Goal: Task Accomplishment & Management: Contribute content

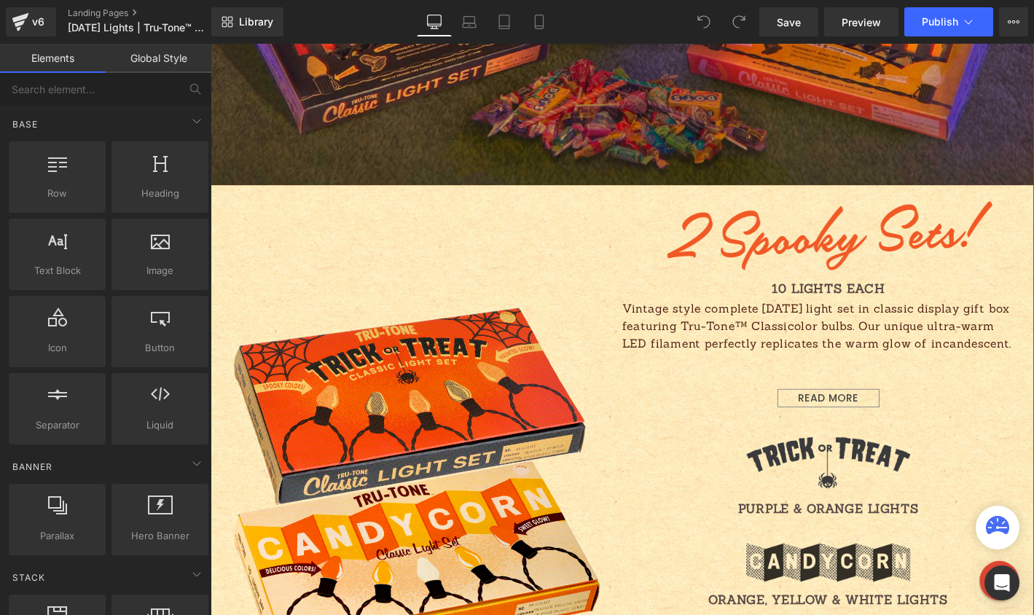
scroll to position [1007, 0]
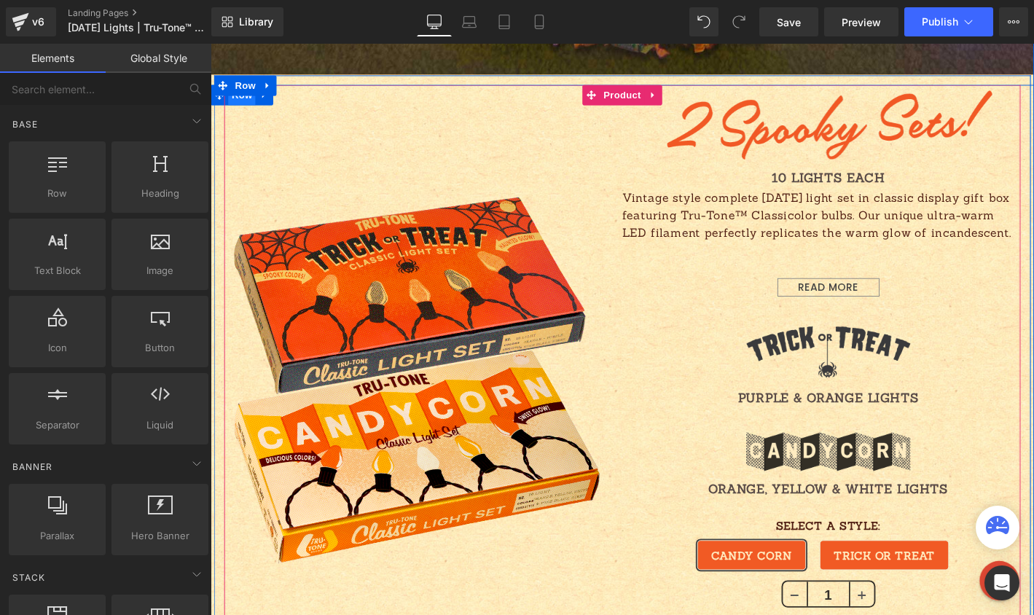
click at [233, 103] on span "Row" at bounding box center [243, 99] width 29 height 22
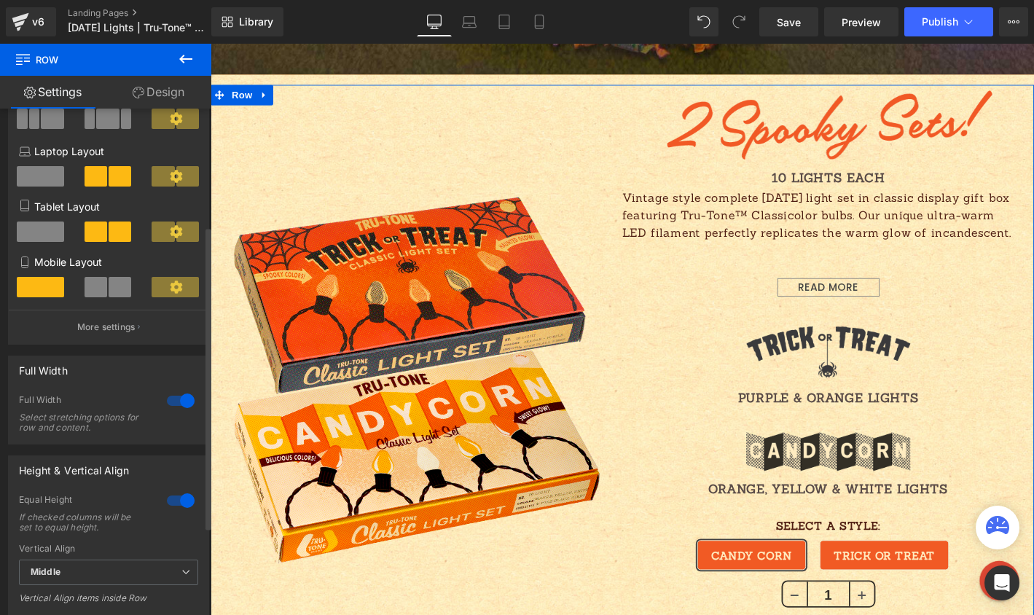
scroll to position [203, 0]
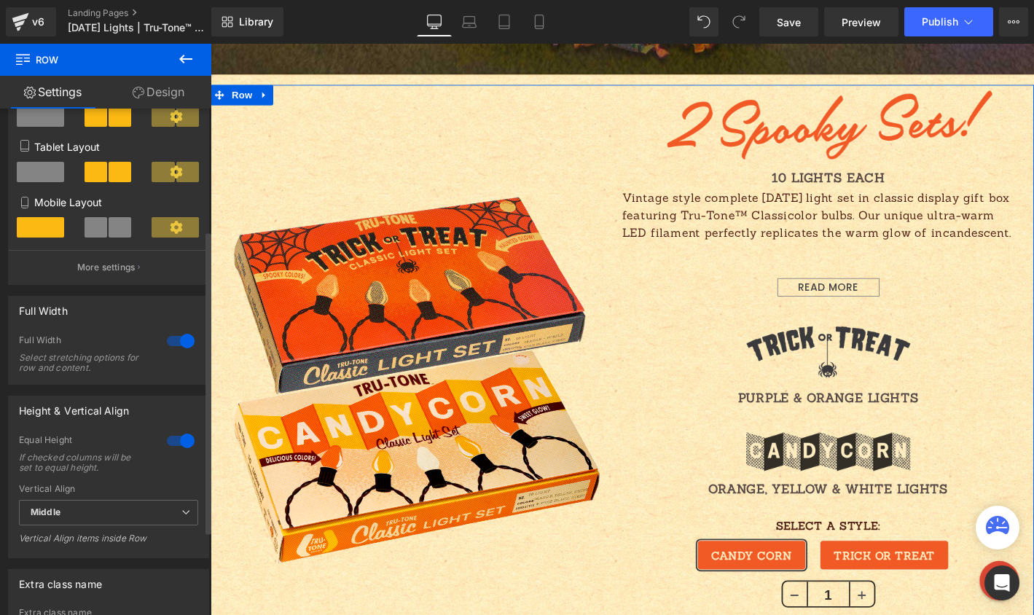
click at [179, 342] on div at bounding box center [180, 340] width 35 height 23
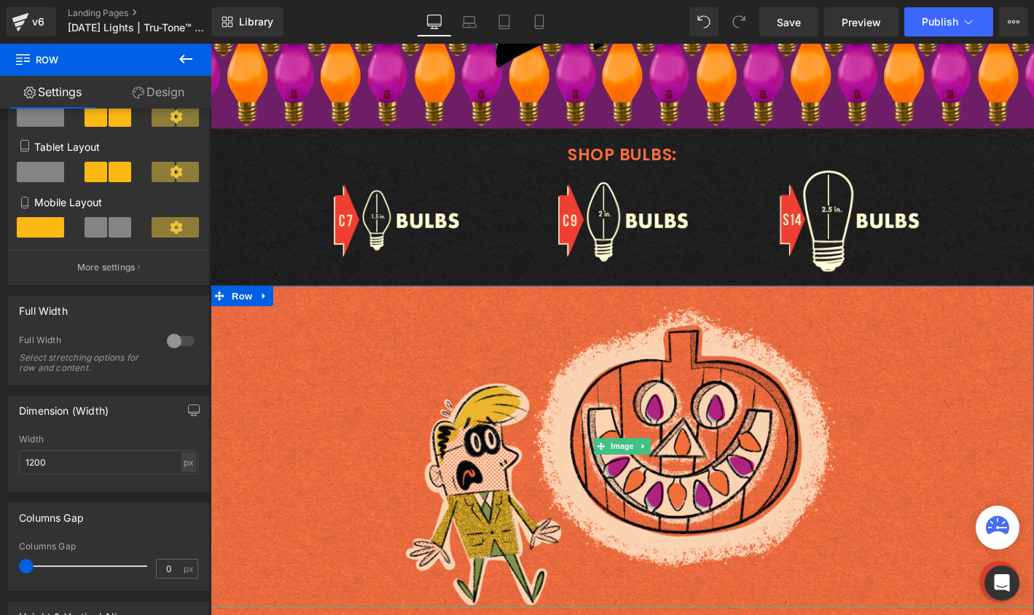
scroll to position [1894, 0]
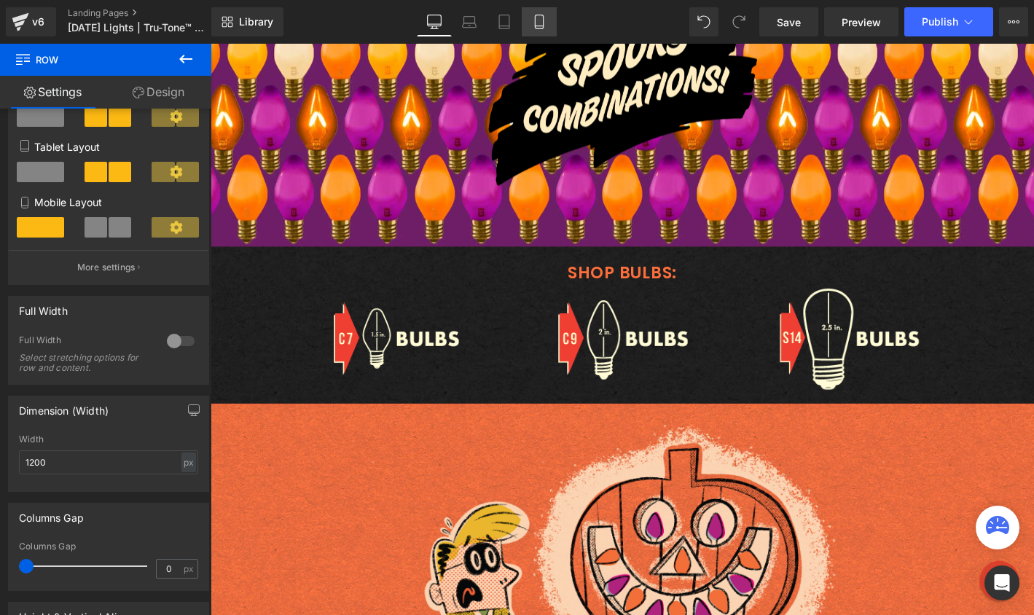
click at [535, 23] on icon at bounding box center [539, 22] width 8 height 14
type input "100"
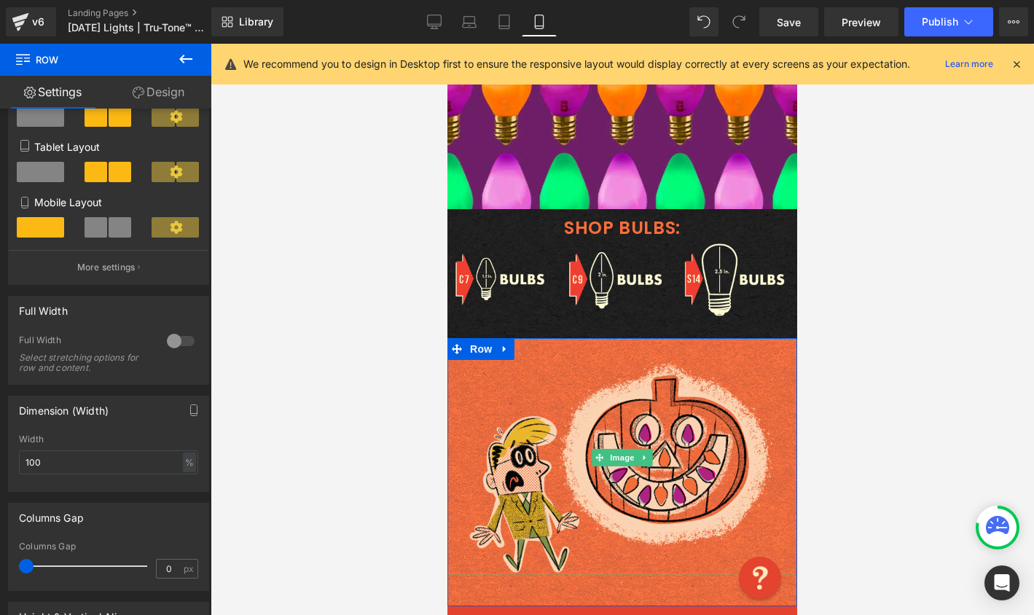
scroll to position [1596, 0]
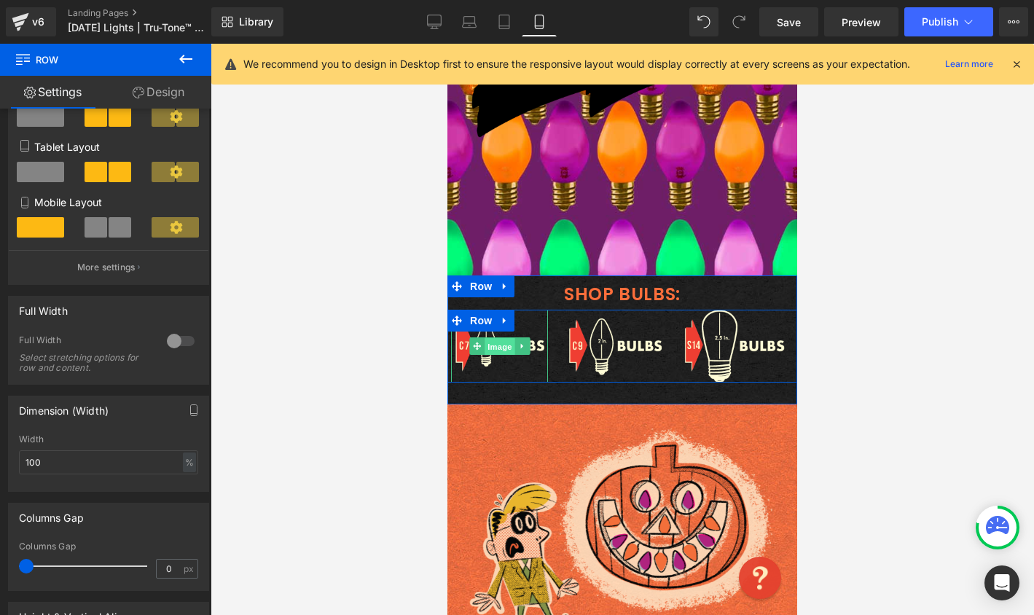
click at [487, 347] on span "Image" at bounding box center [499, 346] width 31 height 17
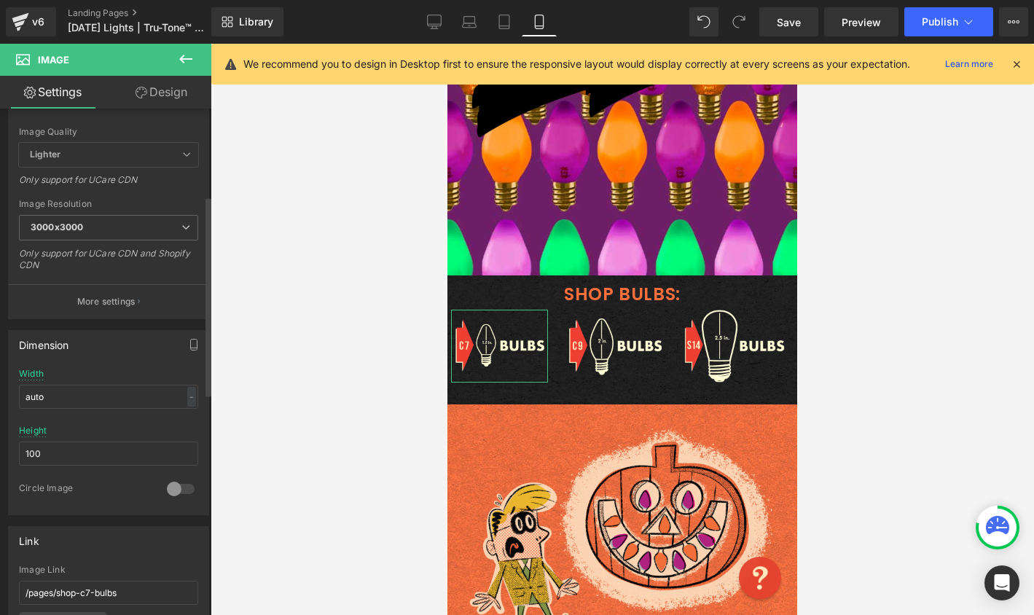
scroll to position [221, 0]
drag, startPoint x: 46, startPoint y: 455, endPoint x: -20, endPoint y: 444, distance: 67.1
click at [0, 444] on html "Image You are previewing how the will restyle your page. You can not edit Eleme…" at bounding box center [517, 307] width 1034 height 615
type input "90"
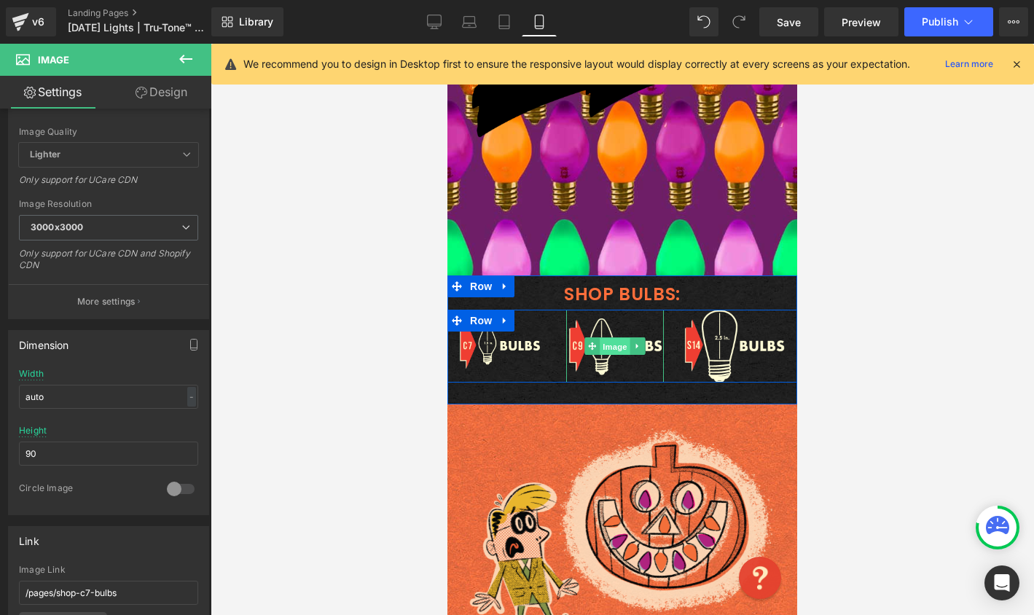
click at [599, 346] on span "Image" at bounding box center [614, 346] width 31 height 17
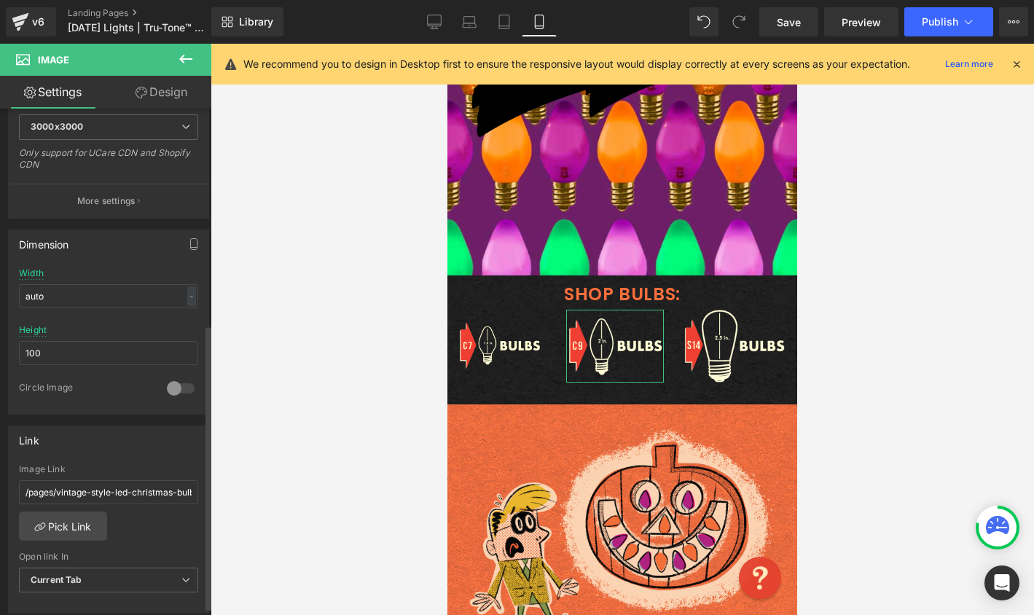
scroll to position [407, 0]
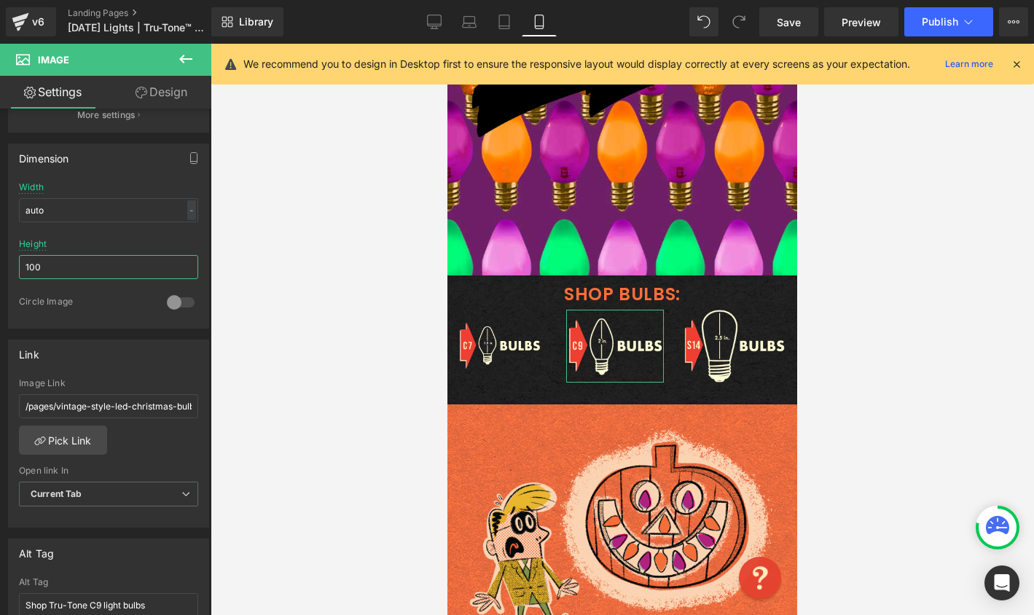
drag, startPoint x: 50, startPoint y: 266, endPoint x: -1, endPoint y: 253, distance: 52.6
click at [0, 253] on html "Image You are previewing how the will restyle your page. You can not edit Eleme…" at bounding box center [517, 307] width 1034 height 615
type input "90"
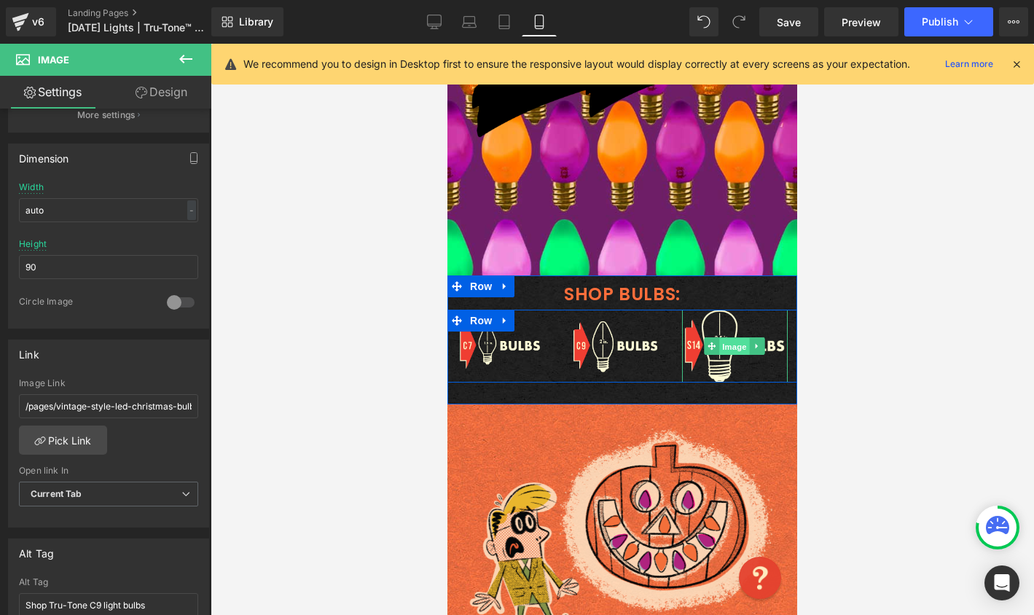
click at [734, 350] on span "Image" at bounding box center [735, 346] width 31 height 17
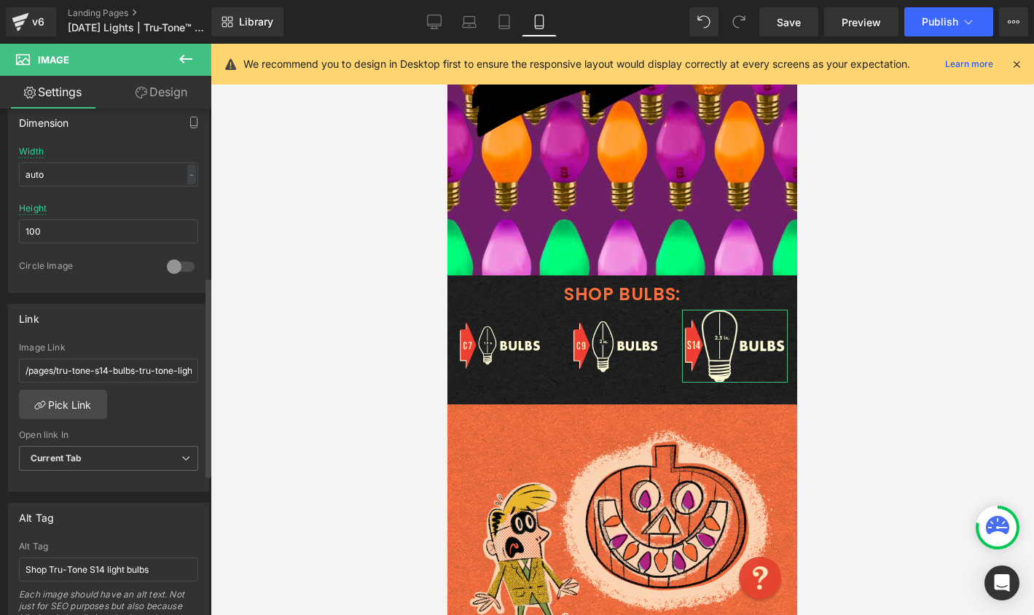
scroll to position [446, 0]
drag, startPoint x: 49, startPoint y: 226, endPoint x: -7, endPoint y: 221, distance: 55.6
click at [0, 221] on html "Image You are previewing how the will restyle your page. You can not edit Eleme…" at bounding box center [517, 307] width 1034 height 615
type input "90"
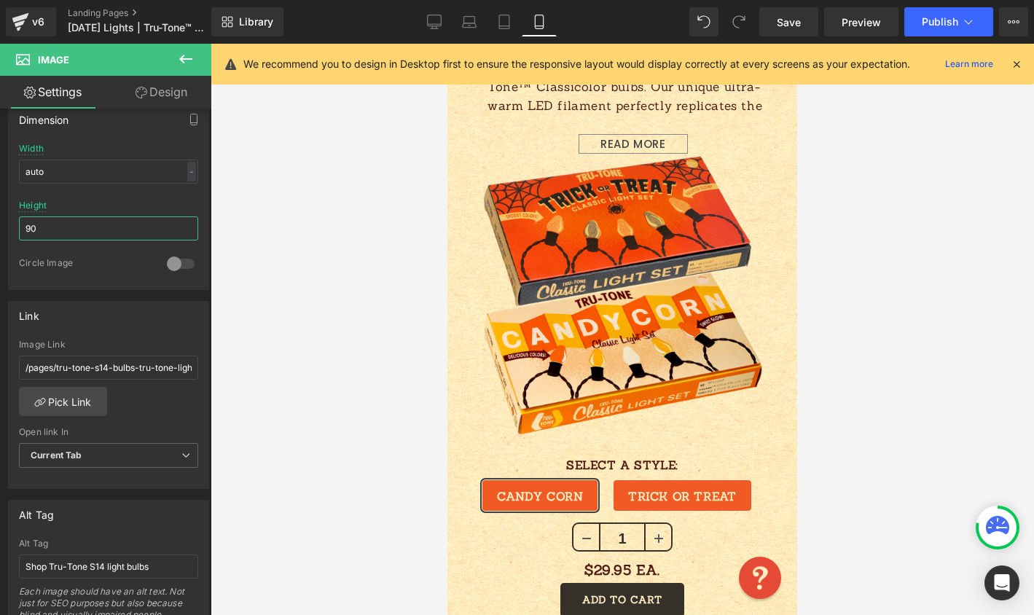
scroll to position [510, 0]
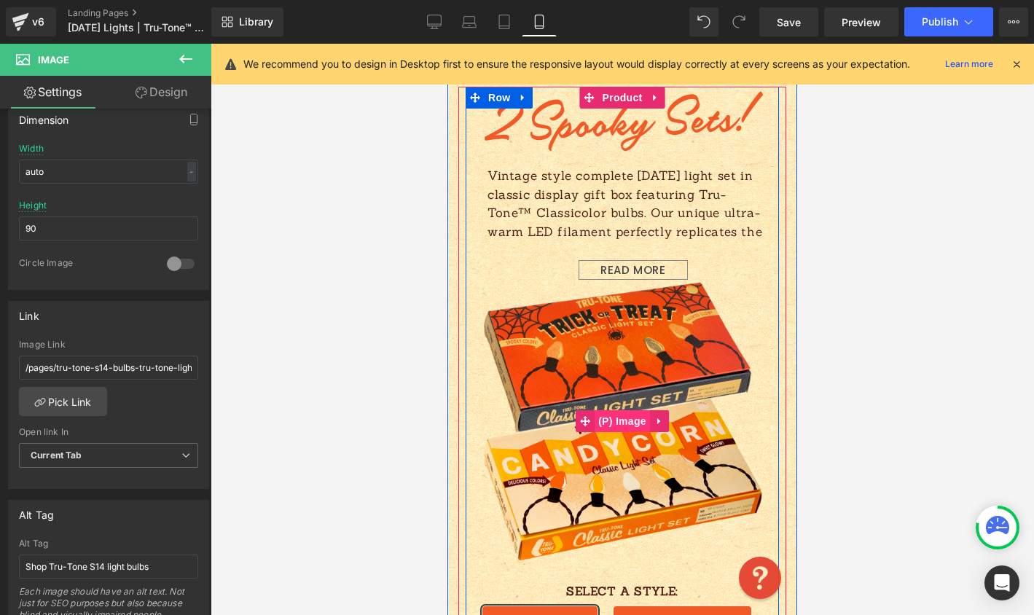
click at [617, 424] on span "(P) Image" at bounding box center [621, 421] width 55 height 22
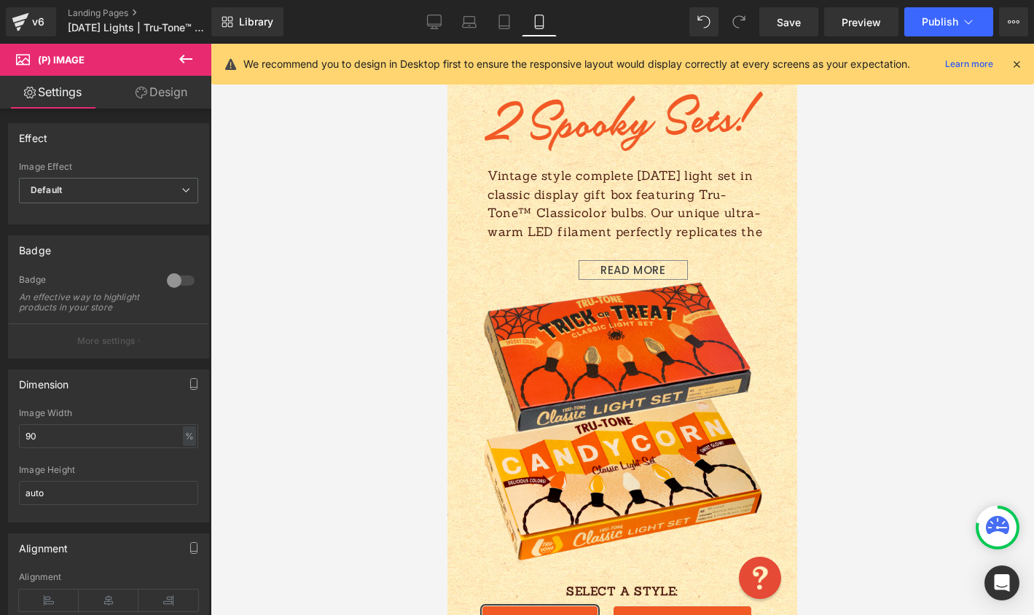
click at [152, 101] on link "Design" at bounding box center [162, 92] width 106 height 33
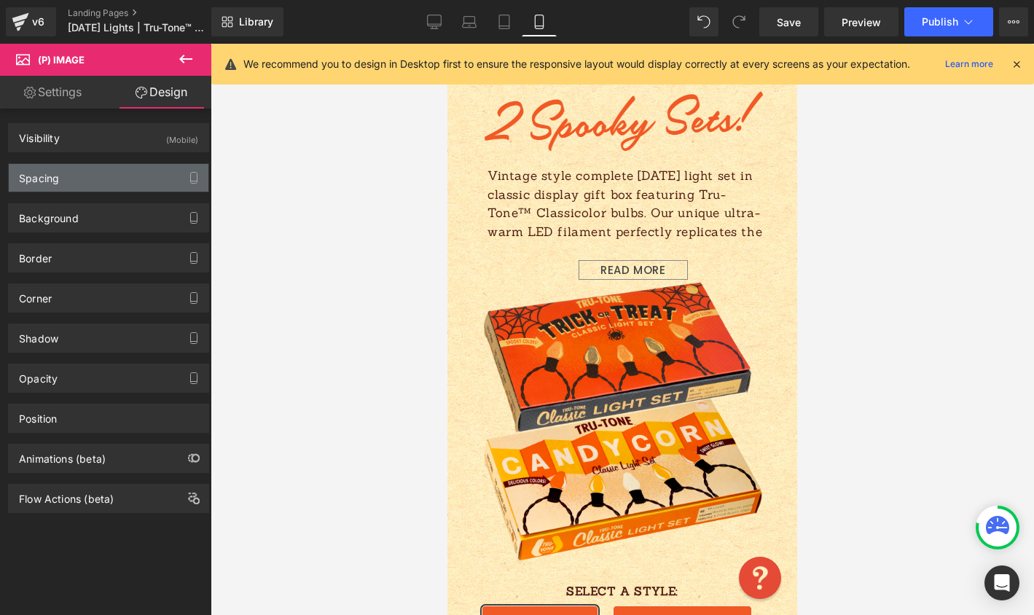
click at [100, 174] on div "Spacing" at bounding box center [109, 178] width 200 height 28
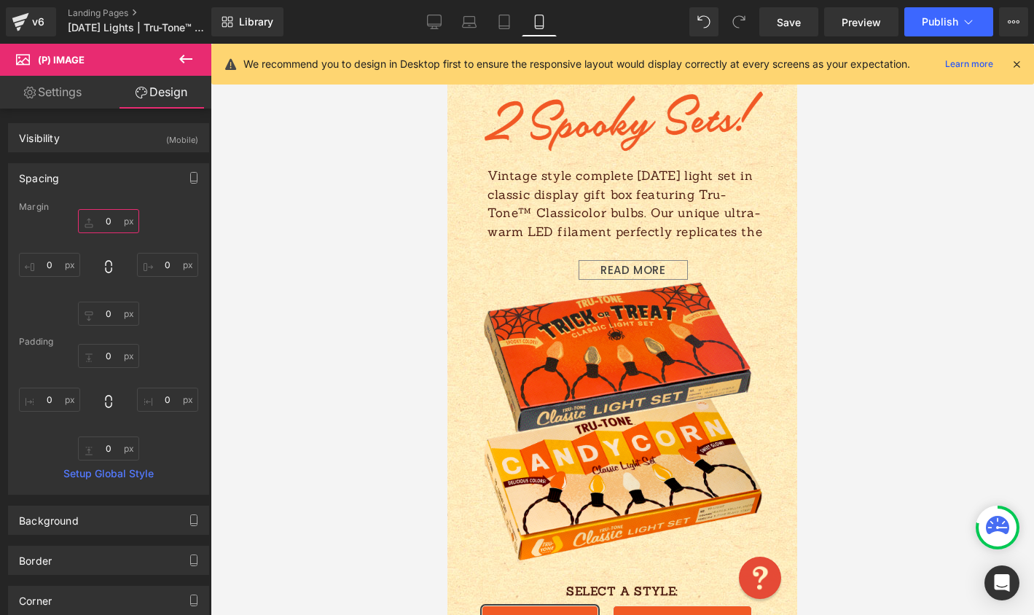
click at [109, 222] on input "0" at bounding box center [108, 221] width 61 height 24
type input "16"
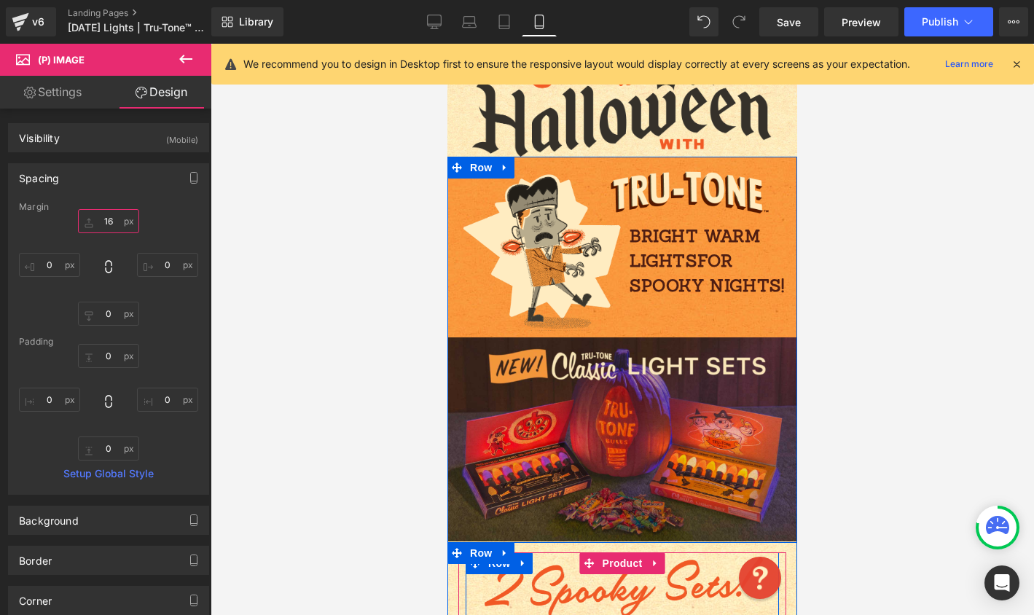
scroll to position [0, 0]
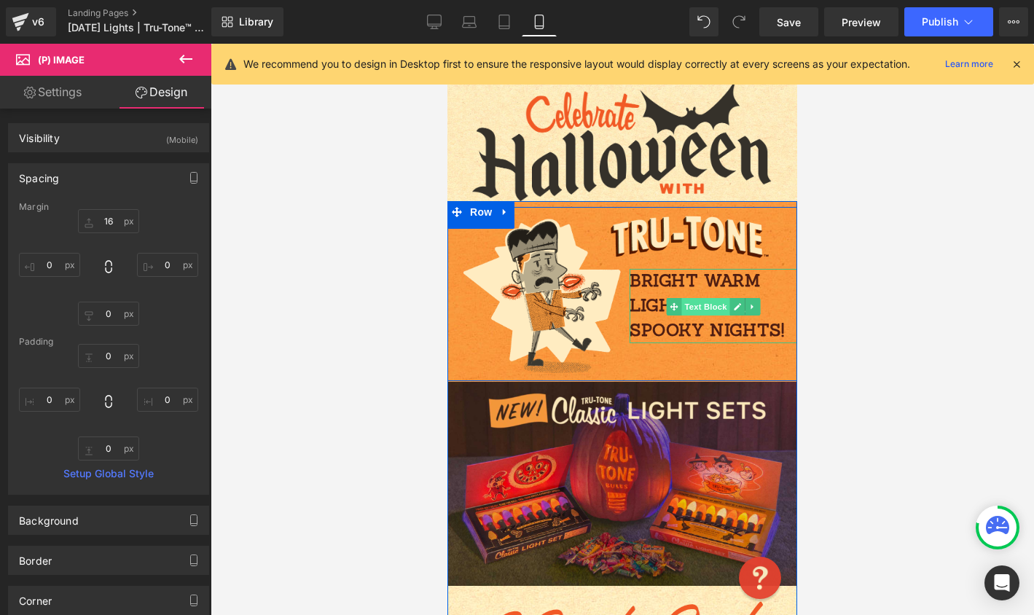
click at [685, 308] on span "Text Block" at bounding box center [705, 306] width 48 height 17
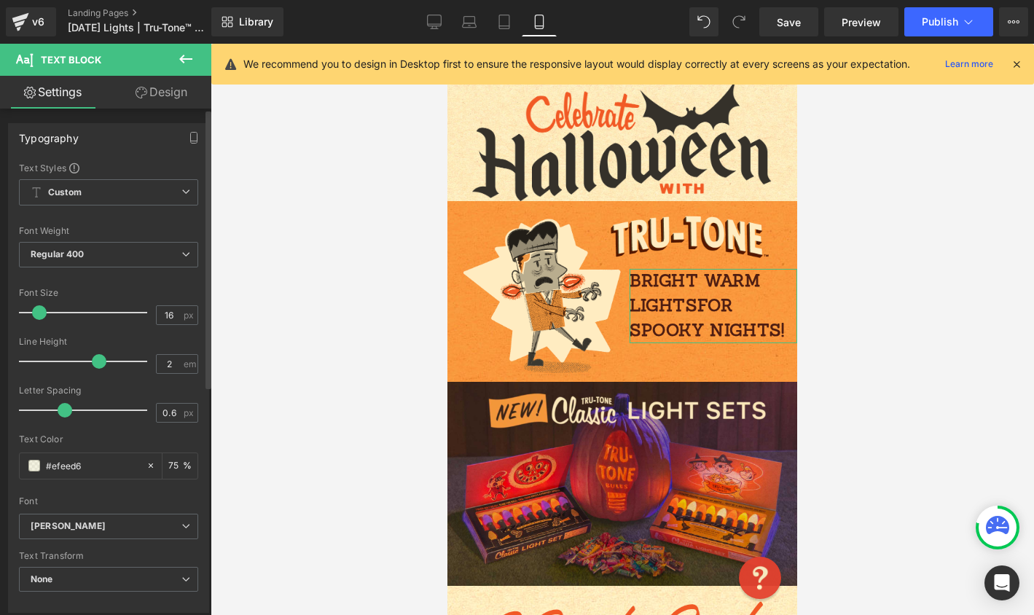
click at [41, 308] on span at bounding box center [39, 312] width 15 height 15
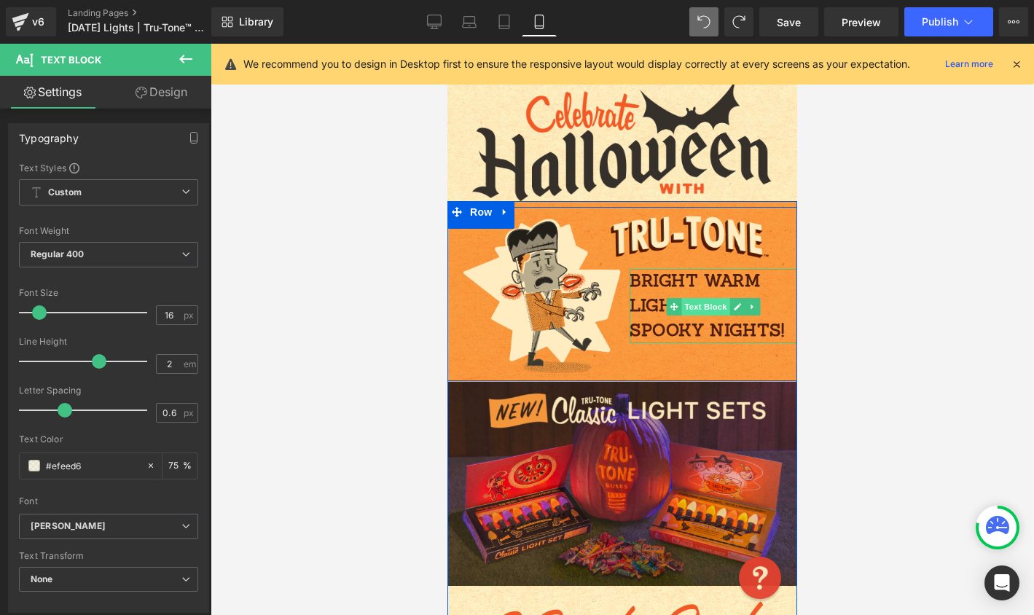
click at [696, 301] on span "Text Block" at bounding box center [705, 306] width 48 height 17
click at [692, 331] on span "spooky nights!" at bounding box center [706, 329] width 154 height 21
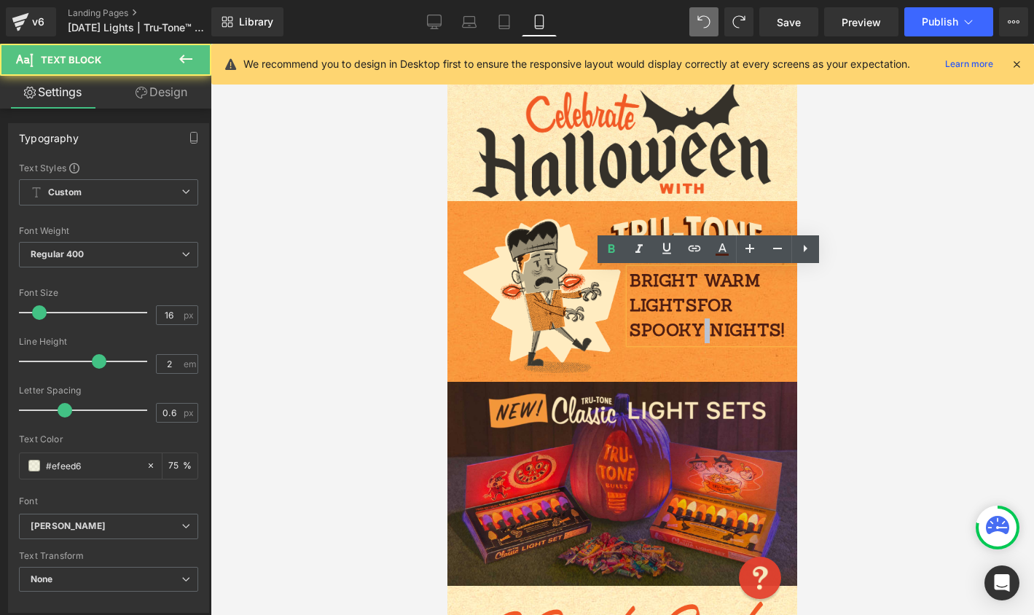
click at [692, 331] on span "spooky nights!" at bounding box center [706, 329] width 154 height 21
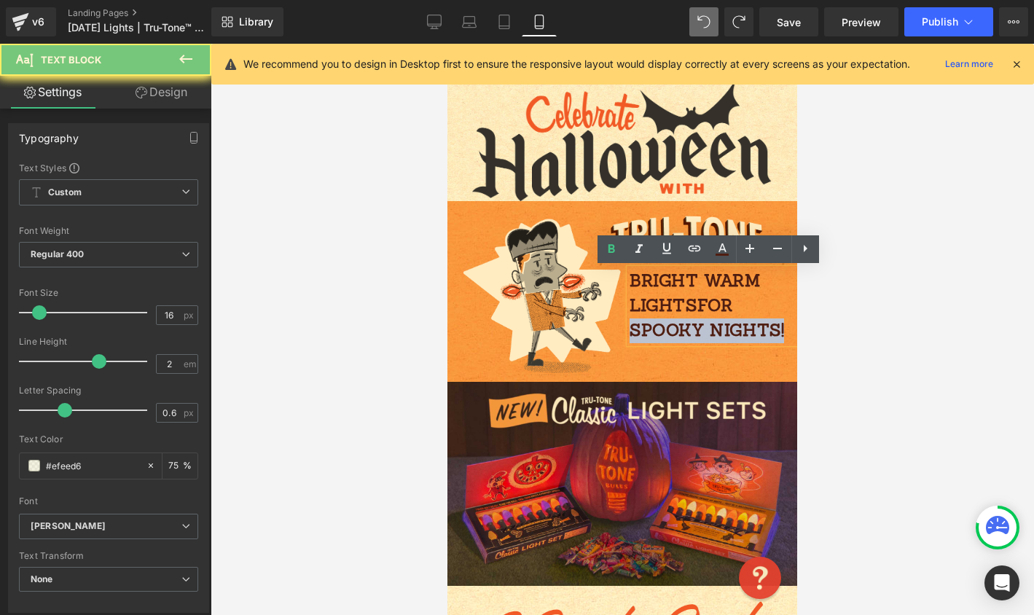
click at [692, 331] on span "spooky nights!" at bounding box center [706, 329] width 154 height 21
click at [692, 330] on span "spooky nights!" at bounding box center [706, 329] width 154 height 21
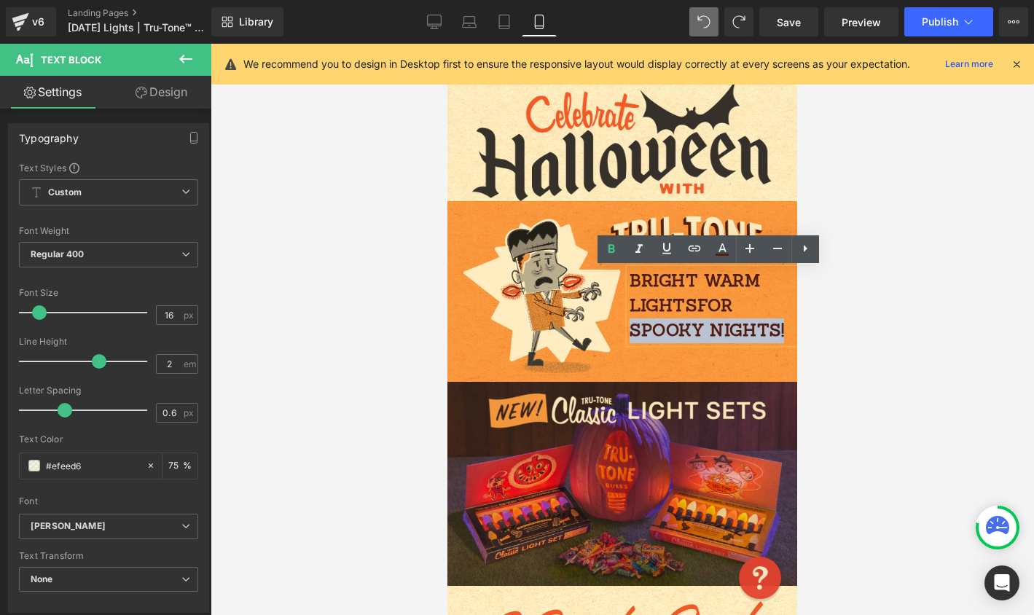
click at [692, 330] on span "spooky nights!" at bounding box center [706, 329] width 154 height 21
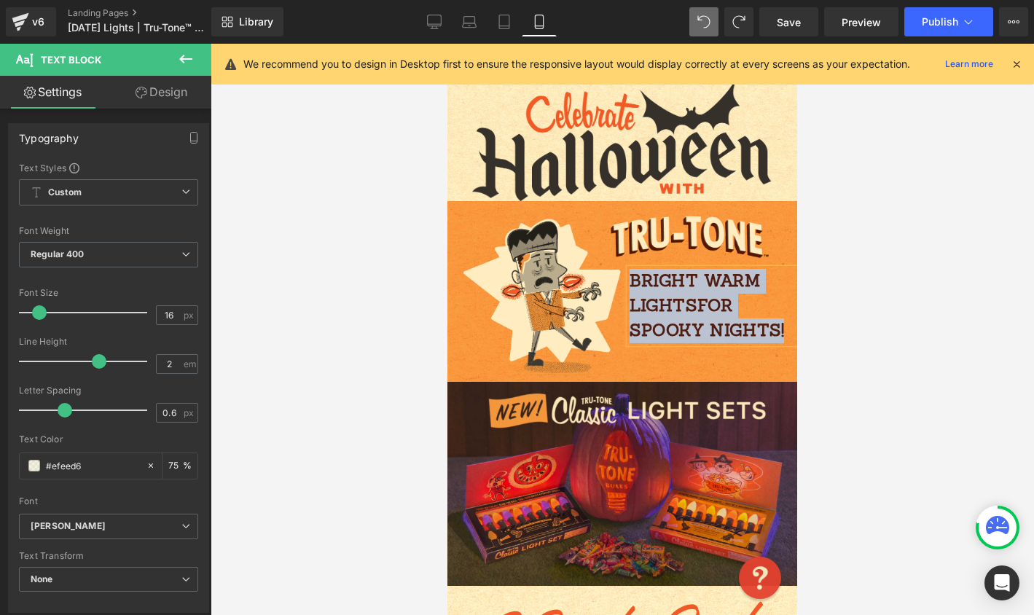
click at [714, 295] on span "for" at bounding box center [715, 304] width 36 height 21
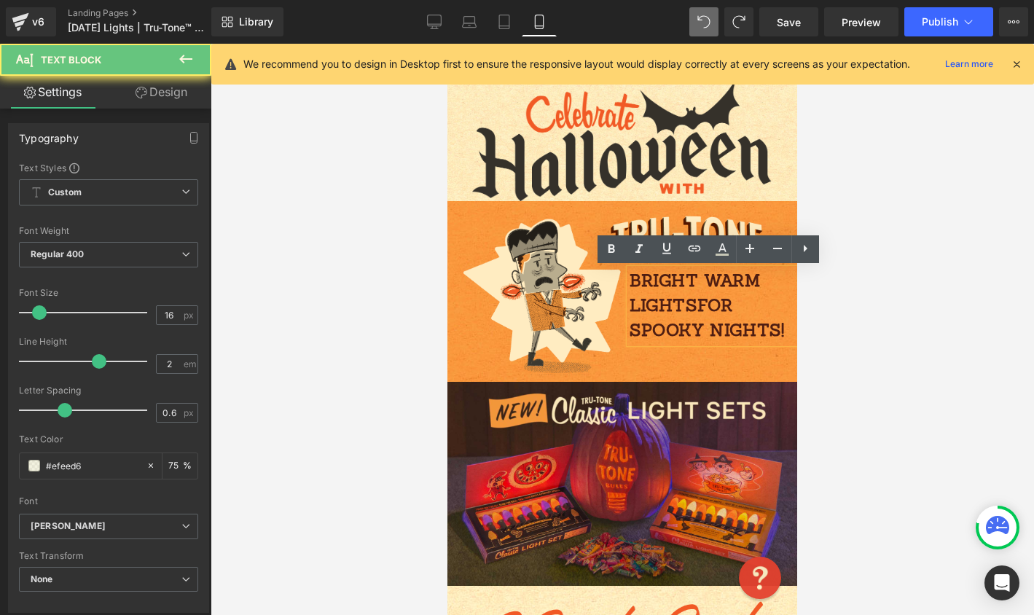
click at [715, 294] on p "bright warm lights for" at bounding box center [713, 294] width 168 height 50
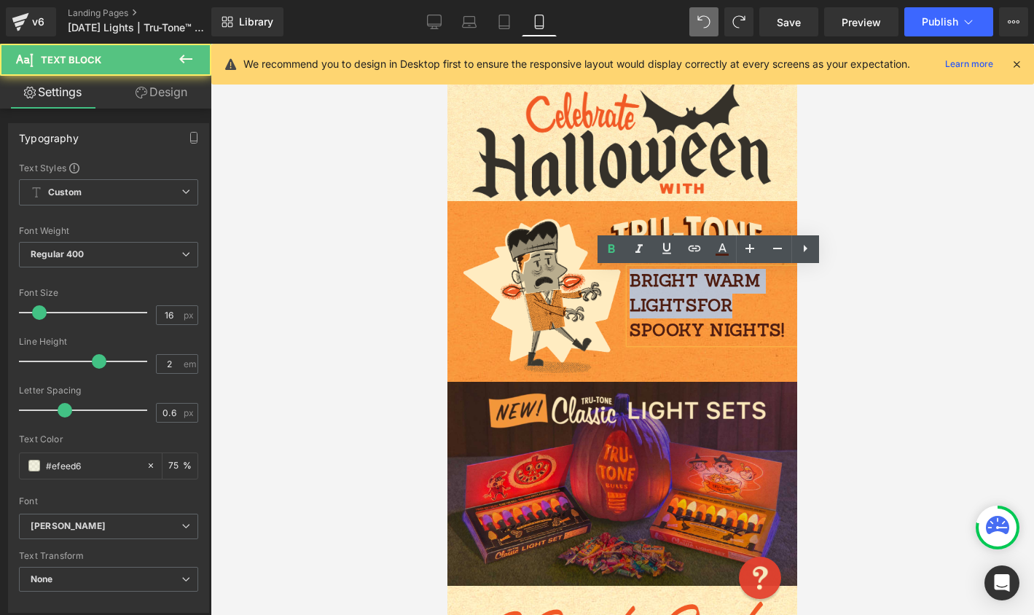
click at [715, 294] on p "bright warm lights for" at bounding box center [713, 294] width 168 height 50
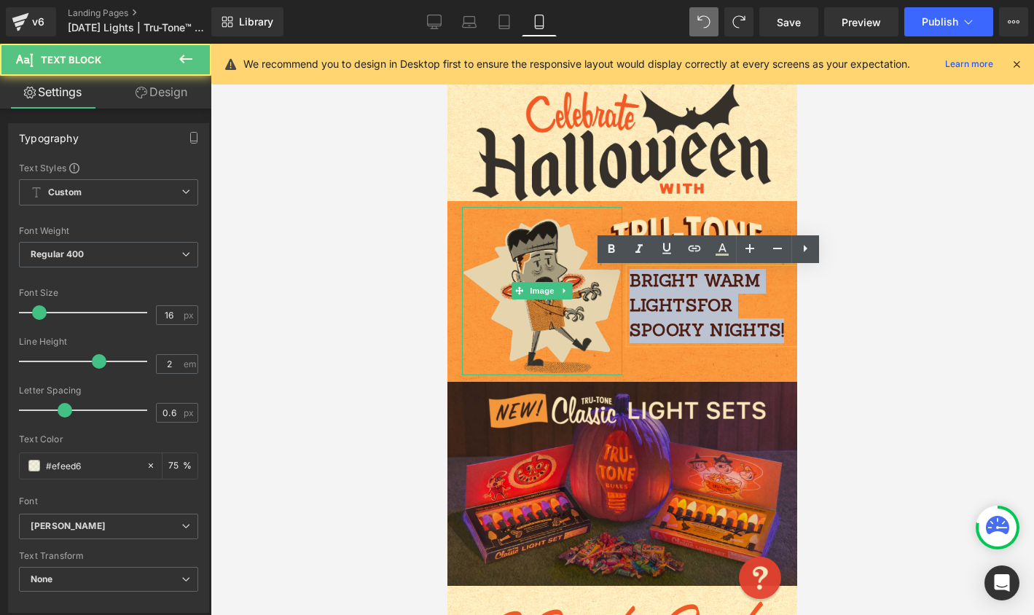
drag, startPoint x: 778, startPoint y: 334, endPoint x: 597, endPoint y: 264, distance: 194.6
click at [597, 264] on div "Image Image bright warm lights for spooky nights! Text Block Row" at bounding box center [622, 294] width 350 height 174
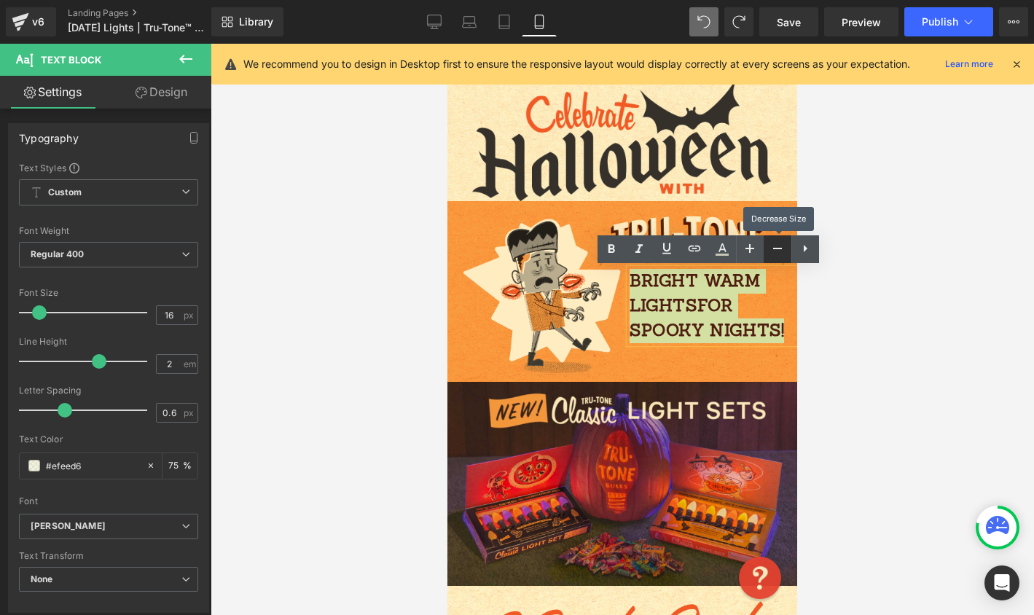
click at [766, 253] on link at bounding box center [777, 249] width 28 height 28
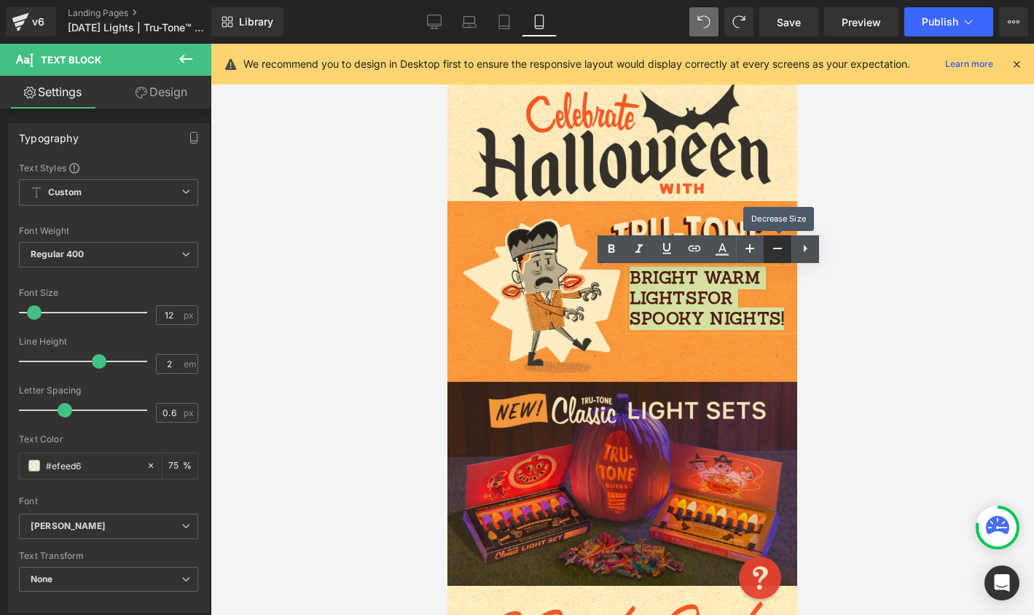
click at [766, 253] on link at bounding box center [777, 249] width 28 height 28
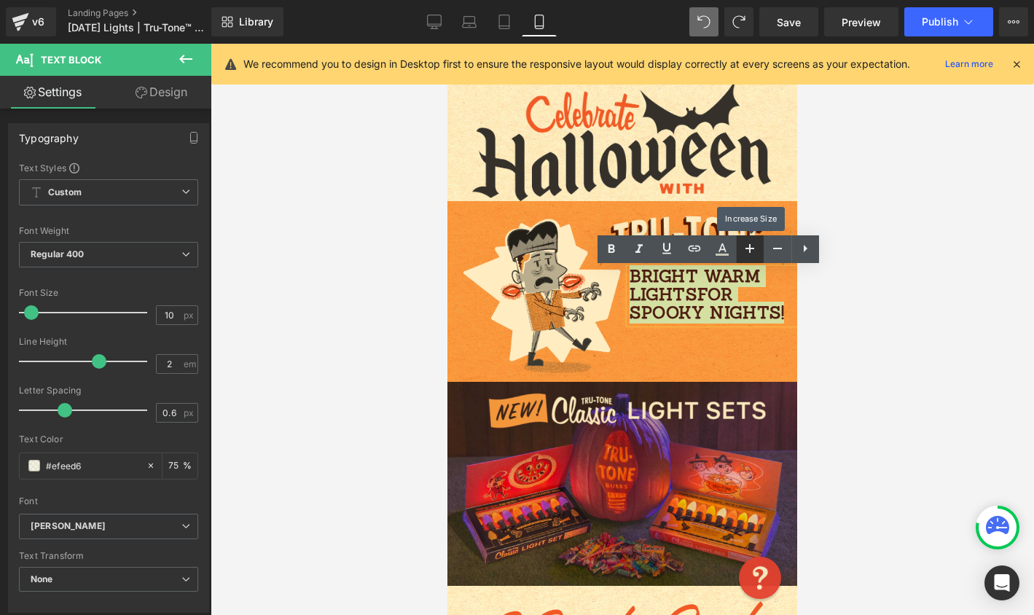
click at [755, 253] on icon at bounding box center [749, 248] width 17 height 17
type input "14"
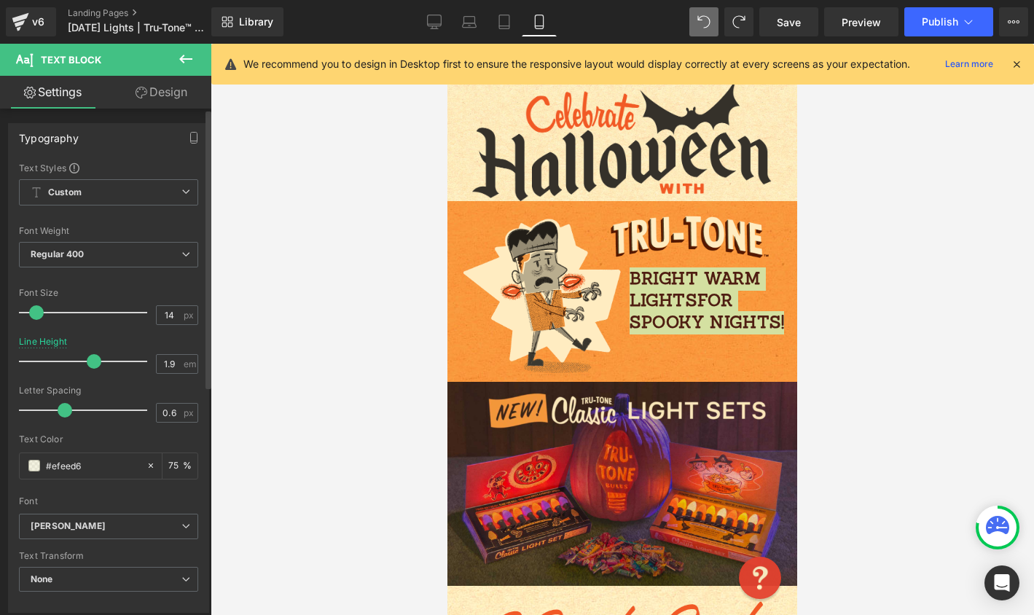
type input "2"
drag, startPoint x: 93, startPoint y: 363, endPoint x: 91, endPoint y: 353, distance: 10.3
click at [91, 353] on div at bounding box center [86, 361] width 121 height 29
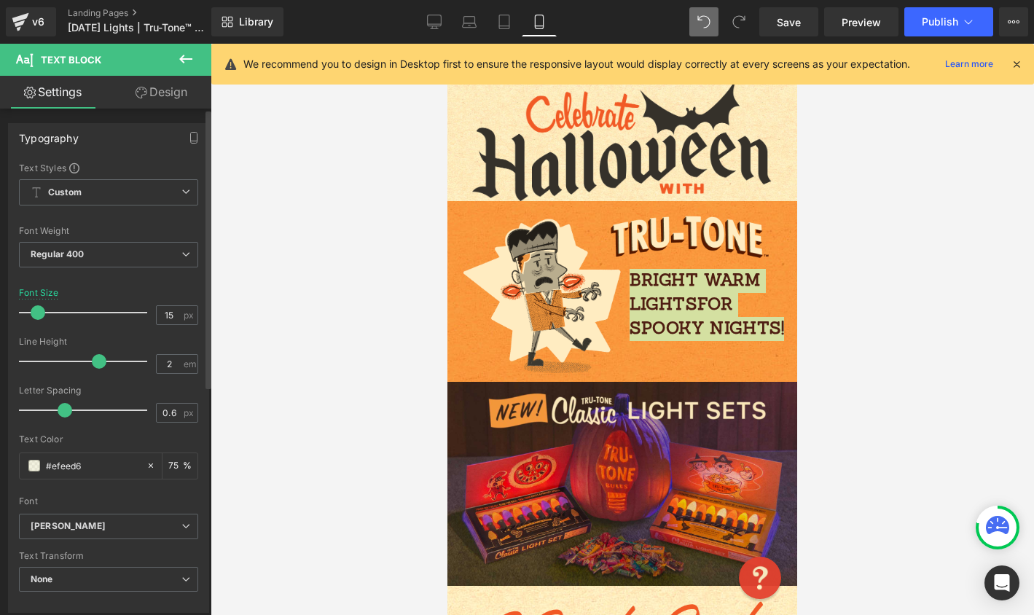
type input "16"
click at [36, 312] on span at bounding box center [39, 312] width 15 height 15
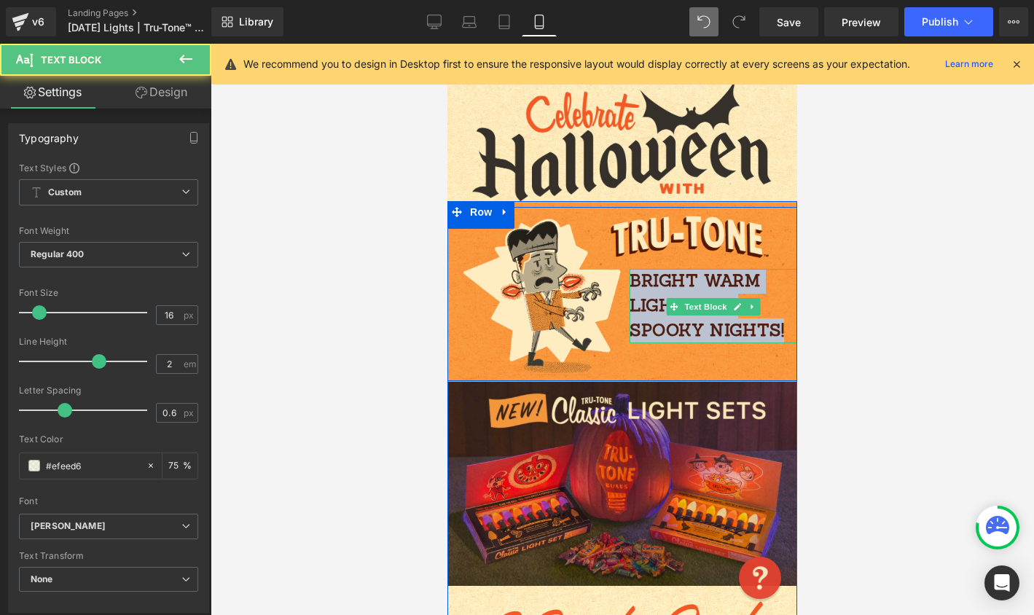
click at [753, 292] on p "bright warm lights for" at bounding box center [713, 294] width 168 height 50
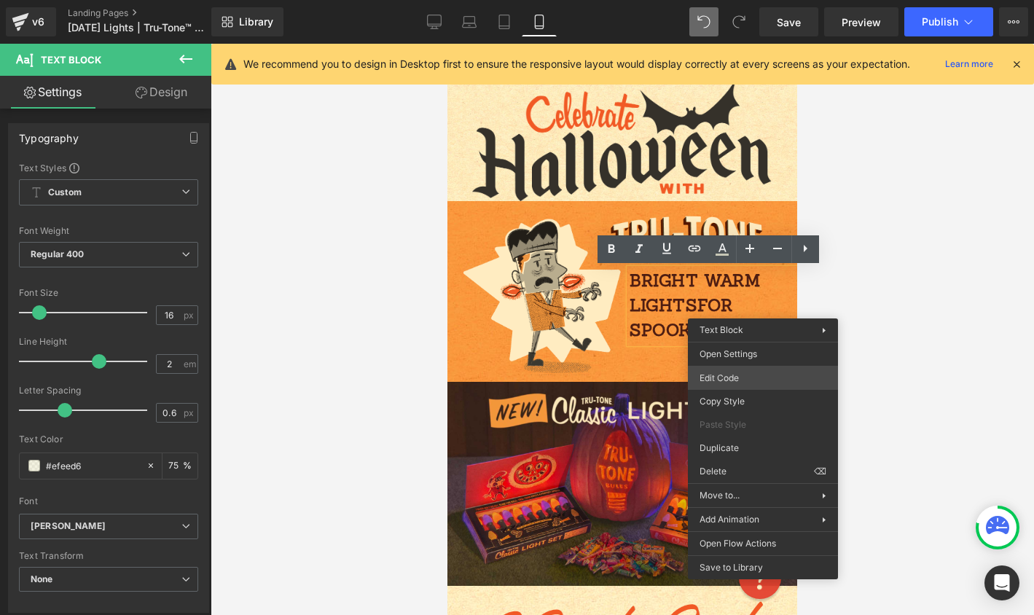
click at [742, 0] on div "Text Block You are previewing how the will restyle your page. You can not edit …" at bounding box center [517, 0] width 1034 height 0
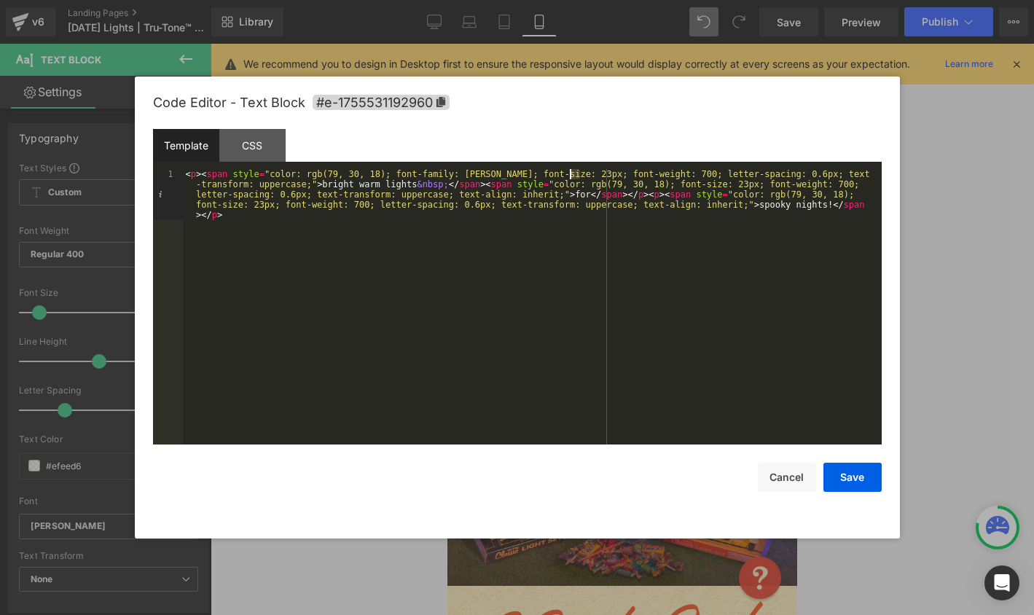
drag, startPoint x: 580, startPoint y: 174, endPoint x: 571, endPoint y: 173, distance: 8.9
click at [571, 173] on div "< p > < span style = "color: rgb(79, 30, 18); font-family: Sanchez; font-size: …" at bounding box center [532, 357] width 699 height 377
click at [848, 468] on button "Save" at bounding box center [852, 477] width 58 height 29
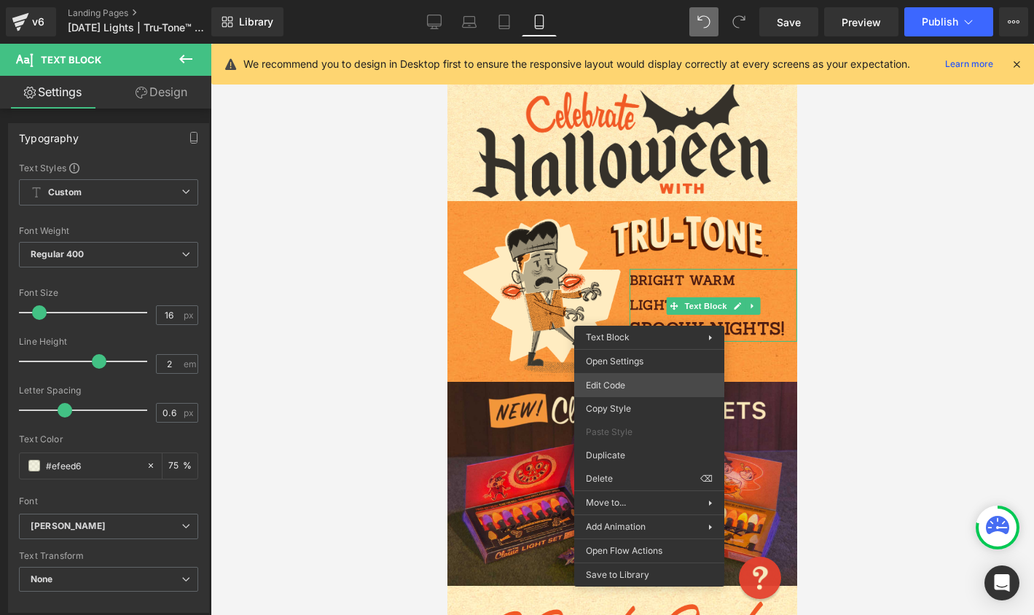
click at [626, 0] on div "Text Block You are previewing how the will restyle your page. You can not edit …" at bounding box center [517, 0] width 1034 height 0
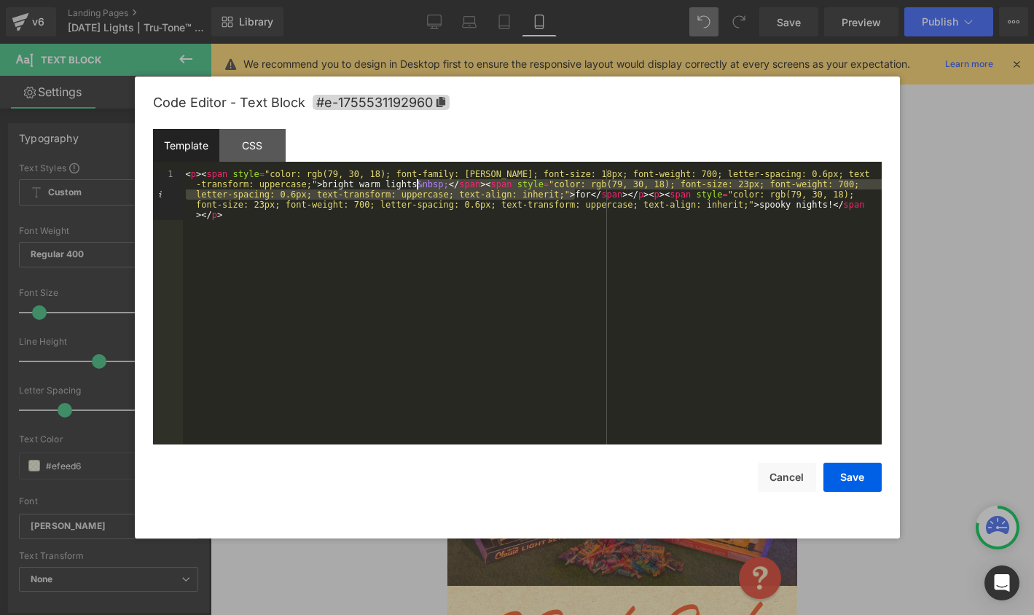
drag, startPoint x: 574, startPoint y: 196, endPoint x: 417, endPoint y: 182, distance: 157.9
click at [417, 182] on div "< p > < span style = "color: rgb(79, 30, 18); font-family: Sanchez; font-size: …" at bounding box center [532, 357] width 699 height 377
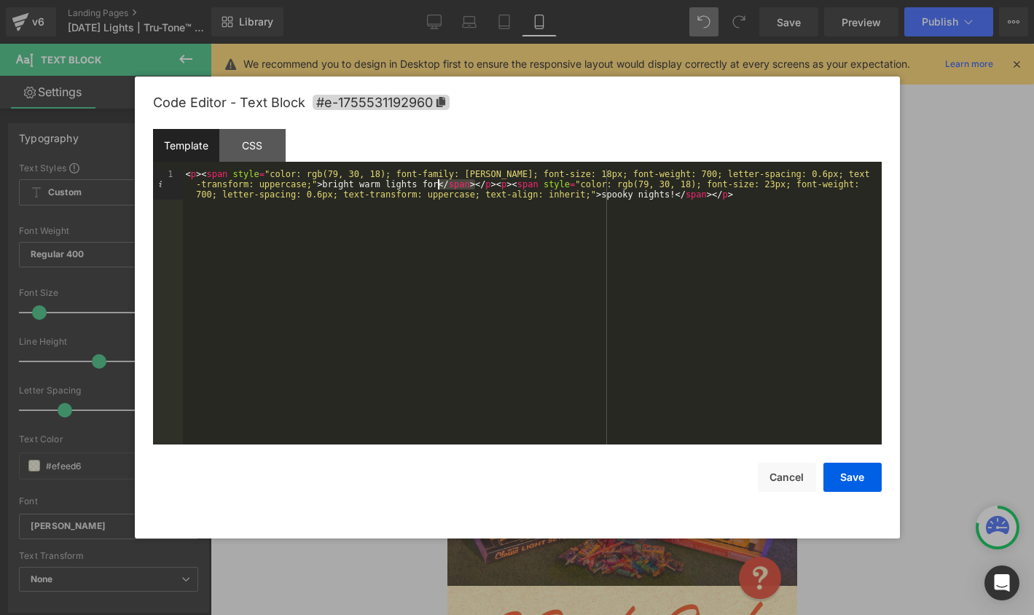
drag, startPoint x: 476, startPoint y: 185, endPoint x: 439, endPoint y: 186, distance: 37.2
click at [439, 186] on div "< p > < span style = "color: rgb(79, 30, 18); font-family: Sanchez; font-size: …" at bounding box center [532, 337] width 699 height 337
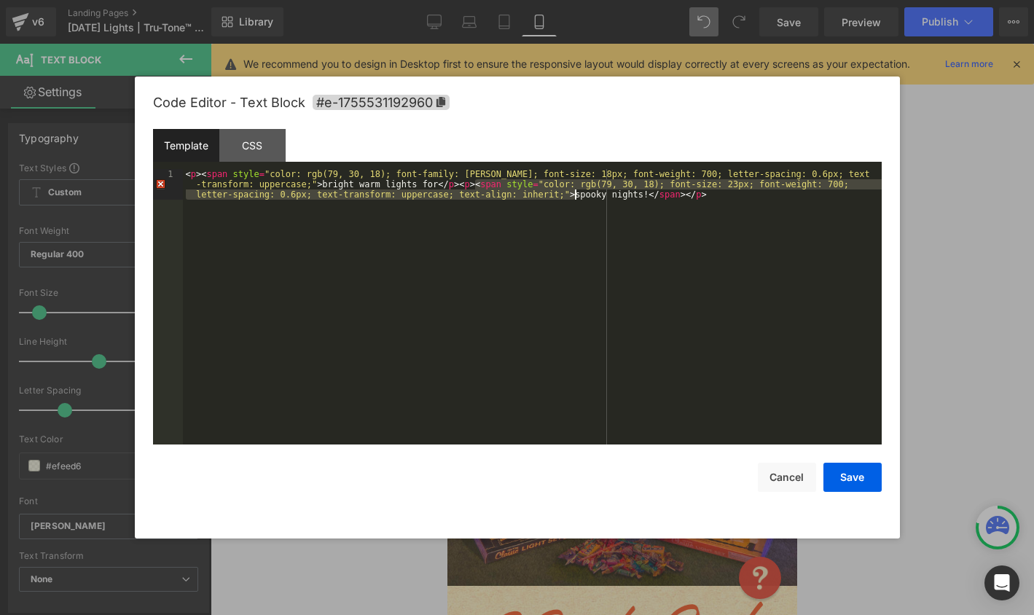
drag, startPoint x: 475, startPoint y: 187, endPoint x: 575, endPoint y: 197, distance: 101.0
click at [575, 197] on div "< p > < span style = "color: rgb(79, 30, 18); font-family: Sanchez; font-size: …" at bounding box center [532, 337] width 699 height 337
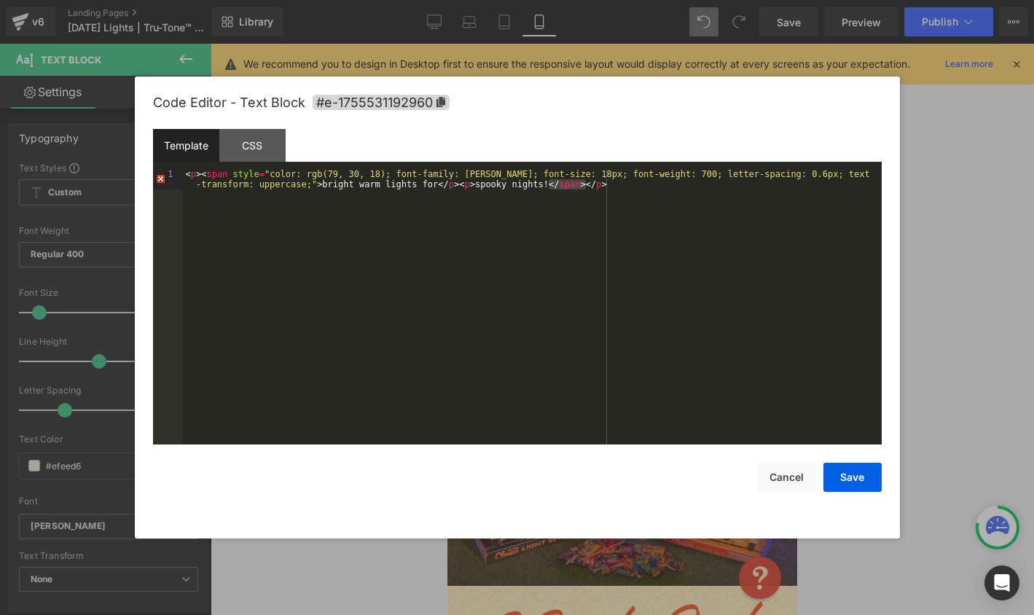
drag, startPoint x: 584, startPoint y: 187, endPoint x: 547, endPoint y: 188, distance: 37.2
click at [547, 188] on div "< p > < span style = "color: rgb(79, 30, 18); font-family: Sanchez; font-size: …" at bounding box center [532, 327] width 699 height 316
drag, startPoint x: 567, startPoint y: 186, endPoint x: 620, endPoint y: 184, distance: 52.5
click at [620, 184] on div "< p > < span style = "color: rgb(79, 30, 18); font-family: Sanchez; font-size: …" at bounding box center [532, 327] width 699 height 316
click at [623, 184] on div "< p > < span style = "color: rgb(79, 30, 18); font-family: Sanchez; font-size: …" at bounding box center [532, 327] width 699 height 316
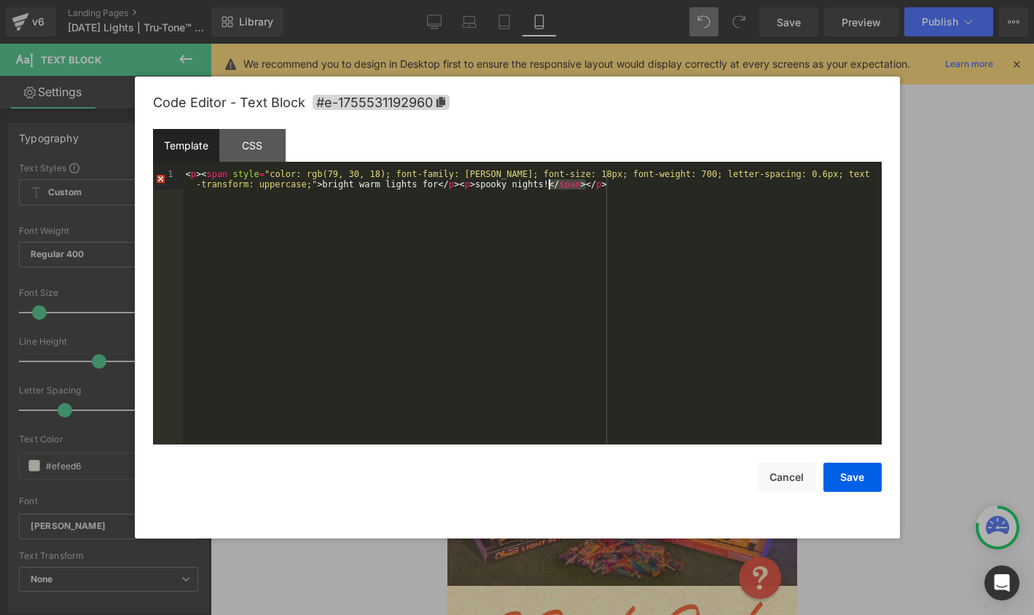
drag, startPoint x: 585, startPoint y: 182, endPoint x: 548, endPoint y: 183, distance: 37.2
click at [548, 183] on div "< p > < span style = "color: rgb(79, 30, 18); font-family: Sanchez; font-size: …" at bounding box center [532, 327] width 699 height 316
click at [604, 186] on div "< p > < span style = "color: rgb(79, 30, 18); font-family: Sanchez; font-size: …" at bounding box center [532, 327] width 699 height 316
click at [848, 480] on button "Save" at bounding box center [852, 477] width 58 height 29
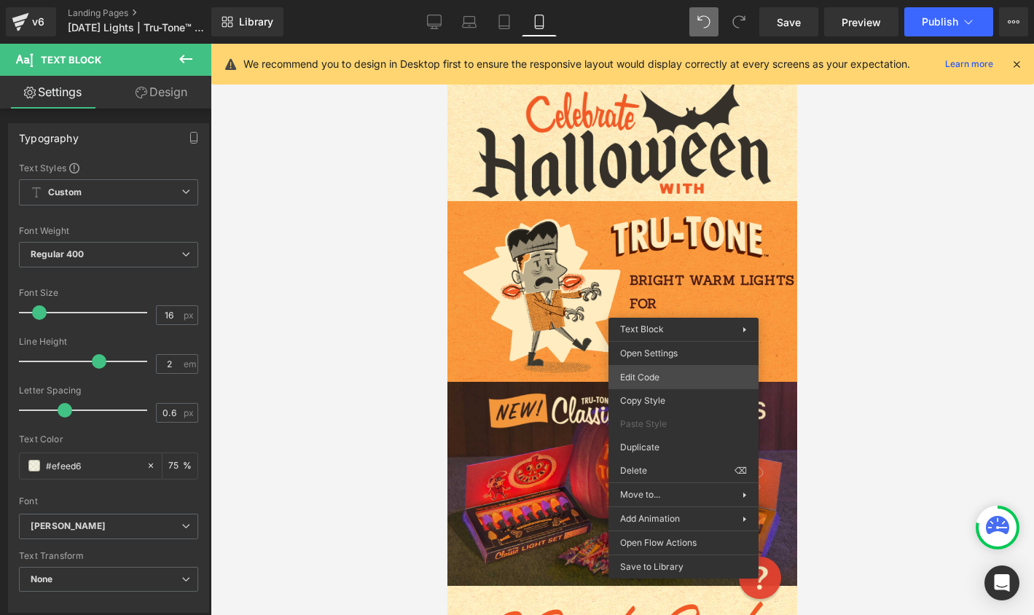
click at [647, 0] on div "Text Block You are previewing how the will restyle your page. You can not edit …" at bounding box center [517, 0] width 1034 height 0
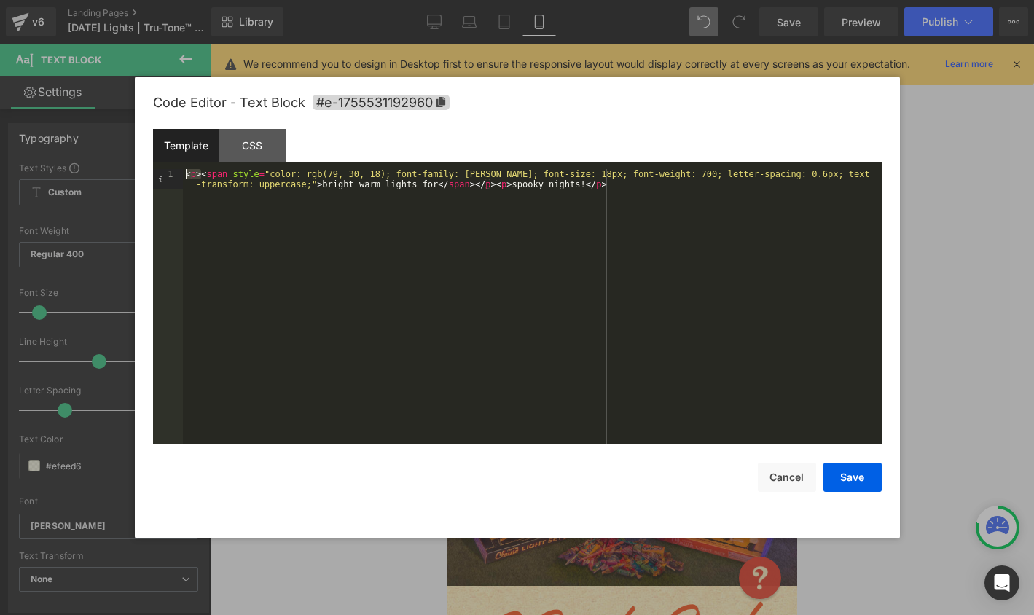
drag, startPoint x: 200, startPoint y: 176, endPoint x: 171, endPoint y: 178, distance: 29.2
click at [171, 178] on pre "1 < p > < span style = "color: rgb(79, 30, 18); font-family: Sanchez; font-size…" at bounding box center [517, 306] width 728 height 275
click at [268, 184] on div "< span style = "color: rgb(79, 30, 18); font-family: Sanchez; font-size: 18px; …" at bounding box center [532, 327] width 699 height 316
click at [856, 479] on button "Save" at bounding box center [852, 477] width 58 height 29
click at [629, 0] on div "Text Block You are previewing how the will restyle your page. You can not edit …" at bounding box center [517, 0] width 1034 height 0
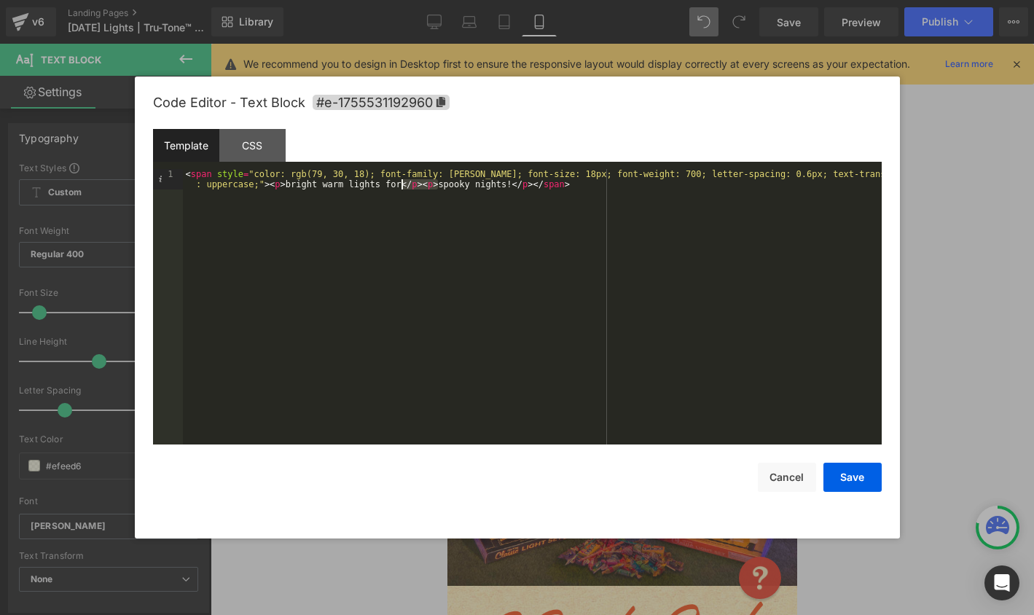
drag, startPoint x: 439, startPoint y: 186, endPoint x: 402, endPoint y: 184, distance: 37.2
click at [402, 184] on div "< span style = "color: rgb(79, 30, 18); font-family: Sanchez; font-size: 18px; …" at bounding box center [532, 327] width 699 height 316
click at [848, 481] on button "Save" at bounding box center [852, 477] width 58 height 29
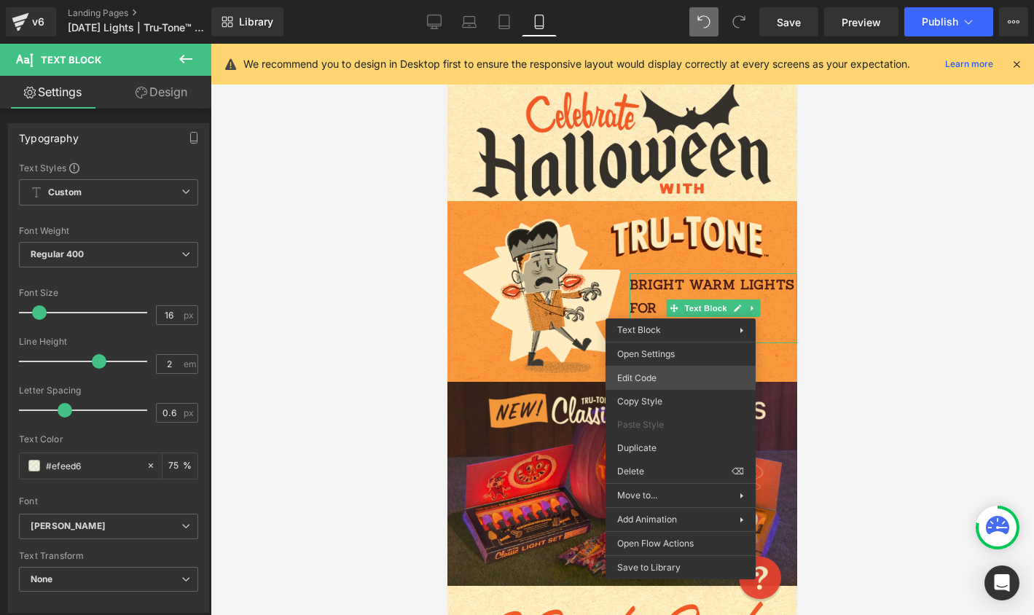
click at [656, 0] on div "Text Block You are previewing how the will restyle your page. You can not edit …" at bounding box center [517, 0] width 1034 height 0
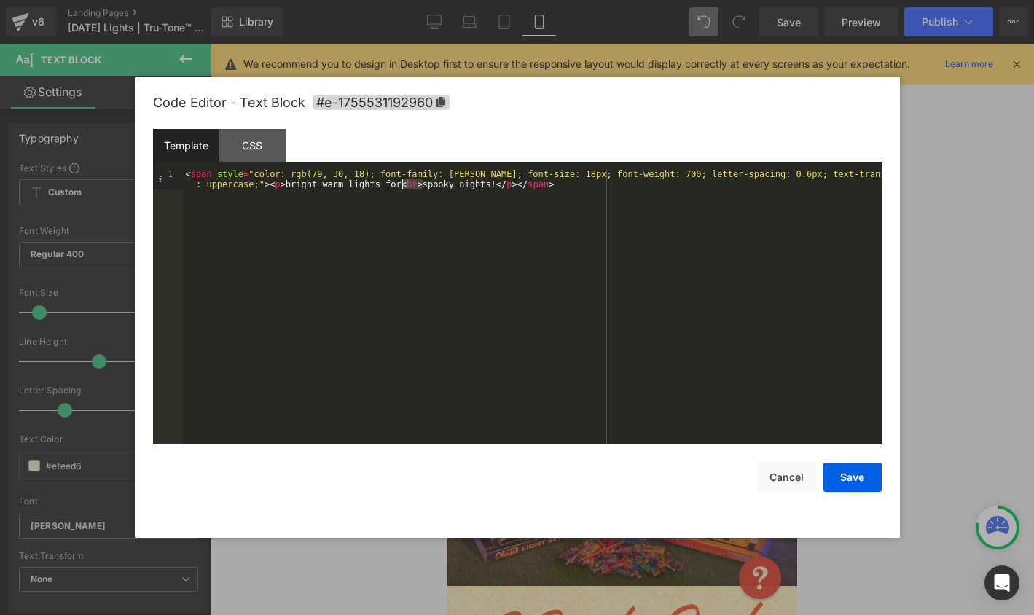
drag, startPoint x: 422, startPoint y: 186, endPoint x: 403, endPoint y: 189, distance: 19.1
click at [403, 189] on div "< span style = "color: rgb(79, 30, 18); font-family: Sanchez; font-size: 18px; …" at bounding box center [532, 327] width 699 height 316
click at [841, 470] on button "Save" at bounding box center [852, 477] width 58 height 29
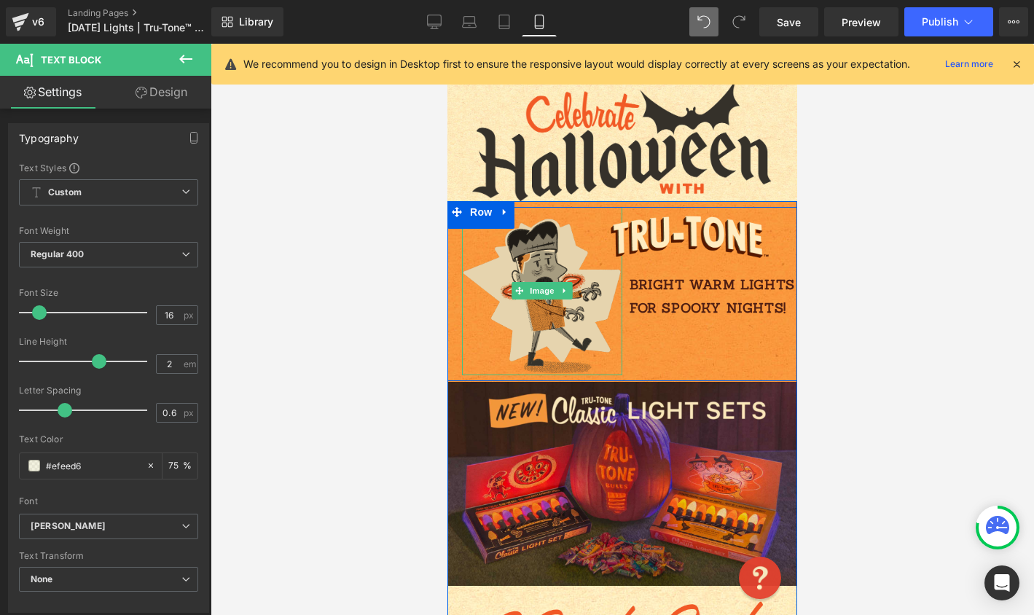
click at [567, 212] on img at bounding box center [542, 291] width 160 height 168
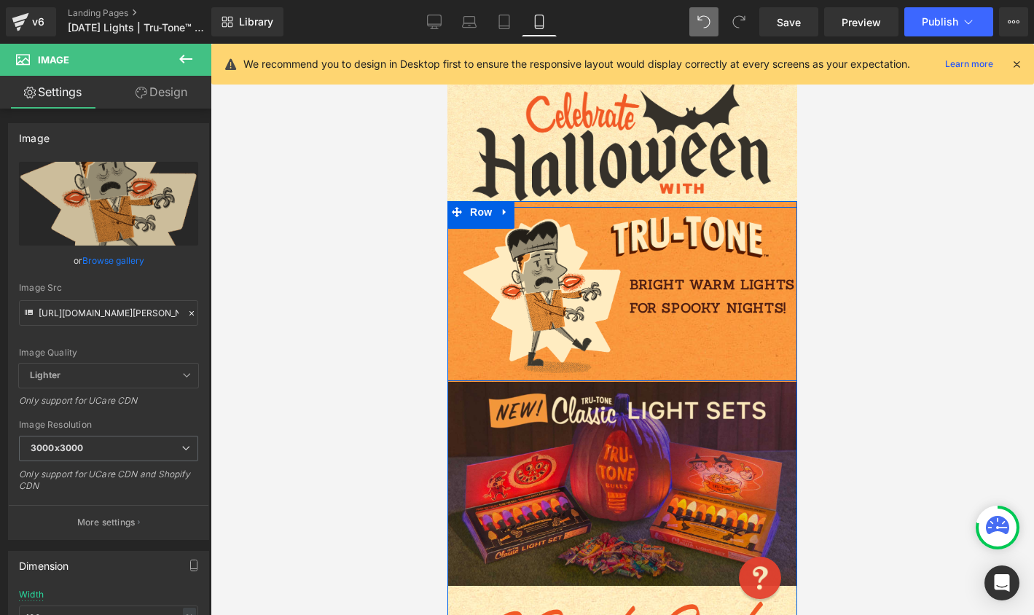
click at [449, 302] on div "Image" at bounding box center [534, 291] width 175 height 168
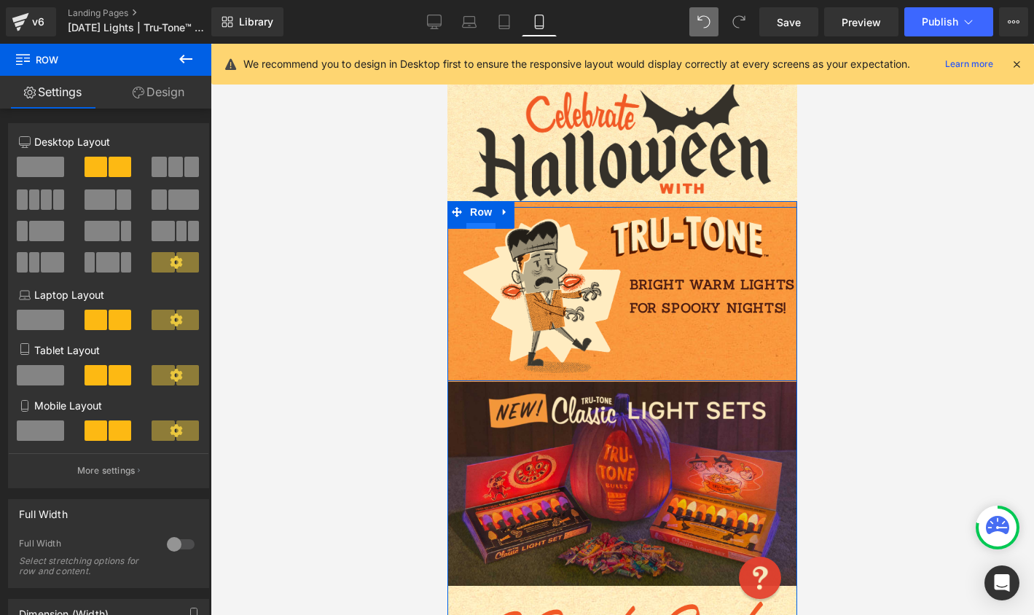
click at [481, 224] on span "Row" at bounding box center [480, 218] width 29 height 22
click at [157, 93] on link "Design" at bounding box center [159, 92] width 106 height 33
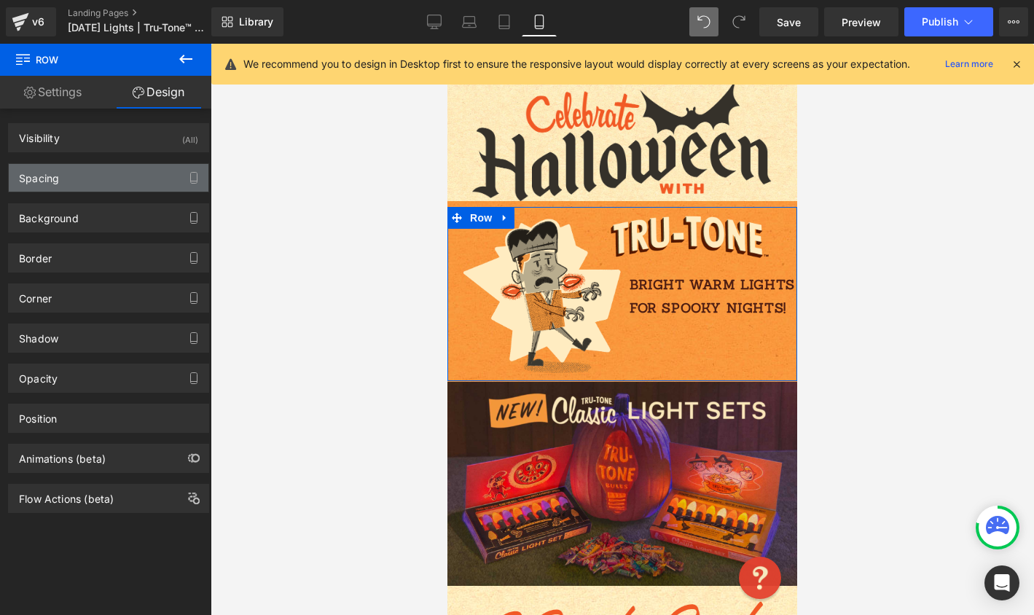
click at [107, 169] on div "Spacing" at bounding box center [109, 178] width 200 height 28
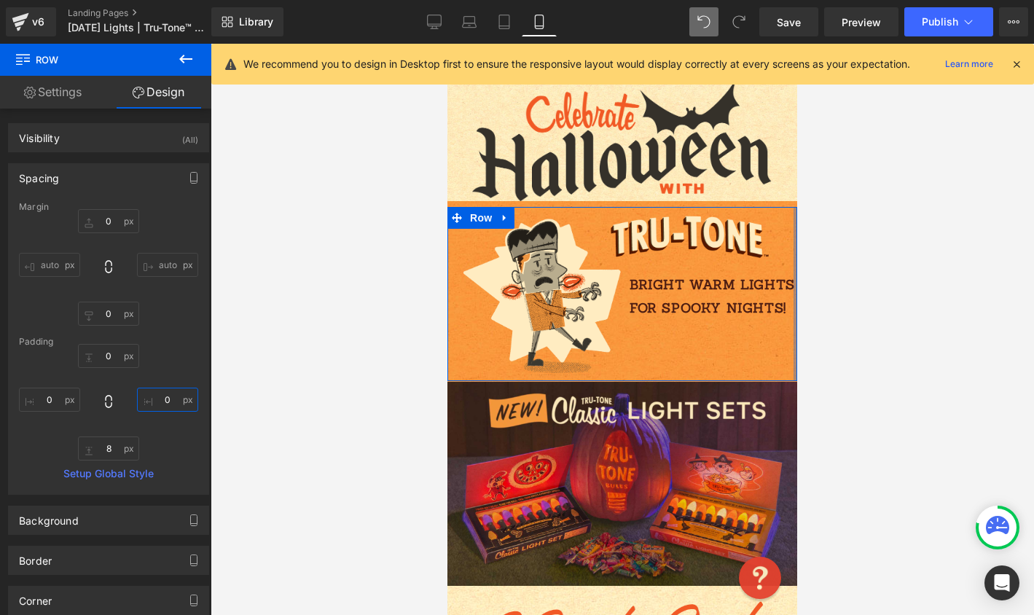
click at [172, 401] on input "0" at bounding box center [167, 399] width 61 height 24
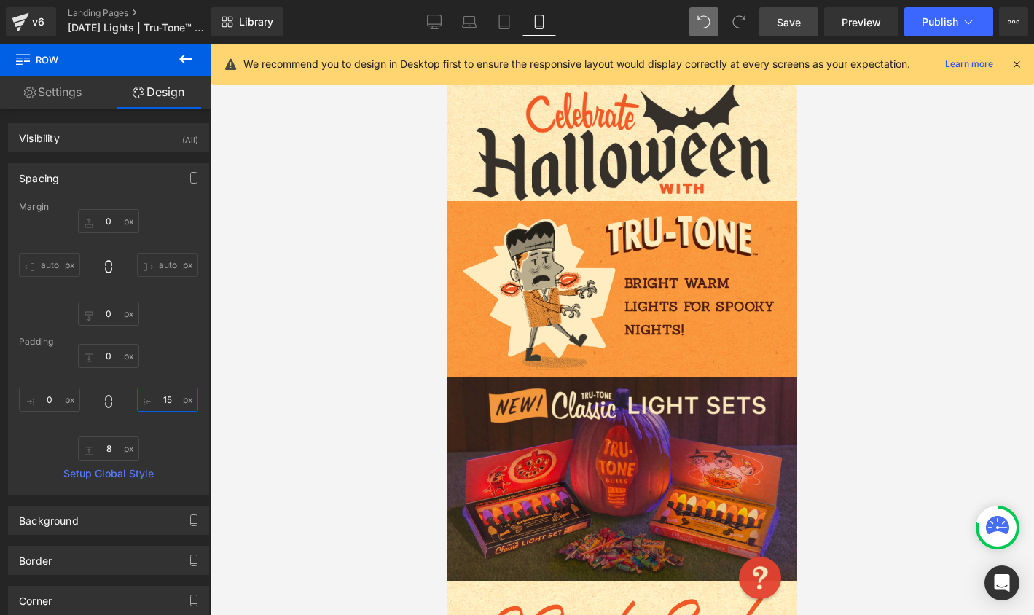
type input "15"
click at [791, 26] on span "Save" at bounding box center [788, 22] width 24 height 15
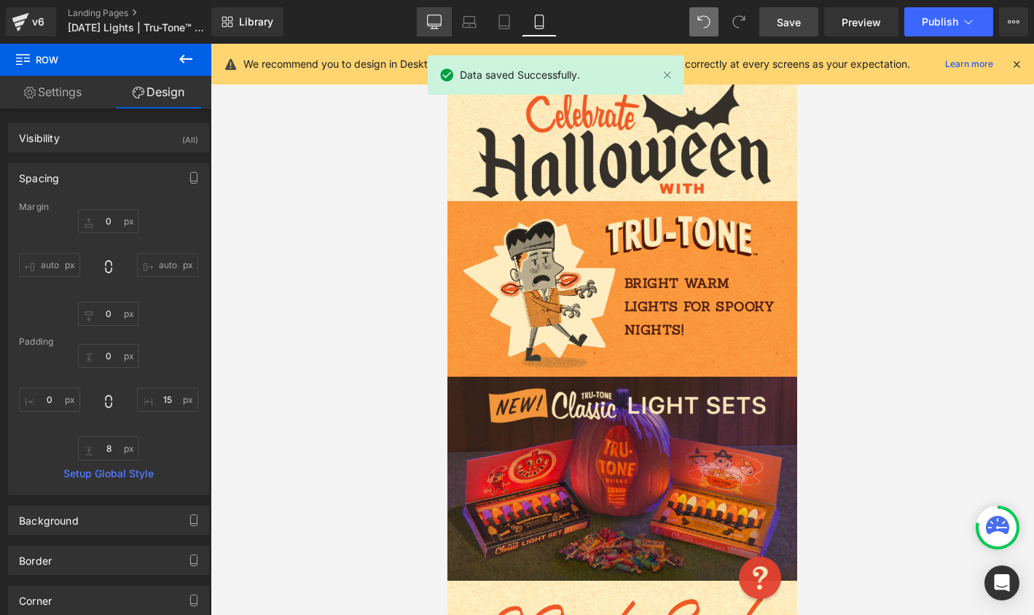
click at [431, 22] on icon at bounding box center [434, 22] width 15 height 15
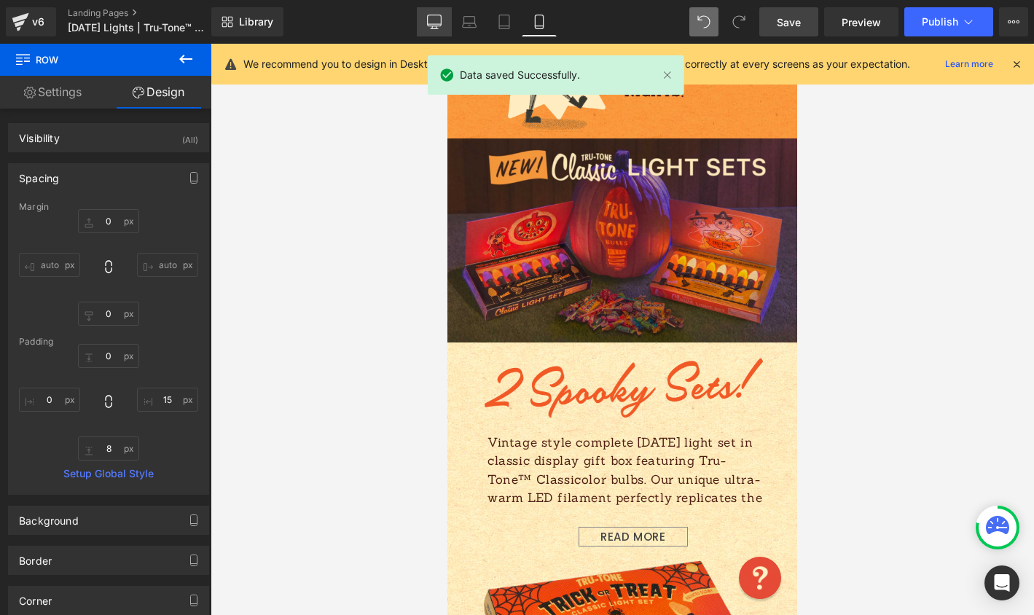
type input "0"
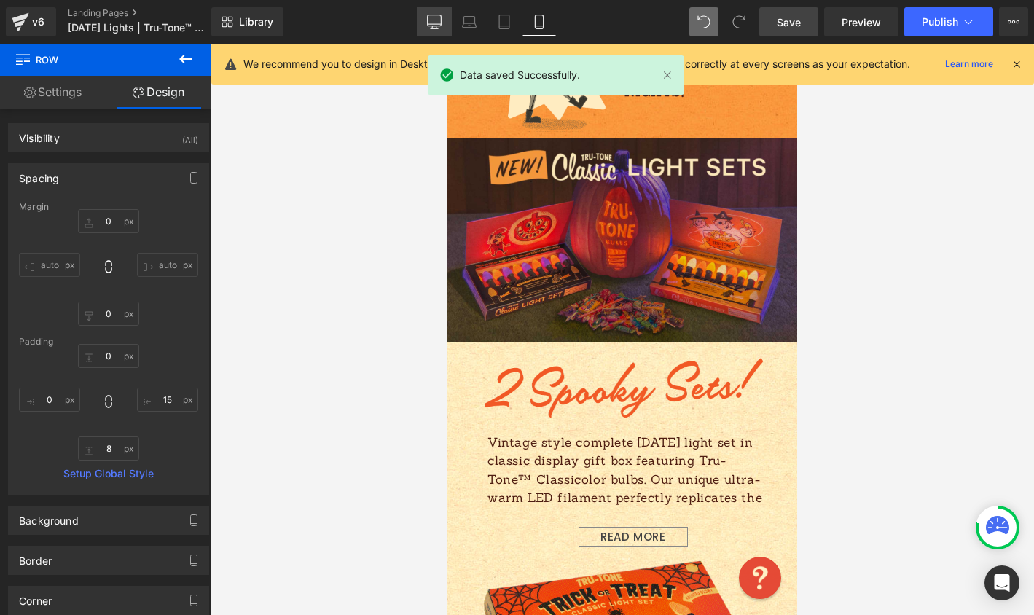
type input "0"
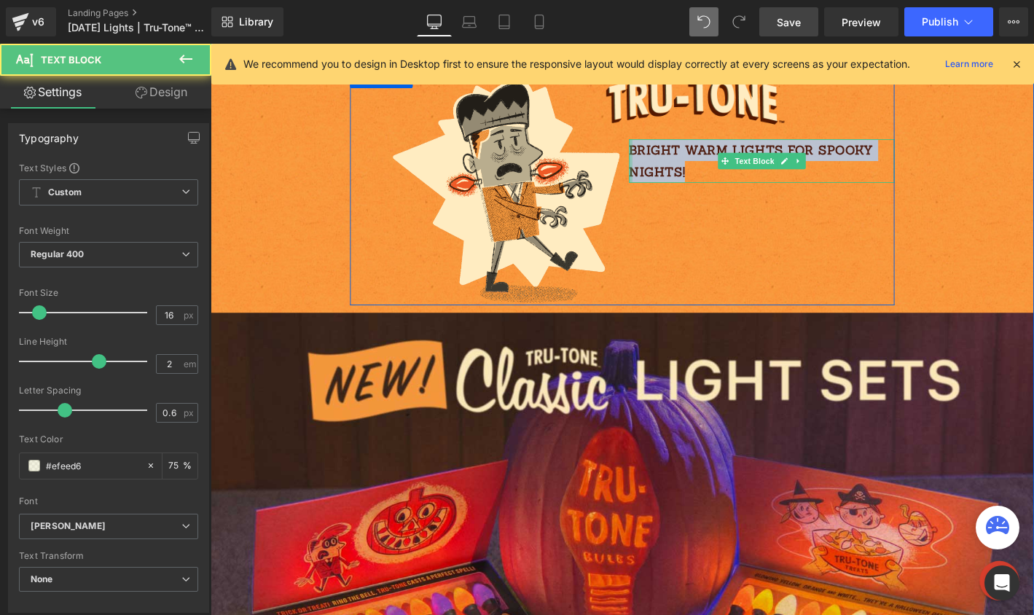
drag, startPoint x: 722, startPoint y: 180, endPoint x: 652, endPoint y: 154, distance: 74.4
click at [652, 154] on div "Image bright warm lights for spooky nights! Text Block" at bounding box center [796, 137] width 291 height 136
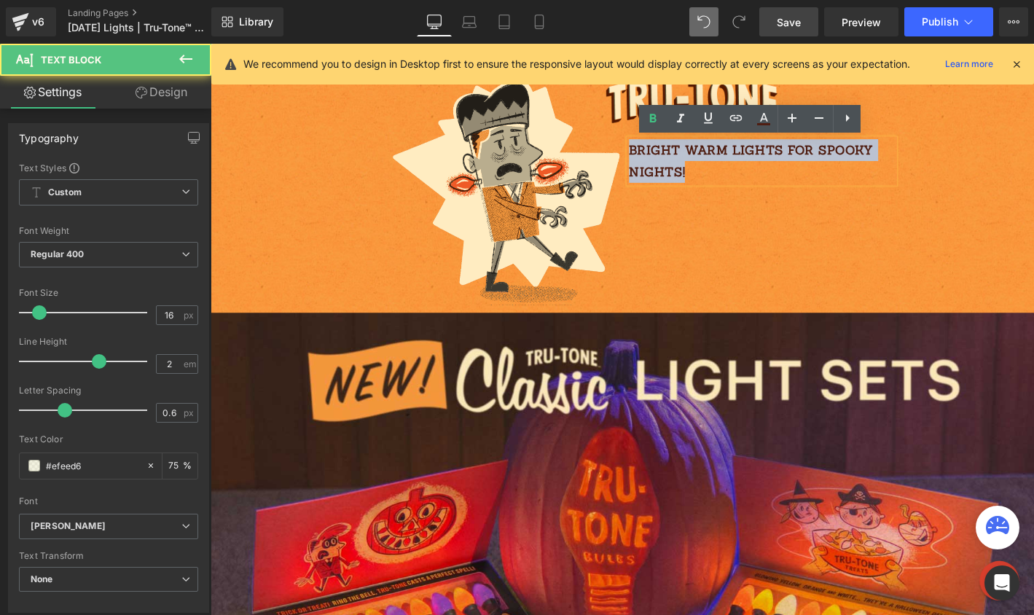
click at [720, 177] on p "bright warm lights for spooky nights!" at bounding box center [800, 169] width 284 height 47
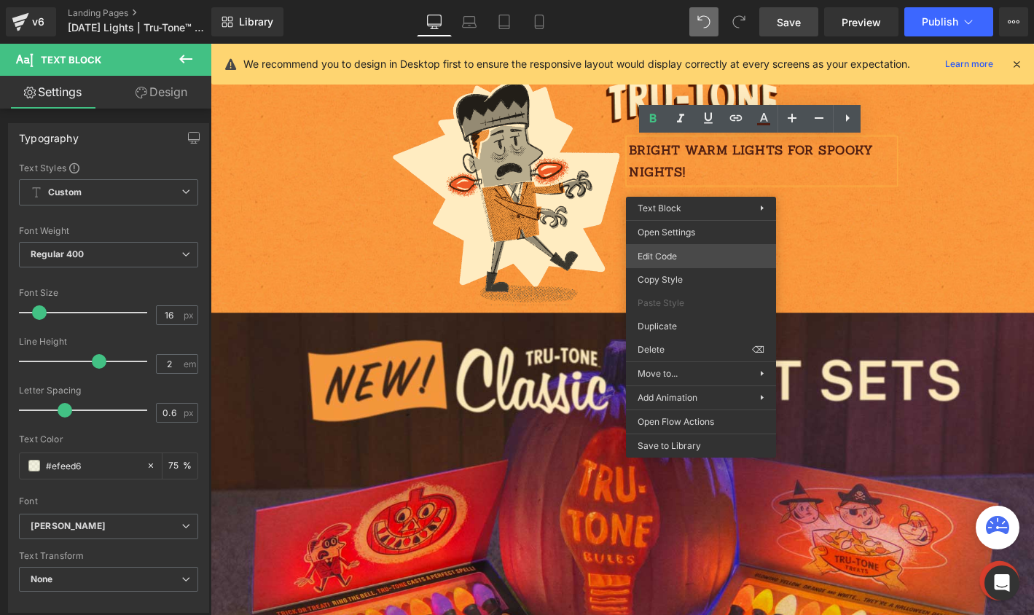
click at [705, 0] on div "Row You are previewing how the will restyle your page. You can not edit Element…" at bounding box center [517, 0] width 1034 height 0
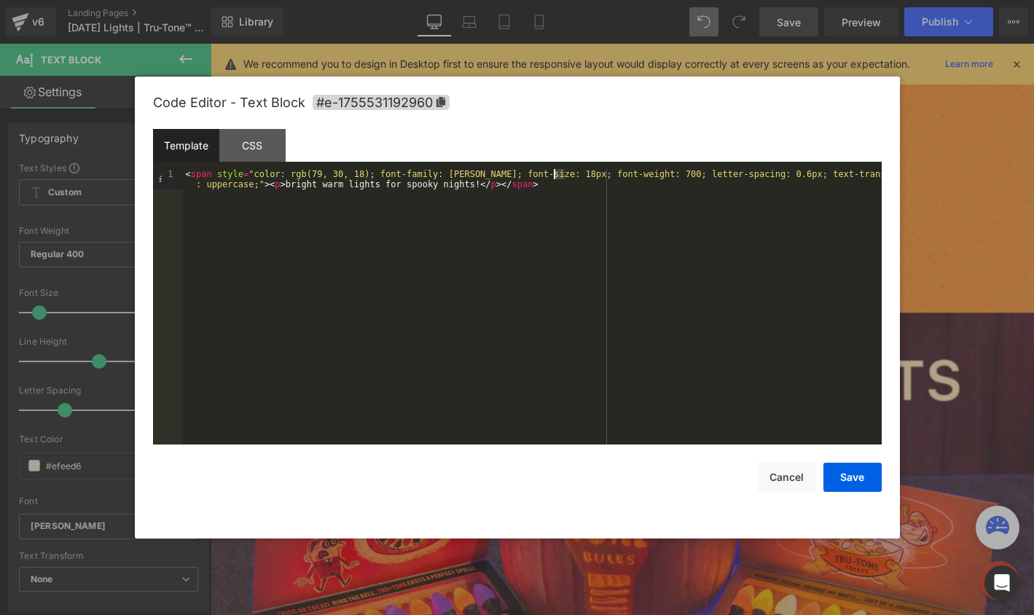
drag, startPoint x: 563, startPoint y: 174, endPoint x: 554, endPoint y: 174, distance: 8.7
click at [554, 174] on div "< span style = "color: rgb(79, 30, 18); font-family: Sanchez; font-size: 18px; …" at bounding box center [532, 327] width 699 height 316
click at [844, 482] on button "Save" at bounding box center [852, 477] width 58 height 29
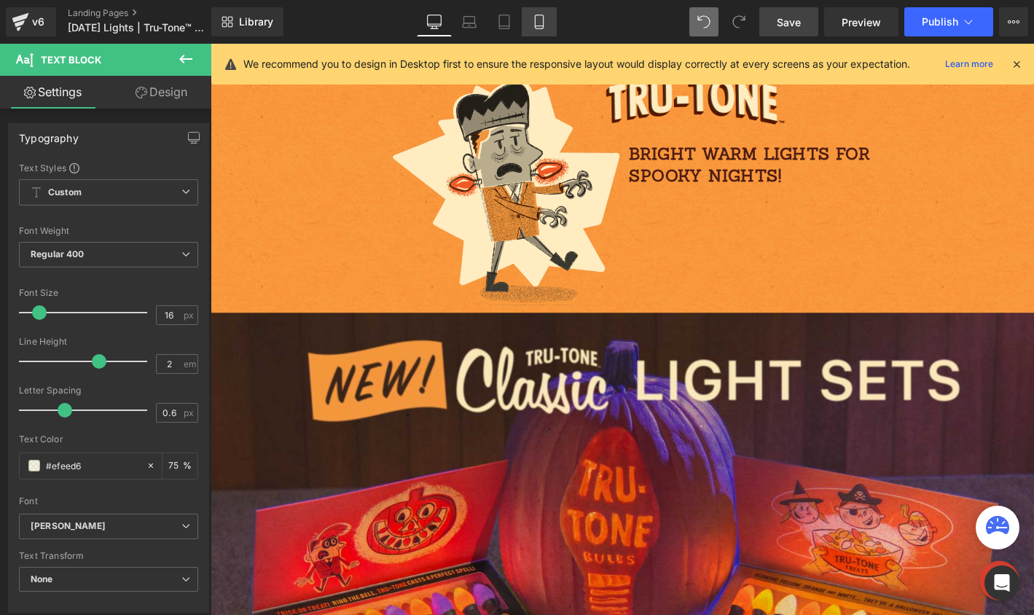
click at [528, 29] on link "Mobile" at bounding box center [539, 21] width 35 height 29
type input "75"
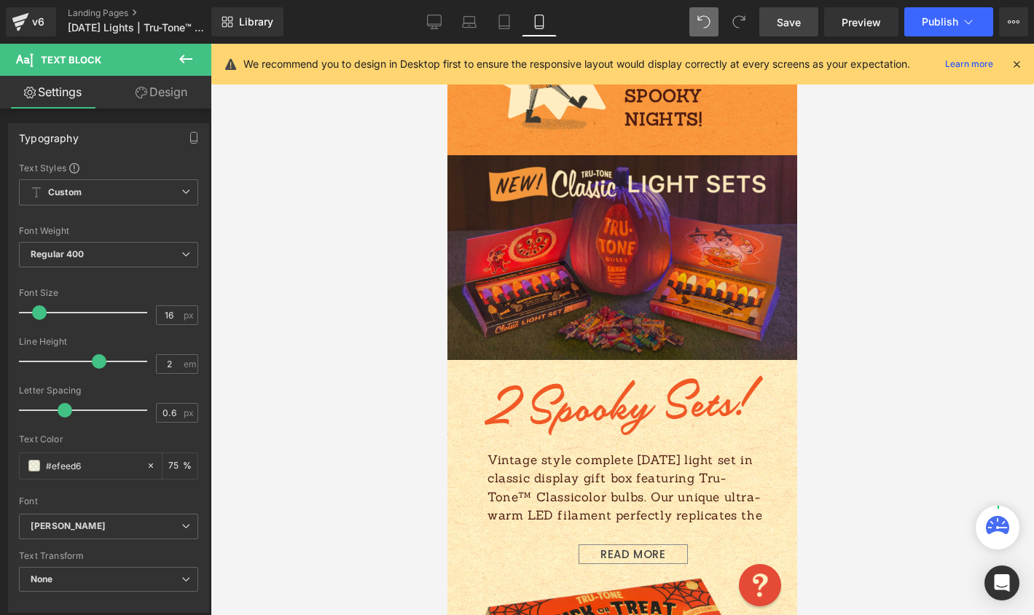
scroll to position [84, 0]
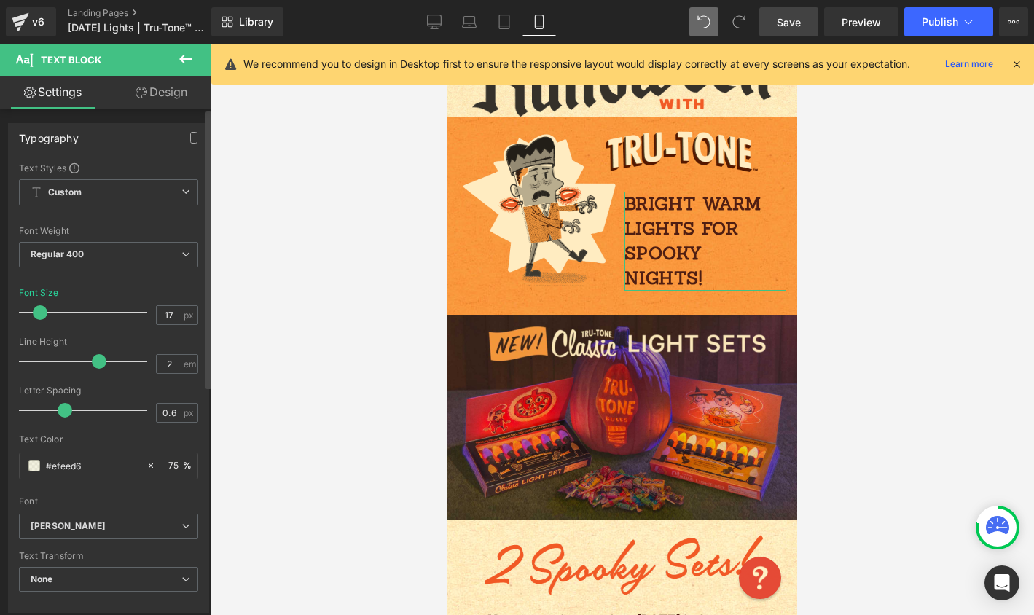
type input "16"
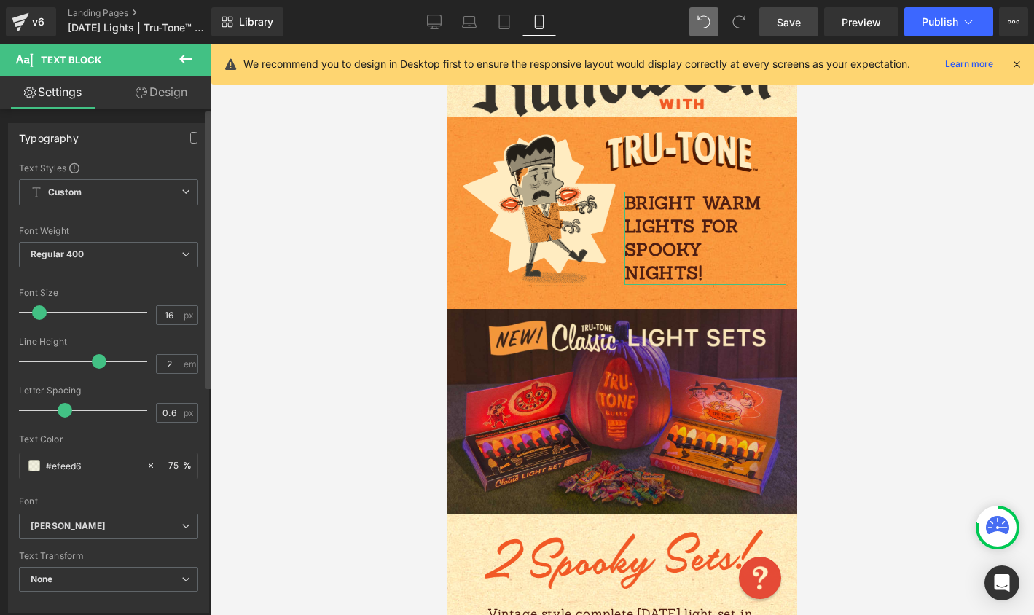
click at [36, 305] on span at bounding box center [39, 312] width 15 height 15
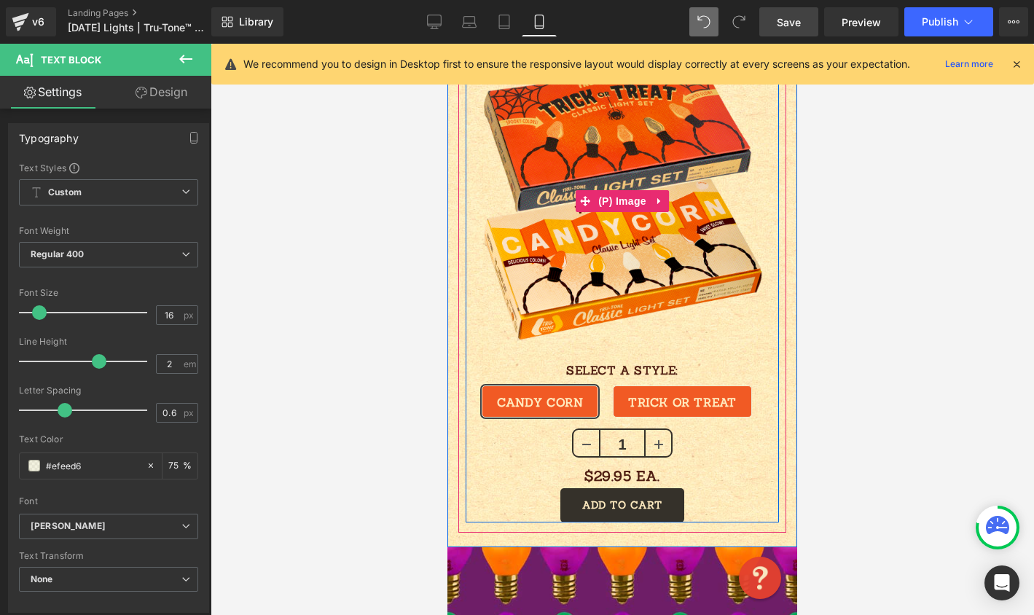
scroll to position [575, 0]
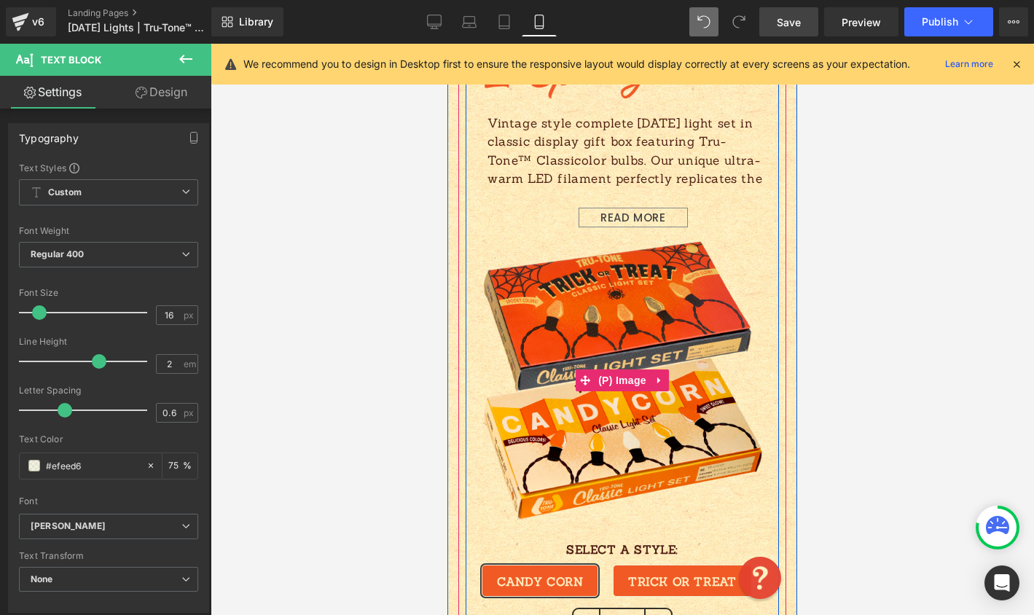
click at [471, 483] on div "Sale Off" at bounding box center [621, 380] width 313 height 283
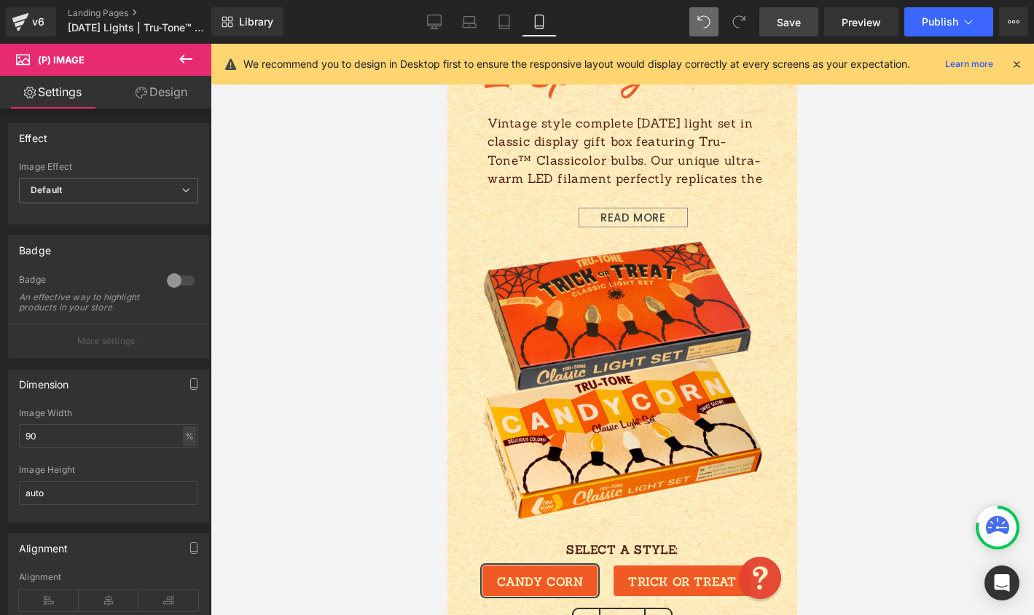
click at [135, 95] on icon at bounding box center [141, 93] width 12 height 12
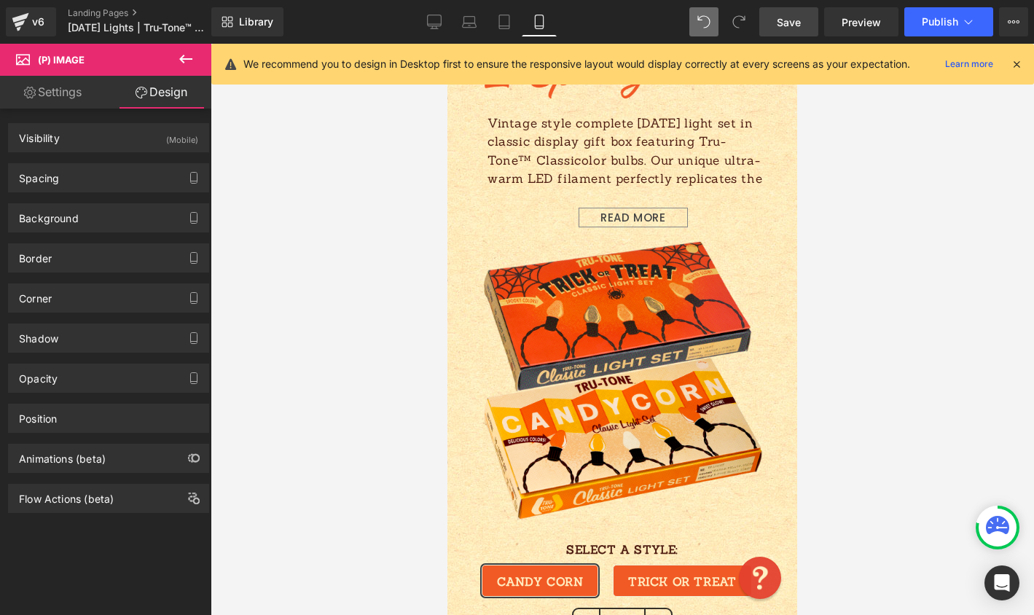
type input "16"
type input "0"
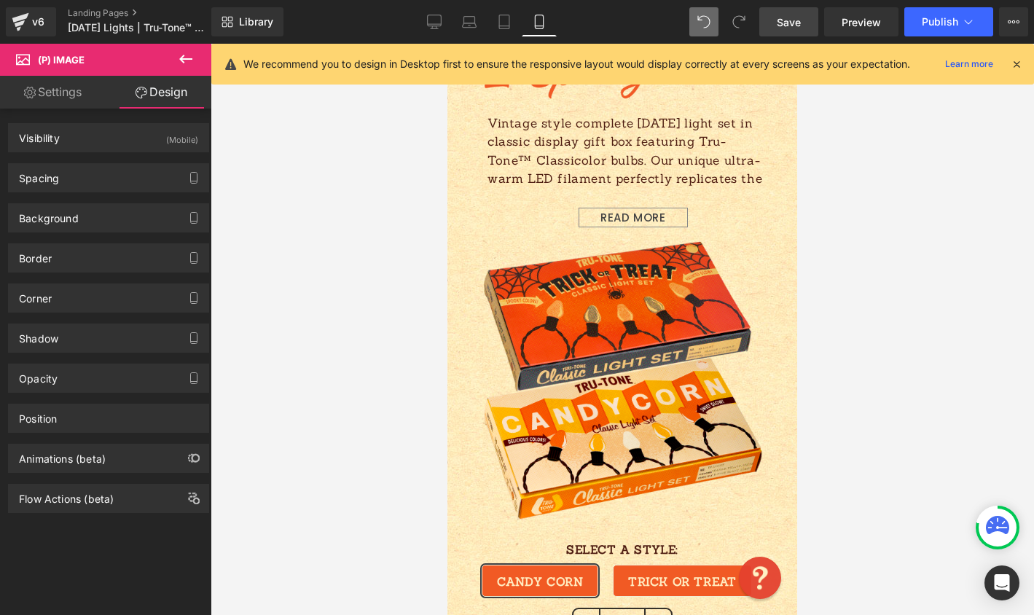
type input "0"
click at [107, 189] on div "Spacing" at bounding box center [109, 178] width 200 height 28
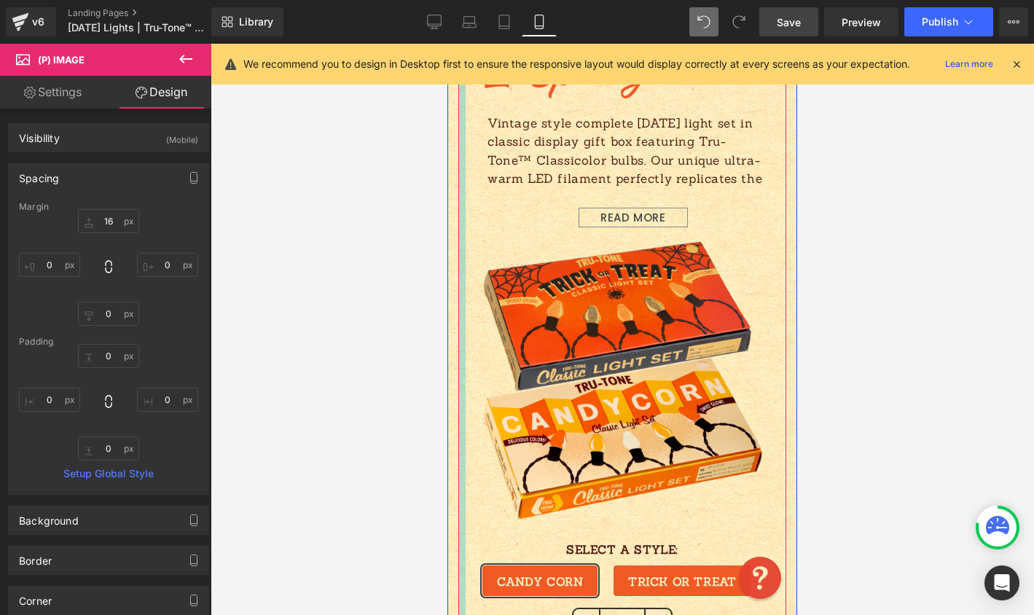
click at [458, 170] on div at bounding box center [461, 372] width 7 height 677
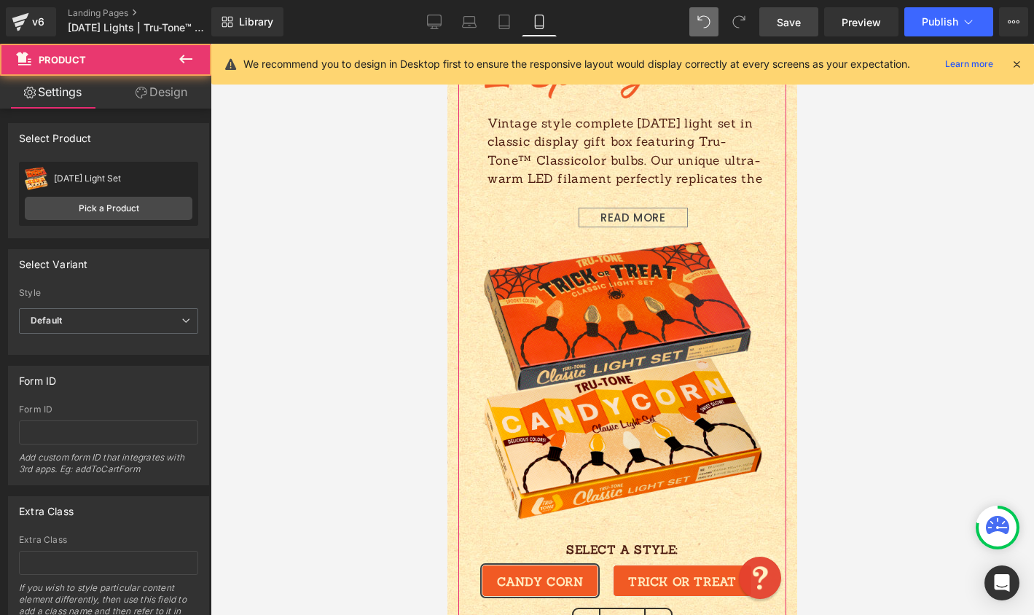
click at [143, 97] on icon at bounding box center [141, 93] width 12 height 12
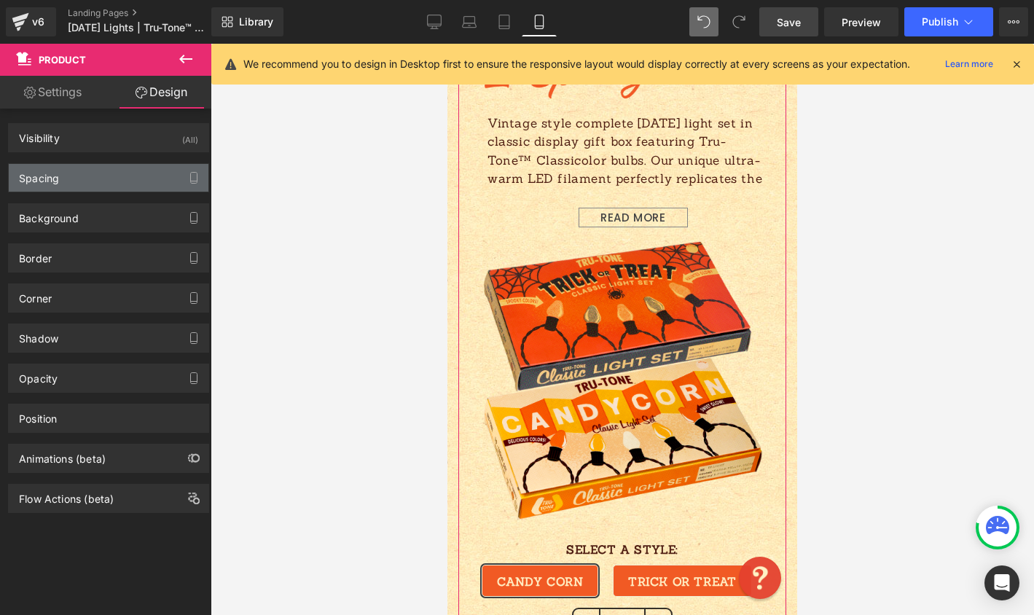
click at [77, 164] on div "Spacing" at bounding box center [109, 178] width 200 height 28
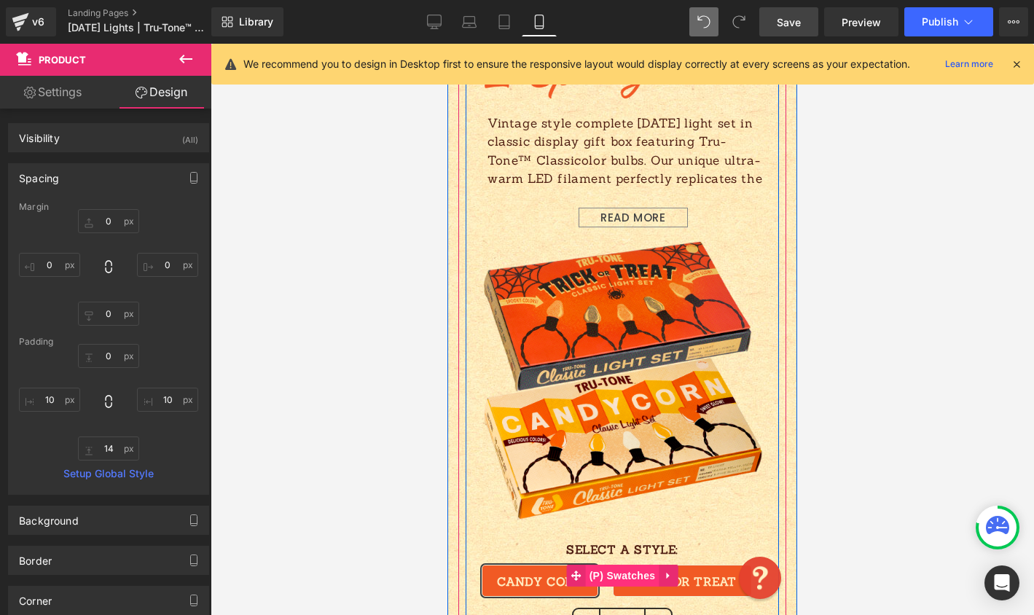
click at [597, 564] on span "(P) Swatches" at bounding box center [623, 575] width 74 height 22
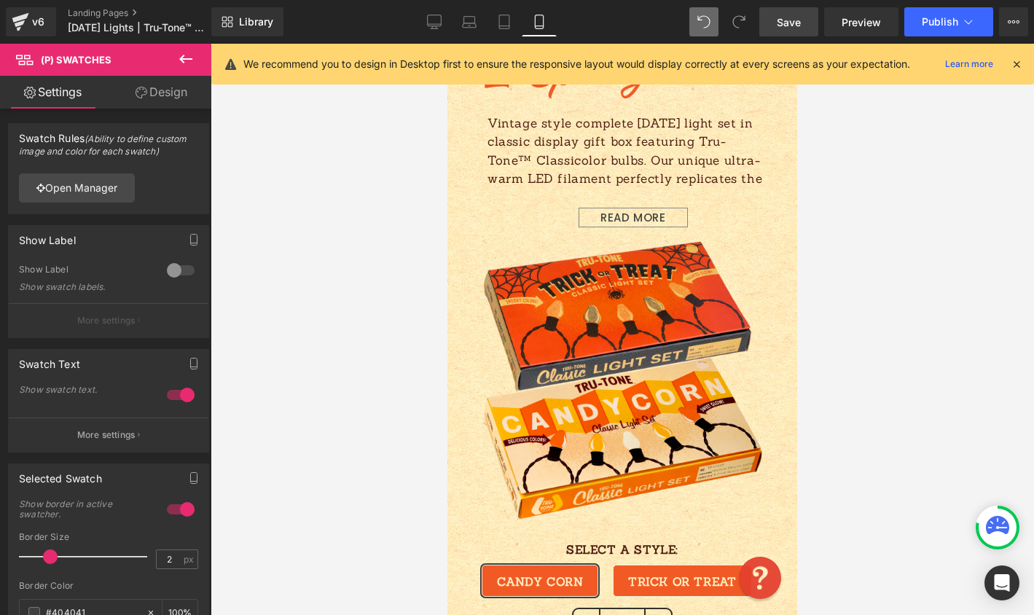
click at [146, 100] on link "Design" at bounding box center [162, 92] width 106 height 33
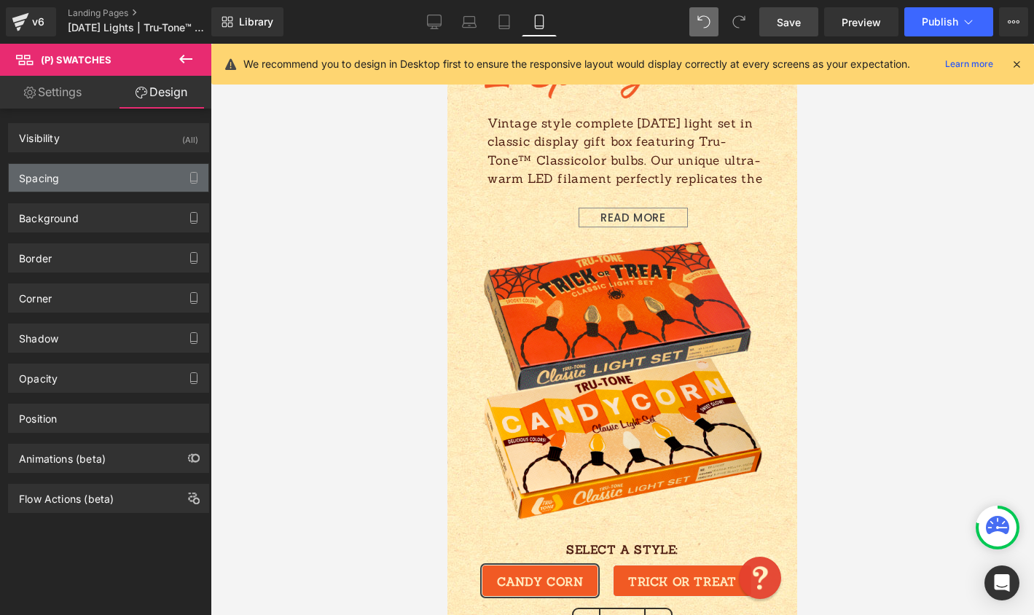
click at [108, 168] on div "Spacing" at bounding box center [109, 178] width 200 height 28
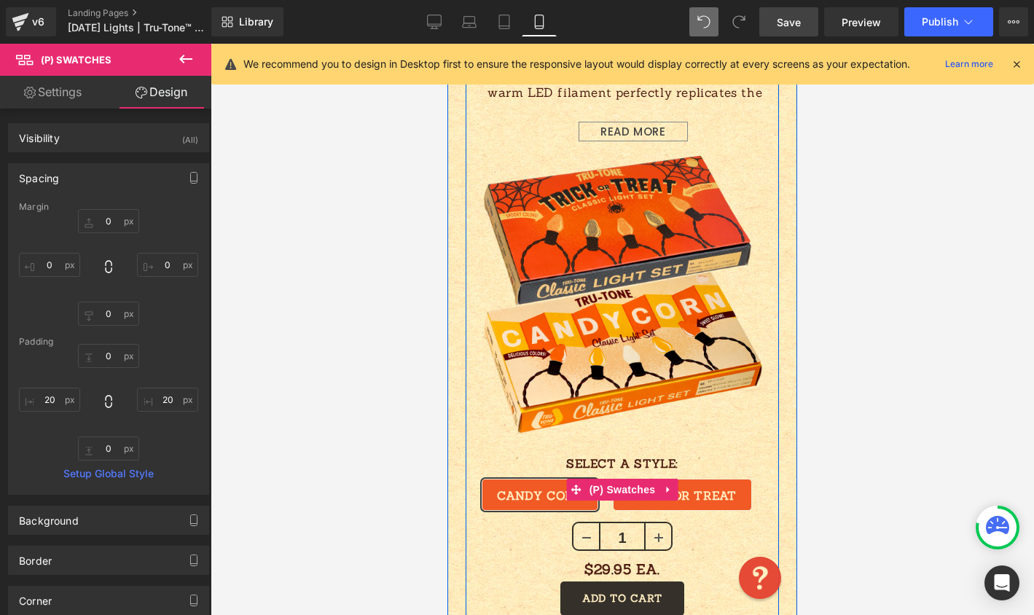
scroll to position [662, 0]
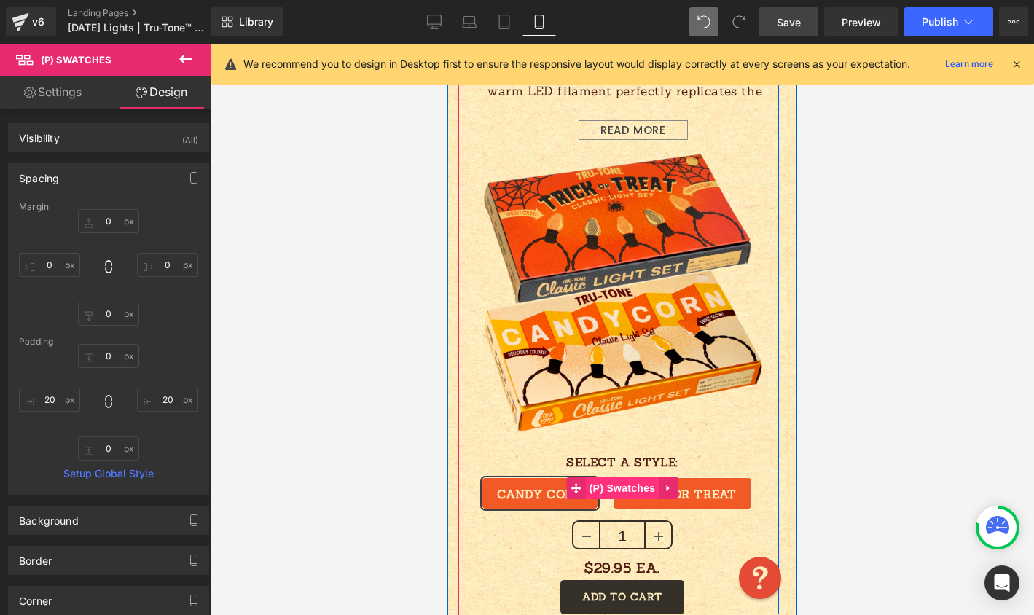
click at [626, 477] on span "(P) Swatches" at bounding box center [623, 488] width 74 height 22
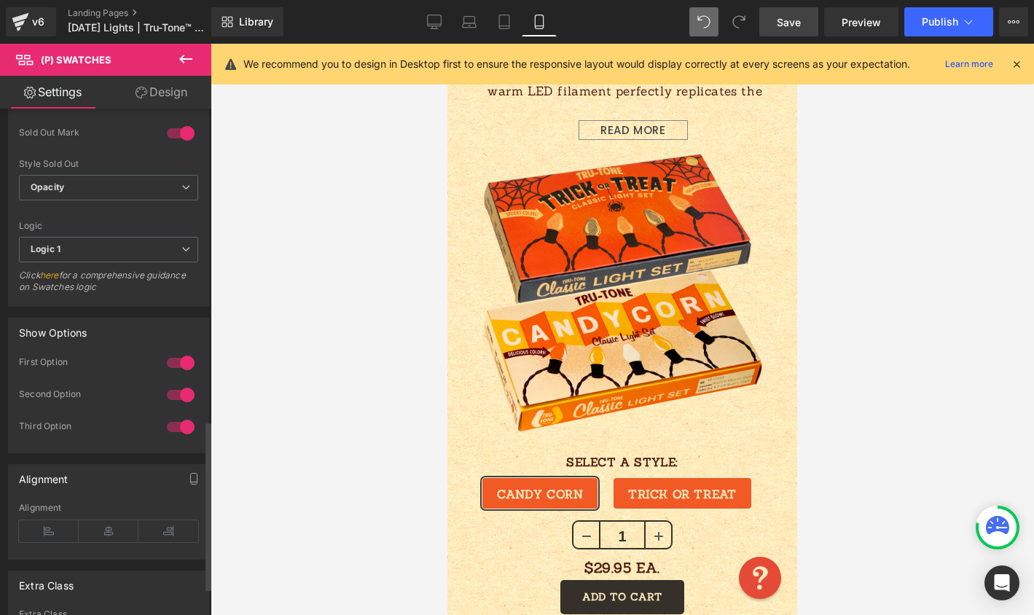
scroll to position [1015, 0]
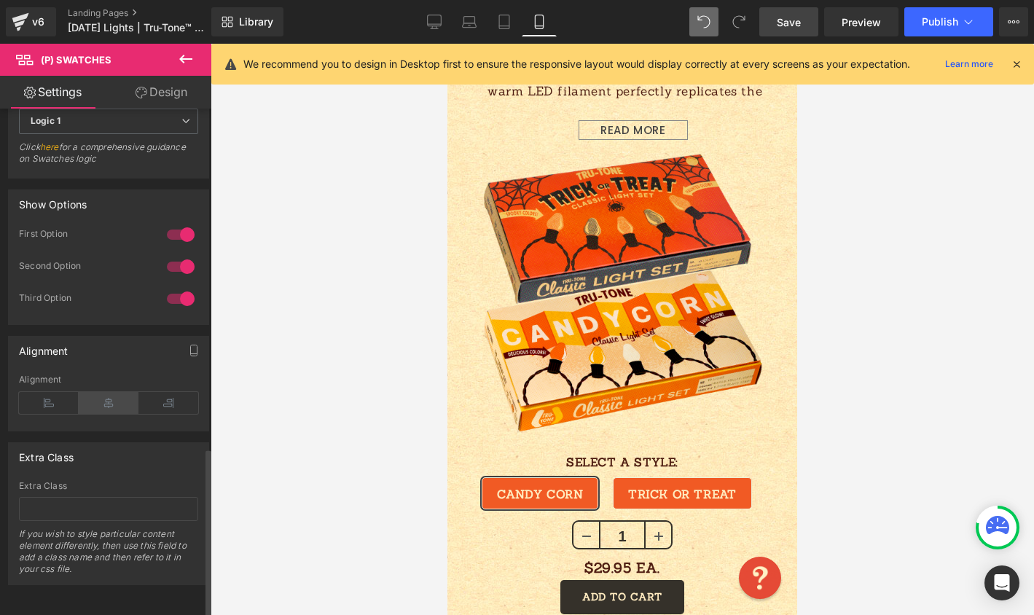
click at [111, 392] on icon at bounding box center [109, 403] width 60 height 22
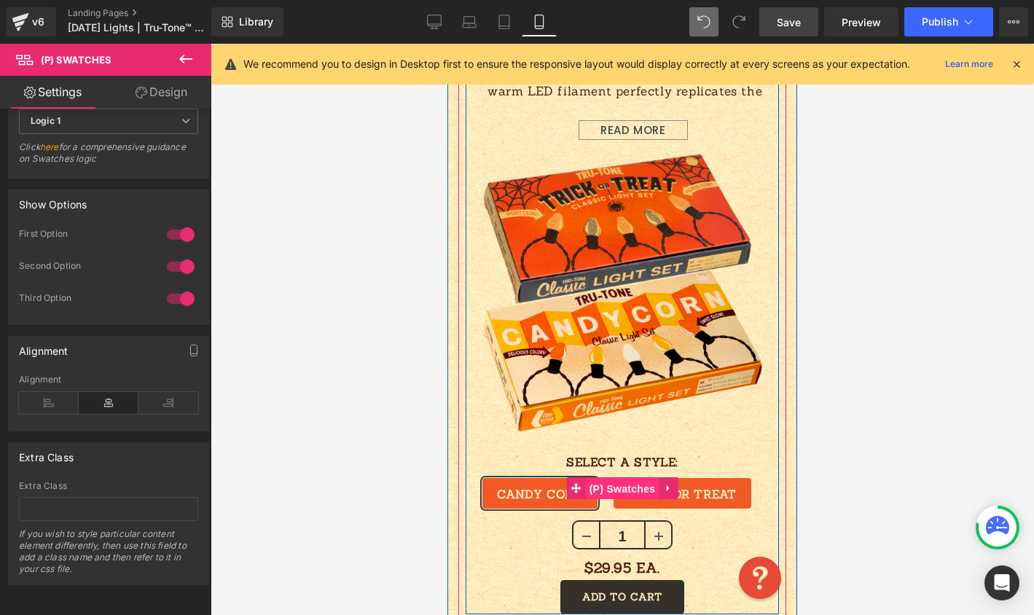
click at [623, 478] on span "(P) Swatches" at bounding box center [623, 489] width 74 height 22
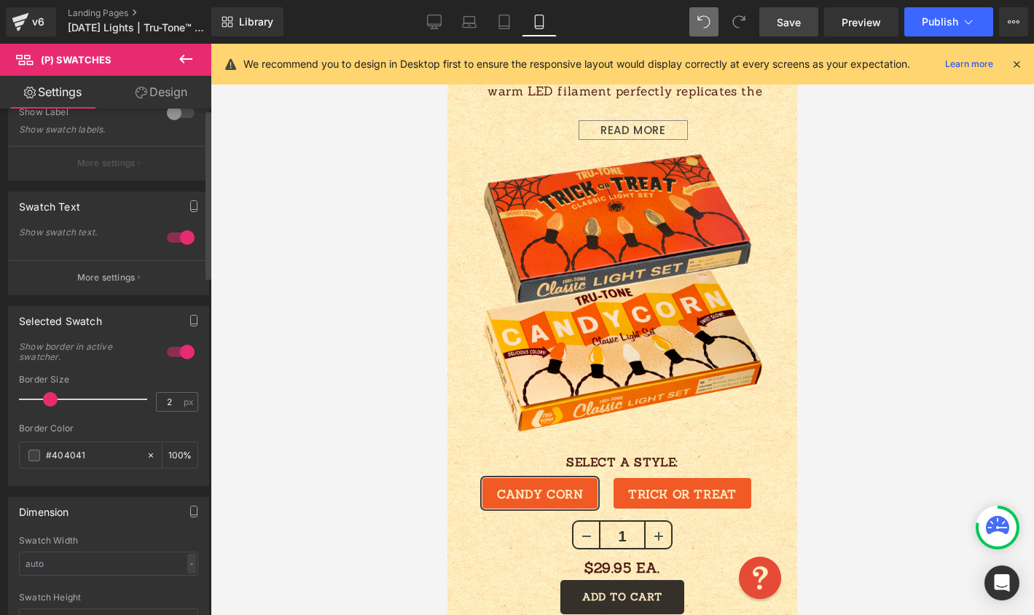
scroll to position [0, 0]
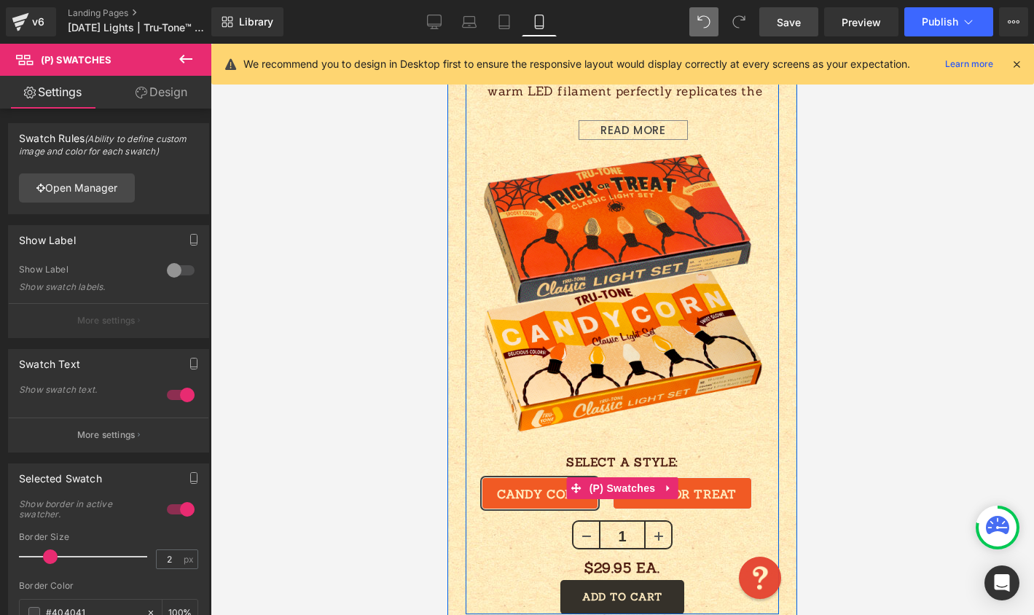
click at [758, 477] on div "CANDY CORN TRICK OR TREAT" at bounding box center [621, 498] width 313 height 43
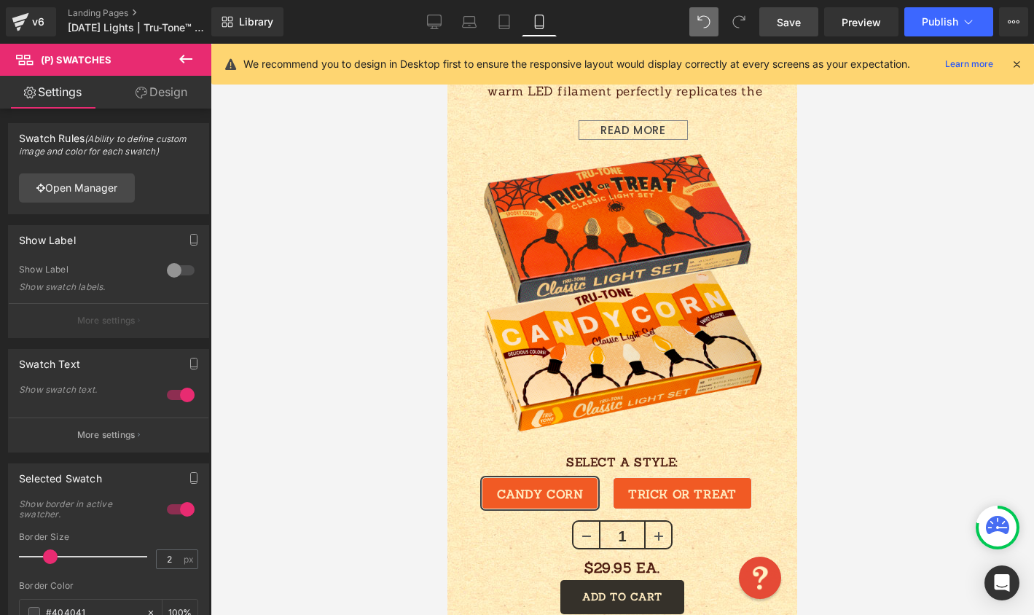
click at [171, 103] on link "Design" at bounding box center [162, 92] width 106 height 33
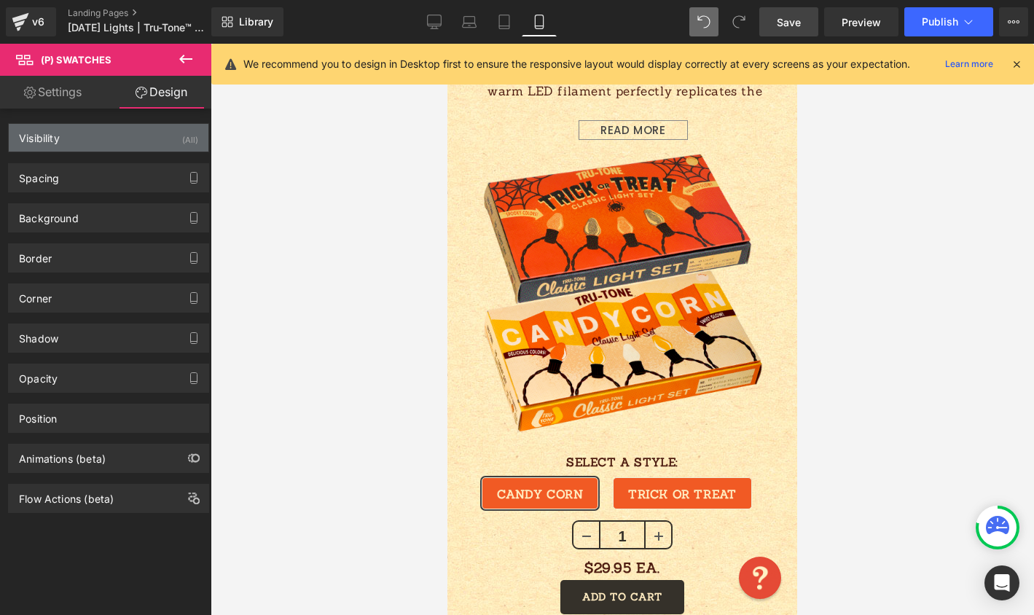
type input "0"
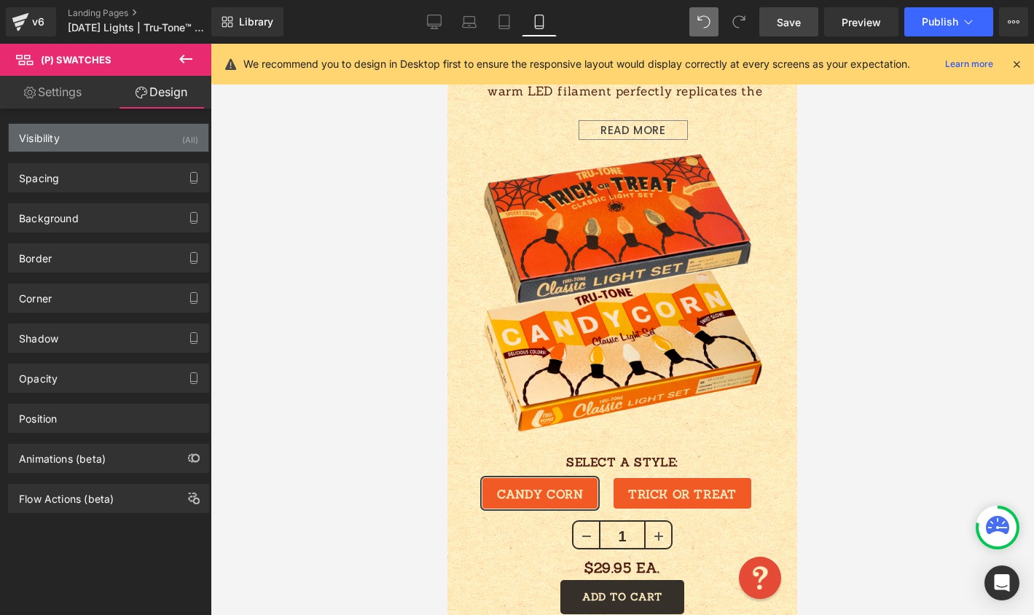
type input "20"
type input "0"
type input "20"
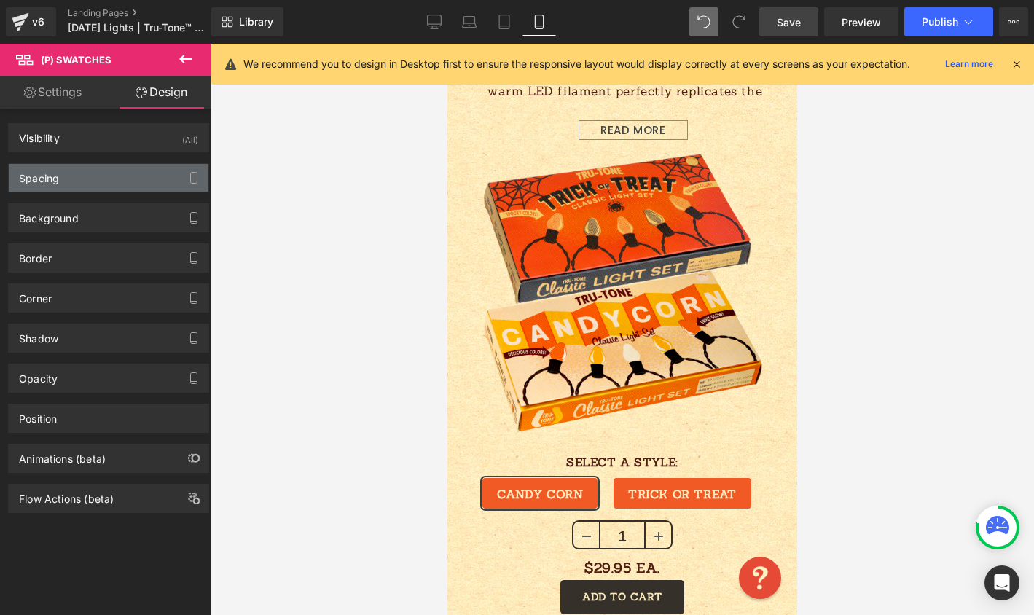
click at [109, 178] on div "Spacing" at bounding box center [109, 178] width 200 height 28
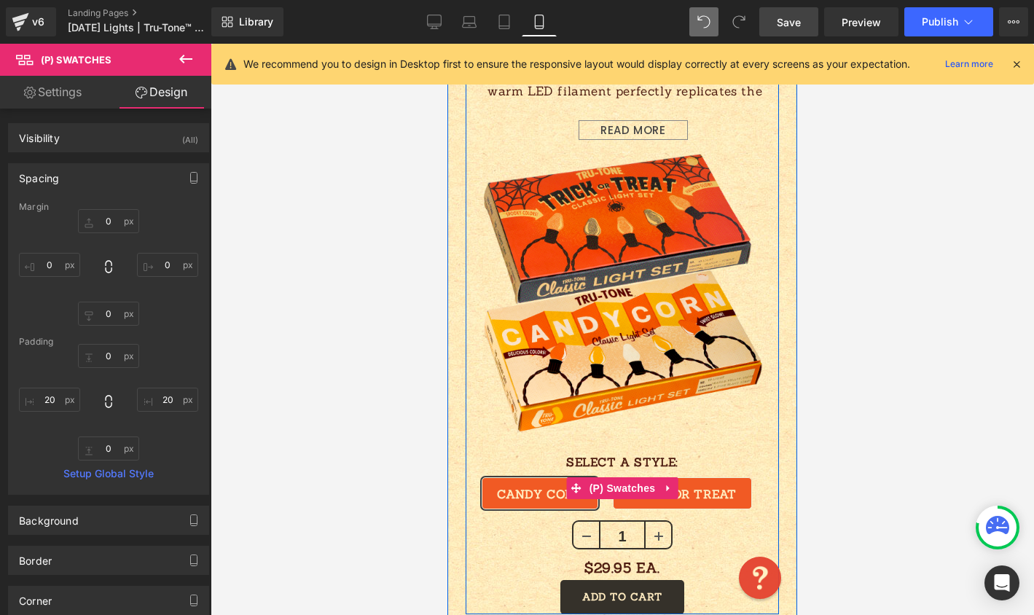
click at [481, 455] on div "CANDY CORN TRICK OR TREAT" at bounding box center [621, 487] width 313 height 65
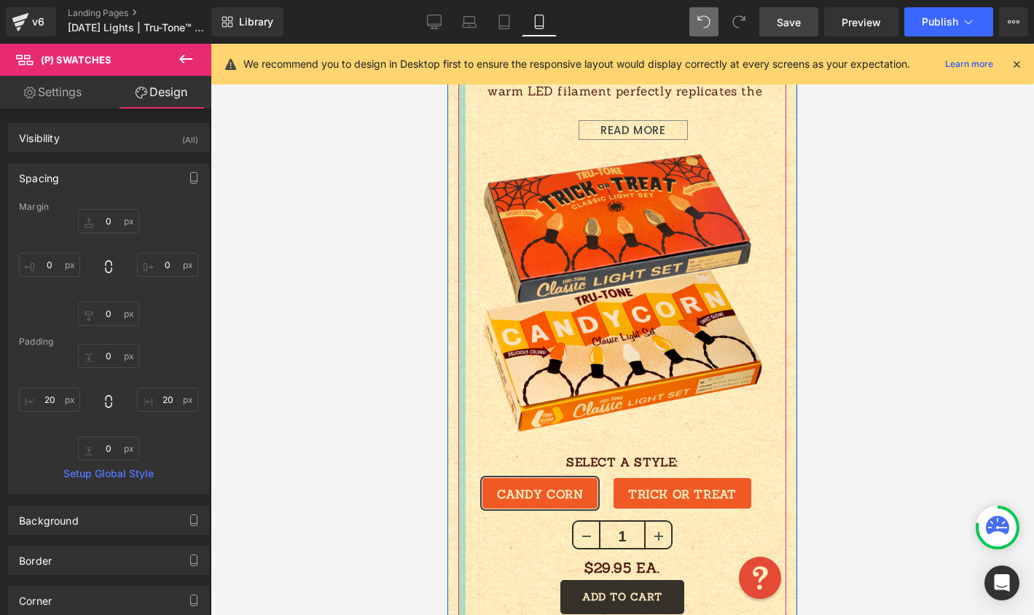
click at [458, 444] on div at bounding box center [461, 285] width 7 height 677
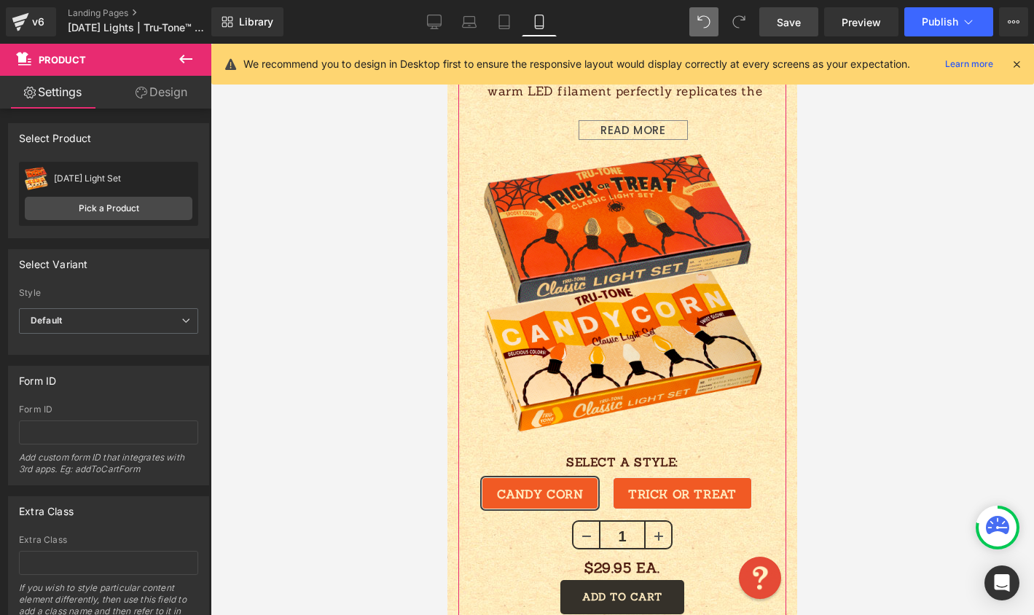
click at [161, 83] on link "Design" at bounding box center [162, 92] width 106 height 33
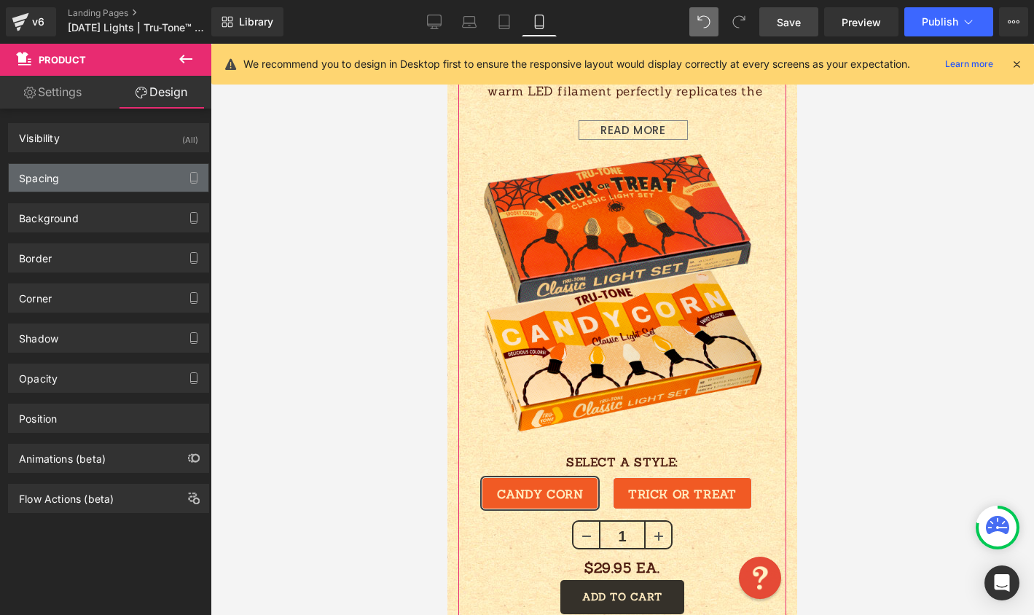
click at [122, 168] on div "Spacing" at bounding box center [109, 178] width 200 height 28
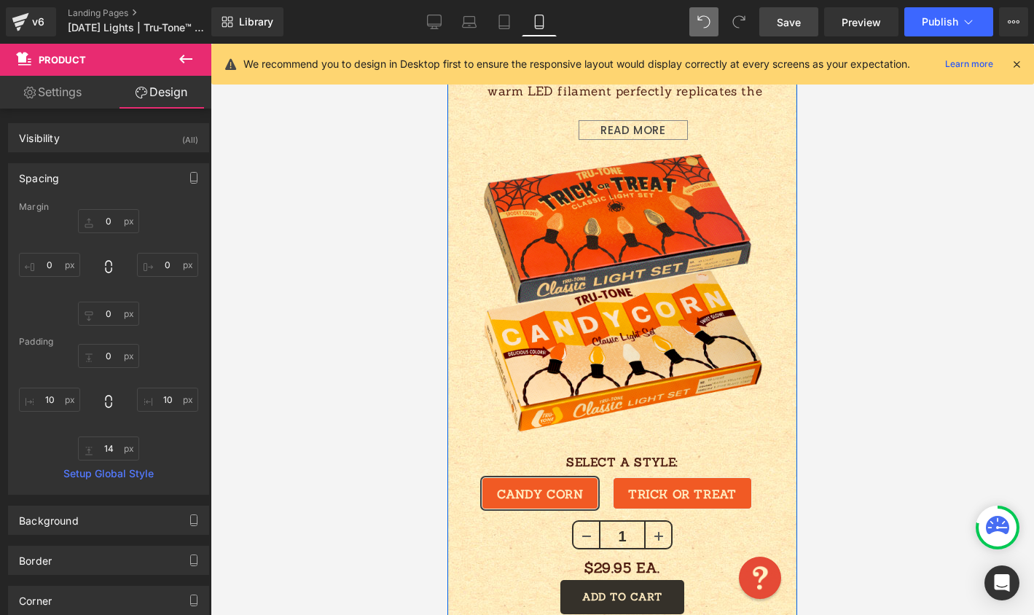
click at [449, 377] on div "Sale Off (P) Image Image 10 LIGHTS EACH Text Block Vintage style complete Hallo…" at bounding box center [622, 285] width 350 height 677
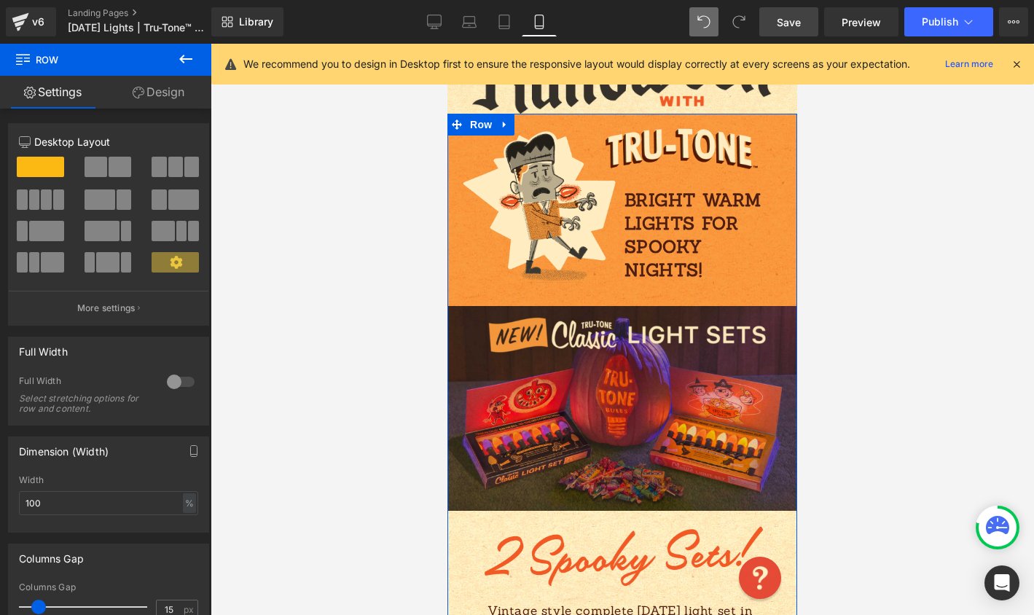
scroll to position [305, 0]
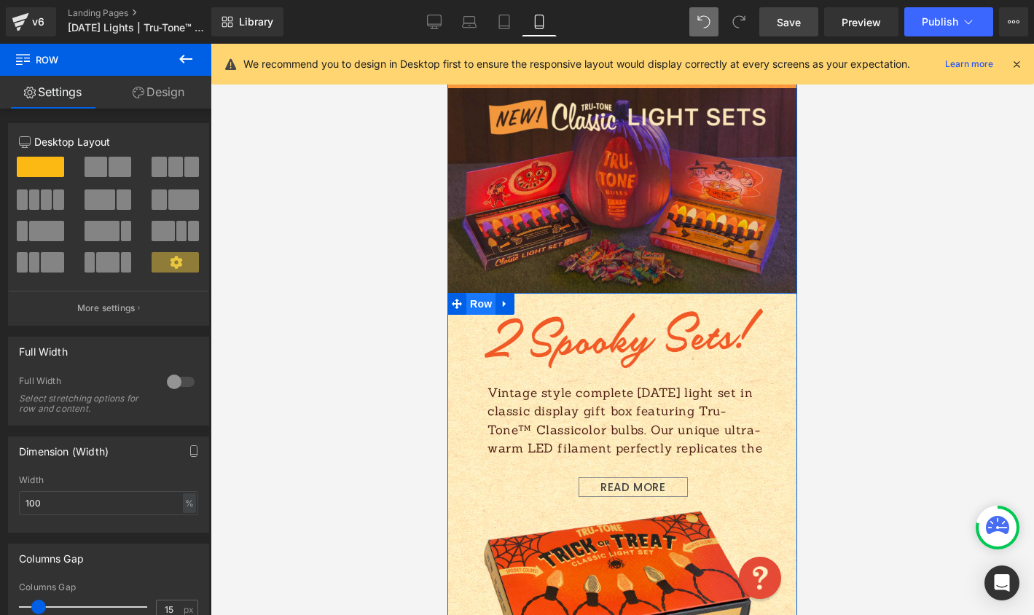
click at [481, 293] on span "Row" at bounding box center [480, 304] width 29 height 22
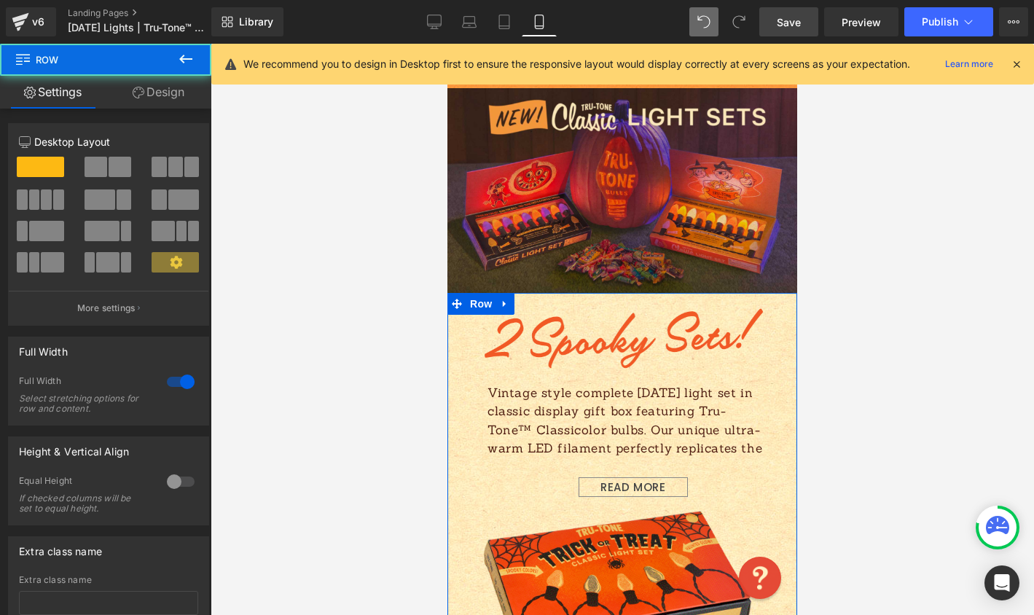
click at [141, 94] on icon at bounding box center [139, 93] width 12 height 12
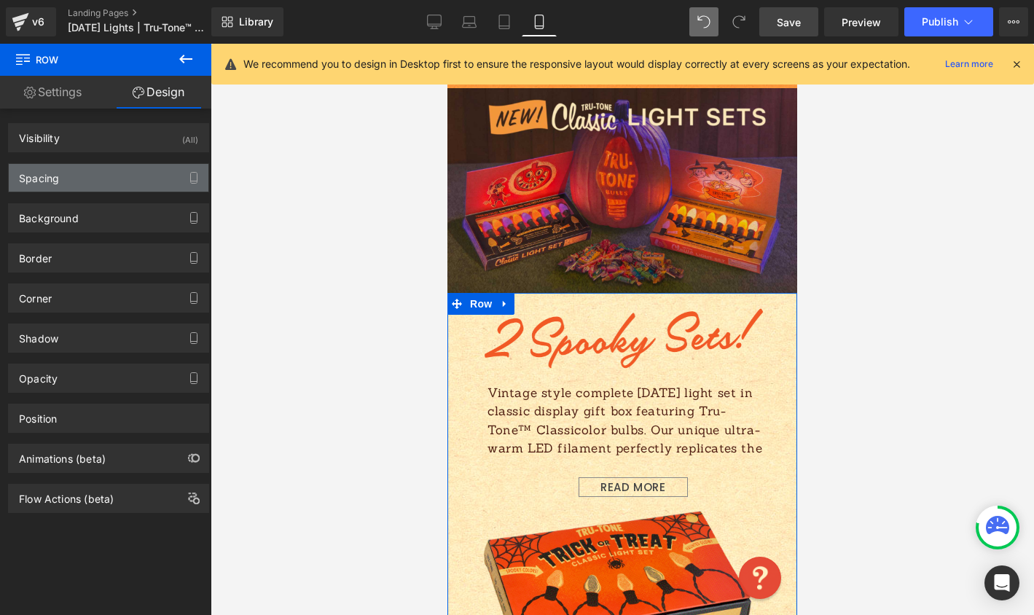
click at [98, 181] on div "Spacing" at bounding box center [109, 178] width 200 height 28
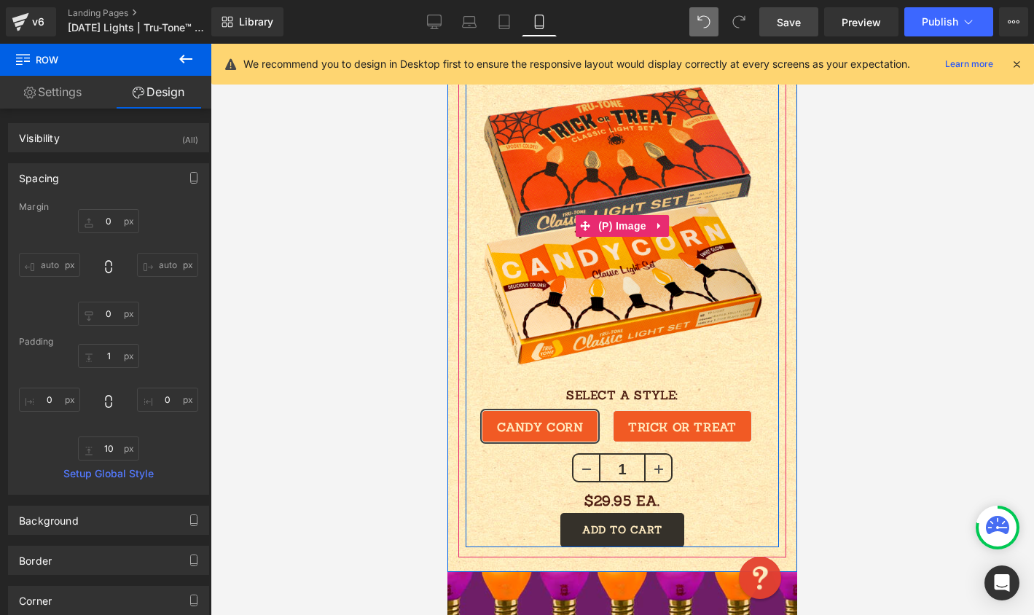
scroll to position [731, 0]
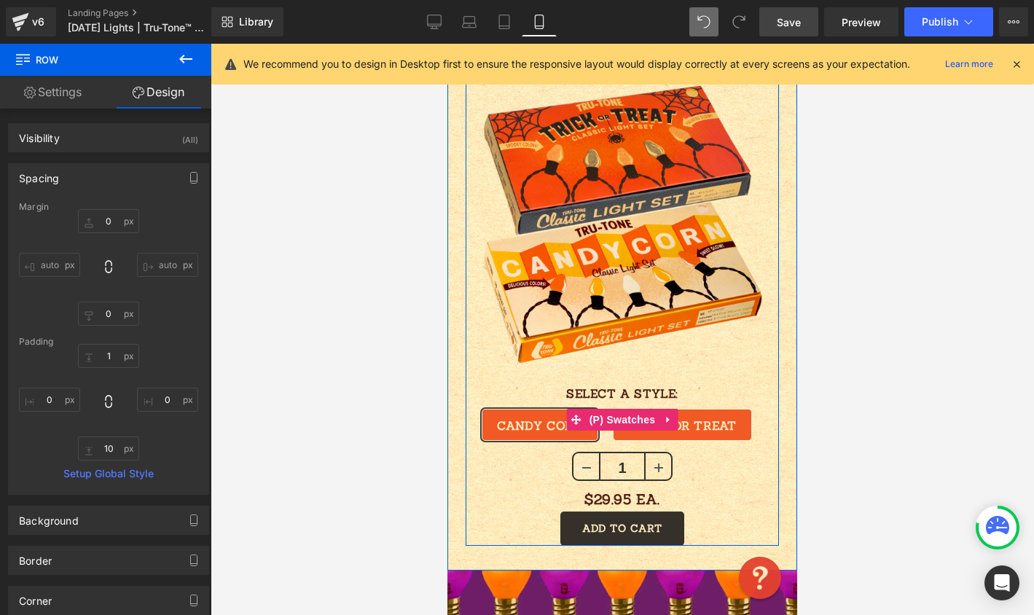
click at [614, 387] on div "CANDY CORN TRICK OR TREAT" at bounding box center [621, 419] width 313 height 65
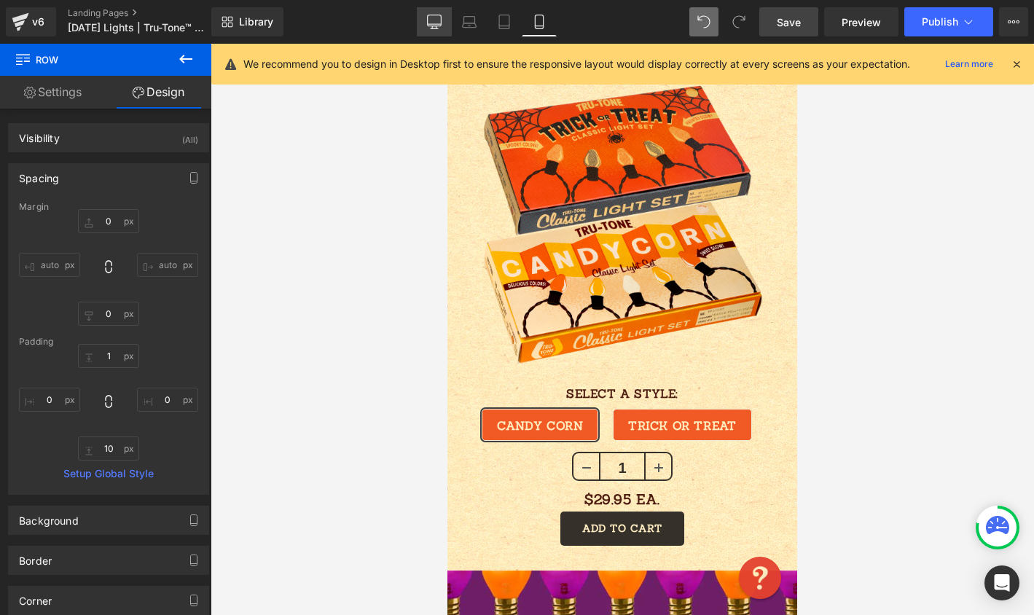
click at [430, 25] on icon at bounding box center [434, 20] width 14 height 11
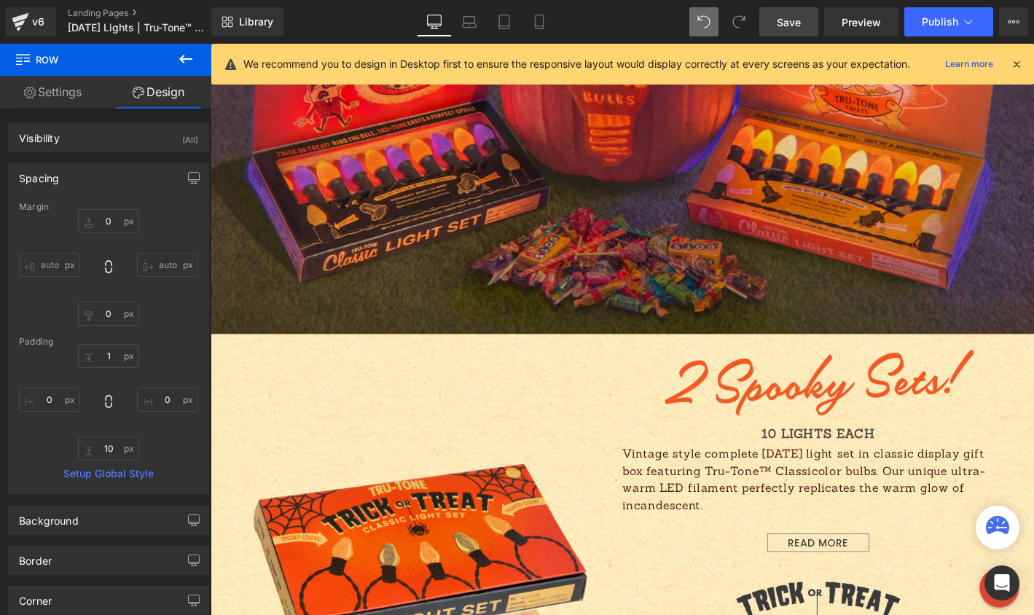
type input "0"
type input "1"
type input "0"
type input "10"
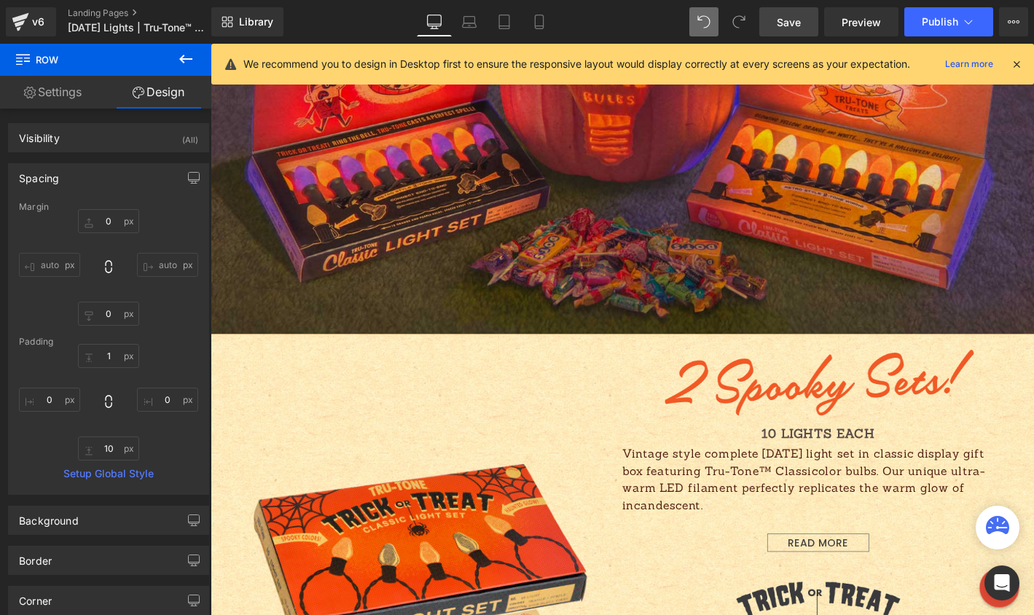
type input "0"
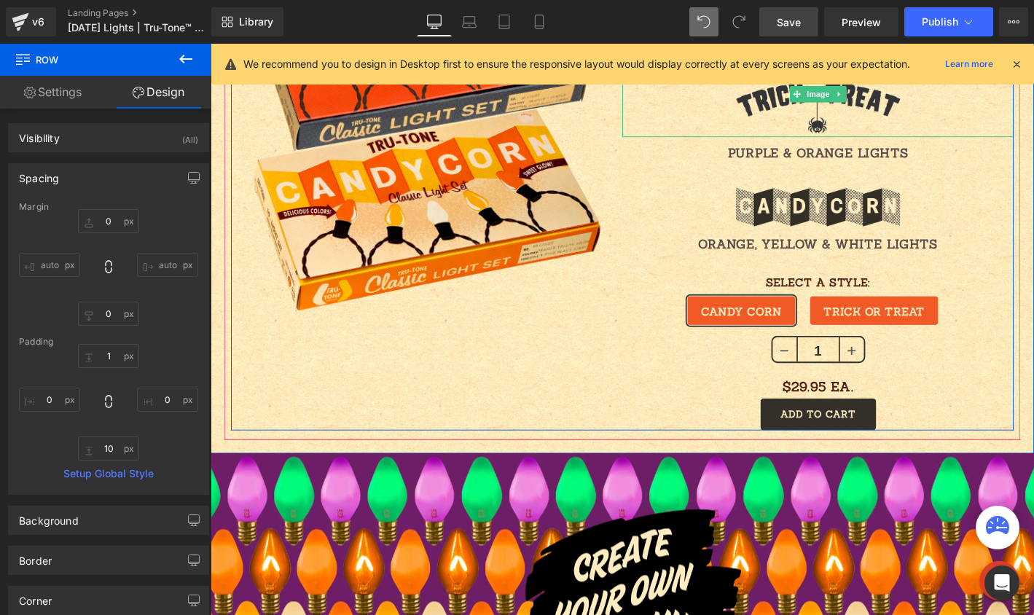
scroll to position [1324, 0]
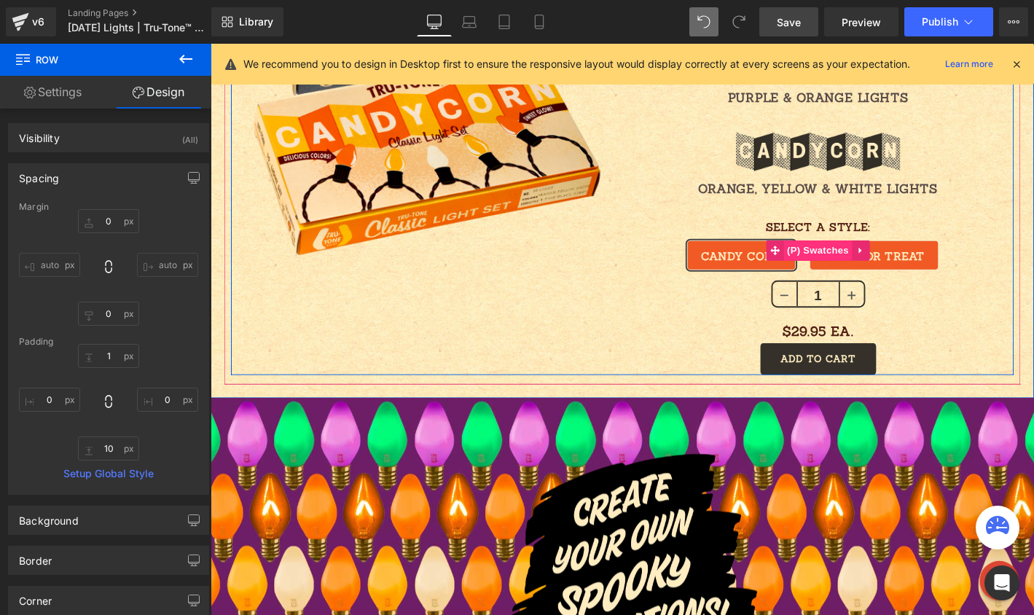
click at [850, 261] on span "(P) Swatches" at bounding box center [861, 265] width 74 height 22
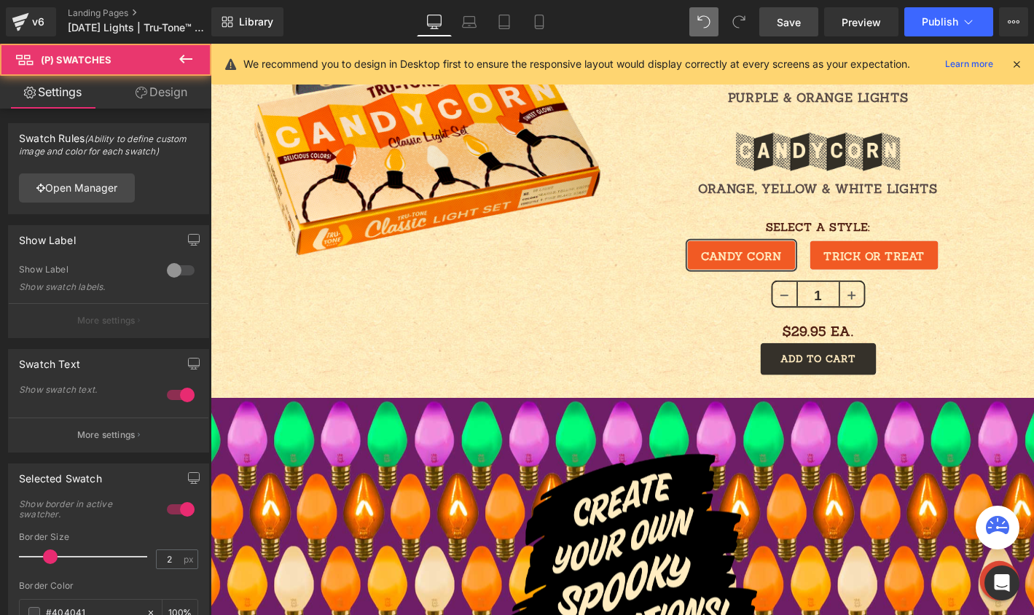
click at [187, 87] on link "Design" at bounding box center [162, 92] width 106 height 33
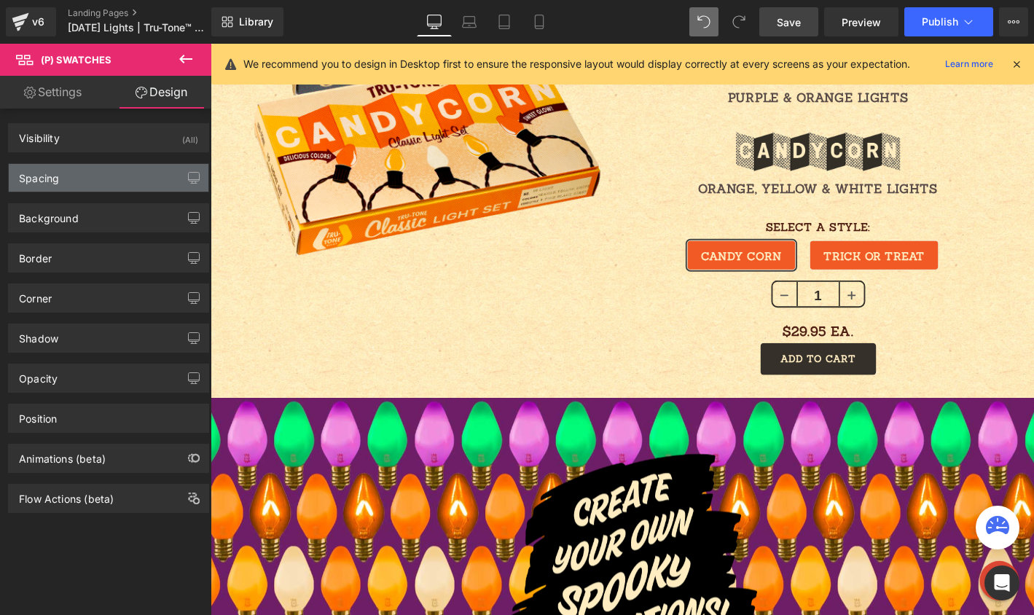
click at [119, 176] on div "Spacing" at bounding box center [109, 178] width 200 height 28
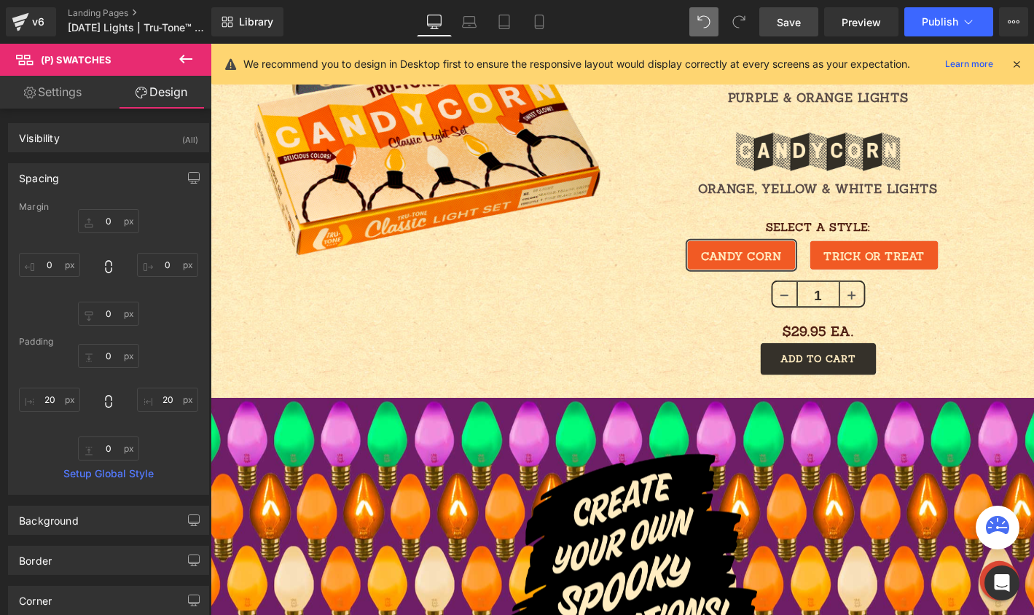
click at [178, 60] on icon at bounding box center [185, 58] width 17 height 17
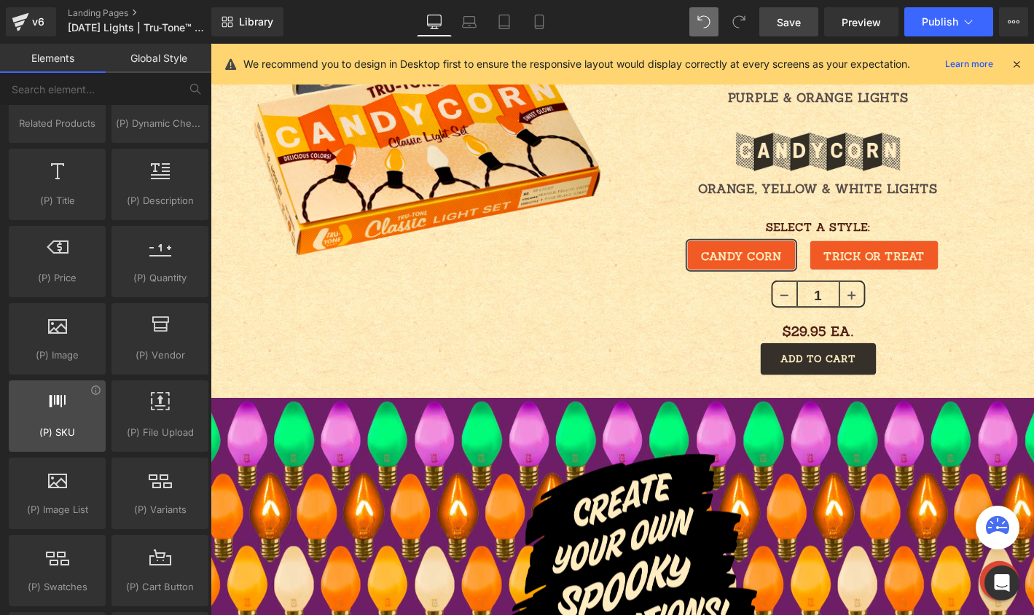
scroll to position [1471, 0]
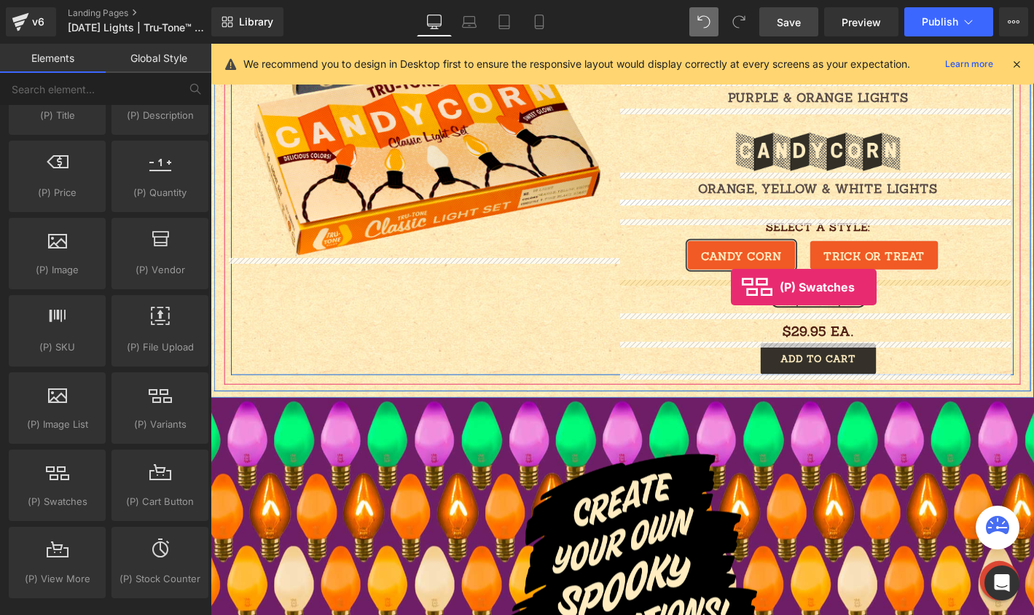
drag, startPoint x: 263, startPoint y: 523, endPoint x: 768, endPoint y: 304, distance: 550.0
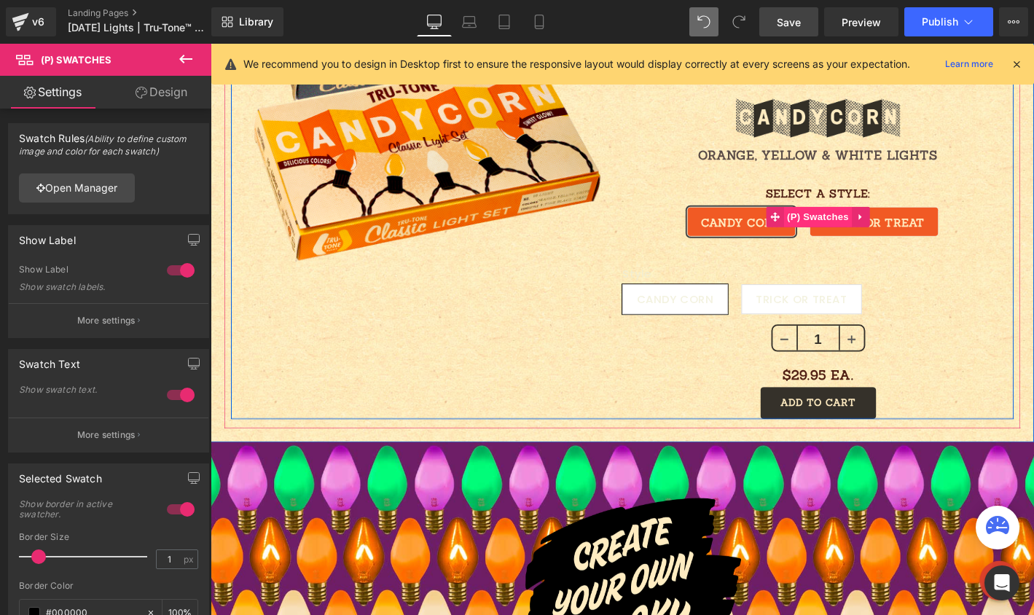
click at [830, 226] on span "(P) Swatches" at bounding box center [861, 229] width 74 height 22
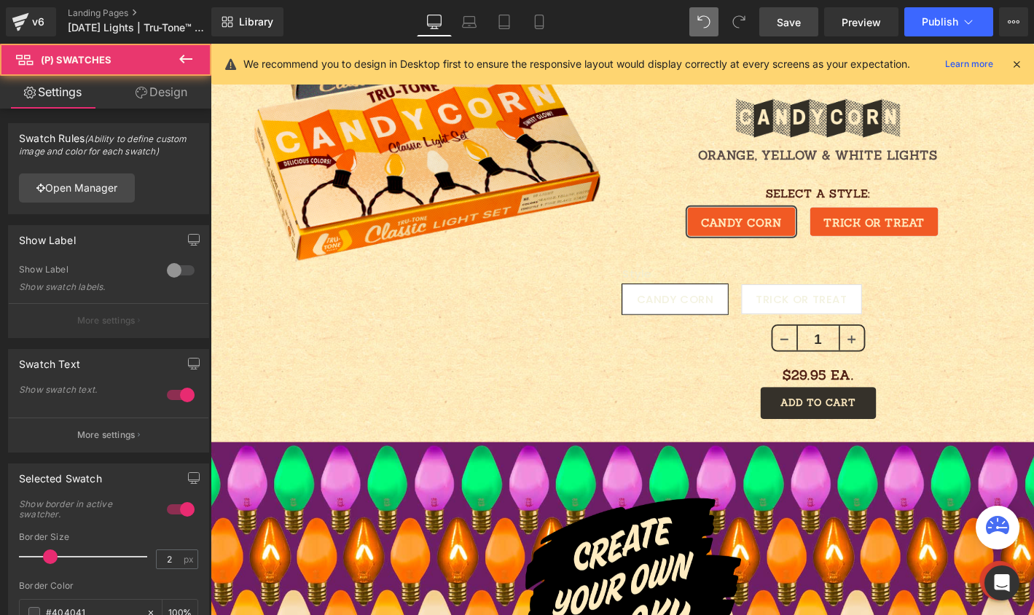
click at [173, 90] on link "Design" at bounding box center [162, 92] width 106 height 33
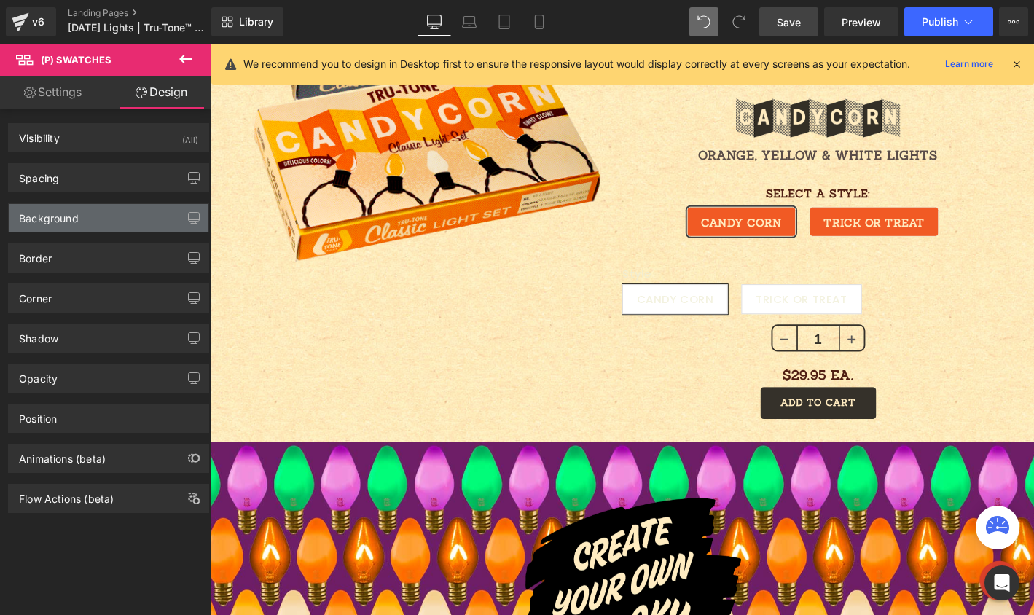
click at [94, 218] on div "Background" at bounding box center [109, 218] width 200 height 28
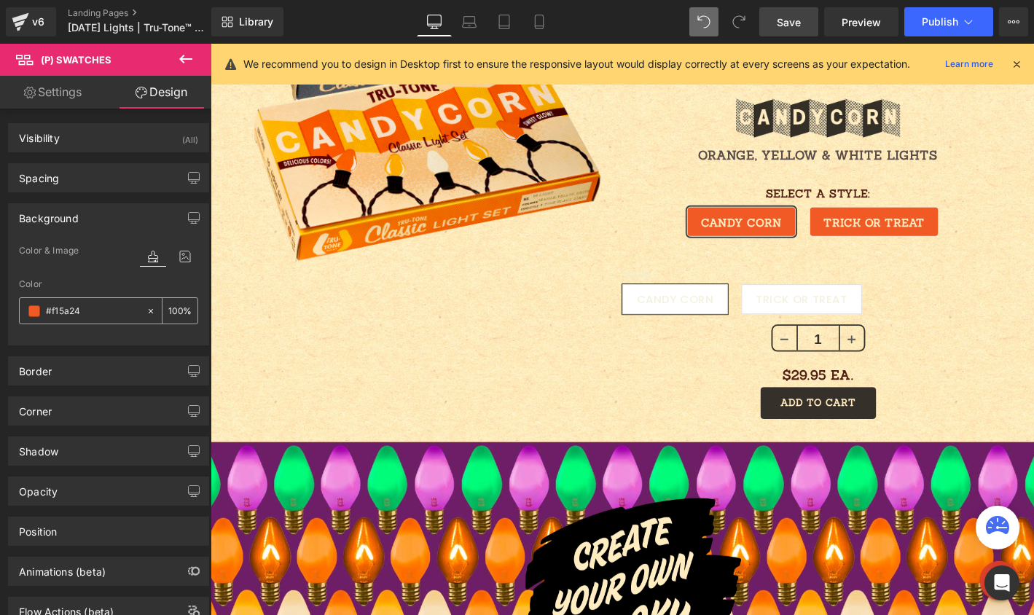
click at [84, 316] on input "#f15a24" at bounding box center [92, 311] width 93 height 16
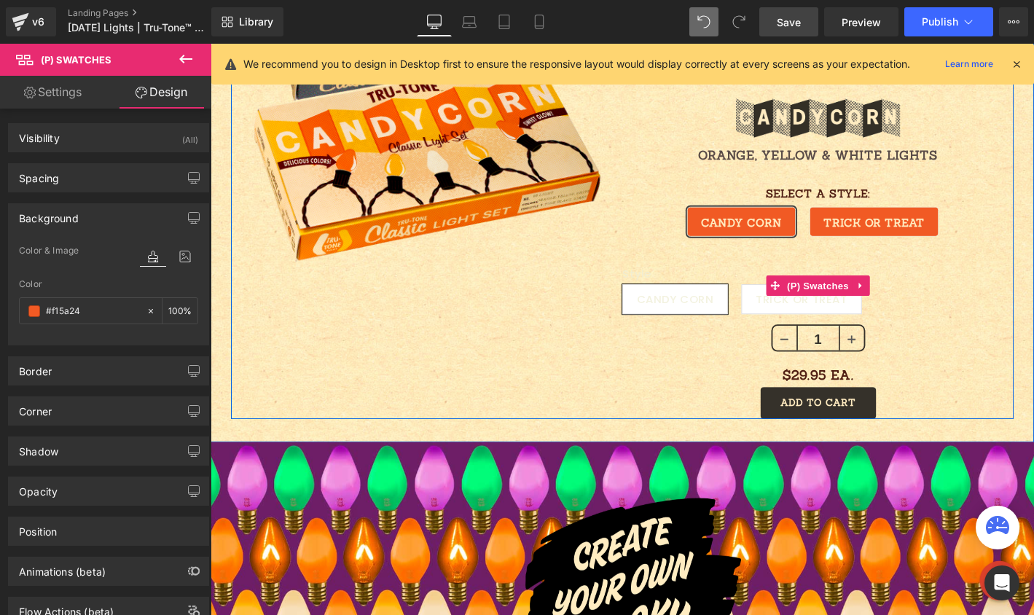
click at [764, 313] on div "Style CANDY CORN TRICK OR TREAT" at bounding box center [860, 313] width 419 height 60
click at [825, 311] on span "(P) Swatches" at bounding box center [861, 302] width 74 height 22
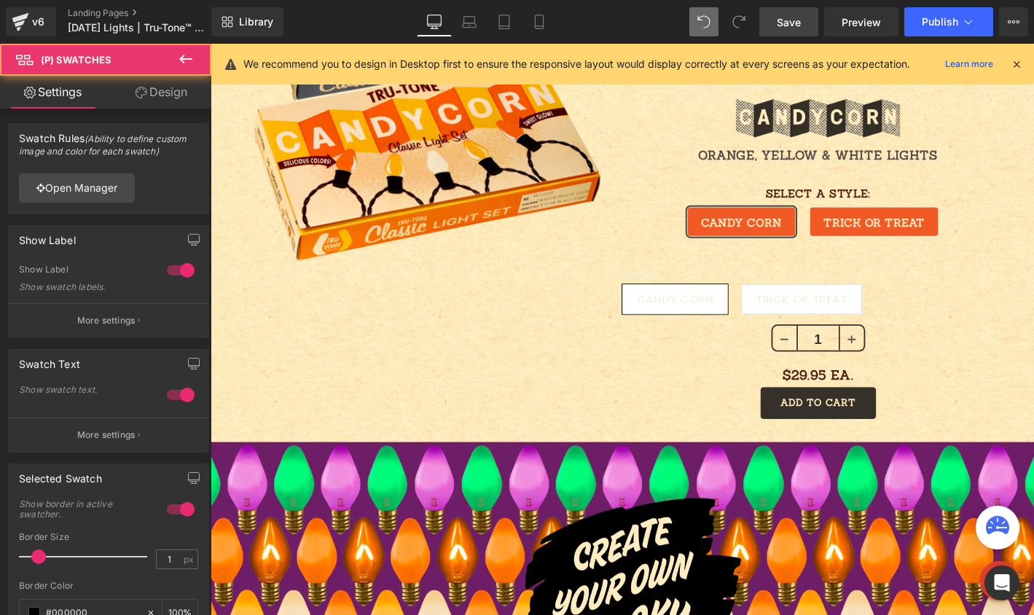
click at [144, 101] on link "Design" at bounding box center [162, 92] width 106 height 33
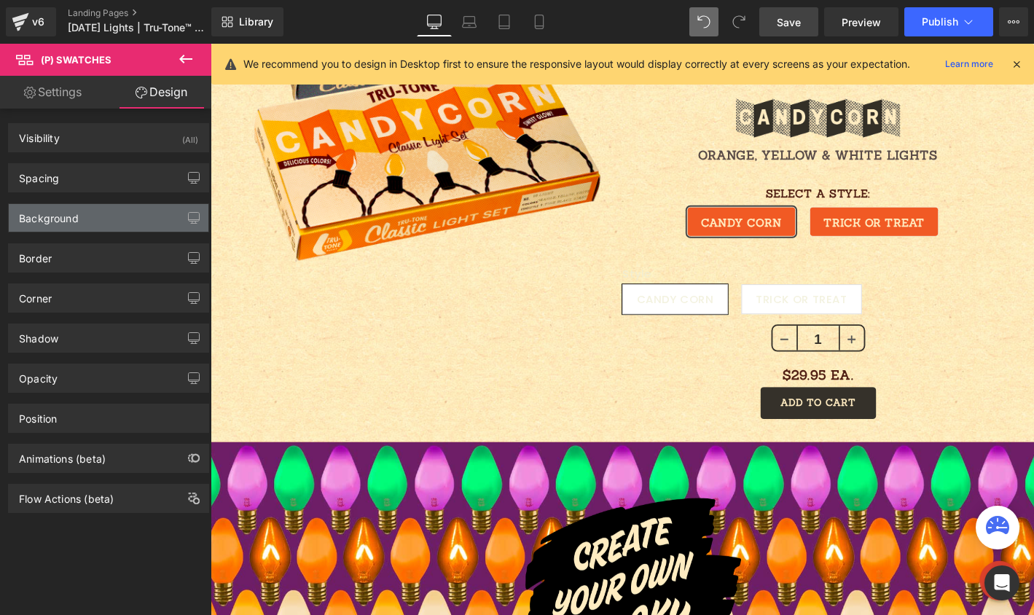
click at [85, 217] on div "Background" at bounding box center [109, 218] width 200 height 28
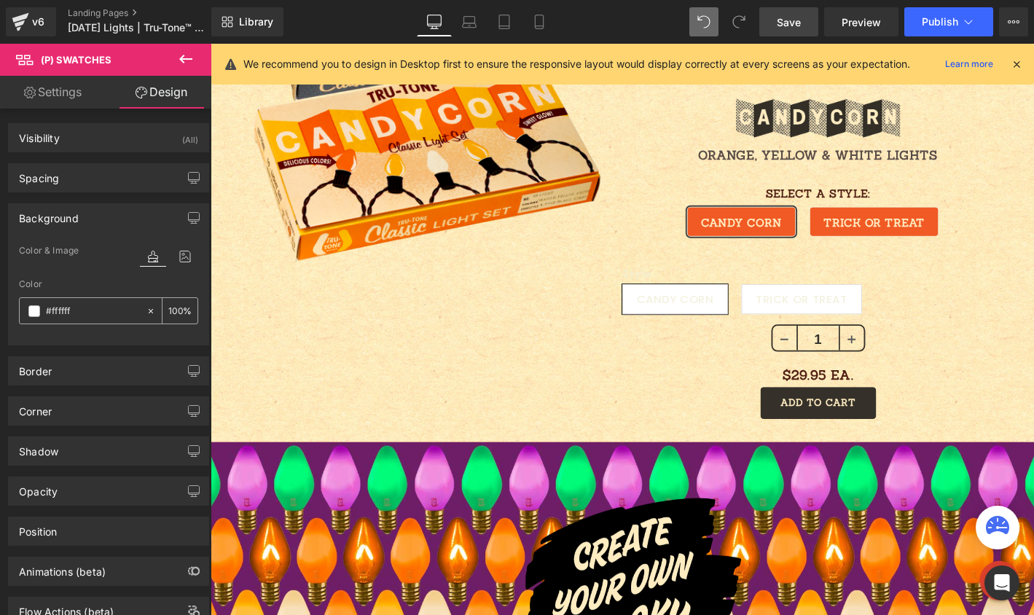
click at [85, 310] on input "#ffffff" at bounding box center [92, 311] width 93 height 16
paste input "15a24"
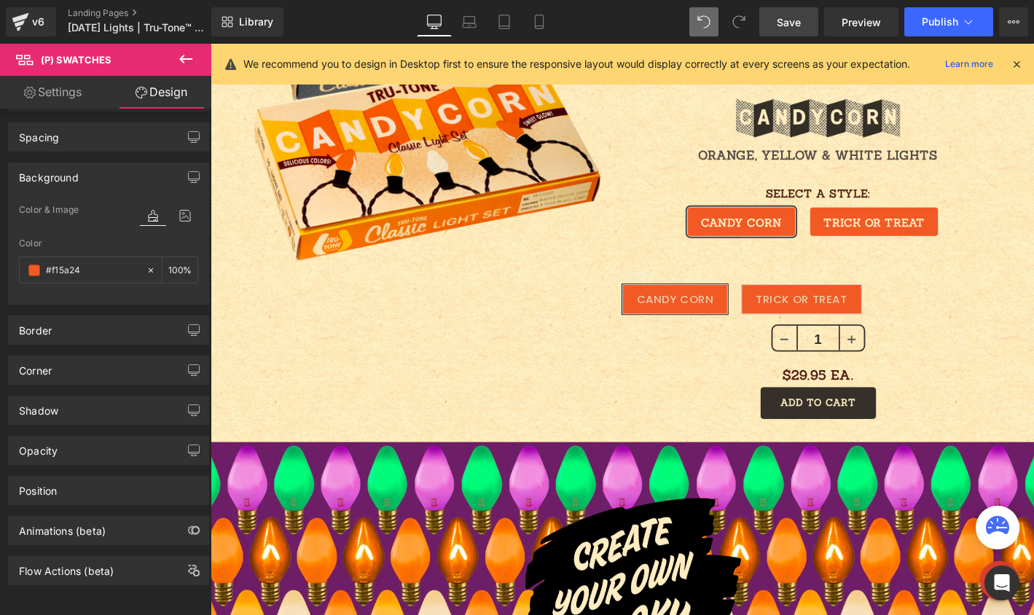
scroll to position [52, 0]
type input "#f15a24"
click at [57, 96] on link "Settings" at bounding box center [53, 92] width 106 height 33
type input "100"
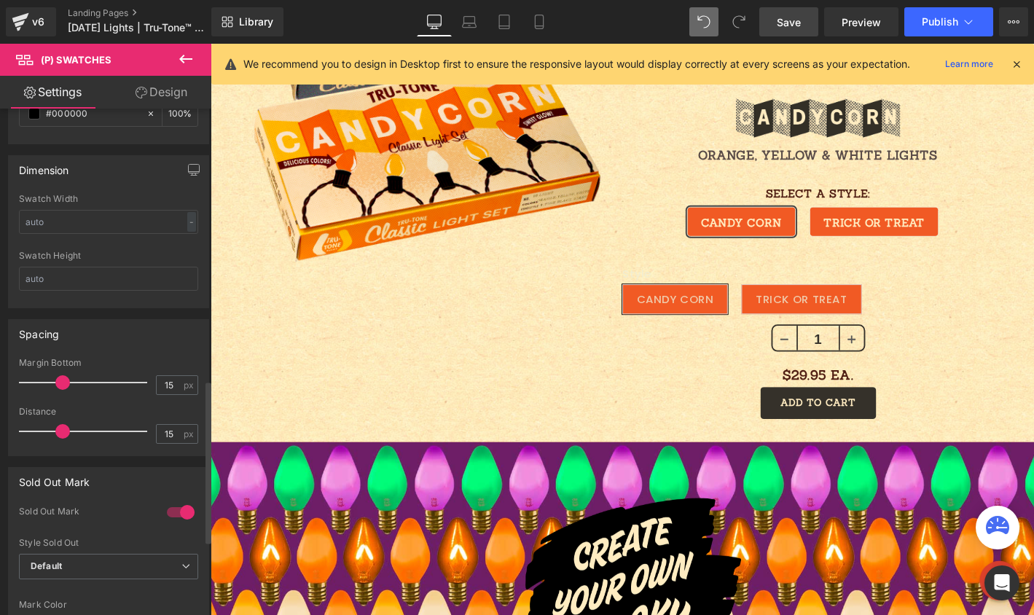
scroll to position [1077, 0]
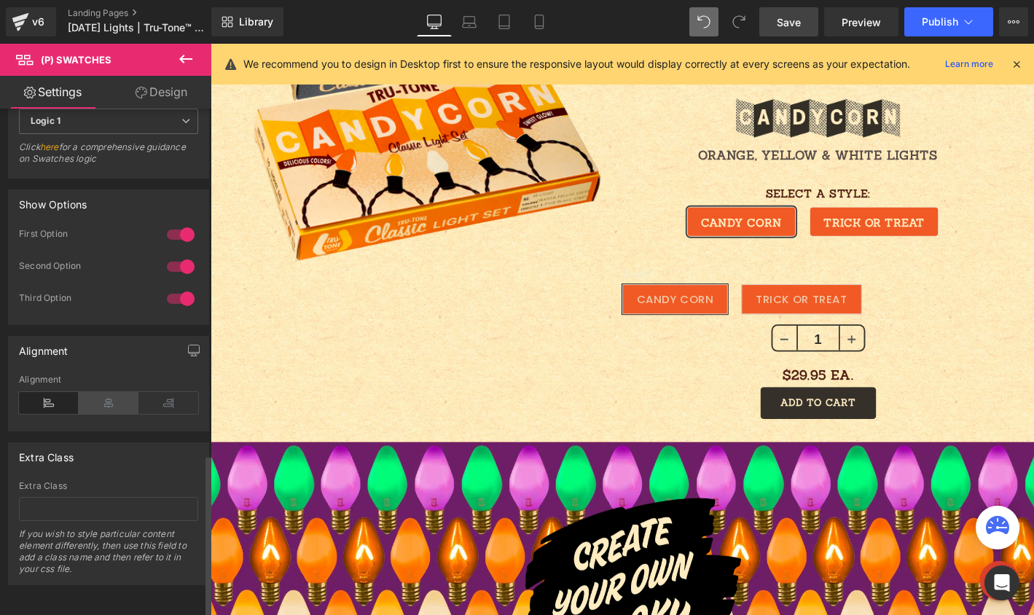
click at [92, 392] on icon at bounding box center [109, 403] width 60 height 22
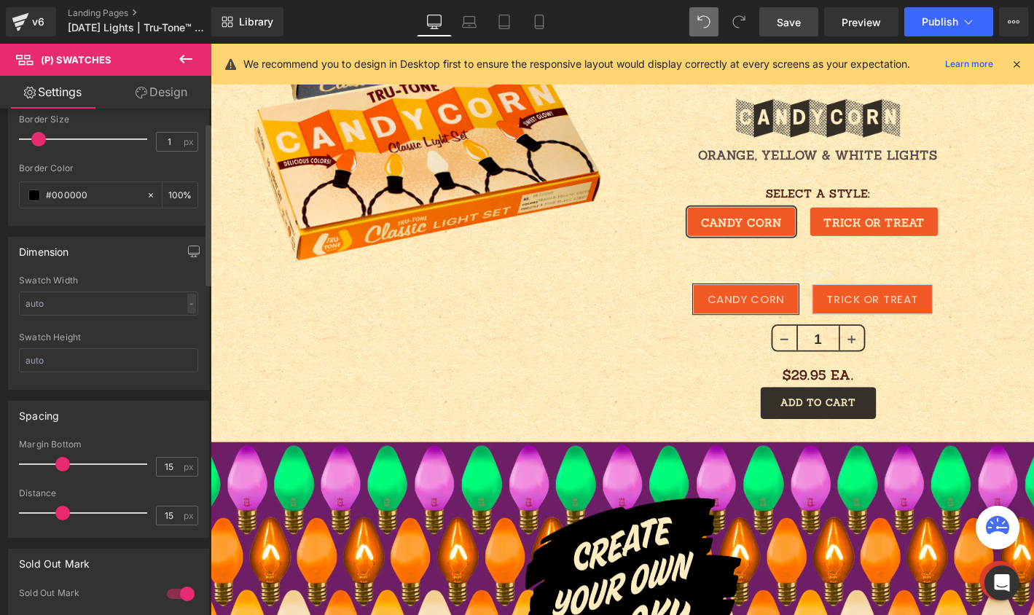
scroll to position [0, 0]
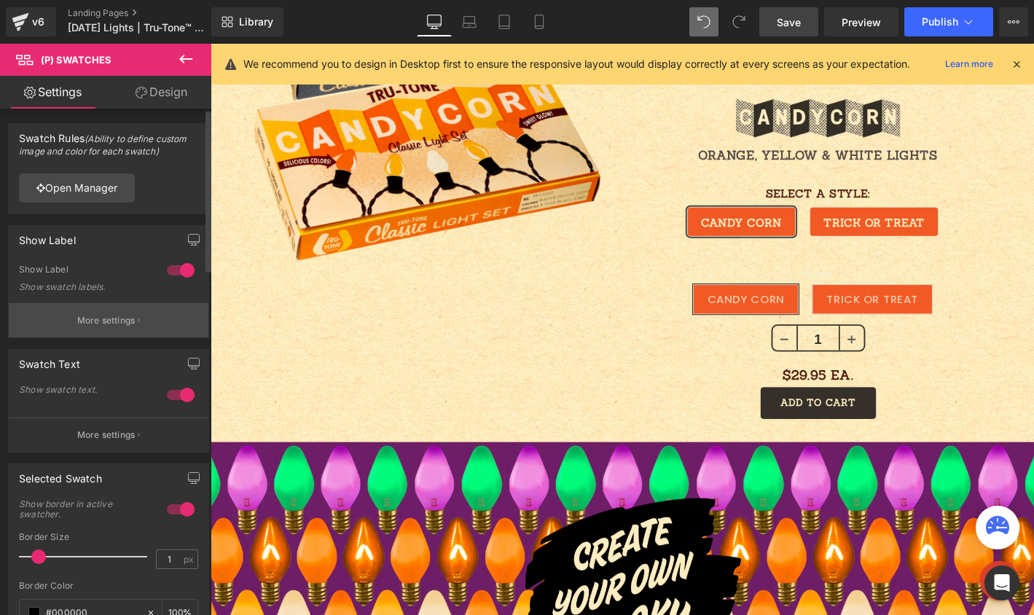
click at [90, 322] on p "More settings" at bounding box center [106, 320] width 58 height 13
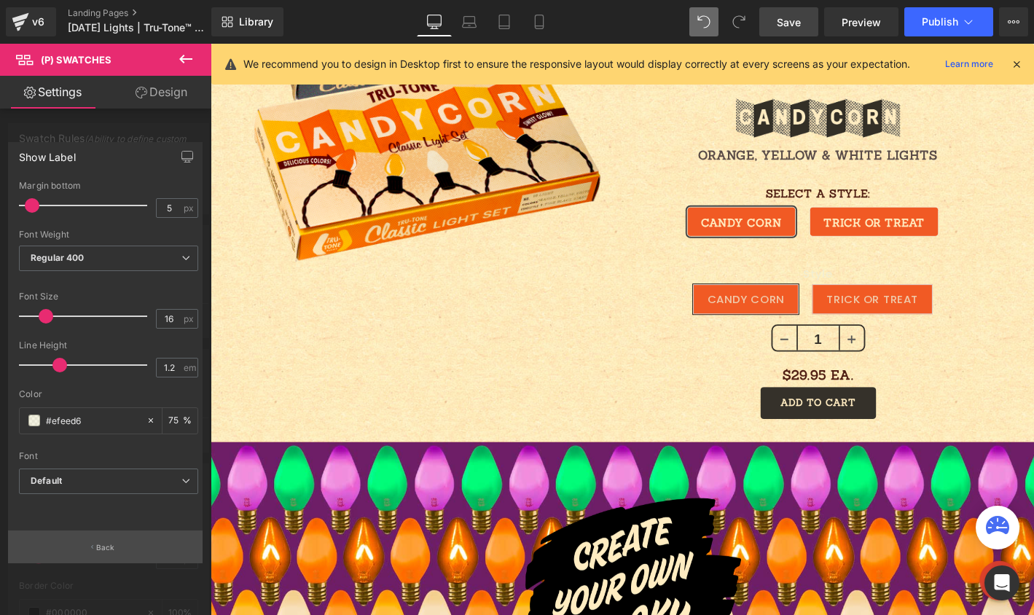
click at [77, 542] on button "Back" at bounding box center [105, 546] width 194 height 33
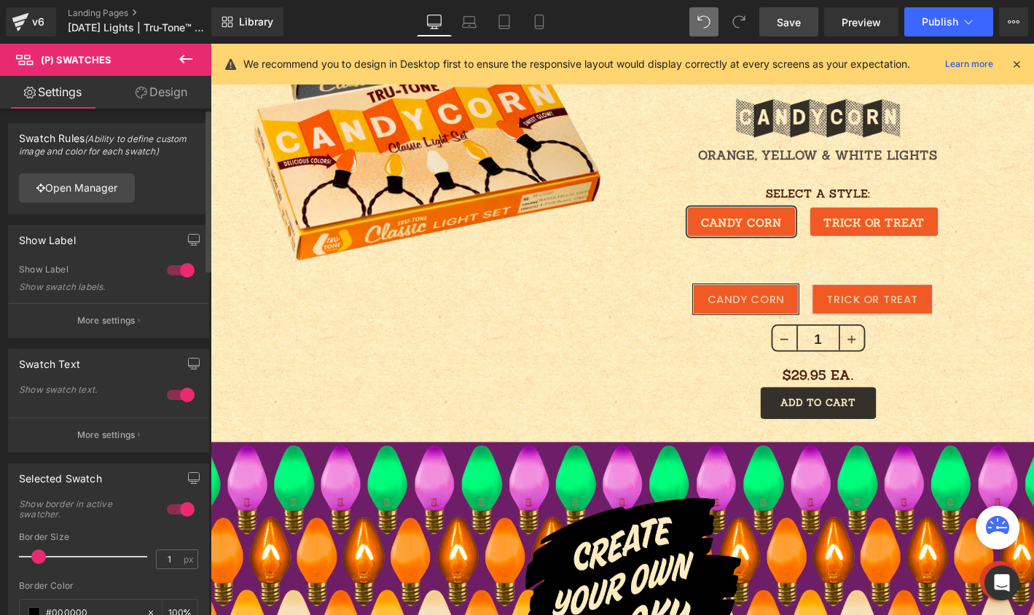
click at [176, 268] on div at bounding box center [180, 270] width 35 height 23
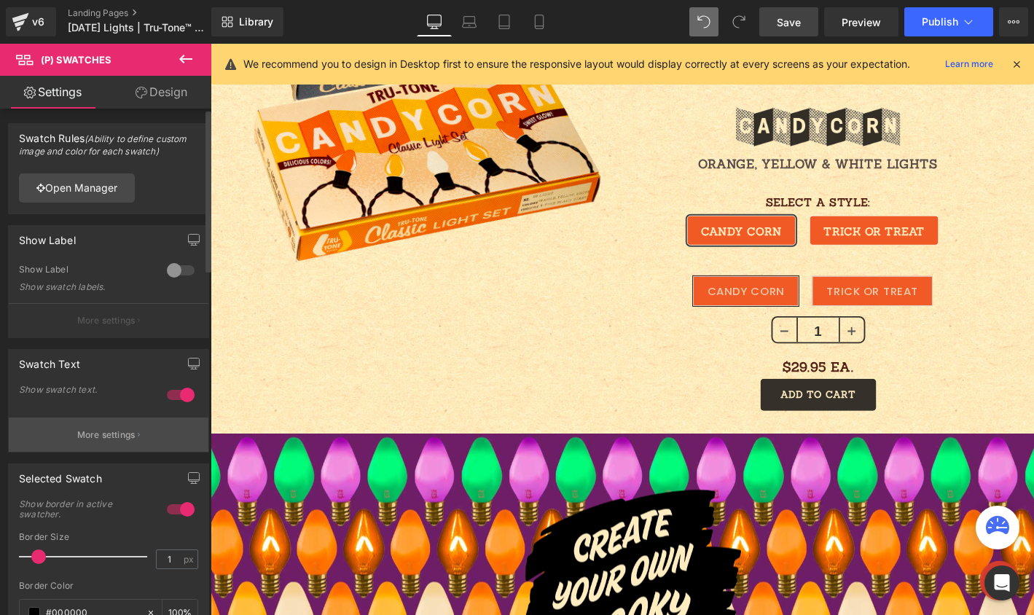
click at [98, 426] on button "More settings" at bounding box center [109, 434] width 200 height 34
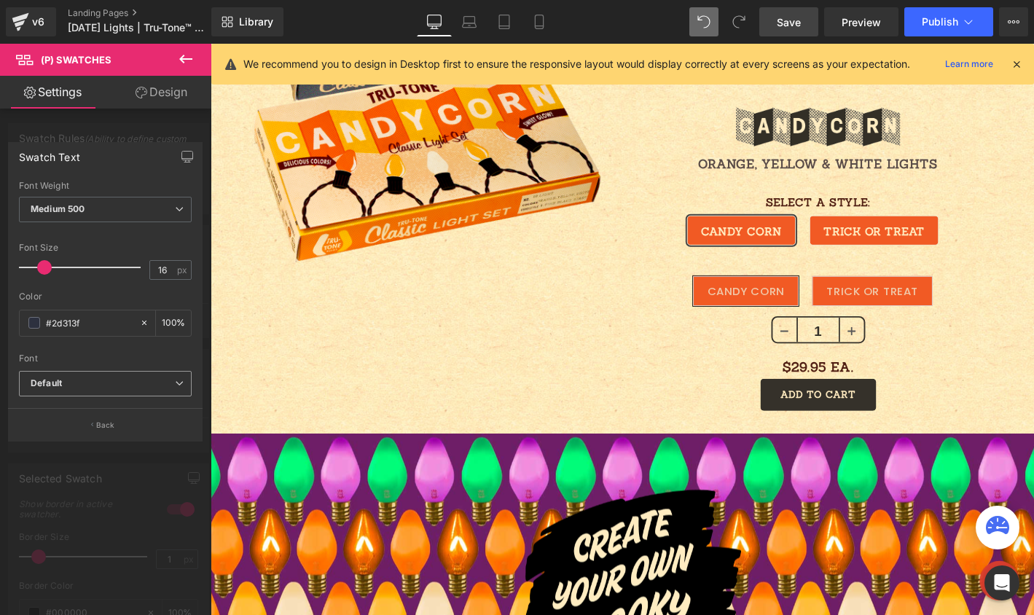
click at [80, 382] on b "Default" at bounding box center [103, 383] width 144 height 12
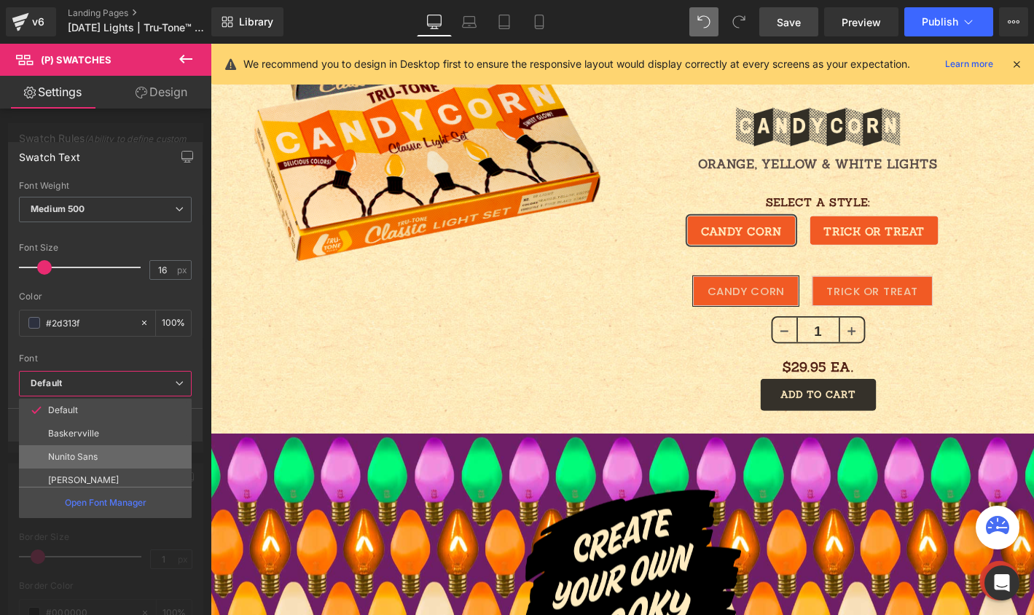
scroll to position [192, 0]
click at [87, 468] on li "Sanchez" at bounding box center [108, 474] width 179 height 23
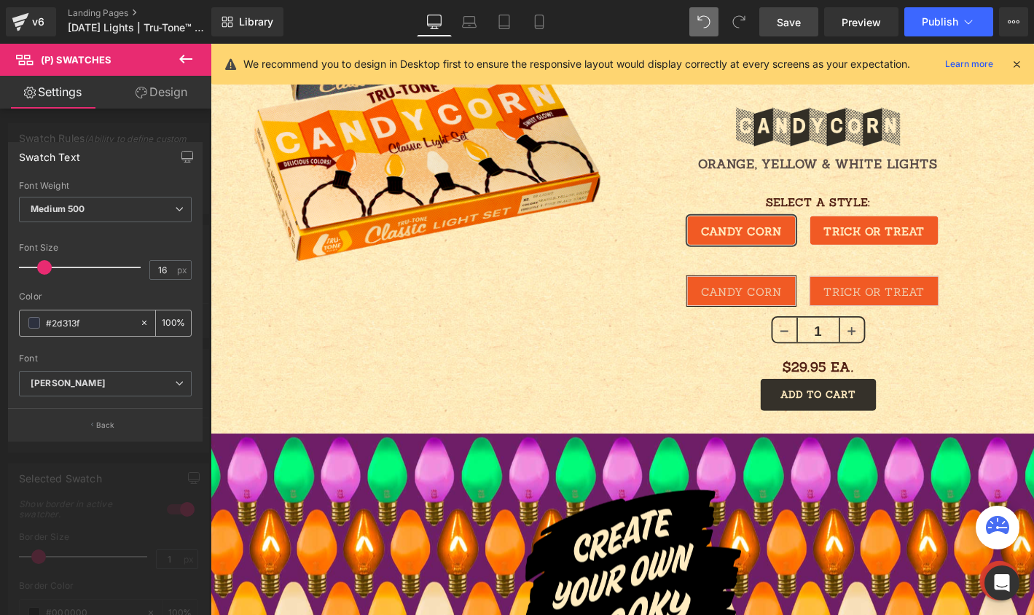
click at [93, 322] on input "#2d313f" at bounding box center [89, 323] width 87 height 16
drag, startPoint x: 102, startPoint y: 324, endPoint x: 44, endPoint y: 310, distance: 60.1
click at [44, 310] on div "#2d313f" at bounding box center [79, 322] width 119 height 25
type input "e"
type input "0"
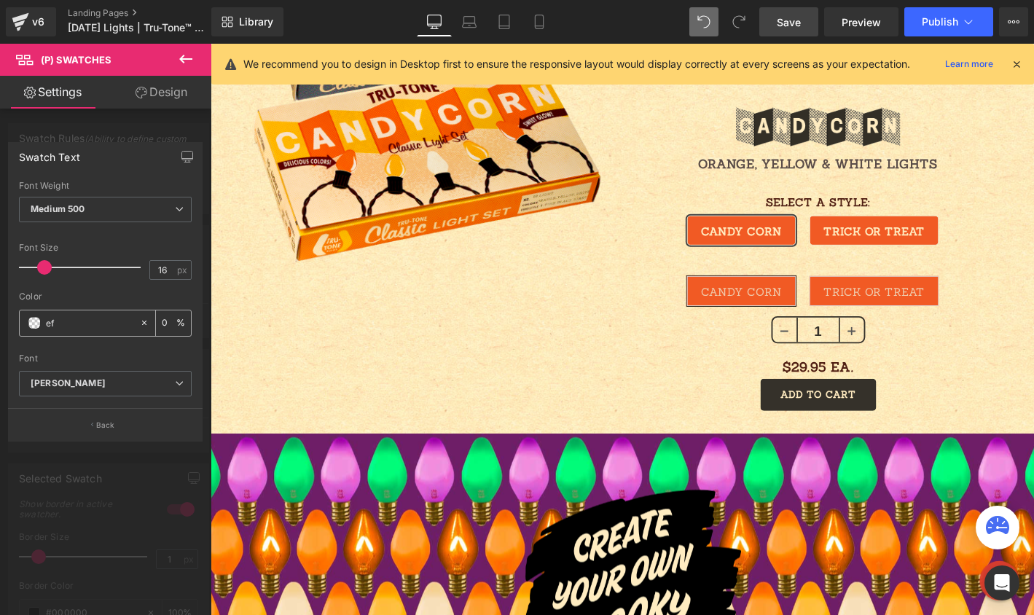
type input "efe"
type input "100"
type input "efee"
type input "93"
type input "efeed"
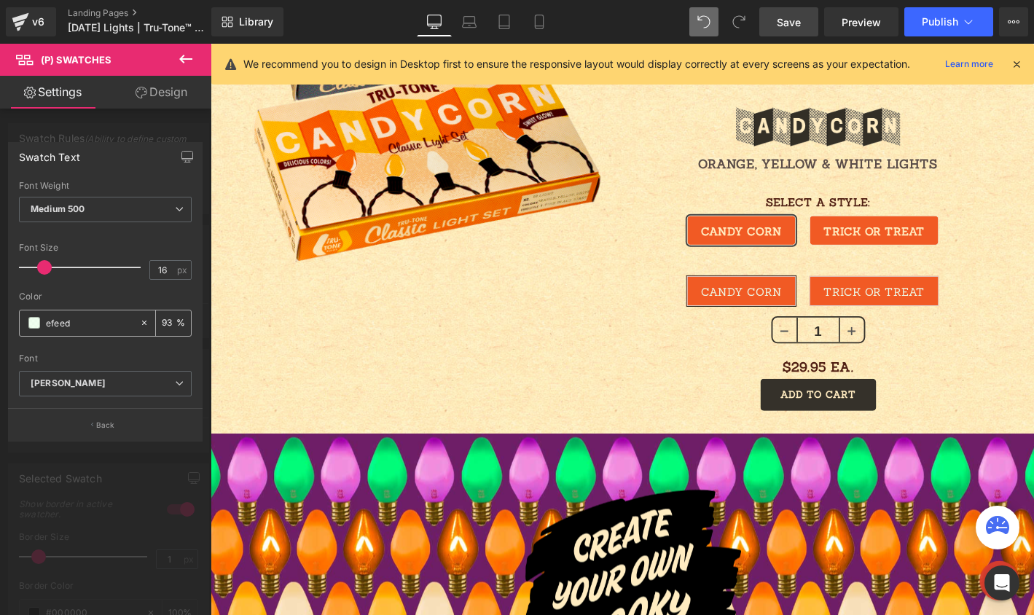
type input "0"
type input "efeed6"
type input "100"
click at [80, 217] on span "Medium 500" at bounding box center [105, 209] width 173 height 25
type input "#efeed6"
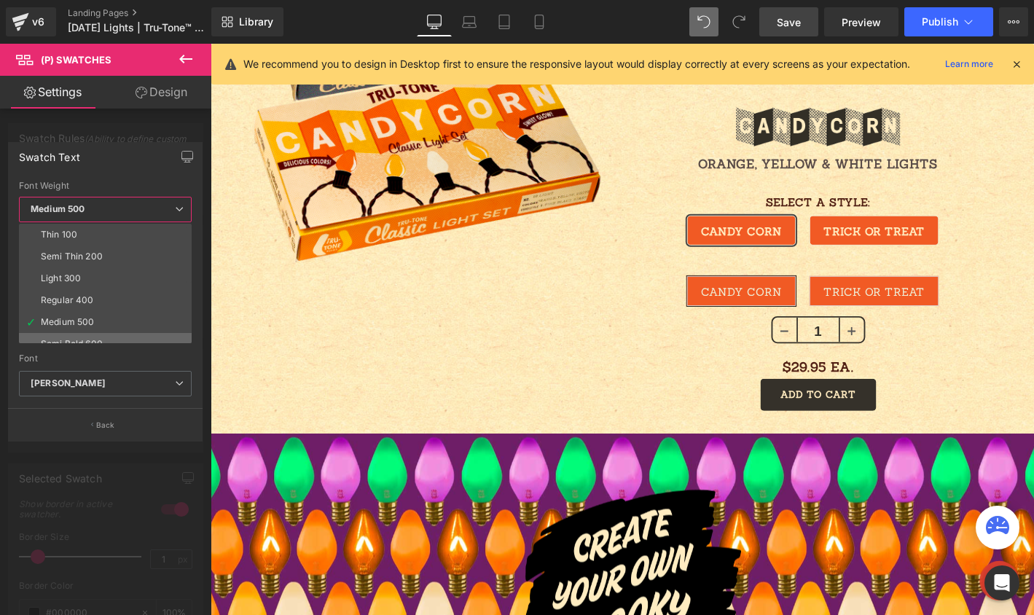
click at [62, 336] on li "Semi Bold 600" at bounding box center [108, 344] width 179 height 22
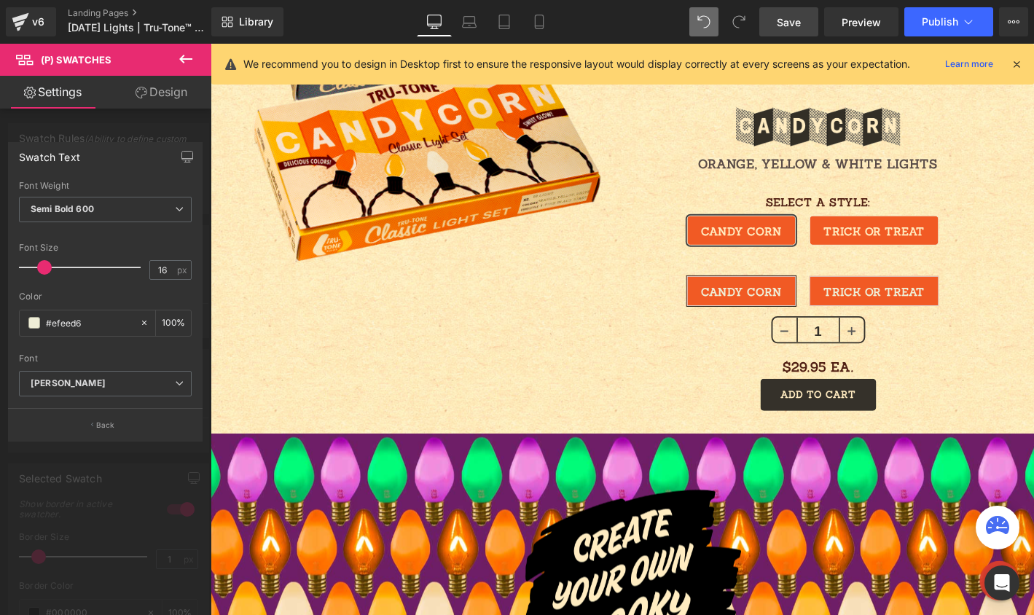
click at [47, 264] on span at bounding box center [44, 267] width 15 height 15
click at [793, 253] on body "Skip to content Your cart is empty SHOP NOW Have an account? Log in to check ou…" at bounding box center [651, 336] width 881 height 3287
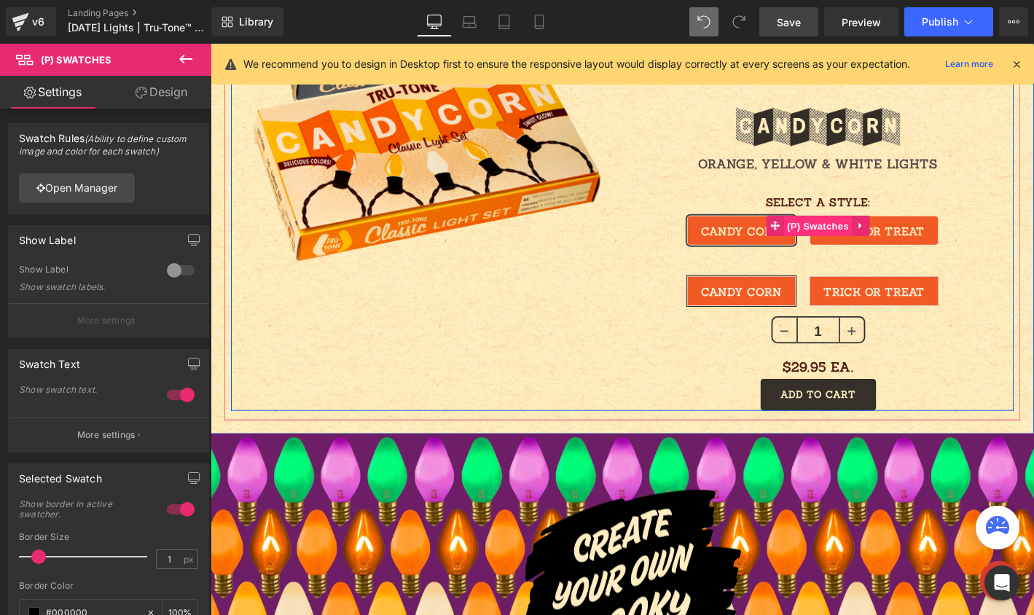
click at [832, 241] on span "(P) Swatches" at bounding box center [861, 239] width 74 height 22
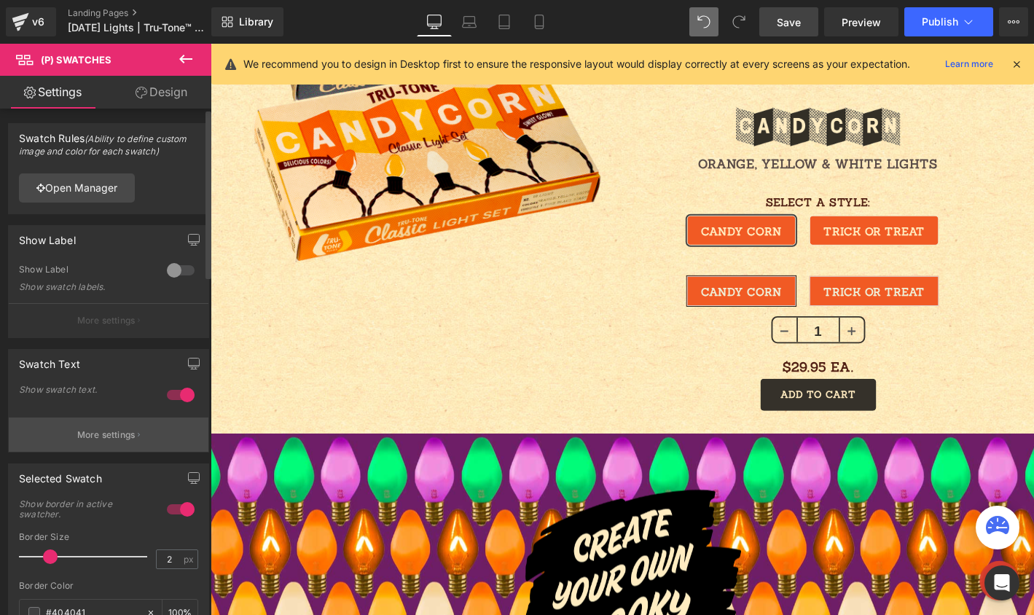
click at [95, 432] on p "More settings" at bounding box center [106, 434] width 58 height 13
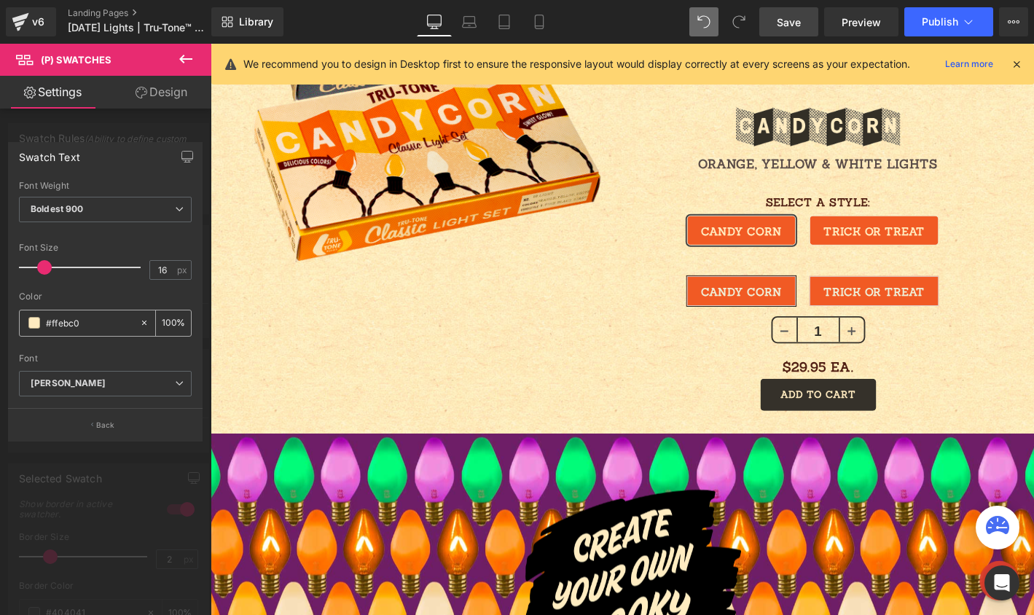
click at [93, 323] on input "#ffebc0" at bounding box center [89, 323] width 87 height 16
click at [805, 312] on body "Skip to content Your cart is empty SHOP NOW Have an account? Log in to check ou…" at bounding box center [651, 336] width 881 height 3287
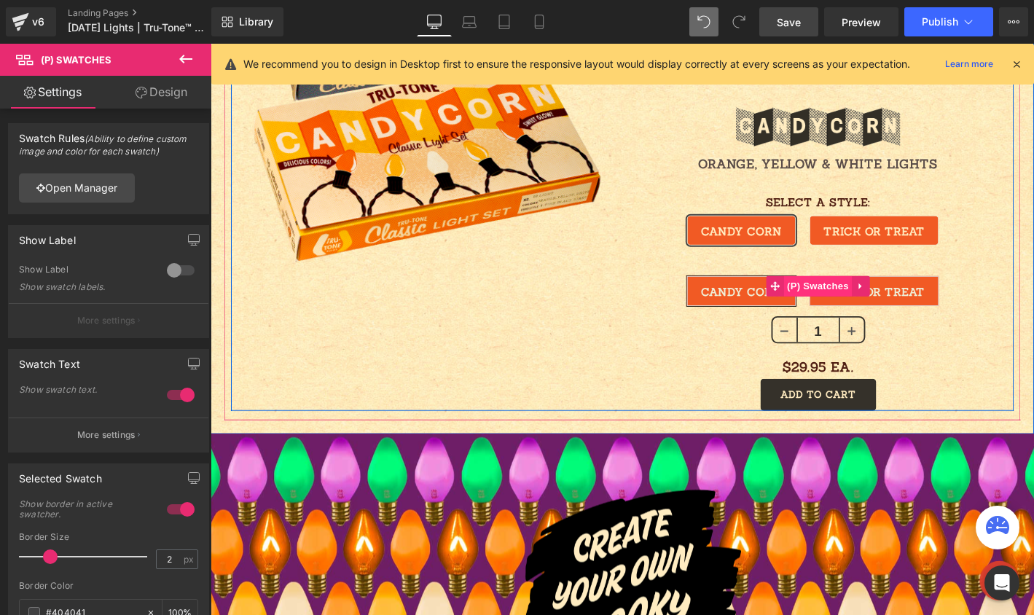
click at [841, 301] on span "(P) Swatches" at bounding box center [861, 303] width 74 height 22
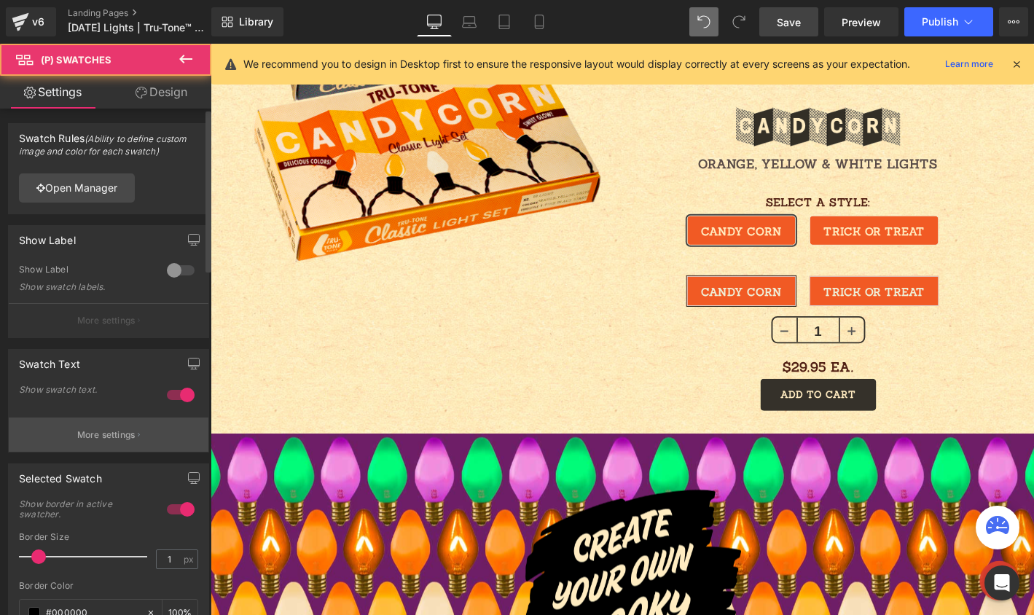
click at [95, 441] on p "More settings" at bounding box center [106, 434] width 58 height 13
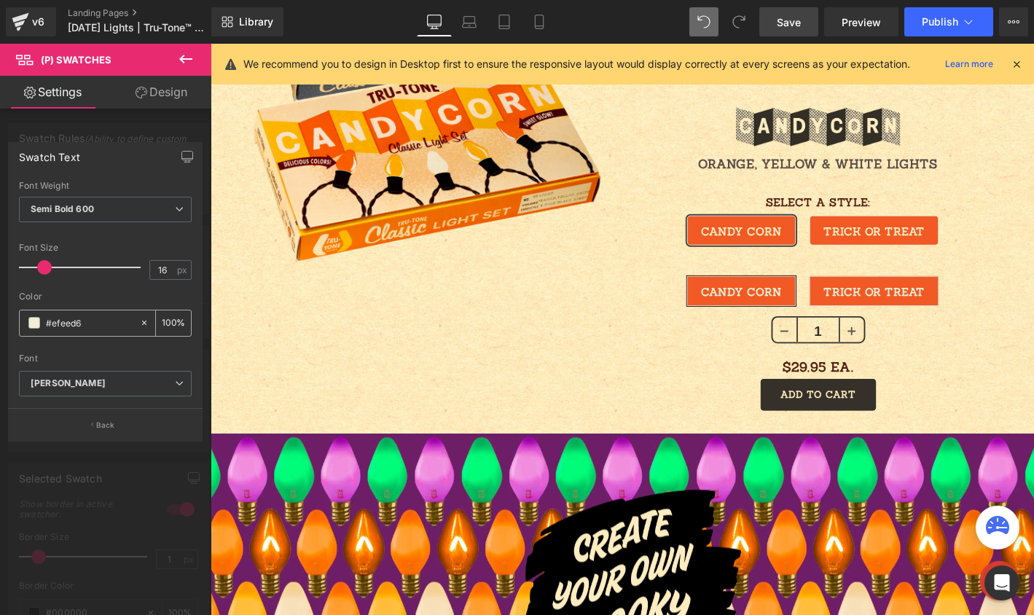
click at [81, 325] on input "#efeed6" at bounding box center [89, 323] width 87 height 16
paste input "ffebc0"
type input "#ffebc0"
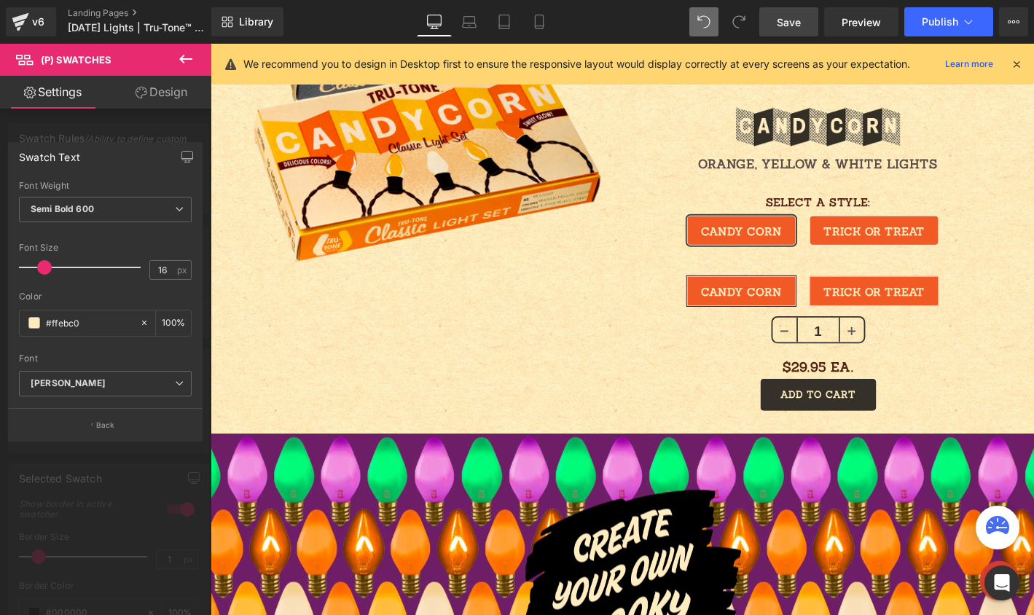
click at [173, 94] on link "Design" at bounding box center [162, 92] width 106 height 33
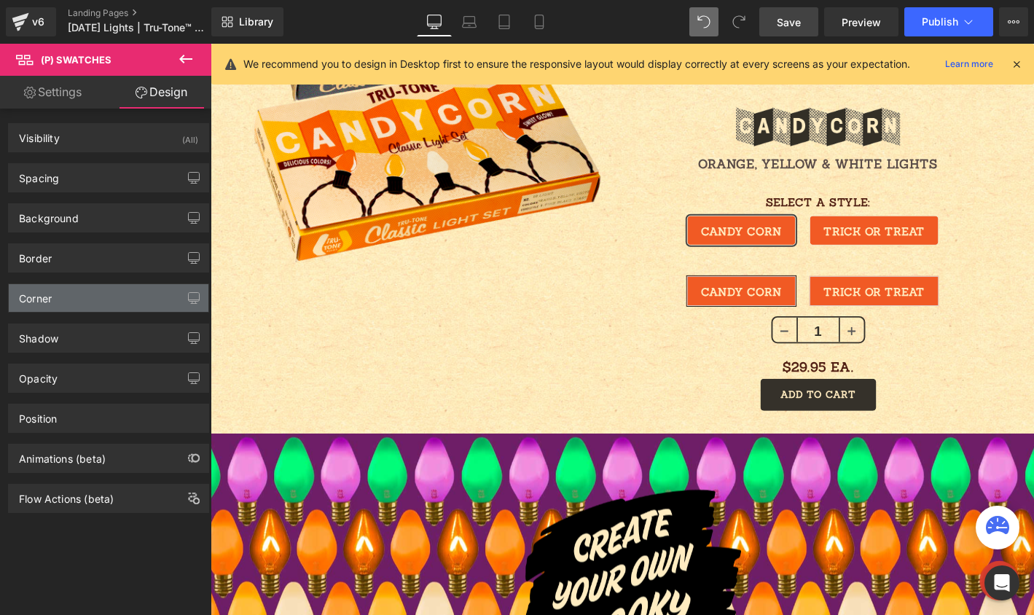
click at [90, 299] on div "Corner" at bounding box center [109, 298] width 200 height 28
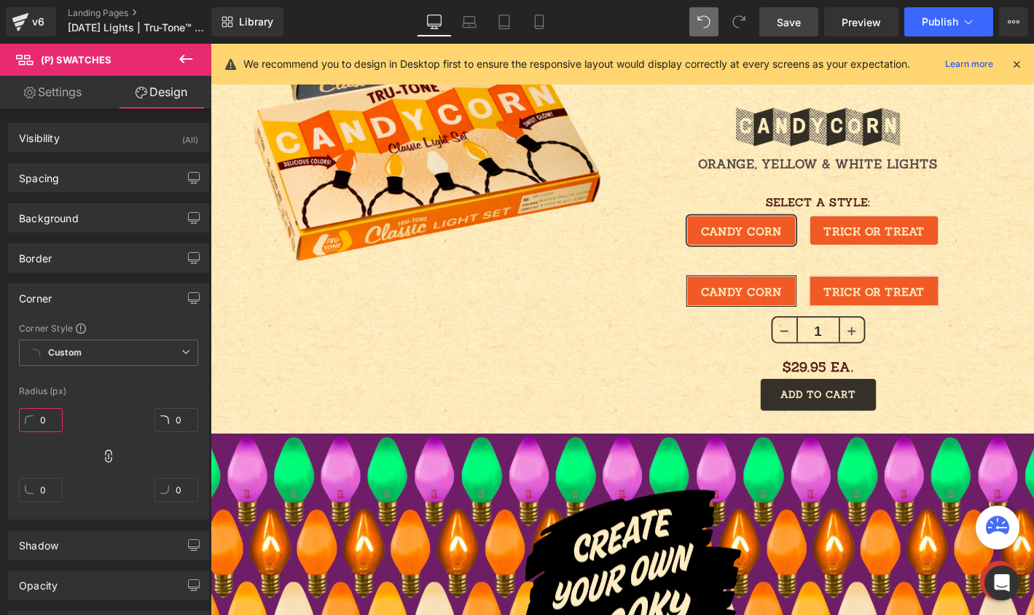
click at [50, 421] on input "0" at bounding box center [41, 420] width 44 height 24
type input "5"
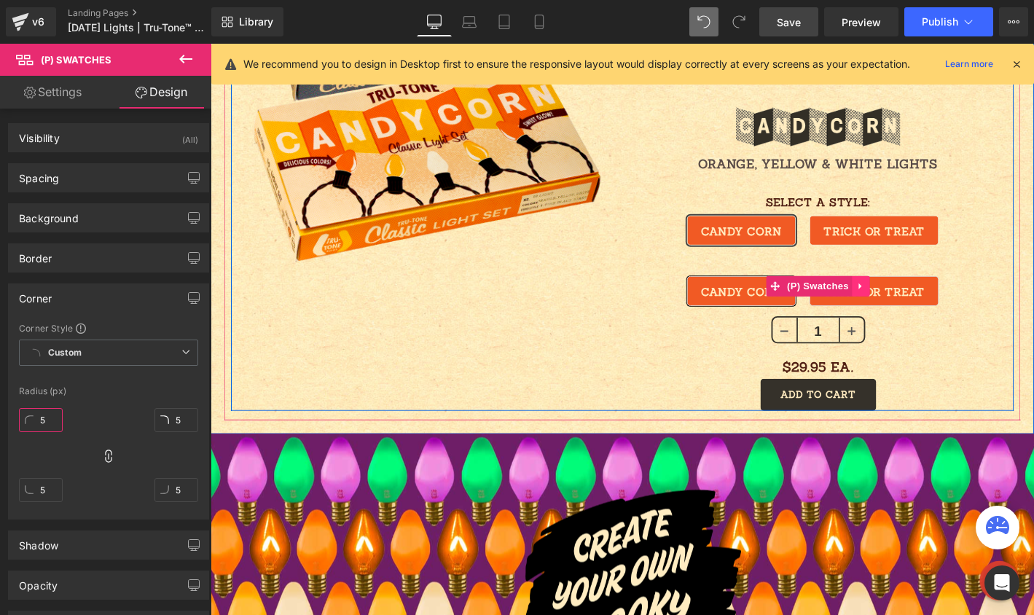
type input "5"
click at [902, 302] on icon at bounding box center [907, 302] width 10 height 11
click at [911, 301] on icon at bounding box center [916, 302] width 10 height 11
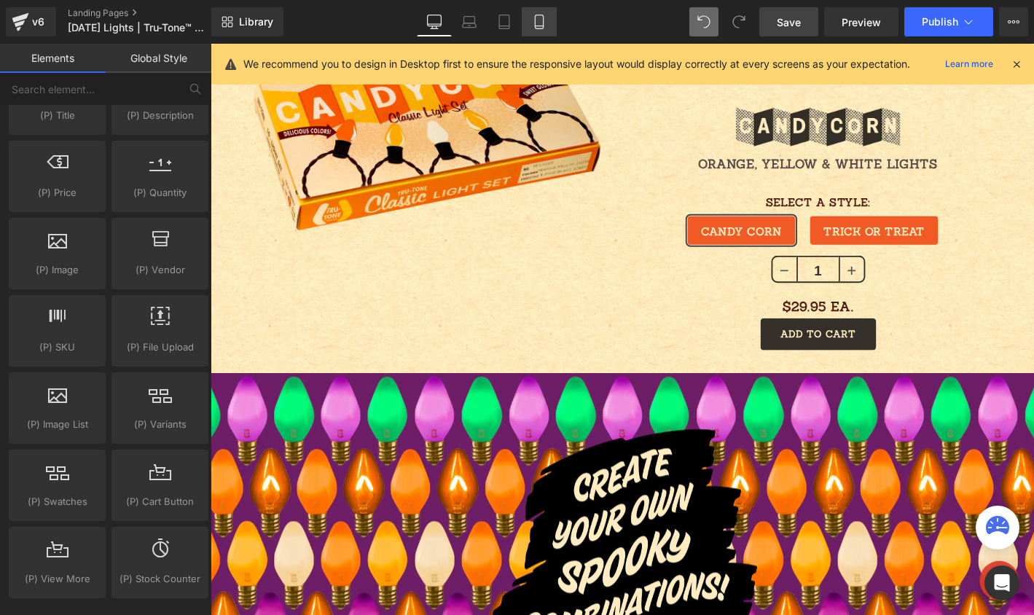
click at [539, 22] on icon at bounding box center [539, 22] width 15 height 15
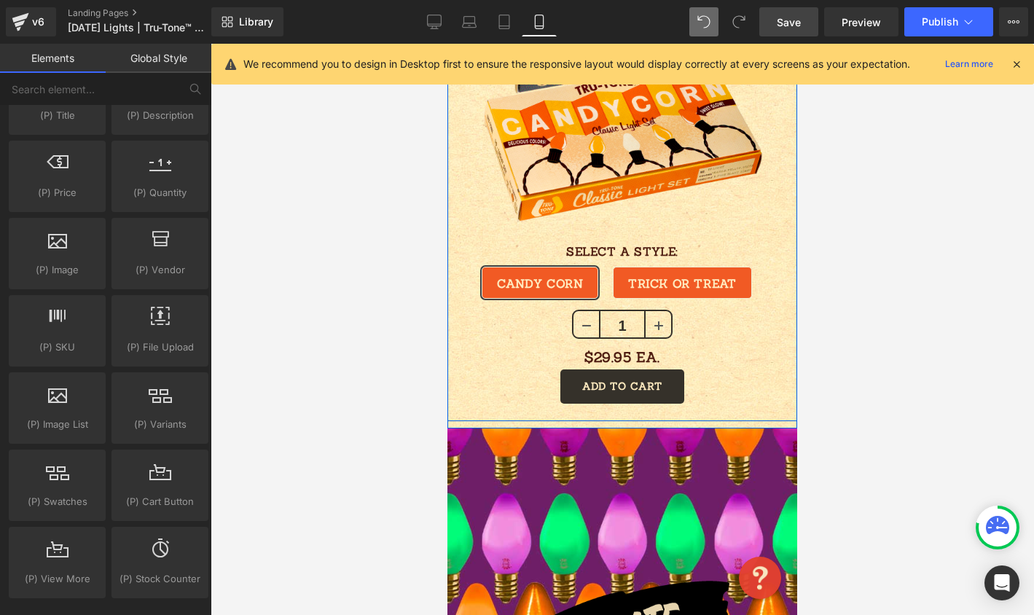
scroll to position [814, 0]
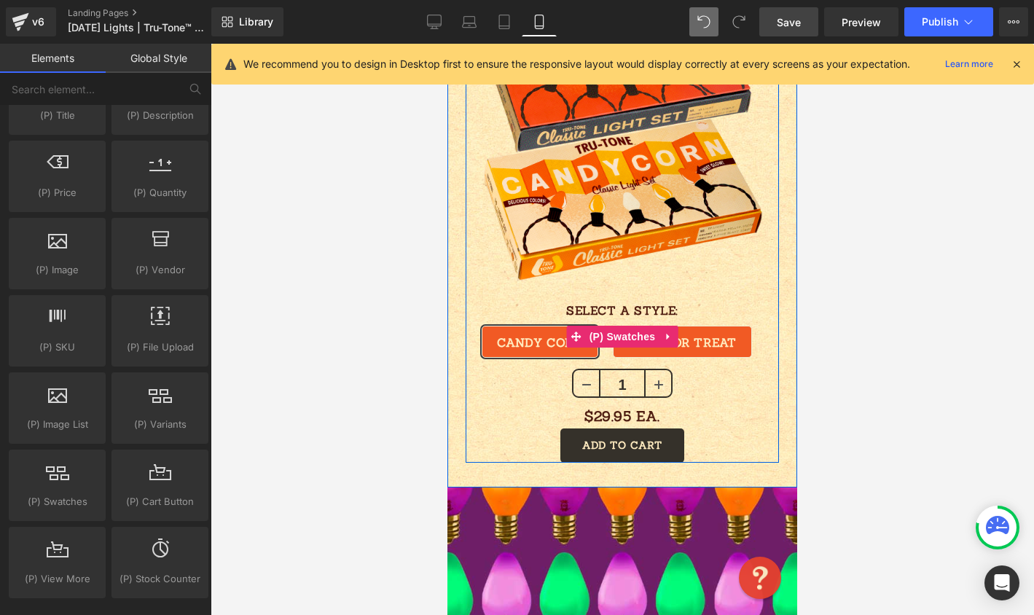
click at [739, 326] on span "TRICK OR TREAT" at bounding box center [682, 342] width 138 height 32
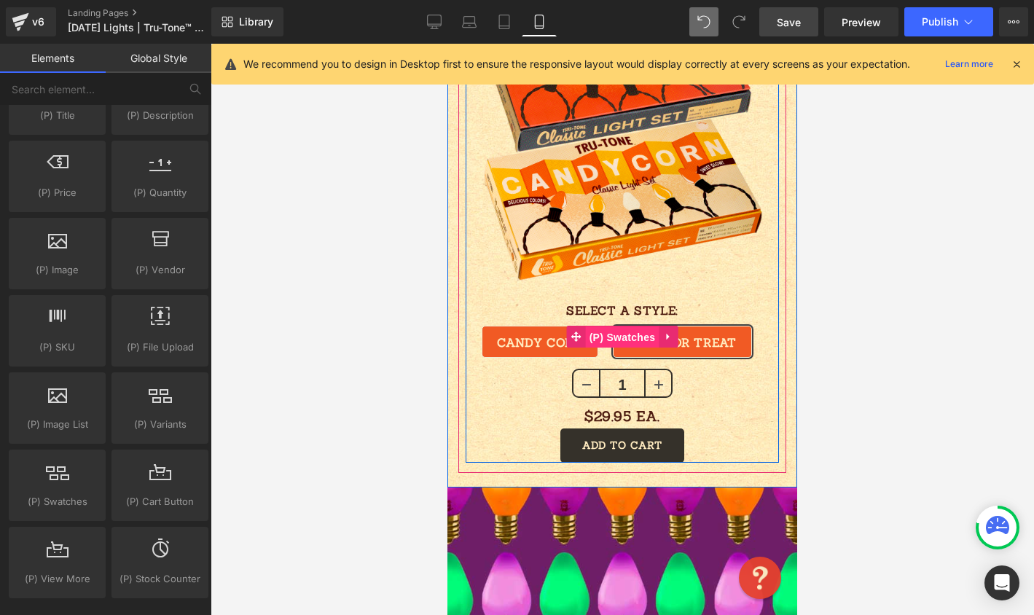
click at [607, 326] on span "(P) Swatches" at bounding box center [623, 337] width 74 height 22
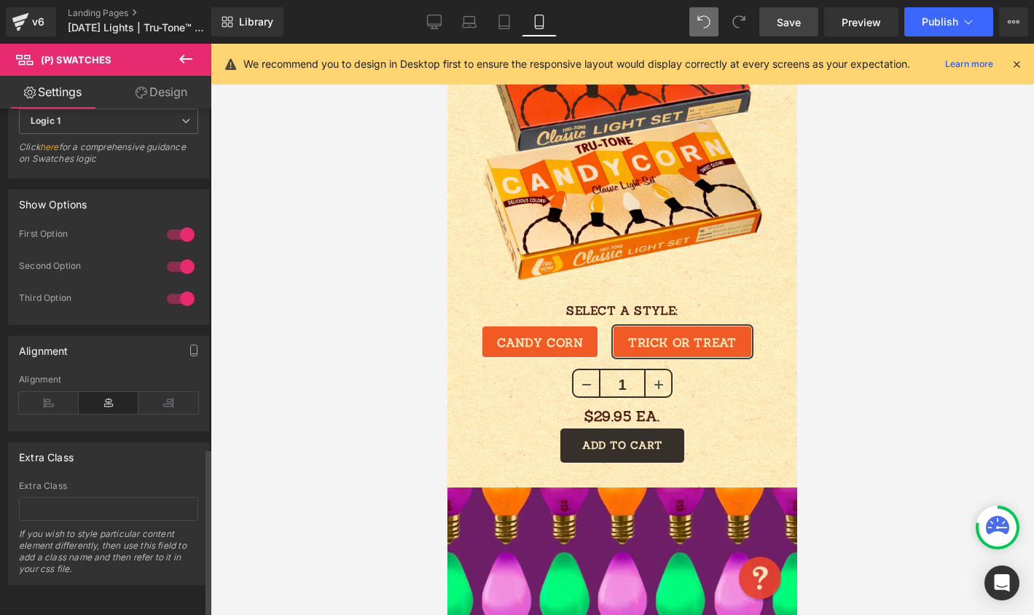
scroll to position [1015, 0]
click at [163, 94] on link "Design" at bounding box center [162, 92] width 106 height 33
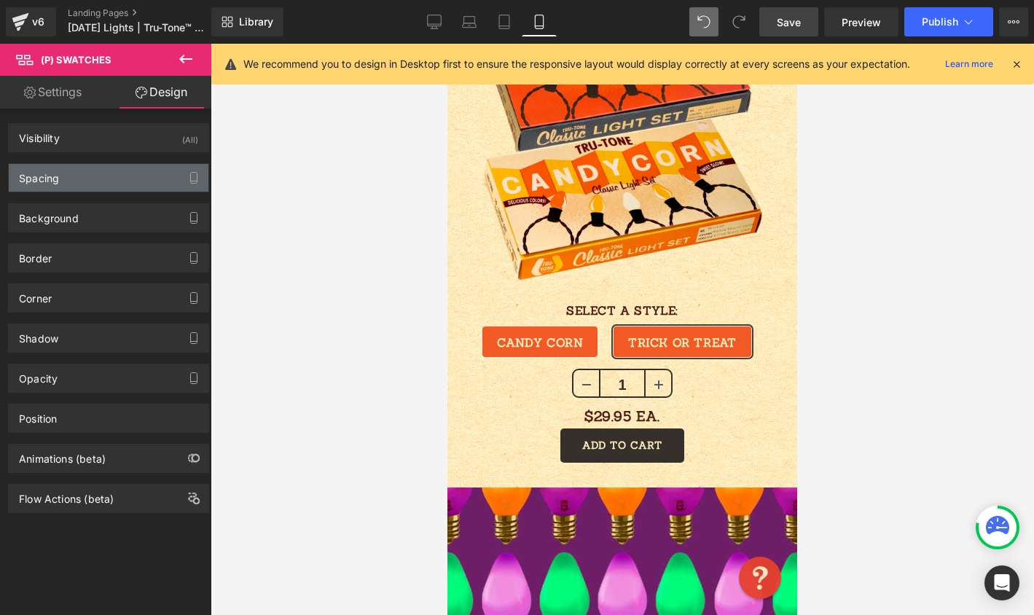
click at [122, 173] on div "Spacing" at bounding box center [109, 178] width 200 height 28
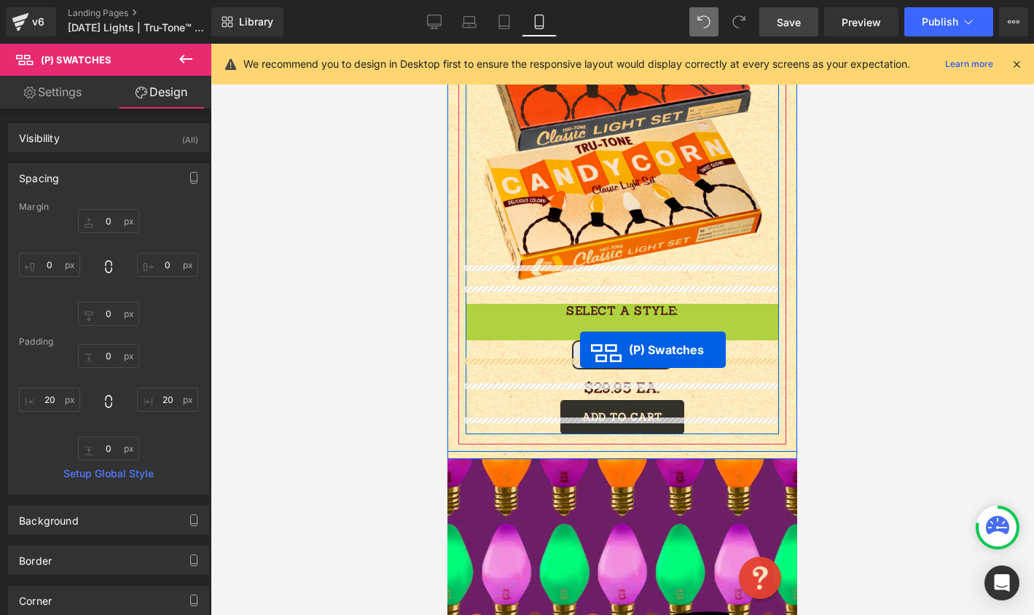
drag, startPoint x: 567, startPoint y: 319, endPoint x: 580, endPoint y: 349, distance: 32.3
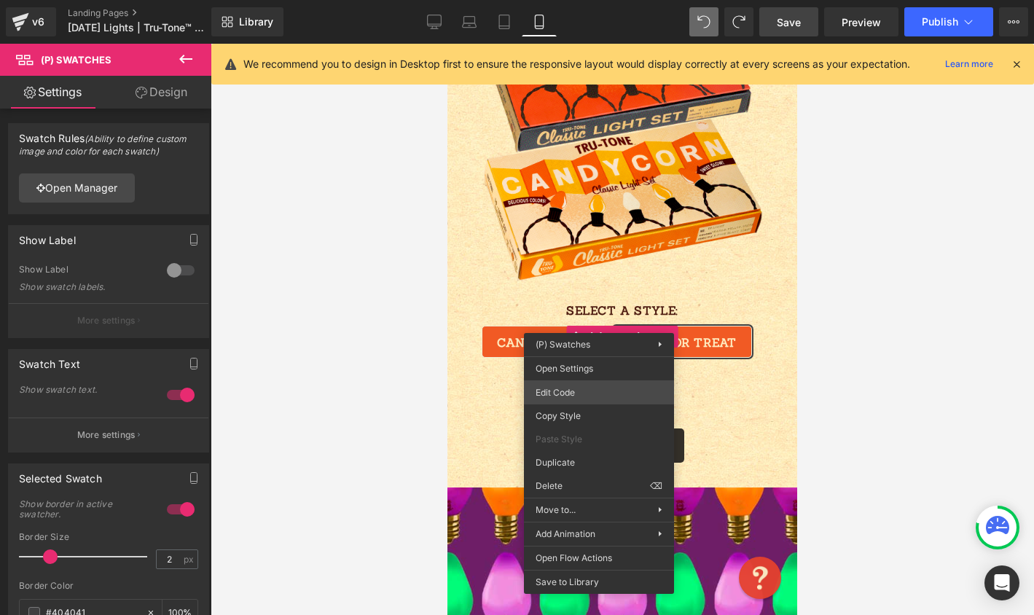
click at [580, 0] on div "(P) Swatches You are previewing how the will restyle your page. You can not edi…" at bounding box center [517, 0] width 1034 height 0
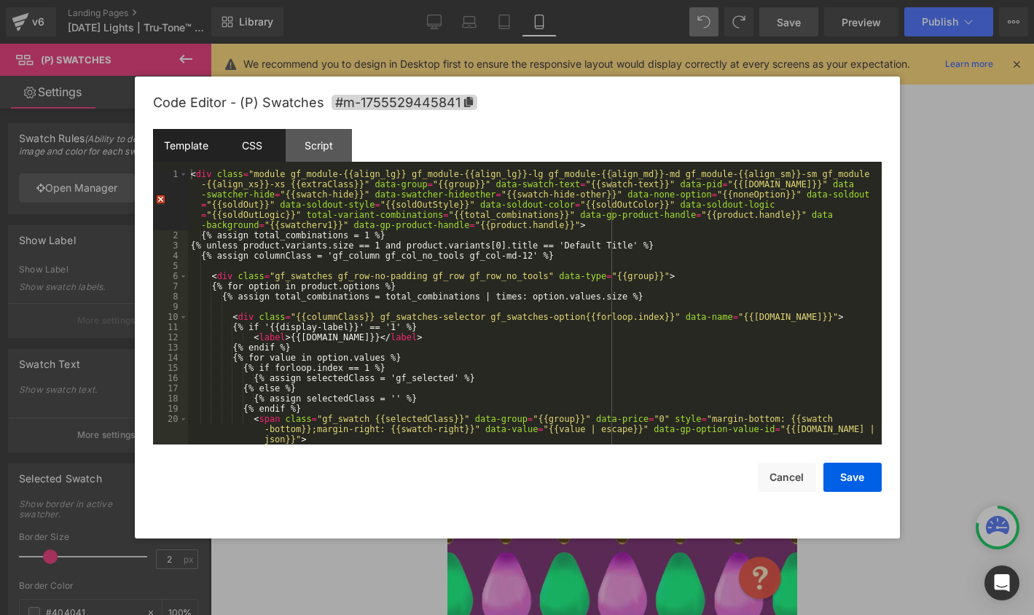
click at [246, 141] on div "CSS" at bounding box center [252, 145] width 66 height 33
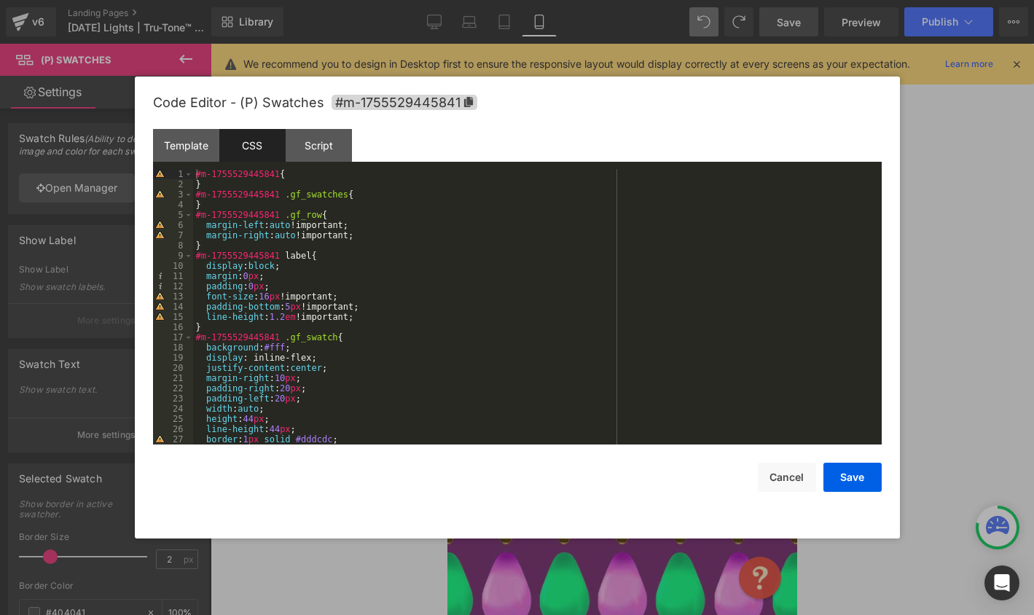
scroll to position [44, 0]
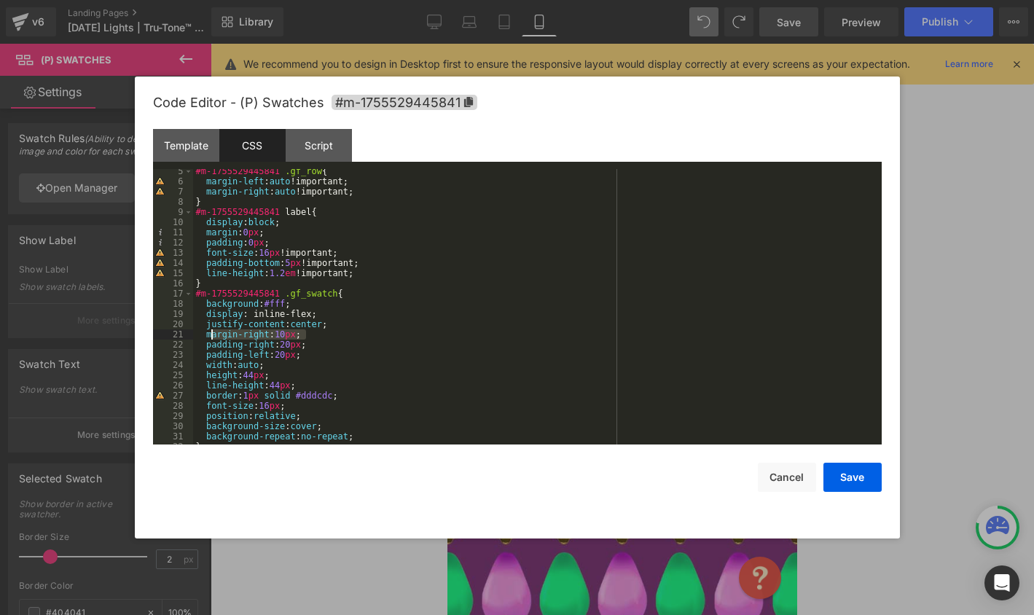
drag, startPoint x: 309, startPoint y: 333, endPoint x: 209, endPoint y: 331, distance: 99.8
click at [209, 331] on div "#m-1755529445841 .gf_row { margin-left : auto !important; margin-right : auto !…" at bounding box center [534, 314] width 682 height 296
click at [852, 468] on button "Save" at bounding box center [852, 477] width 58 height 29
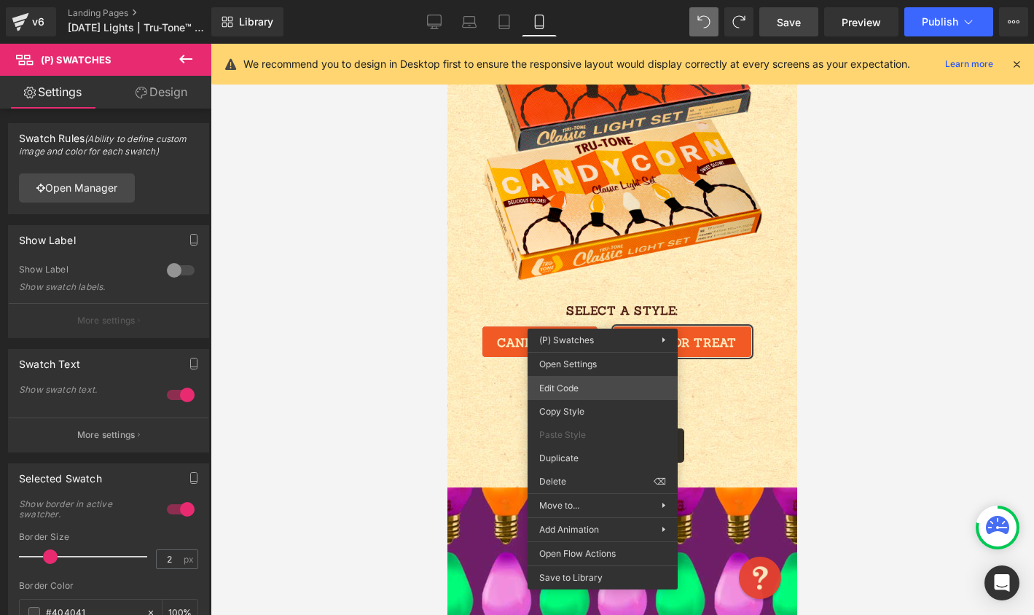
click at [581, 0] on div "(P) Swatches You are previewing how the will restyle your page. You can not edi…" at bounding box center [517, 0] width 1034 height 0
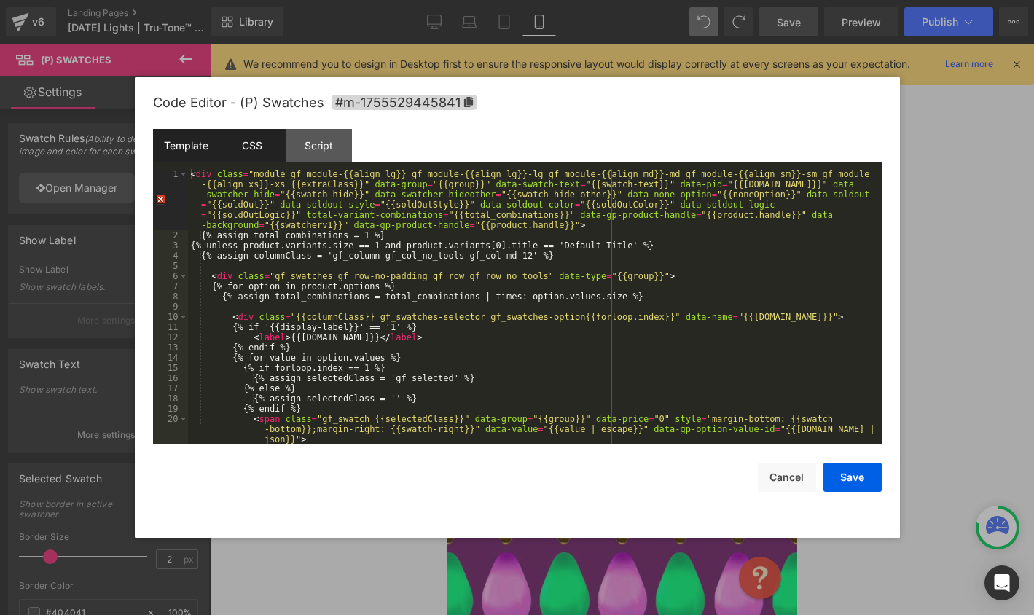
click at [245, 143] on div "CSS" at bounding box center [252, 145] width 66 height 33
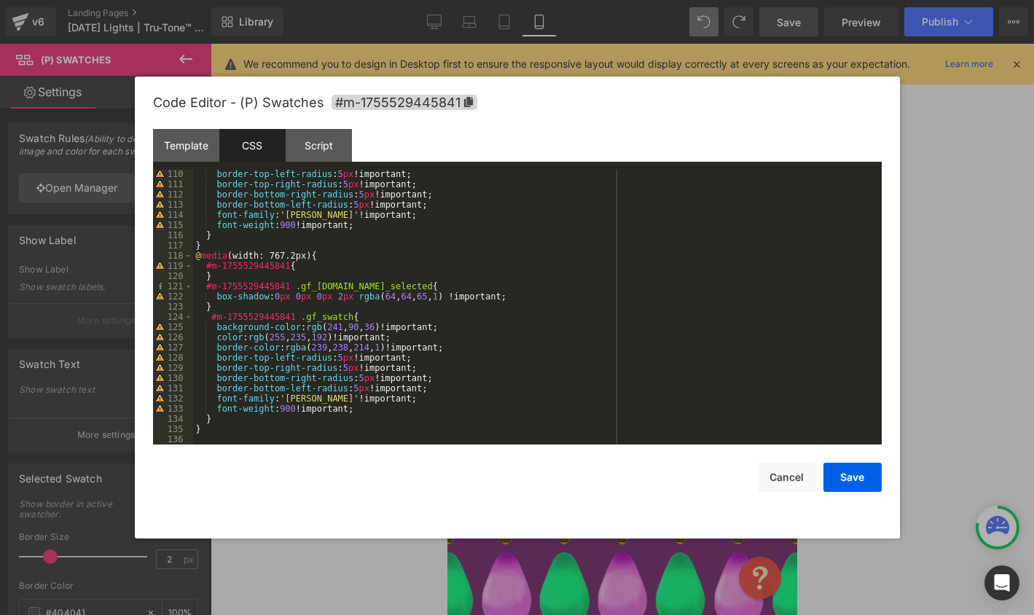
scroll to position [1112, 0]
click at [832, 483] on button "Save" at bounding box center [852, 477] width 58 height 29
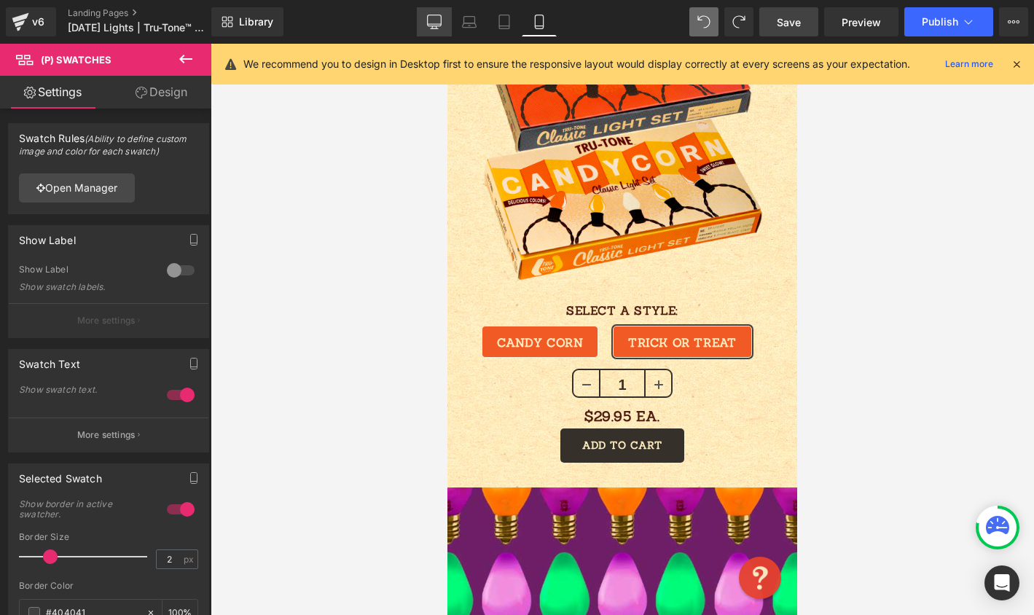
click at [429, 20] on icon at bounding box center [434, 22] width 15 height 15
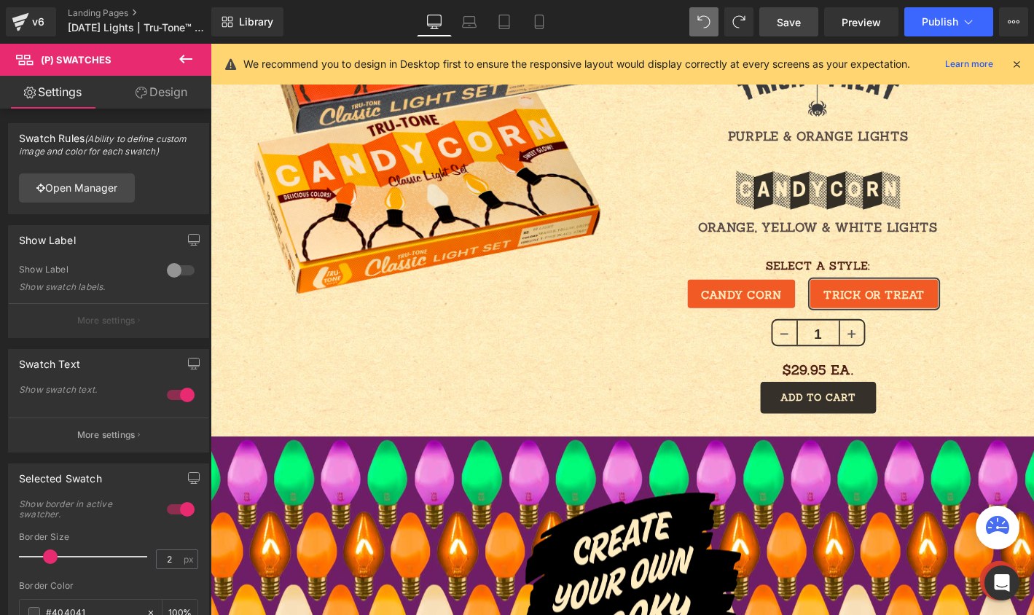
scroll to position [1281, 0]
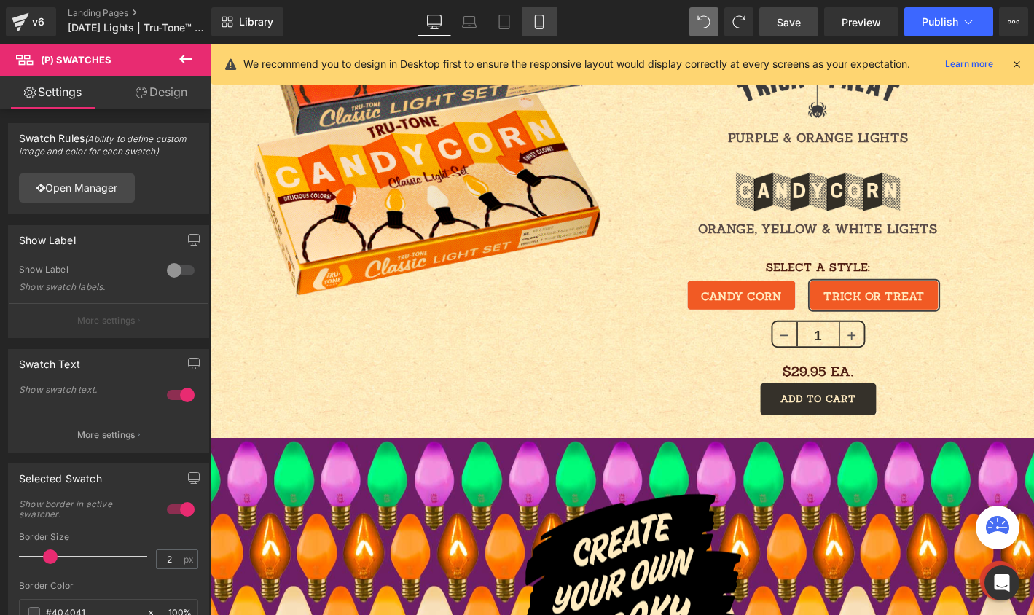
click at [532, 24] on icon at bounding box center [539, 22] width 15 height 15
type input "100"
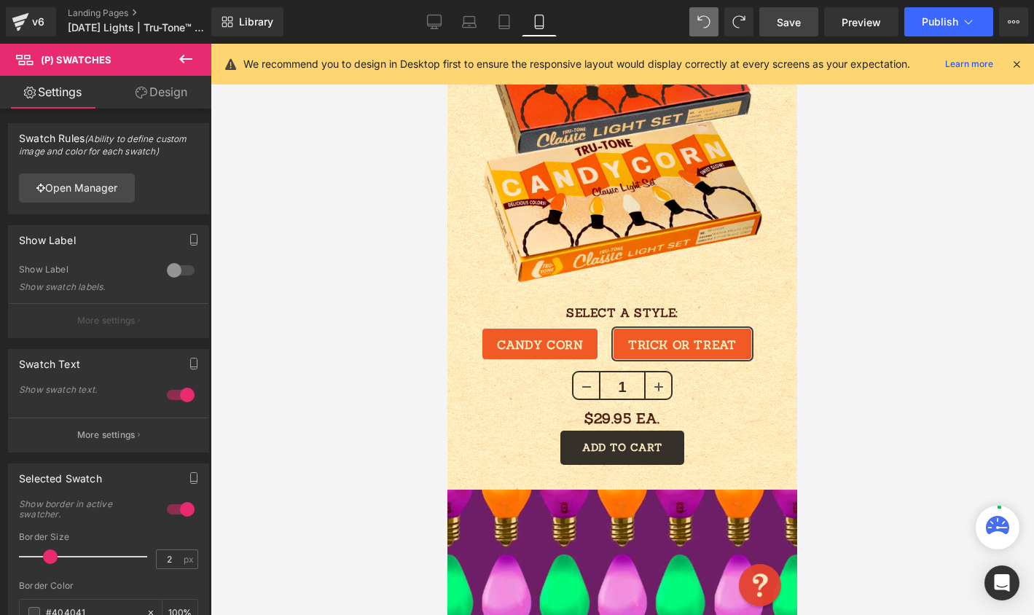
scroll to position [825, 0]
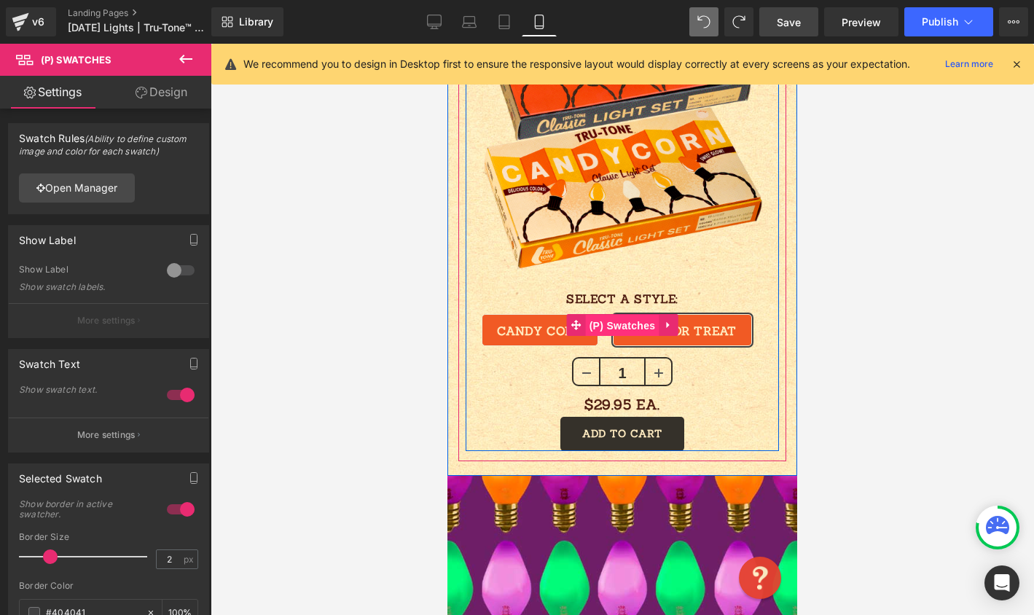
click at [594, 315] on span "(P) Swatches" at bounding box center [623, 326] width 74 height 22
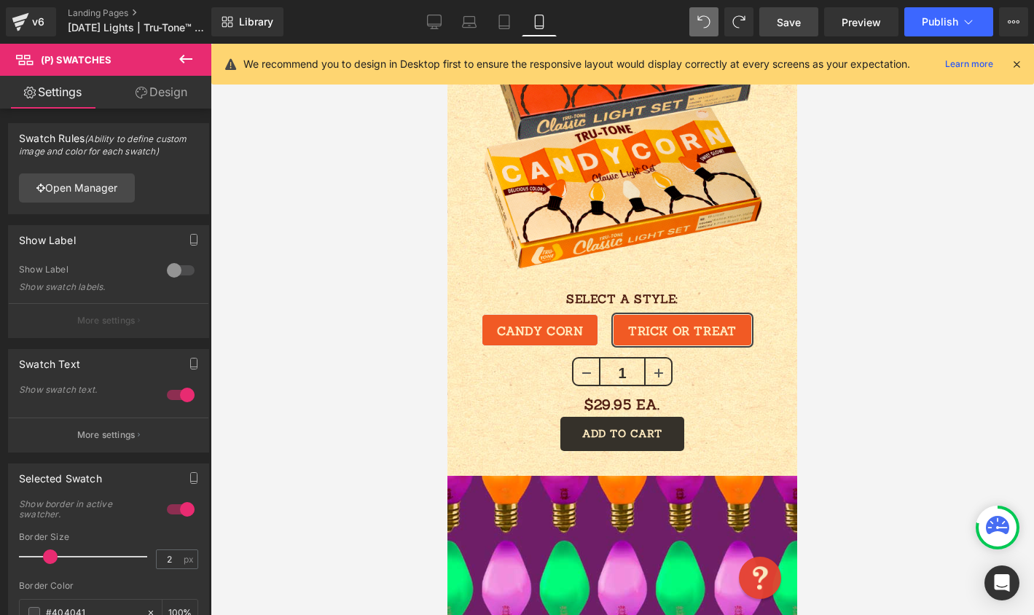
click at [130, 94] on link "Design" at bounding box center [162, 92] width 106 height 33
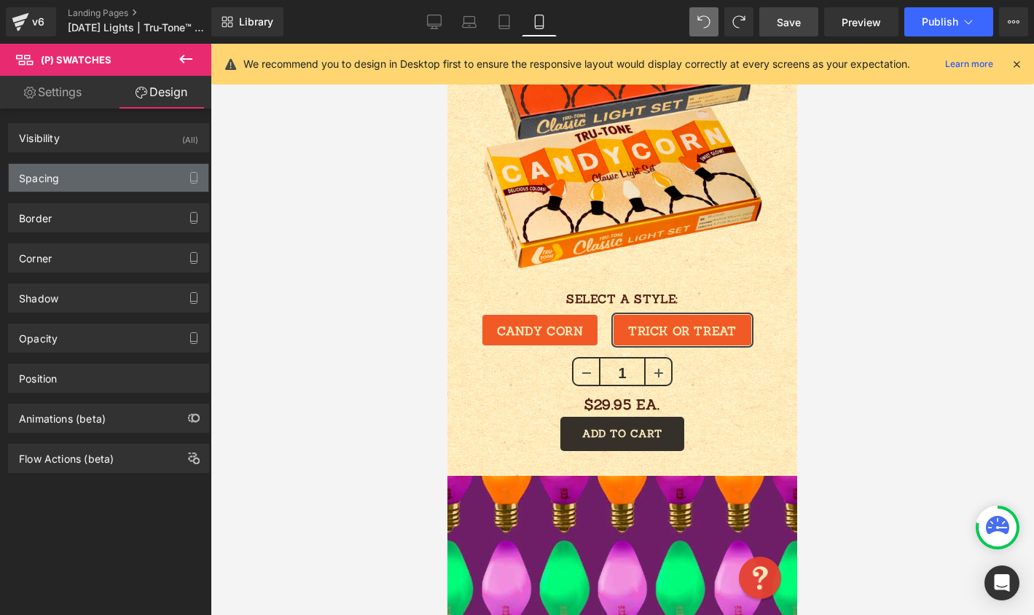
click at [96, 175] on div "Spacing" at bounding box center [109, 178] width 200 height 28
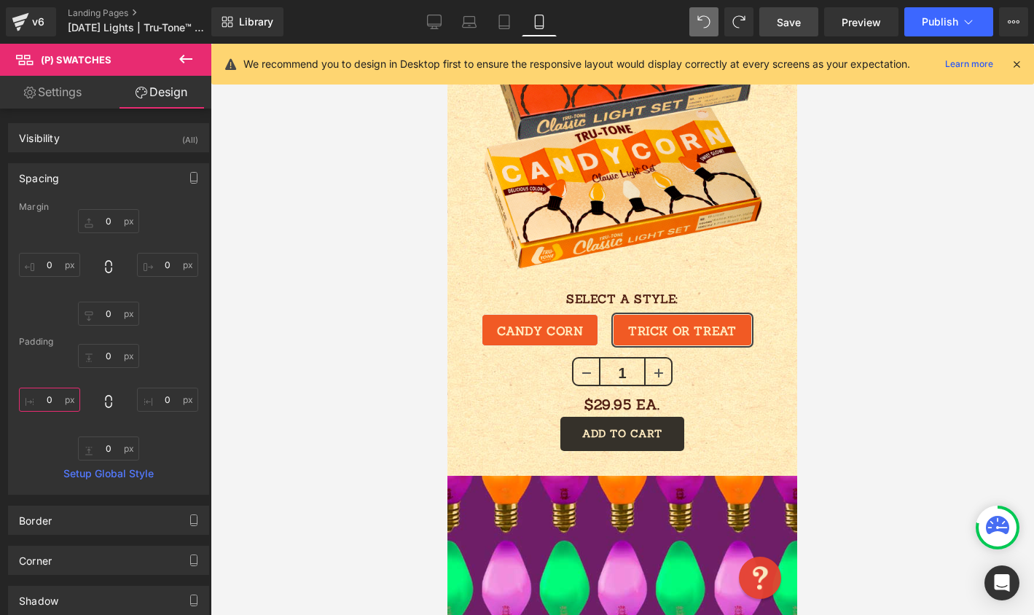
click at [52, 396] on input "text" at bounding box center [49, 399] width 61 height 24
click at [39, 445] on div "10 10" at bounding box center [108, 402] width 179 height 117
click at [52, 404] on input "10" at bounding box center [49, 399] width 61 height 24
type input "0"
click at [50, 264] on input "text" at bounding box center [49, 265] width 61 height 24
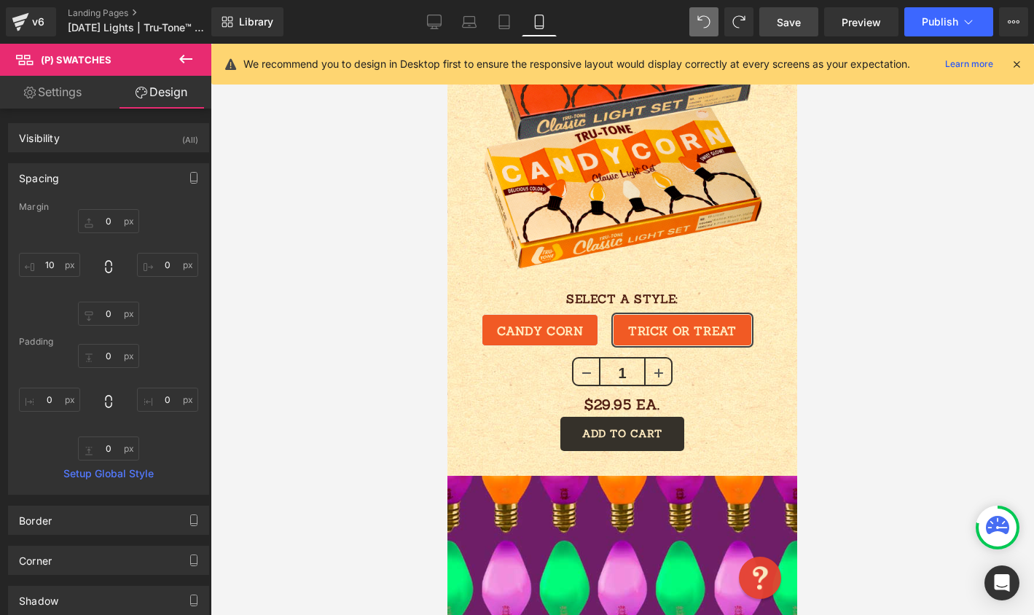
click at [52, 318] on div "10 10" at bounding box center [108, 267] width 179 height 117
click at [55, 275] on input "10" at bounding box center [49, 265] width 61 height 24
type input "0"
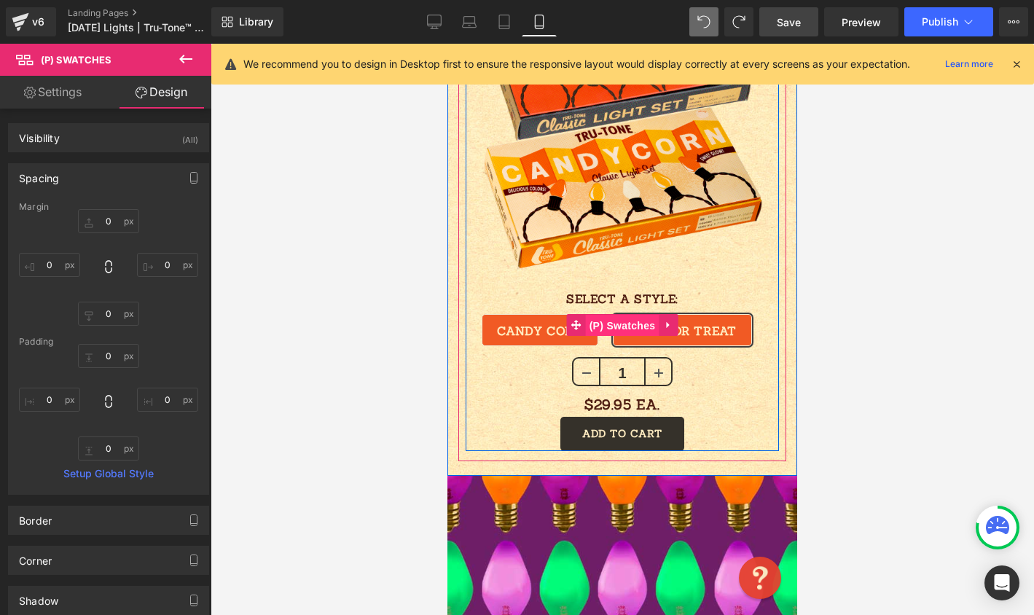
click at [599, 315] on span "(P) Swatches" at bounding box center [623, 326] width 74 height 22
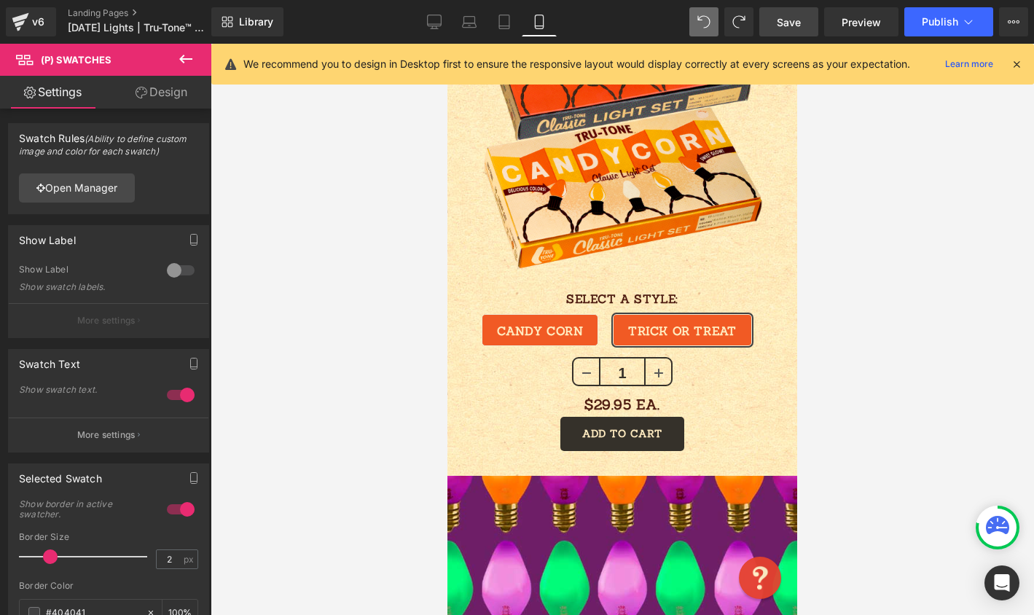
click at [166, 107] on link "Design" at bounding box center [162, 92] width 106 height 33
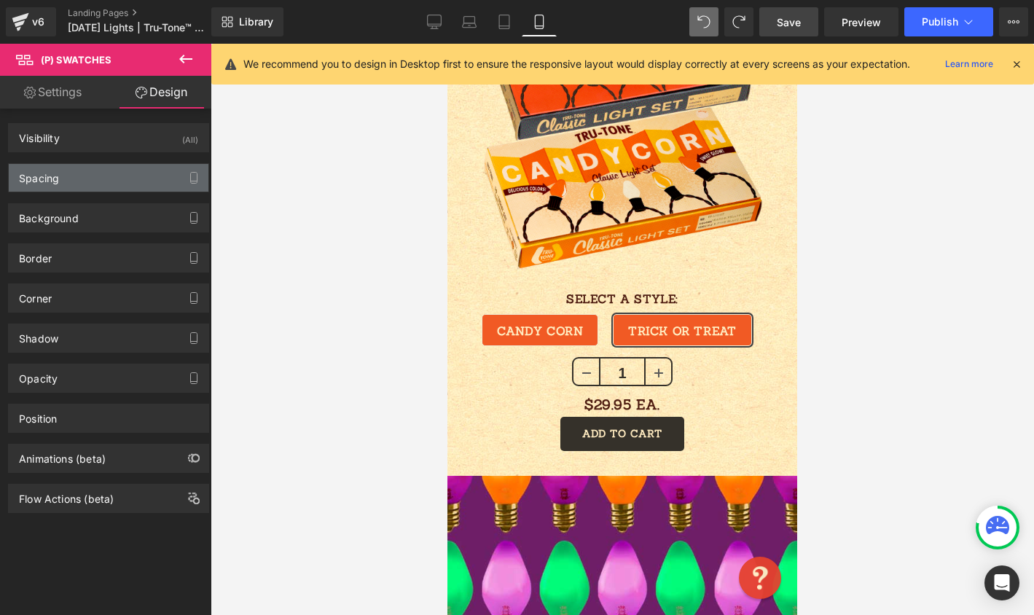
click at [95, 170] on div "Spacing" at bounding box center [109, 178] width 200 height 28
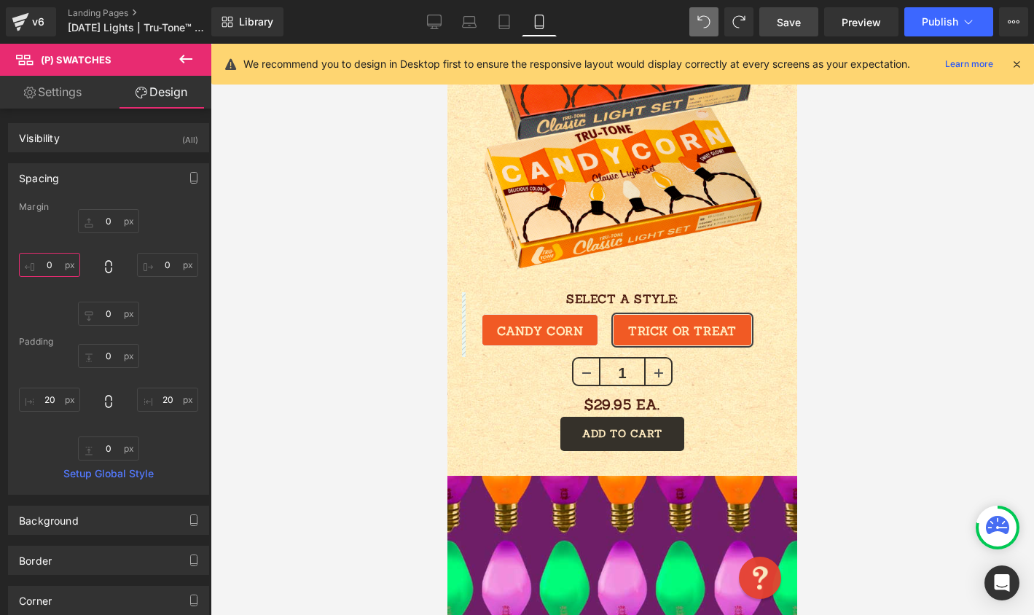
click at [55, 260] on input "0" at bounding box center [49, 265] width 61 height 24
type input "10"
click at [750, 32] on span at bounding box center [738, 21] width 29 height 29
click at [807, 24] on link "Save" at bounding box center [788, 21] width 59 height 29
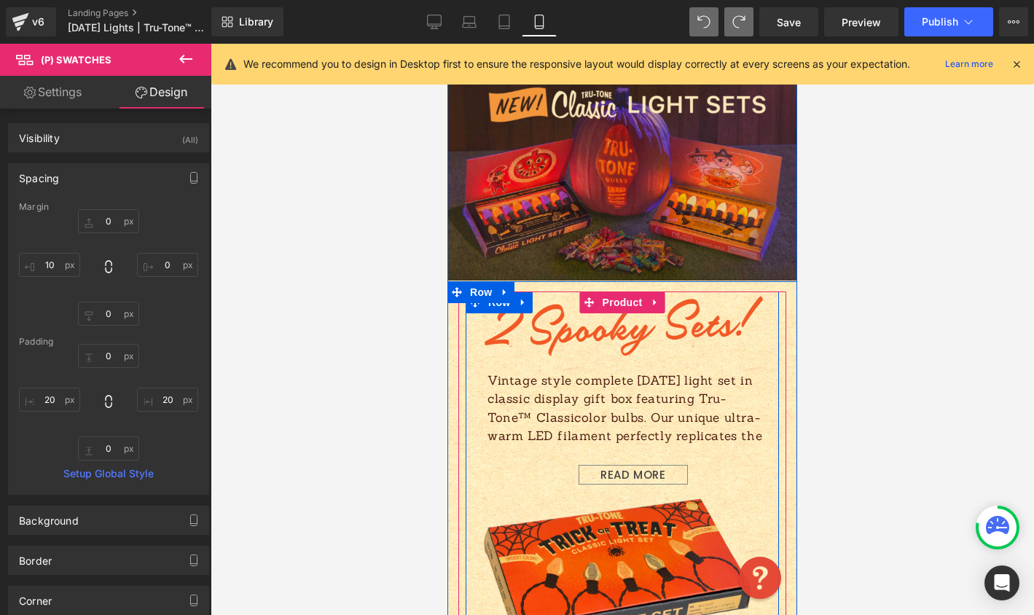
scroll to position [591, 0]
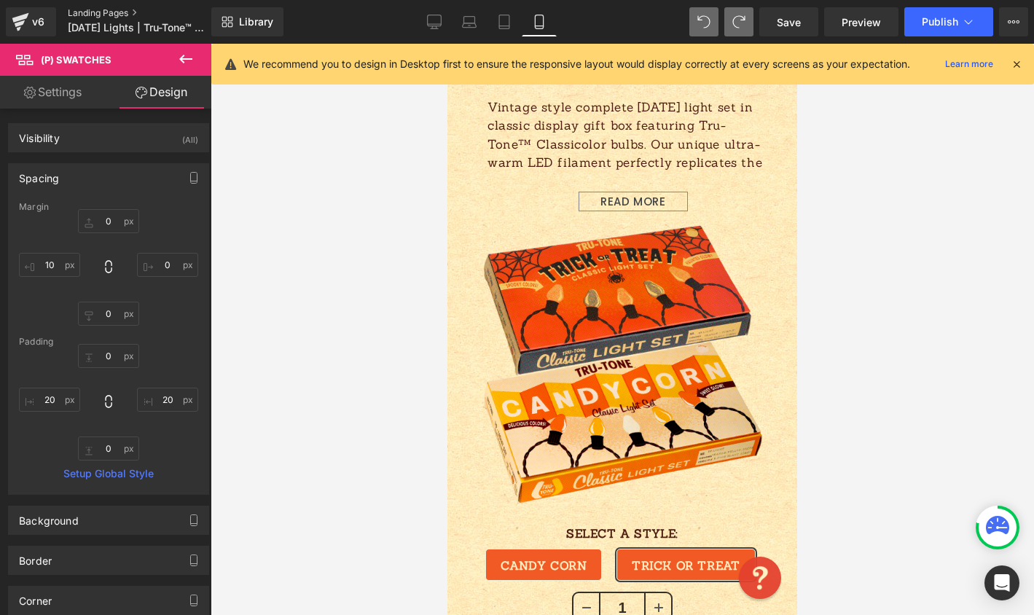
click at [85, 12] on link "Landing Pages" at bounding box center [152, 13] width 168 height 12
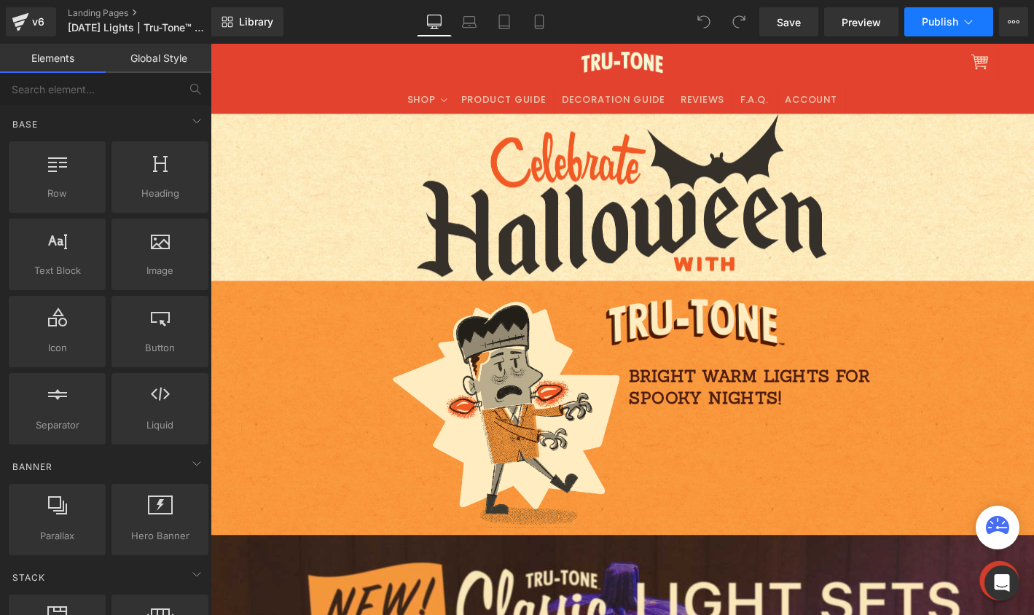
click at [953, 16] on span "Publish" at bounding box center [939, 22] width 36 height 12
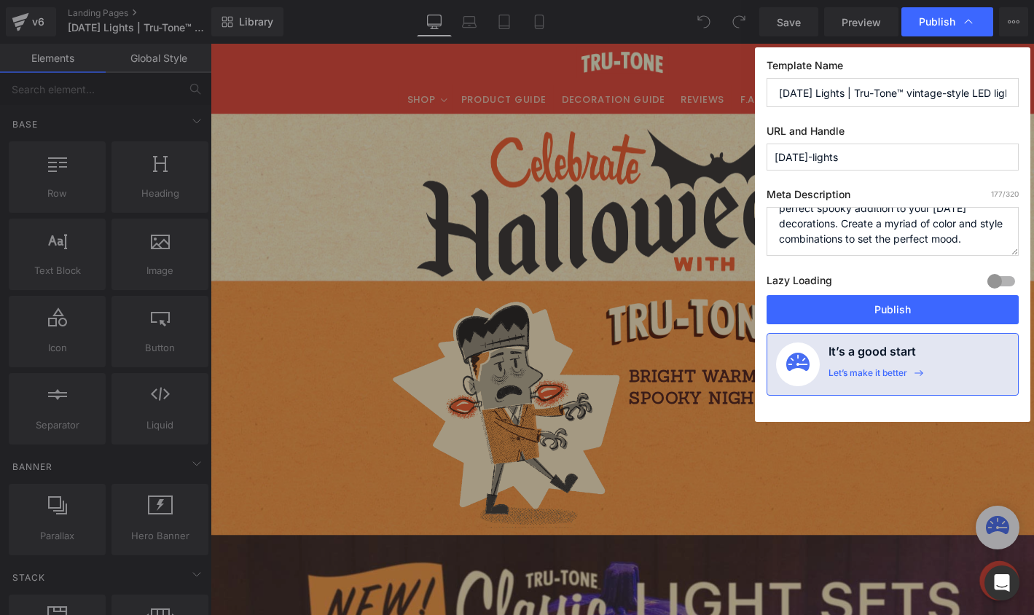
scroll to position [46, 0]
click at [859, 310] on button "Publish" at bounding box center [892, 309] width 252 height 29
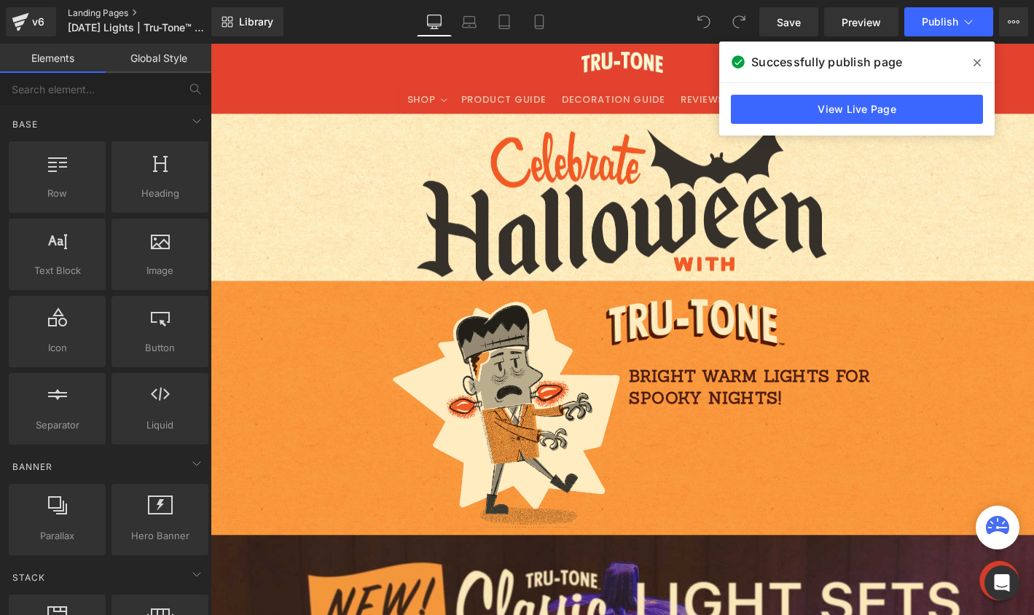
click at [119, 14] on link "Landing Pages" at bounding box center [152, 13] width 168 height 12
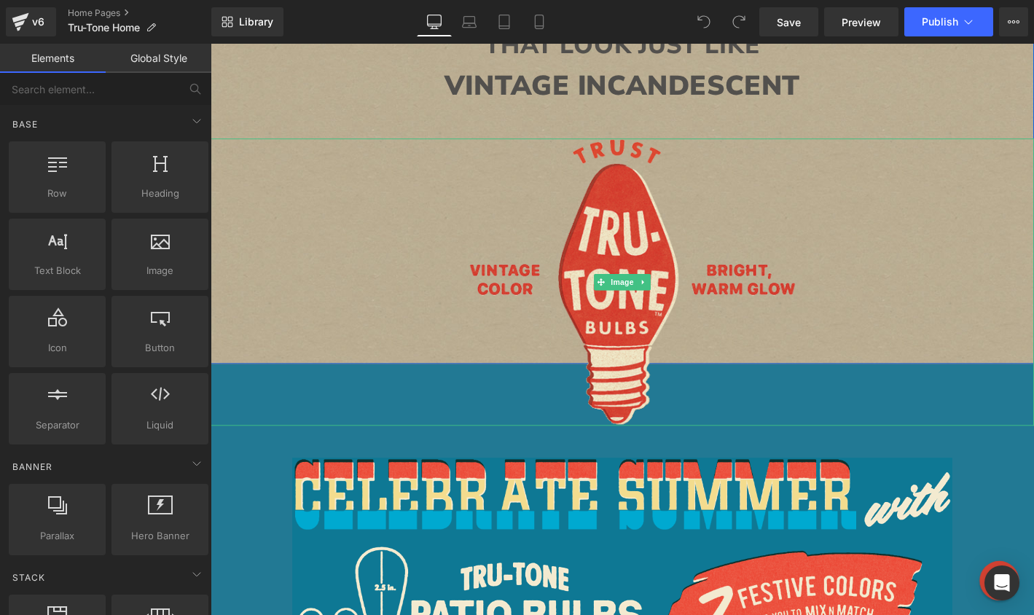
scroll to position [312, 0]
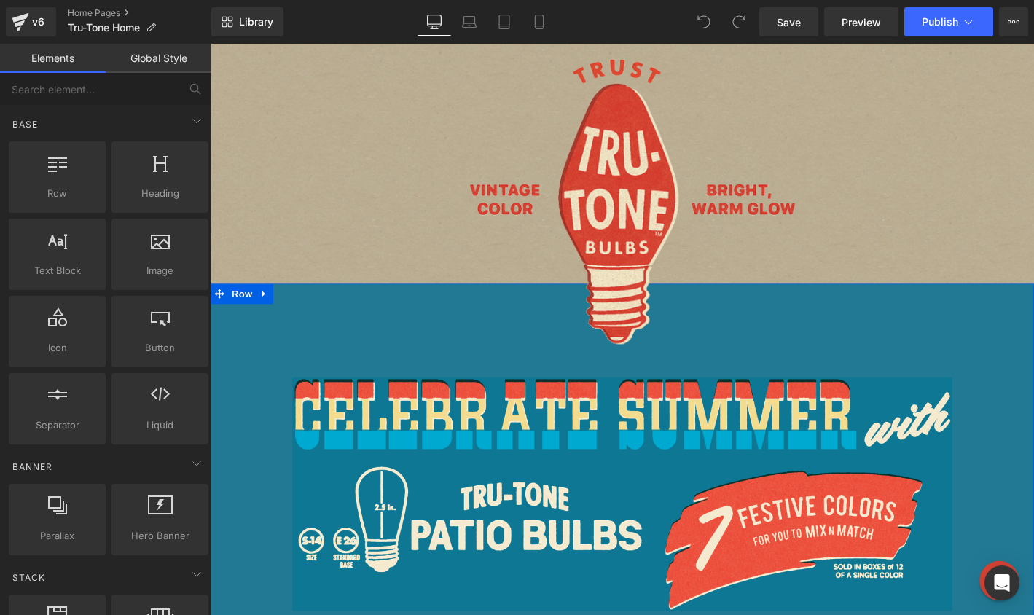
click at [252, 457] on div "Image Image SHOP RED WHITE & BLUE BUNDLES Button Row" at bounding box center [651, 538] width 881 height 345
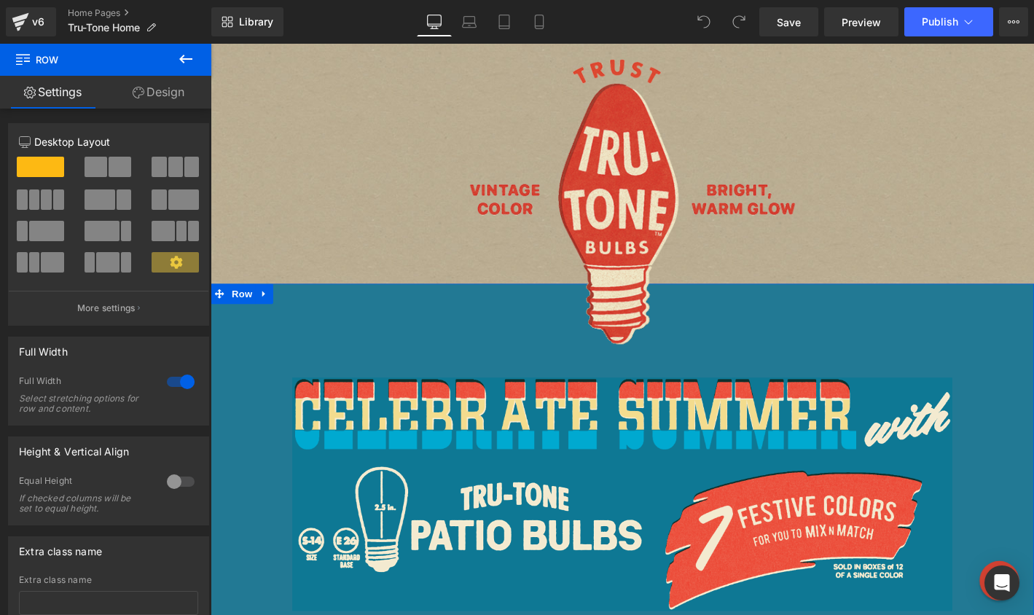
click at [151, 92] on link "Design" at bounding box center [159, 92] width 106 height 33
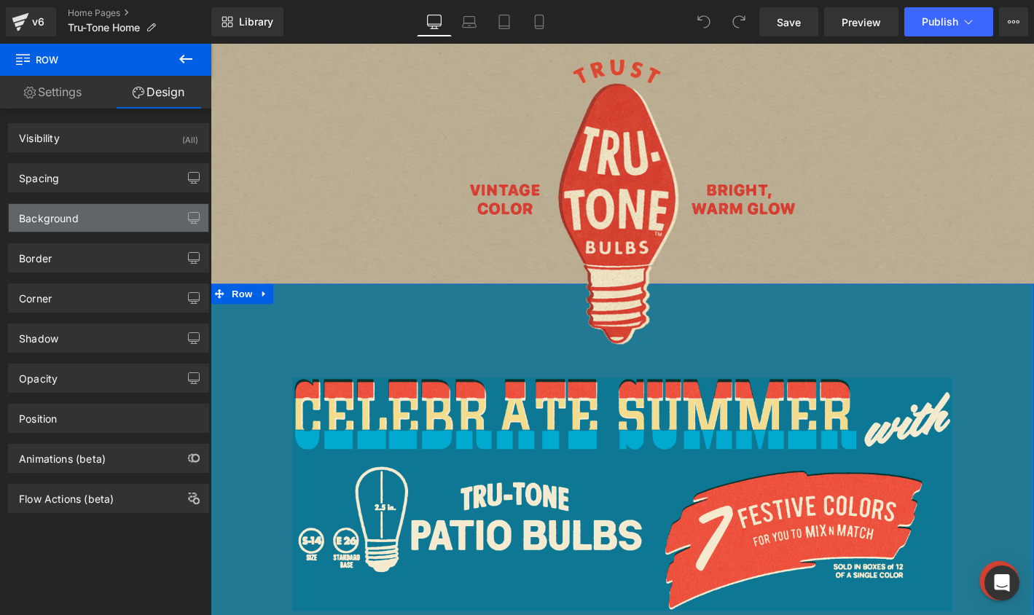
click at [114, 212] on div "Background" at bounding box center [109, 218] width 200 height 28
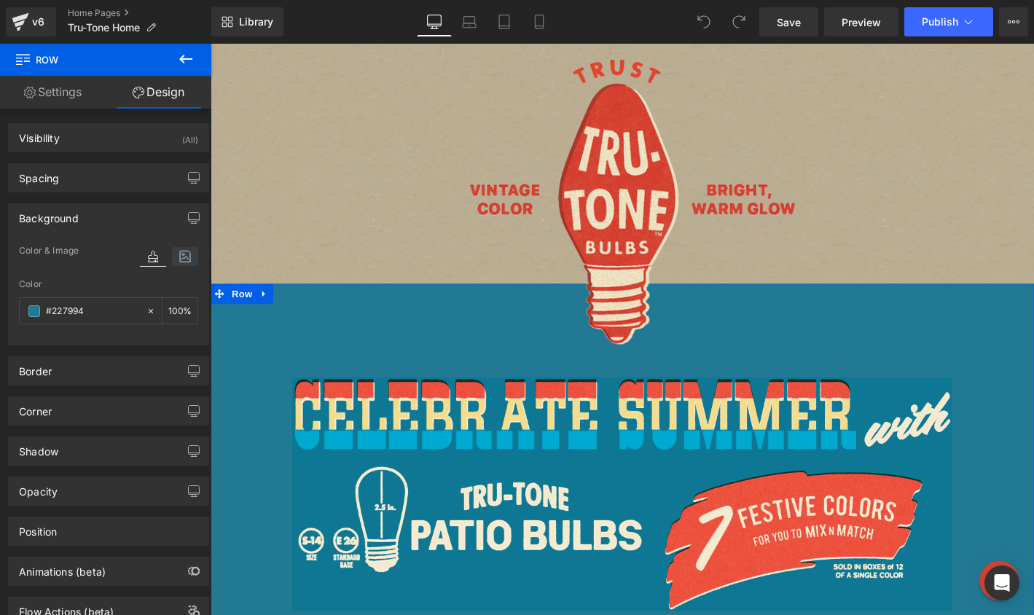
click at [176, 259] on icon at bounding box center [185, 256] width 26 height 19
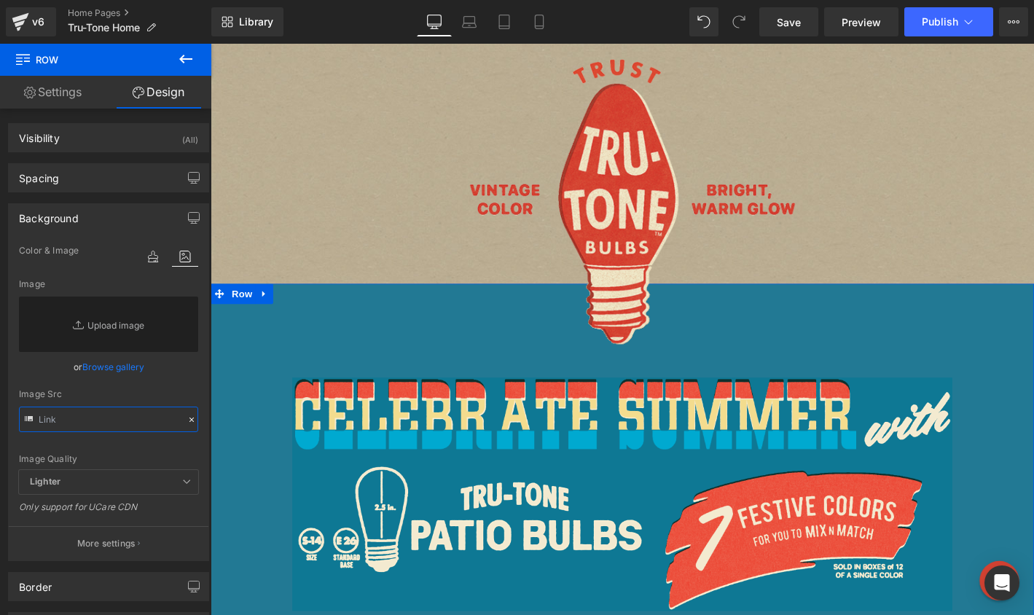
click at [74, 417] on input "text" at bounding box center [108, 418] width 179 height 25
paste input "[URL][DOMAIN_NAME]"
type input "[URL][DOMAIN_NAME]"
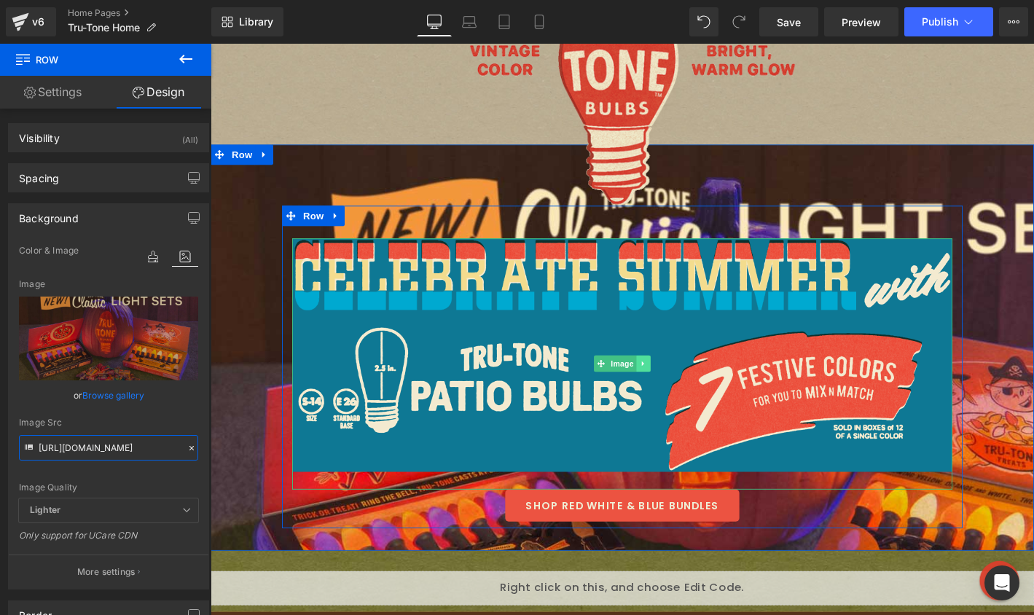
scroll to position [484, 0]
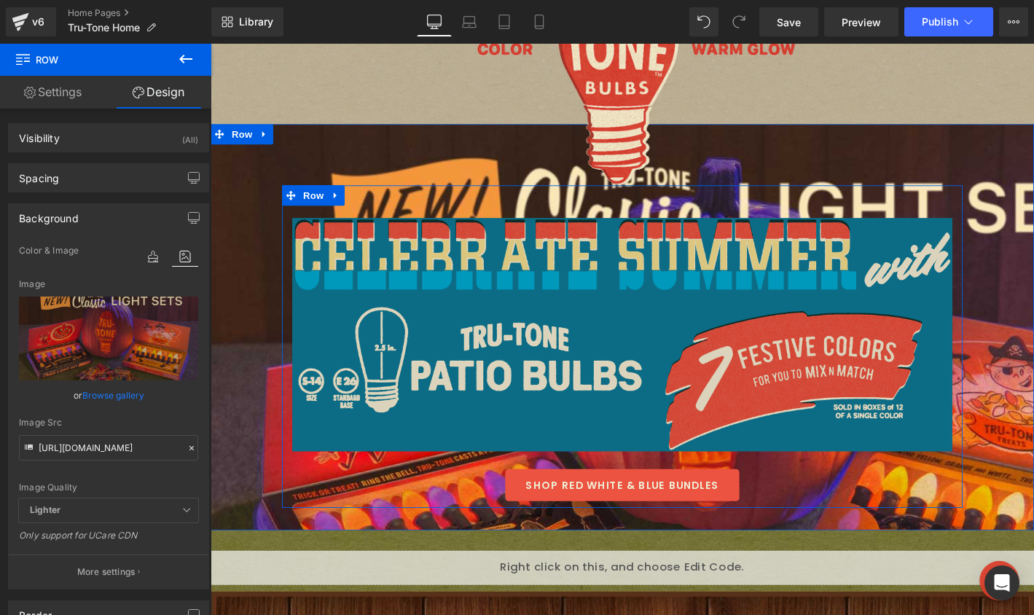
click at [649, 304] on img at bounding box center [651, 364] width 707 height 269
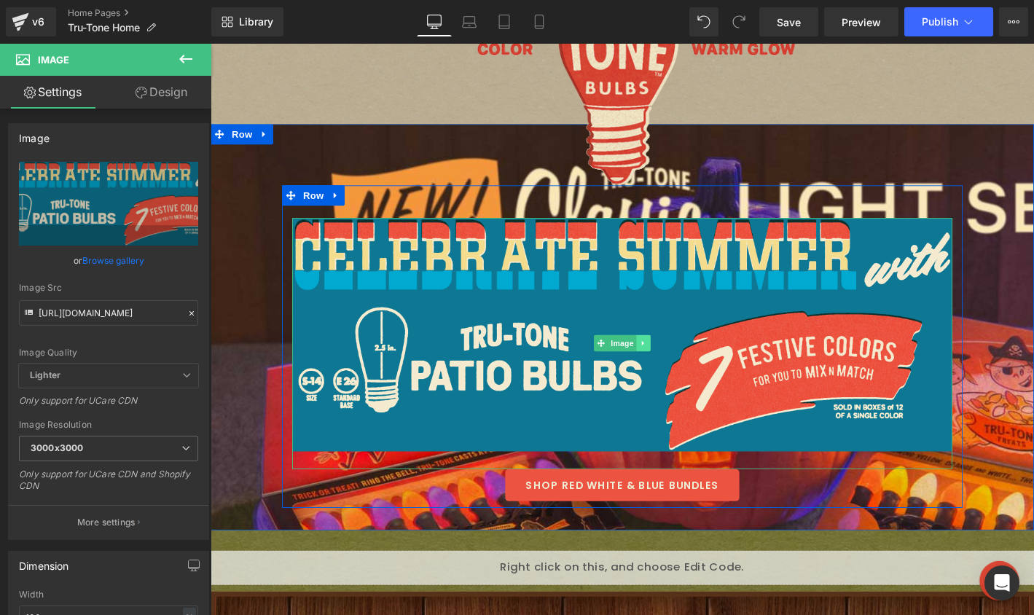
click at [670, 361] on icon at bounding box center [674, 364] width 8 height 9
click at [674, 361] on link at bounding box center [681, 363] width 15 height 17
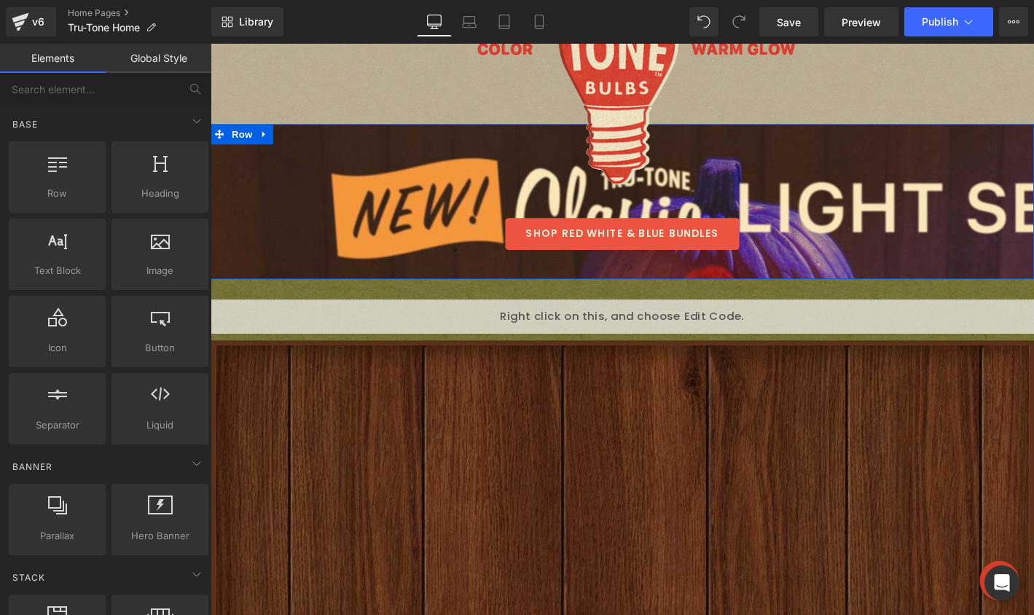
click at [263, 236] on div "Image SHOP RED WHITE & BLUE BUNDLES Button Row 48px" at bounding box center [651, 233] width 881 height 76
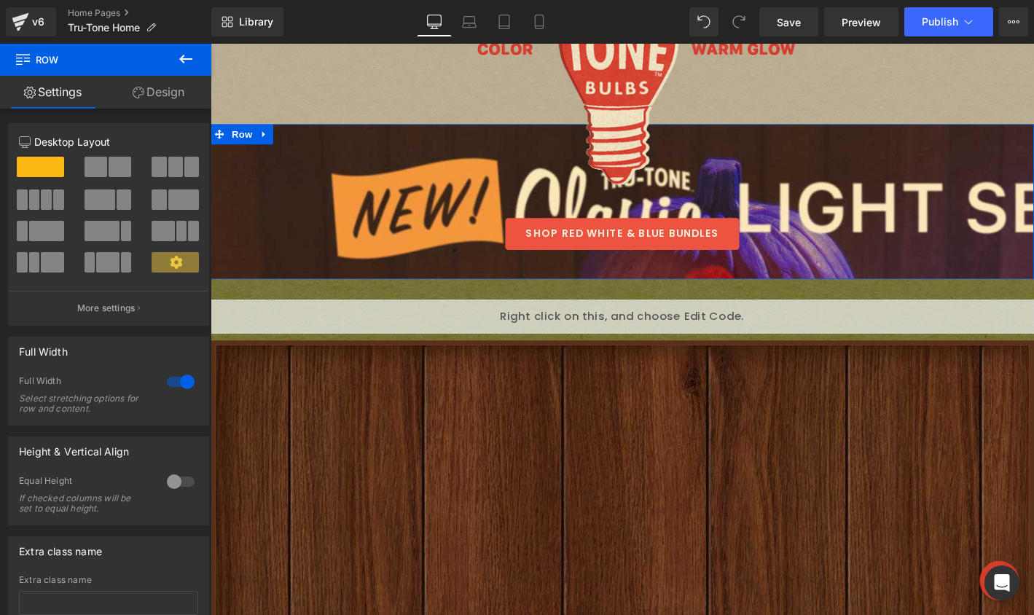
click at [159, 95] on link "Design" at bounding box center [159, 92] width 106 height 33
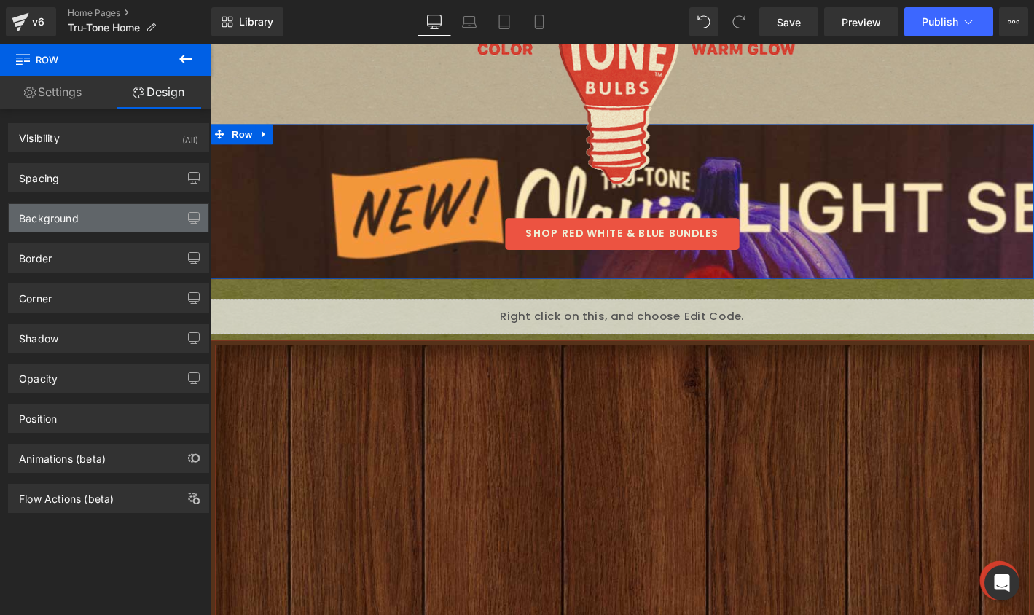
click at [118, 213] on div "Background" at bounding box center [109, 218] width 200 height 28
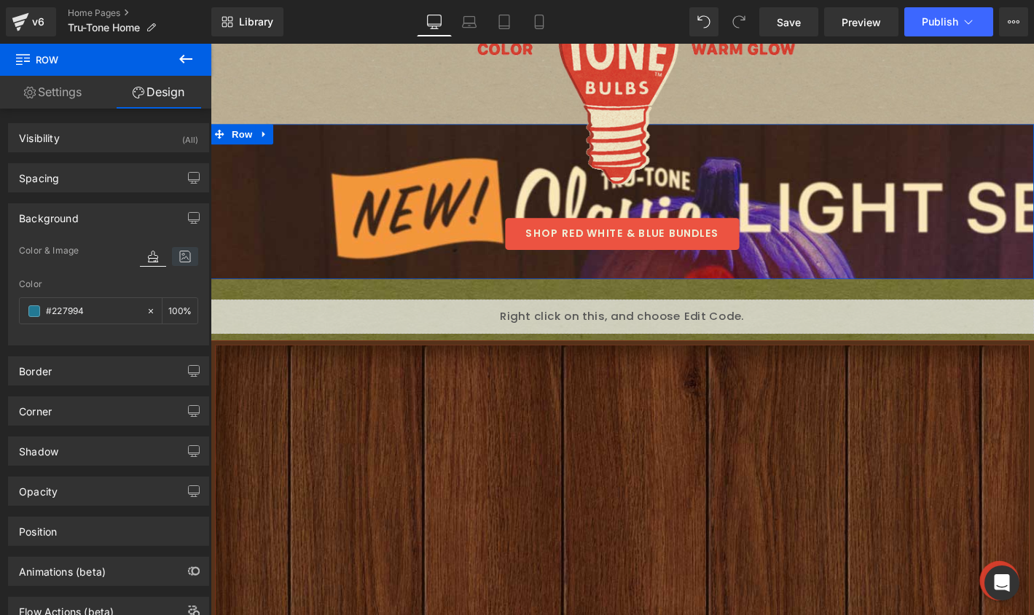
click at [176, 258] on icon at bounding box center [185, 256] width 26 height 19
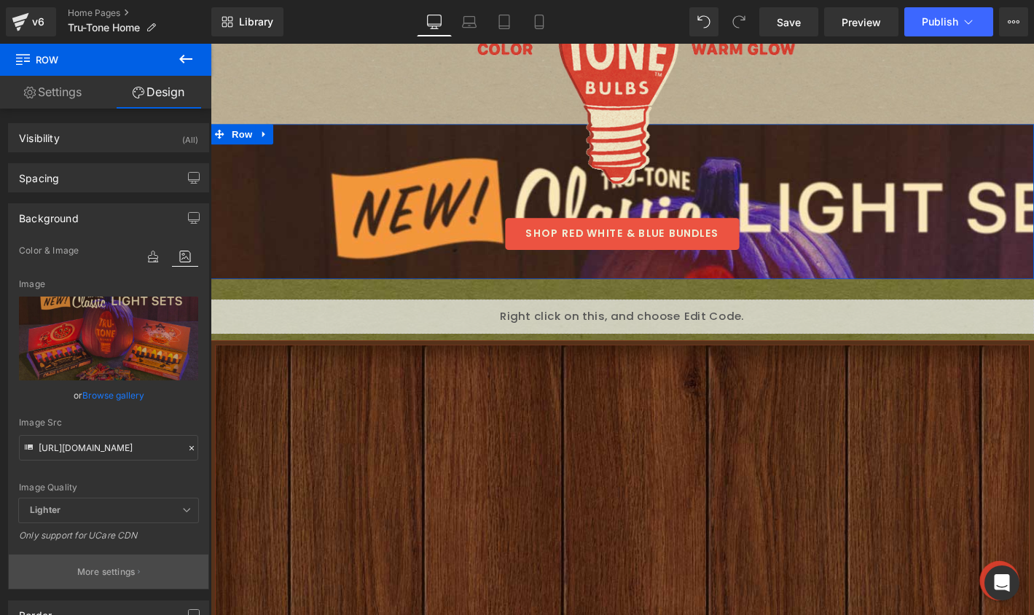
click at [72, 564] on button "More settings" at bounding box center [109, 571] width 200 height 34
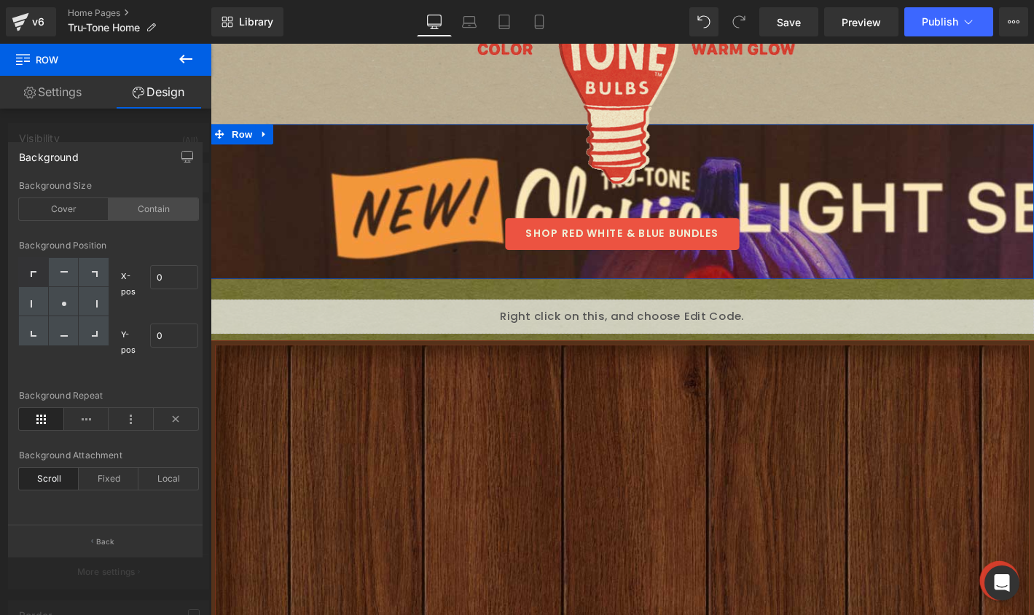
click at [133, 208] on div "Contain" at bounding box center [154, 209] width 90 height 22
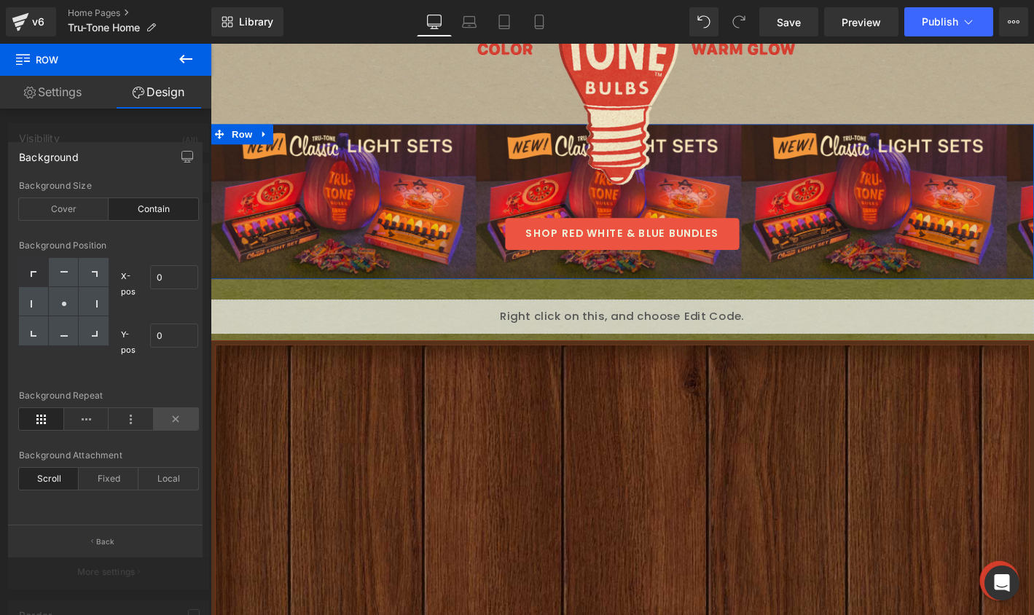
click at [166, 421] on icon at bounding box center [176, 419] width 45 height 22
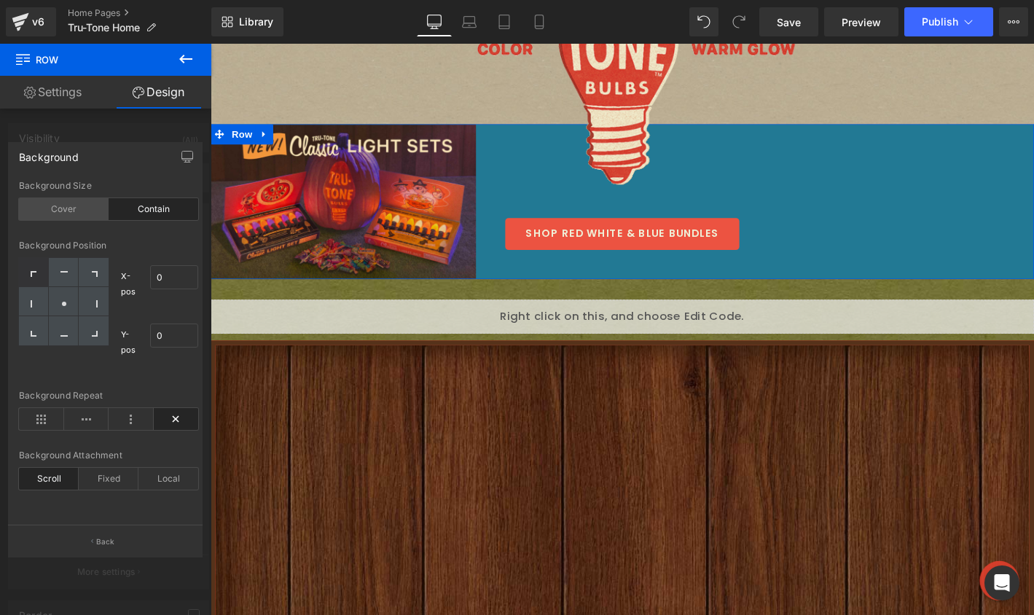
click at [72, 208] on div "Cover" at bounding box center [64, 209] width 90 height 22
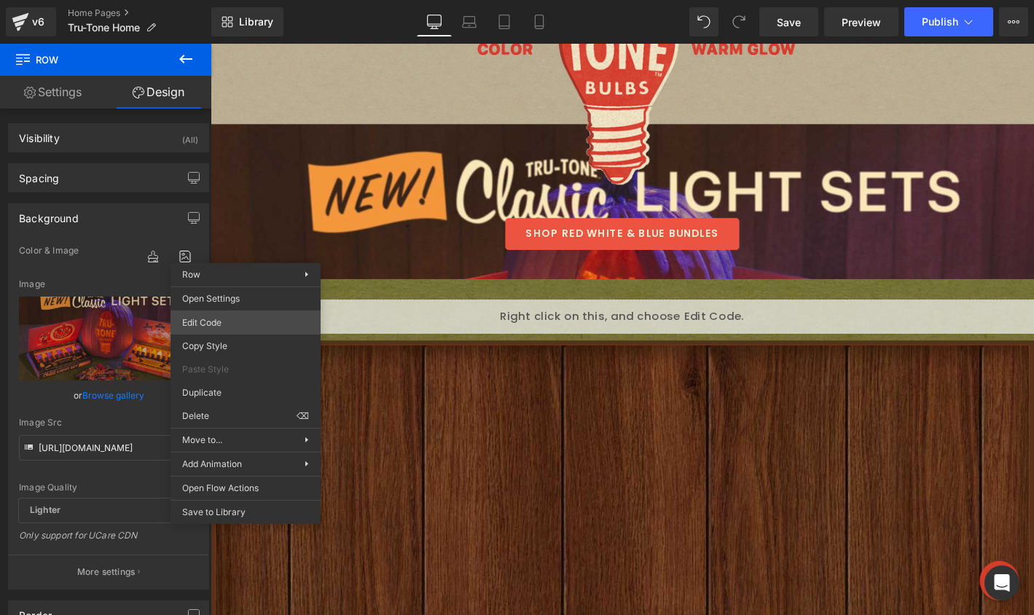
click at [219, 0] on div "You are previewing how the will restyle your page. You can not edit Elements in…" at bounding box center [517, 0] width 1034 height 0
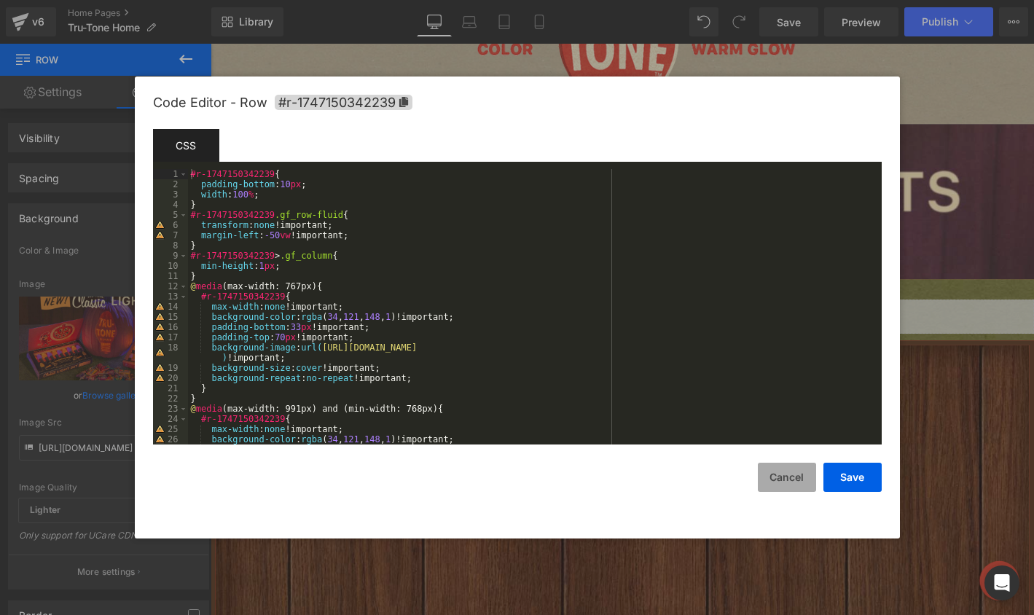
click at [782, 473] on button "Cancel" at bounding box center [787, 477] width 58 height 29
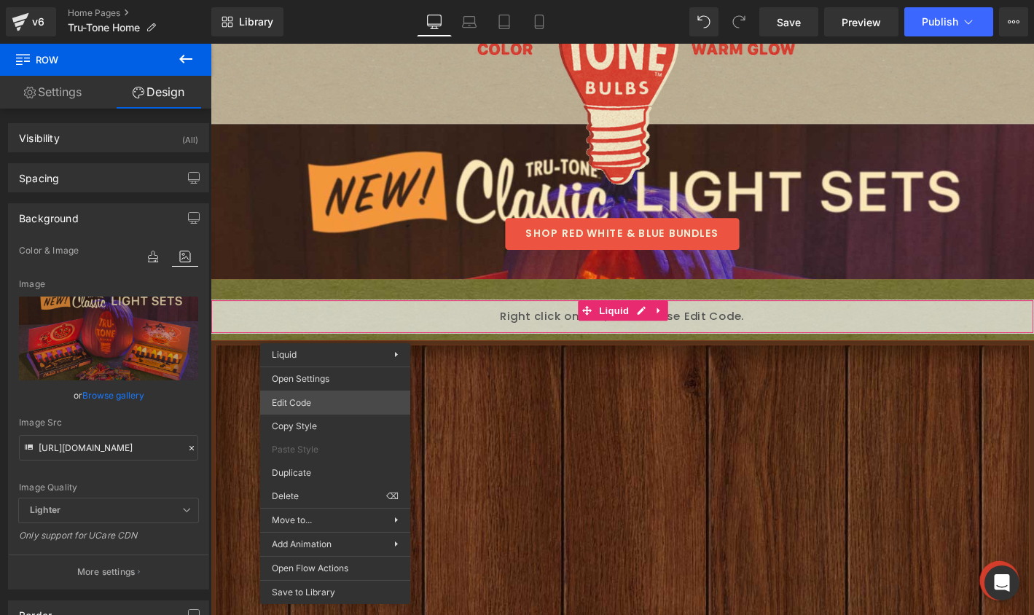
click at [338, 0] on div "You are previewing how the will restyle your page. You can not edit Elements in…" at bounding box center [517, 0] width 1034 height 0
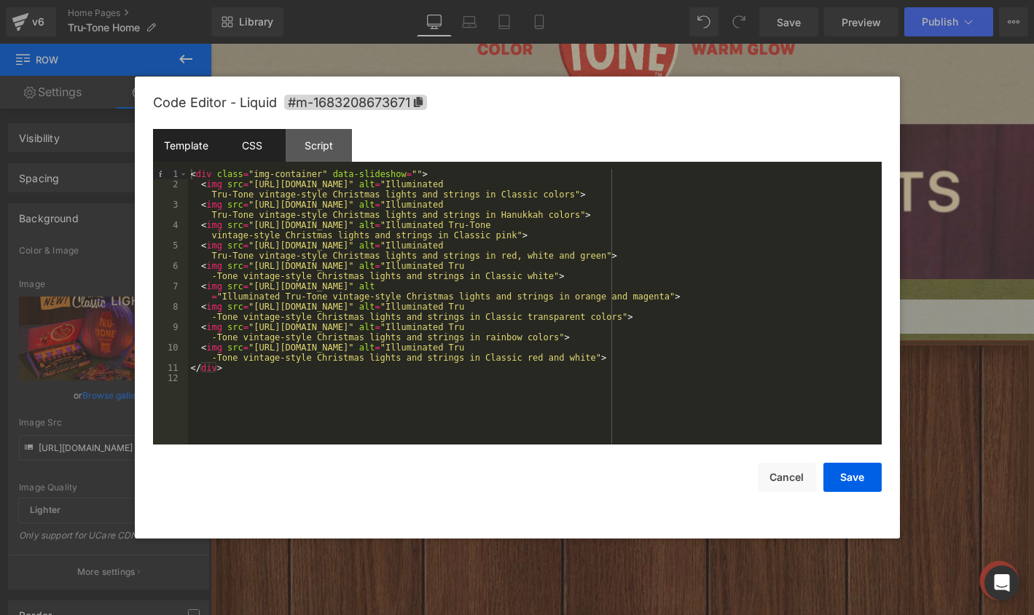
click at [245, 137] on div "CSS" at bounding box center [252, 145] width 66 height 33
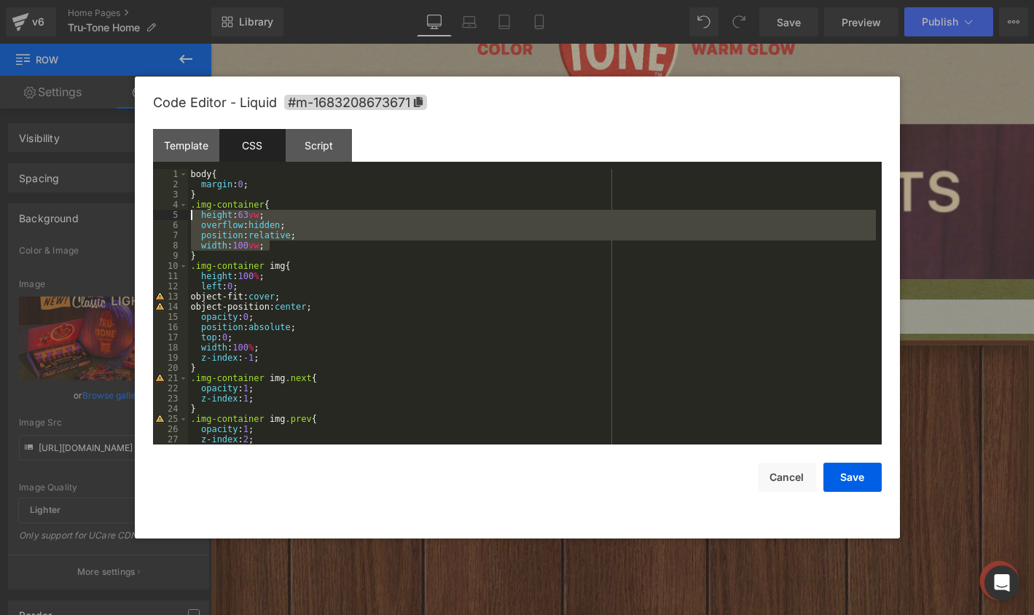
drag, startPoint x: 278, startPoint y: 245, endPoint x: 167, endPoint y: 217, distance: 115.0
click at [167, 217] on pre "1 2 3 4 5 6 7 8 9 10 11 12 13 14 15 16 17 18 19 20 21 22 23 24 25 26 27 28 body…" at bounding box center [517, 306] width 728 height 275
click at [346, 56] on div at bounding box center [517, 307] width 1034 height 615
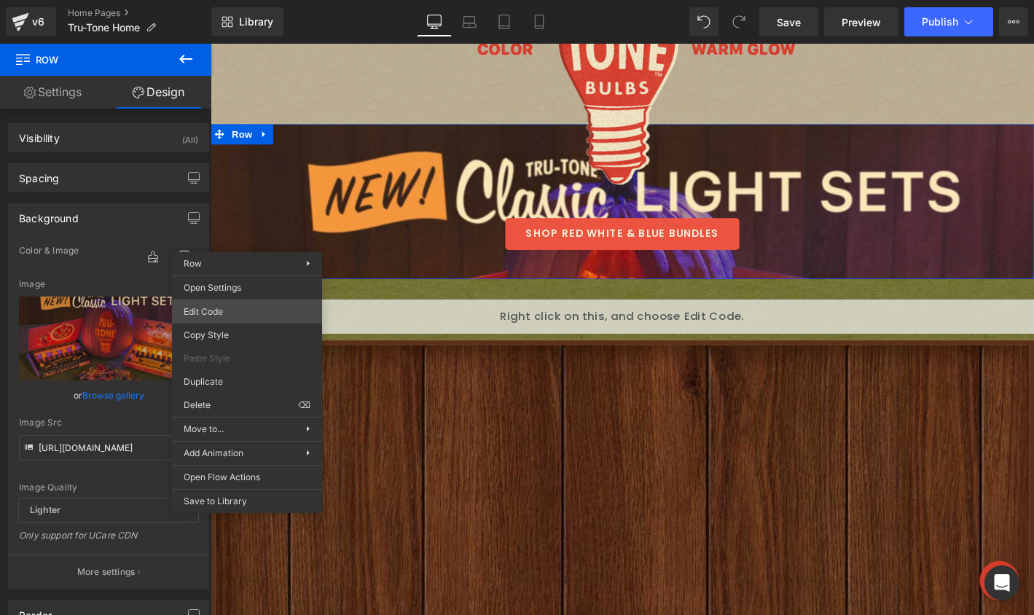
click at [237, 0] on div "You are previewing how the will restyle your page. You can not edit Elements in…" at bounding box center [517, 0] width 1034 height 0
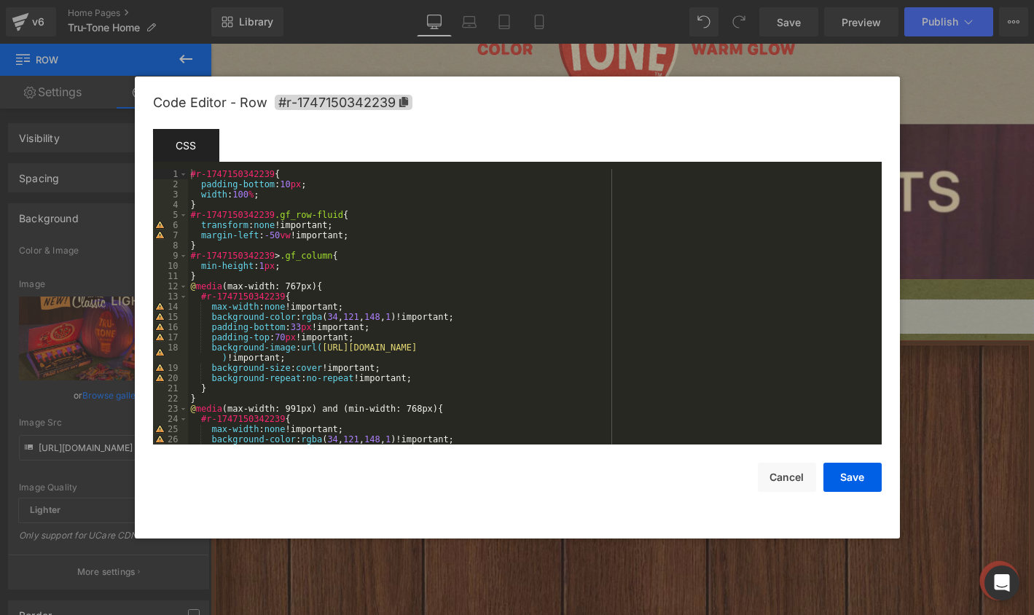
click at [304, 193] on div "#r-1747150342239 { padding-bottom : 10 px ; width : 100 % ; } #r-1747150342239 …" at bounding box center [532, 317] width 688 height 296
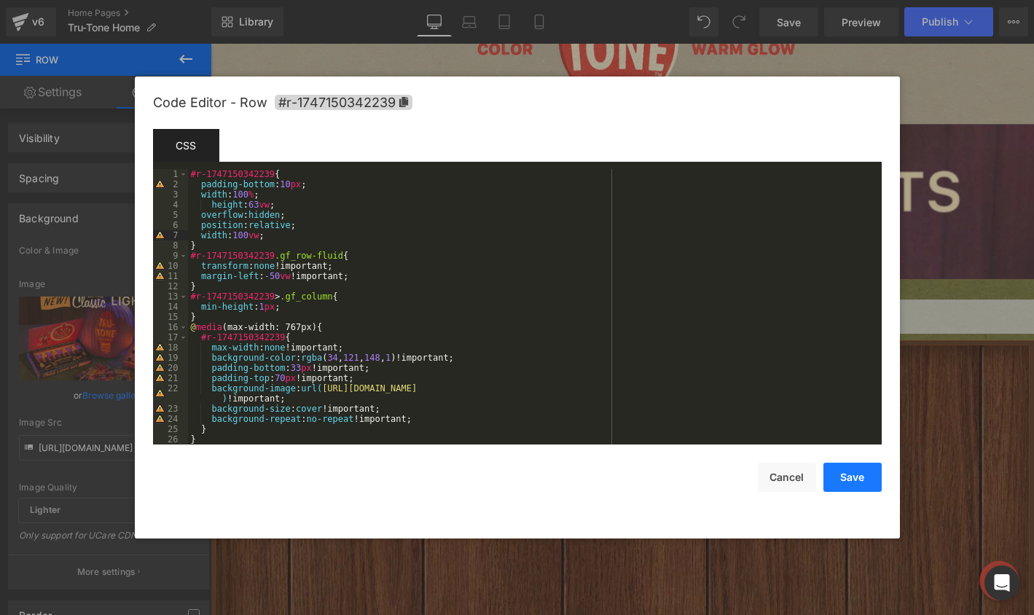
click at [859, 475] on button "Save" at bounding box center [852, 477] width 58 height 29
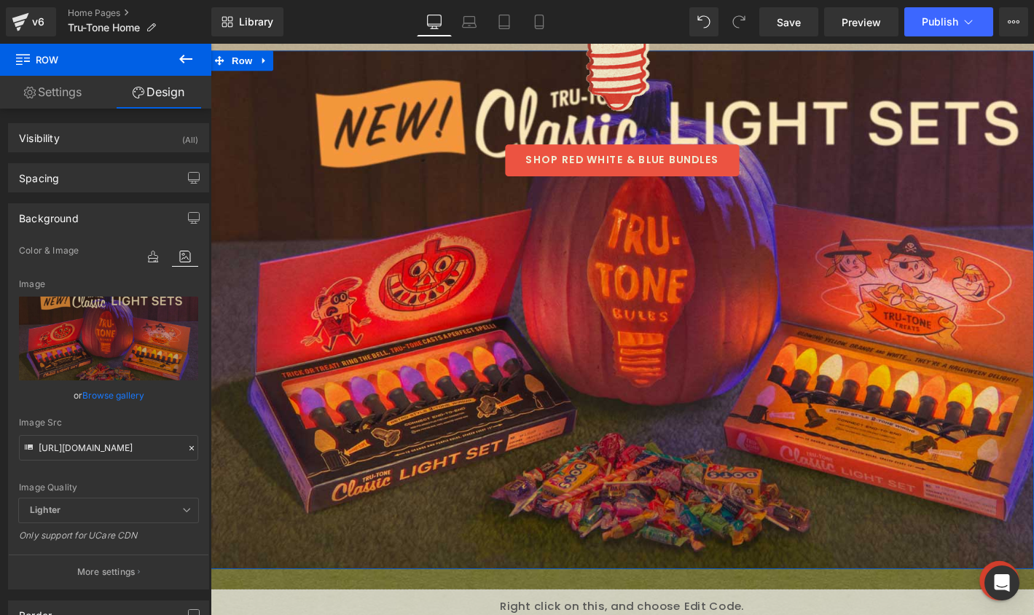
scroll to position [562, 0]
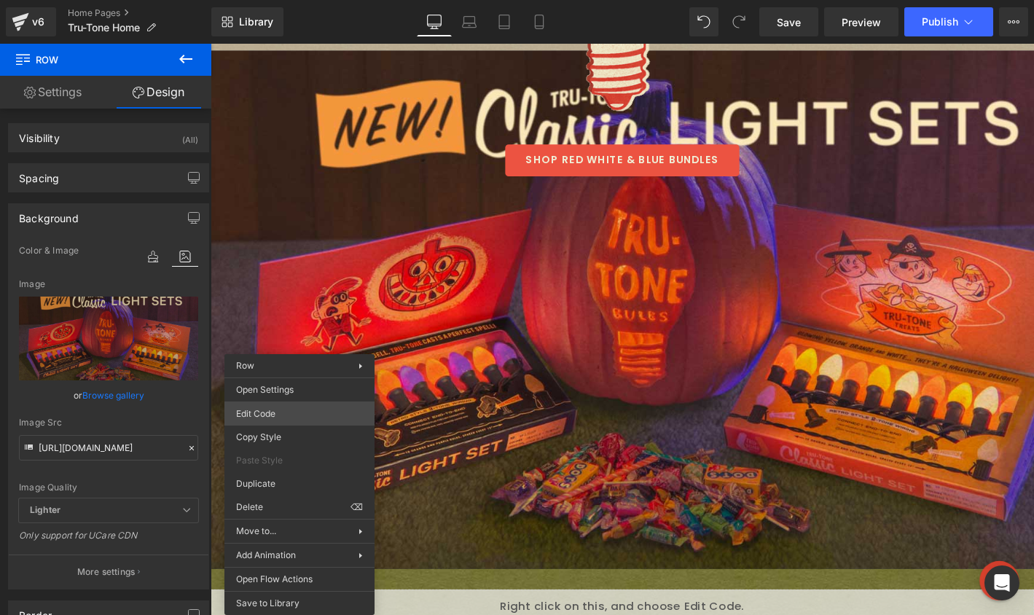
click at [296, 0] on div "You are previewing how the will restyle your page. You can not edit Elements in…" at bounding box center [517, 0] width 1034 height 0
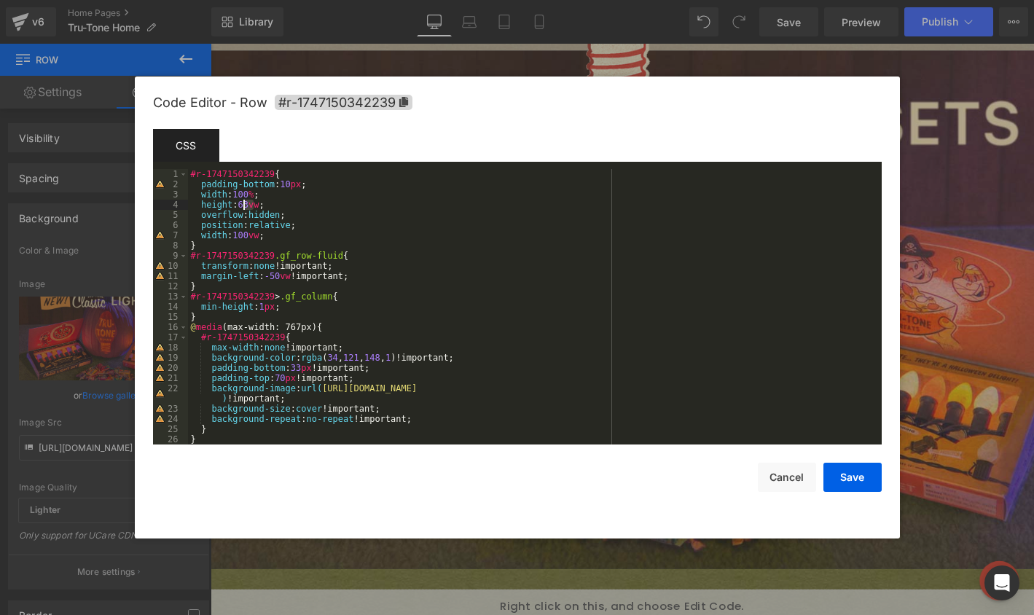
drag, startPoint x: 254, startPoint y: 205, endPoint x: 245, endPoint y: 205, distance: 8.7
click at [245, 205] on div "#r-1747150342239 { padding-bottom : 10 px ; width : 100 % ; height : 63 vw ; ov…" at bounding box center [532, 317] width 688 height 296
click at [830, 475] on button "Save" at bounding box center [852, 477] width 58 height 29
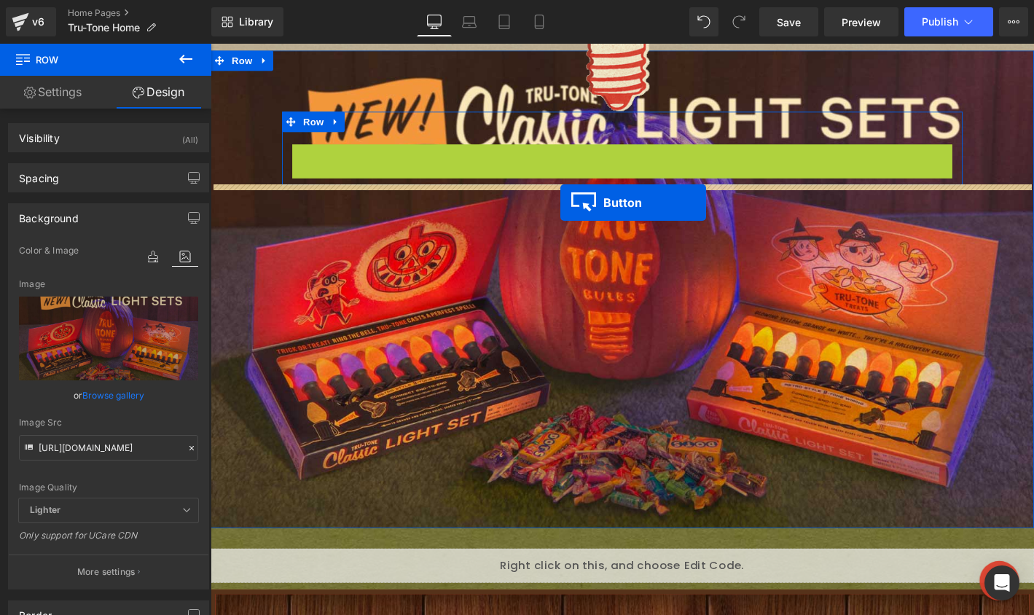
drag, startPoint x: 622, startPoint y: 165, endPoint x: 585, endPoint y: 214, distance: 61.9
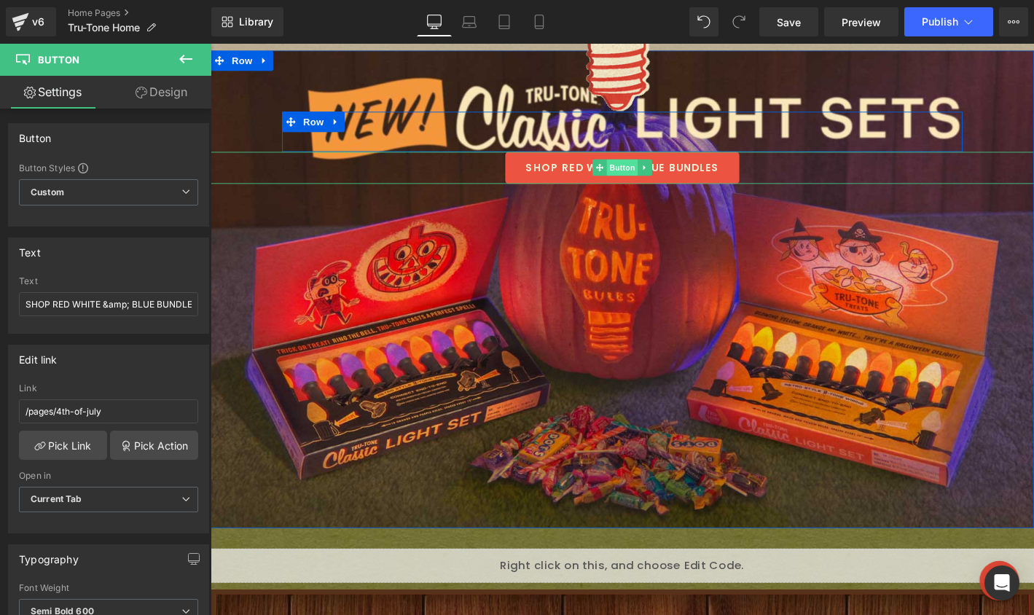
click at [640, 181] on span "Button" at bounding box center [651, 176] width 34 height 17
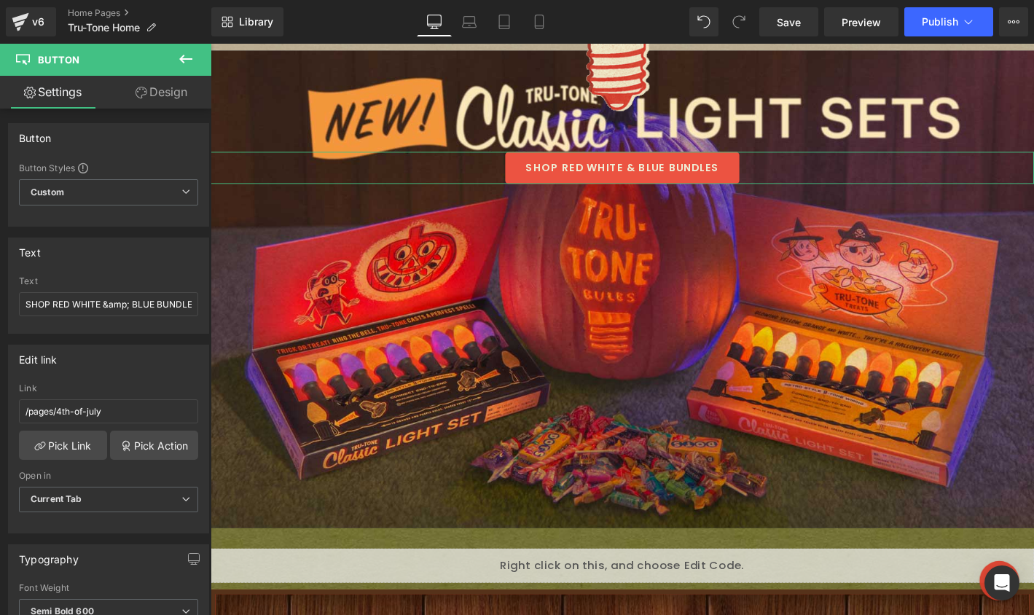
click at [146, 93] on link "Design" at bounding box center [162, 92] width 106 height 33
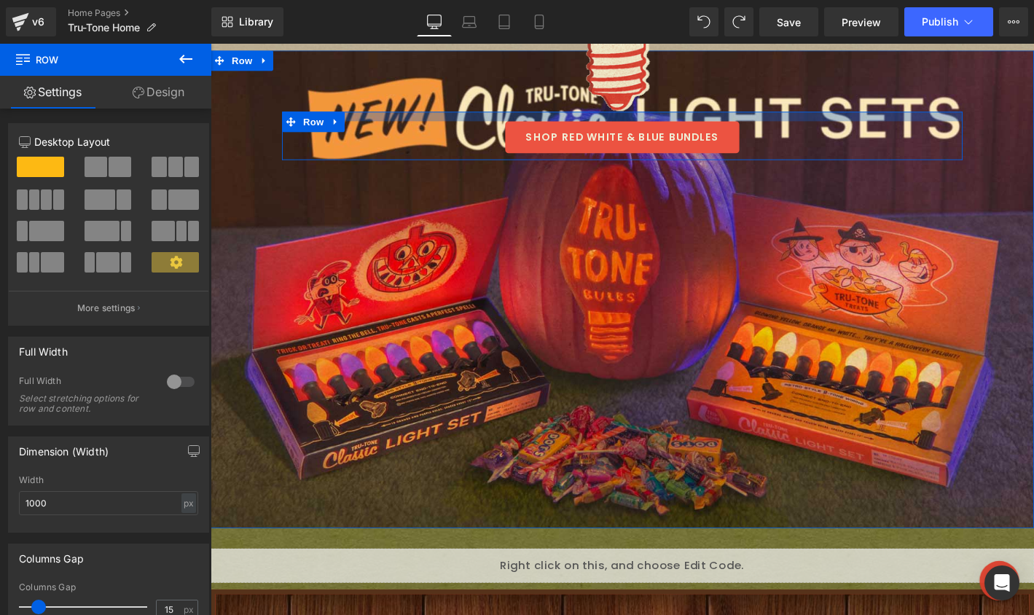
drag, startPoint x: 439, startPoint y: 135, endPoint x: 443, endPoint y: 111, distance: 24.3
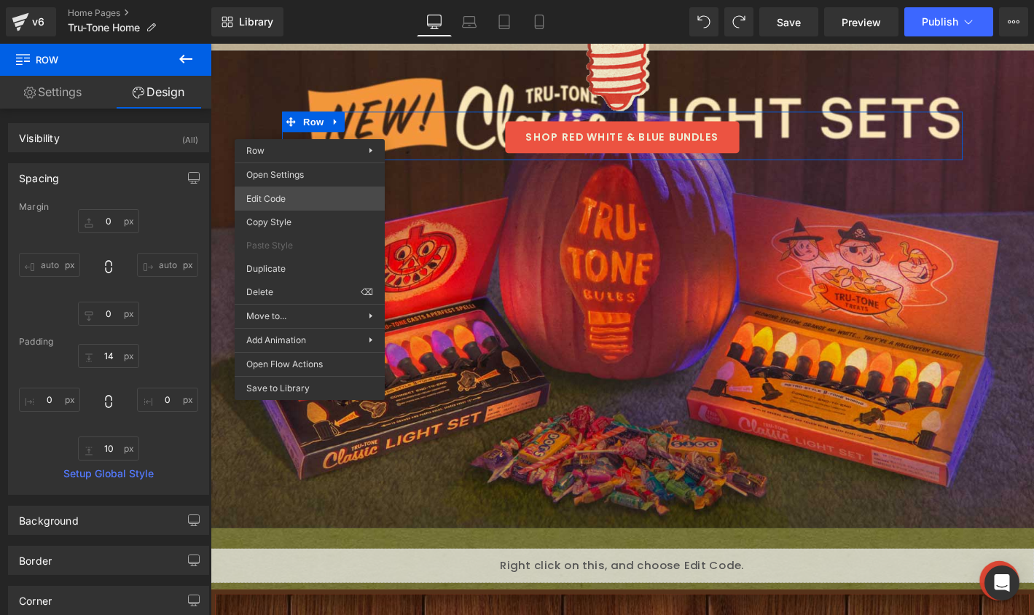
click at [297, 0] on div "Button You are previewing how the will restyle your page. You can not edit Elem…" at bounding box center [517, 0] width 1034 height 0
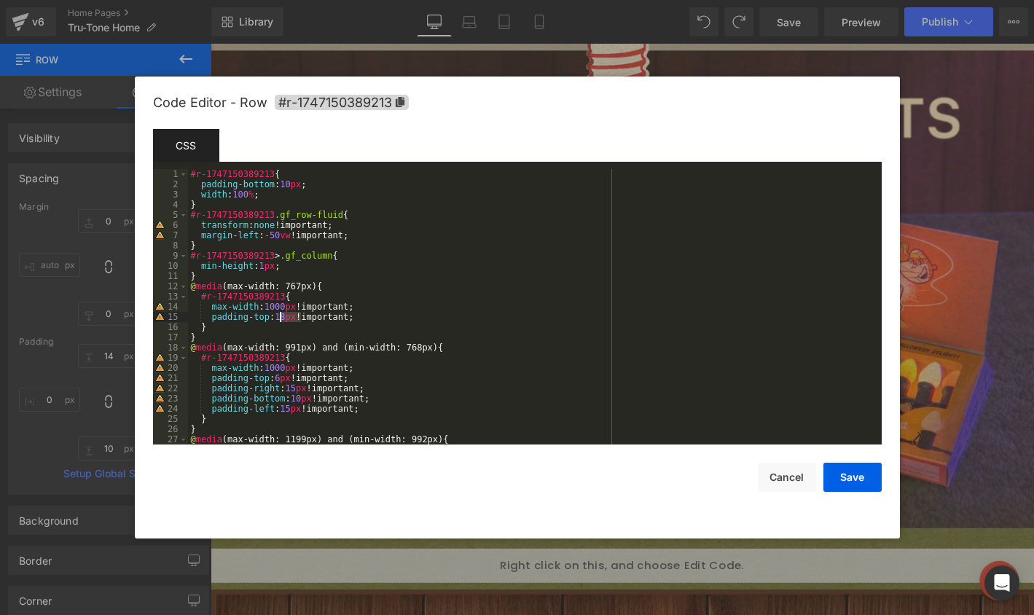
drag, startPoint x: 301, startPoint y: 318, endPoint x: 282, endPoint y: 317, distance: 19.0
click at [282, 317] on div "#r-1747150389213 { padding-bottom : 10 px ; width : 100 % ; } #r-1747150389213 …" at bounding box center [532, 317] width 688 height 296
drag, startPoint x: 365, startPoint y: 318, endPoint x: 212, endPoint y: 312, distance: 153.0
click at [212, 312] on div "#r-1747150389213 { padding-bottom : 10 px ; width : 100 % ; } #r-1747150389213 …" at bounding box center [532, 317] width 688 height 296
click at [318, 183] on div "#r-1747150389213 { padding-bottom : 10 px ; width : 100 % ; } #r-1747150389213 …" at bounding box center [532, 317] width 688 height 296
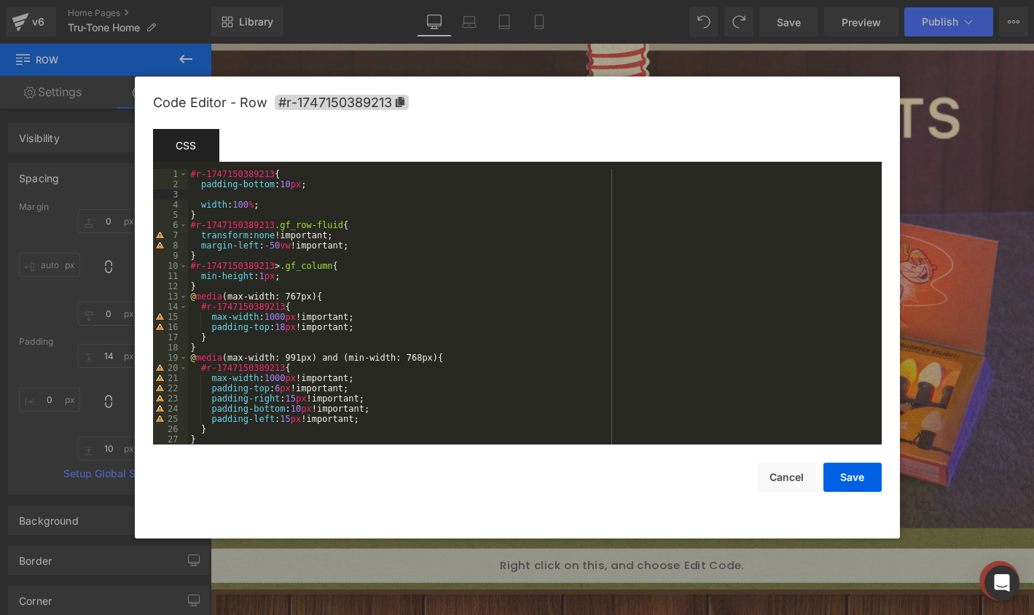
paste textarea
click at [306, 184] on div "#r-1747150389213 { padding-bottom : 10 px ; padding-top : auto !important; widt…" at bounding box center [532, 317] width 688 height 296
click at [287, 183] on div "#r-1747150389213 { padding-bottom : 10 px !important; padding-top : auto !impor…" at bounding box center [532, 317] width 688 height 296
click at [843, 480] on button "Save" at bounding box center [852, 477] width 58 height 29
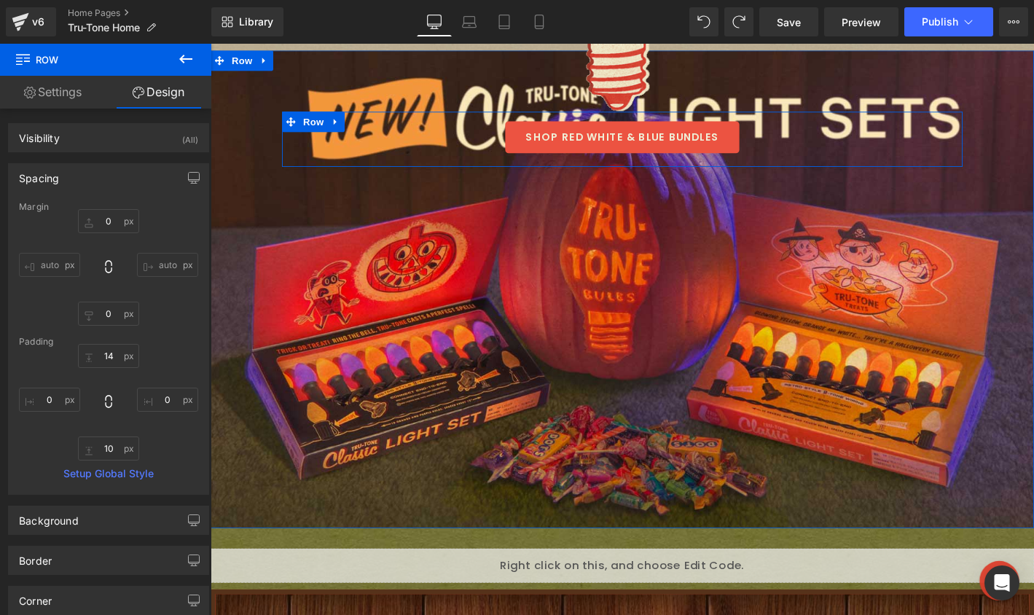
click at [313, 165] on div "Image SHOP RED WHITE & BLUE BUNDLES Button Row" at bounding box center [651, 146] width 728 height 59
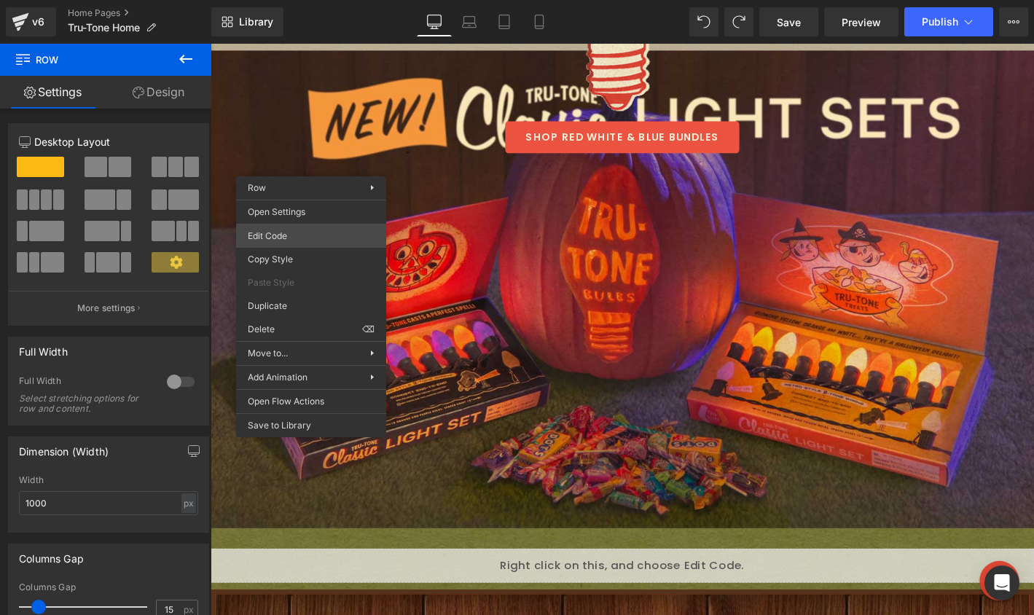
click at [294, 0] on div "Button You are previewing how the will restyle your page. You can not edit Elem…" at bounding box center [517, 0] width 1034 height 0
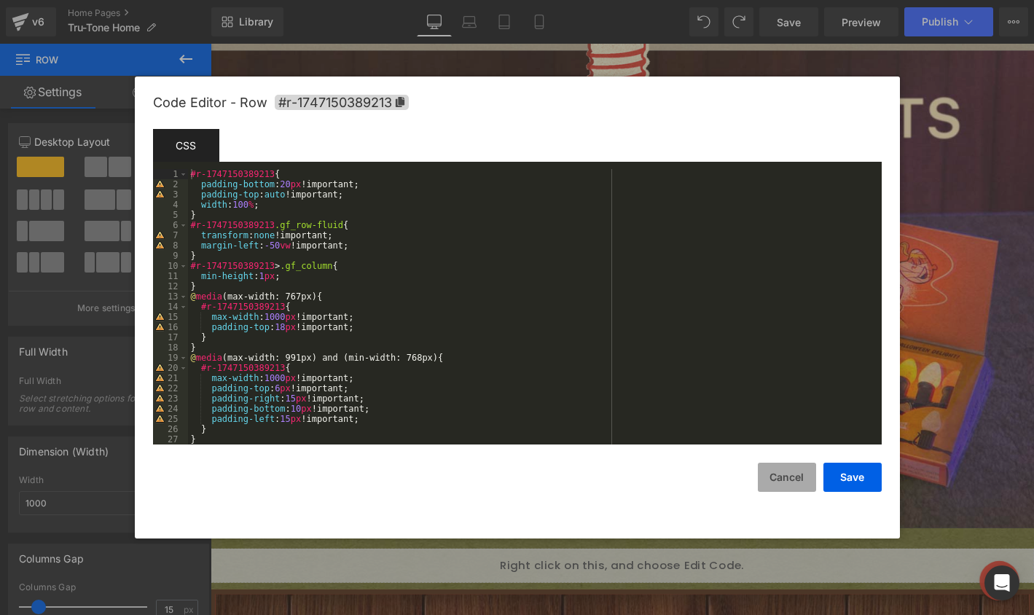
click at [789, 477] on button "Cancel" at bounding box center [787, 477] width 58 height 29
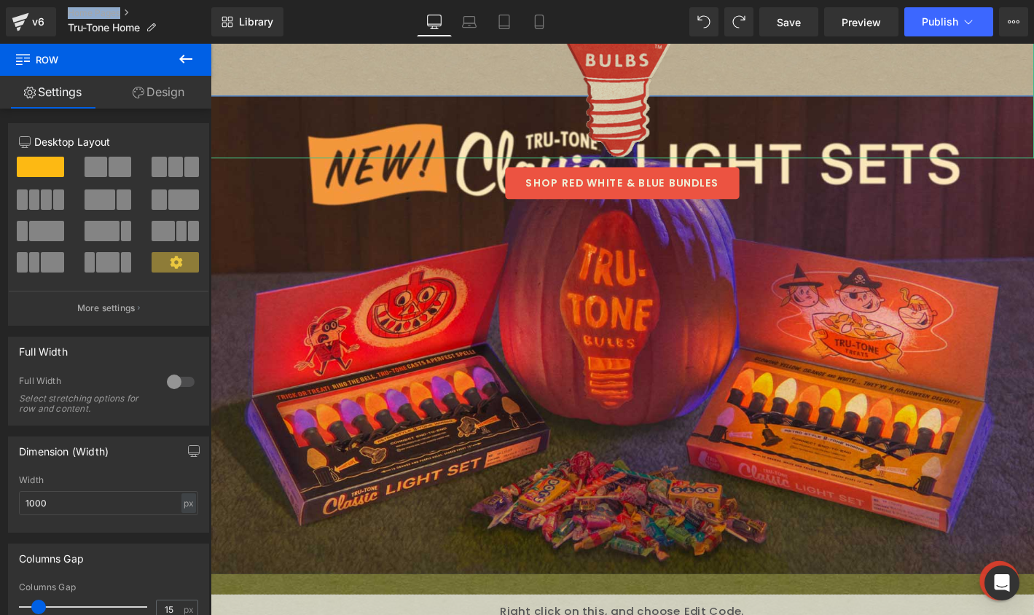
scroll to position [489, 0]
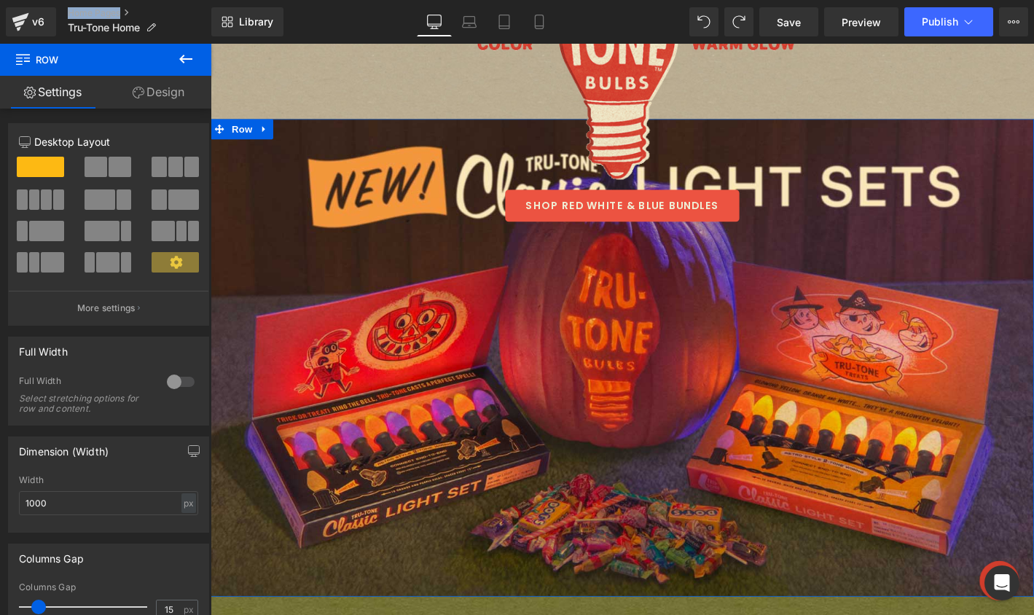
click at [251, 236] on div "Image SHOP RED WHITE & BLUE BUNDLES Button Row" at bounding box center [651, 219] width 881 height 59
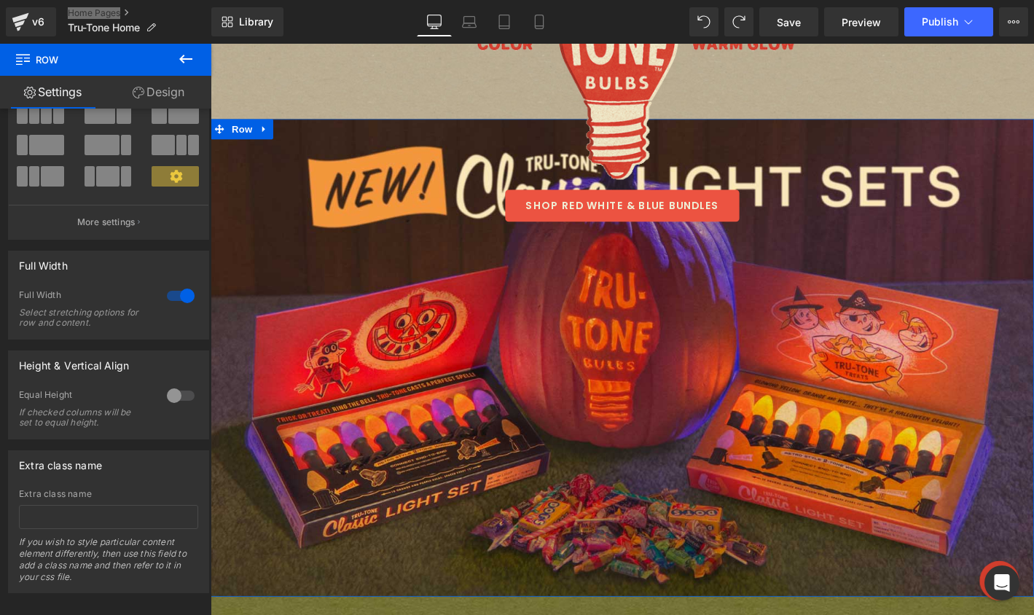
scroll to position [105, 0]
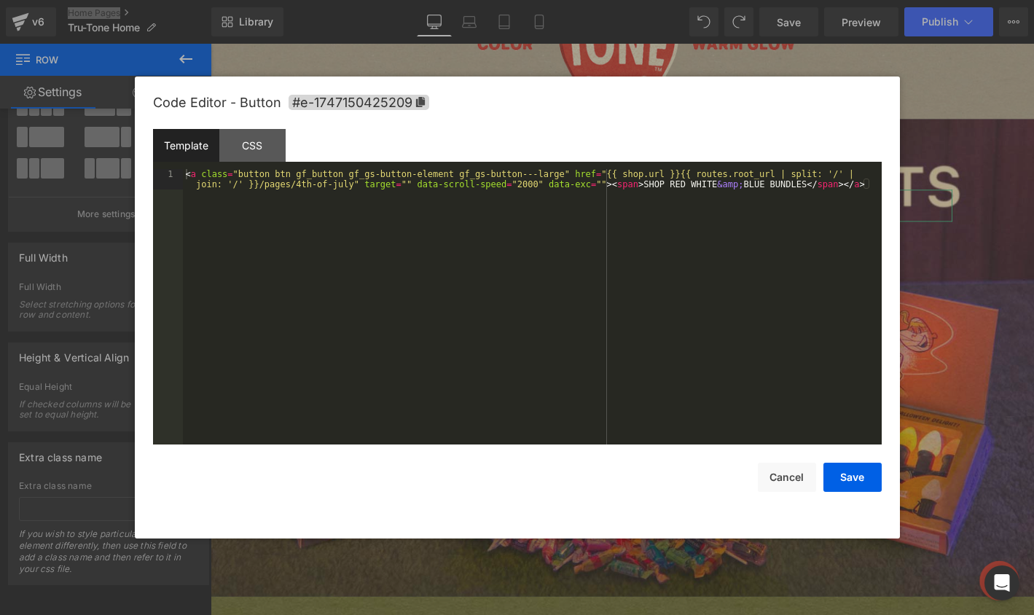
click at [484, 0] on div "Button You are previewing how the will restyle your page. You can not edit Elem…" at bounding box center [517, 0] width 1034 height 0
click at [264, 145] on div "CSS" at bounding box center [252, 145] width 66 height 33
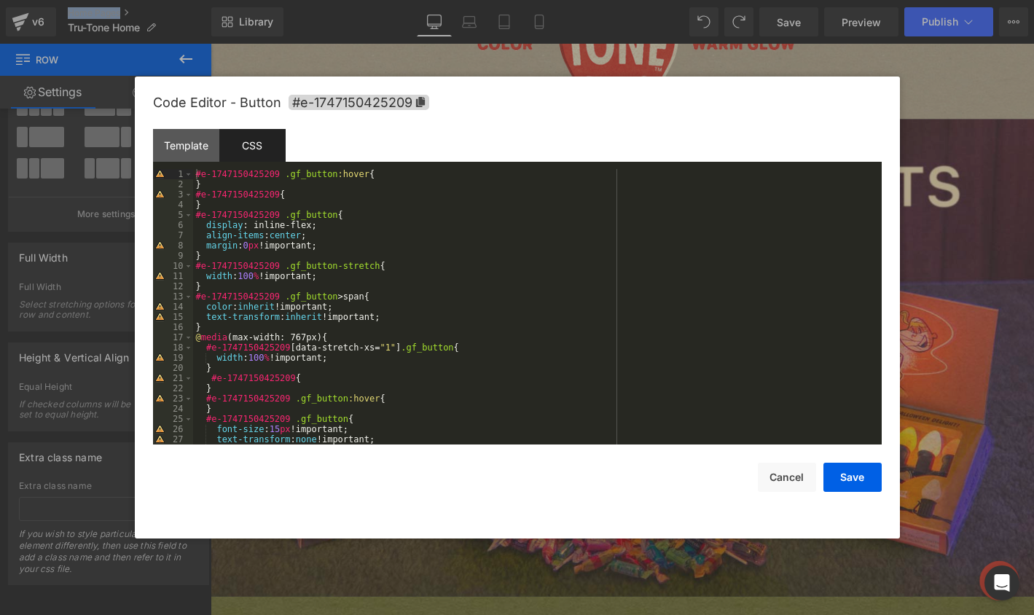
click at [334, 248] on div "#e-1747150425209 .gf_button :hover { } #e-1747150425209 { } #e-1747150425209 .g…" at bounding box center [534, 317] width 682 height 296
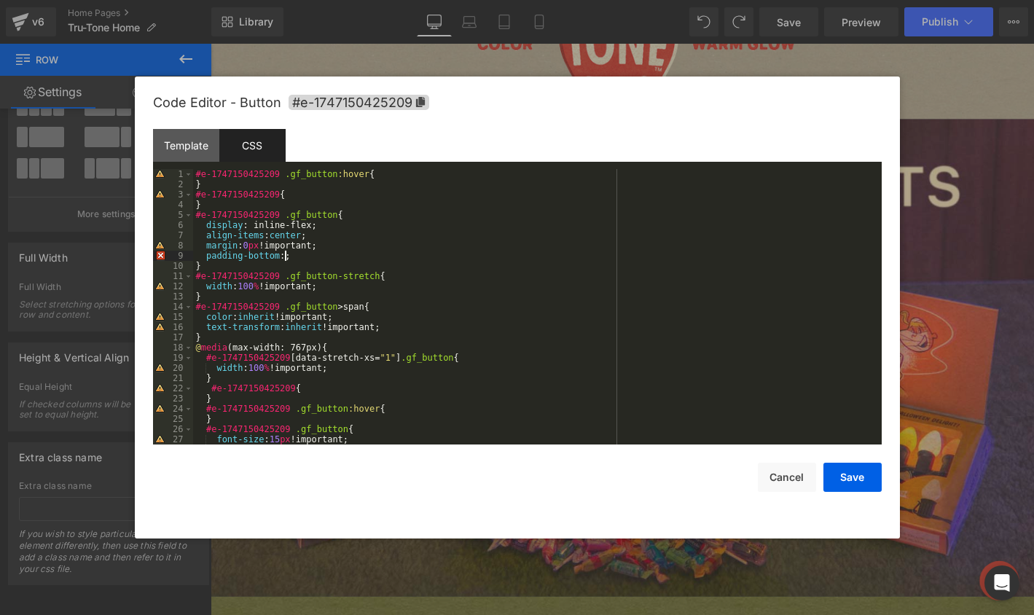
click at [211, 256] on div "#e-1747150425209 .gf_button :hover { } #e-1747150425209 { } #e-1747150425209 .g…" at bounding box center [534, 317] width 682 height 296
click at [280, 257] on div "#e-1747150425209 .gf_button :hover { } #e-1747150425209 { } #e-1747150425209 .g…" at bounding box center [534, 317] width 682 height 296
click at [781, 477] on button "Cancel" at bounding box center [787, 477] width 58 height 29
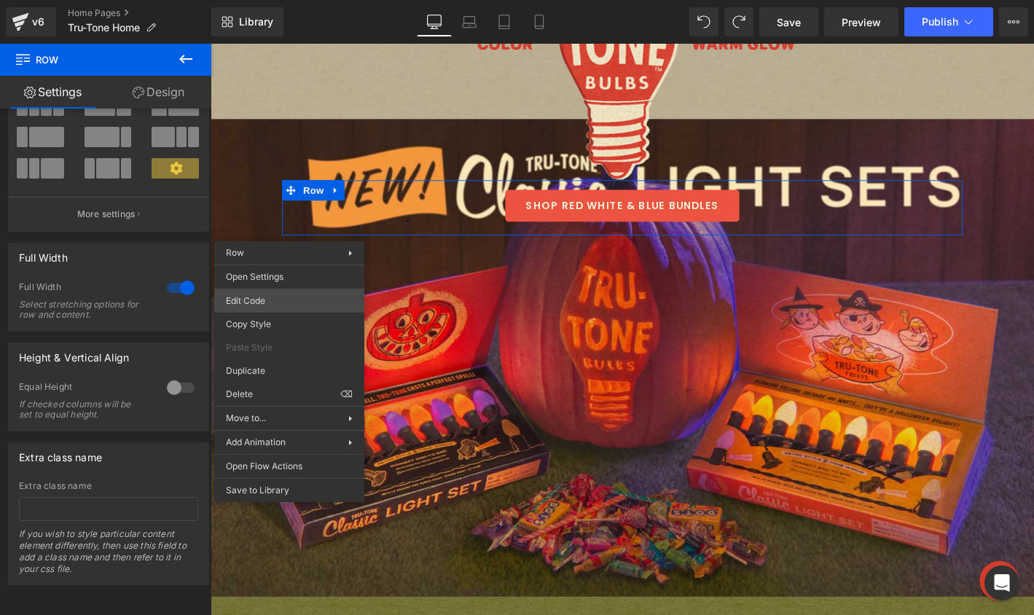
click at [293, 0] on div "Button You are previewing how the will restyle your page. You can not edit Elem…" at bounding box center [517, 0] width 1034 height 0
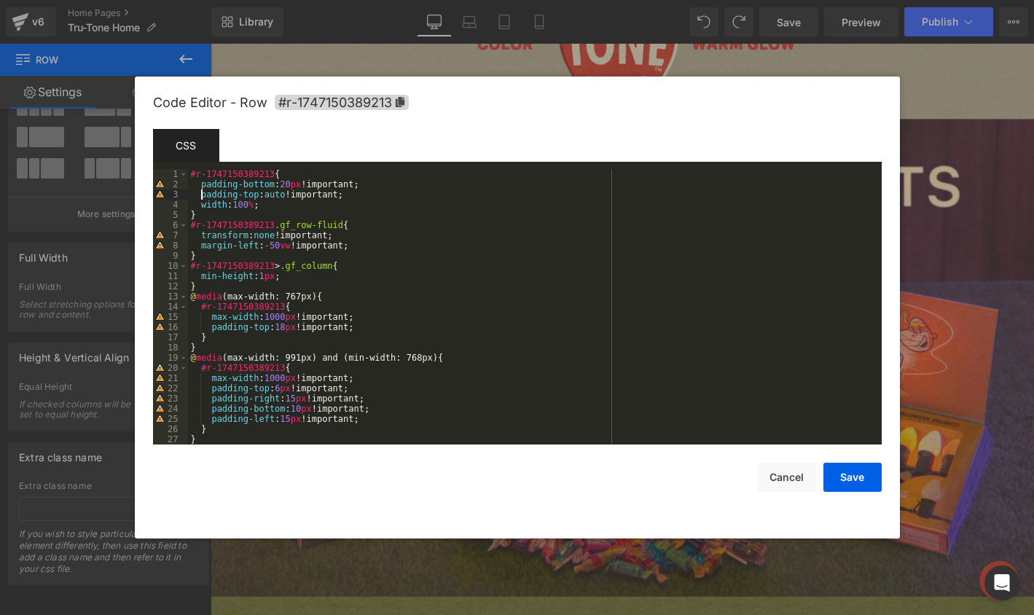
click at [202, 191] on div "#r-1747150389213 { padding-bottom : 20 px !important; padding-top : auto !impor…" at bounding box center [532, 317] width 688 height 296
click at [218, 185] on div "#r-1747150389213 { padding-bottom : 20 px !important; padding-top : auto !impor…" at bounding box center [532, 317] width 688 height 296
click at [219, 195] on div "#r-1747150389213 { margin-bottom : 20 px !important; padding-top : auto !import…" at bounding box center [532, 317] width 688 height 296
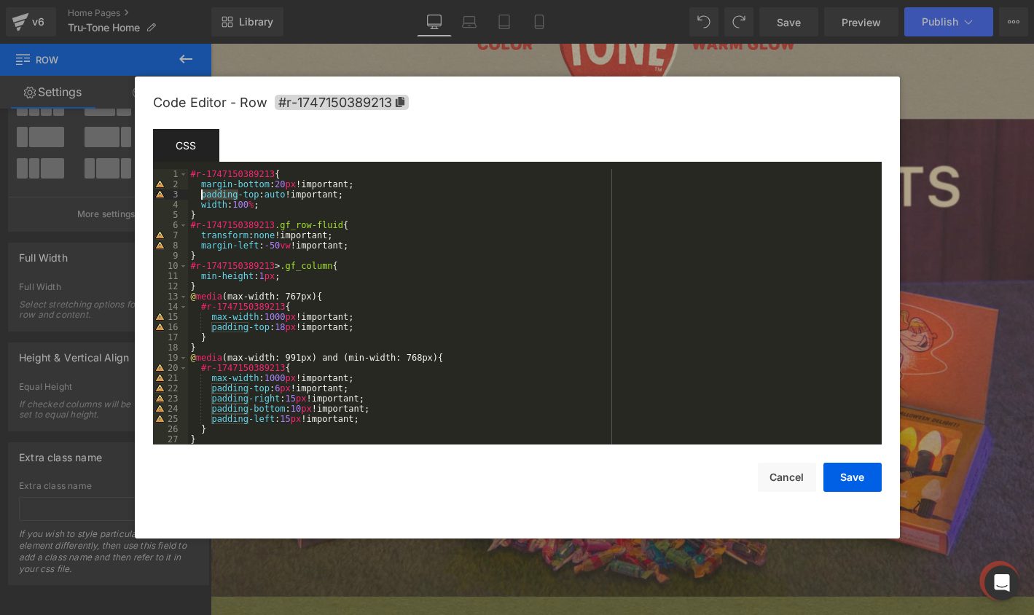
click at [219, 195] on div "#r-1747150389213 { margin-bottom : 20 px !important; padding-top : auto !import…" at bounding box center [532, 317] width 688 height 296
click at [838, 481] on button "Save" at bounding box center [852, 477] width 58 height 29
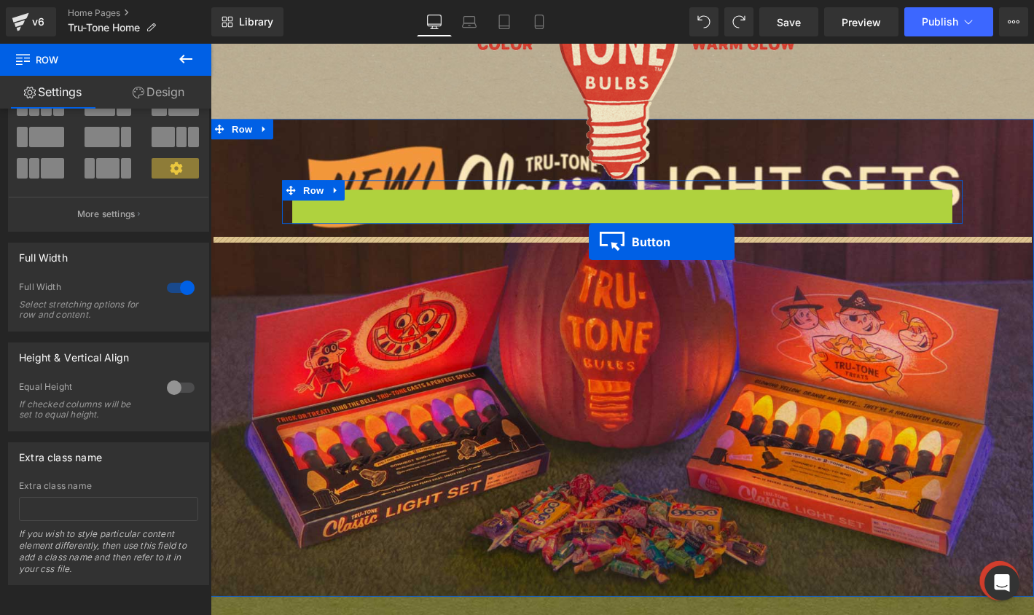
drag, startPoint x: 620, startPoint y: 211, endPoint x: 615, endPoint y: 256, distance: 44.6
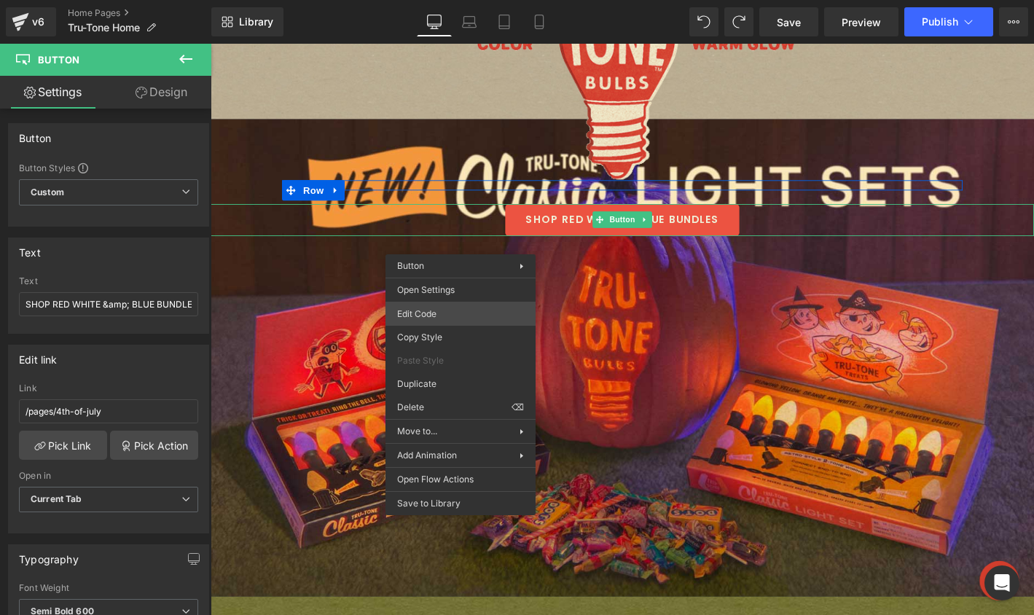
click at [453, 0] on div "Button You are previewing how the will restyle your page. You can not edit Elem…" at bounding box center [517, 0] width 1034 height 0
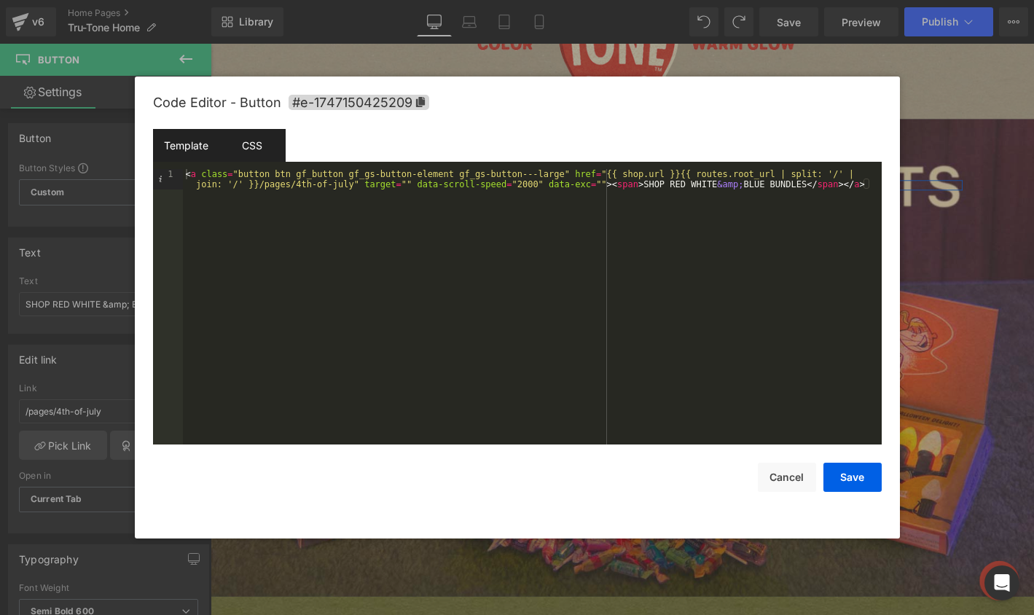
click at [237, 144] on div "CSS" at bounding box center [252, 145] width 66 height 33
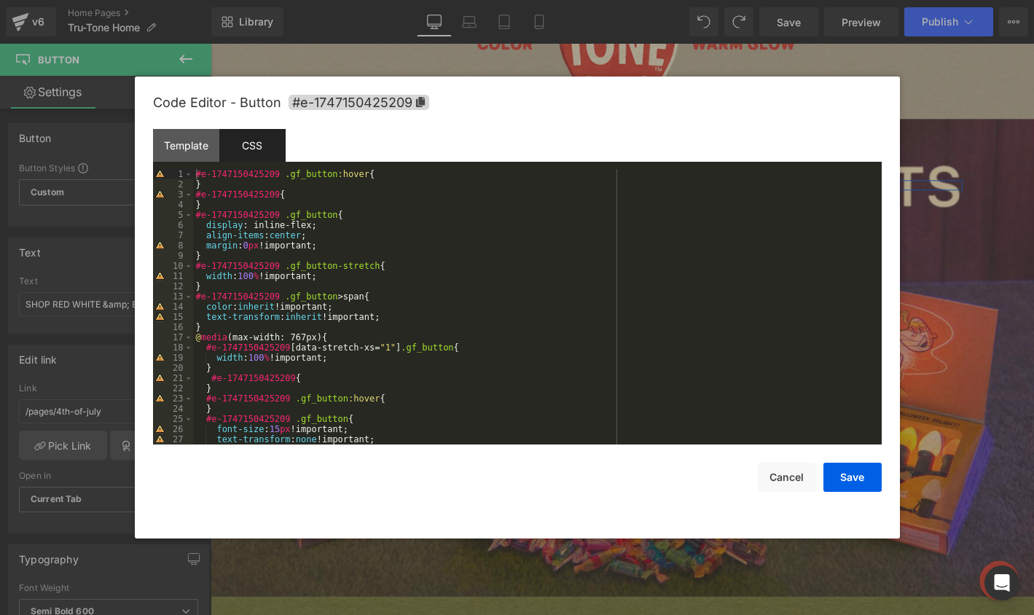
click at [307, 194] on div "#e-1747150425209 .gf_button :hover { } #e-1747150425209 { } #e-1747150425209 .g…" at bounding box center [534, 317] width 682 height 296
click at [337, 252] on div "#e-1747150425209 .gf_button :hover { } #e-1747150425209 { } #e-1747150425209 .g…" at bounding box center [534, 317] width 682 height 296
click at [337, 246] on div "#e-1747150425209 .gf_button :hover { } #e-1747150425209 { } #e-1747150425209 .g…" at bounding box center [534, 317] width 682 height 296
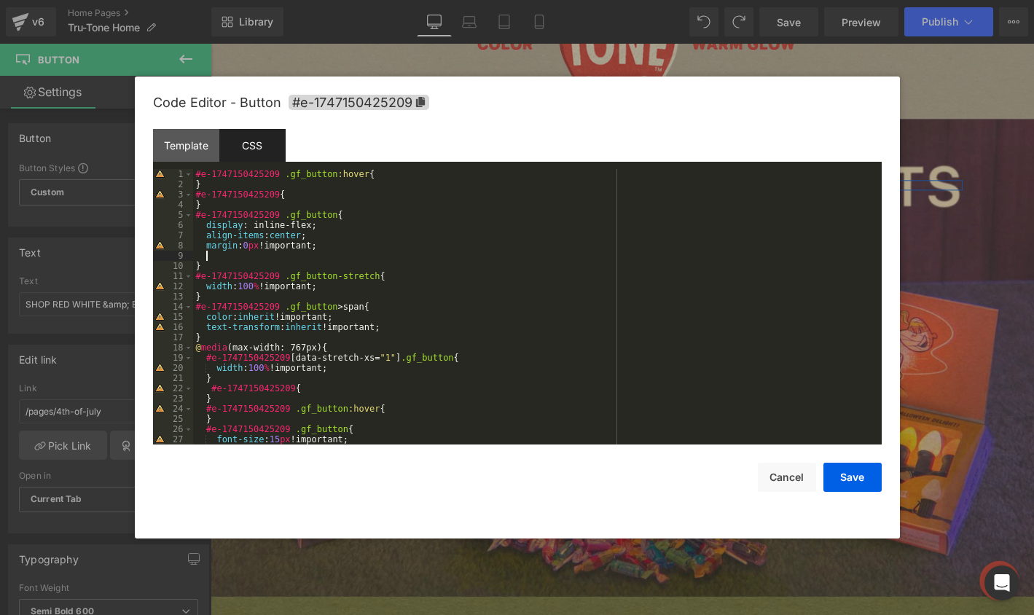
click at [235, 244] on div "#e-1747150425209 .gf_button :hover { } #e-1747150425209 { } #e-1747150425209 .g…" at bounding box center [534, 317] width 682 height 296
drag, startPoint x: 286, startPoint y: 245, endPoint x: 270, endPoint y: 245, distance: 15.3
click at [270, 245] on div "#e-1747150425209 .gf_button :hover { } #e-1747150425209 { } #e-1747150425209 .g…" at bounding box center [534, 317] width 682 height 296
click at [361, 240] on div "#e-1747150425209 .gf_button :hover { } #e-1747150425209 { } #e-1747150425209 .g…" at bounding box center [534, 317] width 682 height 296
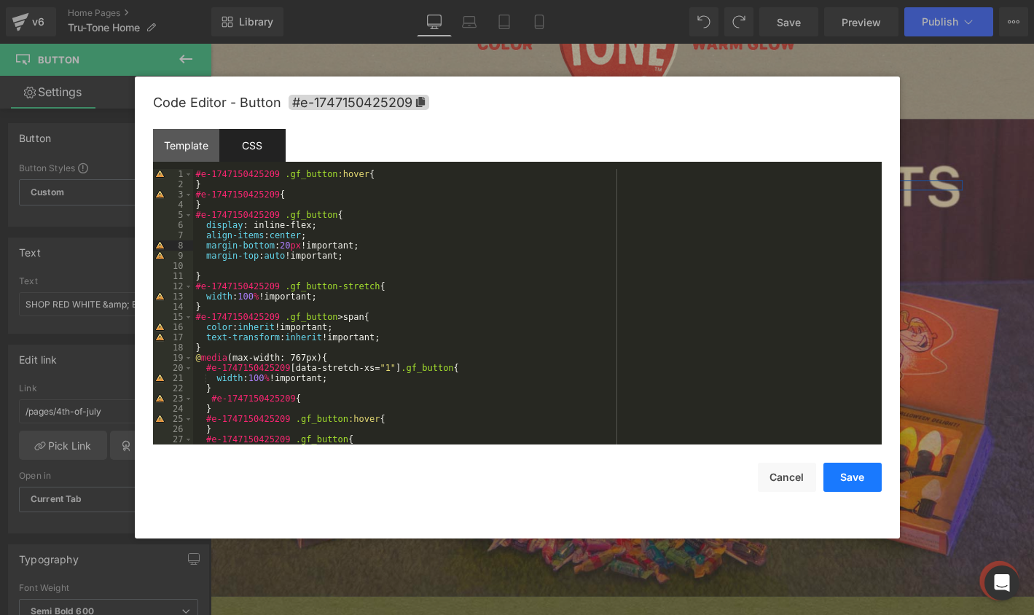
click at [855, 484] on button "Save" at bounding box center [852, 477] width 58 height 29
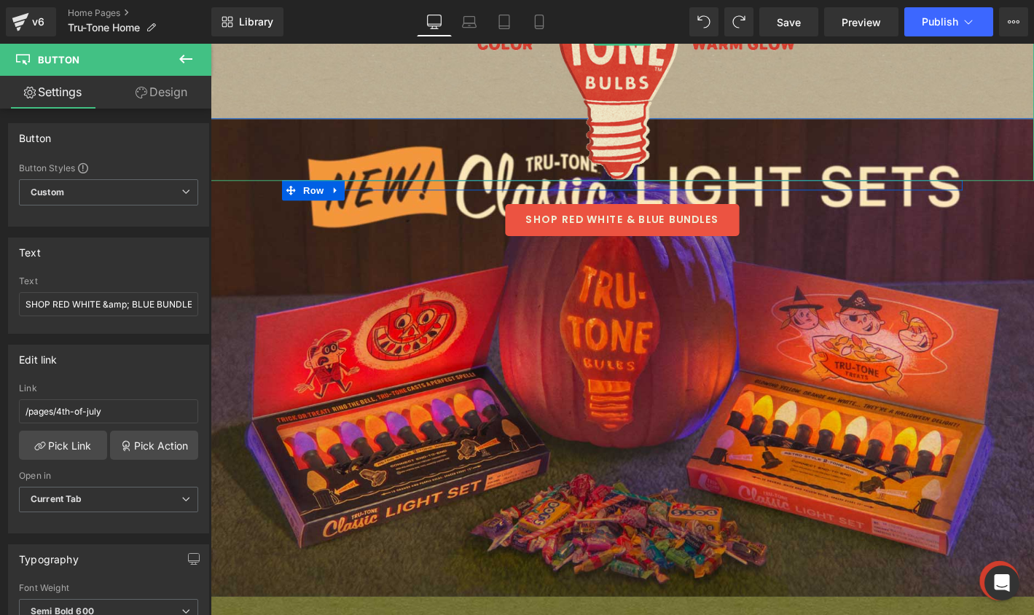
click at [244, 147] on div at bounding box center [651, 36] width 881 height 307
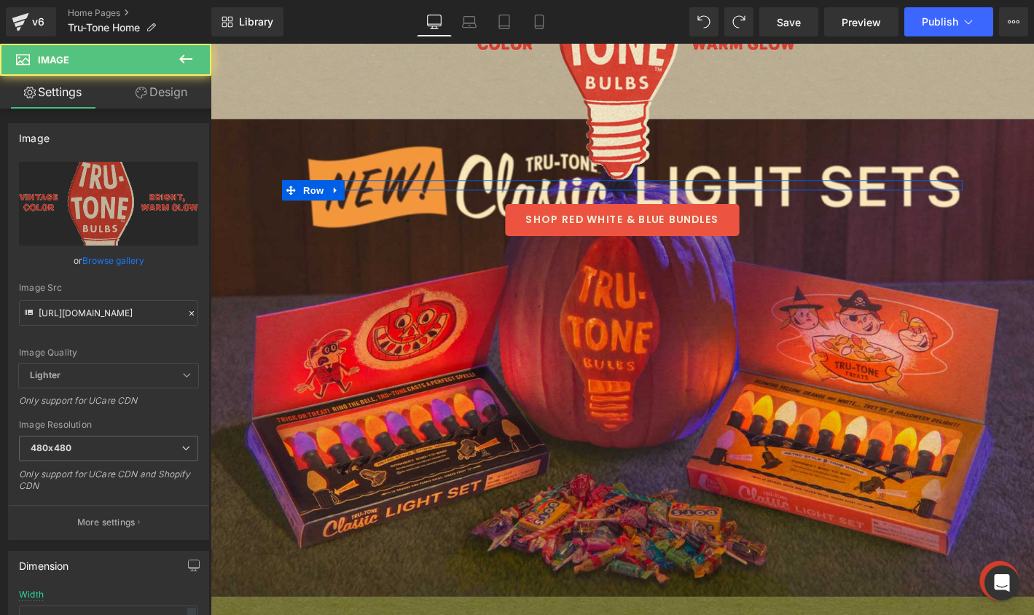
click at [224, 272] on div "Image Row SHOP RED WHITE & BLUE BUNDLES Button Row" at bounding box center [651, 380] width 881 height 511
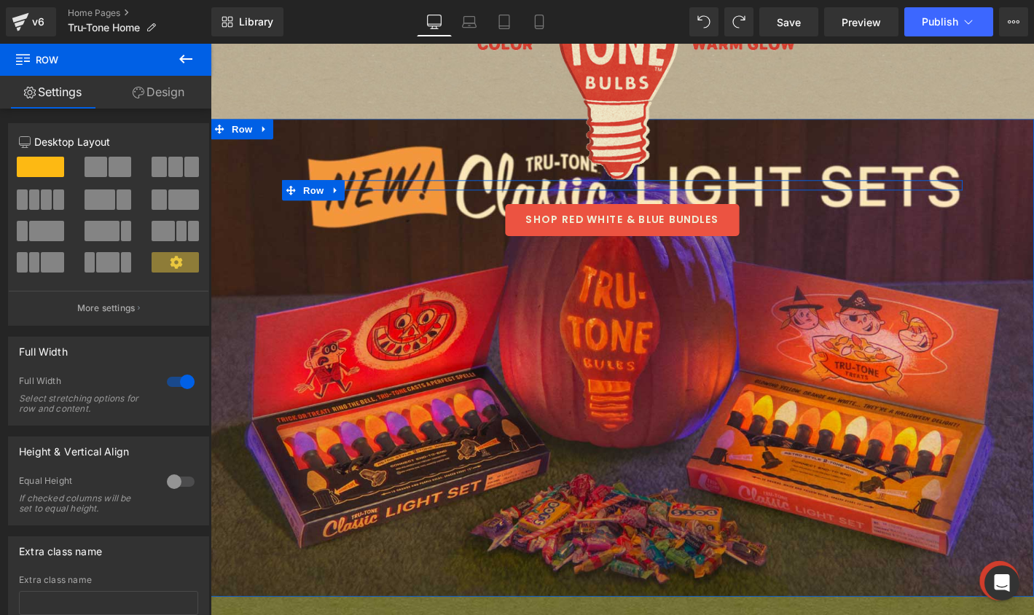
click at [170, 96] on link "Design" at bounding box center [159, 92] width 106 height 33
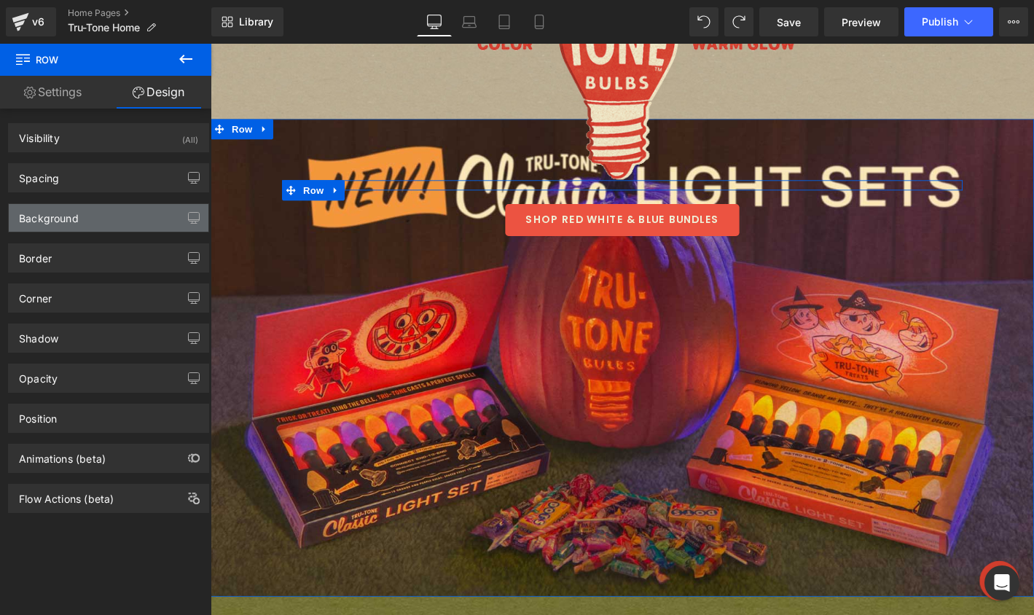
click at [82, 210] on div "Background" at bounding box center [109, 218] width 200 height 28
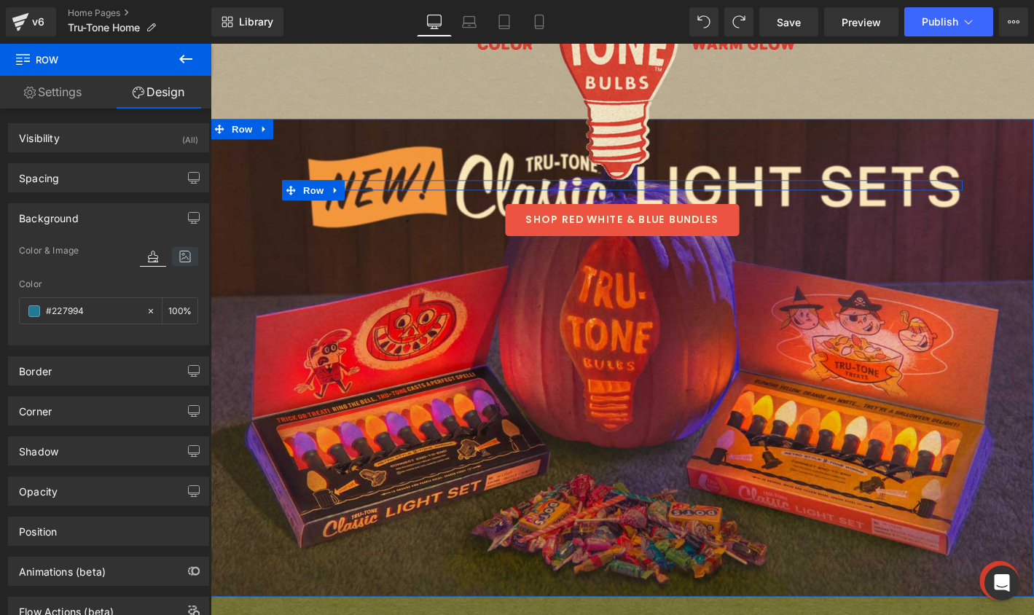
click at [183, 250] on icon at bounding box center [185, 256] width 26 height 19
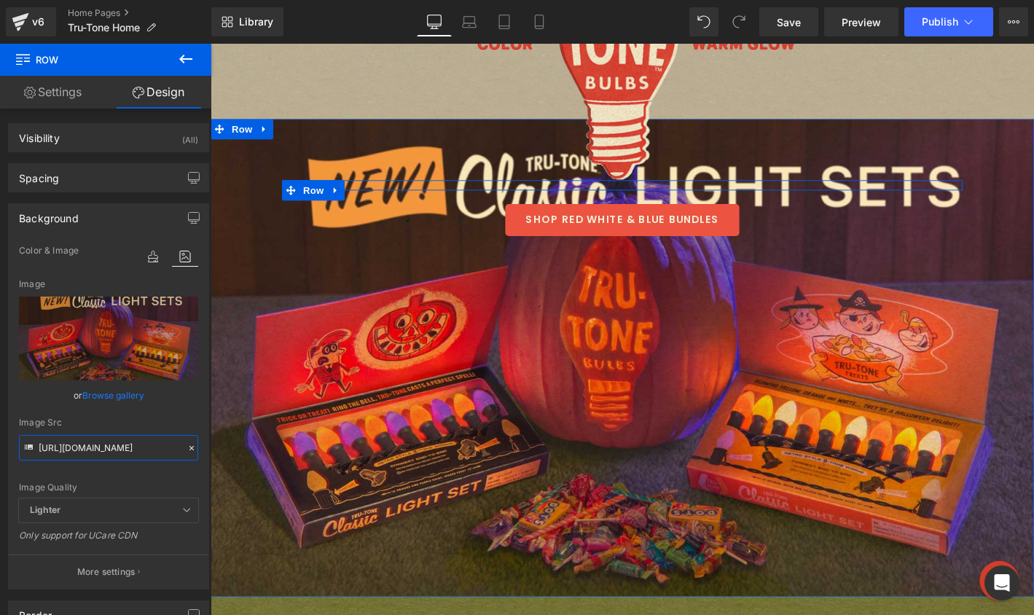
click at [74, 448] on input "https://cdn.shopify.com/s/files/1/0723/1969/7189/files/Halloween-light-sets-tog…" at bounding box center [108, 447] width 179 height 25
paste input "NEW.jpg?v=1755540792"
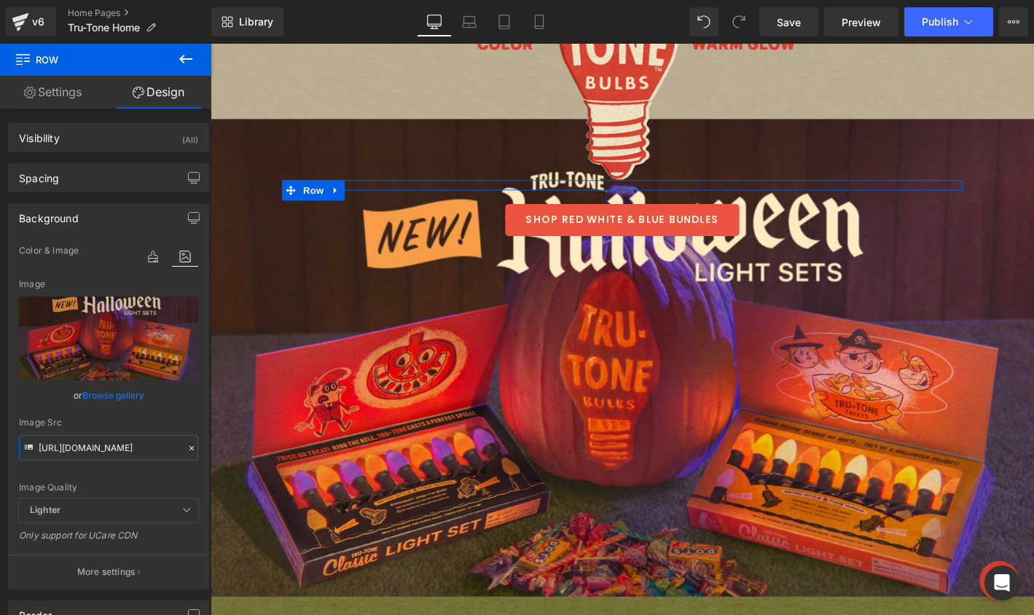
type input "https://cdn.shopify.com/s/files/1/0723/1969/7189/files/Halloween-light-sets-NEW…"
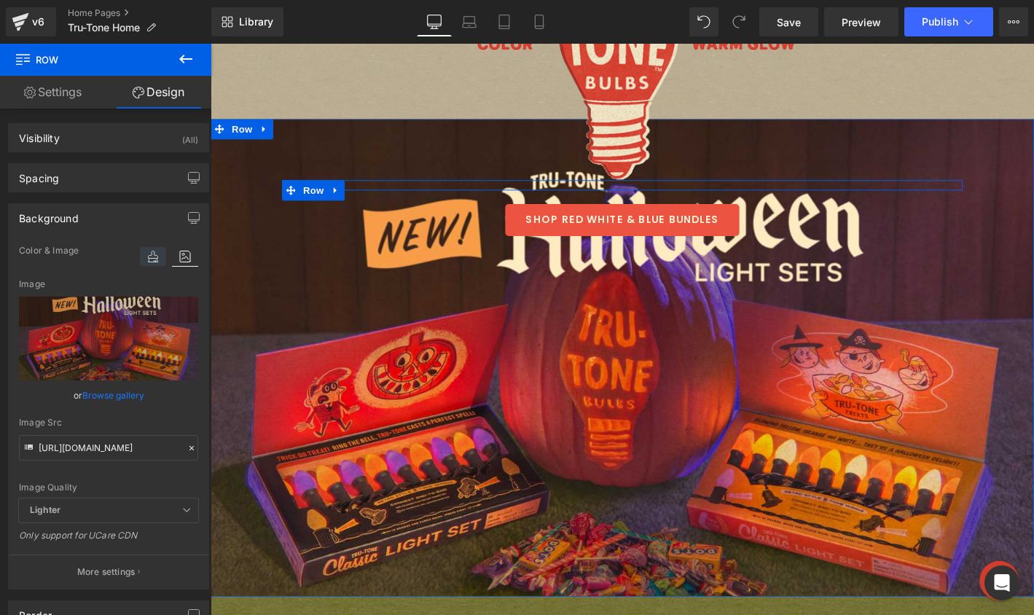
click at [147, 250] on icon at bounding box center [153, 256] width 26 height 19
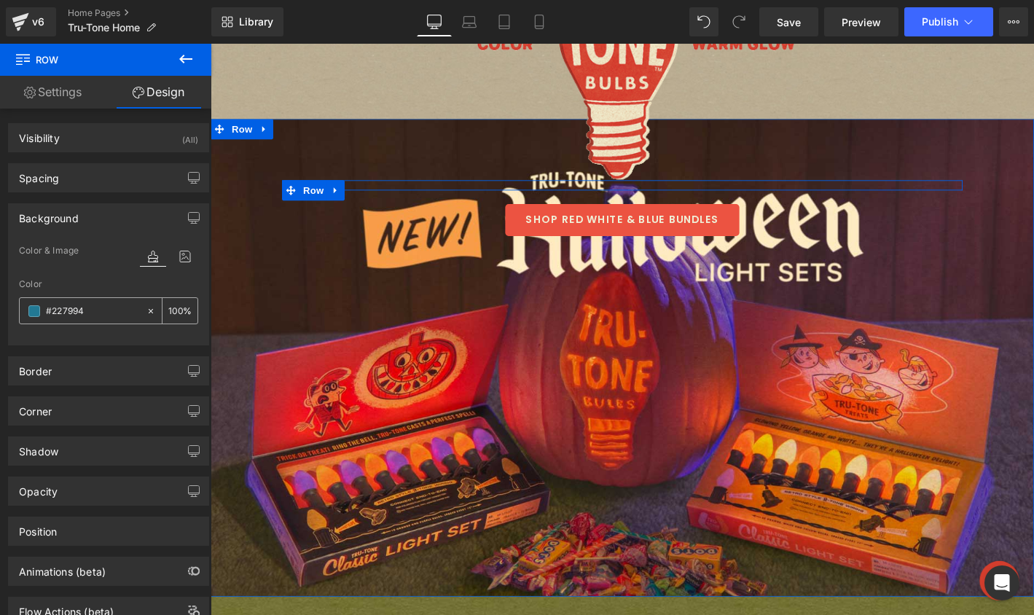
click at [84, 316] on input "#227994" at bounding box center [92, 311] width 93 height 16
paste input "F89C48"
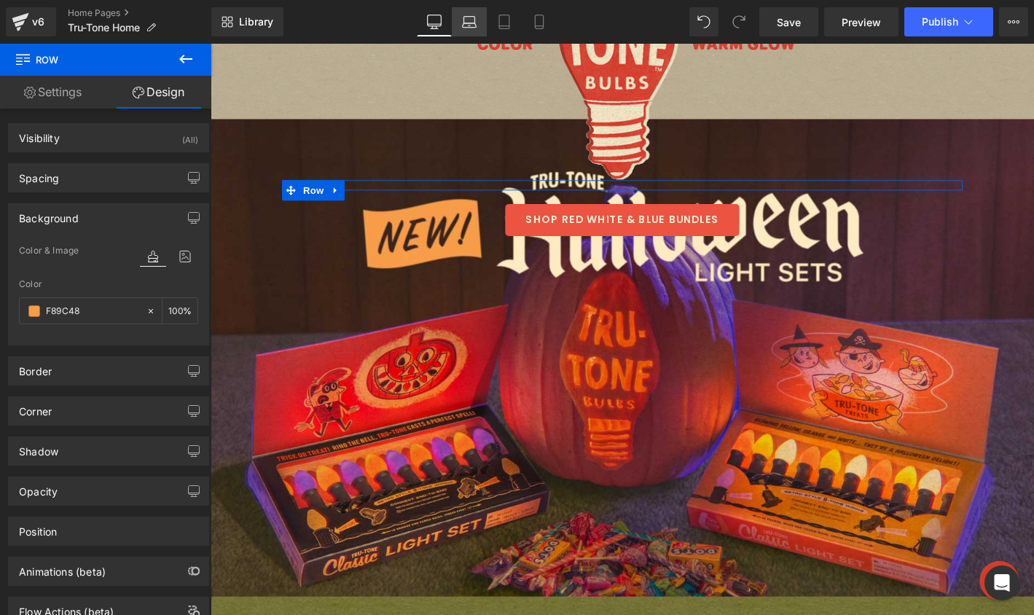
type input "#f89c48"
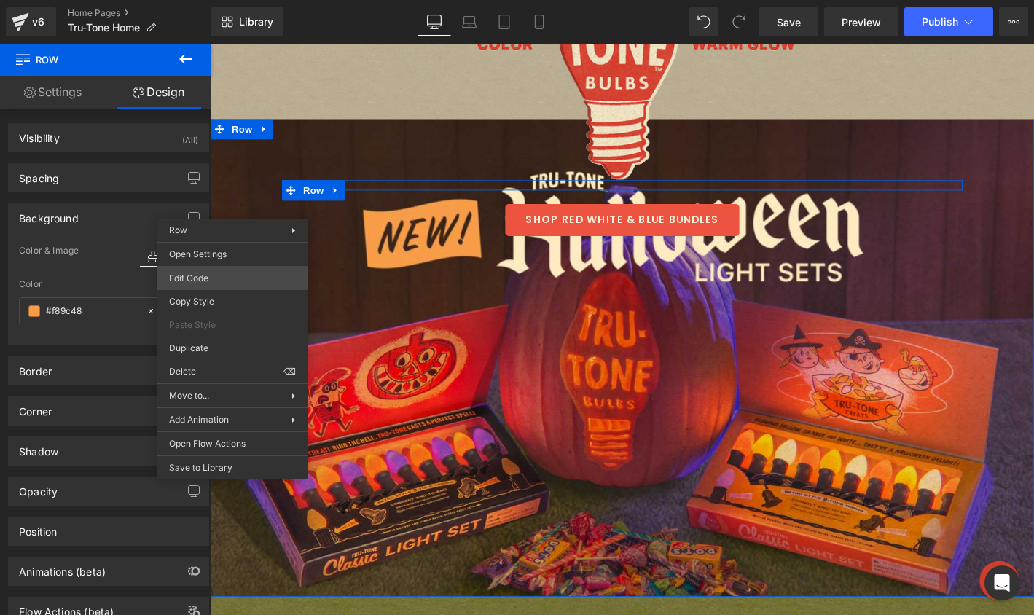
click at [212, 0] on div "Button You are previewing how the will restyle your page. You can not edit Elem…" at bounding box center [517, 0] width 1034 height 0
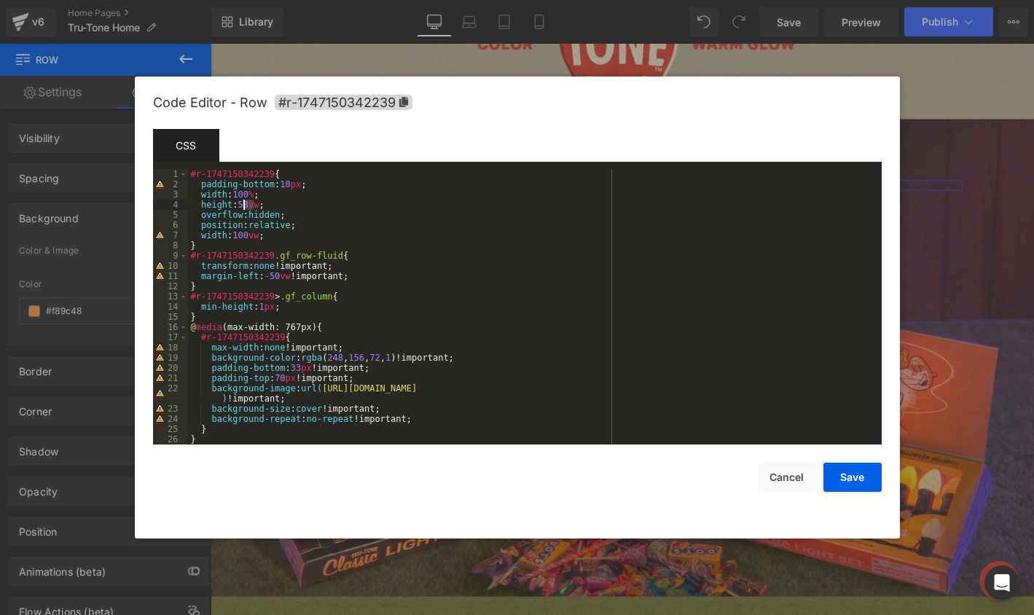
drag, startPoint x: 253, startPoint y: 205, endPoint x: 245, endPoint y: 206, distance: 8.1
click at [245, 206] on div "#r-1747150342239 { padding-bottom : 10 px ; width : 100 % ; height : 58 vw ; ov…" at bounding box center [532, 317] width 688 height 296
click at [860, 484] on button "Save" at bounding box center [852, 477] width 58 height 29
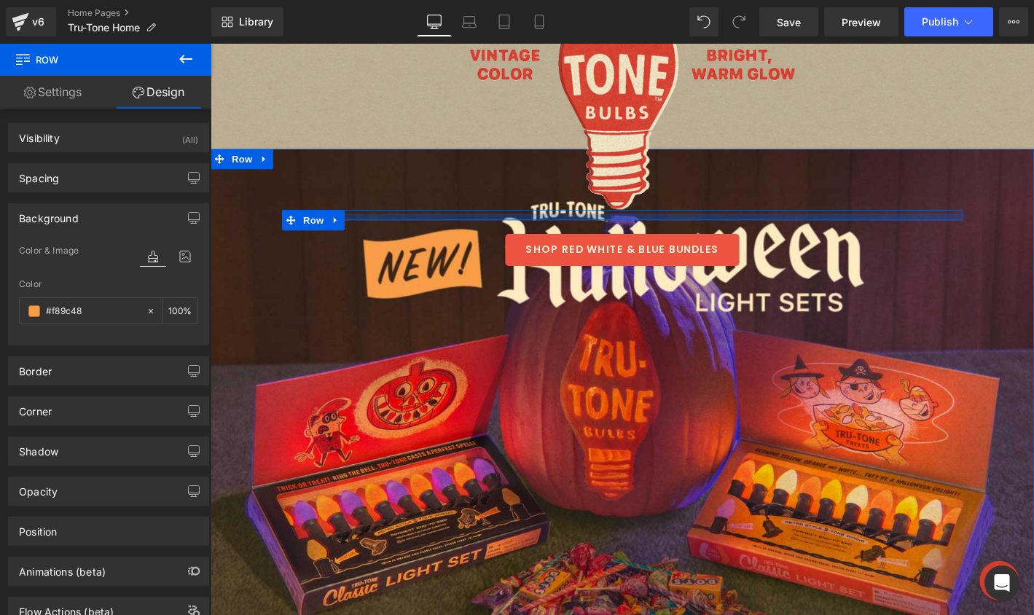
scroll to position [458, 0]
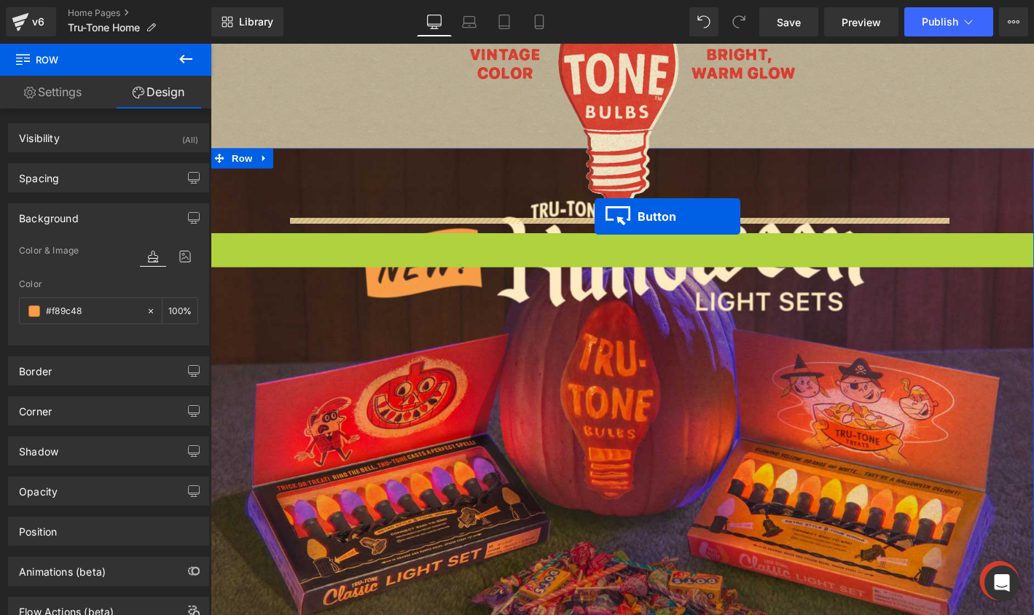
drag, startPoint x: 616, startPoint y: 269, endPoint x: 621, endPoint y: 229, distance: 40.4
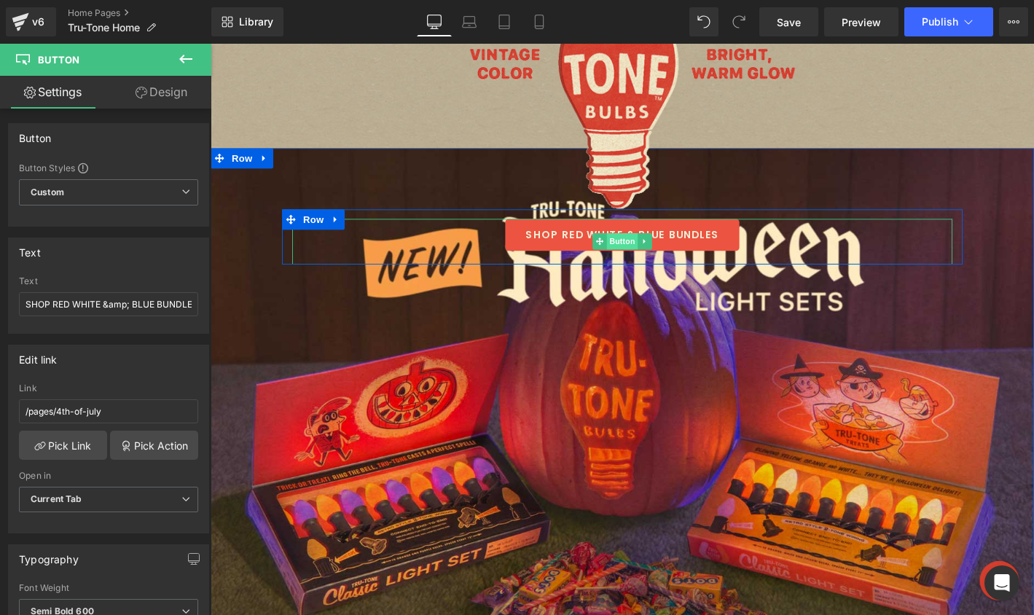
click at [648, 259] on span "Button" at bounding box center [651, 254] width 34 height 17
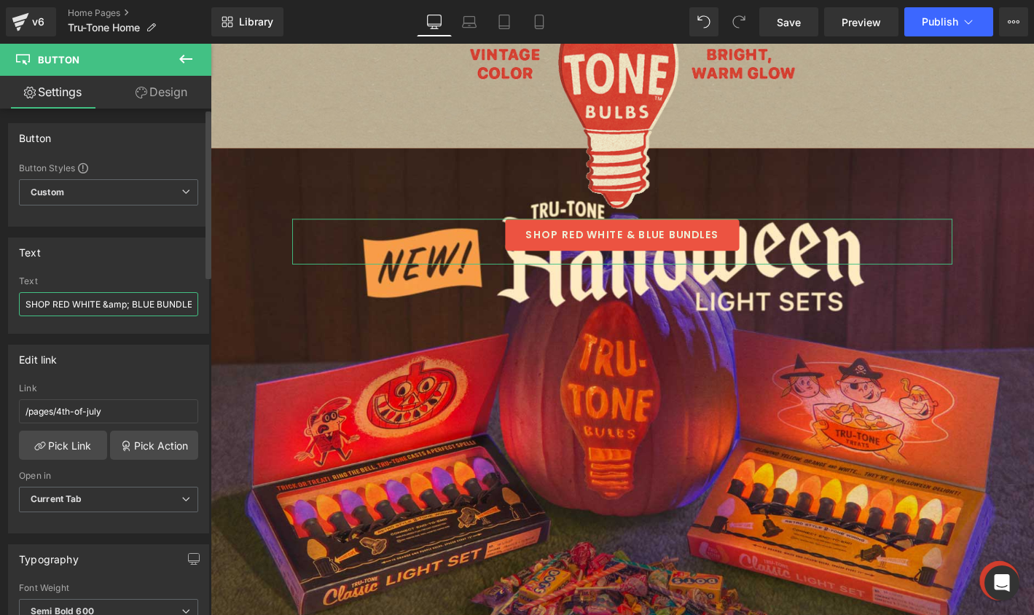
click at [87, 304] on input "SHOP RED WHITE &amp; BLUE BUNDLES" at bounding box center [108, 304] width 179 height 24
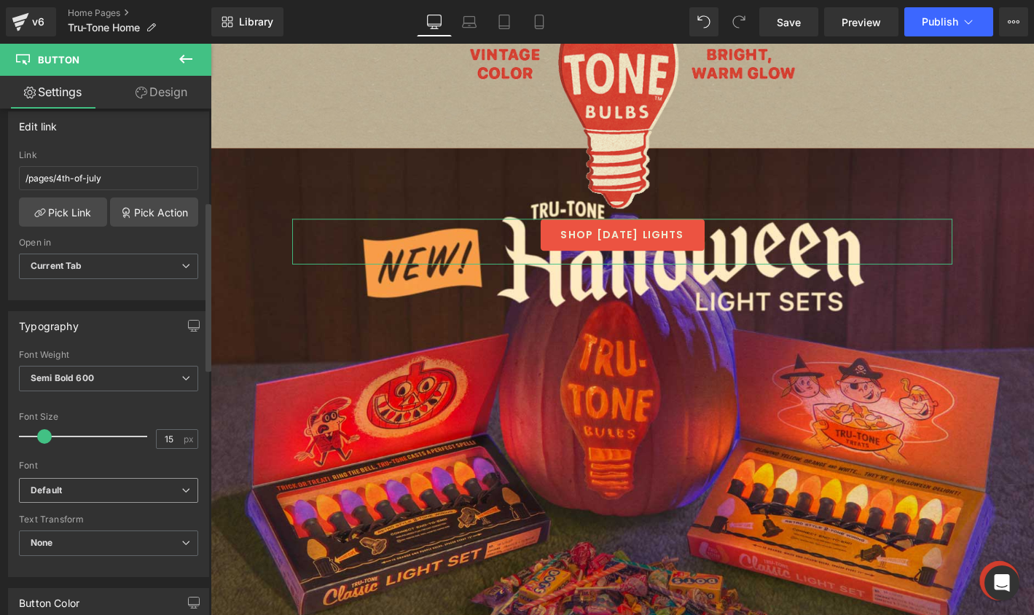
scroll to position [290, 0]
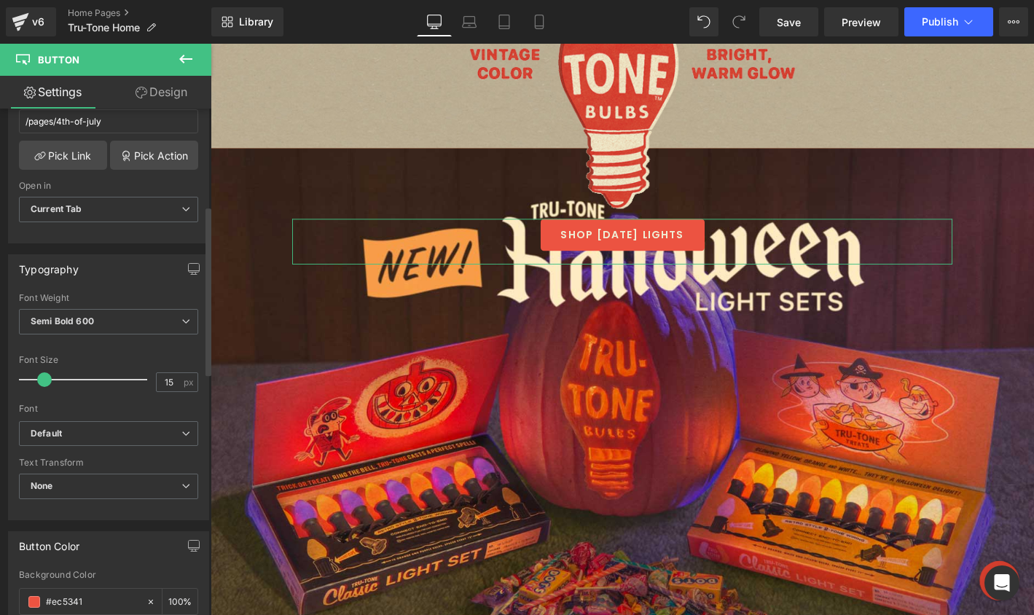
type input "SHOP HALLOWEEN LIGHTS"
click at [50, 373] on span at bounding box center [50, 379] width 15 height 15
type input "18"
click at [46, 378] on span at bounding box center [48, 379] width 15 height 15
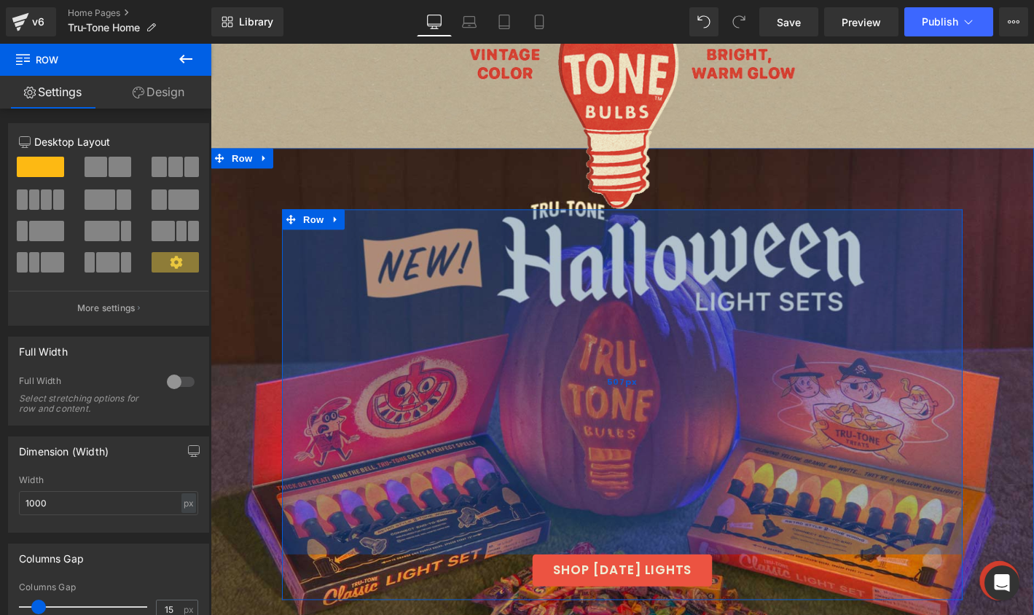
drag, startPoint x: 463, startPoint y: 225, endPoint x: 497, endPoint y: 584, distance: 360.7
click at [497, 584] on div "507px" at bounding box center [651, 405] width 728 height 369
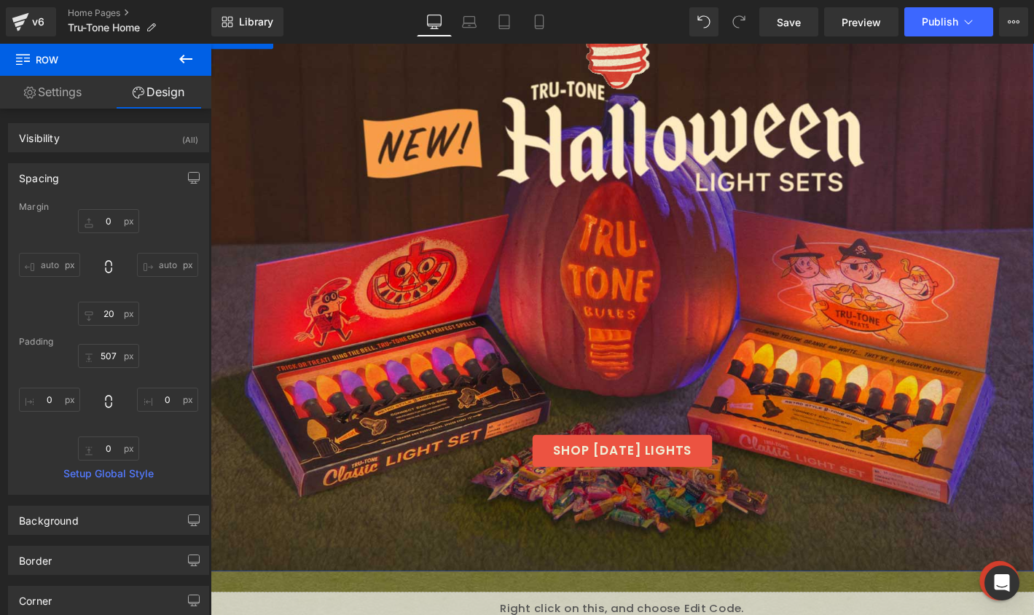
scroll to position [607, 0]
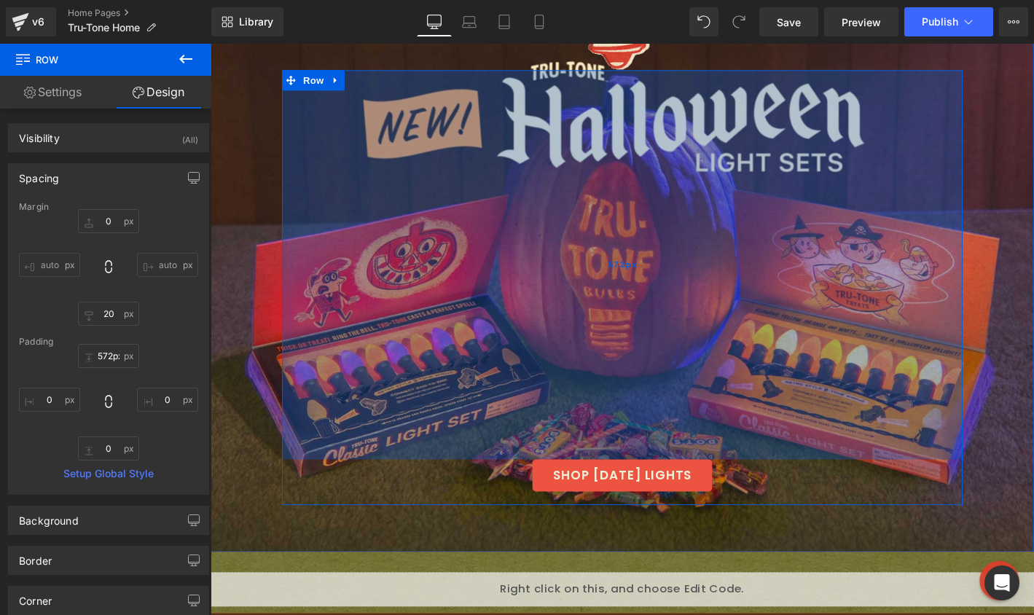
type input "570px"
drag, startPoint x: 500, startPoint y: 420, endPoint x: 497, endPoint y: 465, distance: 46.0
click at [497, 465] on div "570px" at bounding box center [651, 279] width 728 height 415
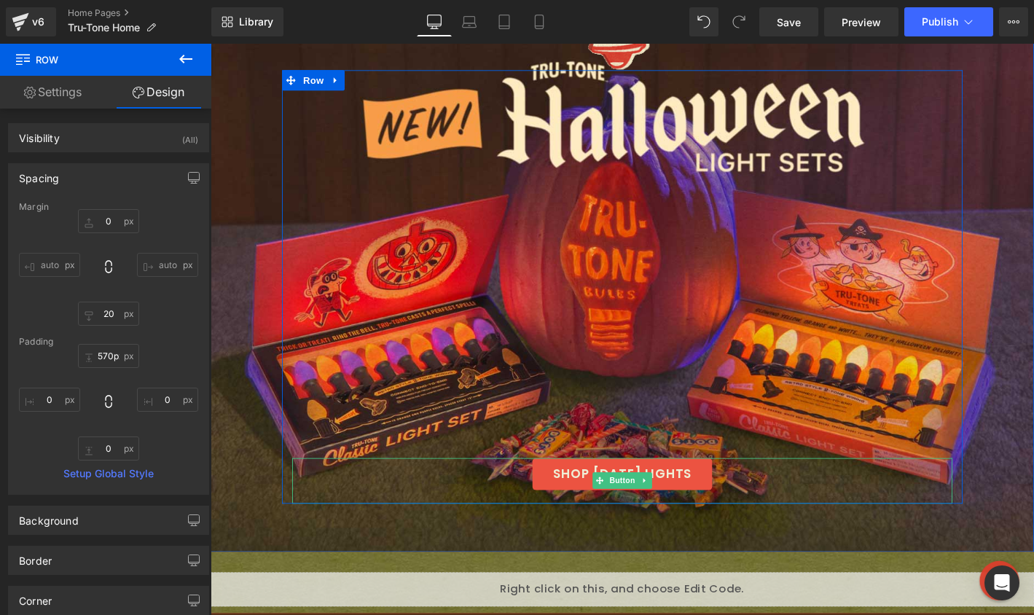
click at [577, 512] on link "SHOP HALLOWEEN LIGHTS" at bounding box center [651, 504] width 192 height 34
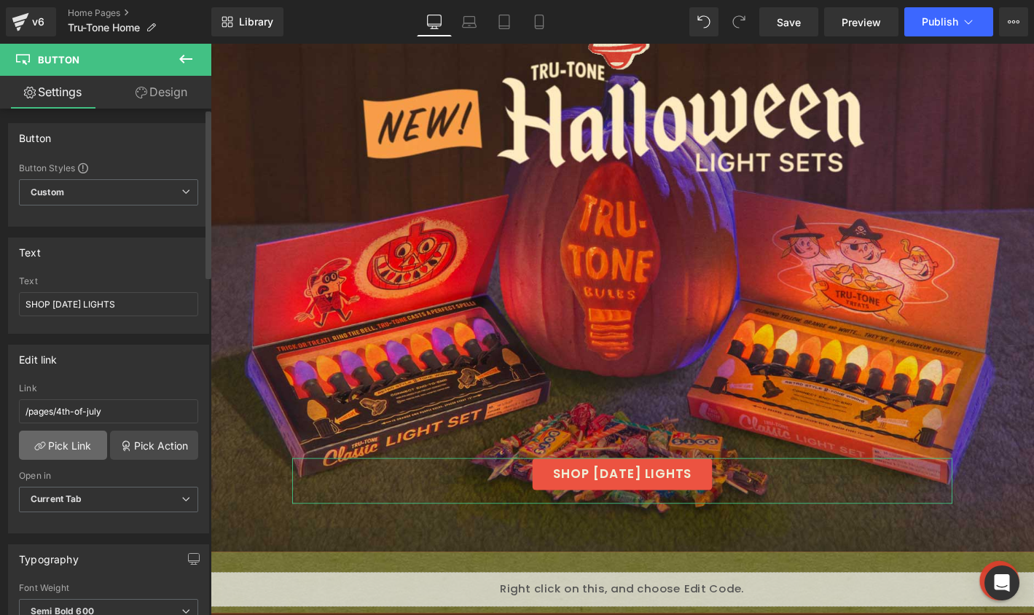
click at [74, 437] on link "Pick Link" at bounding box center [63, 444] width 88 height 29
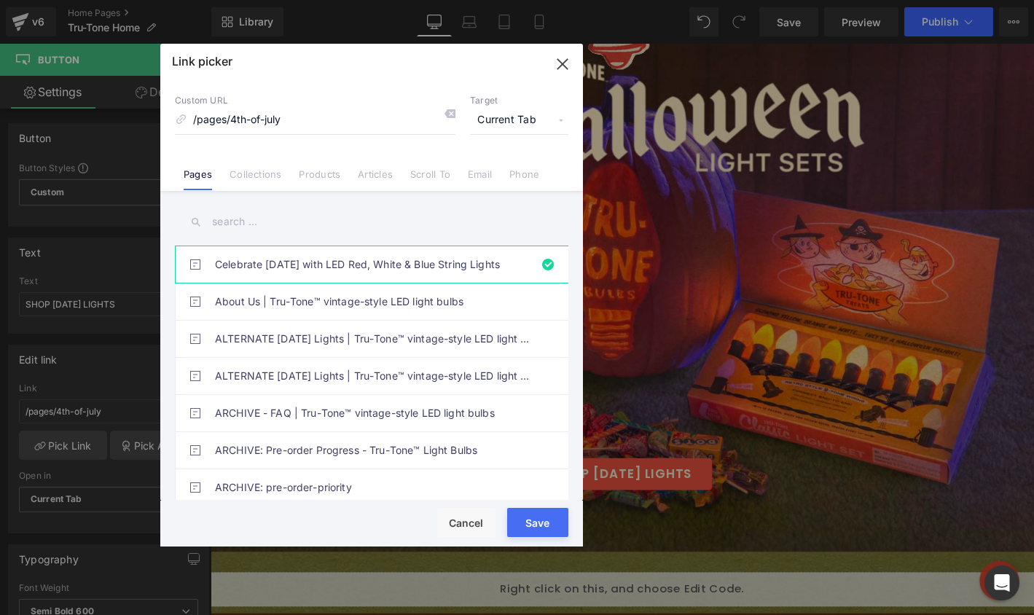
click at [285, 213] on input "text" at bounding box center [371, 221] width 393 height 33
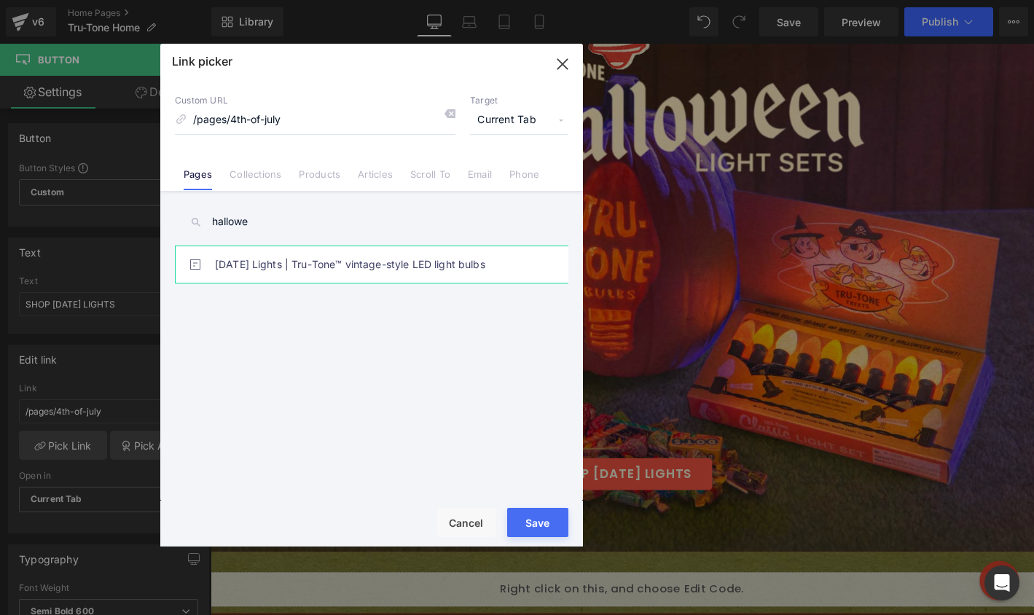
type input "hallowe"
click at [288, 270] on link "[DATE] Lights | Tru-Tone™ vintage-style LED light bulbs" at bounding box center [375, 264] width 320 height 36
type input "/pages/halloween-lights"
click at [532, 531] on button "Save" at bounding box center [537, 522] width 61 height 29
type input "/pages/halloween-lights"
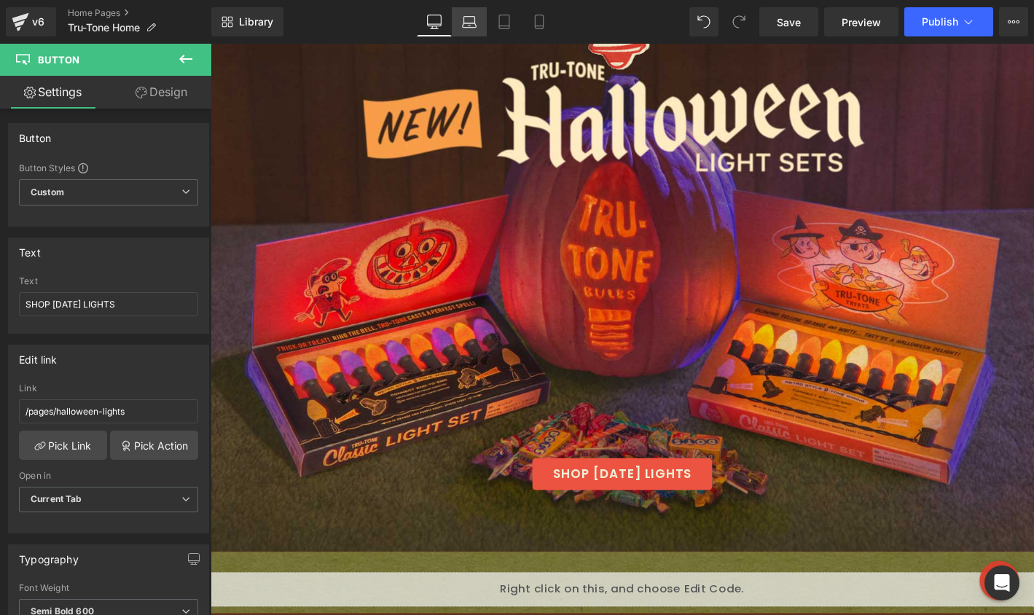
click at [468, 19] on icon at bounding box center [469, 22] width 15 height 15
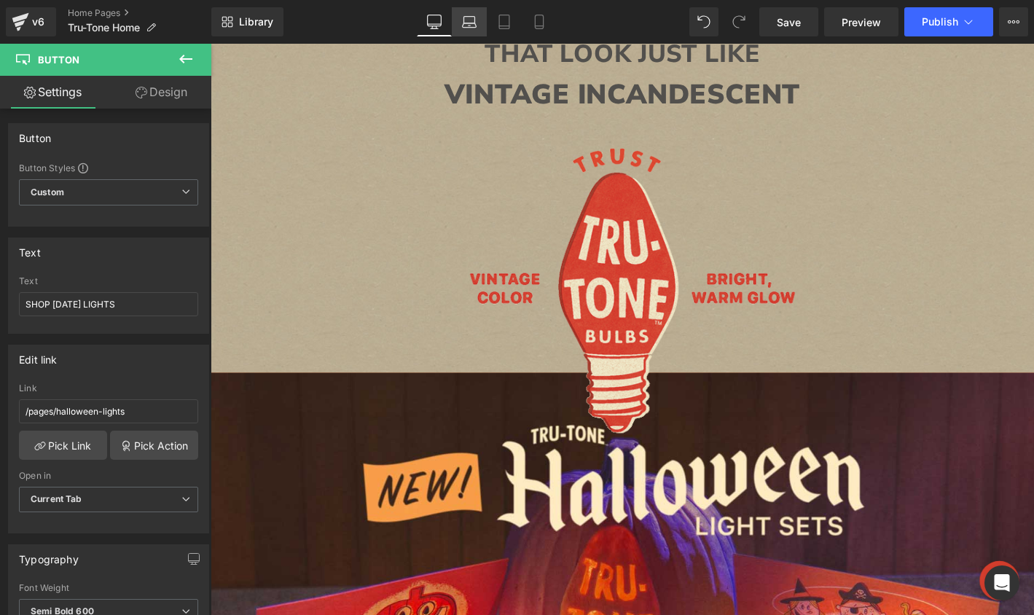
type input "100"
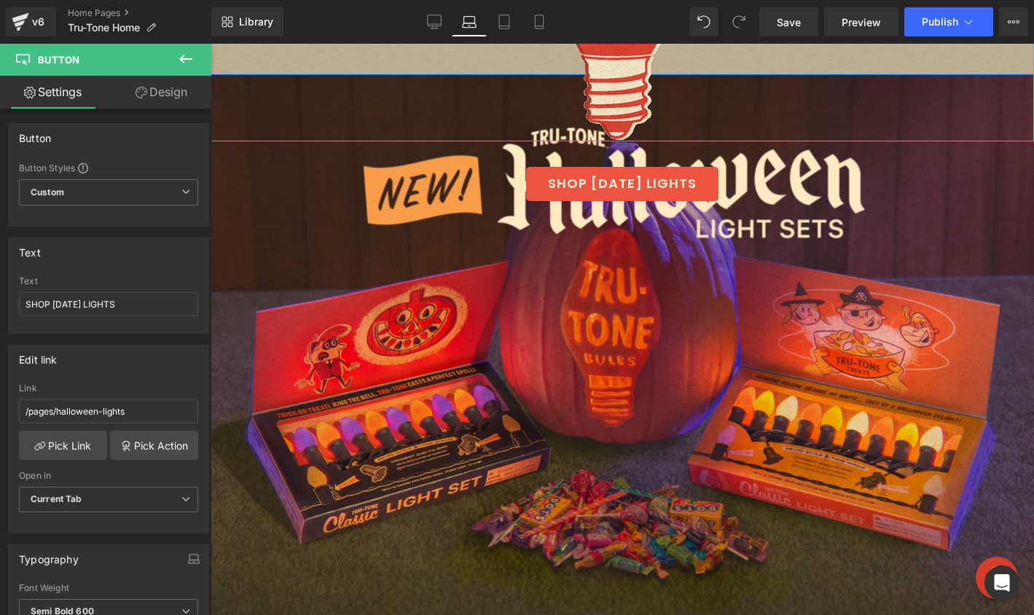
scroll to position [537, 0]
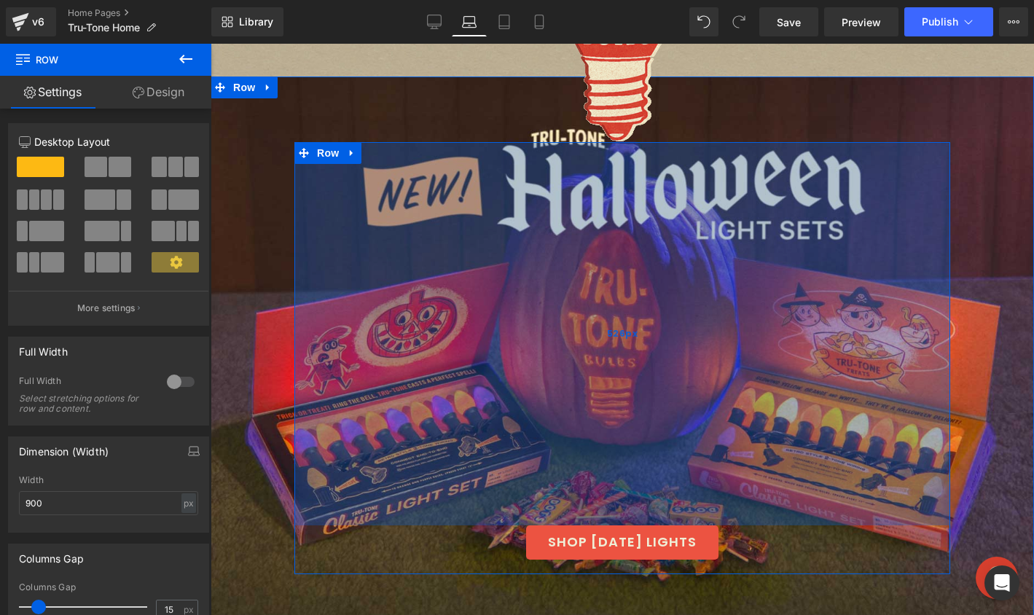
drag, startPoint x: 477, startPoint y: 152, endPoint x: 493, endPoint y: 509, distance: 357.3
click at [493, 509] on div "526px" at bounding box center [622, 333] width 656 height 383
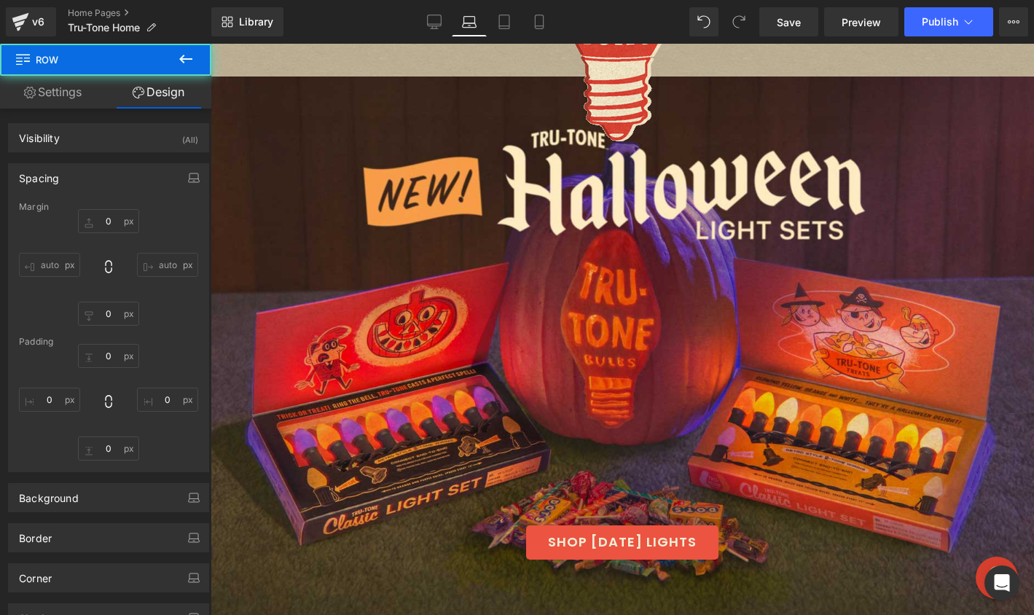
type input "0"
type input "20"
type input "526"
type input "0"
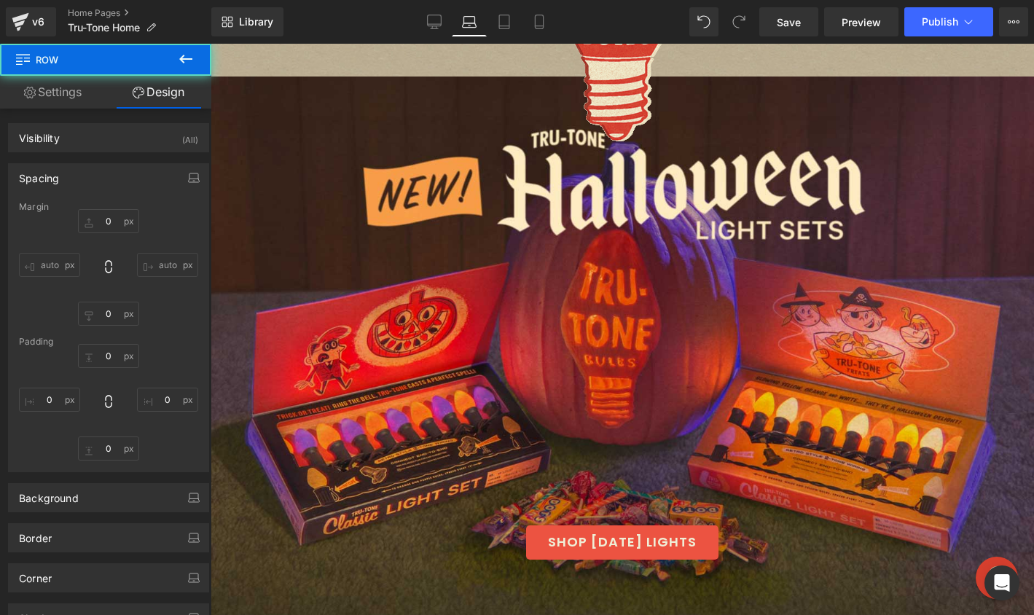
type input "0"
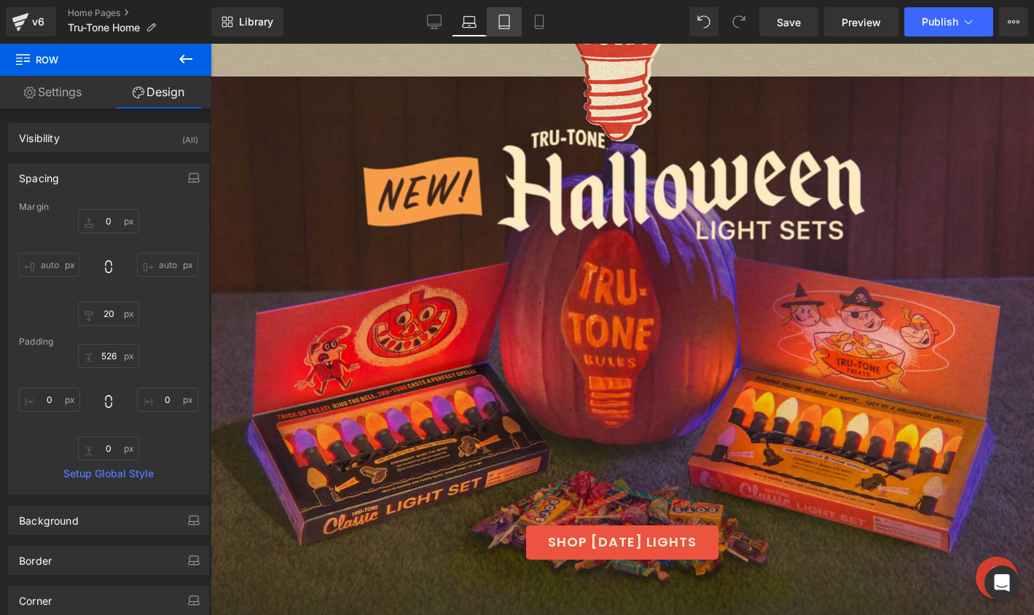
click at [503, 20] on icon at bounding box center [504, 22] width 15 height 15
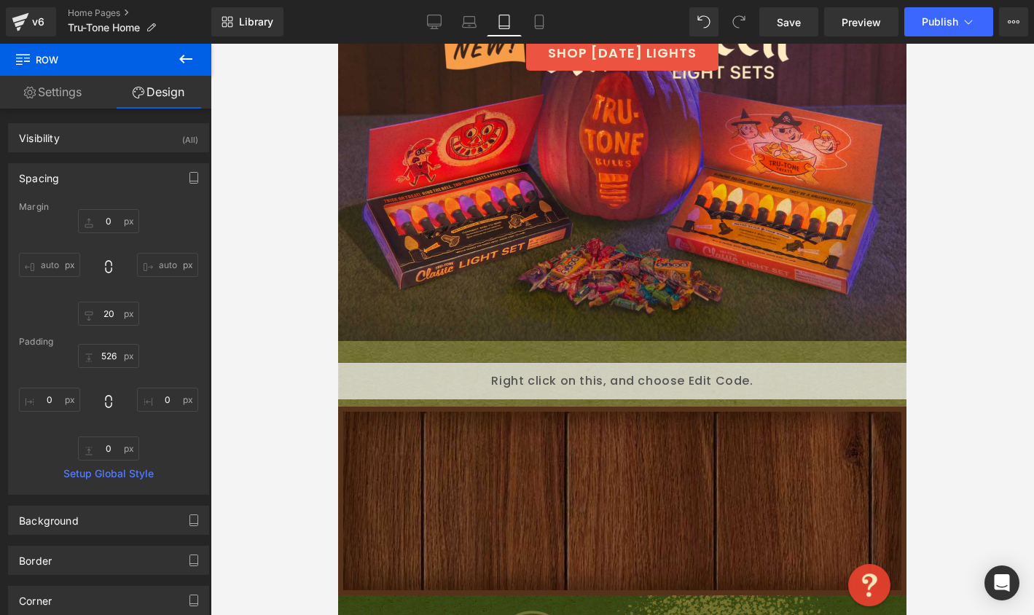
type input "0"
type input "20"
type input "6"
type input "15"
type input "10"
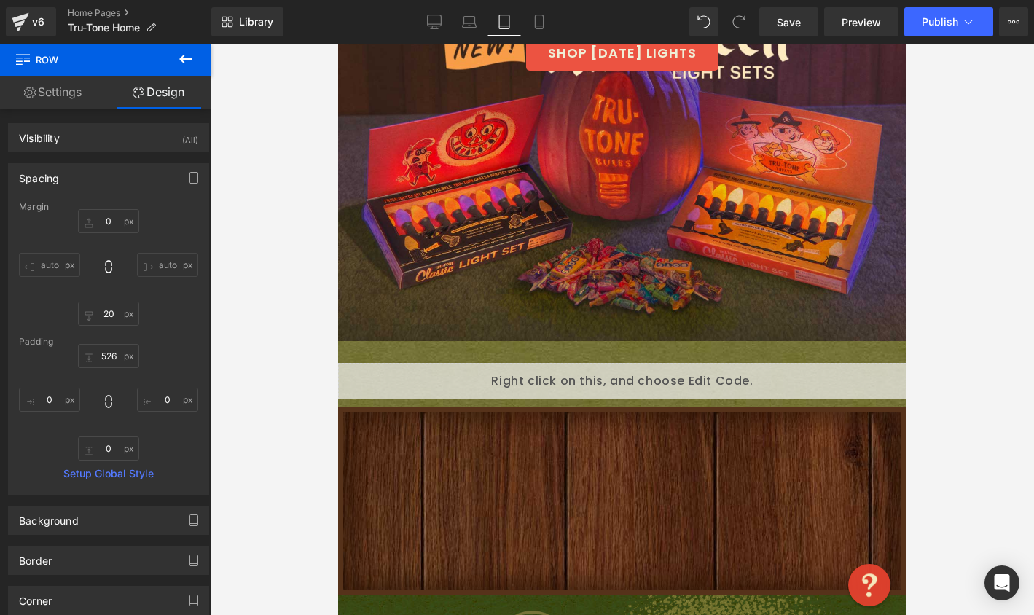
type input "15"
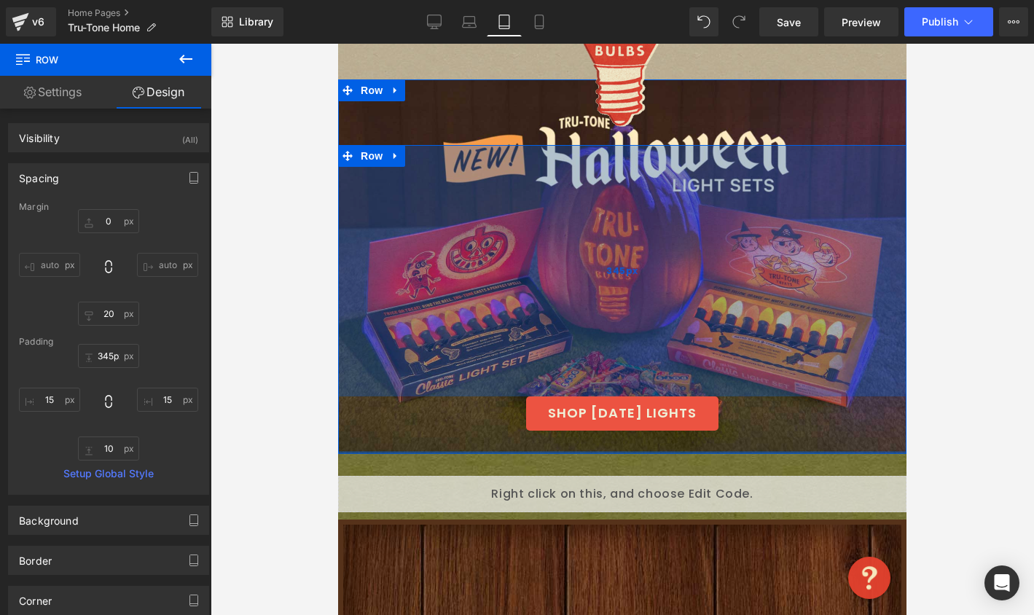
type input "346px"
drag, startPoint x: 524, startPoint y: 147, endPoint x: 521, endPoint y: 395, distance: 247.7
click at [521, 395] on div "346px" at bounding box center [622, 271] width 568 height 252
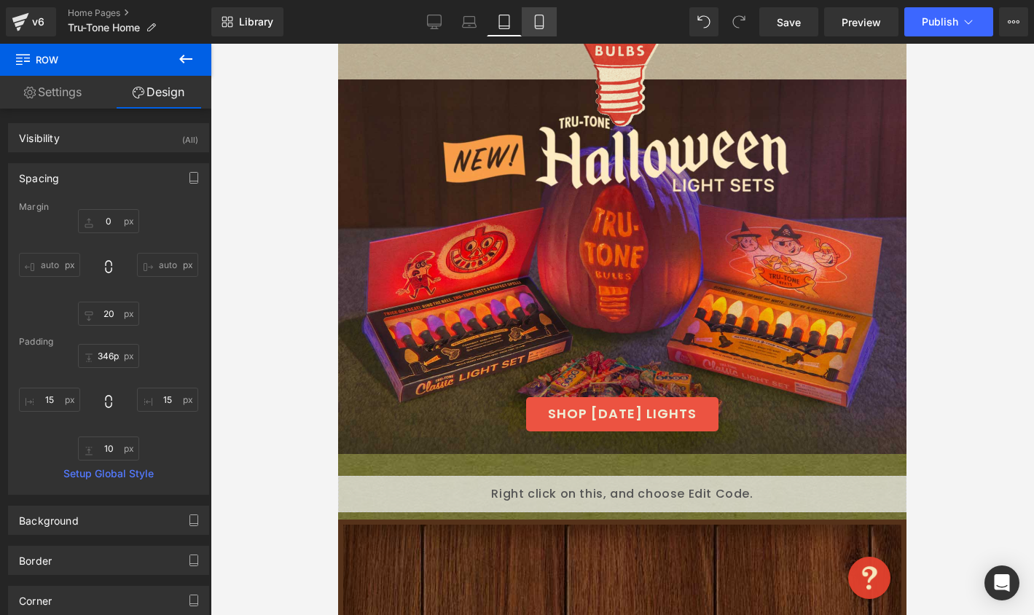
click at [537, 17] on icon at bounding box center [539, 22] width 15 height 15
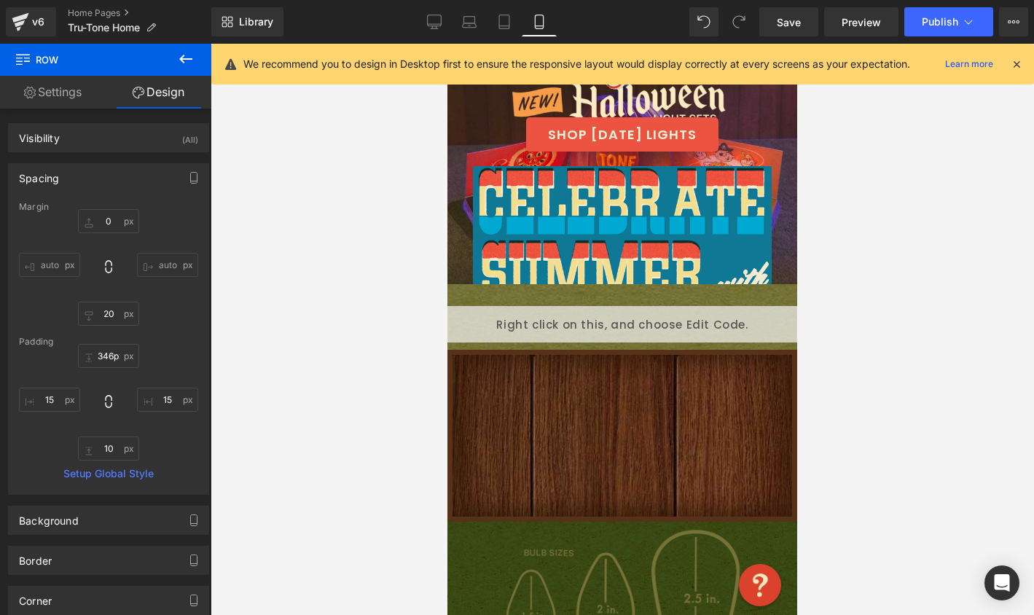
type input "0"
type input "20"
type input "18"
type input "0"
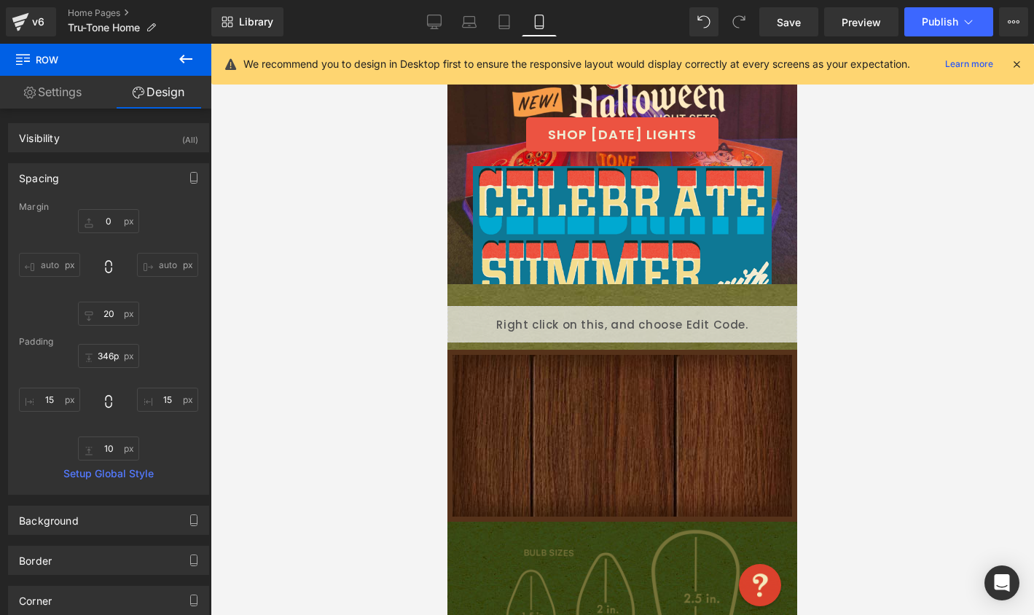
type input "0"
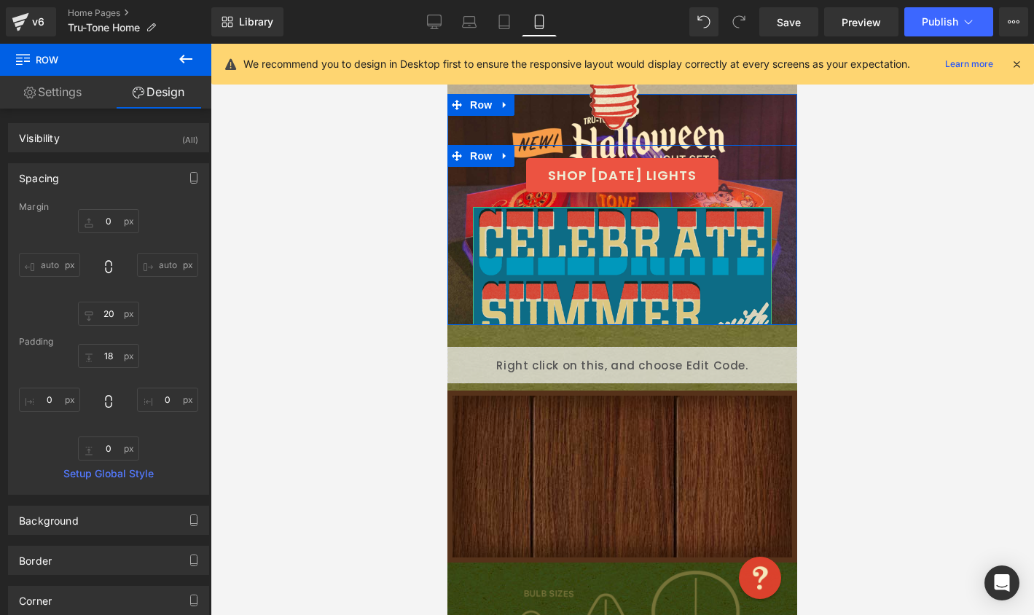
click at [593, 275] on img at bounding box center [622, 400] width 299 height 387
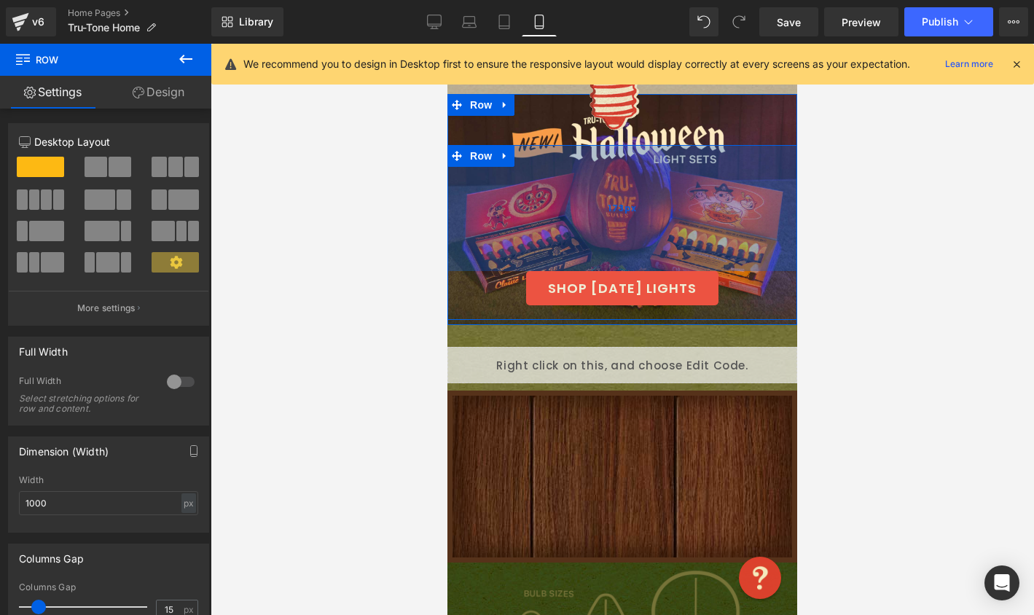
drag, startPoint x: 575, startPoint y: 149, endPoint x: 571, endPoint y: 261, distance: 113.0
click at [571, 261] on div "173px" at bounding box center [622, 208] width 350 height 126
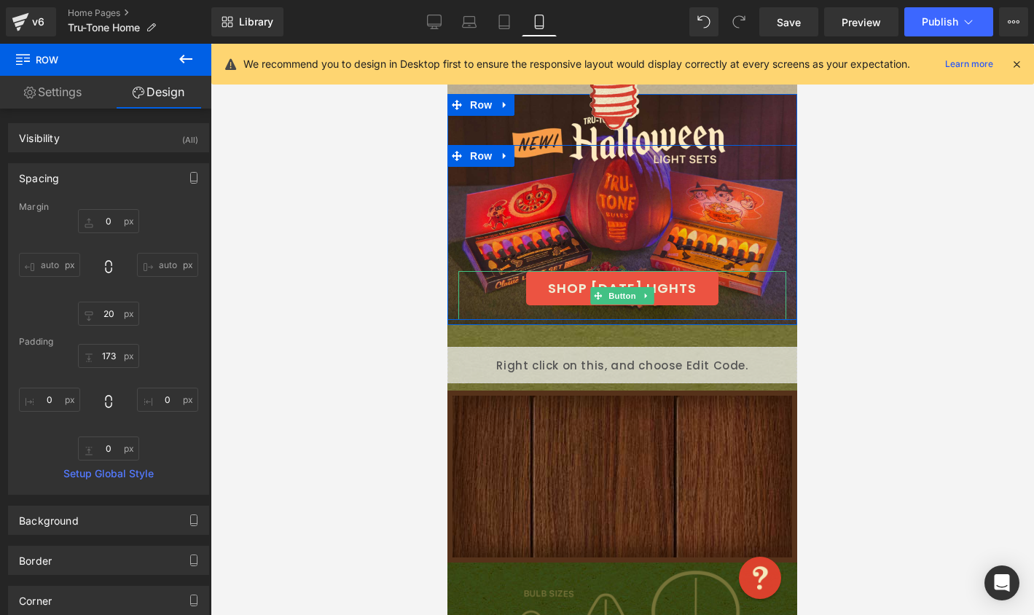
click at [581, 288] on link "SHOP HALLOWEEN LIGHTS" at bounding box center [622, 288] width 192 height 34
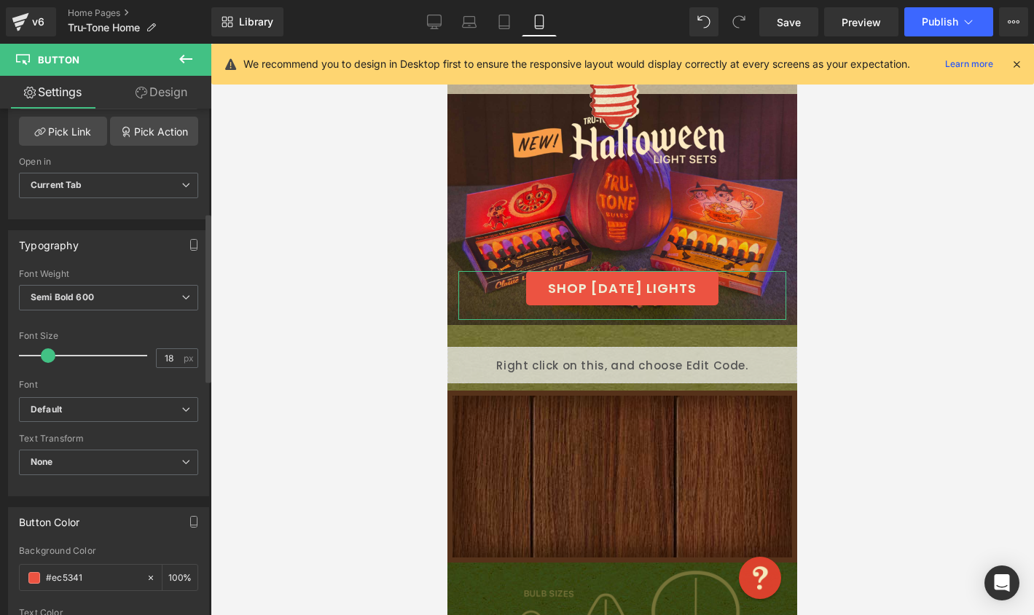
scroll to position [317, 0]
click at [43, 351] on span at bounding box center [46, 352] width 15 height 15
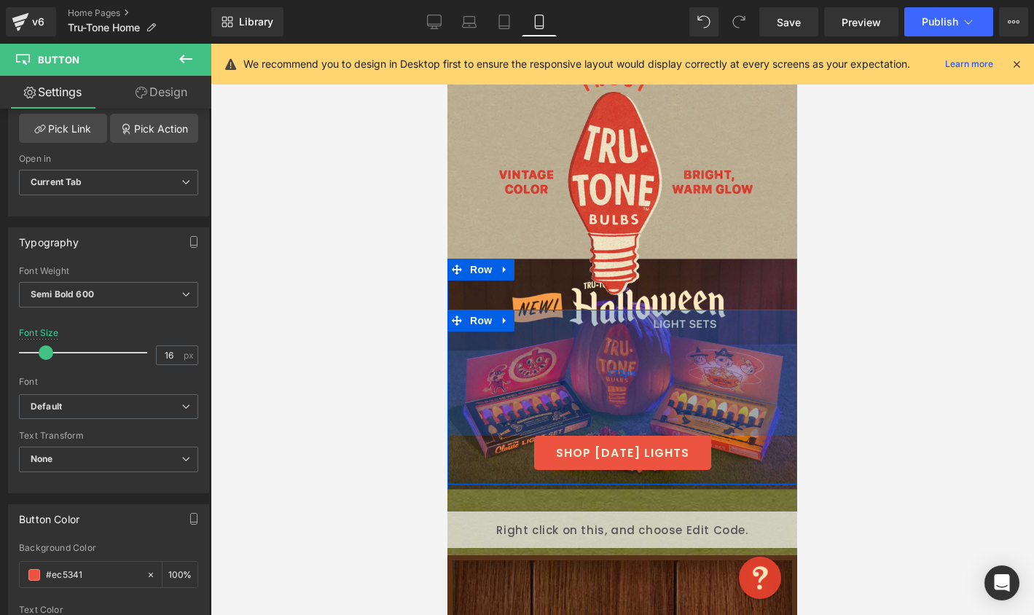
scroll to position [200, 0]
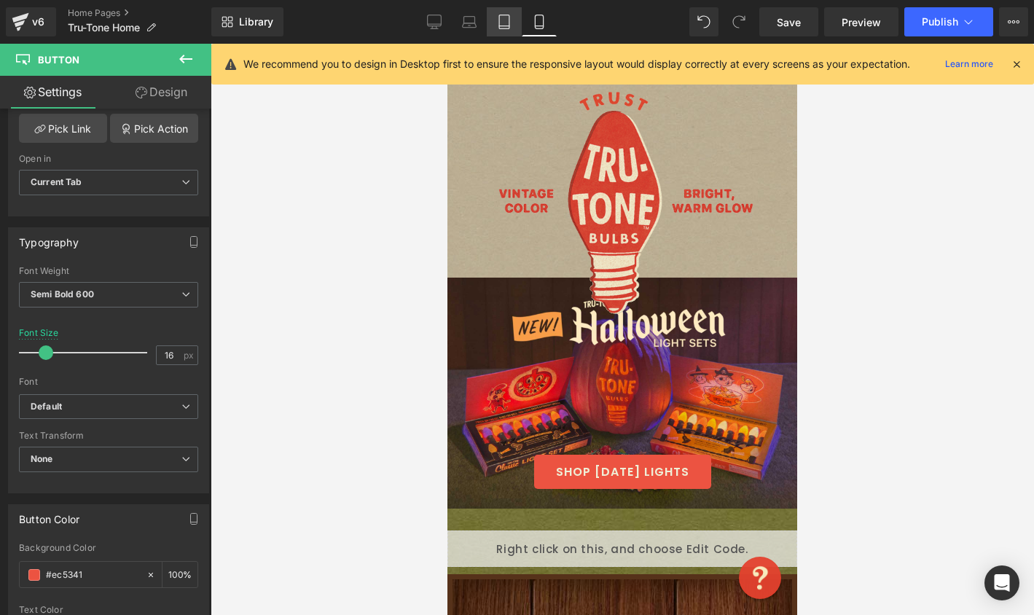
click at [507, 18] on icon at bounding box center [504, 22] width 15 height 15
type input "18"
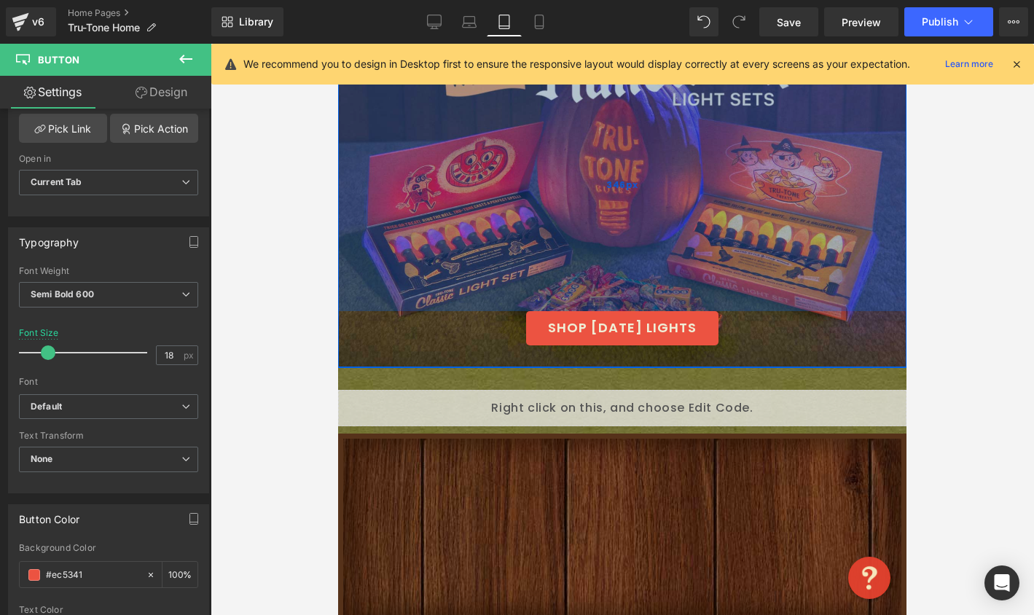
scroll to position [40, 0]
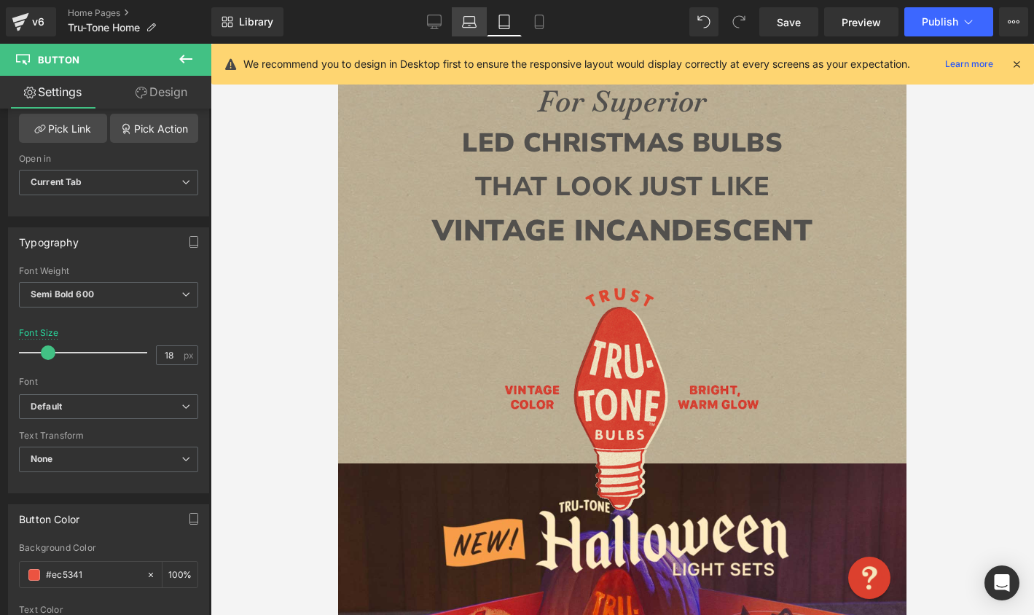
click at [470, 23] on icon at bounding box center [469, 25] width 14 height 4
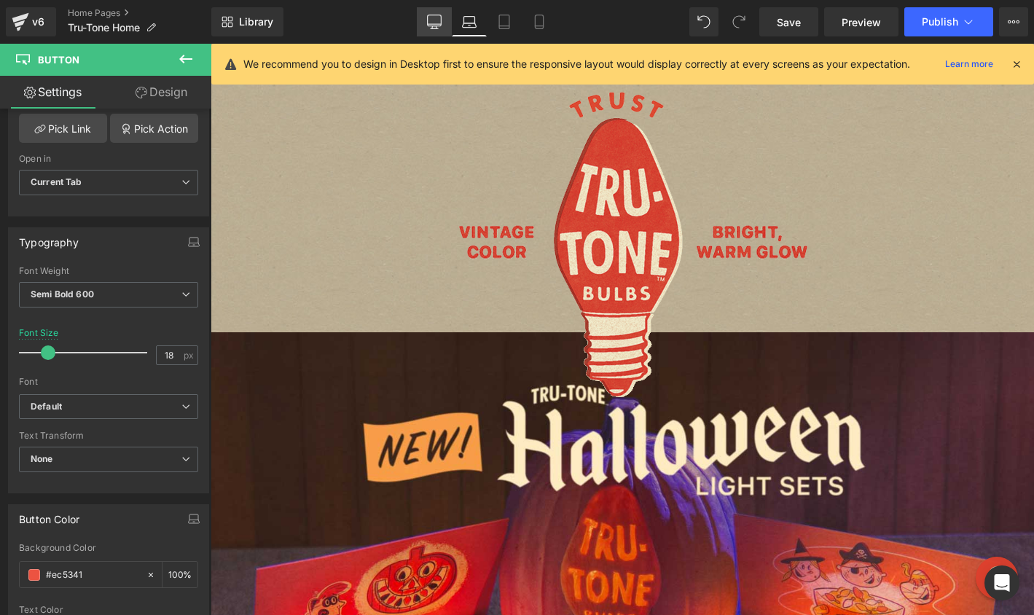
click at [434, 23] on icon at bounding box center [434, 22] width 15 height 15
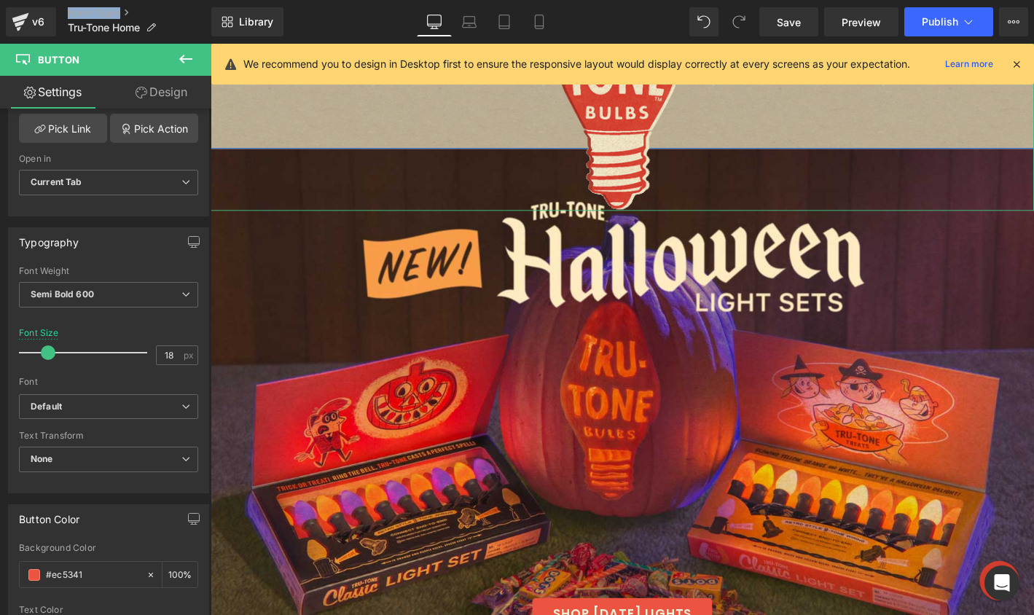
scroll to position [469, 0]
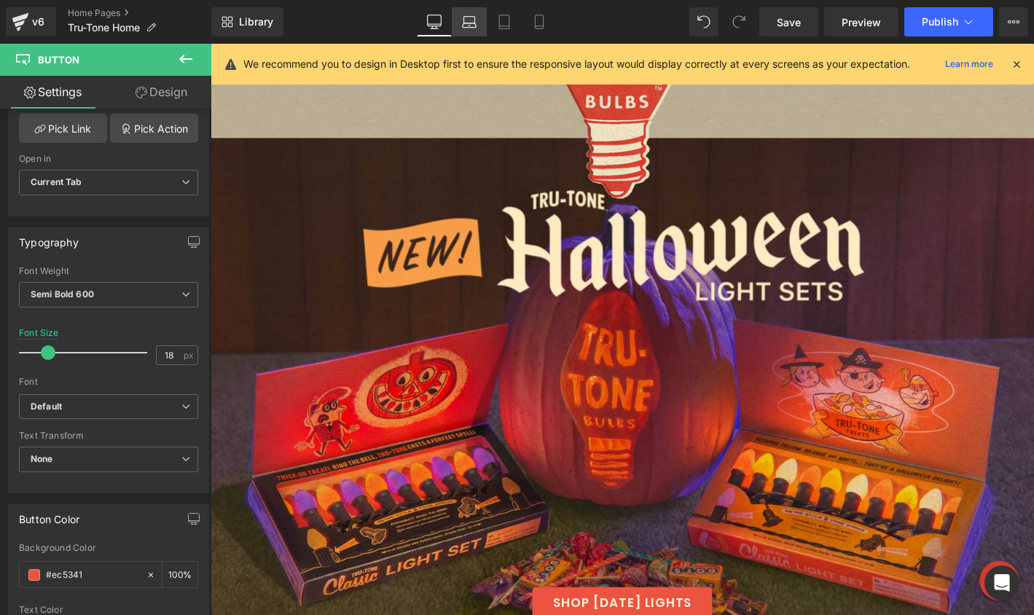
click at [471, 27] on icon at bounding box center [469, 25] width 14 height 4
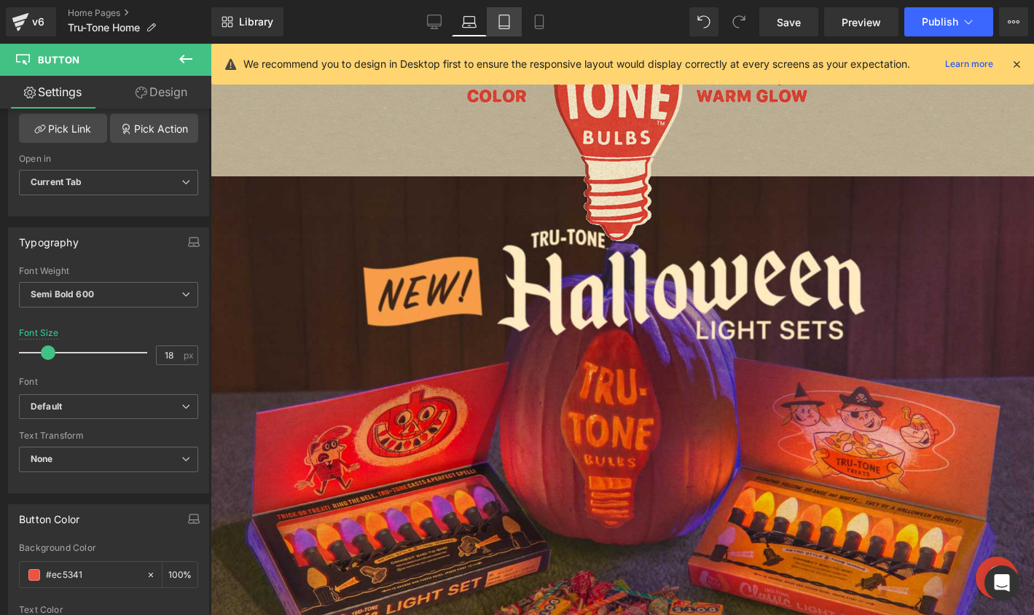
click at [500, 27] on icon at bounding box center [504, 22] width 15 height 15
type input "100"
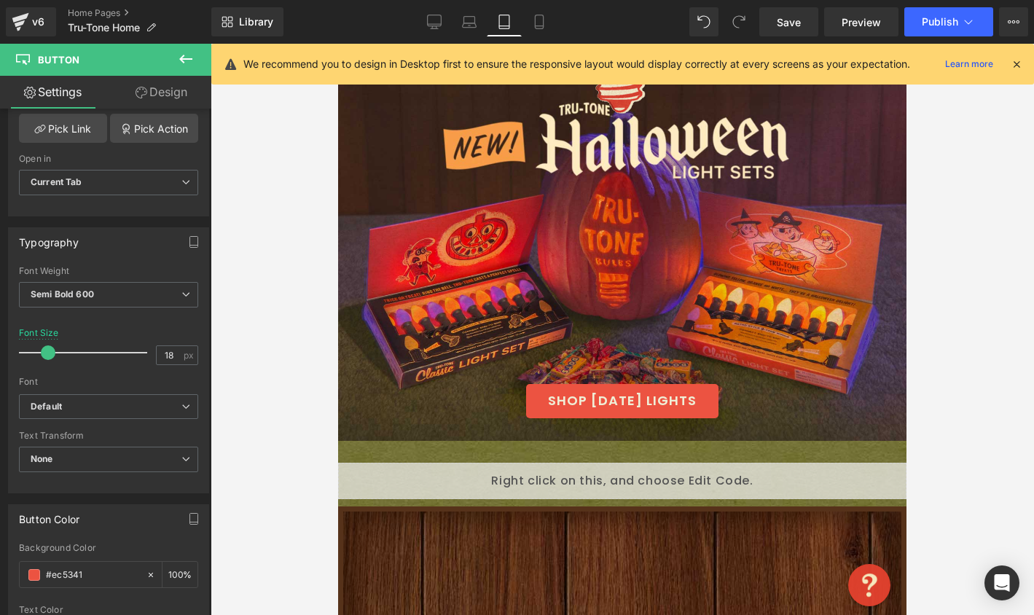
scroll to position [192, 0]
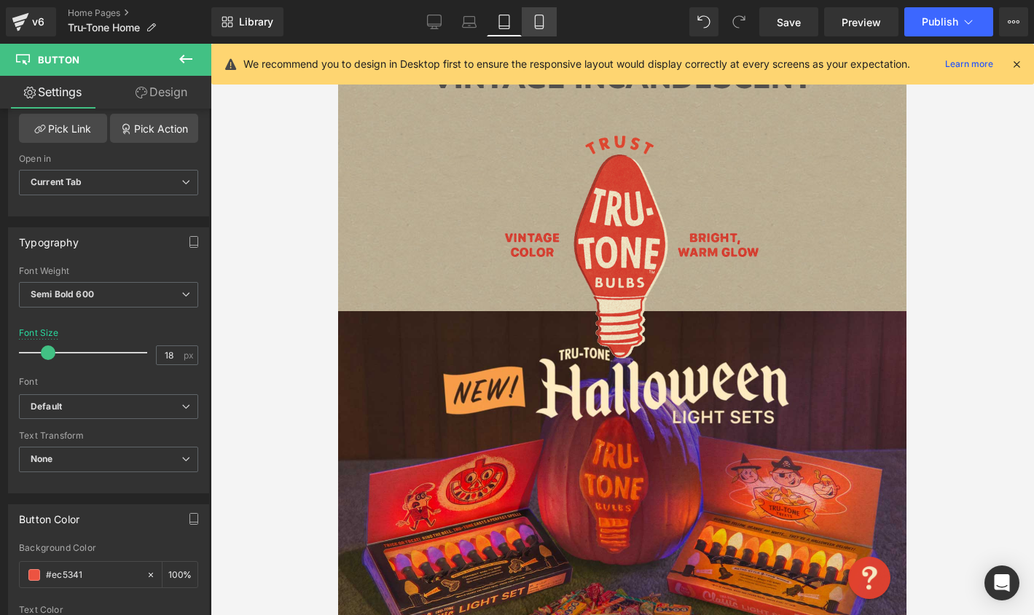
click at [536, 21] on icon at bounding box center [539, 22] width 15 height 15
type input "16"
type input "100"
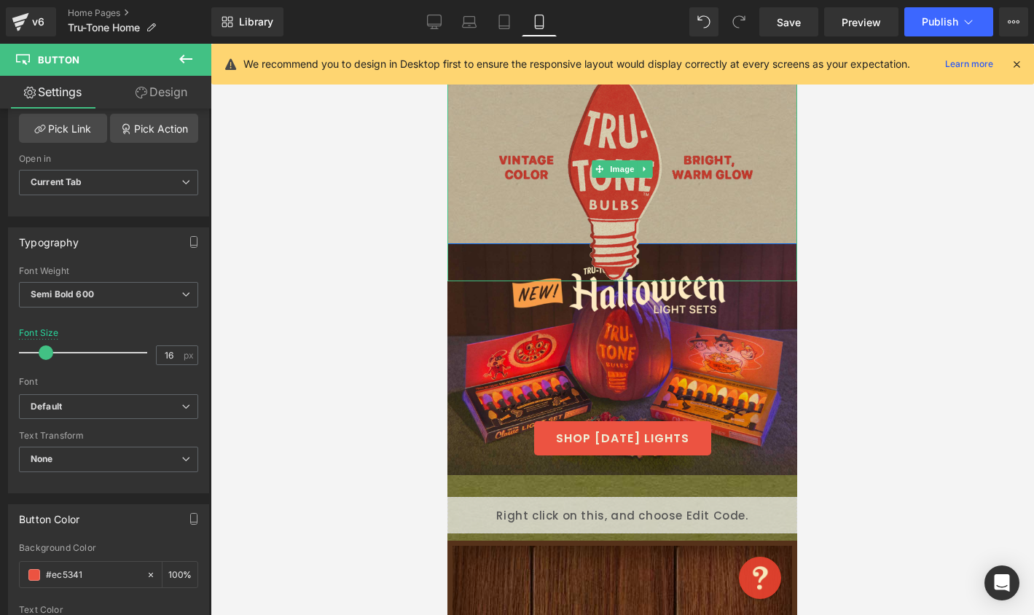
scroll to position [337, 0]
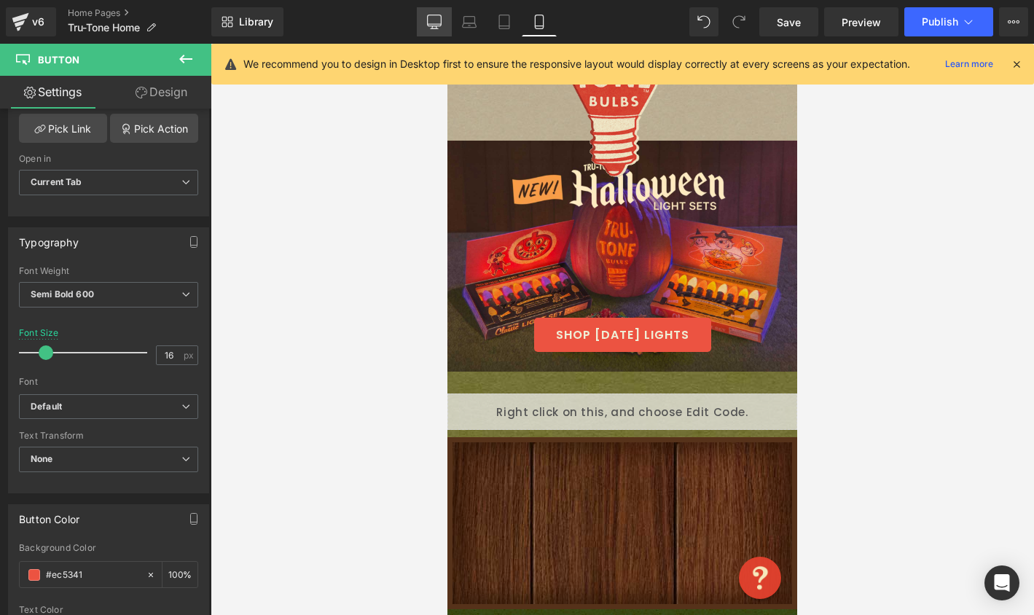
click at [440, 25] on icon at bounding box center [434, 20] width 14 height 11
type input "18"
type input "100"
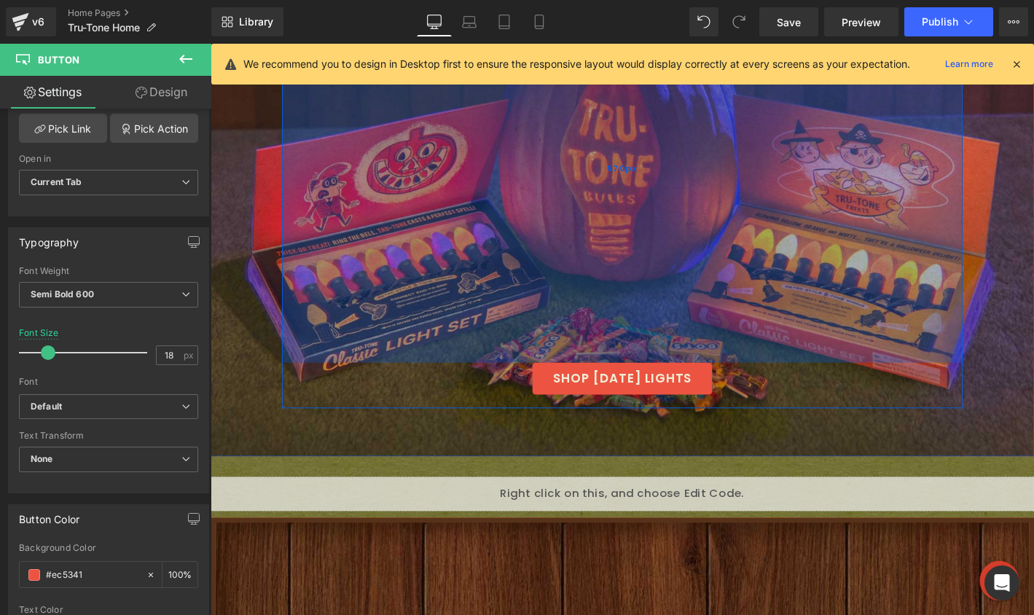
scroll to position [763, 0]
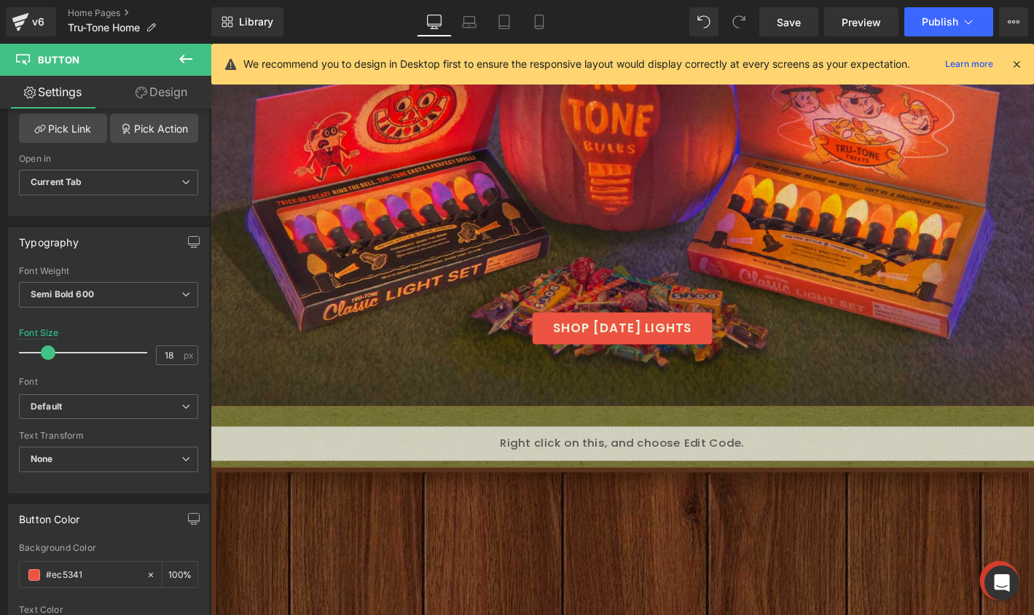
click at [184, 64] on icon at bounding box center [185, 58] width 17 height 17
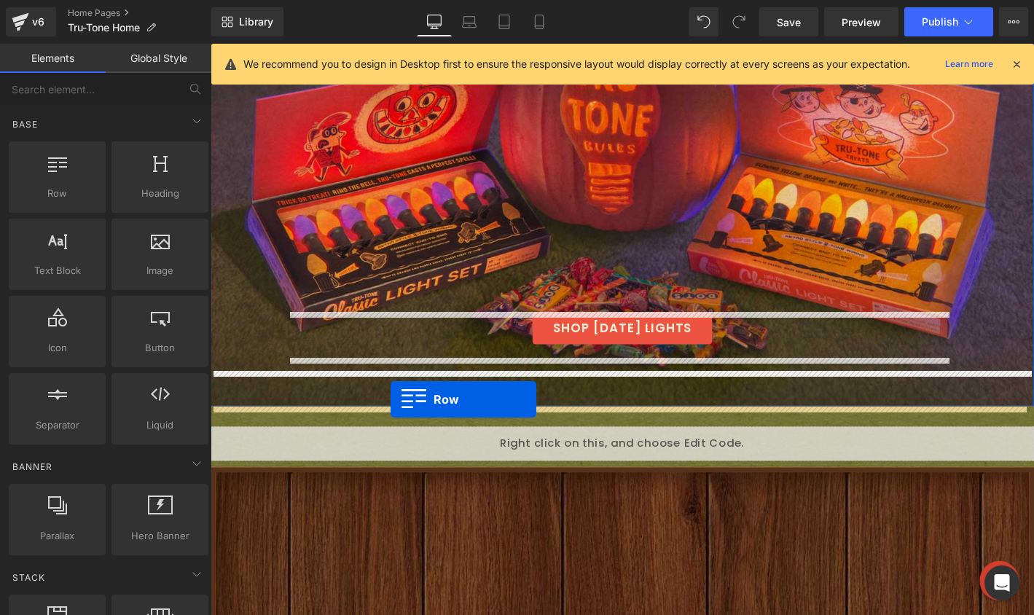
drag, startPoint x: 265, startPoint y: 219, endPoint x: 403, endPoint y: 424, distance: 247.3
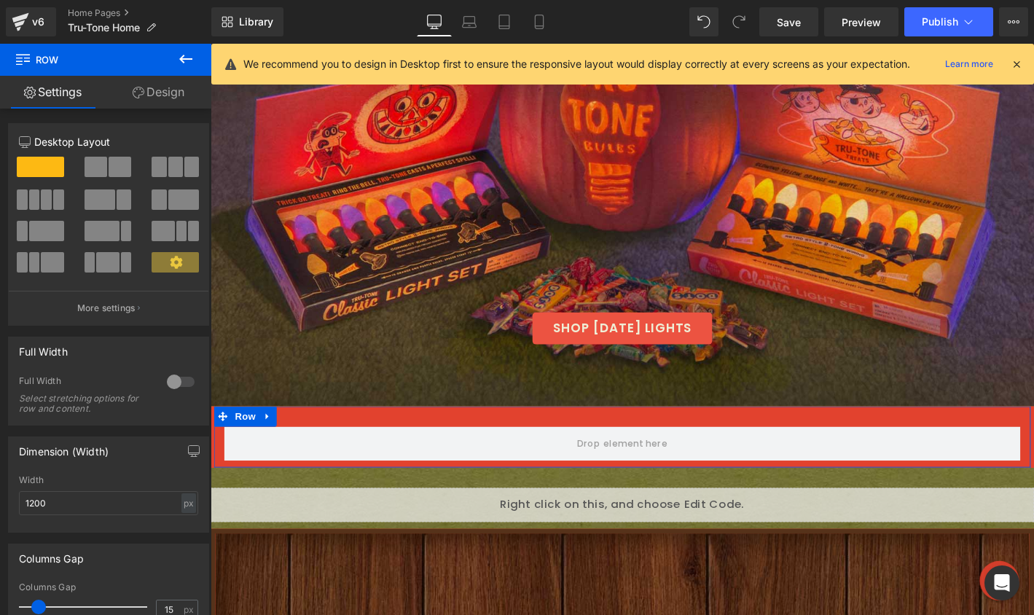
click at [161, 86] on link "Design" at bounding box center [159, 92] width 106 height 33
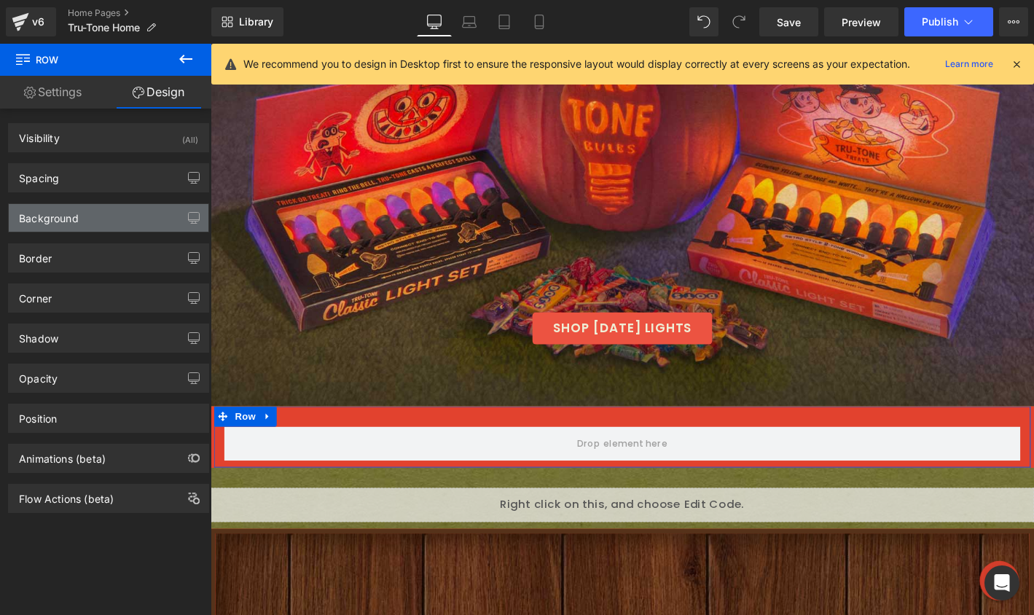
click at [104, 221] on div "Background" at bounding box center [109, 218] width 200 height 28
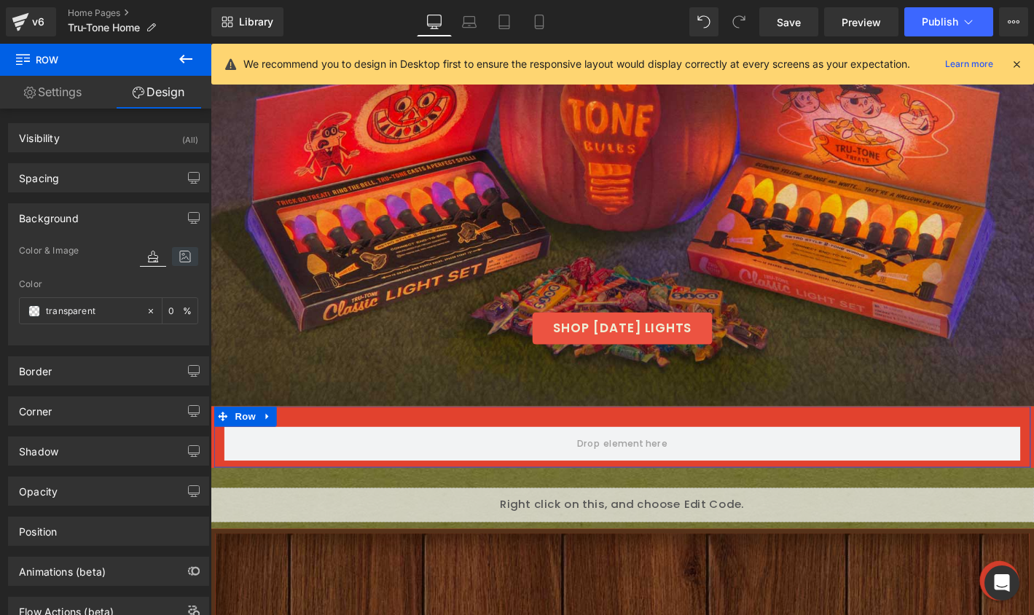
click at [180, 251] on icon at bounding box center [185, 256] width 26 height 19
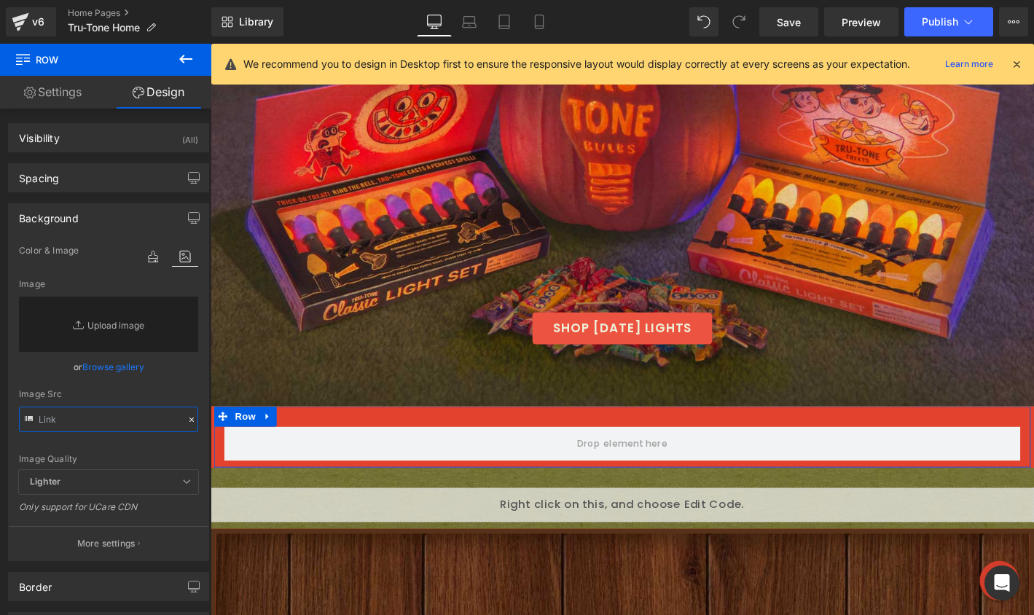
click at [84, 415] on input "text" at bounding box center [108, 418] width 179 height 25
paste input "https://cdn.shopify.com/s/files/1/0723/1969/7189/files/halloweenkraftorange1.jp…"
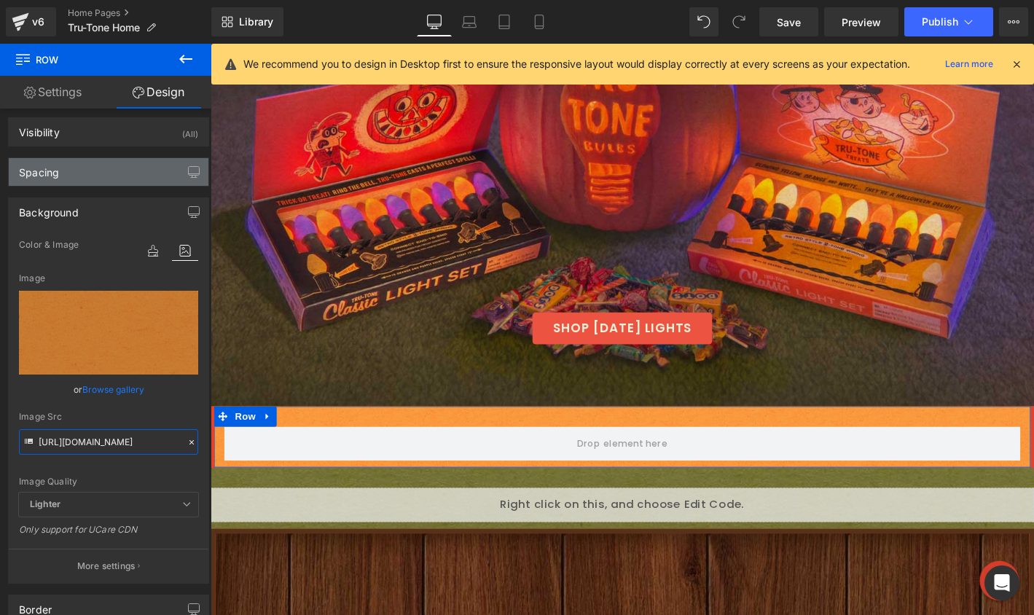
scroll to position [7, 0]
type input "https://cdn.shopify.com/s/files/1/0723/1969/7189/files/halloweenkraftorange1.jp…"
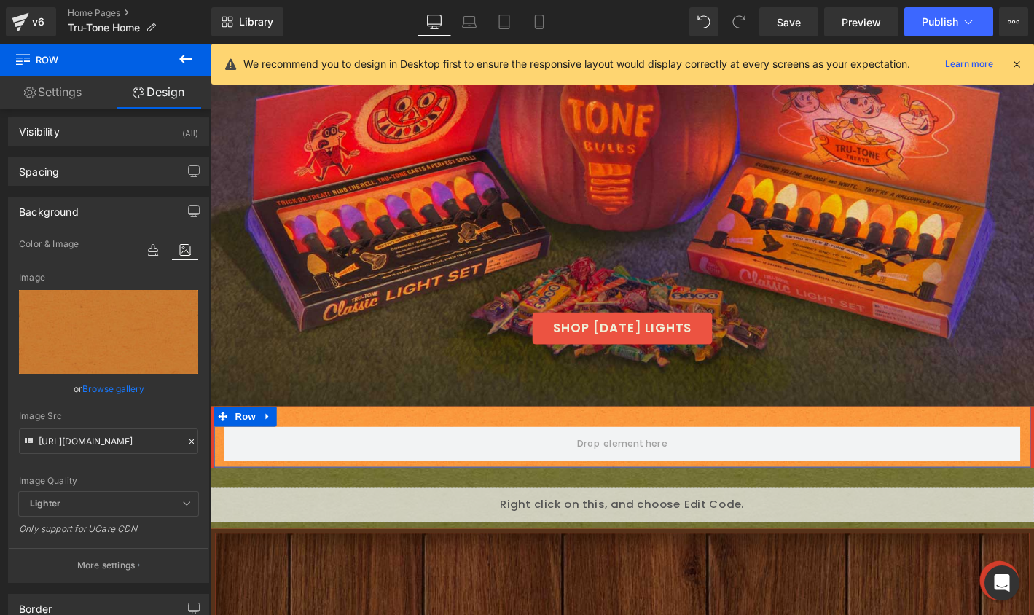
click at [44, 93] on link "Settings" at bounding box center [53, 92] width 106 height 33
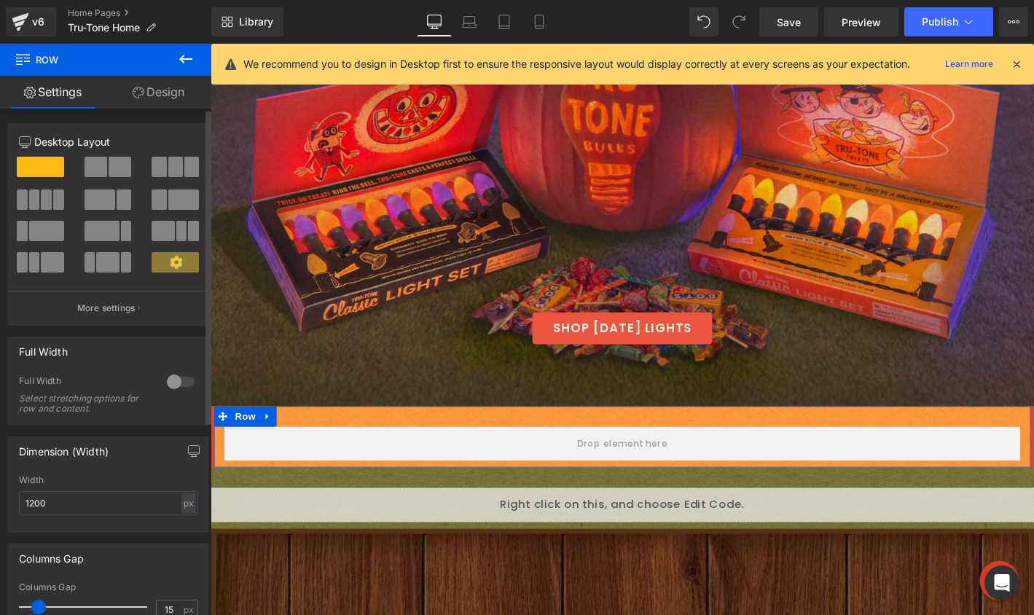
click at [176, 378] on div at bounding box center [180, 381] width 35 height 23
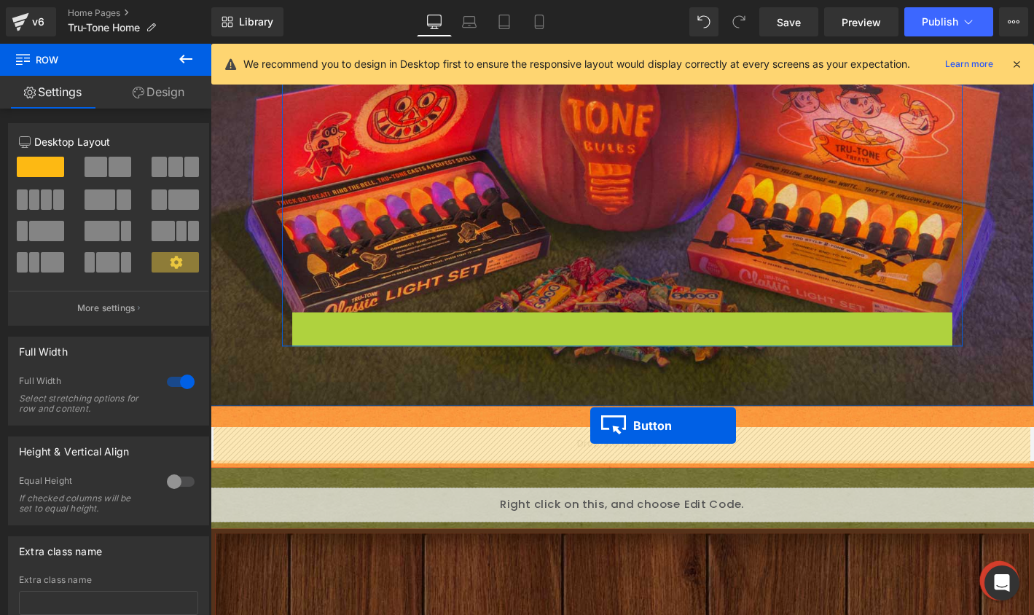
drag, startPoint x: 621, startPoint y: 353, endPoint x: 617, endPoint y: 452, distance: 99.9
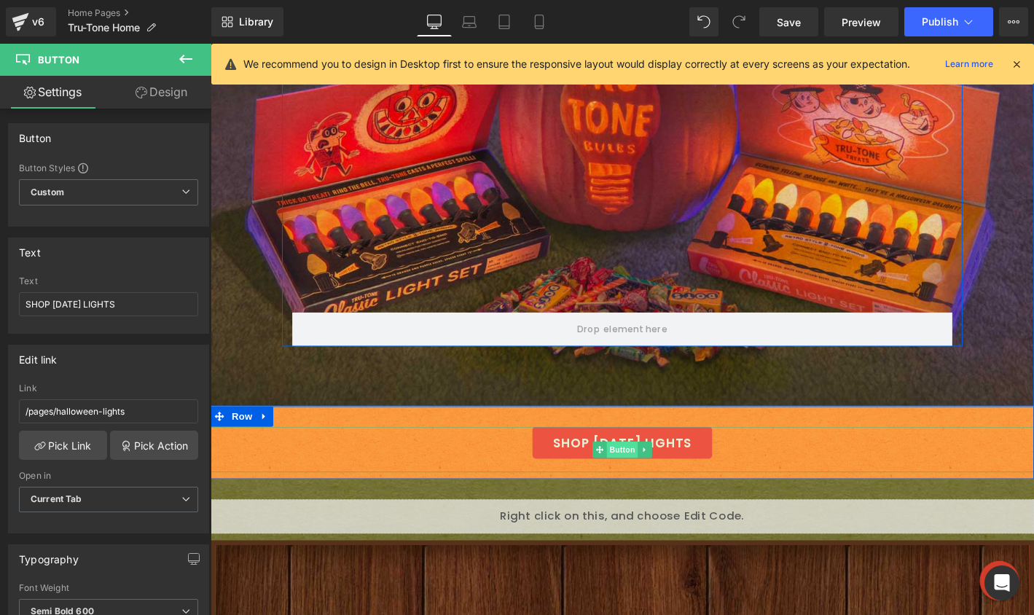
click at [638, 473] on span "Button" at bounding box center [651, 478] width 34 height 17
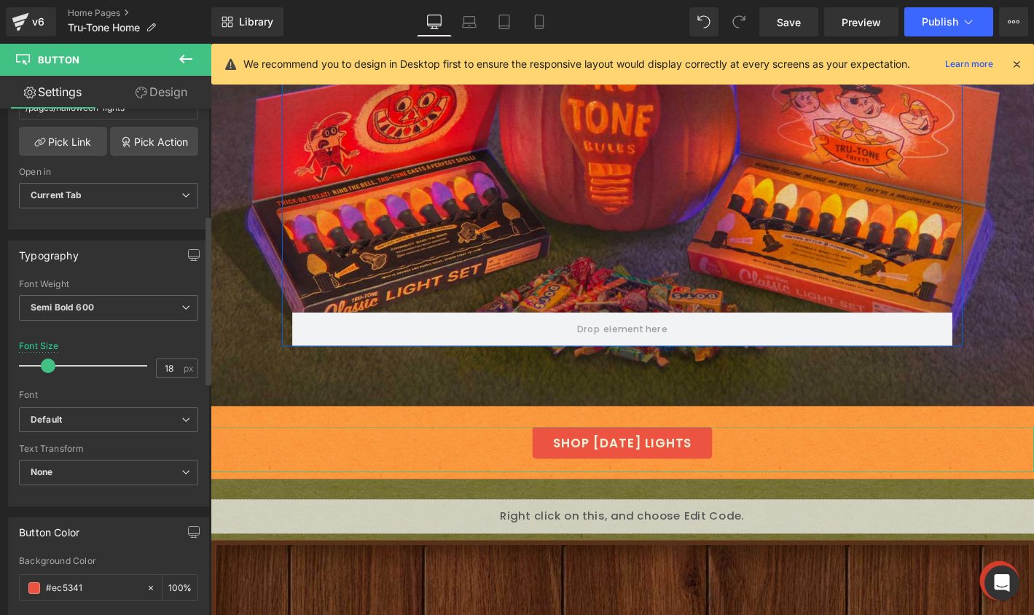
scroll to position [405, 0]
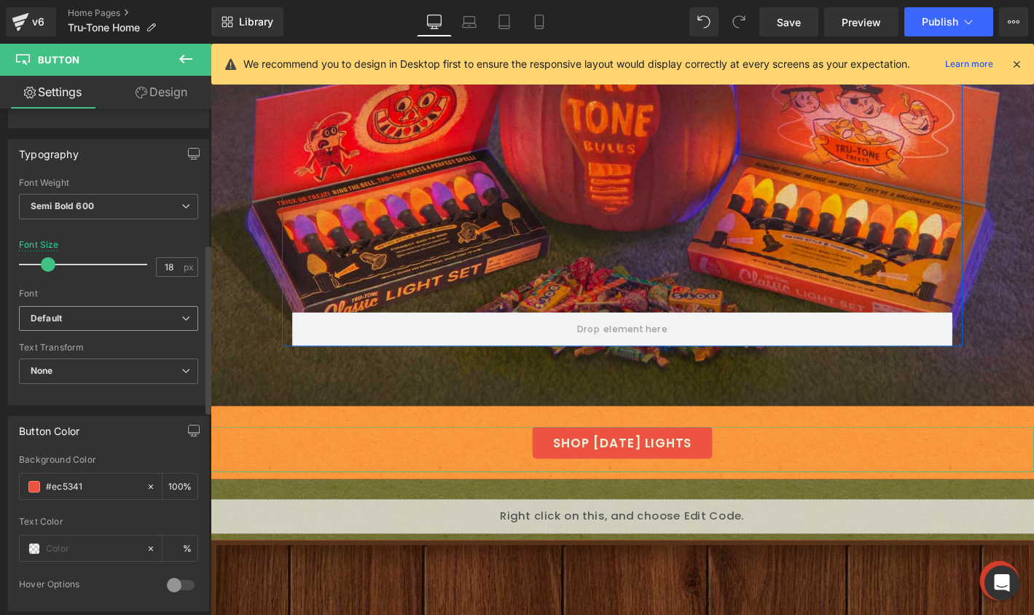
click at [111, 323] on b "Default" at bounding box center [106, 318] width 151 height 12
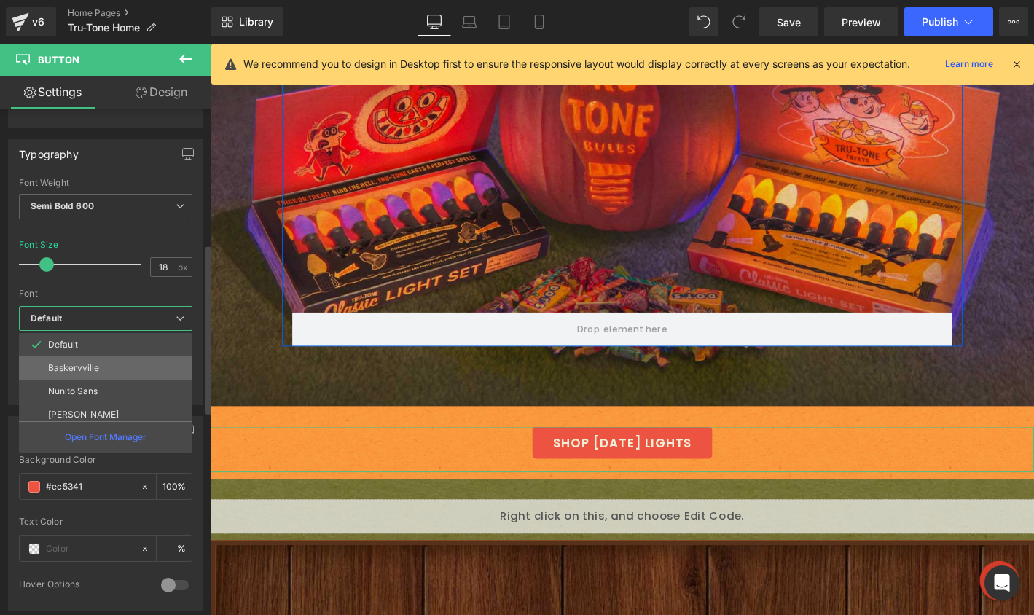
scroll to position [192, 0]
click at [90, 404] on li "Sanchez" at bounding box center [109, 408] width 180 height 23
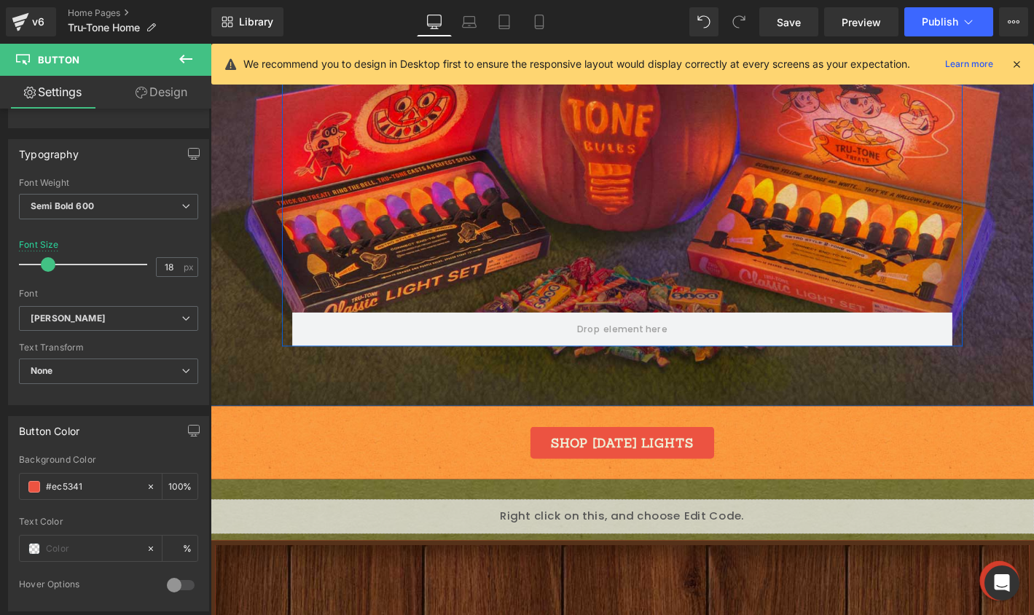
scroll to position [481, 0]
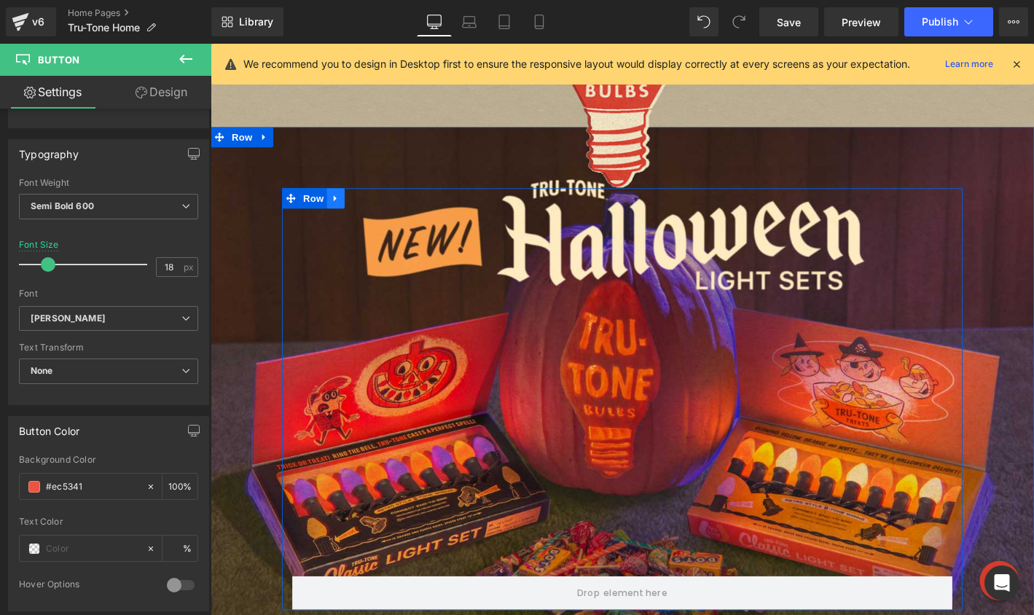
click at [337, 219] on link at bounding box center [344, 209] width 19 height 22
click at [377, 206] on icon at bounding box center [382, 209] width 10 height 10
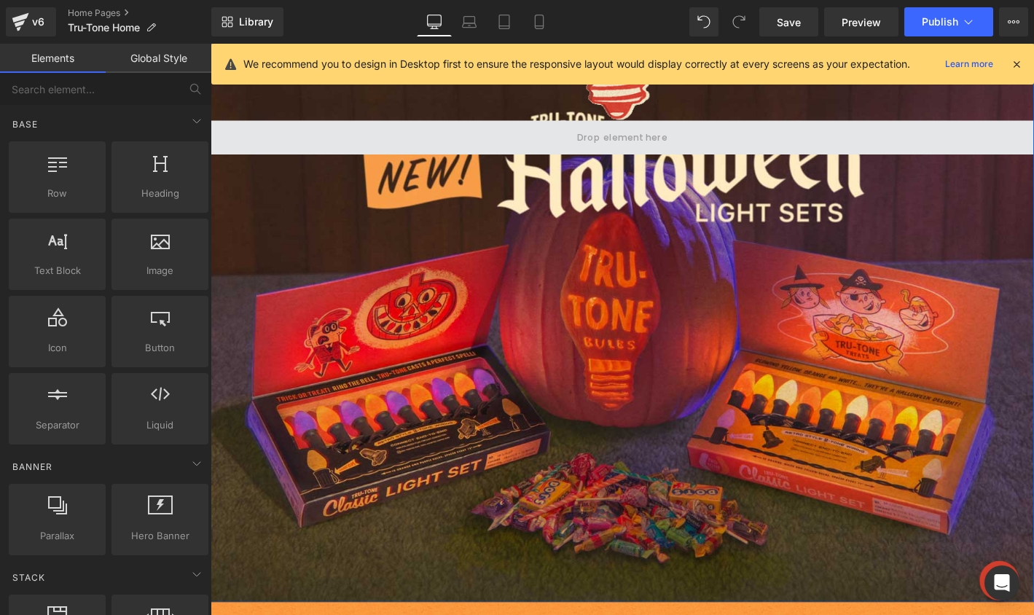
scroll to position [784, 0]
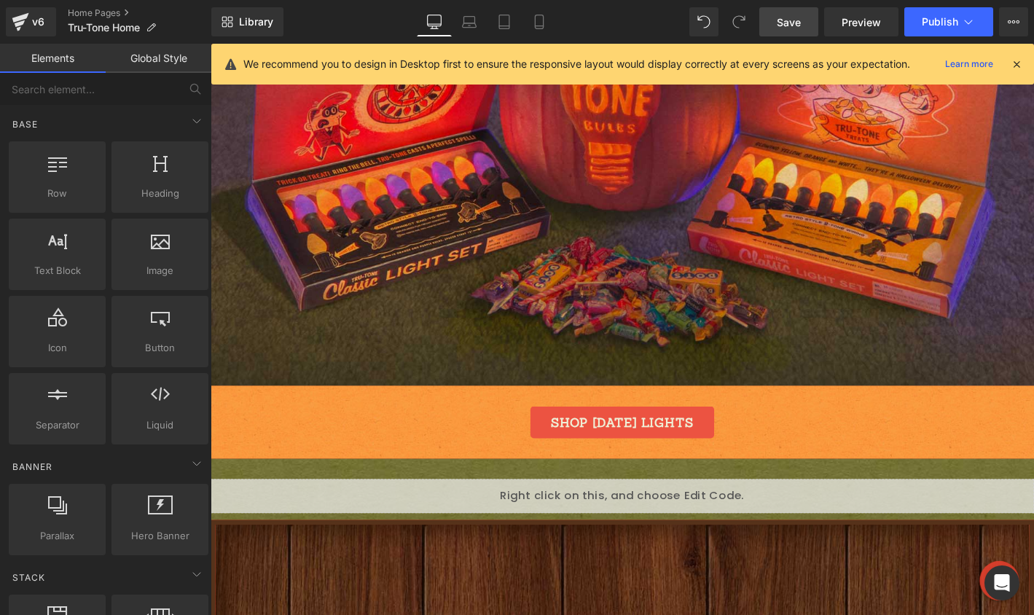
click at [776, 22] on link "Save" at bounding box center [788, 21] width 59 height 29
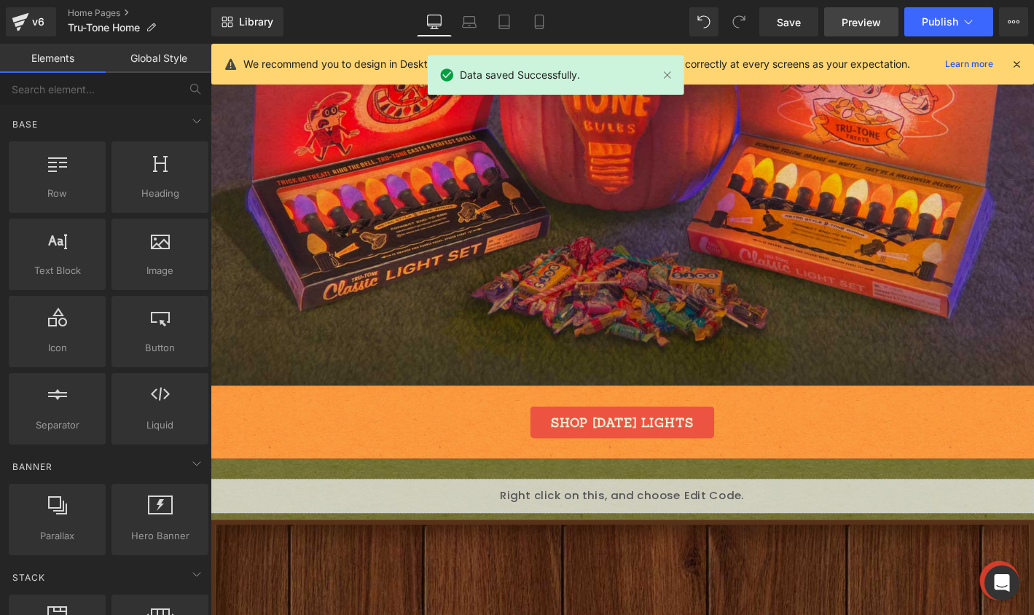
click at [856, 18] on span "Preview" at bounding box center [860, 22] width 39 height 15
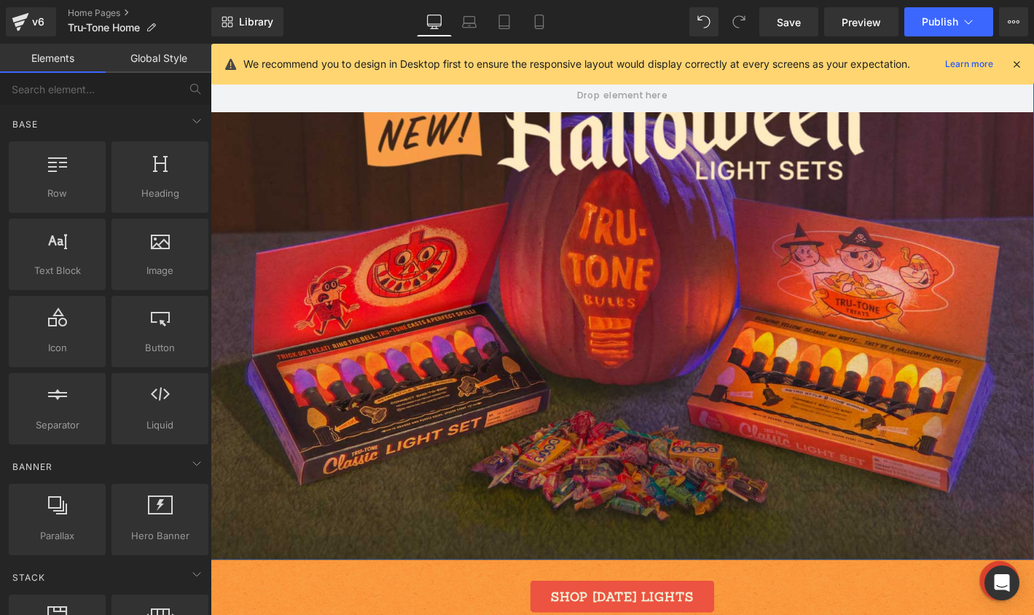
scroll to position [541, 0]
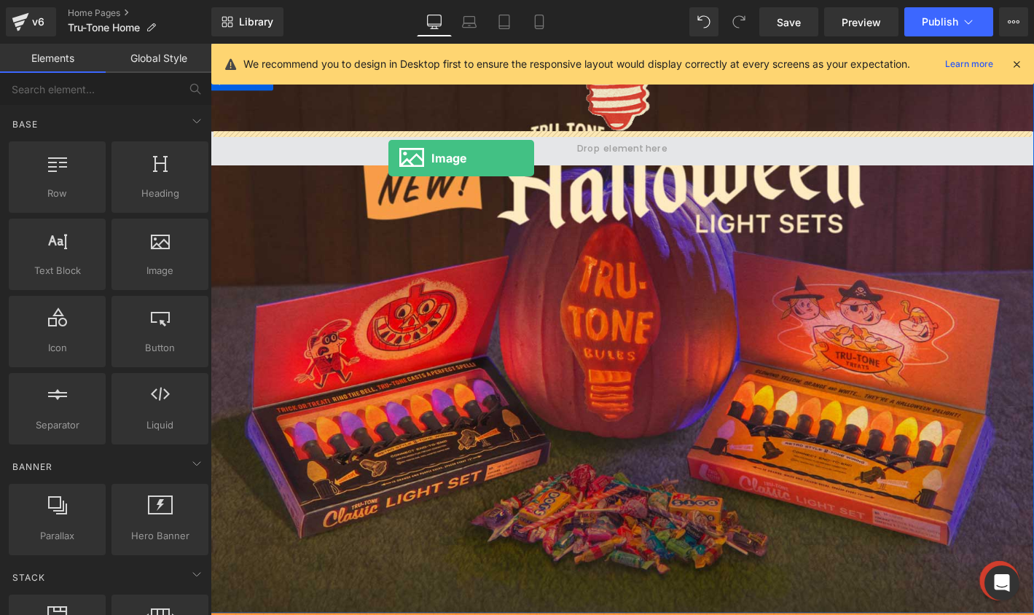
drag, startPoint x: 361, startPoint y: 307, endPoint x: 401, endPoint y: 166, distance: 146.9
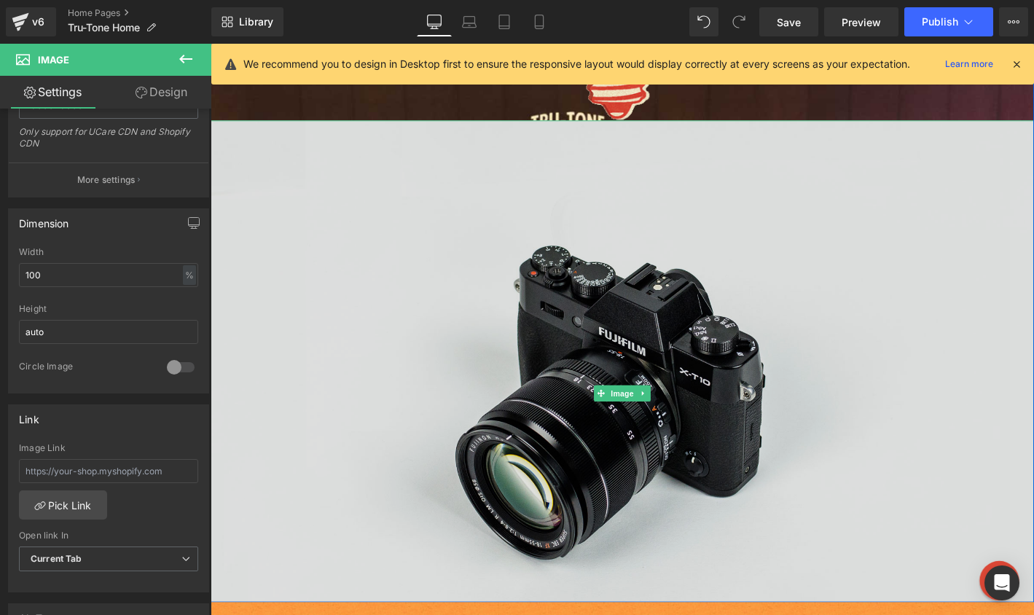
scroll to position [507, 0]
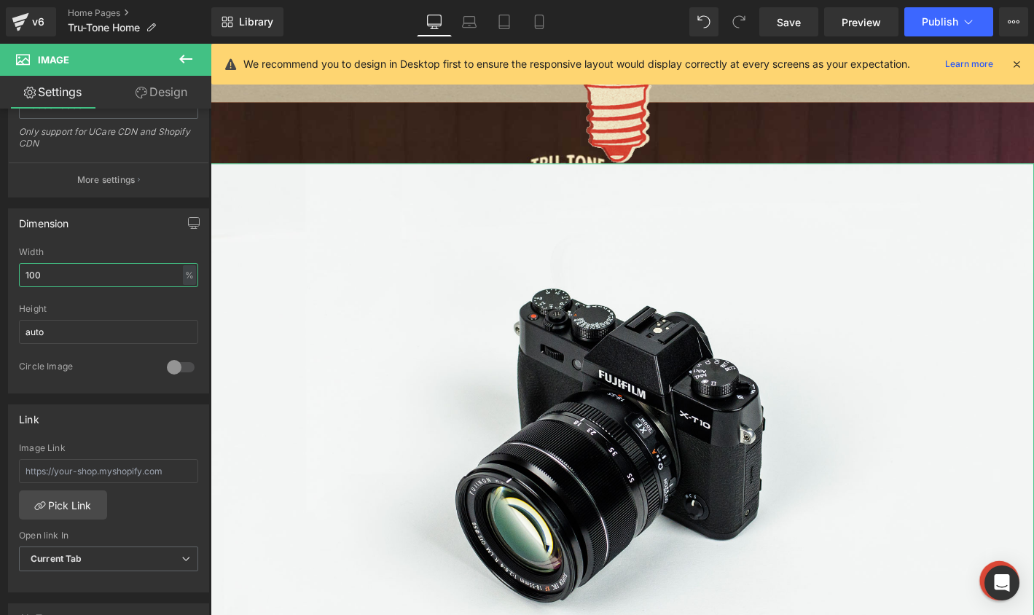
drag, startPoint x: 60, startPoint y: 264, endPoint x: -17, endPoint y: 267, distance: 77.3
click at [0, 267] on html "Image You are previewing how the will restyle your page. You can not edit Eleme…" at bounding box center [517, 307] width 1034 height 615
drag, startPoint x: 59, startPoint y: 274, endPoint x: -20, endPoint y: 272, distance: 79.4
click at [0, 272] on html "Image You are previewing how the will restyle your page. You can not edit Eleme…" at bounding box center [517, 307] width 1034 height 615
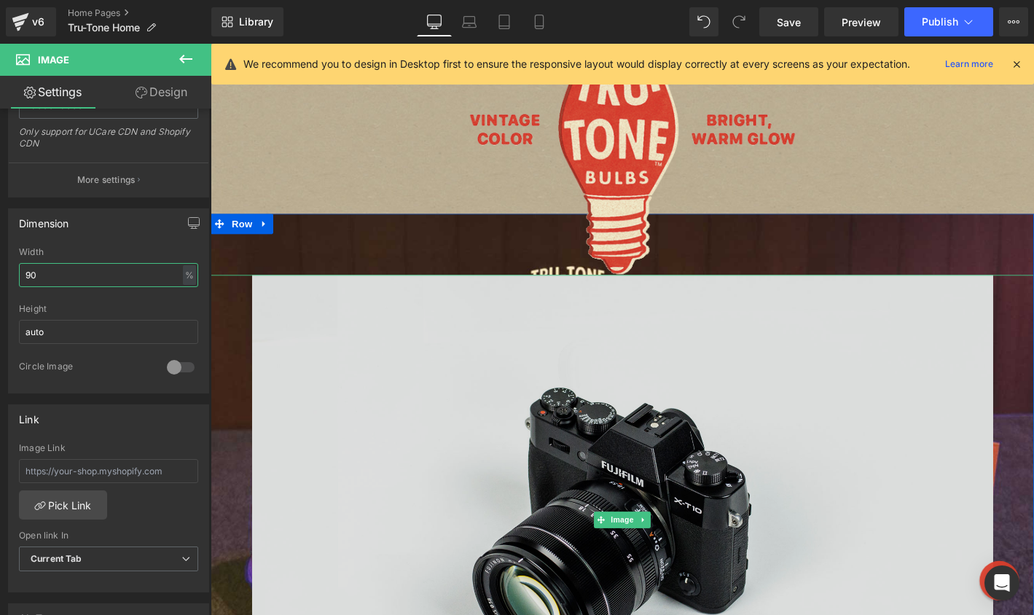
scroll to position [295, 0]
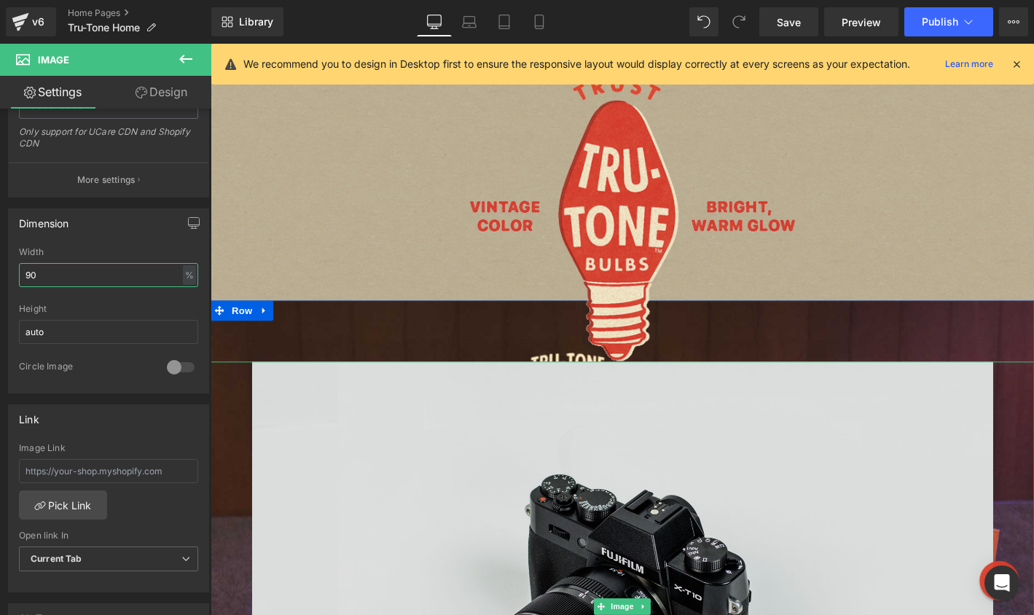
type input "90"
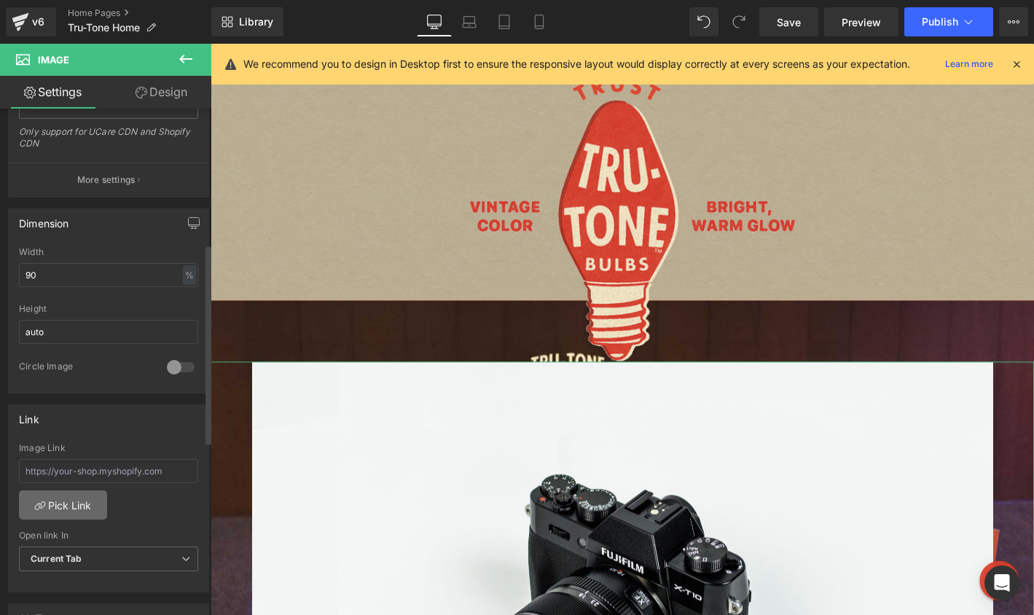
click at [57, 500] on link "Pick Link" at bounding box center [63, 504] width 88 height 29
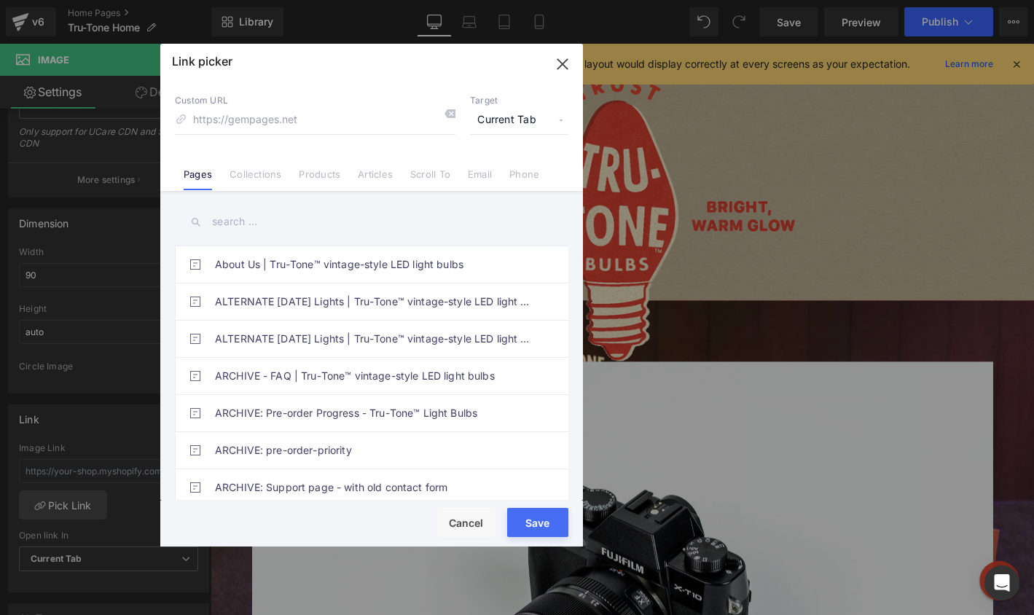
click at [323, 227] on input "text" at bounding box center [371, 221] width 393 height 33
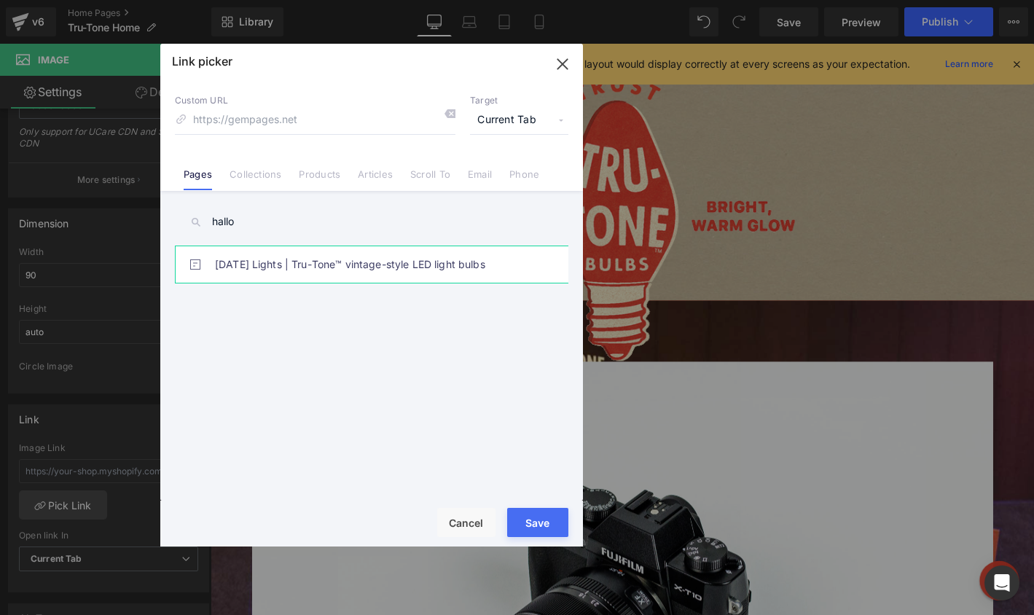
type input "hallo"
click at [331, 270] on link "[DATE] Lights | Tru-Tone™ vintage-style LED light bulbs" at bounding box center [375, 264] width 320 height 36
type input "/pages/halloween-lights"
click at [541, 522] on button "Save" at bounding box center [537, 522] width 61 height 29
type input "/pages/halloween-lights"
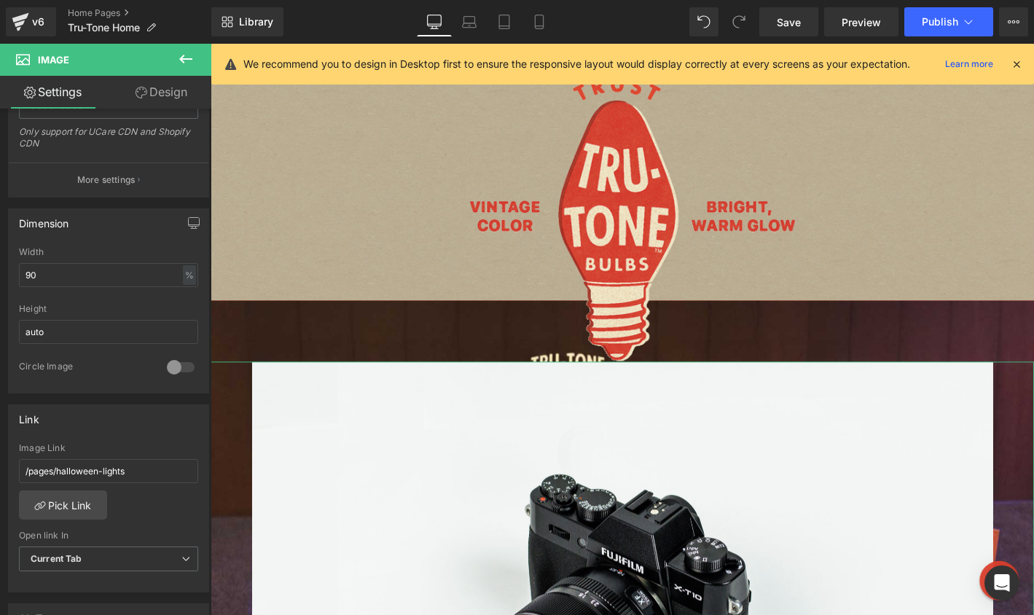
click at [155, 85] on link "Design" at bounding box center [162, 92] width 106 height 33
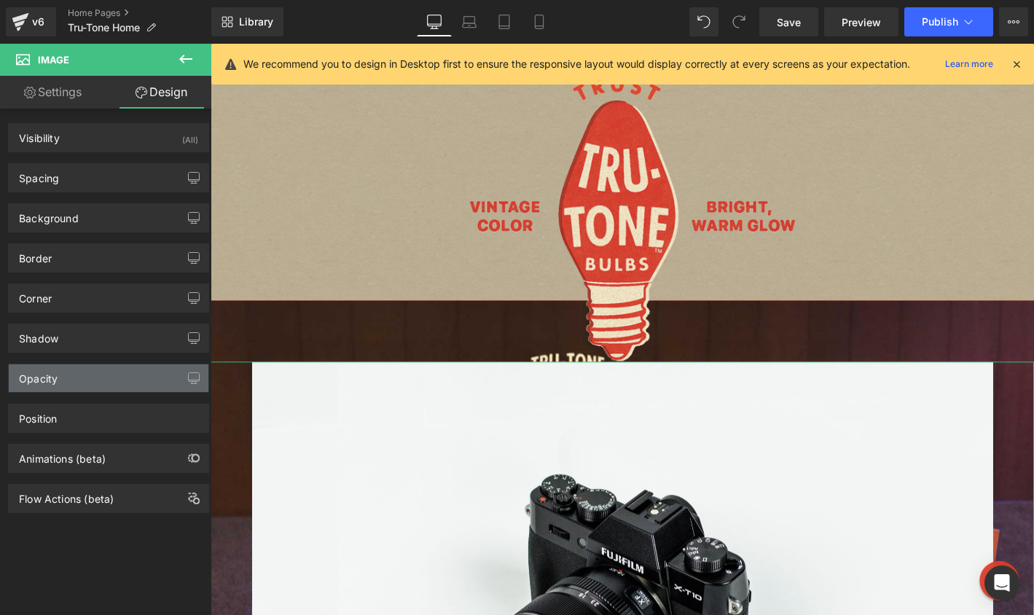
click at [90, 377] on div "Opacity" at bounding box center [109, 378] width 200 height 28
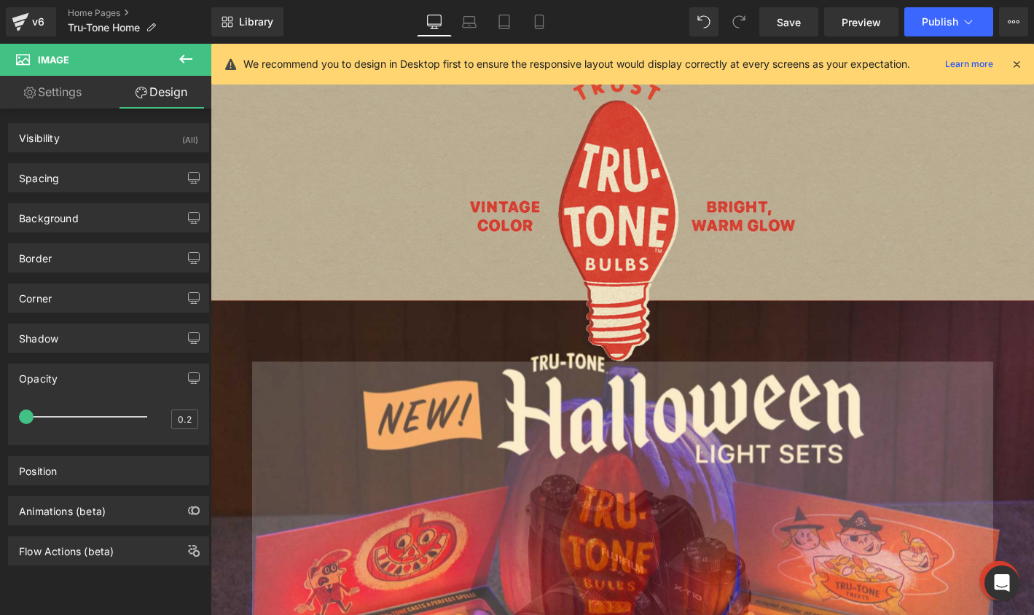
drag, startPoint x: 138, startPoint y: 414, endPoint x: -130, endPoint y: 400, distance: 268.4
click at [0, 400] on html "Image You are previewing how the will restyle your page. You can not edit Eleme…" at bounding box center [517, 307] width 1034 height 615
drag, startPoint x: 23, startPoint y: 414, endPoint x: -23, endPoint y: 402, distance: 48.2
click at [0, 402] on html "Image You are previewing how the will restyle your page. You can not edit Eleme…" at bounding box center [517, 307] width 1034 height 615
click at [180, 417] on input "0.2" at bounding box center [184, 419] width 25 height 18
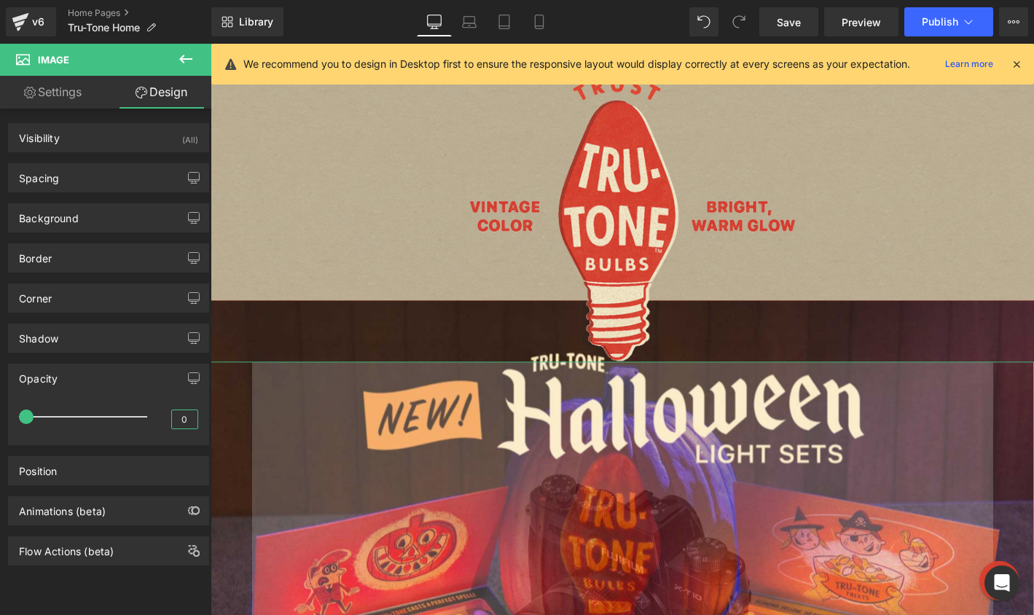
type input "0"
type input "0.2"
click at [63, 88] on link "Settings" at bounding box center [53, 92] width 106 height 33
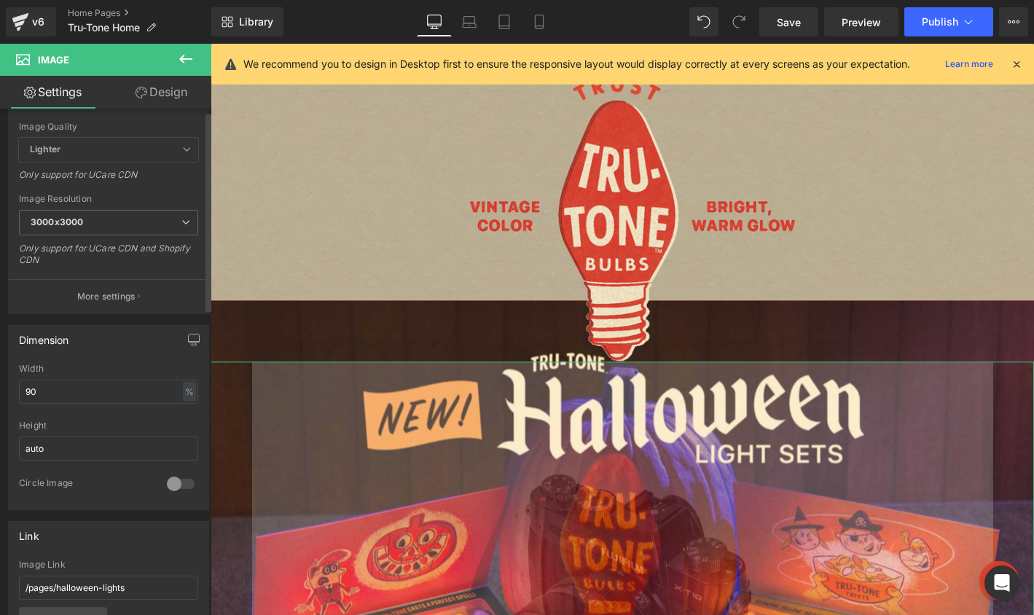
scroll to position [0, 0]
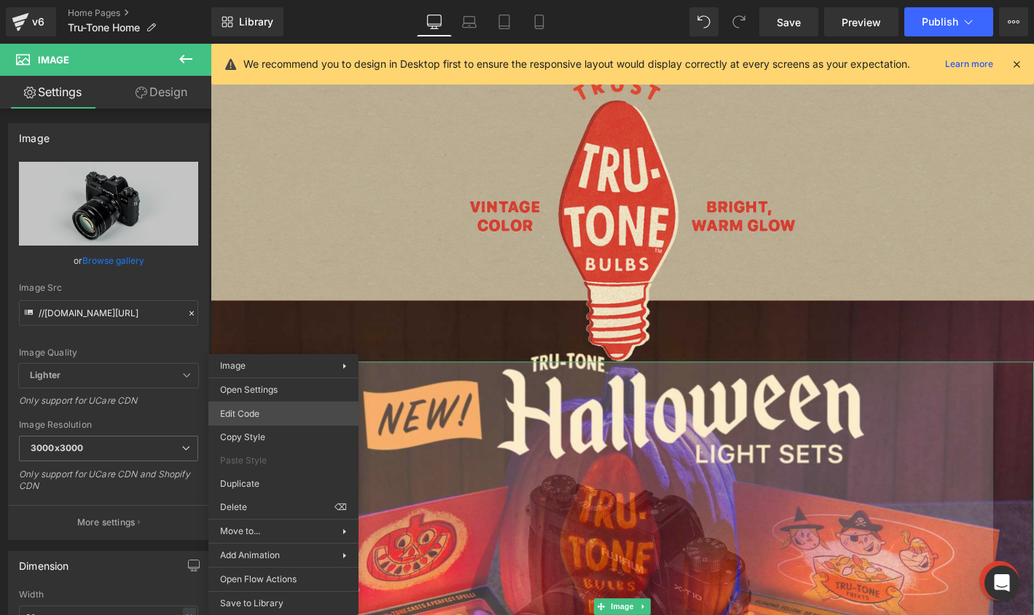
click at [273, 0] on div "Image You are previewing how the will restyle your page. You can not edit Eleme…" at bounding box center [517, 0] width 1034 height 0
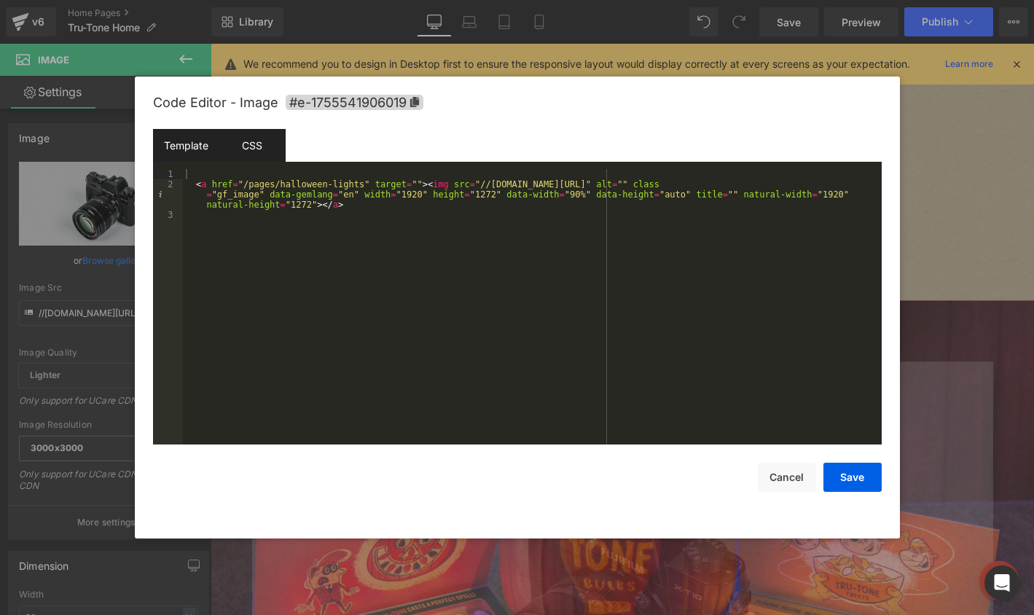
click at [241, 140] on div "CSS" at bounding box center [252, 145] width 66 height 33
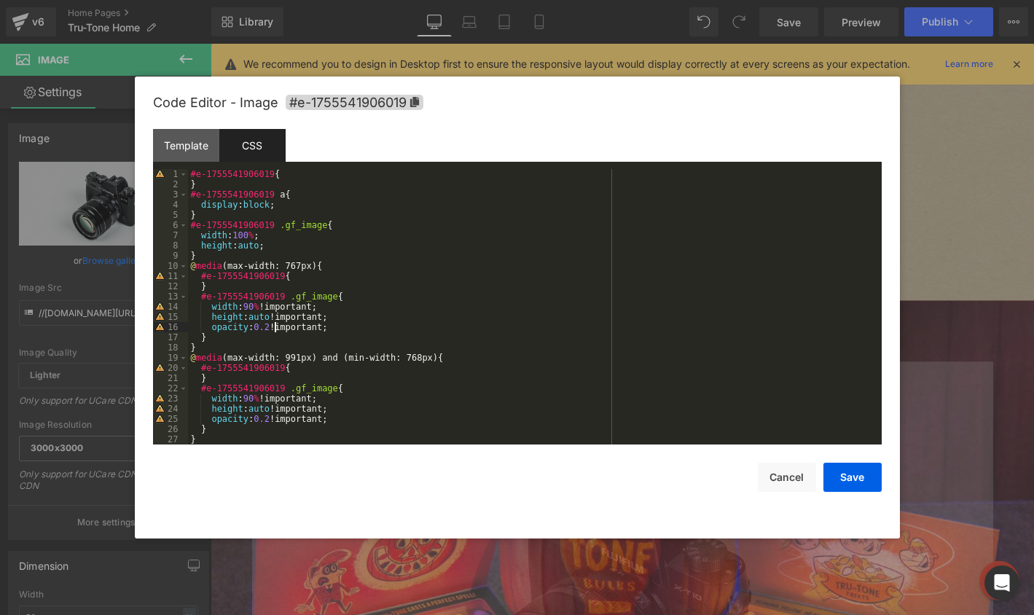
click at [273, 325] on div "#e-1755541906019 { } #e-1755541906019 a { display : block ; } #e-1755541906019 …" at bounding box center [532, 317] width 688 height 296
click at [841, 472] on button "Save" at bounding box center [852, 477] width 58 height 29
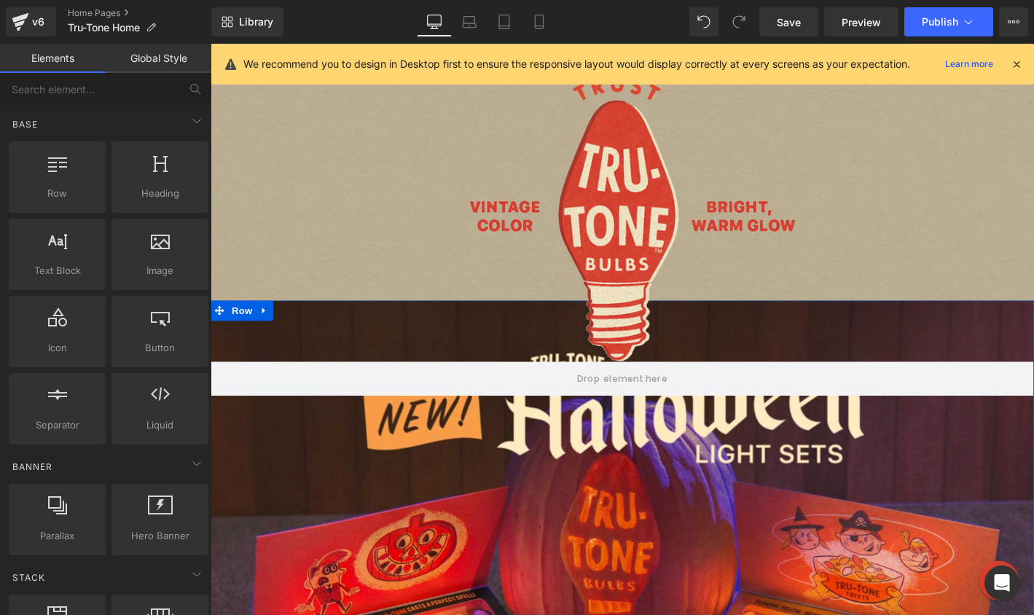
scroll to position [559, 0]
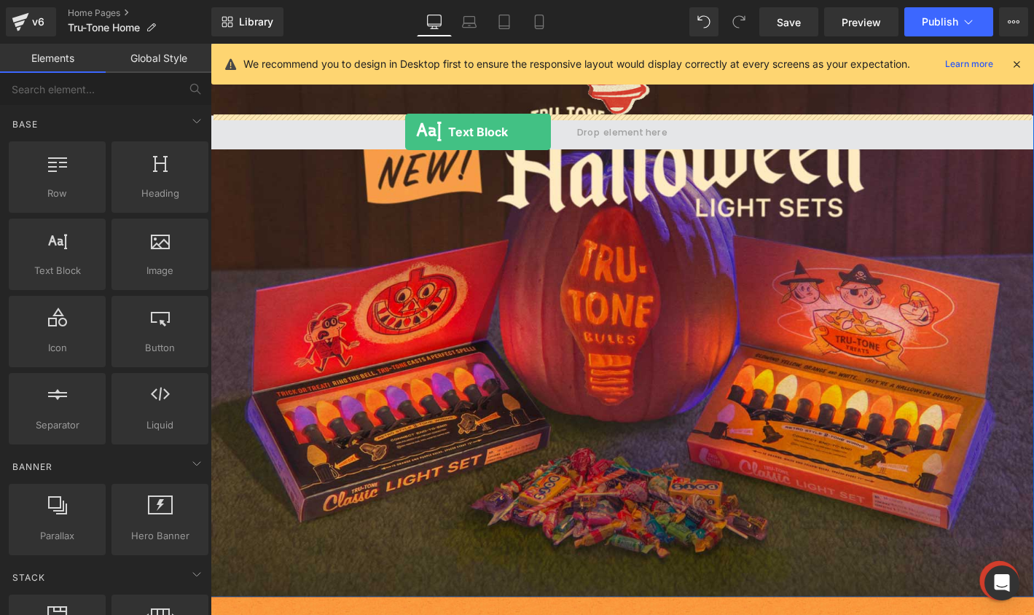
drag, startPoint x: 390, startPoint y: 297, endPoint x: 419, endPoint y: 138, distance: 162.2
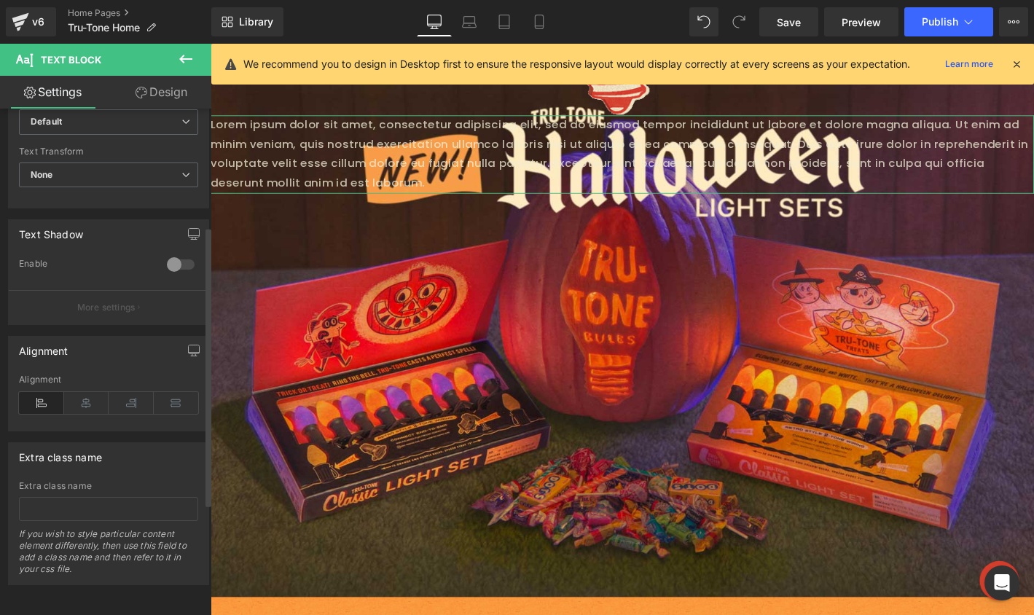
scroll to position [0, 0]
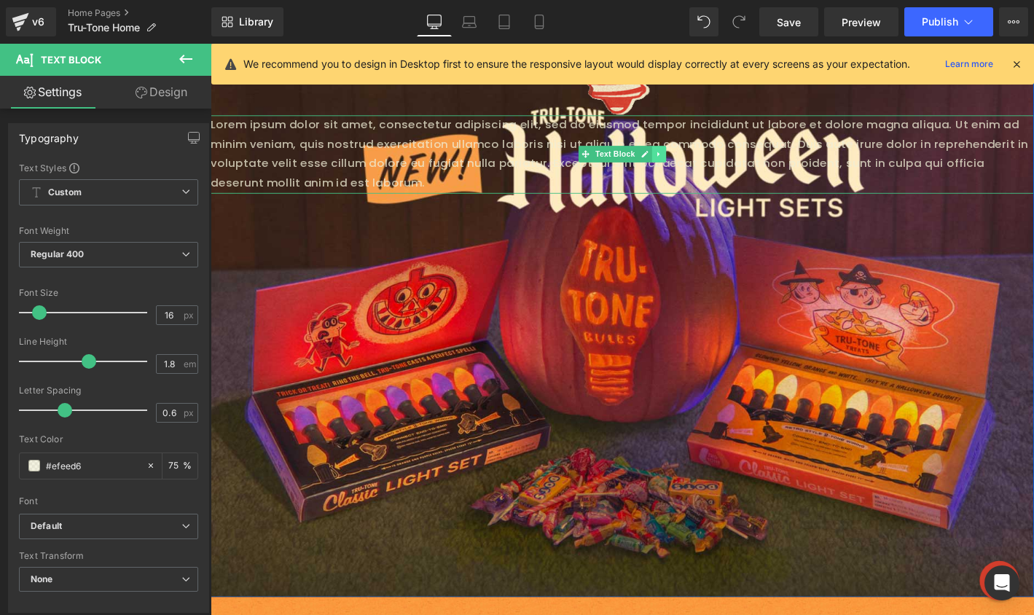
click at [686, 158] on icon at bounding box center [690, 161] width 8 height 9
click at [694, 162] on icon at bounding box center [698, 162] width 8 height 8
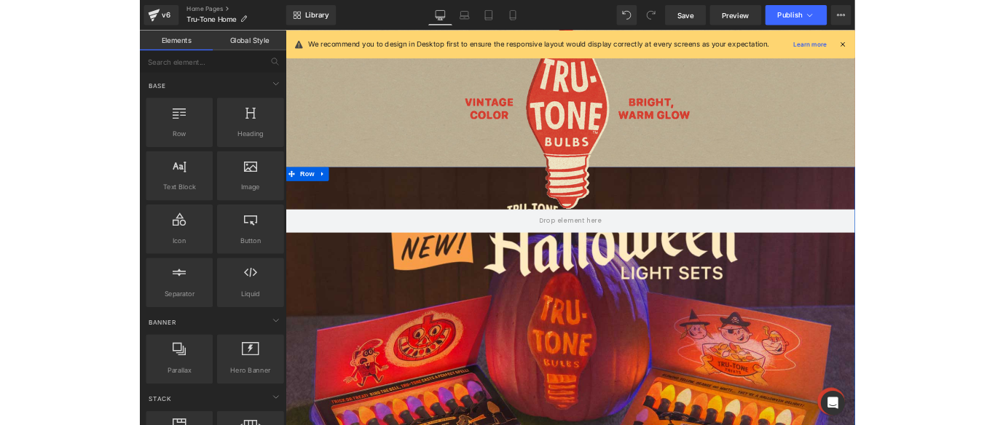
scroll to position [345, 0]
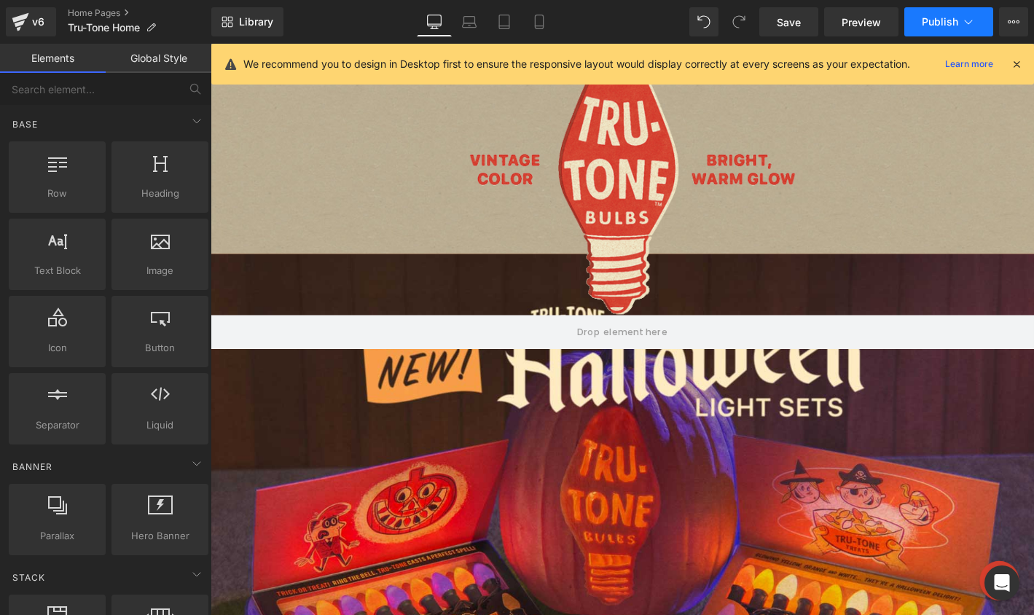
click at [923, 26] on span "Publish" at bounding box center [939, 22] width 36 height 12
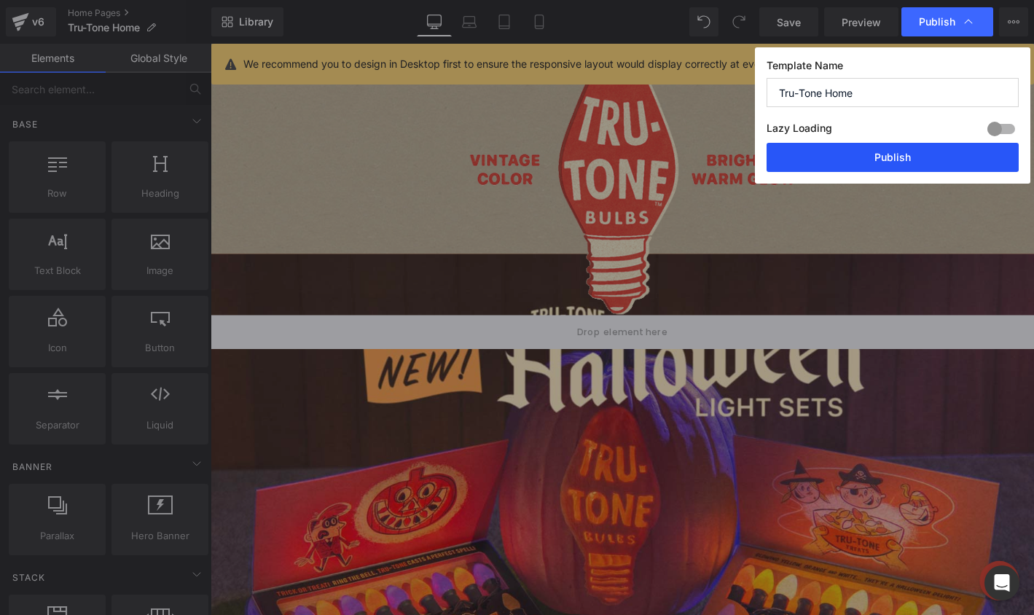
click at [865, 152] on button "Publish" at bounding box center [892, 157] width 252 height 29
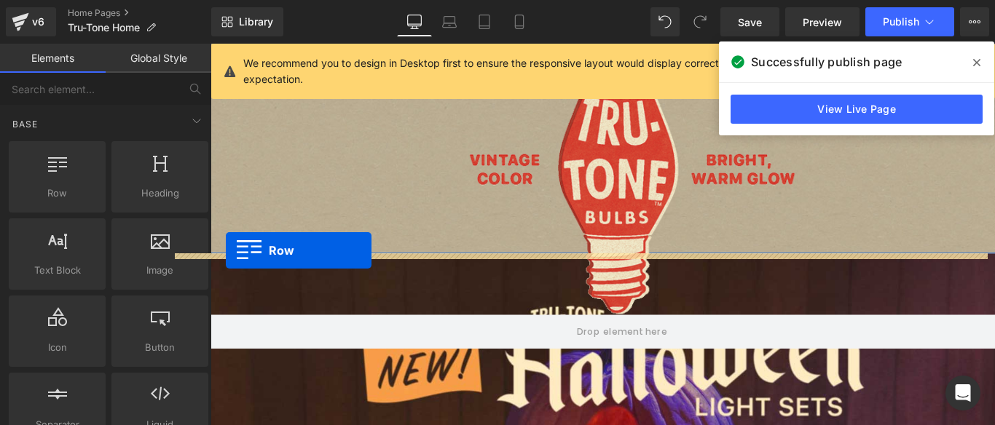
drag, startPoint x: 261, startPoint y: 234, endPoint x: 227, endPoint y: 265, distance: 45.9
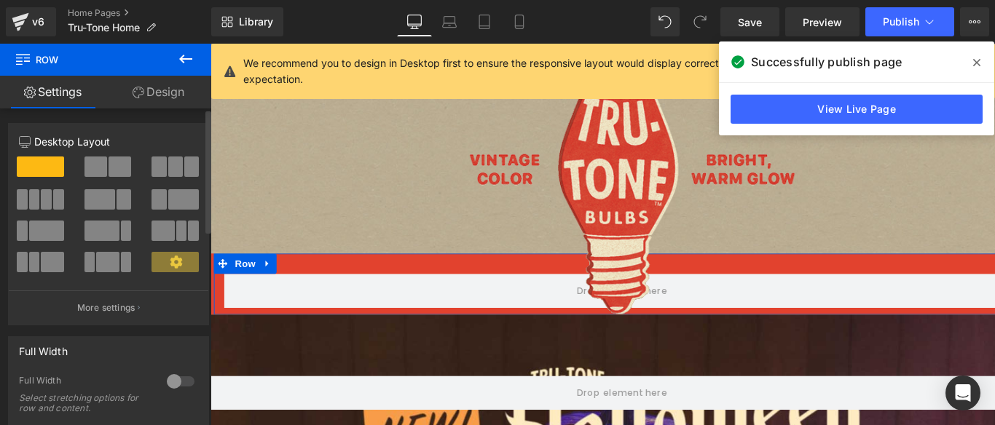
click at [178, 381] on div at bounding box center [180, 381] width 35 height 23
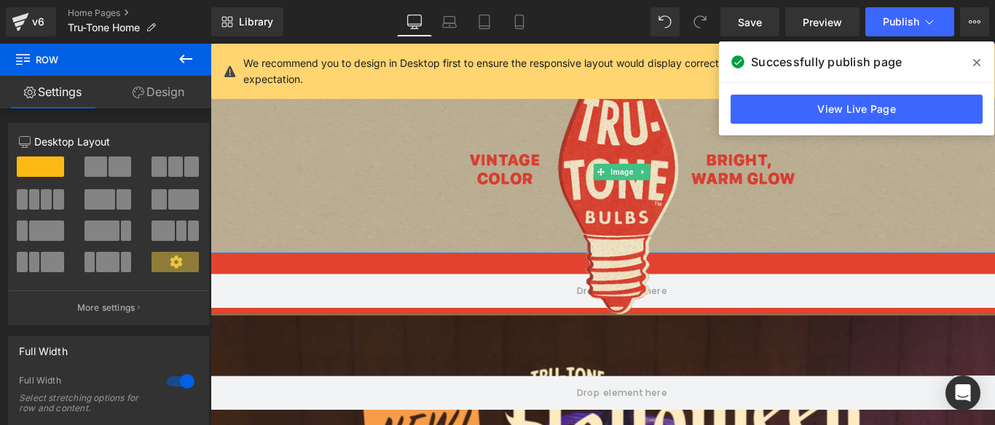
click at [293, 306] on div at bounding box center [651, 181] width 881 height 307
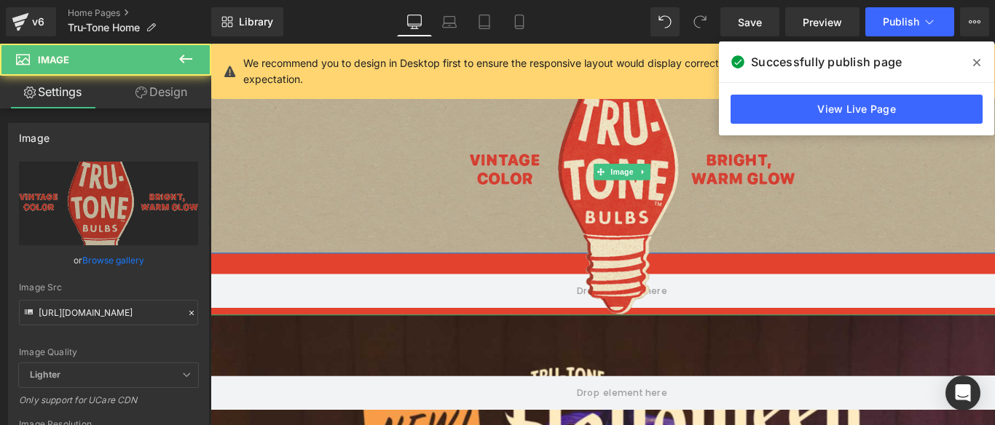
click at [224, 297] on div at bounding box center [651, 181] width 881 height 307
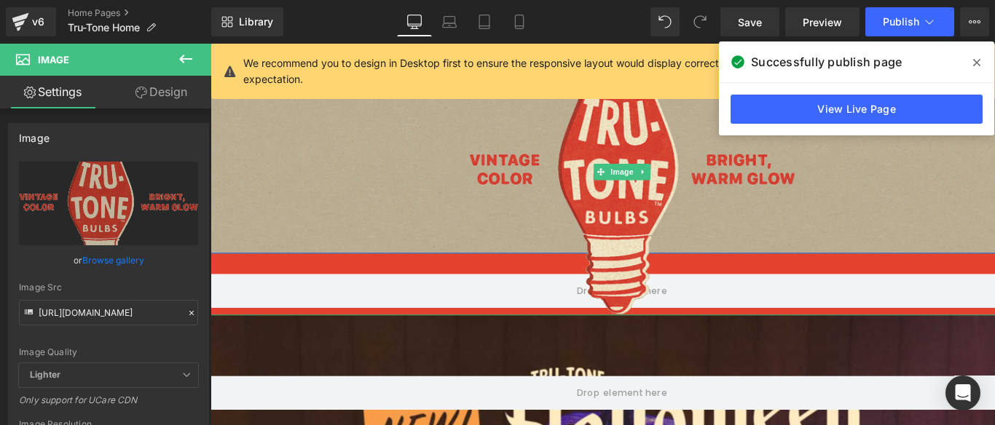
click at [222, 268] on div at bounding box center [651, 181] width 881 height 307
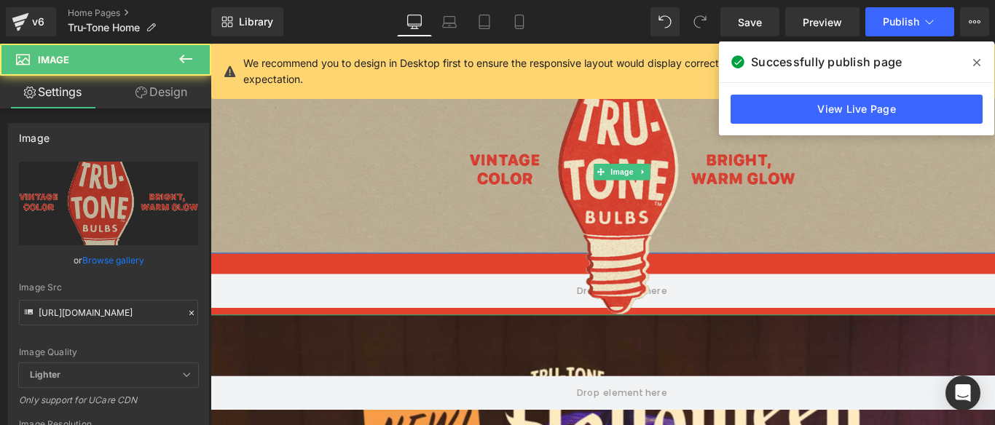
click at [236, 271] on div at bounding box center [651, 181] width 881 height 307
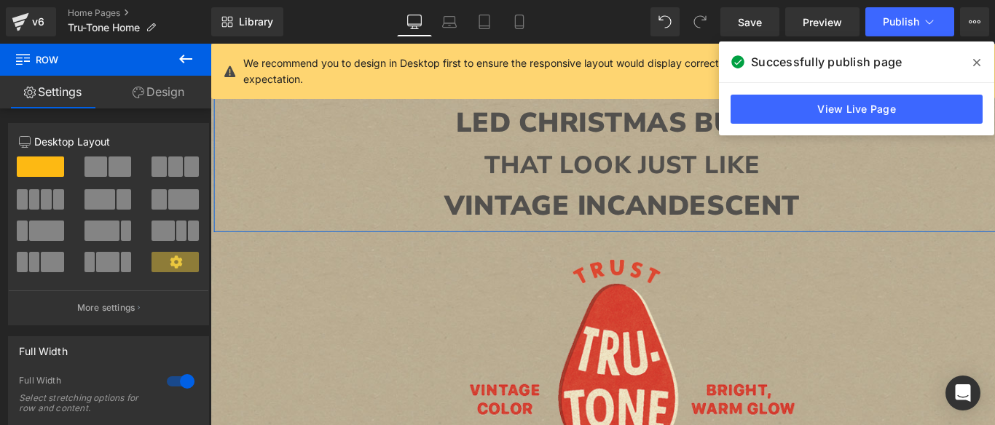
scroll to position [296, 0]
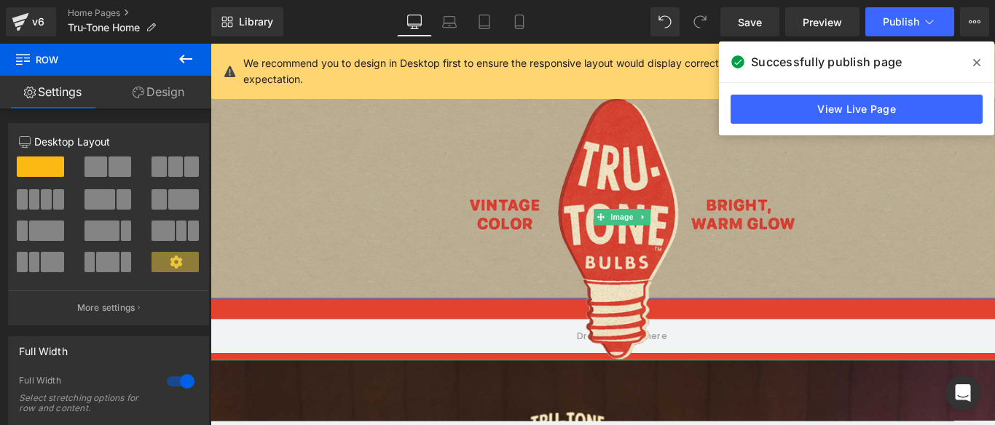
click at [289, 345] on div at bounding box center [651, 229] width 881 height 307
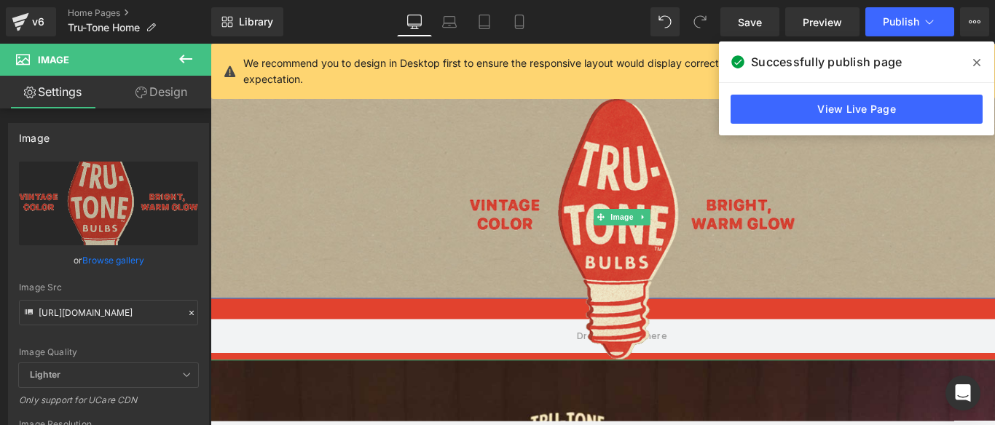
click at [232, 319] on div at bounding box center [651, 229] width 881 height 307
click at [645, 231] on span "Image" at bounding box center [651, 229] width 31 height 17
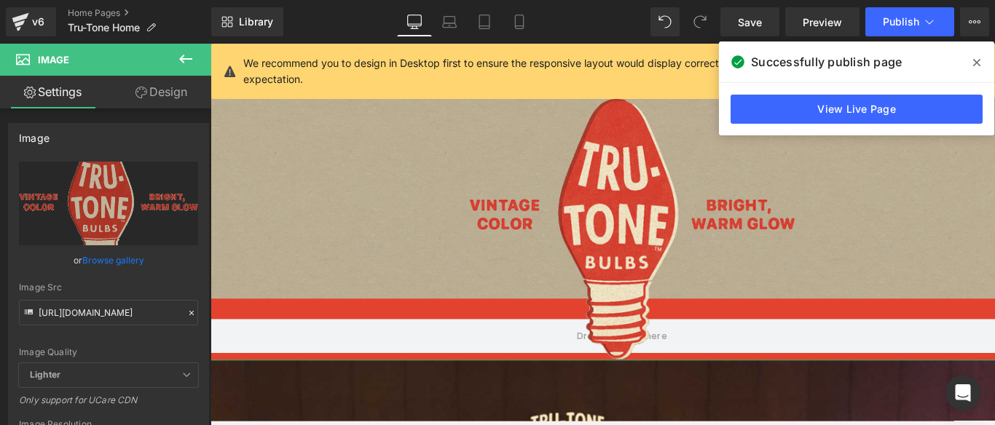
click at [161, 92] on link "Design" at bounding box center [162, 92] width 106 height 33
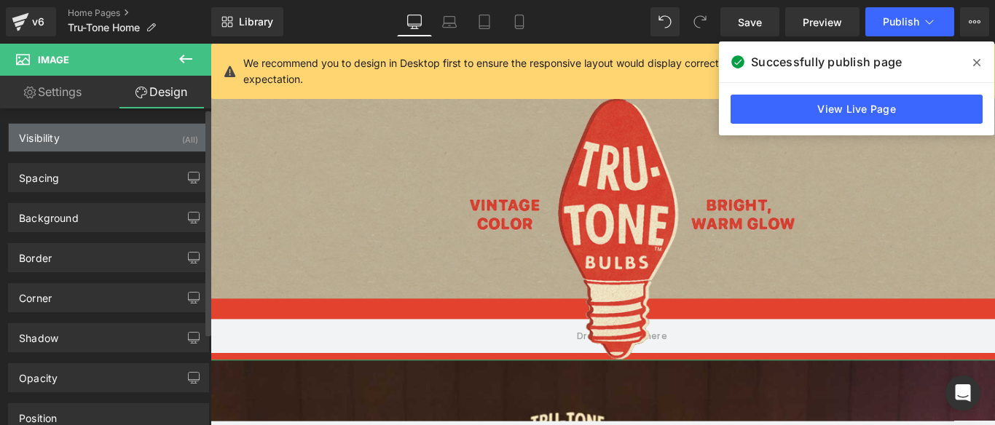
click at [155, 141] on div "Visibility (All)" at bounding box center [109, 138] width 200 height 28
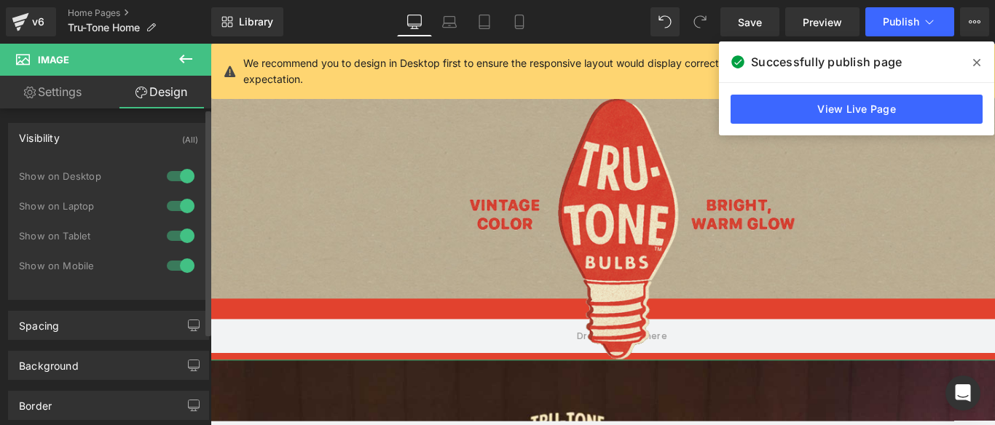
click at [168, 178] on div at bounding box center [180, 176] width 35 height 23
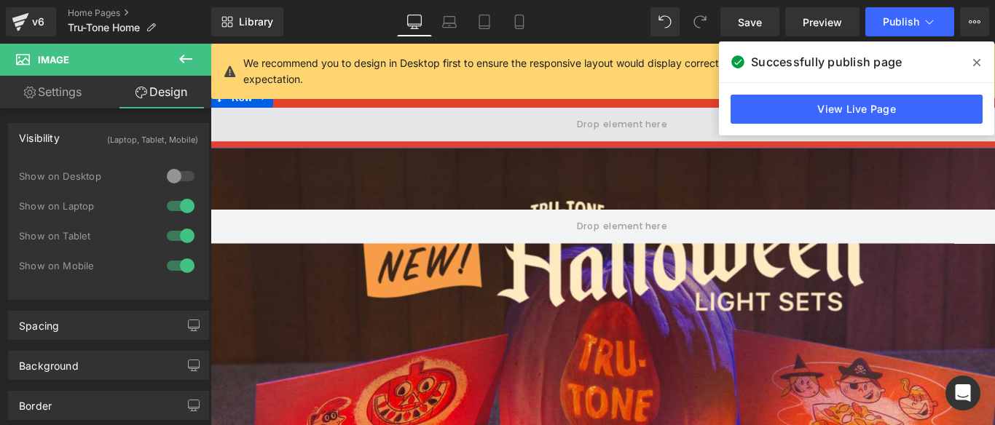
click at [235, 124] on span at bounding box center [651, 130] width 881 height 36
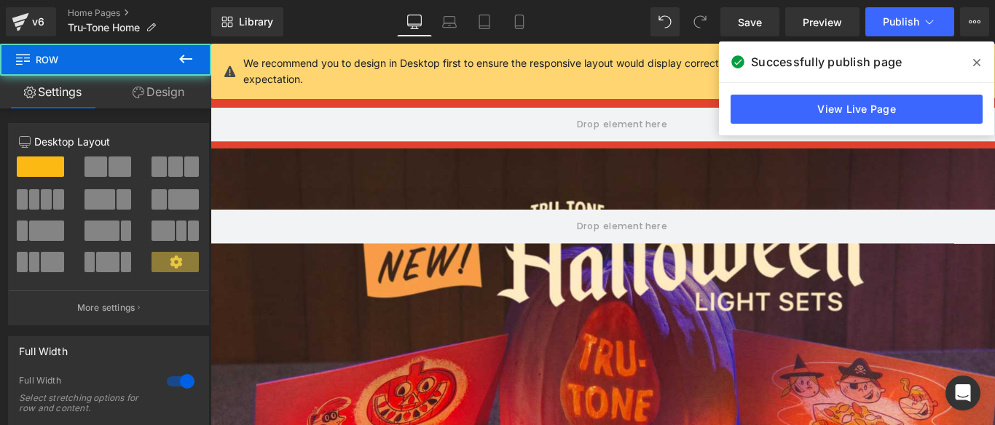
click at [149, 73] on span "Row" at bounding box center [88, 60] width 146 height 32
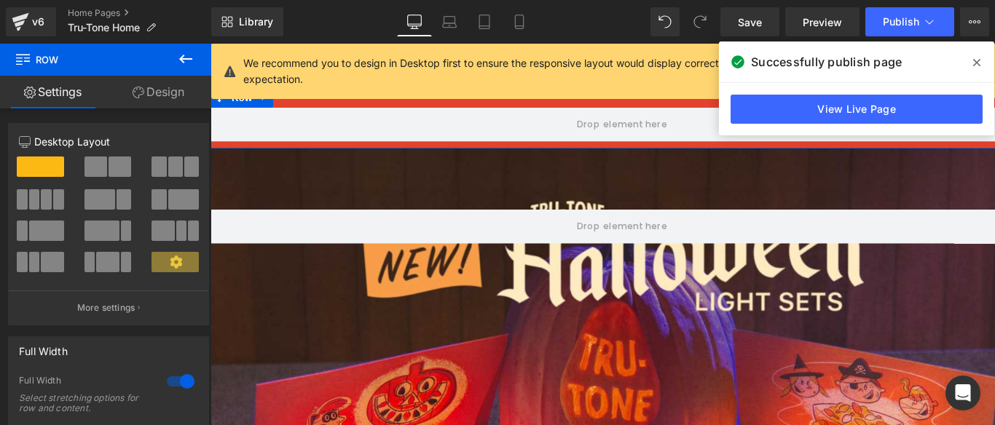
click at [149, 92] on link "Design" at bounding box center [159, 92] width 106 height 33
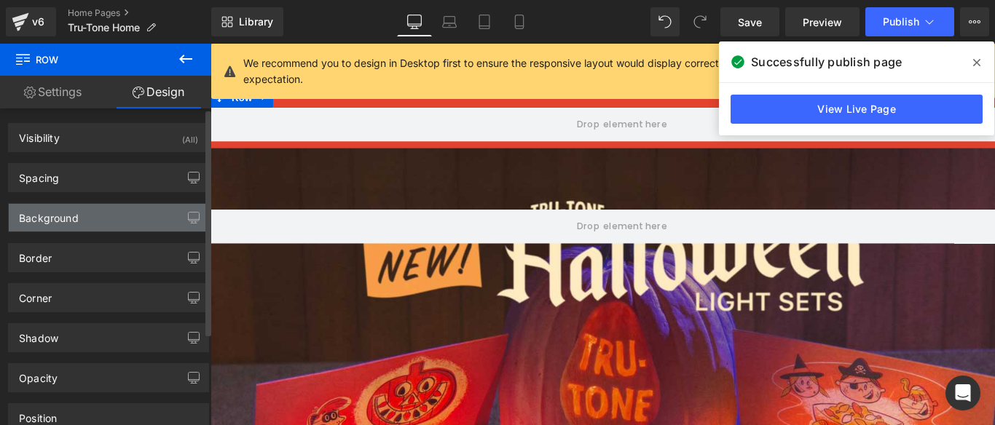
click at [79, 220] on div "Background" at bounding box center [109, 218] width 200 height 28
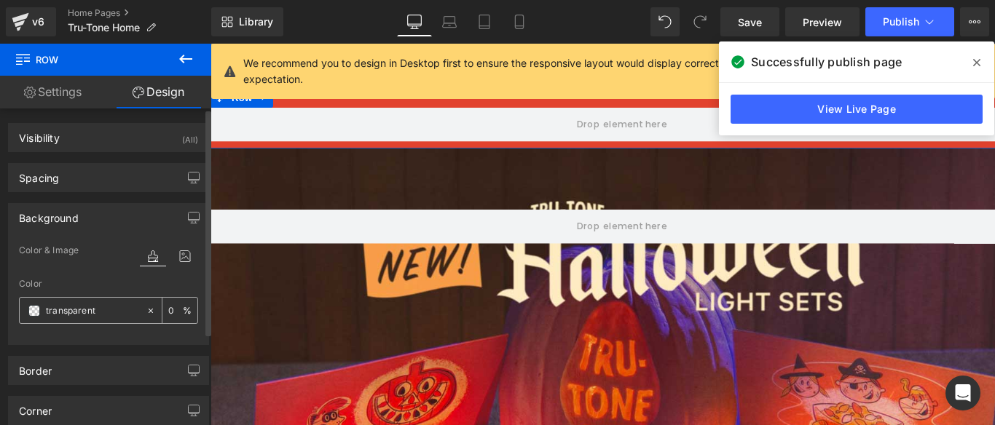
click at [100, 308] on input "transparent" at bounding box center [92, 311] width 93 height 16
paste input "331F17"
type input "331F17"
type input "100"
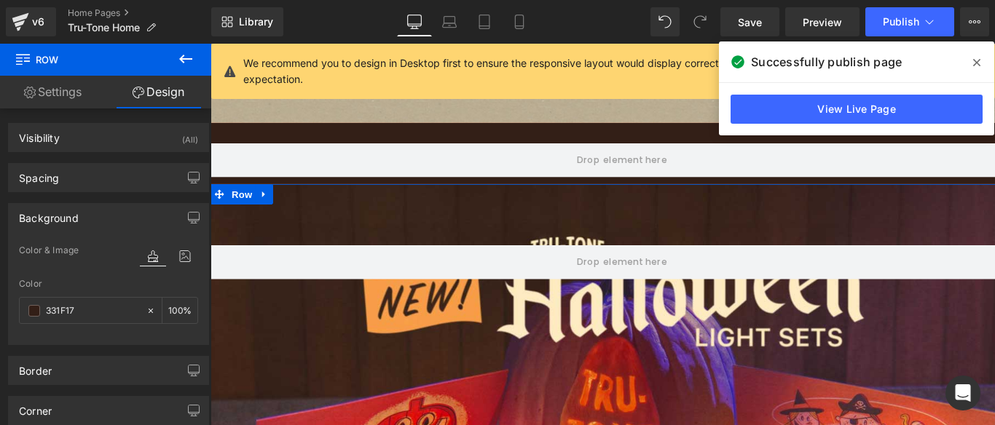
scroll to position [181, 0]
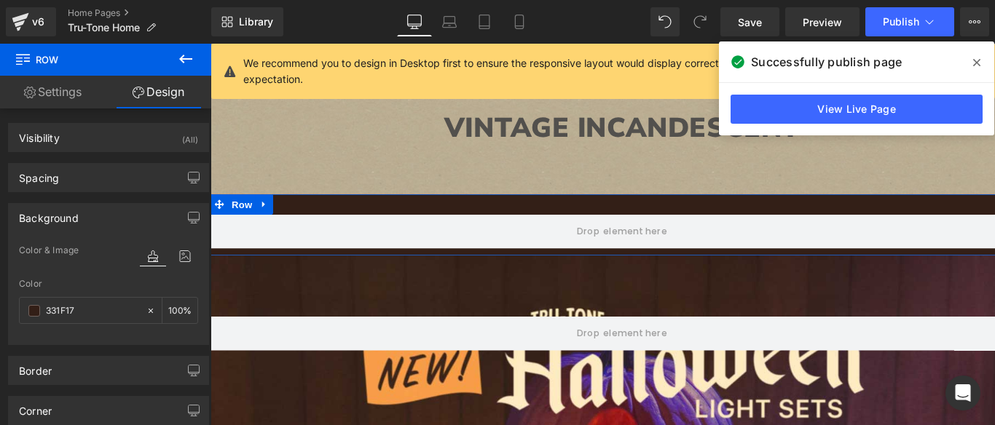
type input "#331f17"
click at [61, 90] on link "Settings" at bounding box center [53, 92] width 106 height 33
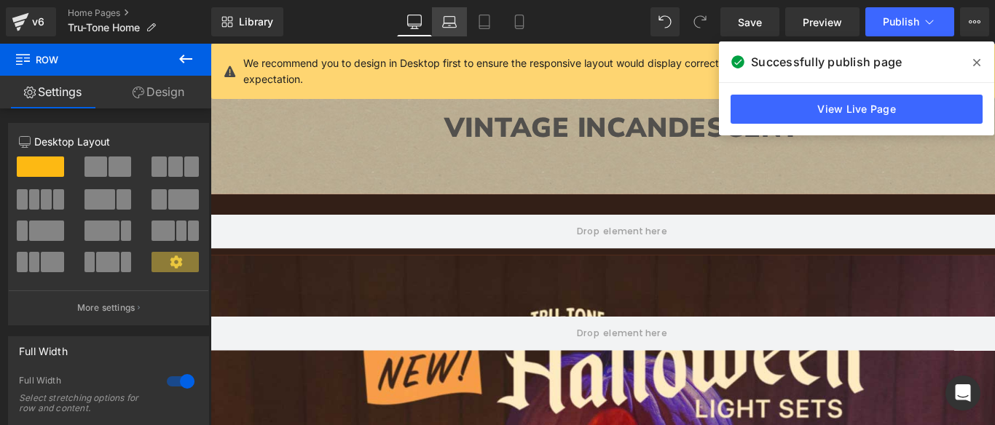
click at [450, 23] on icon at bounding box center [449, 22] width 15 height 15
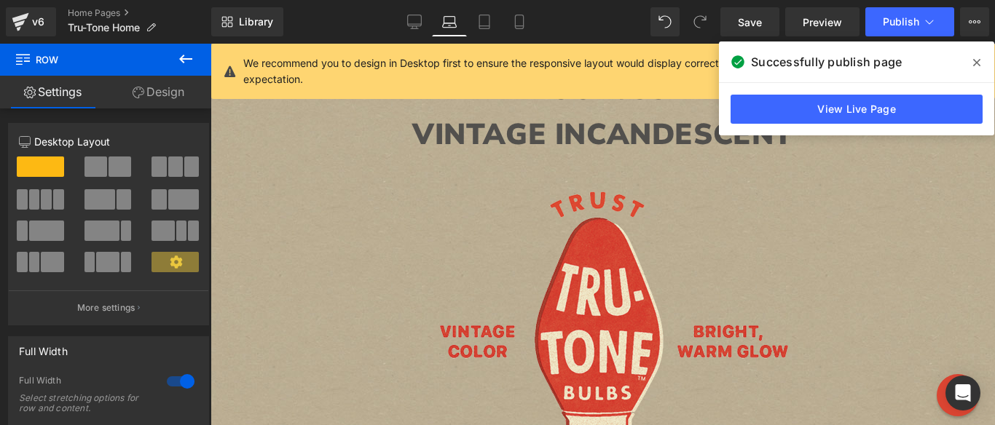
scroll to position [408, 0]
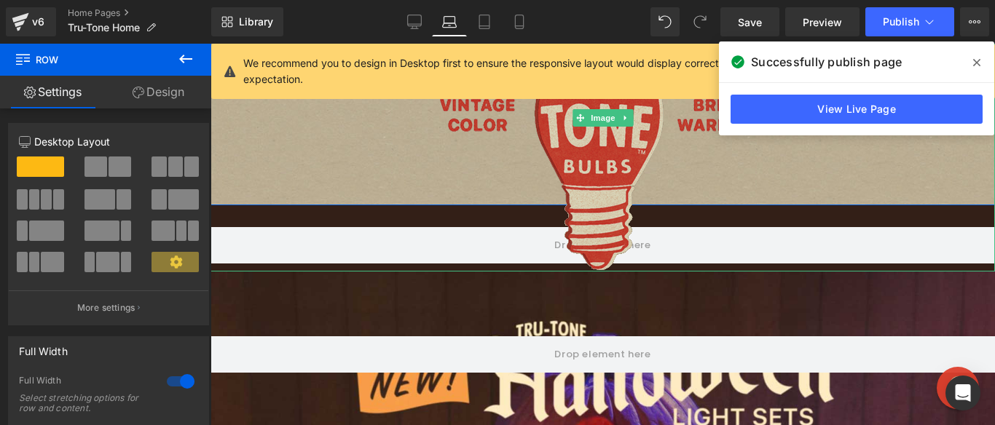
click at [545, 160] on img at bounding box center [602, 117] width 371 height 307
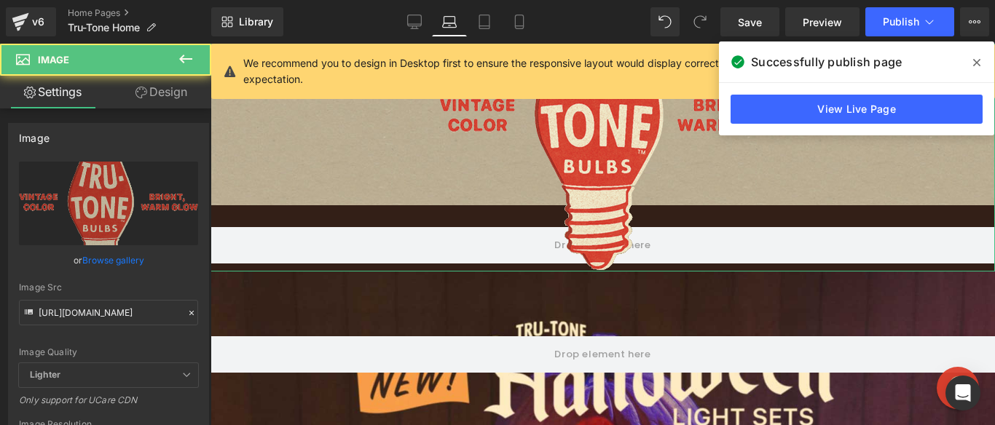
click at [173, 83] on link "Design" at bounding box center [162, 92] width 106 height 33
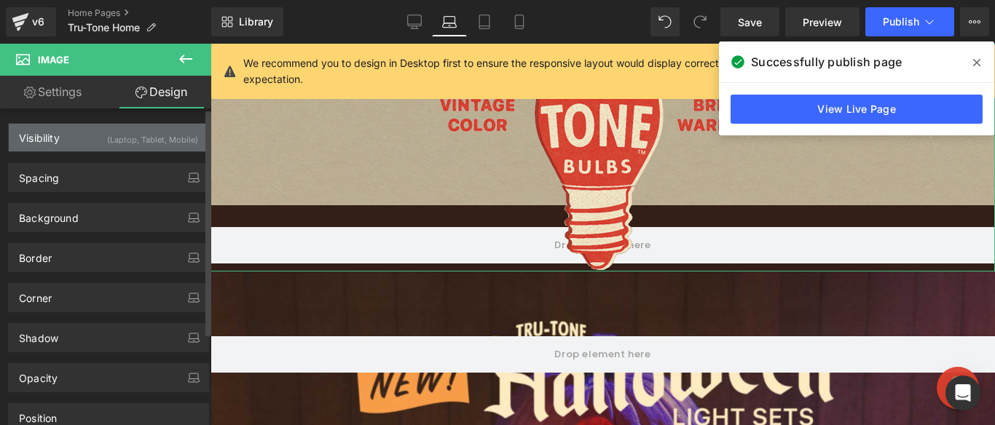
click at [88, 141] on div "Visibility (Laptop, Tablet, Mobile)" at bounding box center [109, 138] width 200 height 28
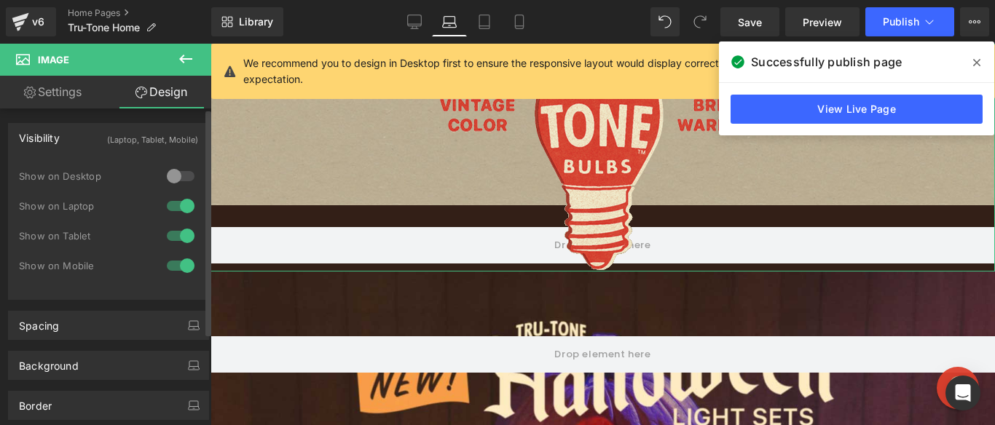
click at [170, 170] on div at bounding box center [180, 176] width 35 height 23
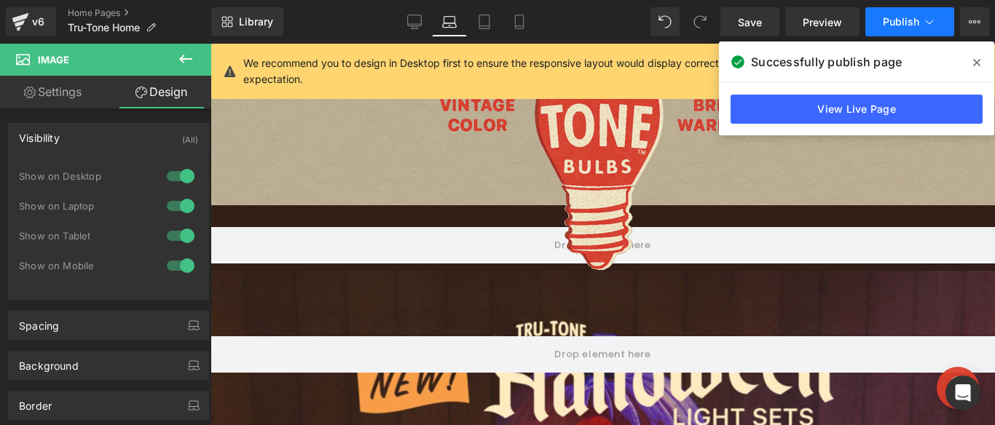
click at [892, 28] on button "Publish" at bounding box center [909, 21] width 89 height 29
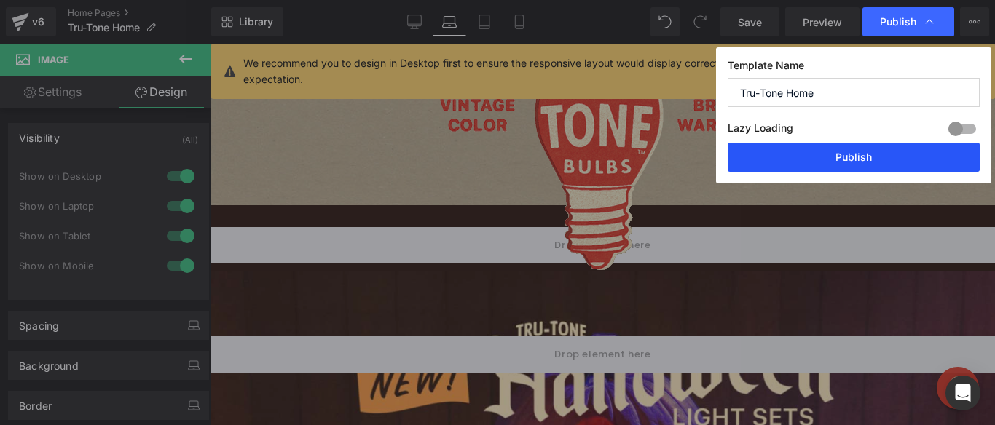
click at [849, 149] on button "Publish" at bounding box center [854, 157] width 252 height 29
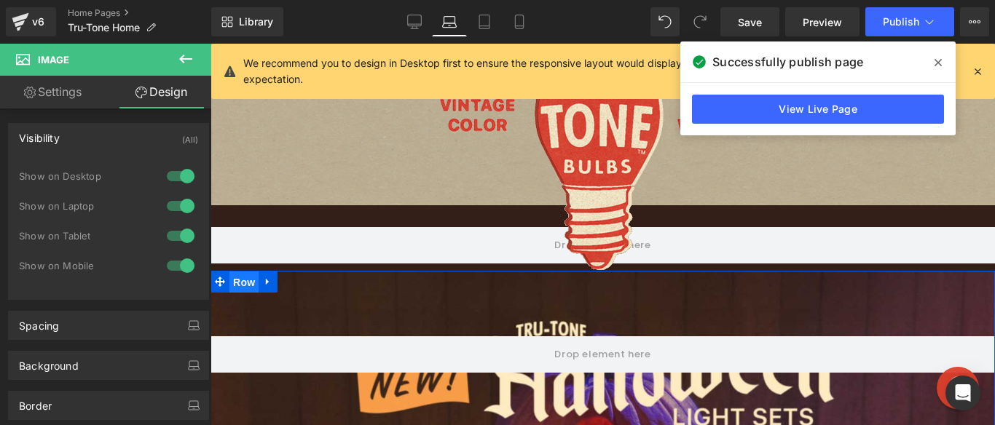
click at [231, 291] on span "Row" at bounding box center [243, 283] width 29 height 22
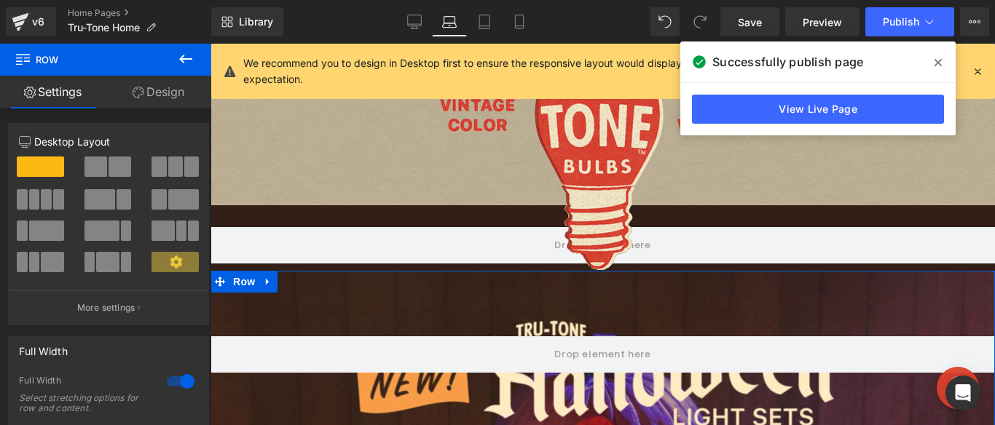
click at [127, 95] on link "Design" at bounding box center [159, 92] width 106 height 33
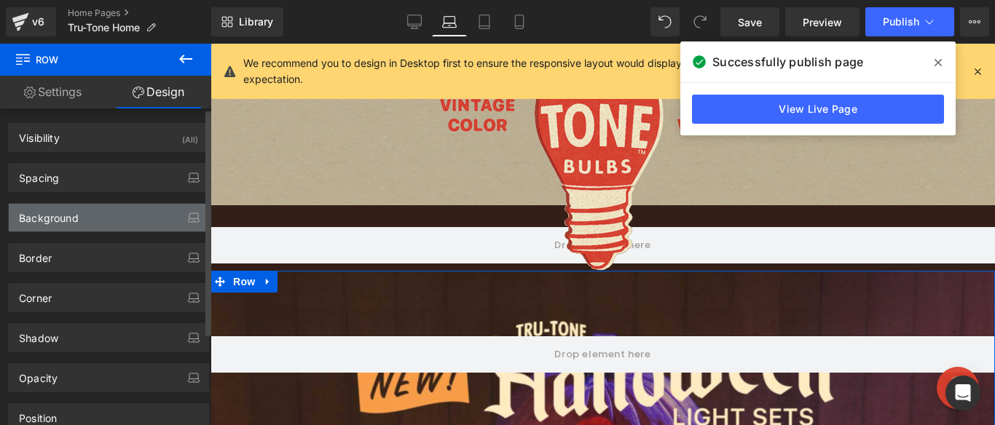
click at [55, 221] on div "Background" at bounding box center [49, 214] width 60 height 20
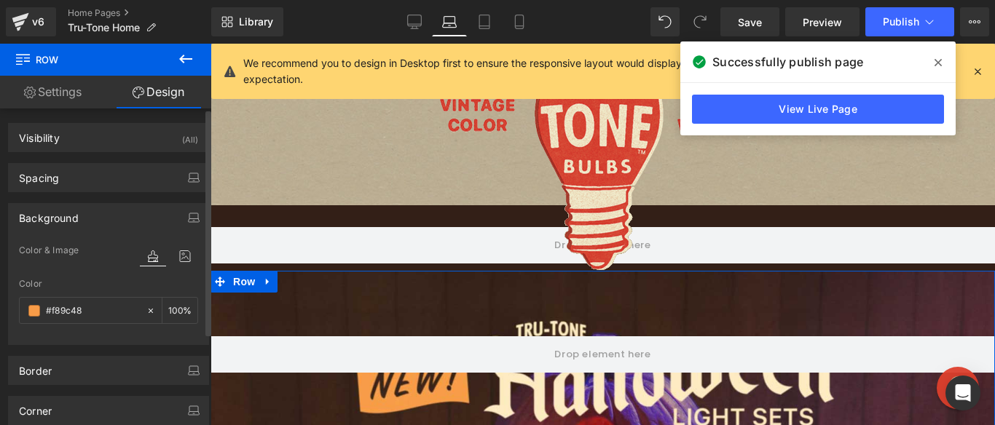
click at [55, 222] on div "Background" at bounding box center [49, 214] width 60 height 20
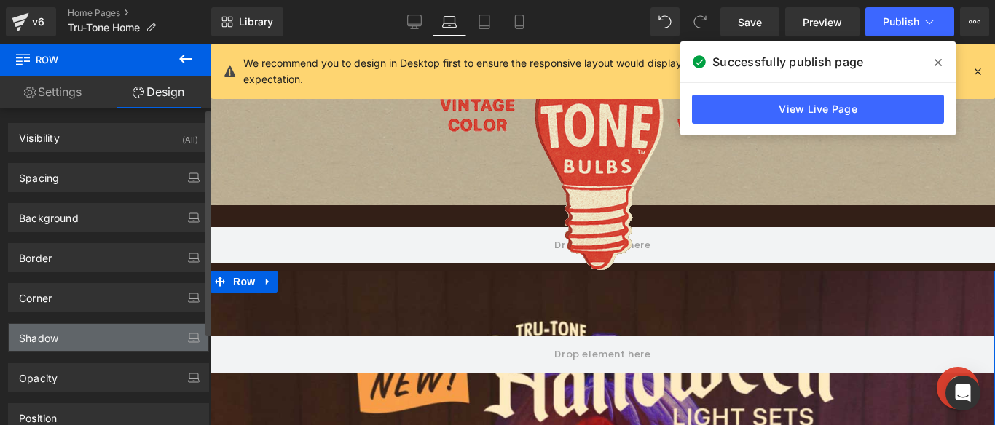
click at [44, 339] on div "Shadow" at bounding box center [38, 334] width 39 height 20
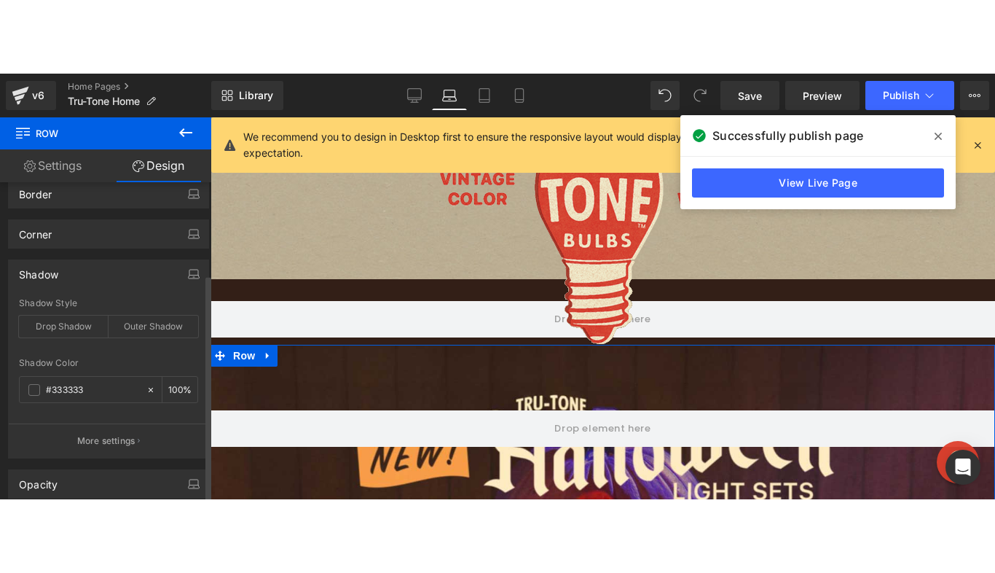
scroll to position [194, 0]
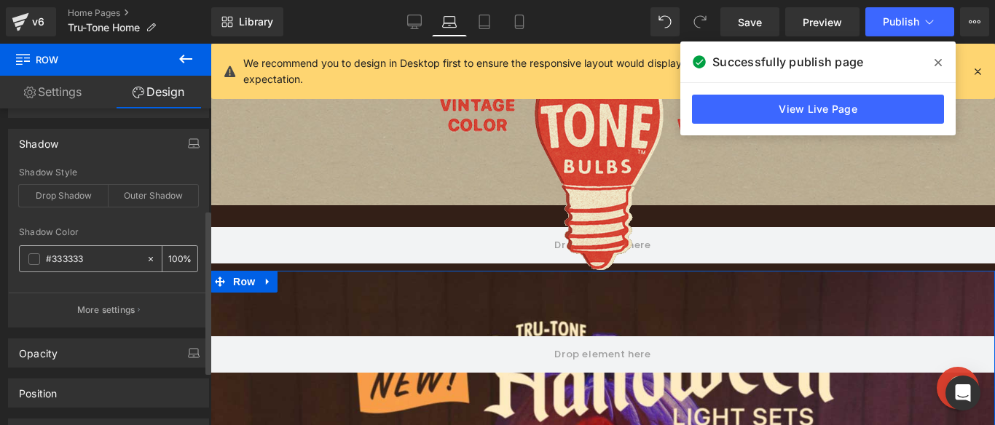
click at [84, 256] on input "#333333" at bounding box center [92, 259] width 93 height 16
paste input "331F17"
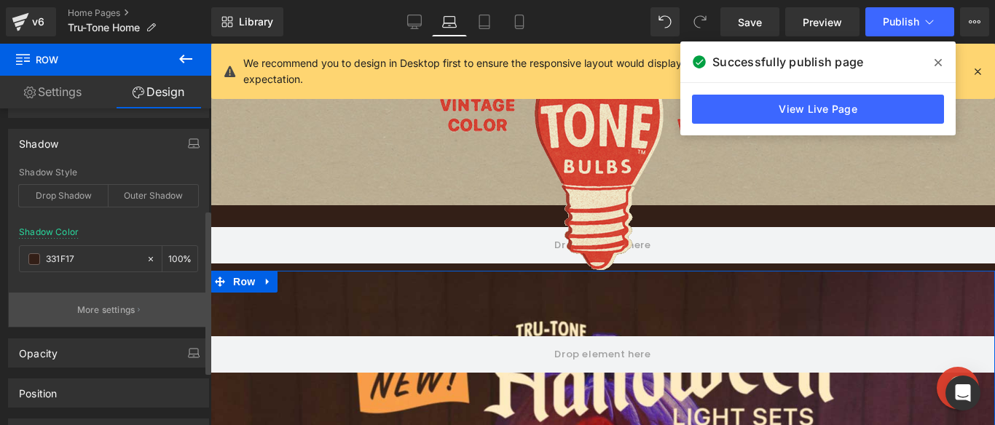
type input "#331f17"
click at [88, 307] on p "More settings" at bounding box center [106, 310] width 58 height 13
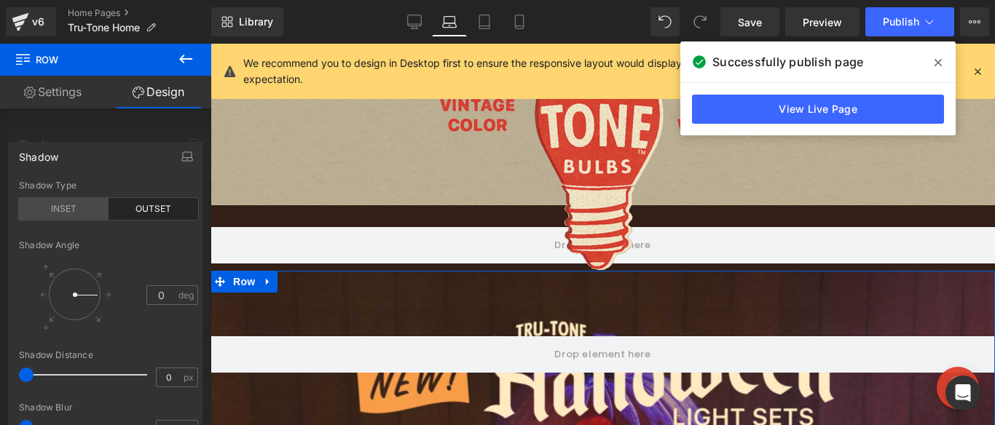
click at [77, 204] on div "INSET" at bounding box center [64, 209] width 90 height 22
type input "267"
click at [71, 261] on div at bounding box center [75, 295] width 68 height 68
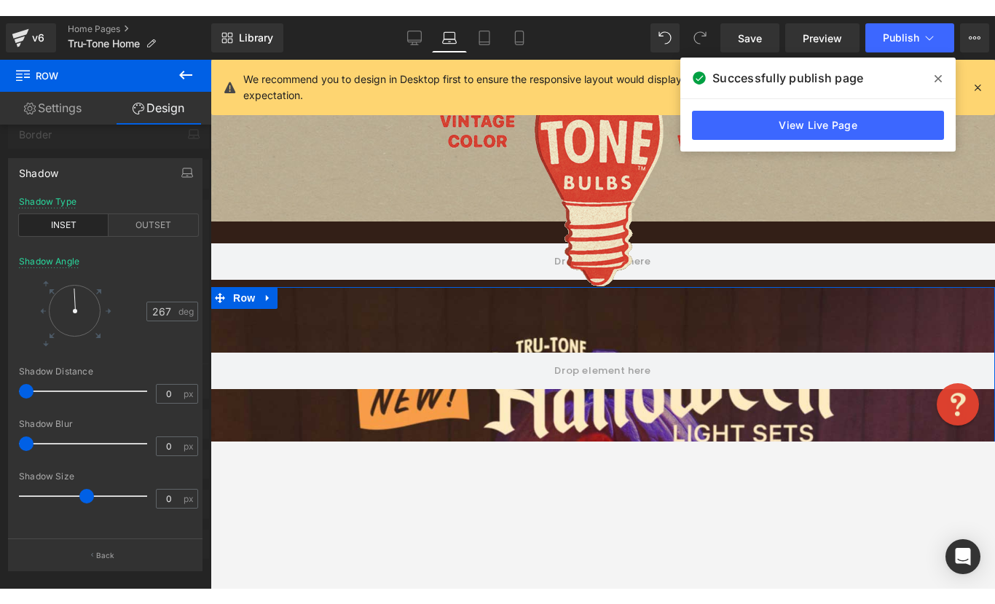
scroll to position [119, 0]
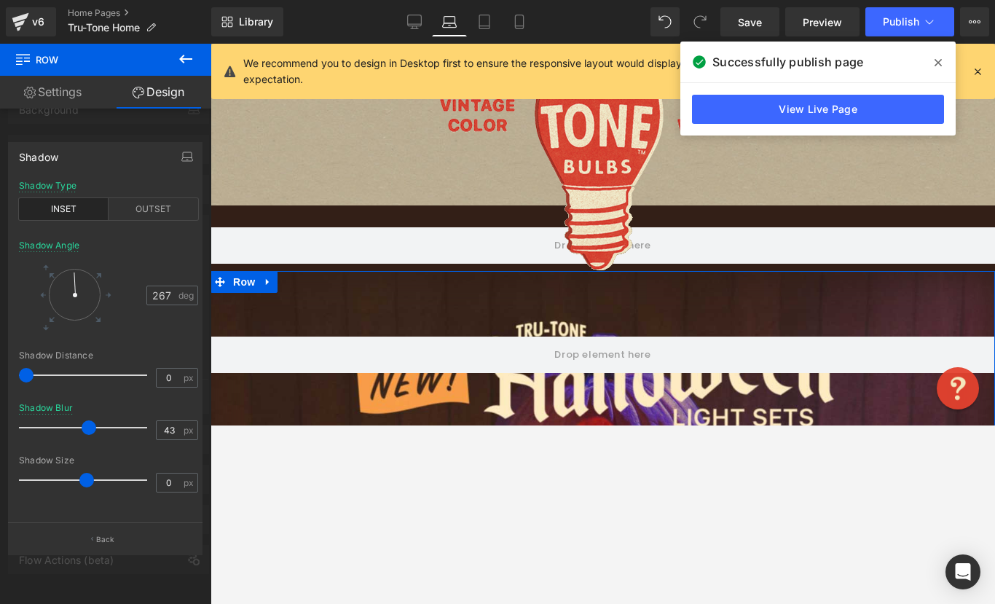
type input "42"
drag, startPoint x: 27, startPoint y: 433, endPoint x: 78, endPoint y: 422, distance: 52.0
click at [78, 422] on span at bounding box center [77, 427] width 15 height 15
type input "0"
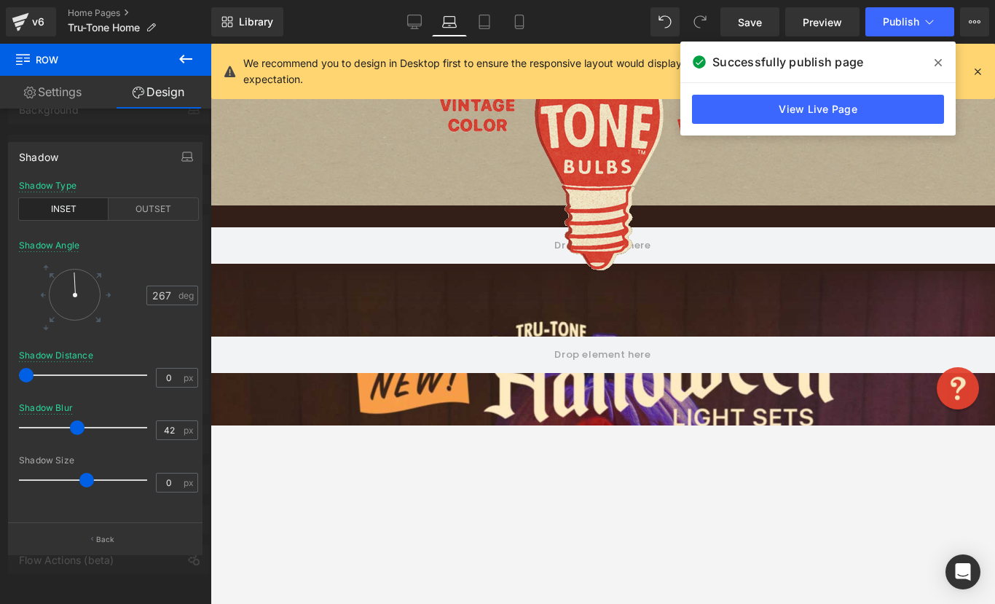
drag, startPoint x: 29, startPoint y: 374, endPoint x: -15, endPoint y: 370, distance: 44.6
click at [0, 370] on html "Row You are previewing how the will restyle your page. You can not edit Element…" at bounding box center [497, 302] width 995 height 604
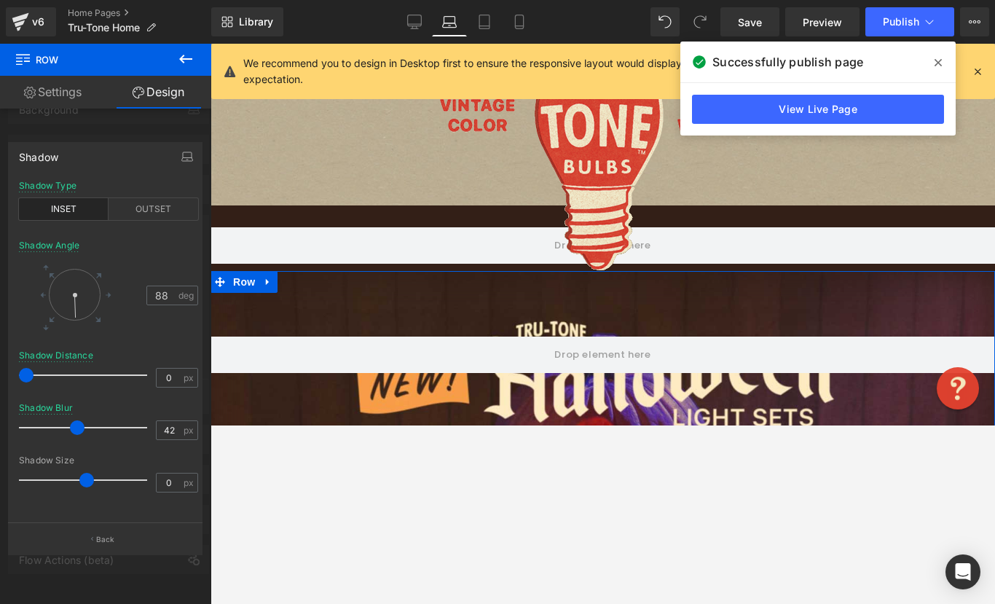
type input "86"
drag, startPoint x: 78, startPoint y: 278, endPoint x: 74, endPoint y: 321, distance: 43.9
click at [74, 321] on div at bounding box center [75, 295] width 68 height 68
click at [152, 206] on div "OUTSET" at bounding box center [154, 209] width 90 height 22
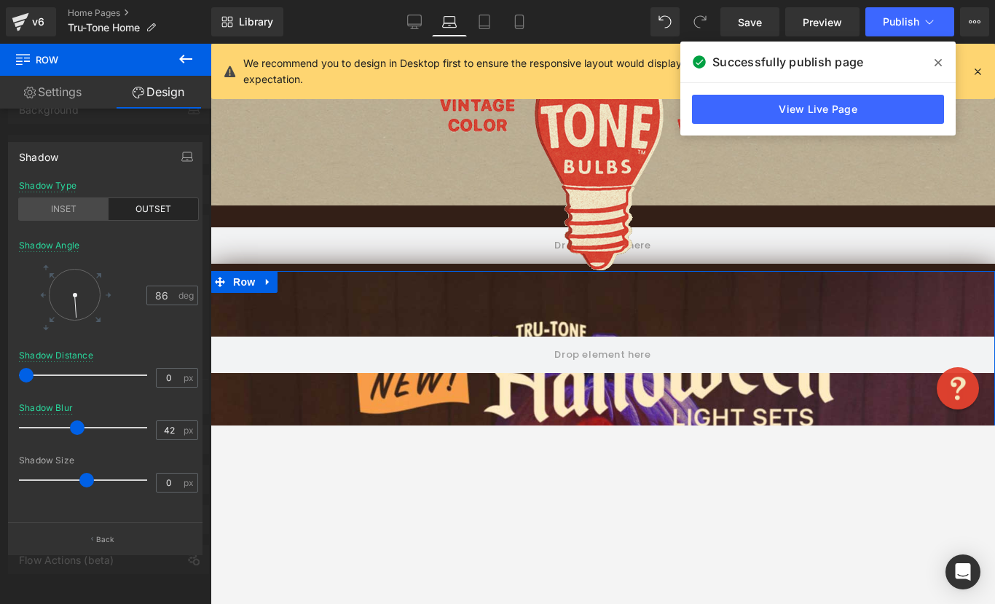
click at [77, 207] on div "INSET" at bounding box center [64, 209] width 90 height 22
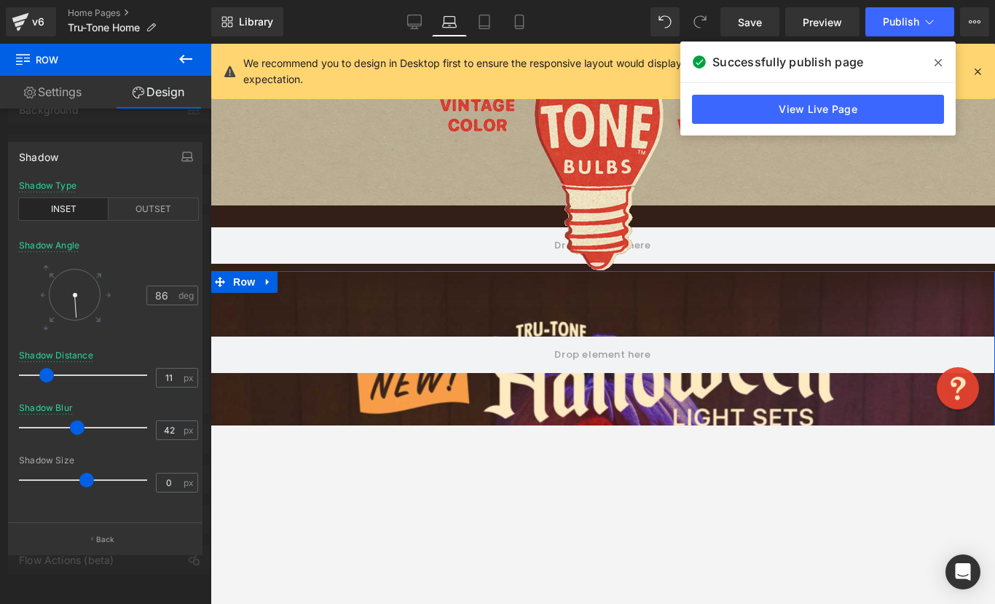
type input "10"
drag, startPoint x: 24, startPoint y: 373, endPoint x: 36, endPoint y: 370, distance: 12.7
click at [36, 370] on span at bounding box center [38, 375] width 15 height 15
type input "40"
click at [74, 425] on span at bounding box center [74, 427] width 15 height 15
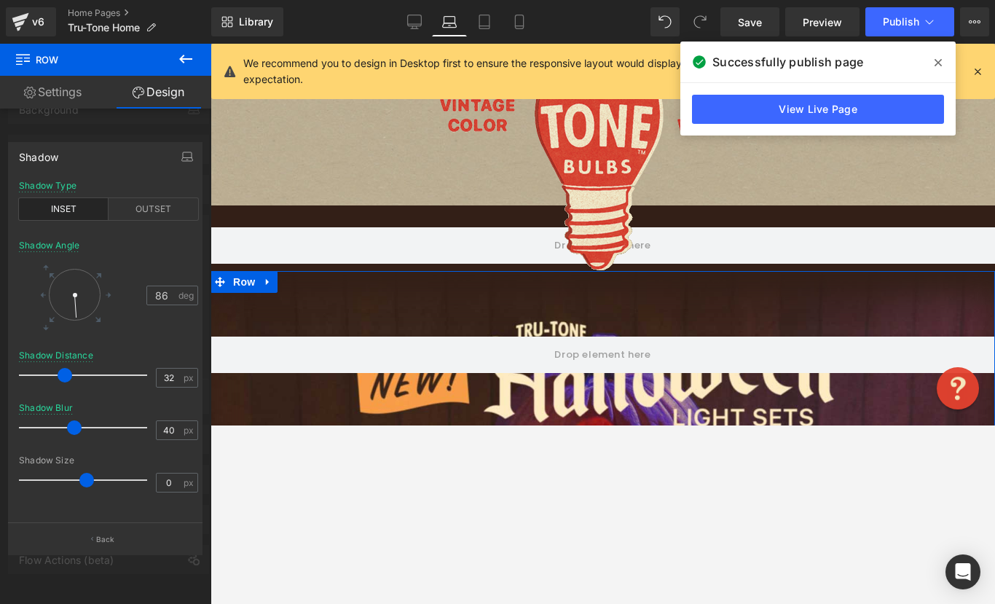
type input "30"
drag, startPoint x: 42, startPoint y: 373, endPoint x: 66, endPoint y: 373, distance: 24.0
click at [66, 373] on span at bounding box center [62, 375] width 15 height 15
type input "-7"
drag, startPoint x: 84, startPoint y: 481, endPoint x: 80, endPoint y: 473, distance: 8.5
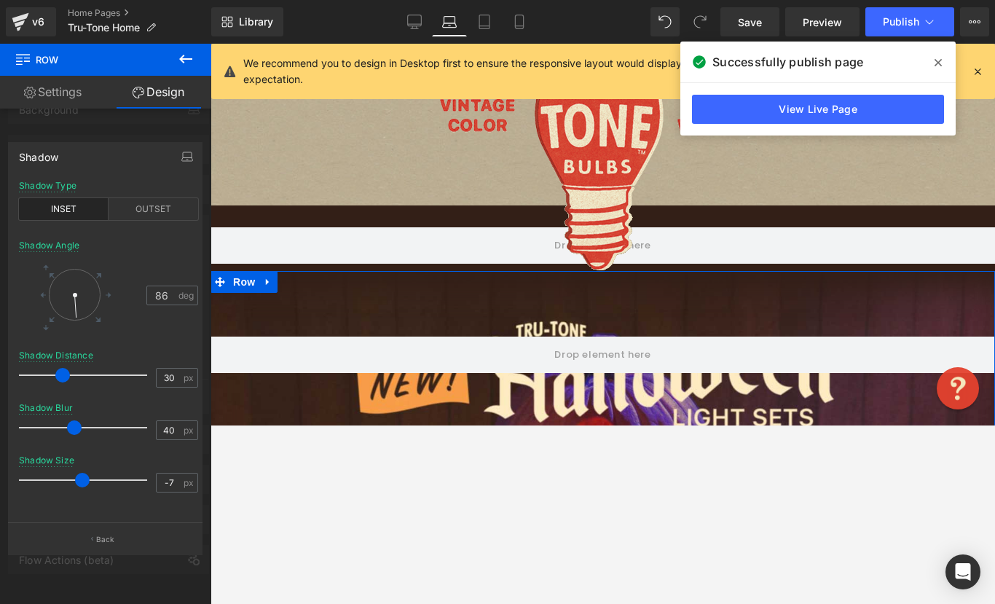
click at [80, 473] on span at bounding box center [82, 480] width 15 height 15
type input "57"
drag, startPoint x: 74, startPoint y: 425, endPoint x: 95, endPoint y: 425, distance: 21.1
click at [95, 425] on span at bounding box center [95, 427] width 15 height 15
click at [88, 543] on button "Back" at bounding box center [105, 538] width 194 height 33
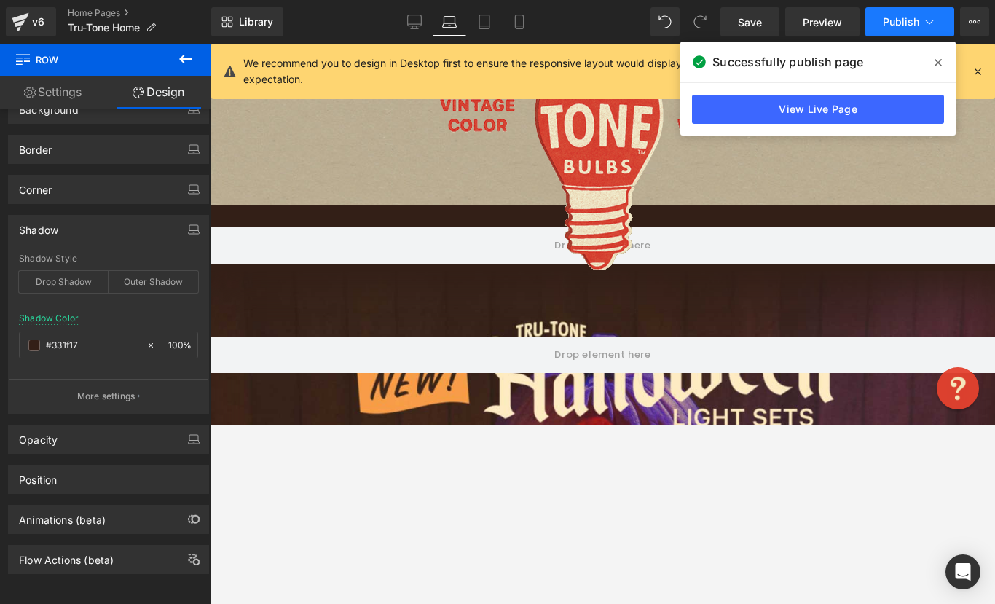
click at [900, 18] on span "Publish" at bounding box center [901, 22] width 36 height 12
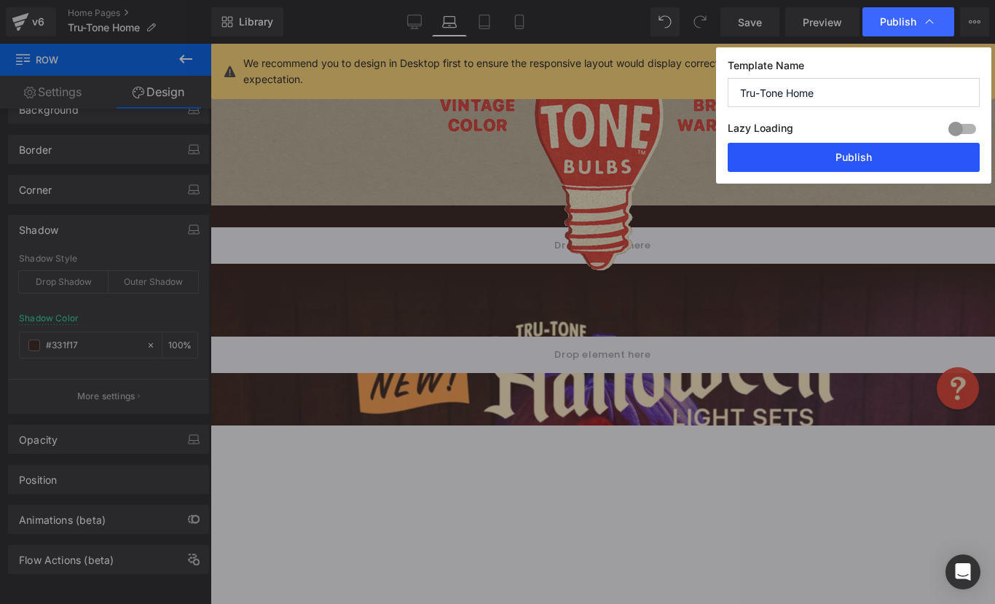
click at [844, 146] on button "Publish" at bounding box center [854, 157] width 252 height 29
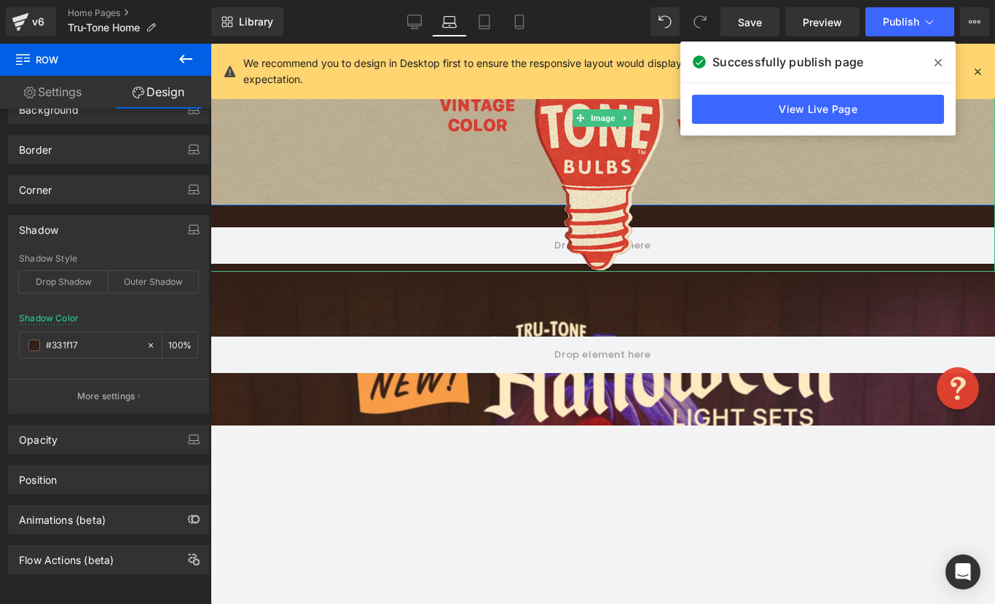
click at [240, 214] on div at bounding box center [603, 117] width 784 height 307
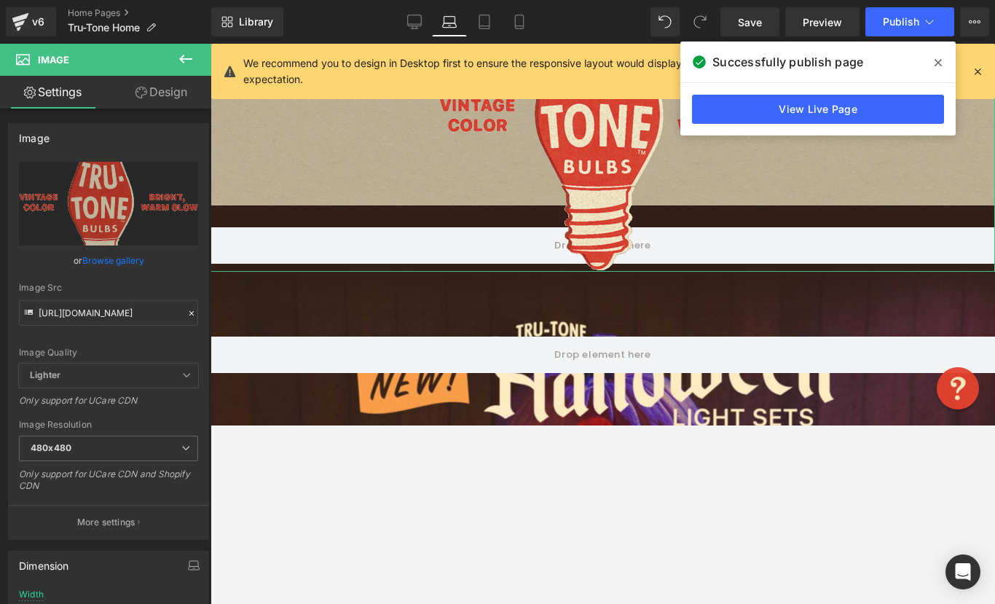
click at [141, 82] on link "Design" at bounding box center [162, 92] width 106 height 33
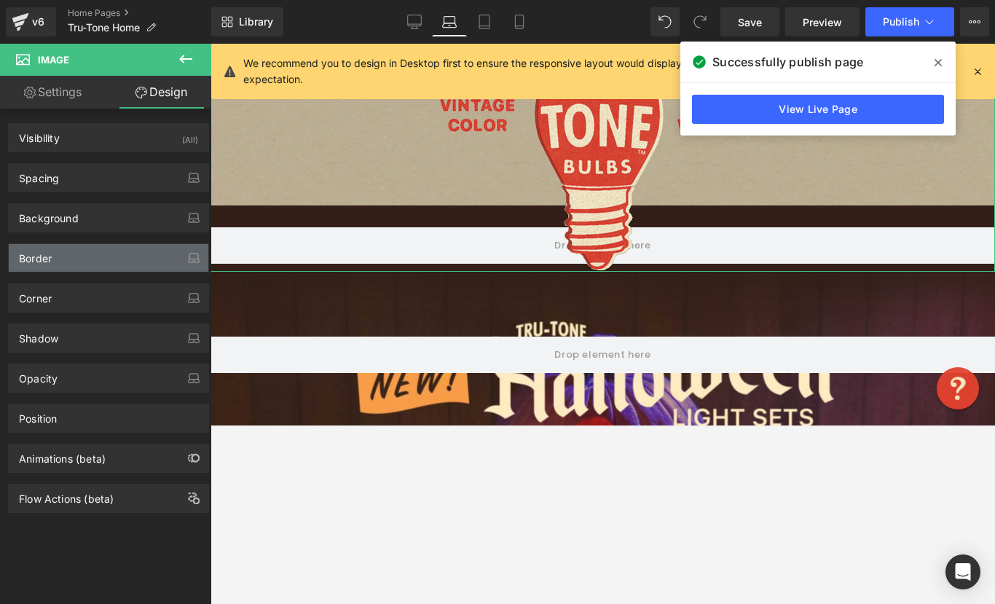
type input "#333333"
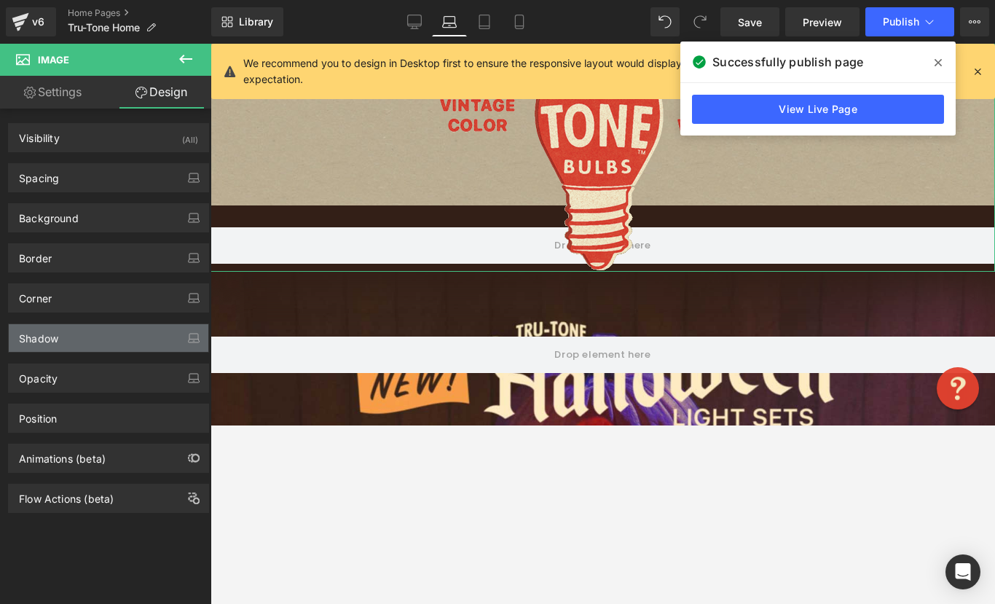
click at [35, 337] on div "Shadow" at bounding box center [38, 334] width 39 height 20
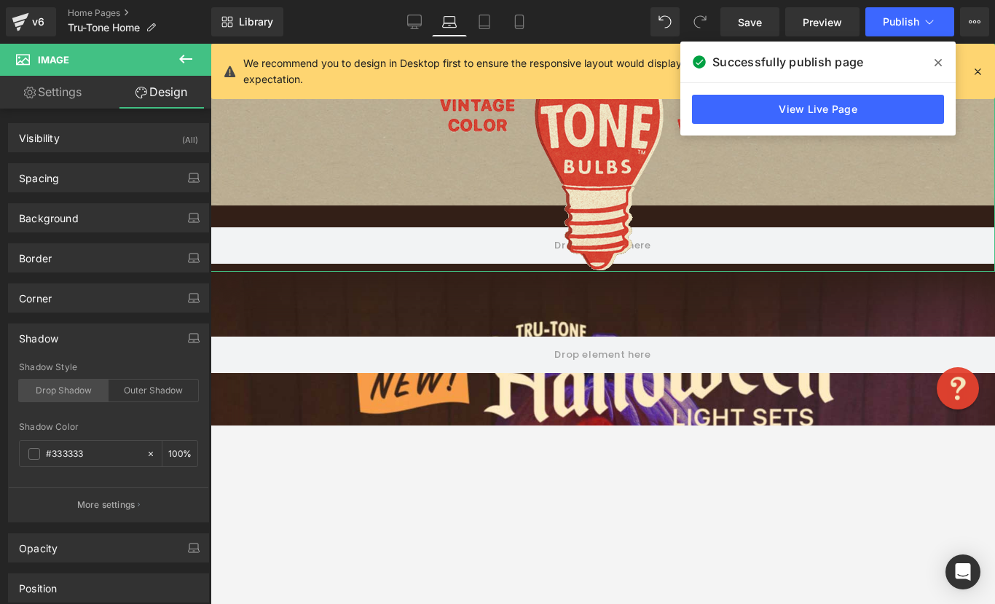
click at [76, 394] on div "Drop Shadow" at bounding box center [64, 390] width 90 height 22
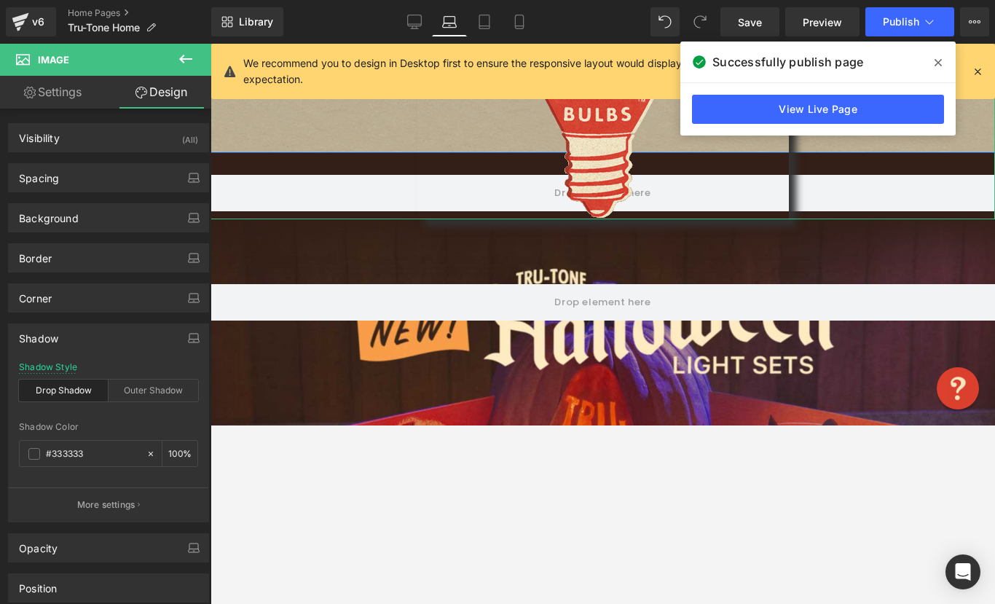
scroll to position [464, 0]
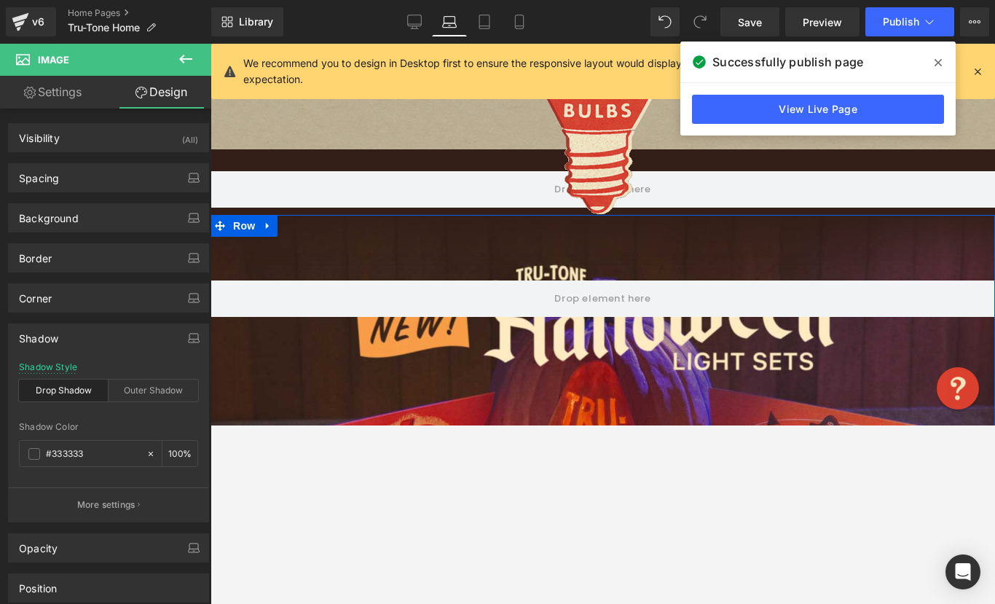
type input "66"
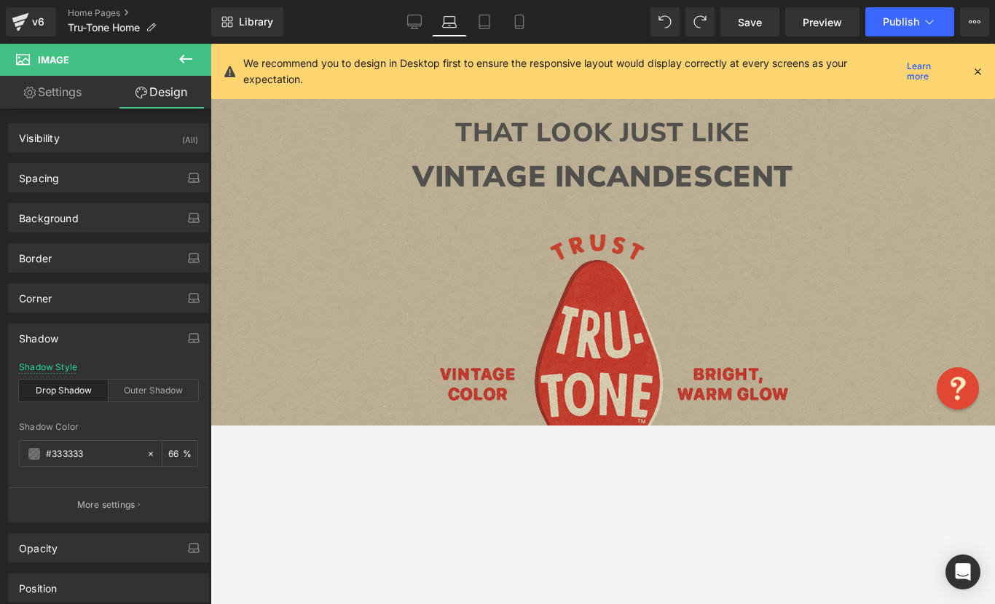
scroll to position [437, 0]
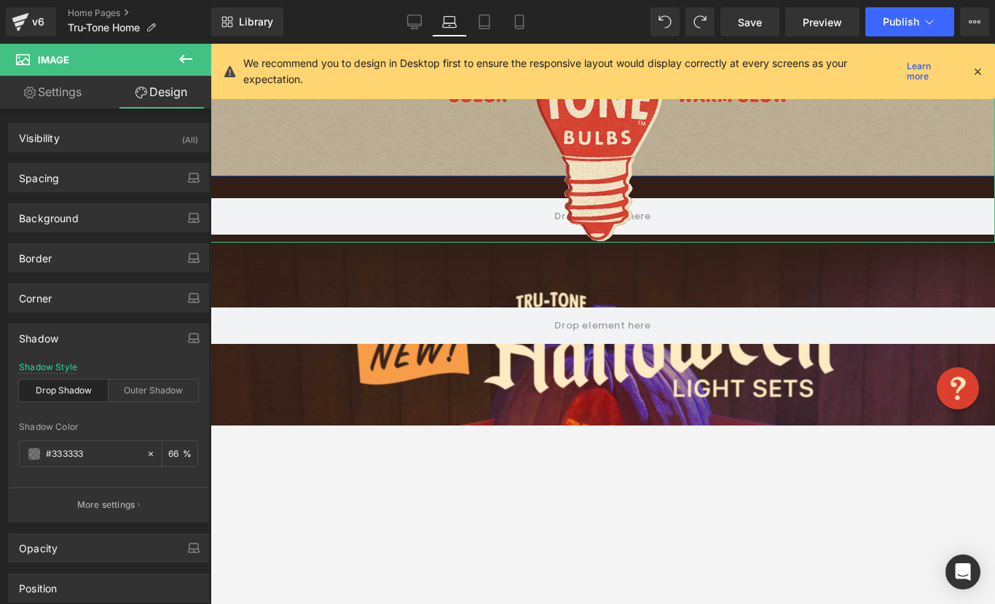
click at [217, 177] on div at bounding box center [603, 88] width 784 height 307
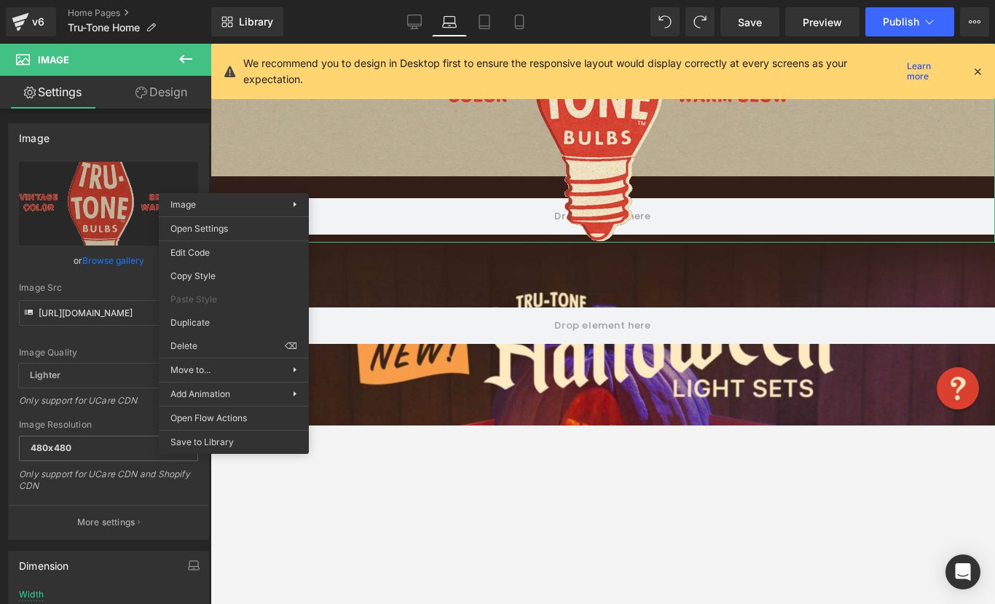
click at [211, 44] on div "90px" at bounding box center [211, 44] width 0 height 0
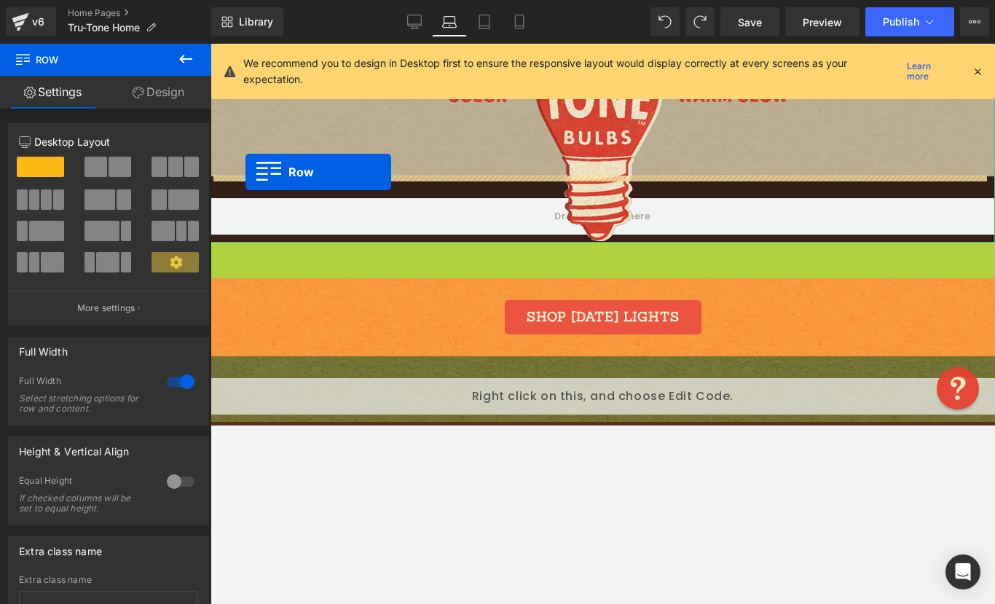
drag, startPoint x: 216, startPoint y: 251, endPoint x: 245, endPoint y: 171, distance: 85.5
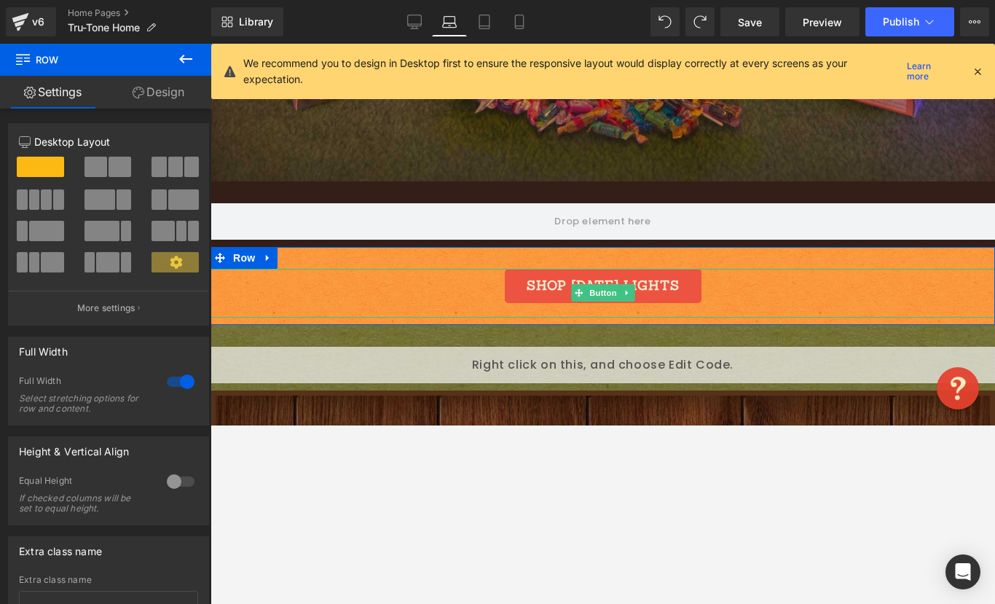
scroll to position [900, 0]
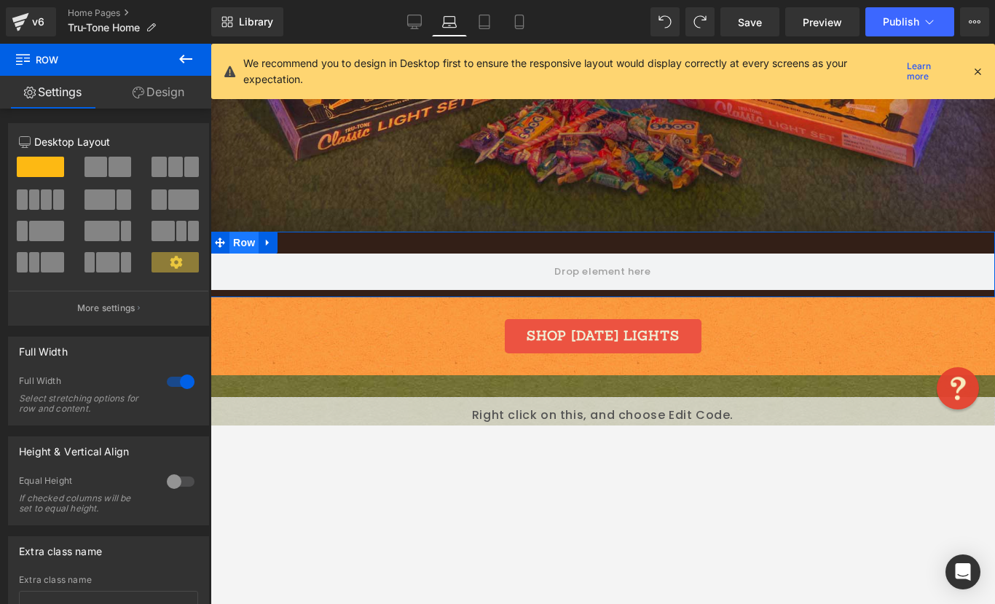
click at [245, 246] on span "Row" at bounding box center [243, 243] width 29 height 22
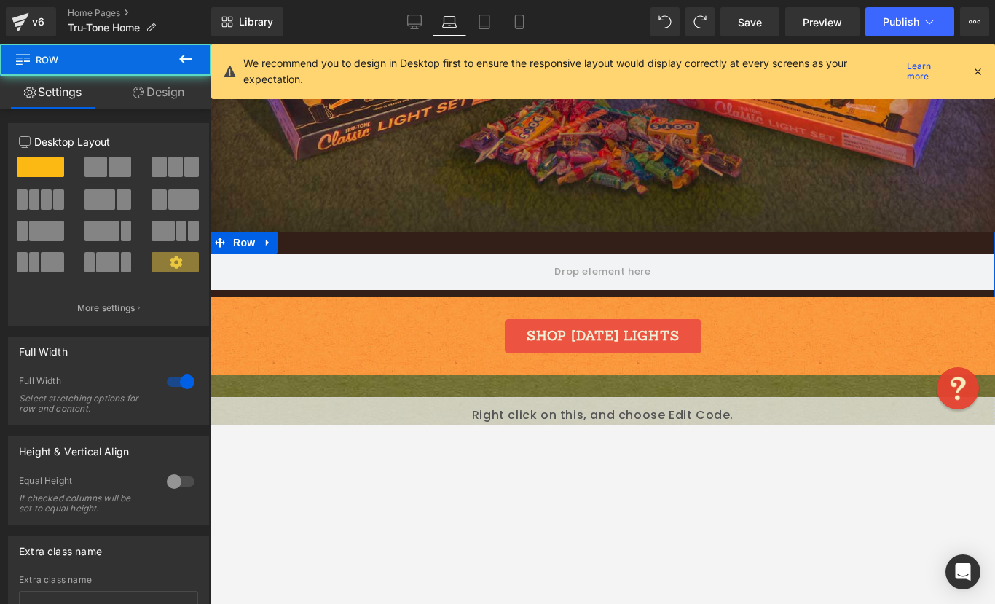
click at [154, 90] on link "Design" at bounding box center [159, 92] width 106 height 33
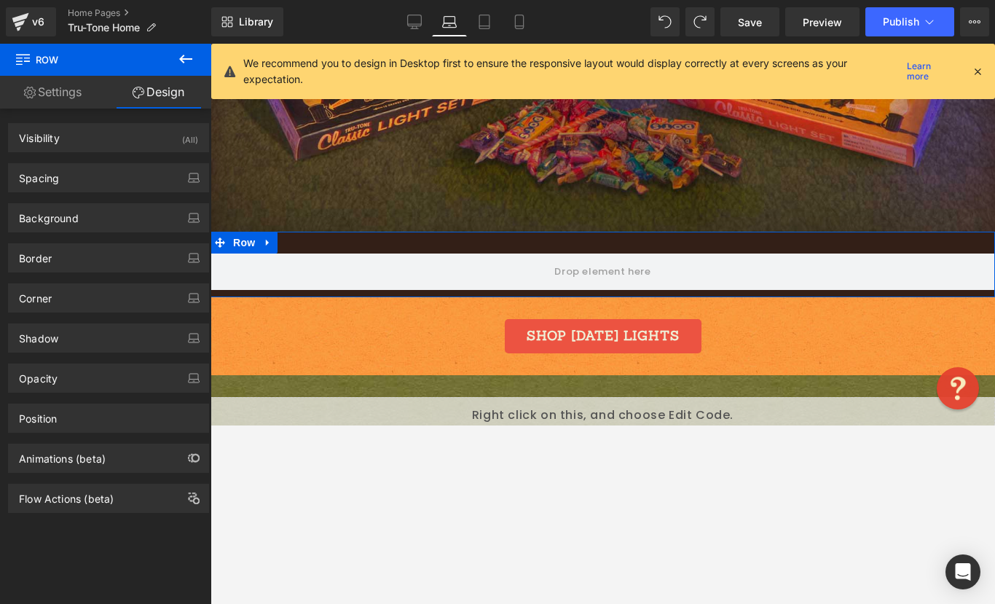
click at [35, 354] on div "Opacity 1 1" at bounding box center [109, 373] width 218 height 40
click at [36, 350] on div "Shadow" at bounding box center [109, 338] width 200 height 28
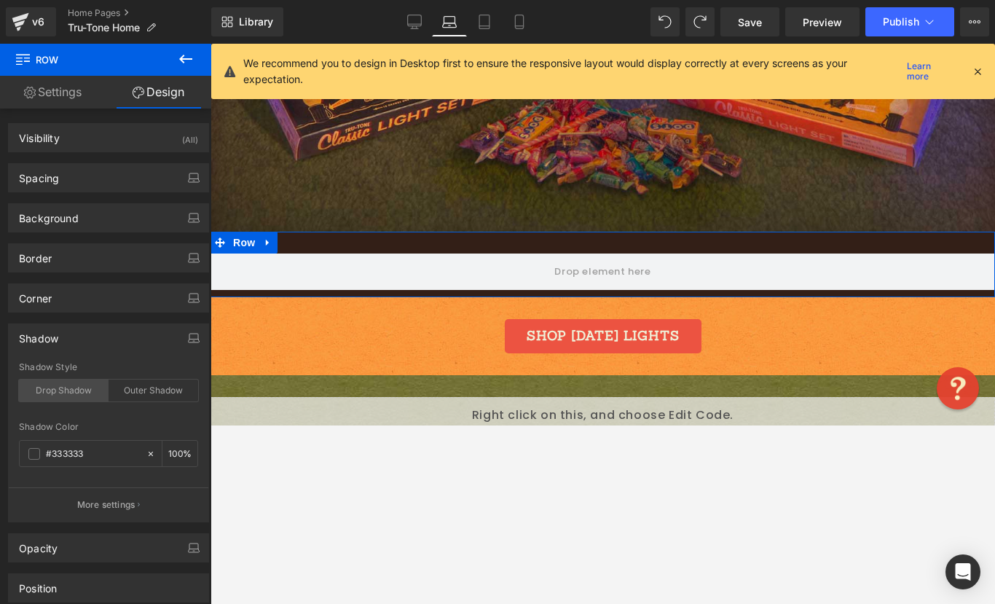
click at [55, 396] on div "Drop Shadow" at bounding box center [64, 390] width 90 height 22
click at [71, 458] on input "#333333" at bounding box center [92, 454] width 93 height 16
paste input "331F17"
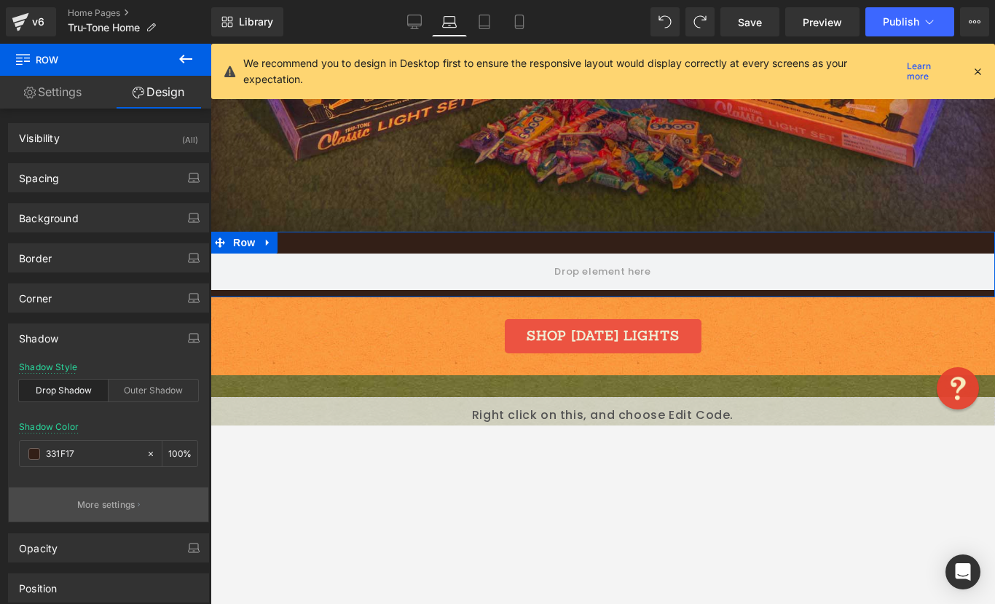
type input "#331f17"
click at [71, 508] on button "More settings" at bounding box center [109, 504] width 200 height 34
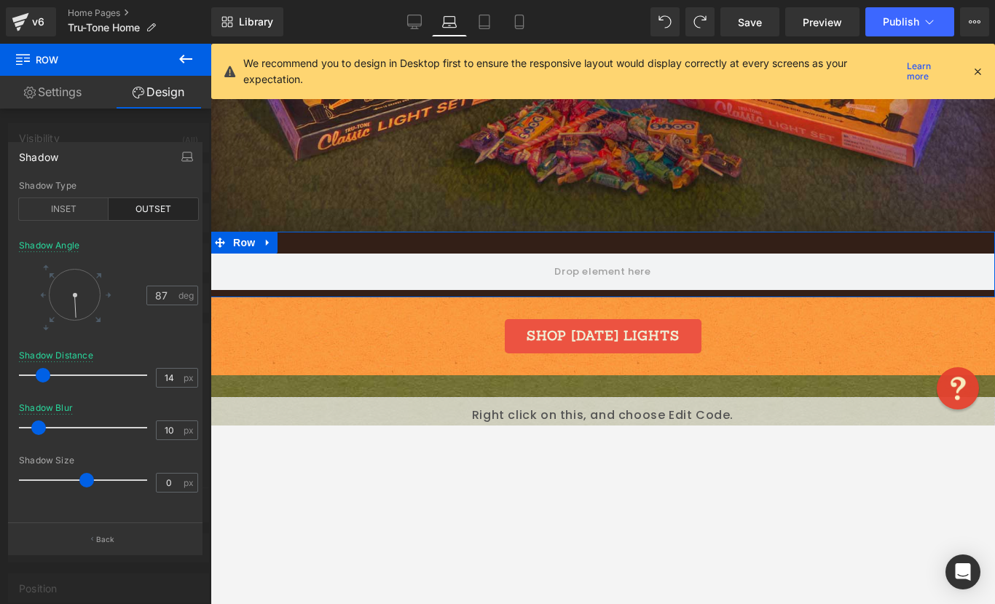
type input "91"
drag, startPoint x: 84, startPoint y: 308, endPoint x: 72, endPoint y: 311, distance: 12.7
click at [72, 311] on div at bounding box center [74, 306] width 9 height 25
click at [39, 428] on span at bounding box center [38, 427] width 15 height 15
type input "0"
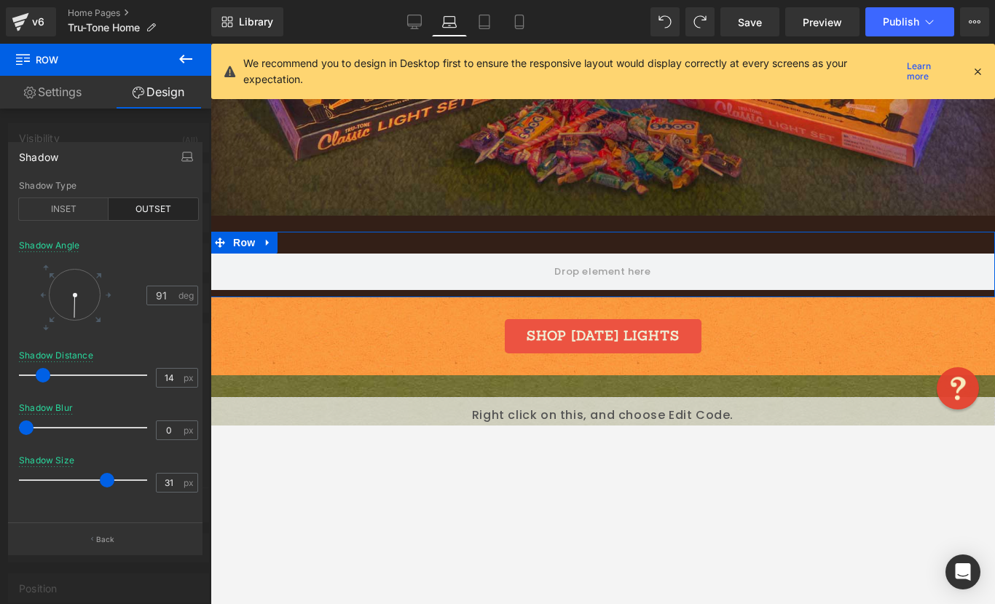
type input "30"
drag, startPoint x: 88, startPoint y: 479, endPoint x: 106, endPoint y: 476, distance: 18.6
click at [106, 476] on span at bounding box center [105, 480] width 15 height 15
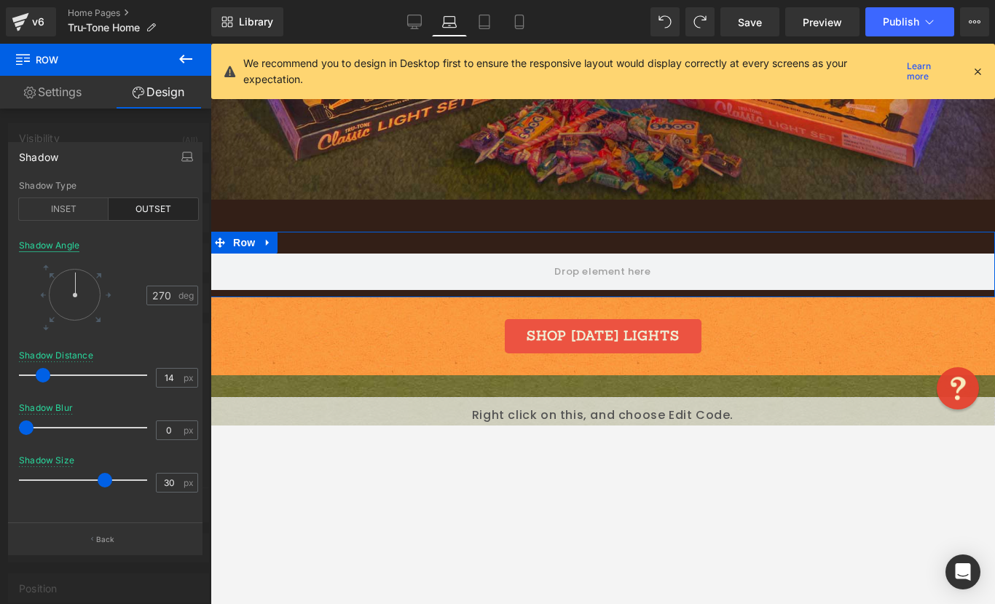
type input "269"
drag, startPoint x: 83, startPoint y: 304, endPoint x: 71, endPoint y: 245, distance: 60.9
click at [71, 245] on div "Shadow Angle 269 deg" at bounding box center [108, 295] width 179 height 110
type input "28"
drag, startPoint x: 23, startPoint y: 428, endPoint x: 57, endPoint y: 421, distance: 34.1
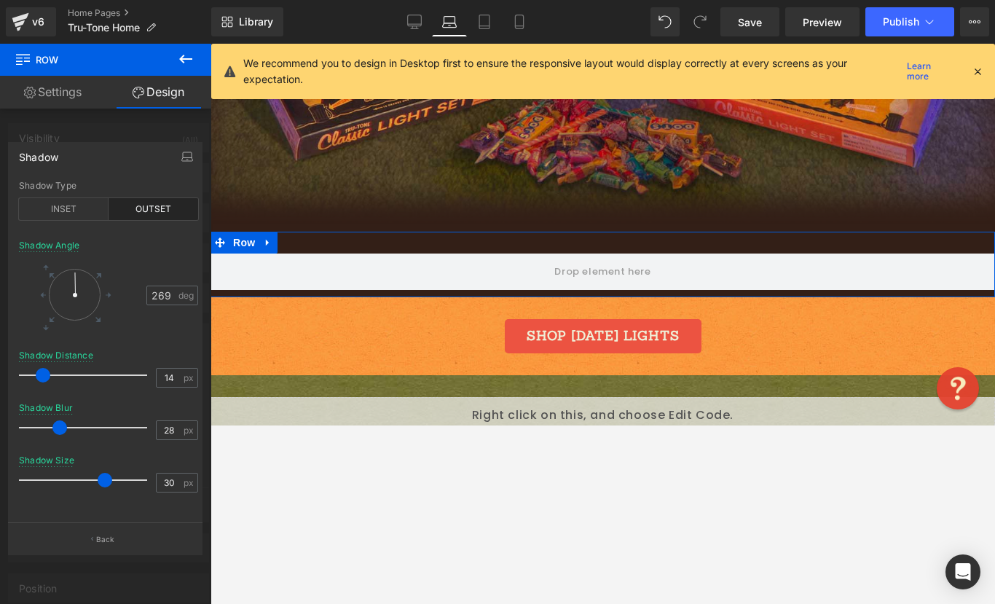
click at [57, 421] on span at bounding box center [59, 427] width 15 height 15
click at [136, 211] on div "OUTSET" at bounding box center [154, 209] width 90 height 22
click at [79, 207] on div "INSET" at bounding box center [64, 209] width 90 height 22
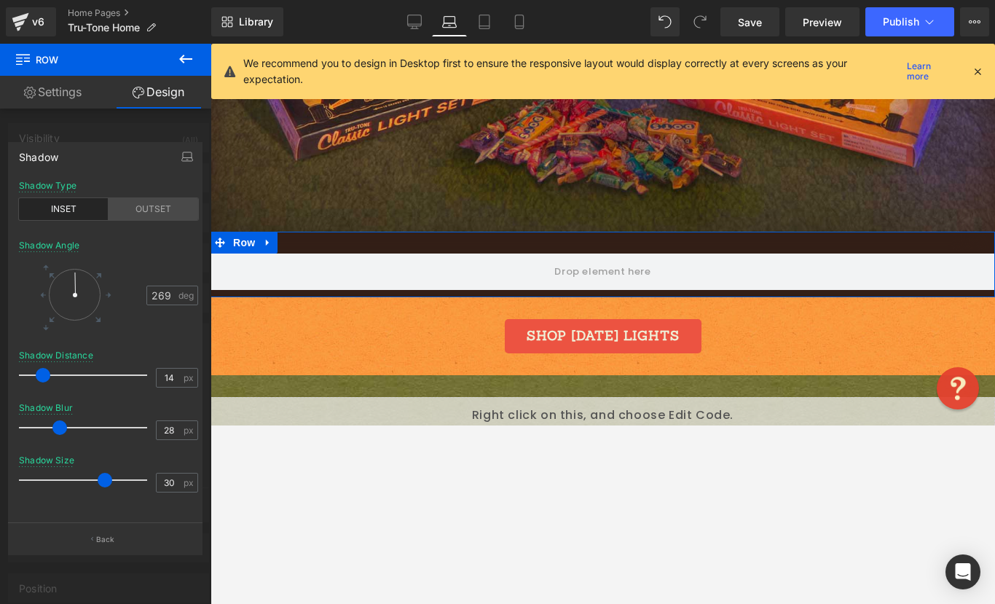
click at [147, 205] on div "OUTSET" at bounding box center [154, 209] width 90 height 22
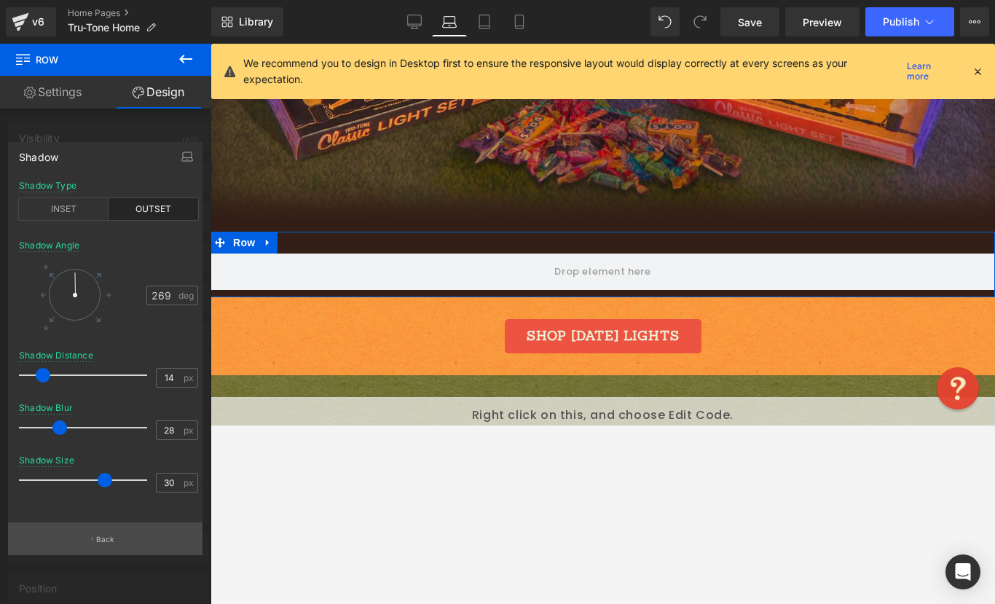
click at [86, 542] on button "Back" at bounding box center [105, 538] width 194 height 33
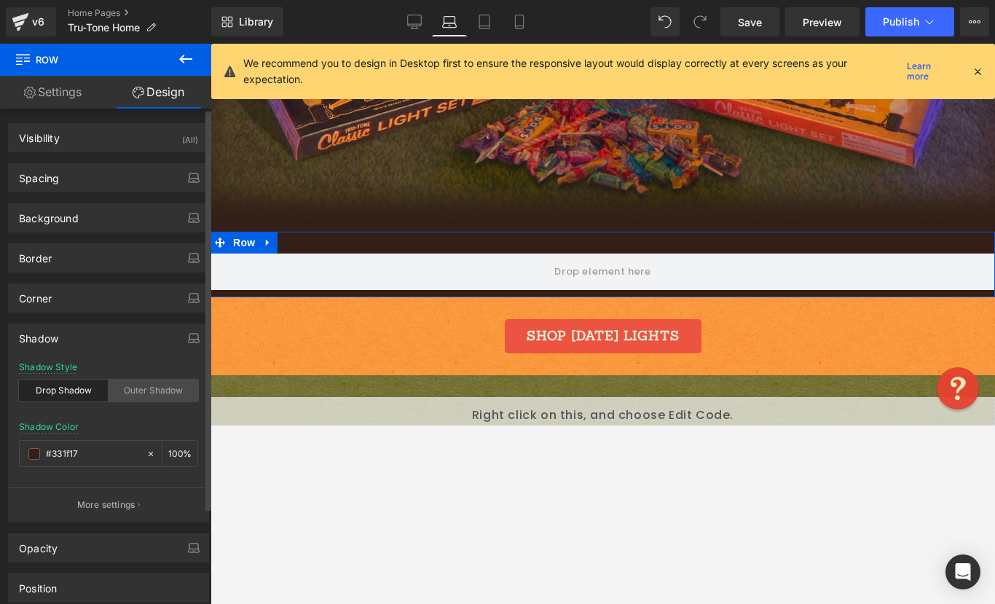
click at [132, 389] on div "Outer Shadow" at bounding box center [154, 390] width 90 height 22
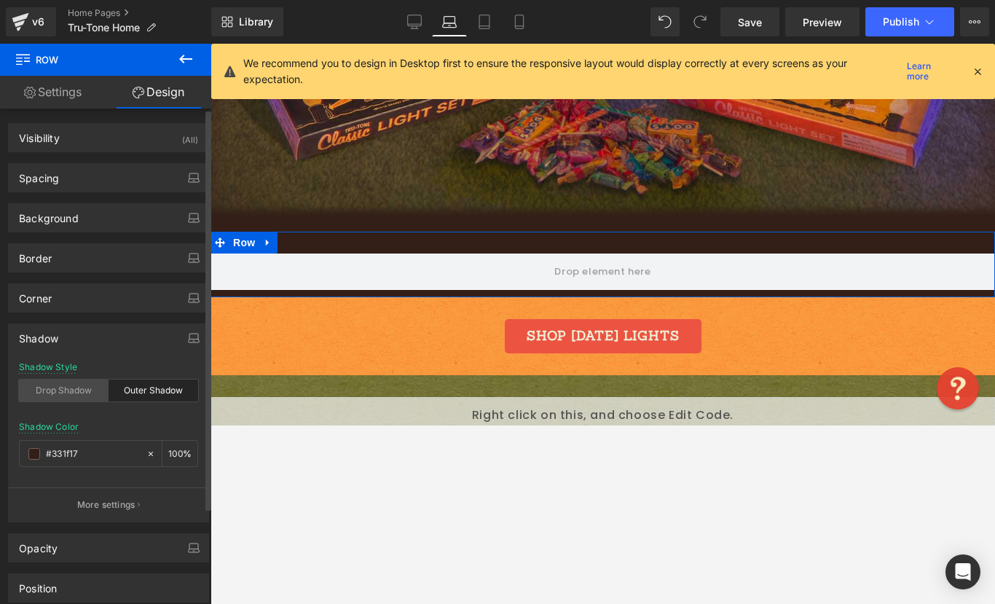
click at [55, 391] on div "Drop Shadow" at bounding box center [64, 390] width 90 height 22
type input "45"
type input "14"
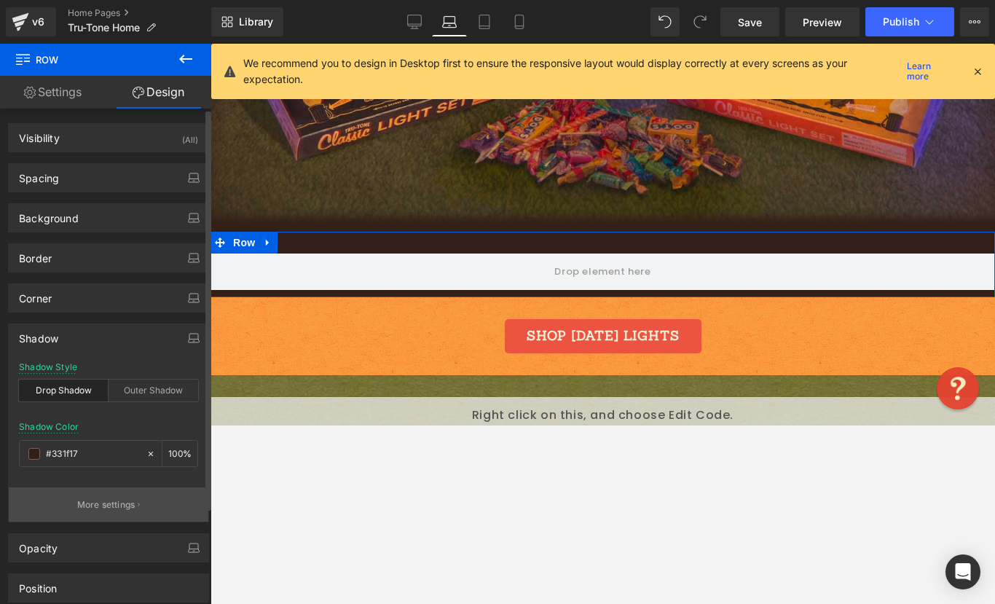
click at [82, 506] on p "More settings" at bounding box center [106, 504] width 58 height 13
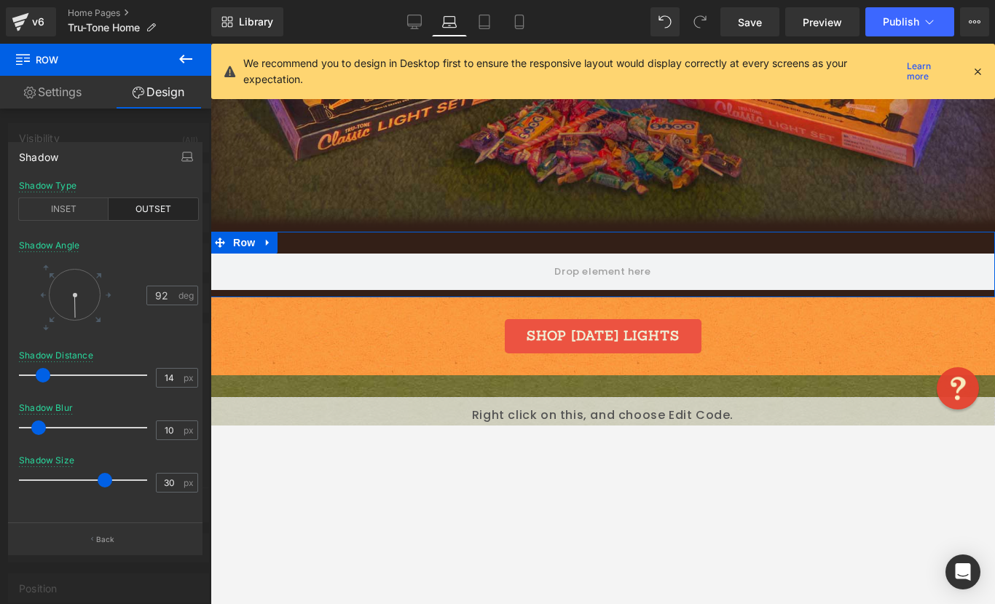
type input "94"
drag, startPoint x: 63, startPoint y: 315, endPoint x: 71, endPoint y: 321, distance: 10.4
click at [71, 321] on div at bounding box center [75, 295] width 68 height 68
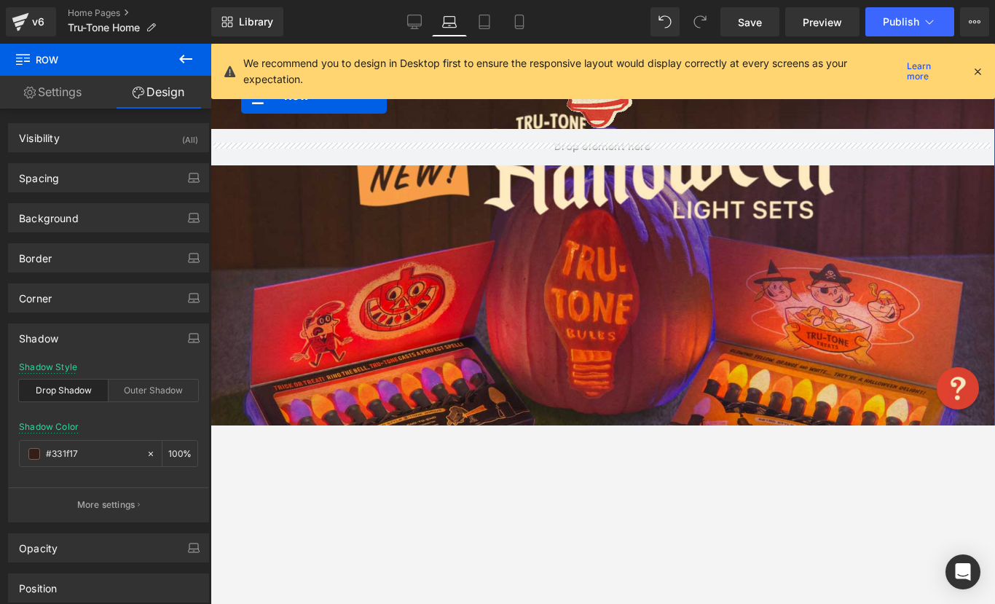
scroll to position [477, 0]
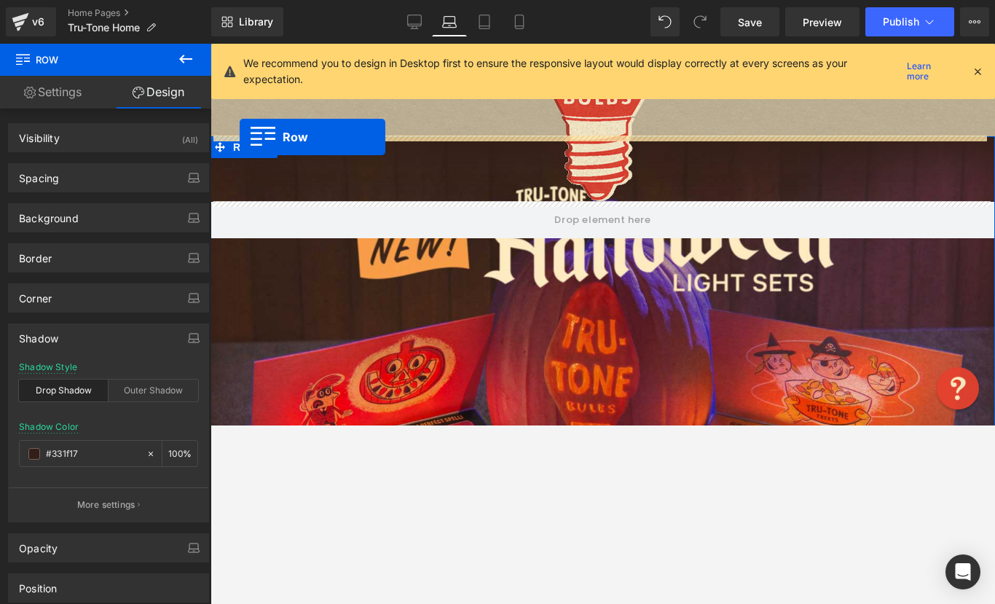
drag, startPoint x: 218, startPoint y: 241, endPoint x: 240, endPoint y: 137, distance: 106.4
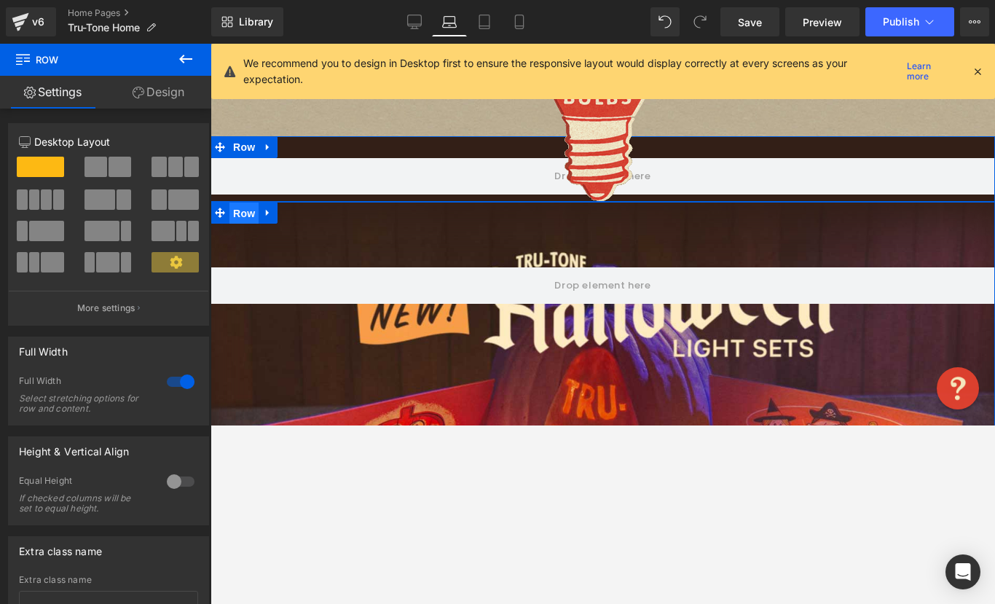
click at [234, 214] on span "Row" at bounding box center [243, 213] width 29 height 22
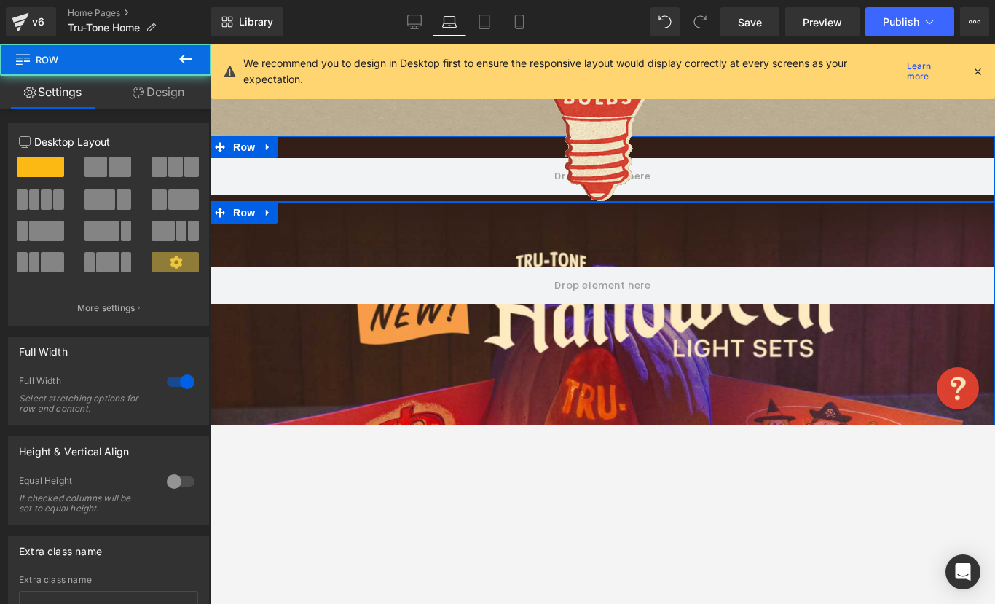
click at [144, 90] on link "Design" at bounding box center [159, 92] width 106 height 33
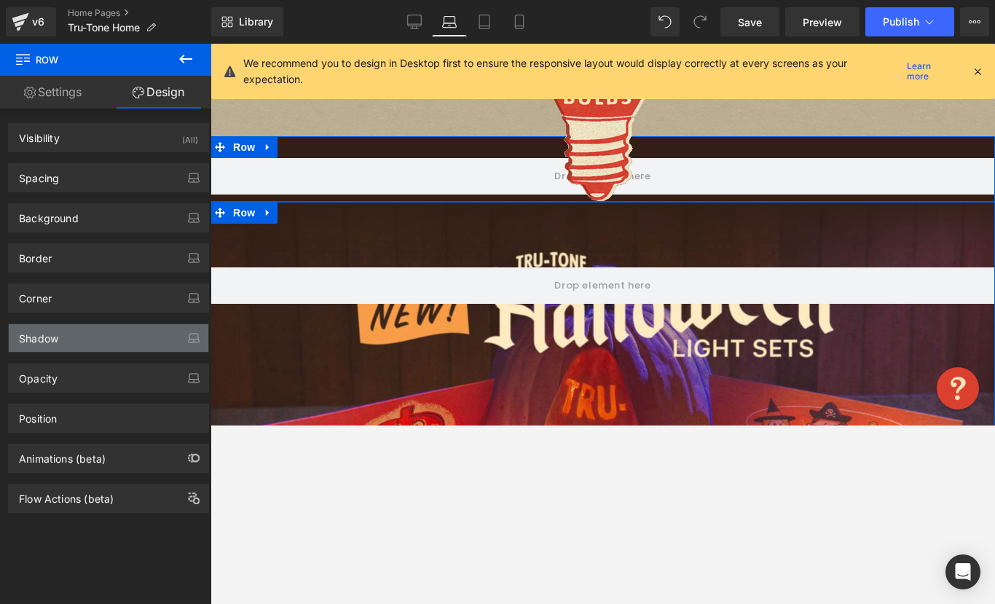
click at [53, 341] on div "Shadow" at bounding box center [38, 334] width 39 height 20
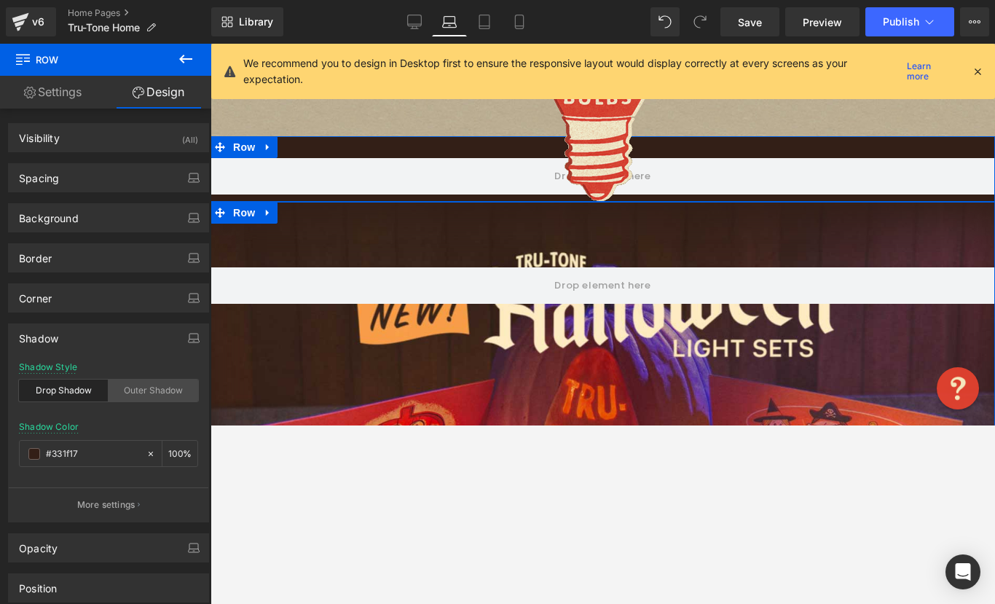
click at [133, 390] on div "Outer Shadow" at bounding box center [154, 390] width 90 height 22
type input "0"
type input "10"
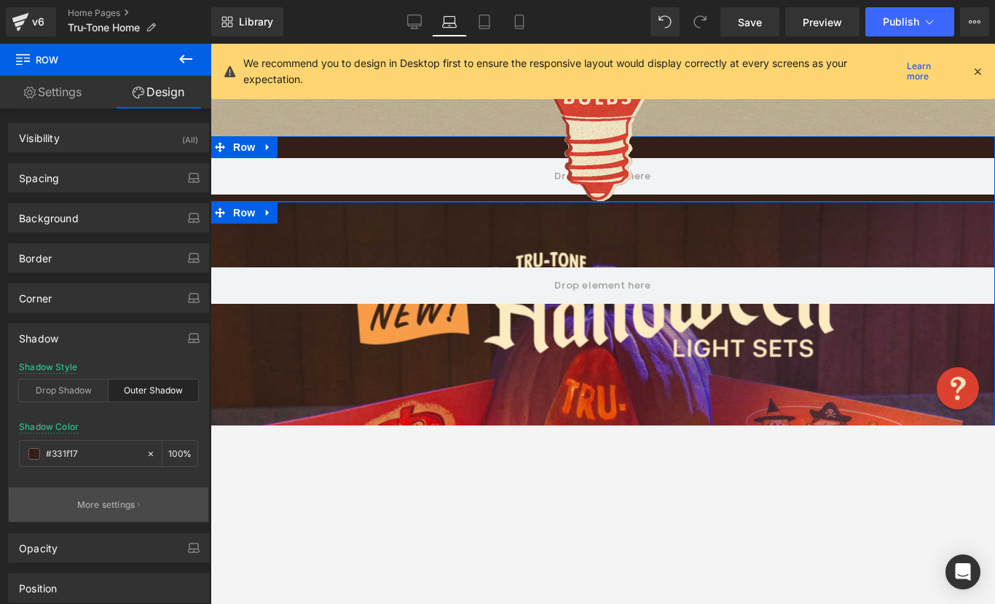
click at [89, 500] on p "More settings" at bounding box center [106, 504] width 58 height 13
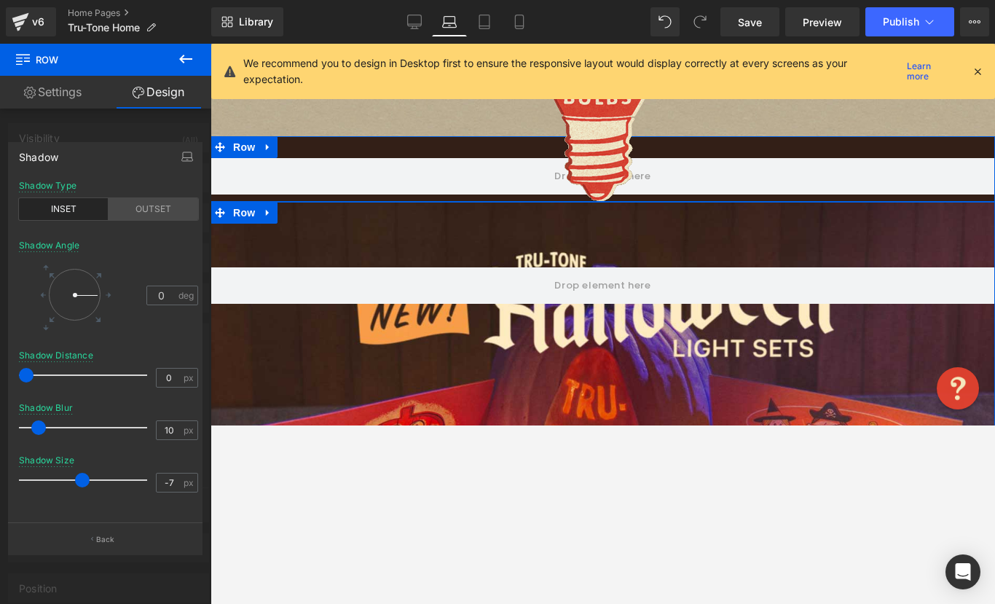
click at [143, 205] on div "OUTSET" at bounding box center [154, 209] width 90 height 22
click at [76, 205] on div "INSET" at bounding box center [64, 209] width 90 height 22
drag, startPoint x: 91, startPoint y: 290, endPoint x: 71, endPoint y: 257, distance: 38.2
click at [71, 257] on div "Shadow Angle 268 deg" at bounding box center [108, 295] width 179 height 110
type input "87"
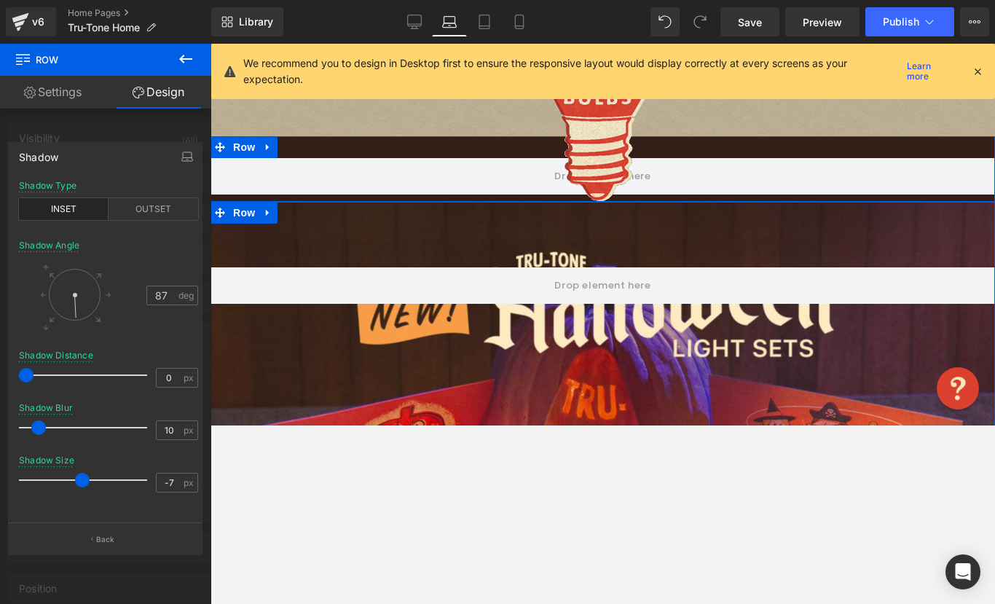
drag, startPoint x: 72, startPoint y: 278, endPoint x: 75, endPoint y: 337, distance: 59.8
click at [75, 337] on div "Shadow Angle 87 deg" at bounding box center [108, 295] width 179 height 110
type input "28"
drag, startPoint x: 25, startPoint y: 377, endPoint x: 59, endPoint y: 371, distance: 33.9
click at [59, 371] on span at bounding box center [59, 375] width 15 height 15
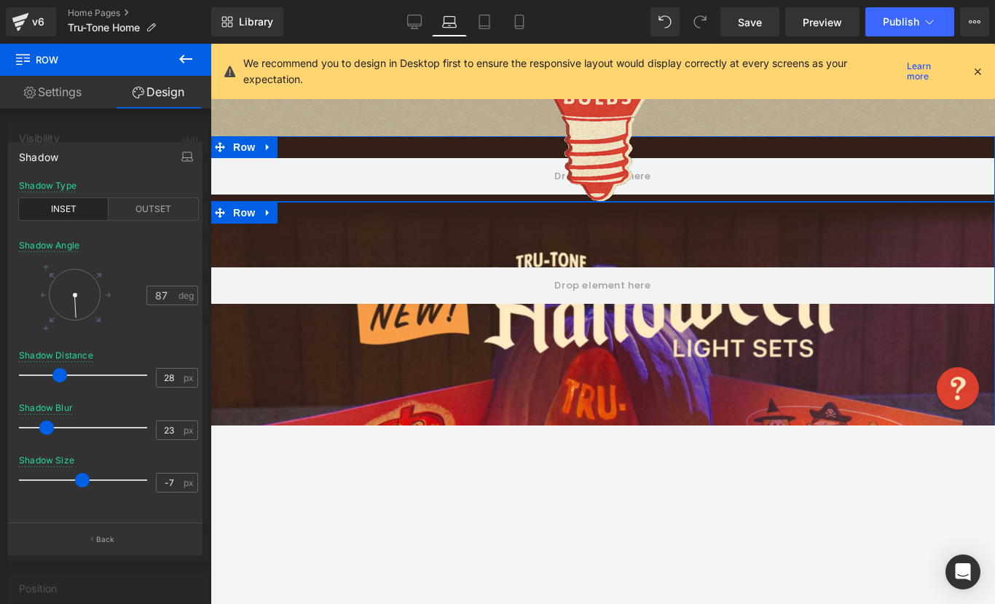
type input "24"
drag, startPoint x: 36, startPoint y: 427, endPoint x: 54, endPoint y: 430, distance: 17.7
click at [54, 430] on span at bounding box center [55, 427] width 15 height 15
type input "7"
drag, startPoint x: 82, startPoint y: 480, endPoint x: 91, endPoint y: 479, distance: 8.8
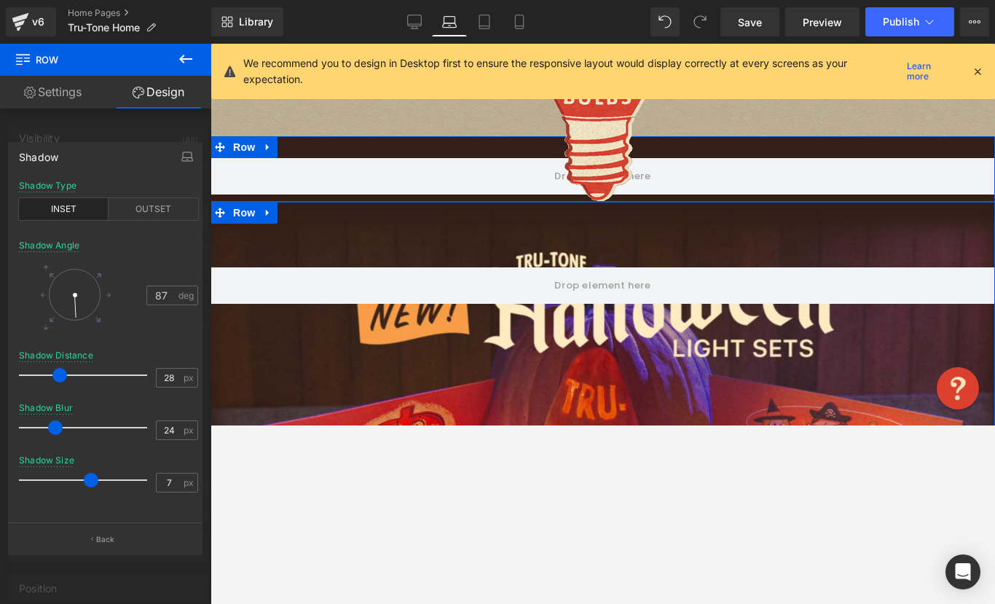
click at [91, 479] on span at bounding box center [91, 480] width 15 height 15
type input "32"
click at [65, 374] on span at bounding box center [65, 375] width 15 height 15
type input "49"
drag, startPoint x: 54, startPoint y: 425, endPoint x: 84, endPoint y: 424, distance: 30.6
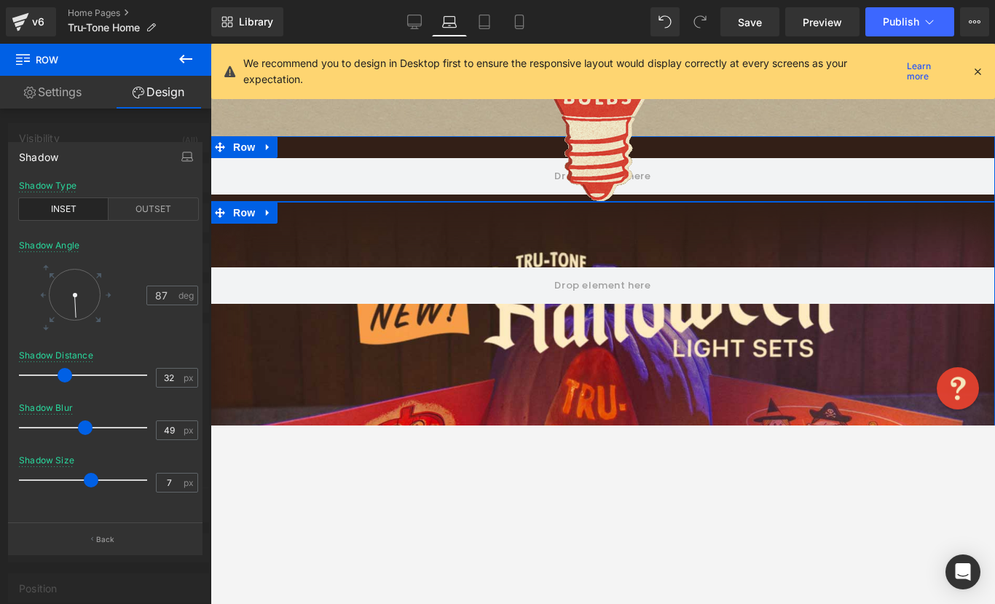
click at [84, 424] on span at bounding box center [85, 427] width 15 height 15
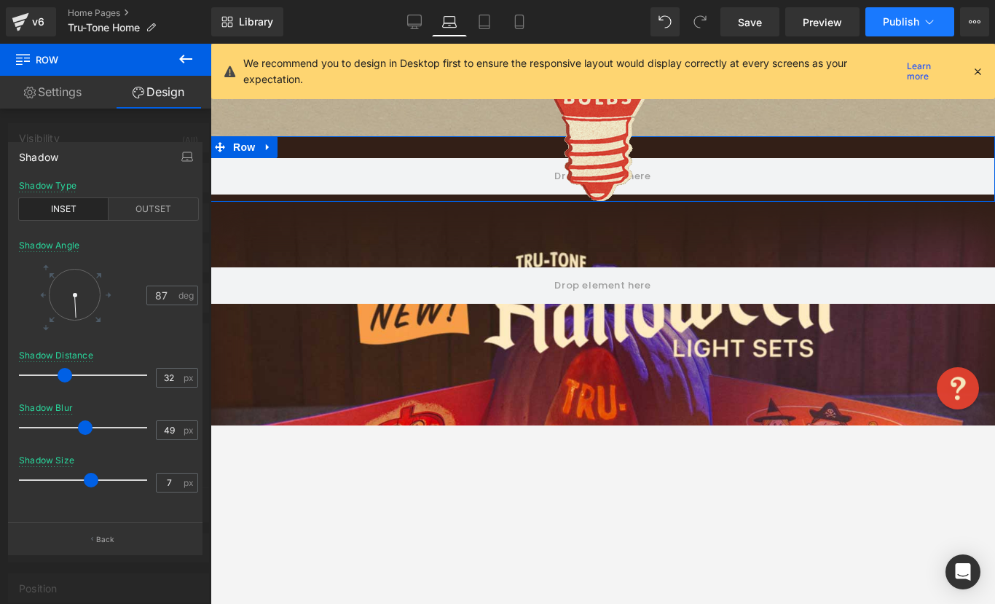
click at [891, 25] on span "Publish" at bounding box center [901, 22] width 36 height 12
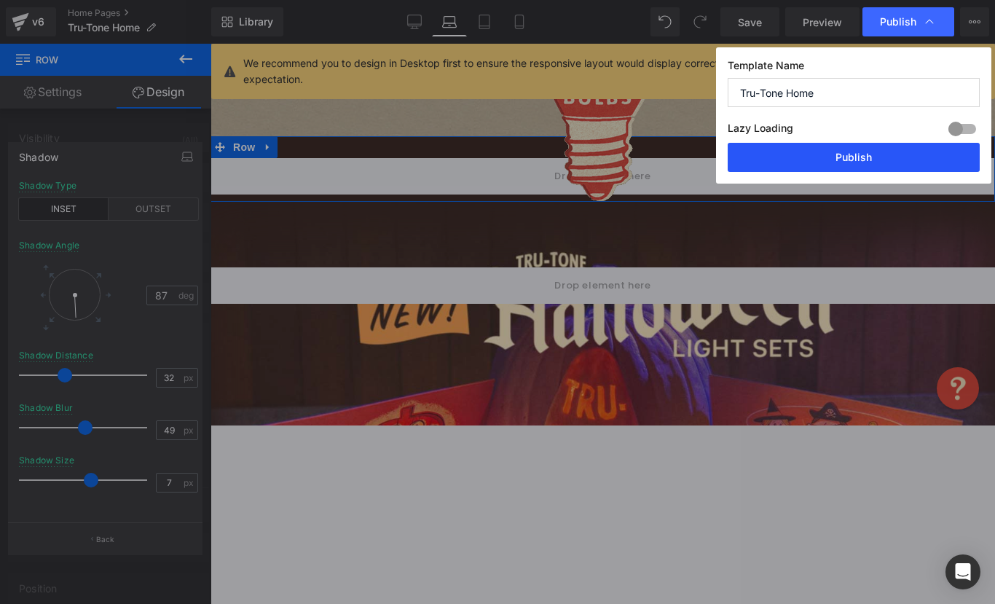
click at [806, 159] on button "Publish" at bounding box center [854, 157] width 252 height 29
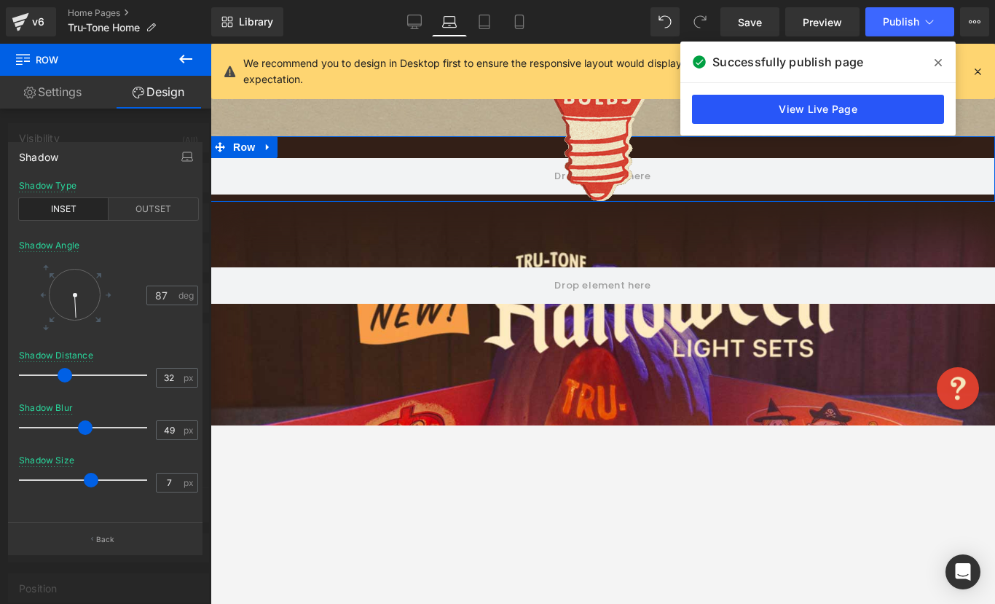
click at [787, 114] on link "View Live Page" at bounding box center [818, 109] width 252 height 29
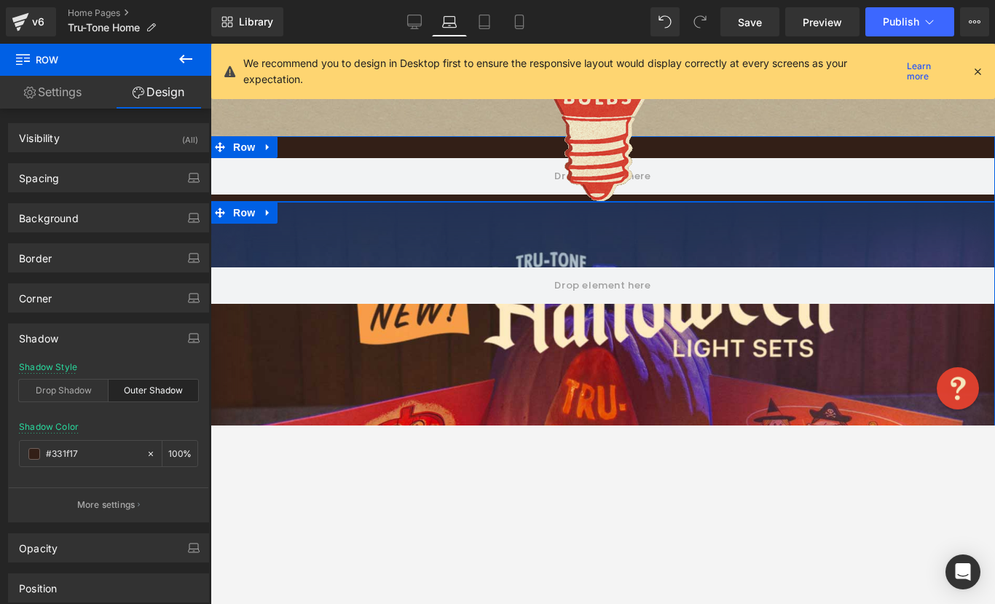
click at [817, 234] on div "90px" at bounding box center [603, 235] width 784 height 66
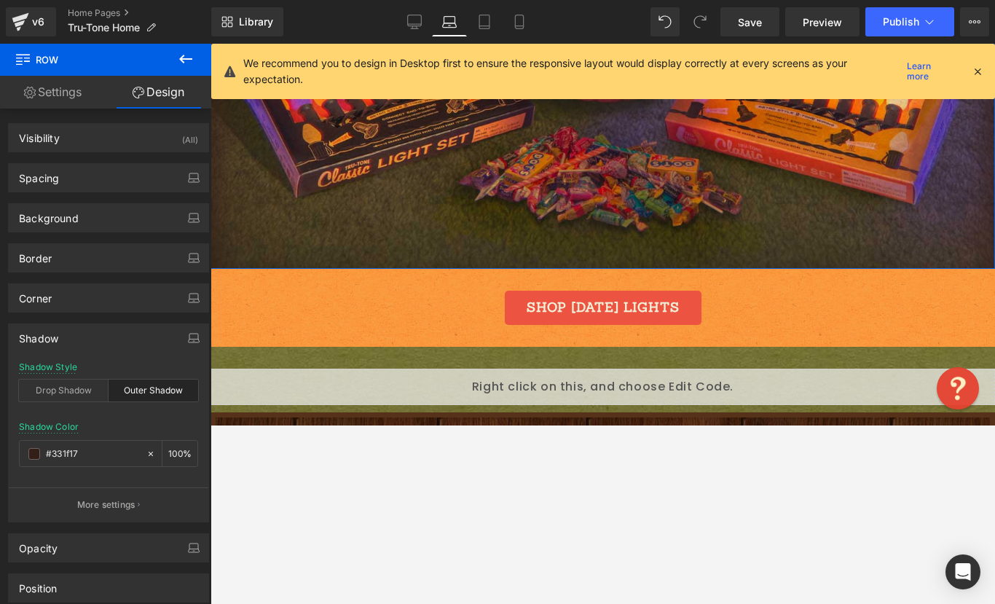
scroll to position [929, 0]
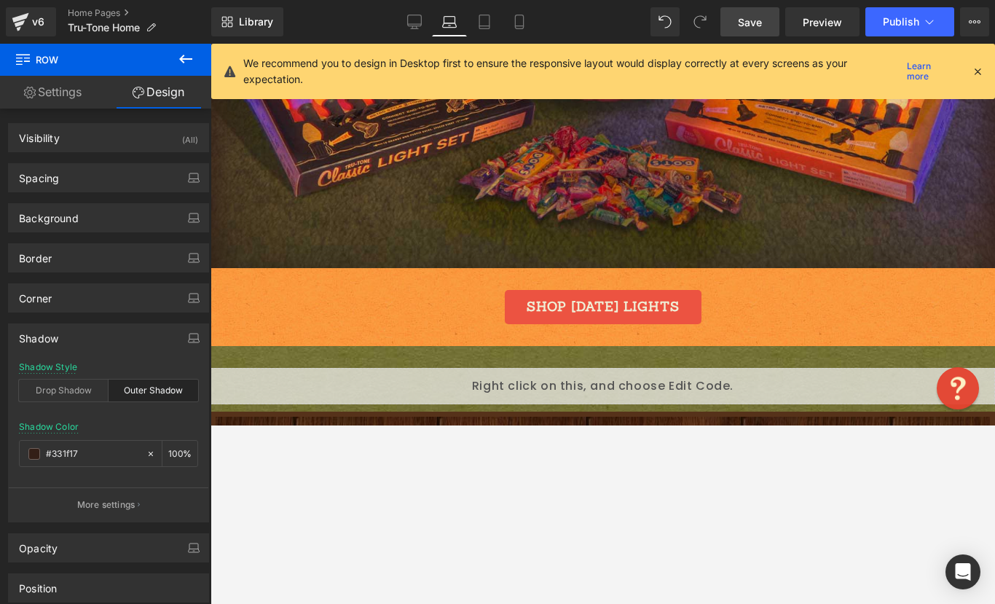
click at [737, 25] on link "Save" at bounding box center [749, 21] width 59 height 29
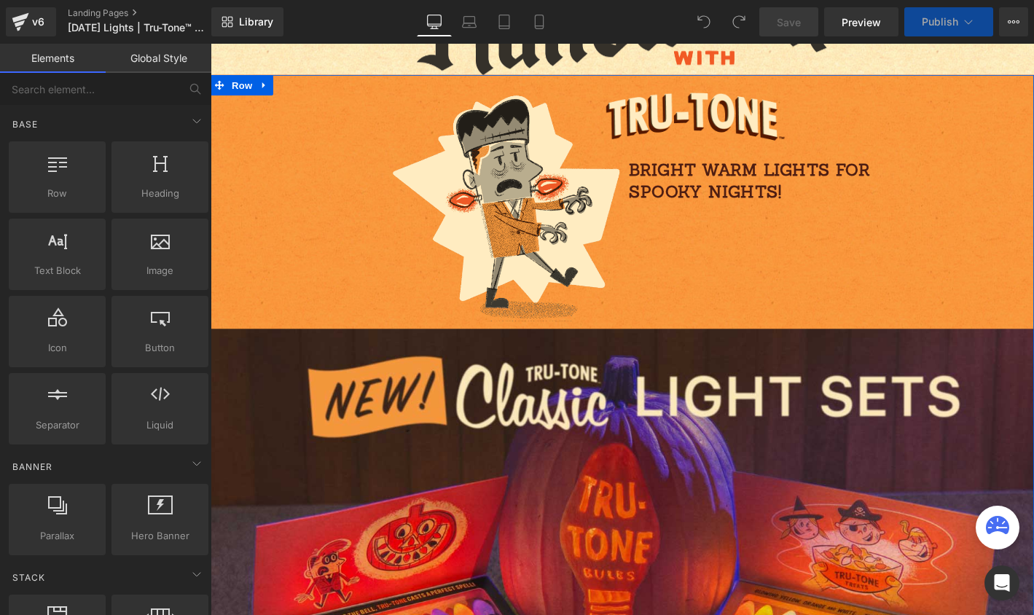
scroll to position [350, 0]
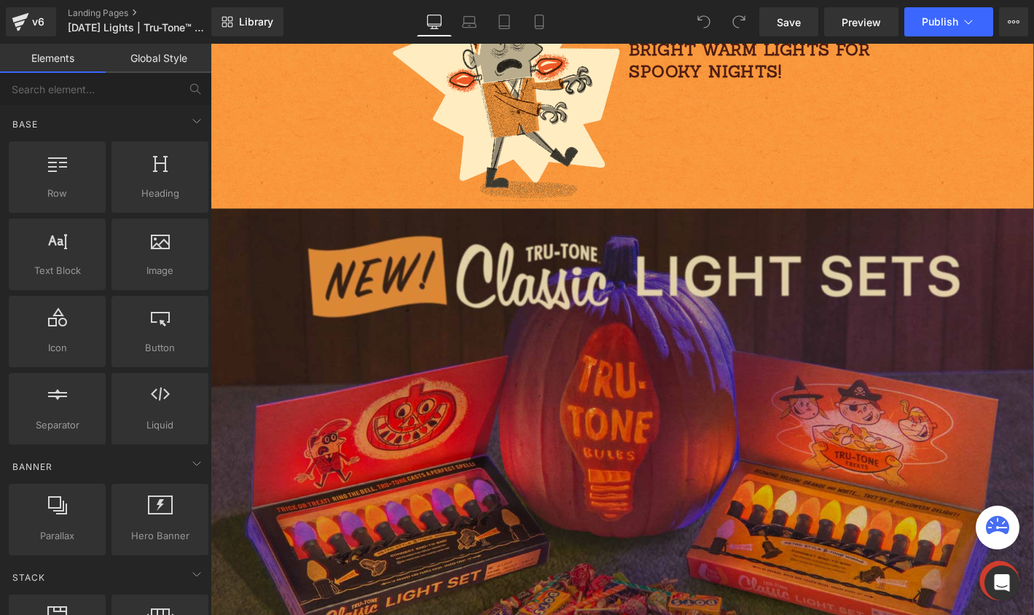
click at [248, 283] on img at bounding box center [651, 473] width 881 height 523
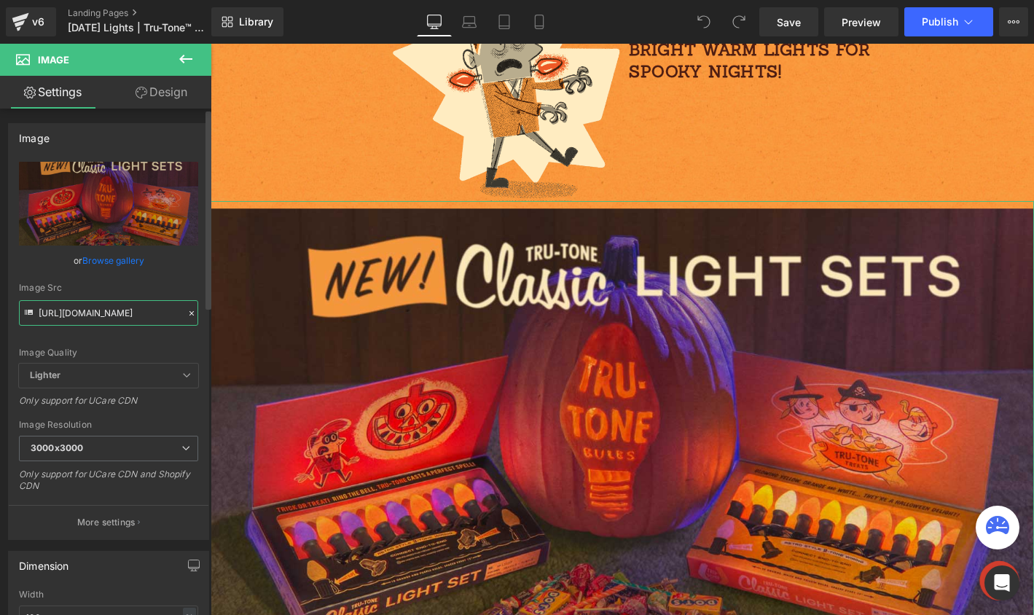
click at [112, 312] on input "[URL][DOMAIN_NAME]" at bounding box center [108, 312] width 179 height 25
paste input "NEW.jpg?v=1755540449"
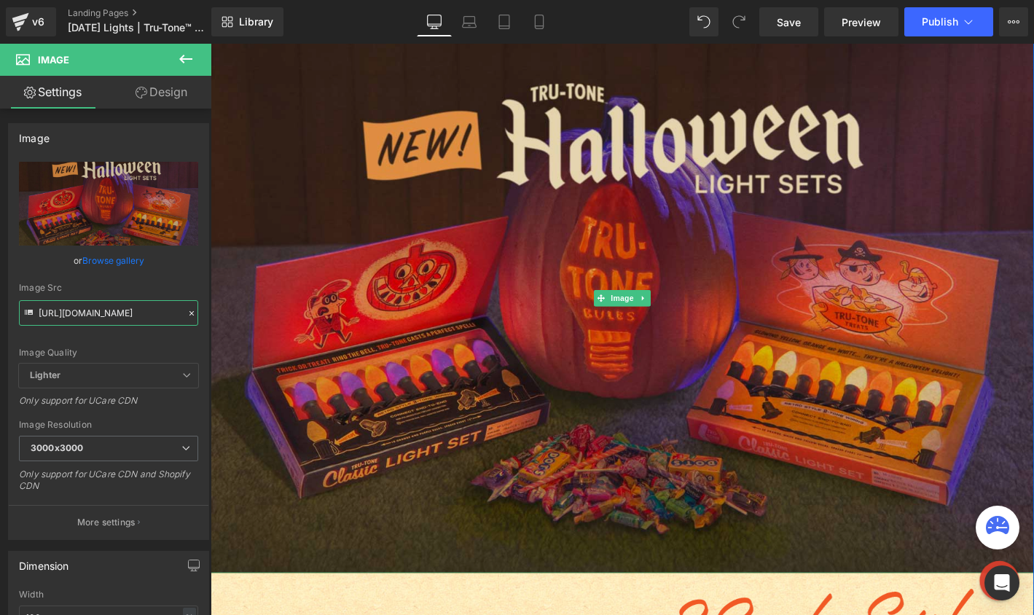
scroll to position [543, 0]
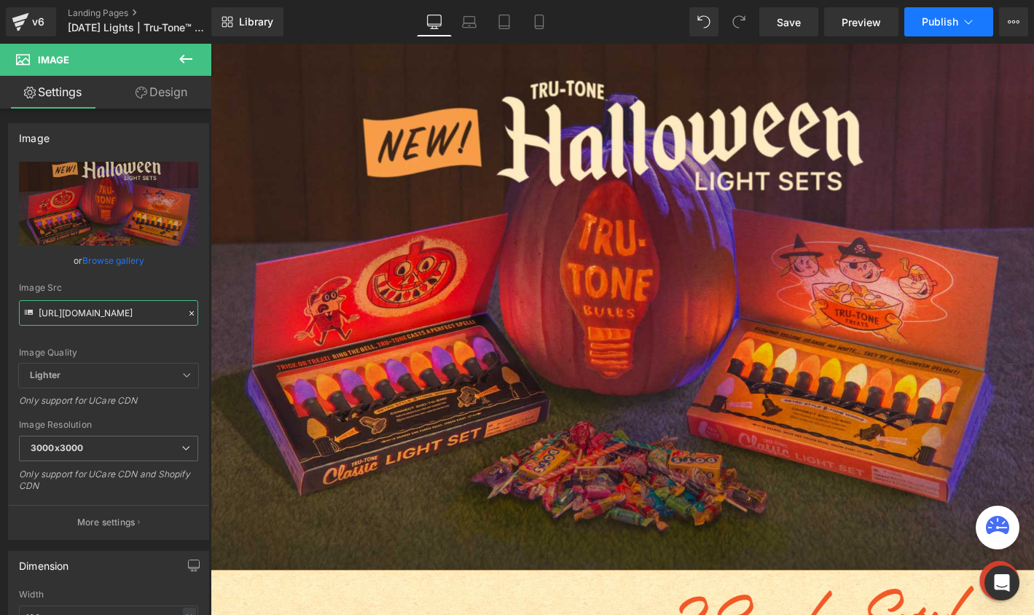
type input "[URL][DOMAIN_NAME]"
click at [929, 21] on span "Publish" at bounding box center [939, 22] width 36 height 12
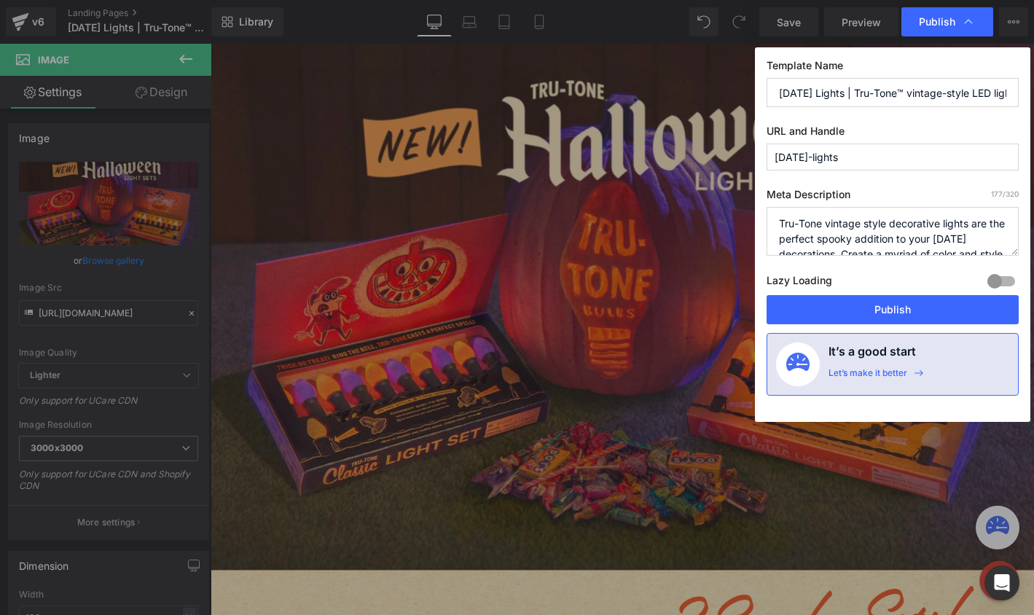
scroll to position [0, 0]
click at [900, 308] on button "Publish" at bounding box center [892, 309] width 252 height 29
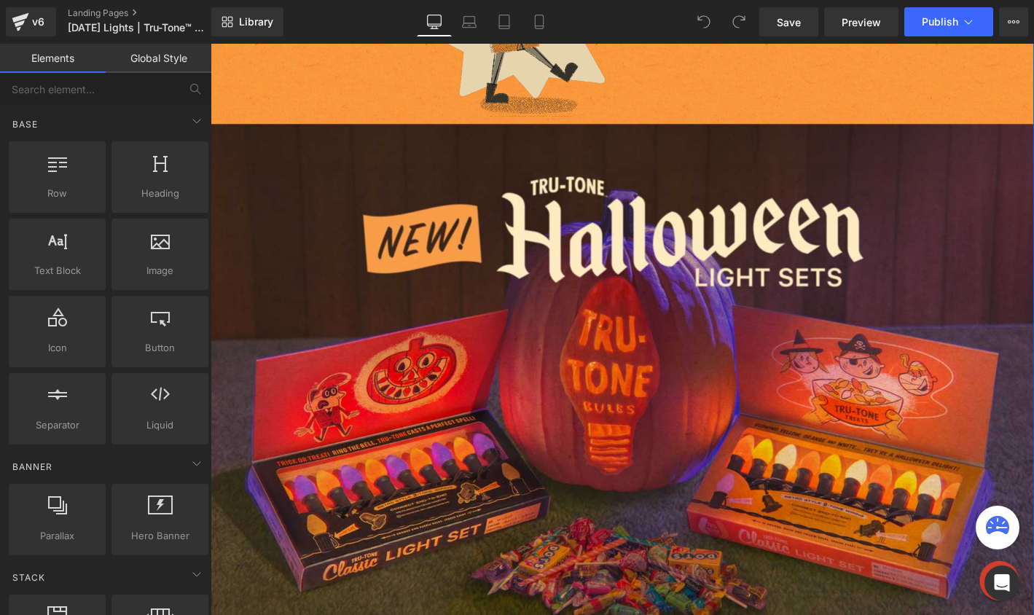
scroll to position [441, 0]
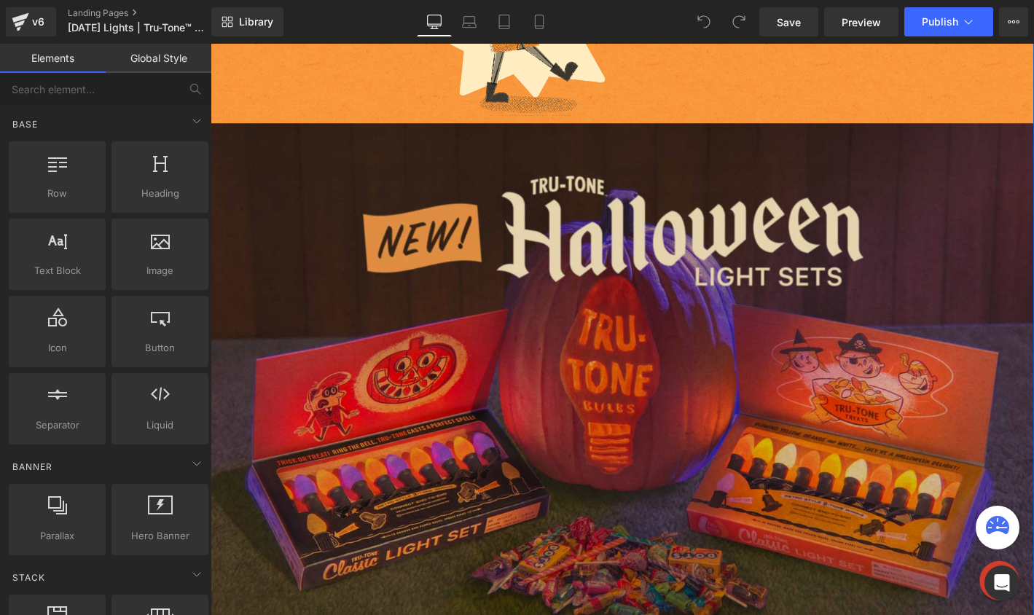
click at [397, 361] on img at bounding box center [651, 415] width 881 height 589
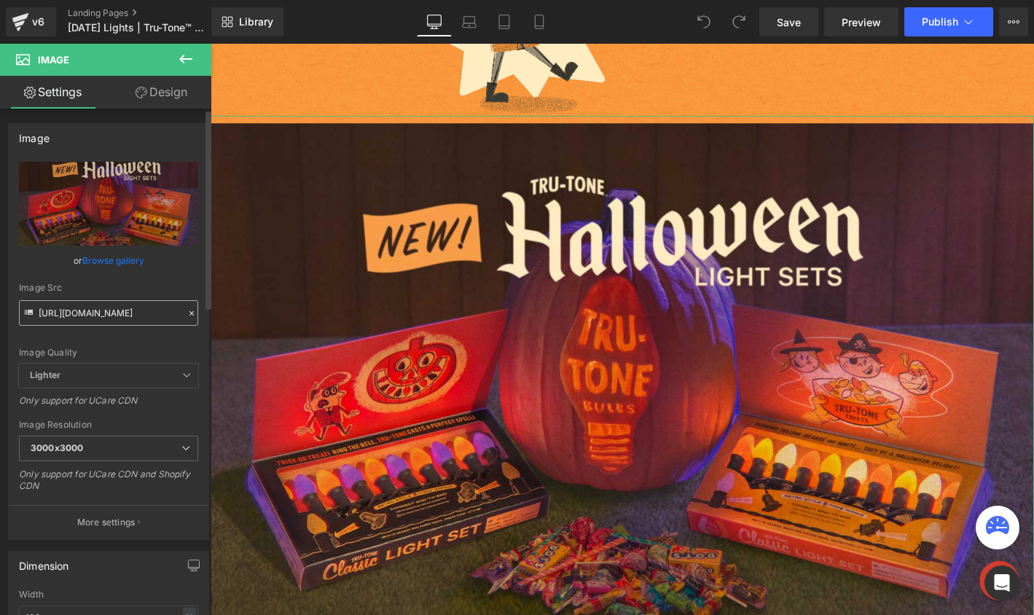
click at [75, 316] on input "[URL][DOMAIN_NAME]" at bounding box center [108, 312] width 179 height 25
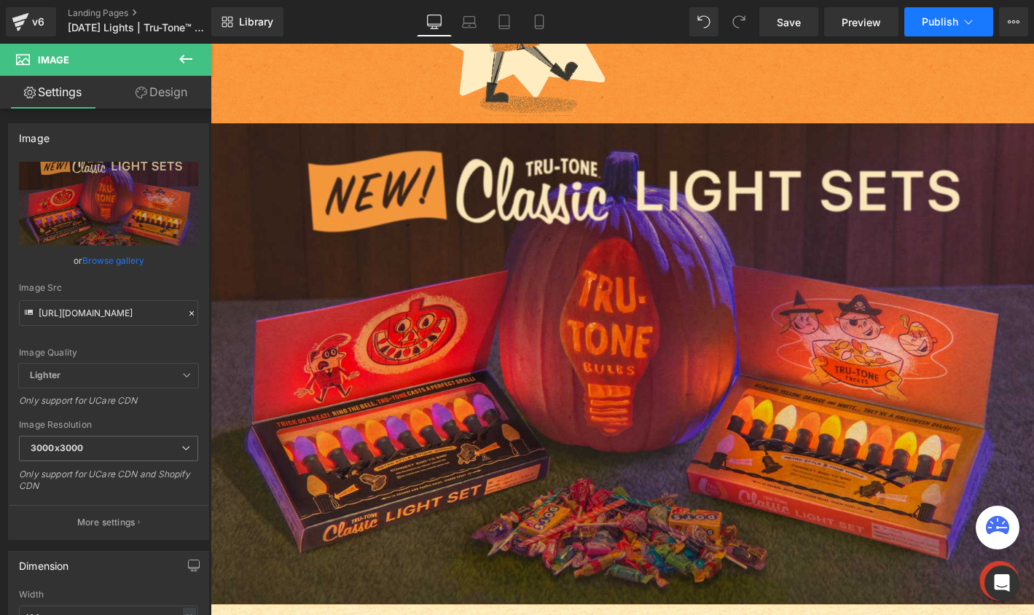
type input "[URL][DOMAIN_NAME]"
click at [940, 26] on span "Publish" at bounding box center [939, 22] width 36 height 12
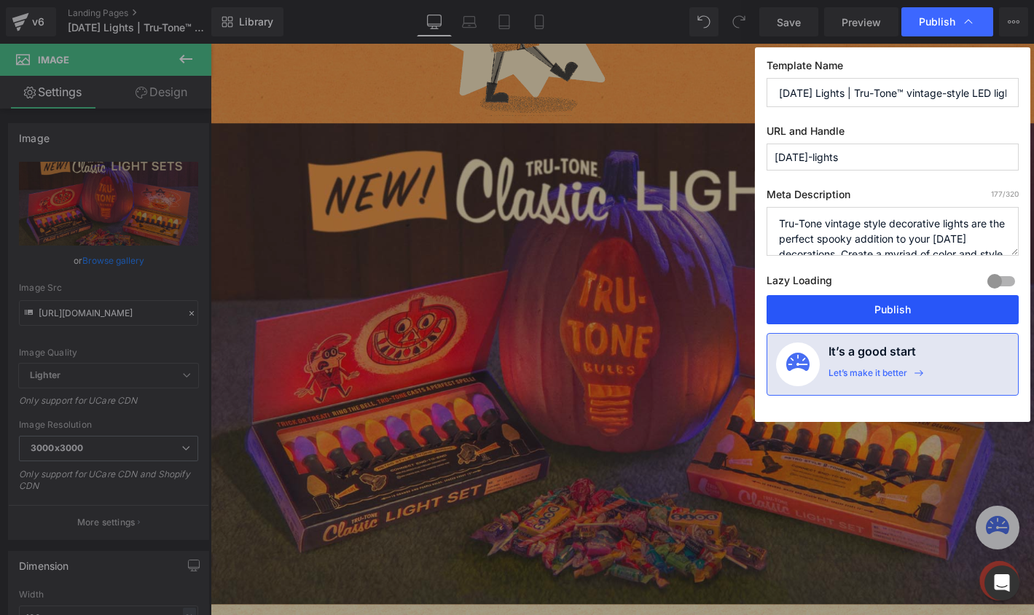
click at [882, 311] on button "Publish" at bounding box center [892, 309] width 252 height 29
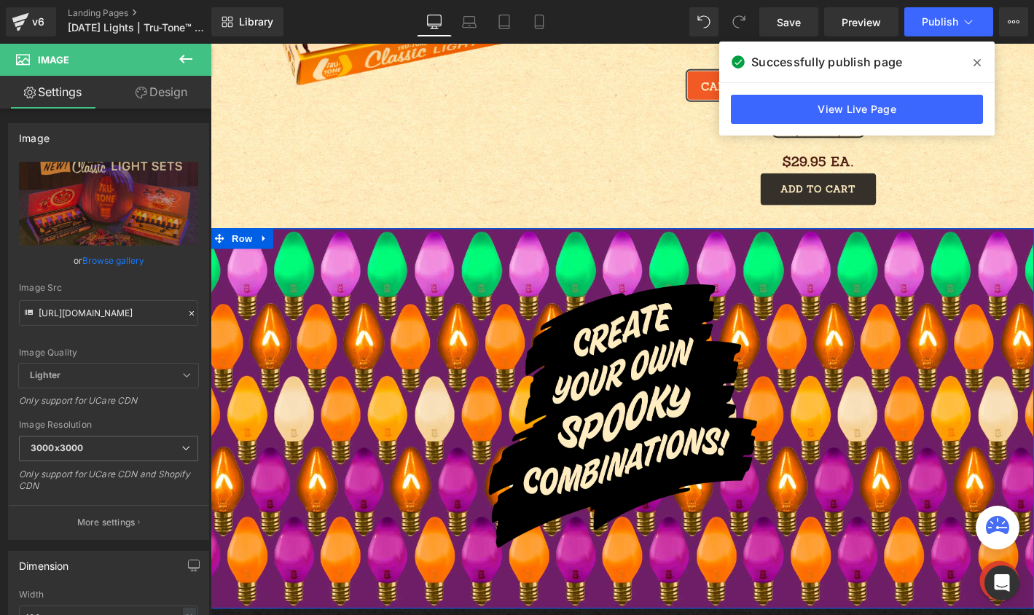
scroll to position [1546, 0]
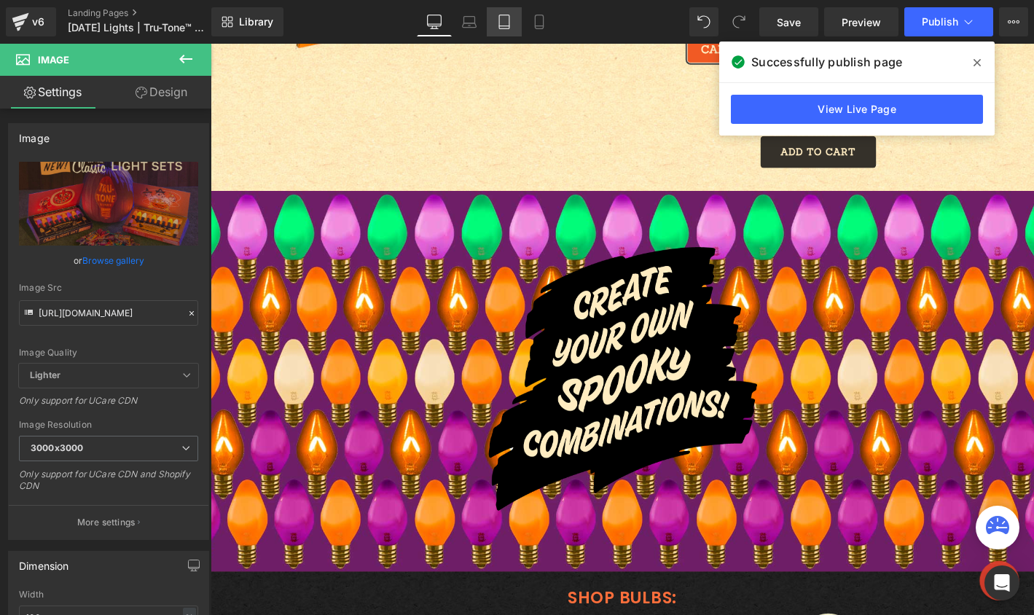
click at [514, 28] on link "Tablet" at bounding box center [504, 21] width 35 height 29
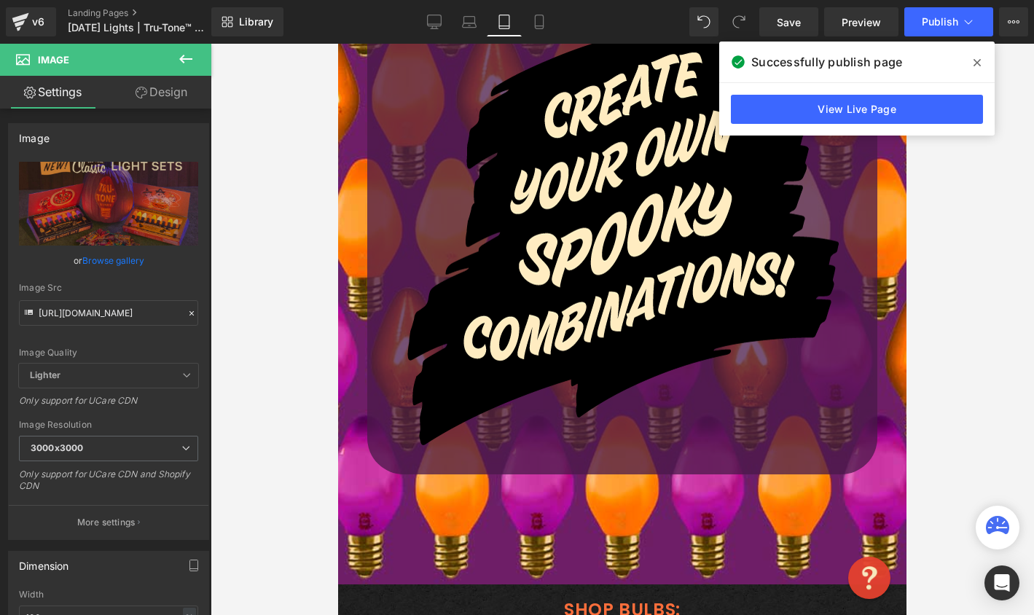
scroll to position [1130, 0]
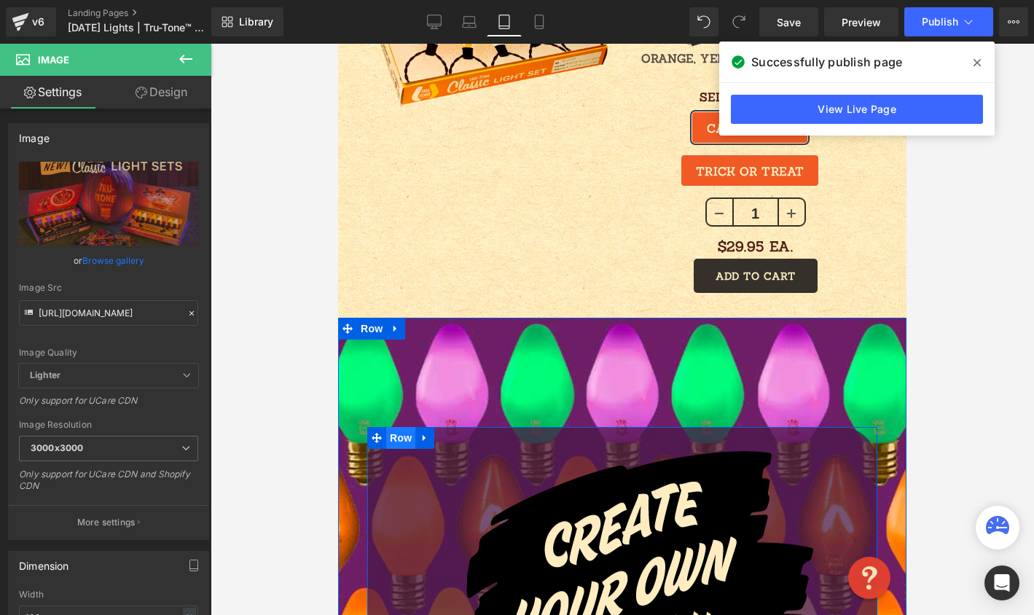
click at [394, 438] on span "Row" at bounding box center [400, 438] width 29 height 22
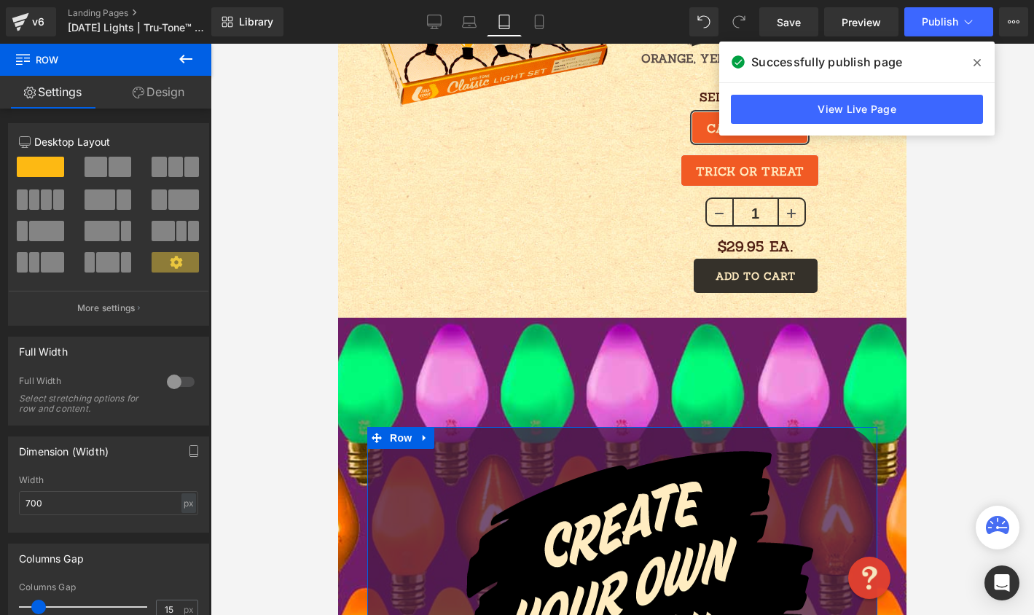
click at [149, 100] on link "Design" at bounding box center [159, 92] width 106 height 33
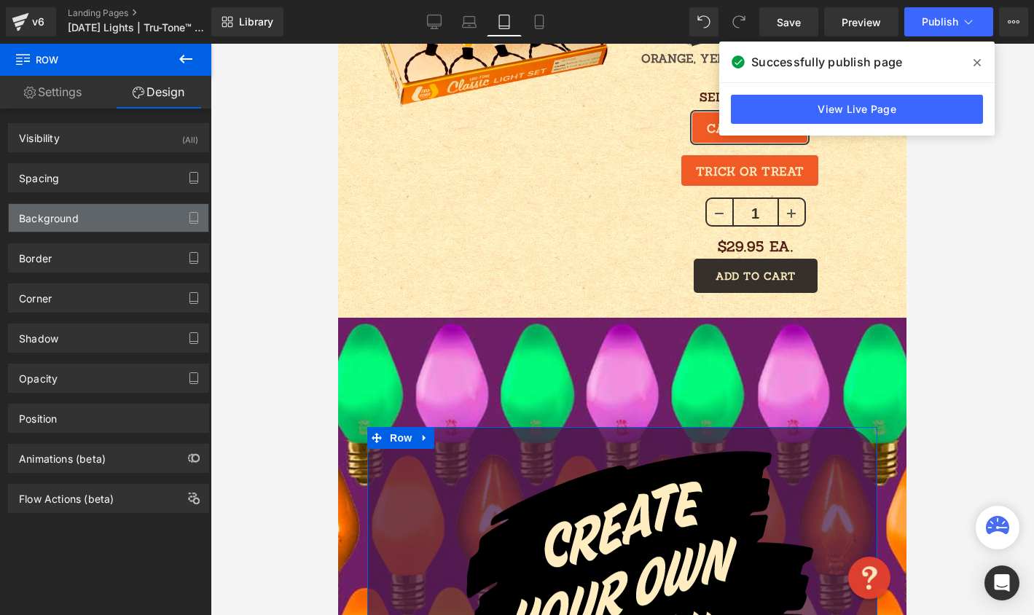
click at [116, 228] on div "Background" at bounding box center [109, 218] width 200 height 28
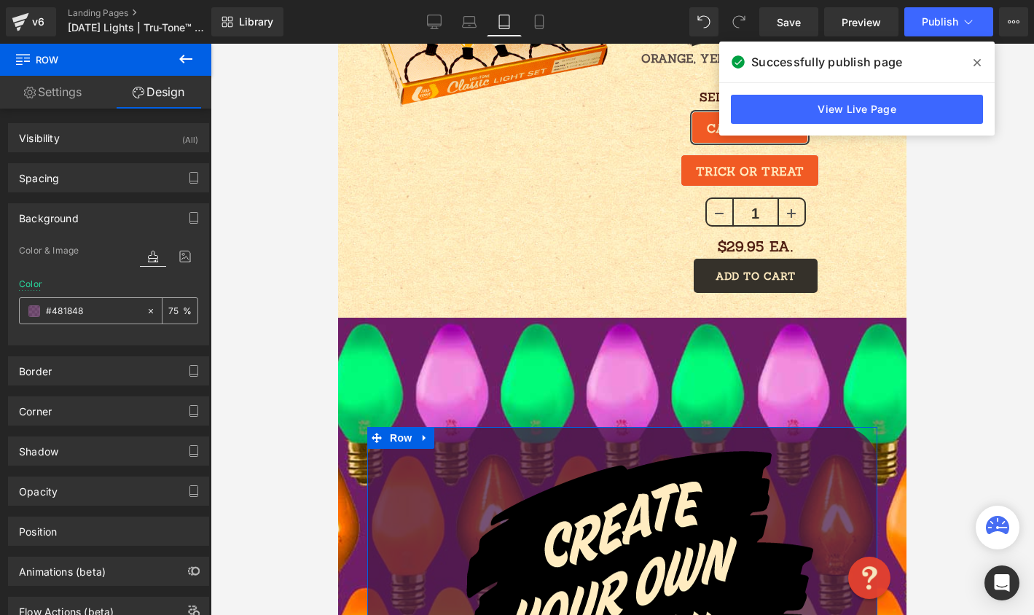
click at [148, 307] on icon at bounding box center [151, 311] width 10 height 10
type input "none"
type input "0"
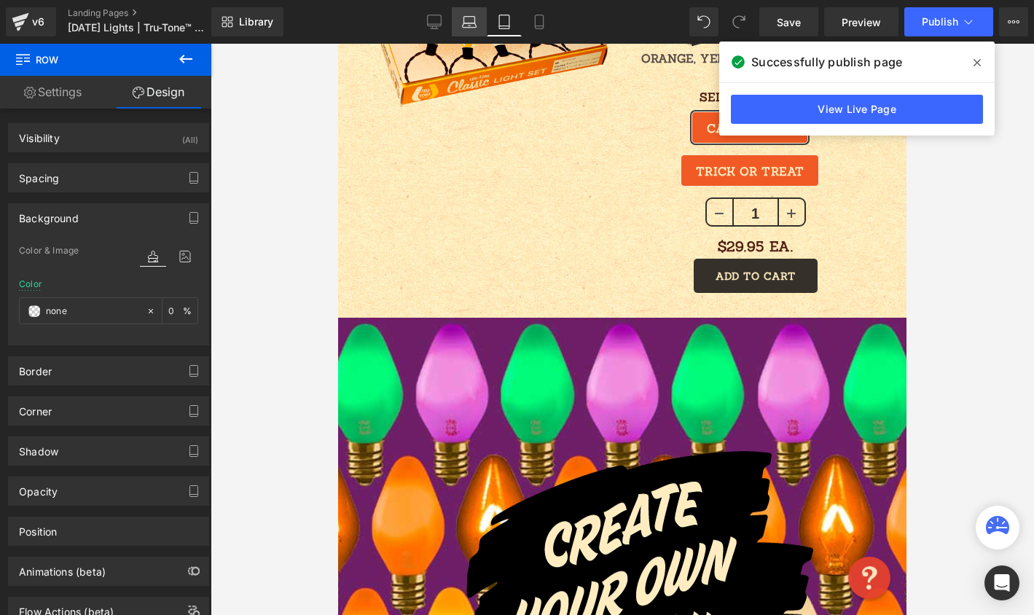
click at [472, 20] on icon at bounding box center [469, 22] width 15 height 15
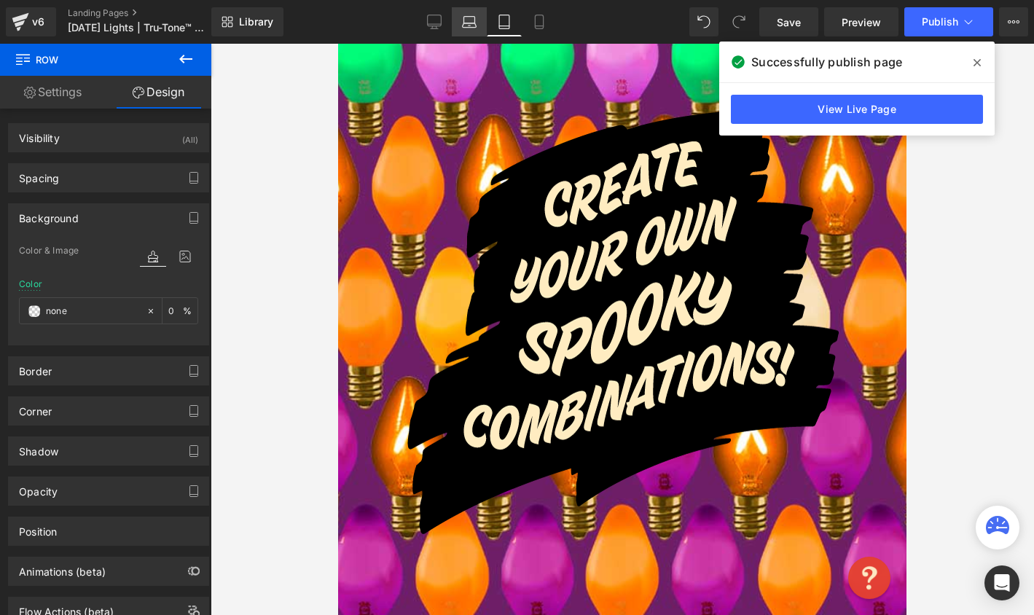
type input "transparent"
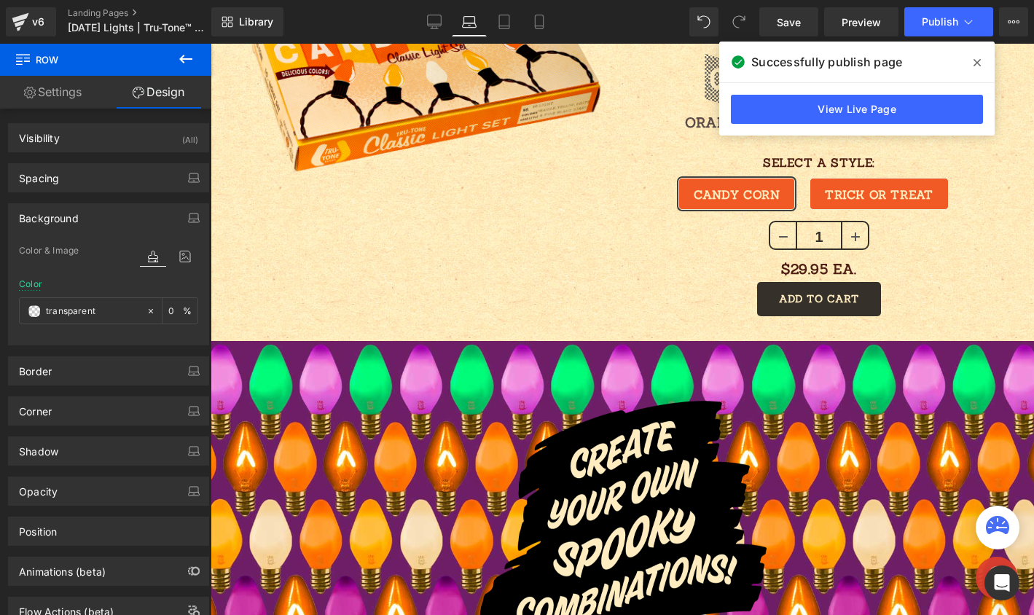
scroll to position [1431, 0]
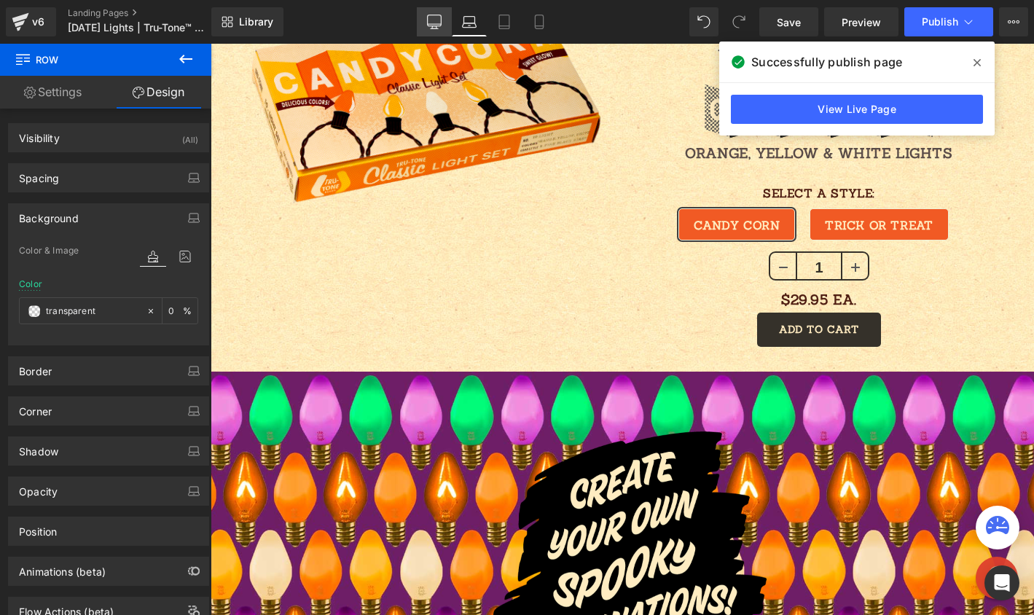
click at [427, 20] on icon at bounding box center [434, 22] width 15 height 15
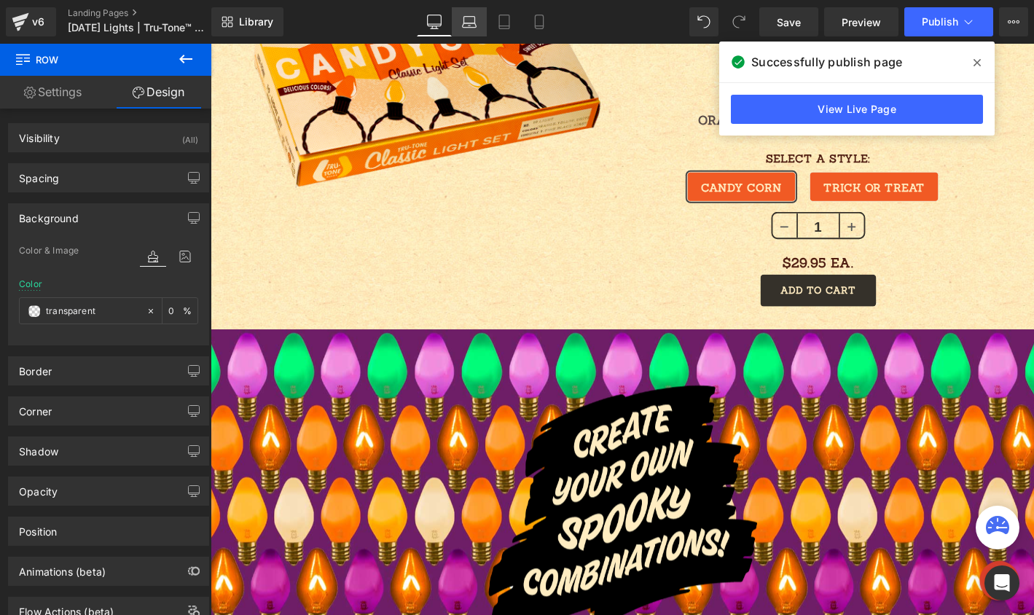
click at [463, 21] on icon at bounding box center [468, 20] width 11 height 7
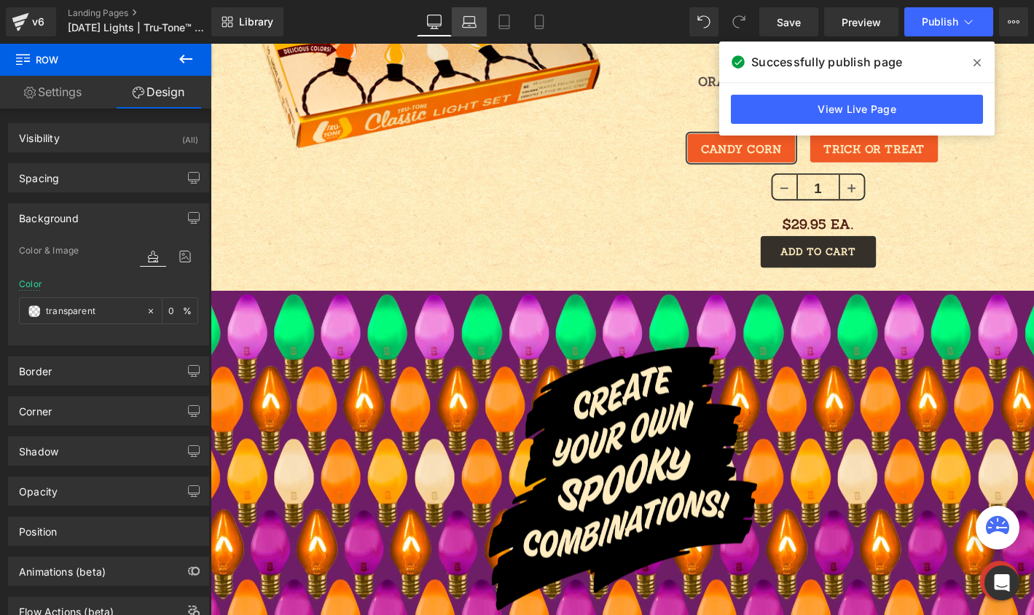
type input "0"
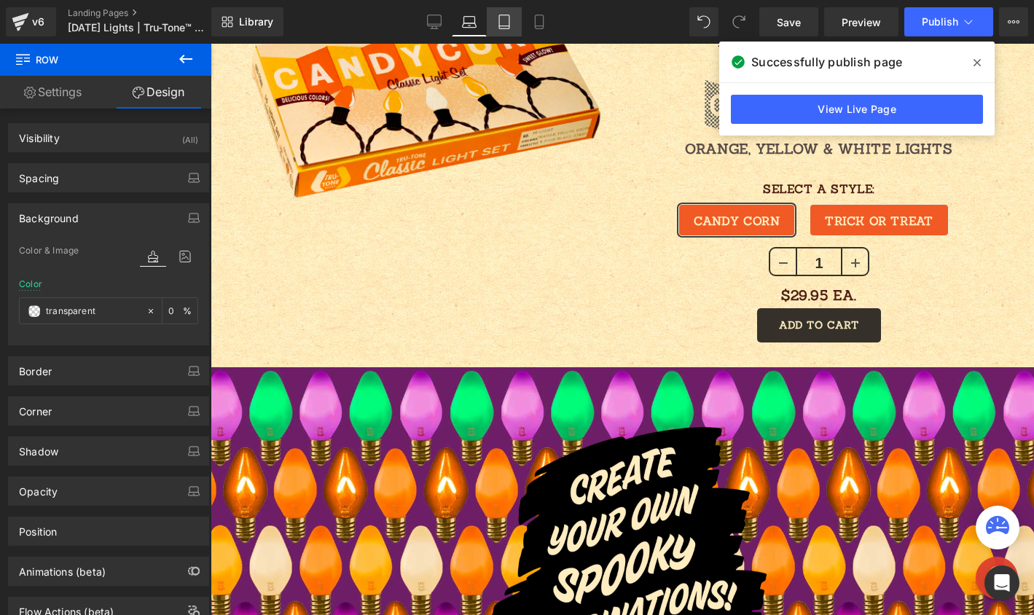
click at [503, 26] on icon at bounding box center [504, 26] width 10 height 0
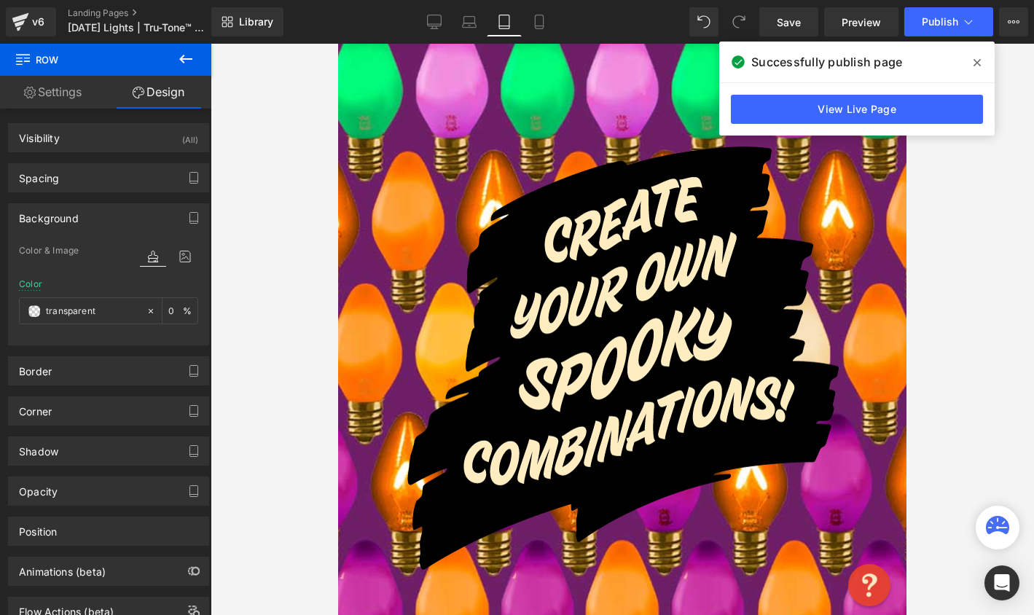
type input "none"
type input "0"
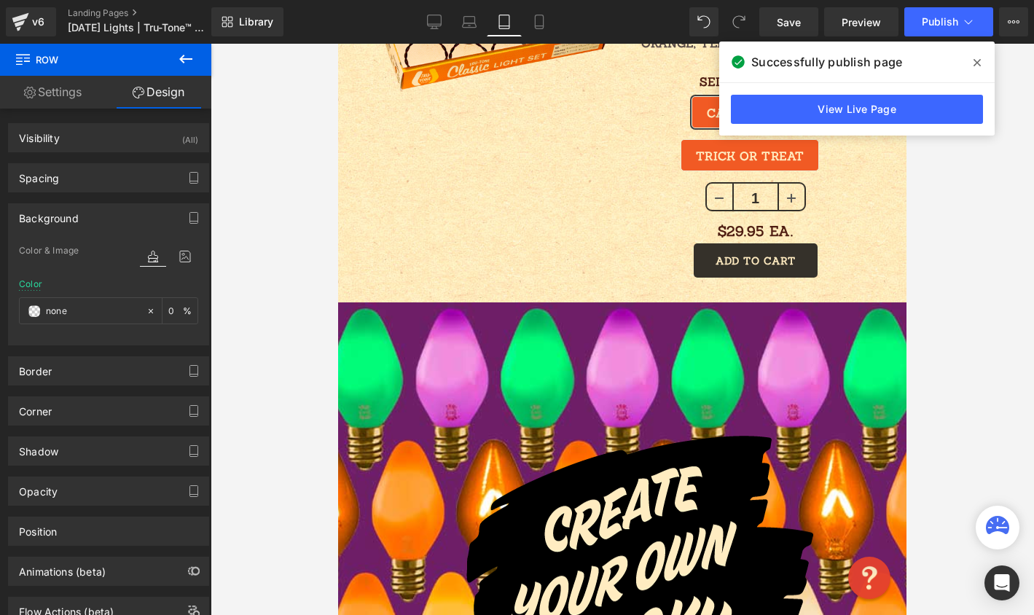
scroll to position [1146, 0]
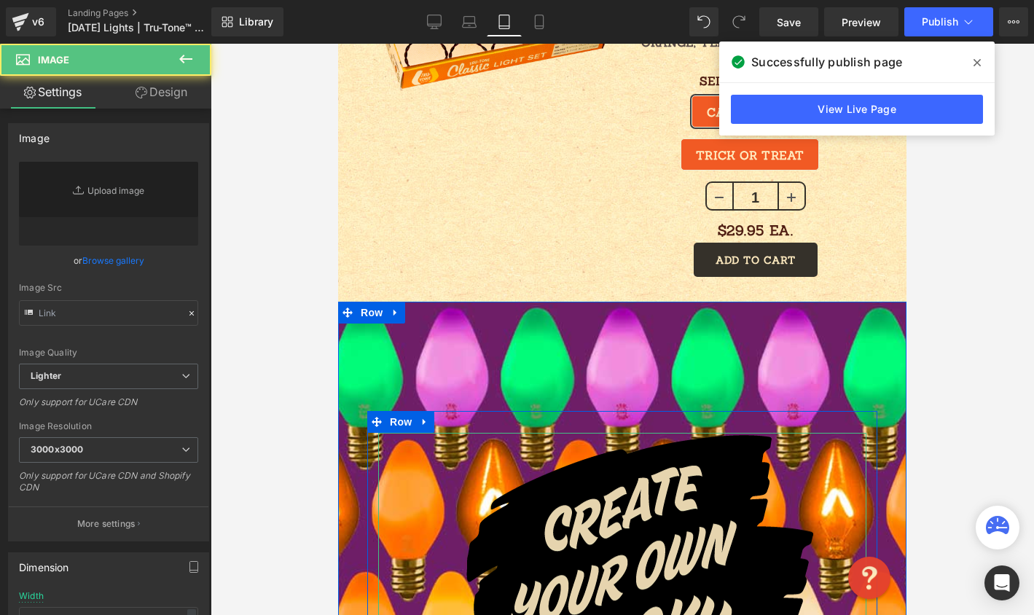
type input "https://cdn.shopify.com/s/files/1/0723/1969/7189/files/create-your-own_3000x300…"
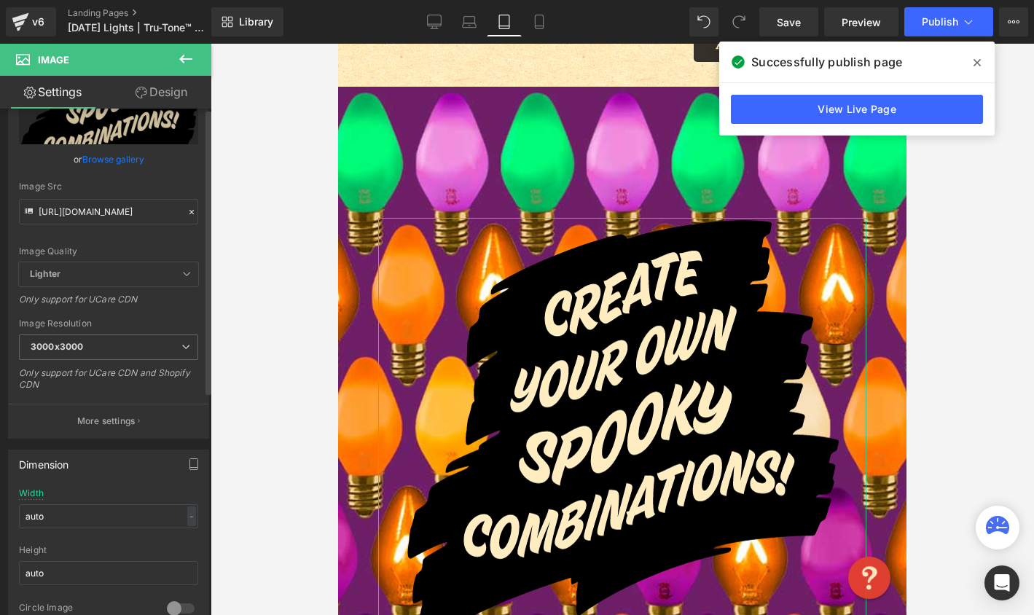
scroll to position [245, 0]
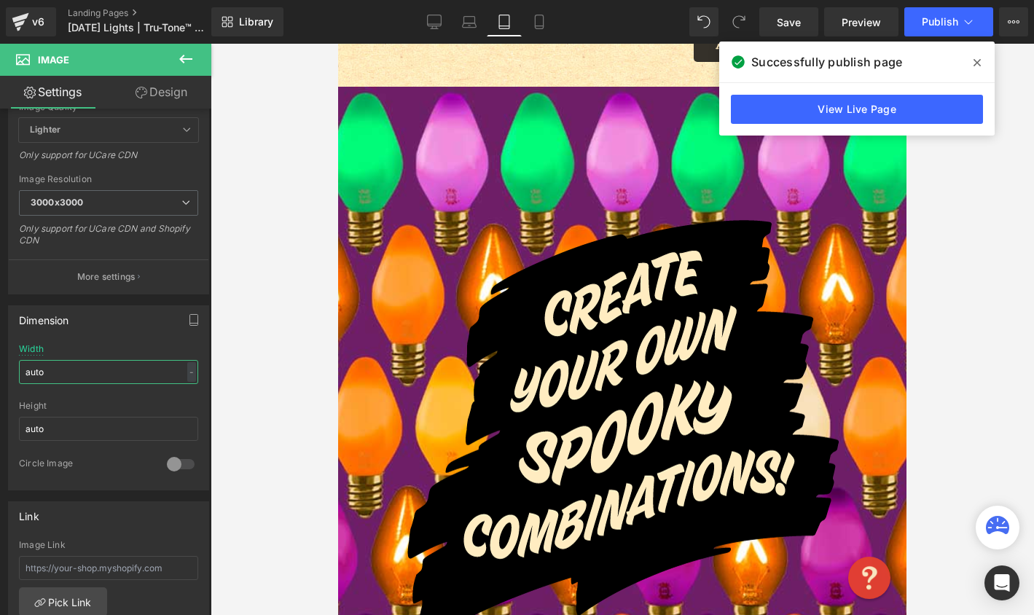
drag, startPoint x: 60, startPoint y: 377, endPoint x: -24, endPoint y: 361, distance: 85.9
click at [0, 361] on html "Row You are previewing how the will restyle your page. You can not edit Element…" at bounding box center [517, 307] width 1034 height 615
type input "400"
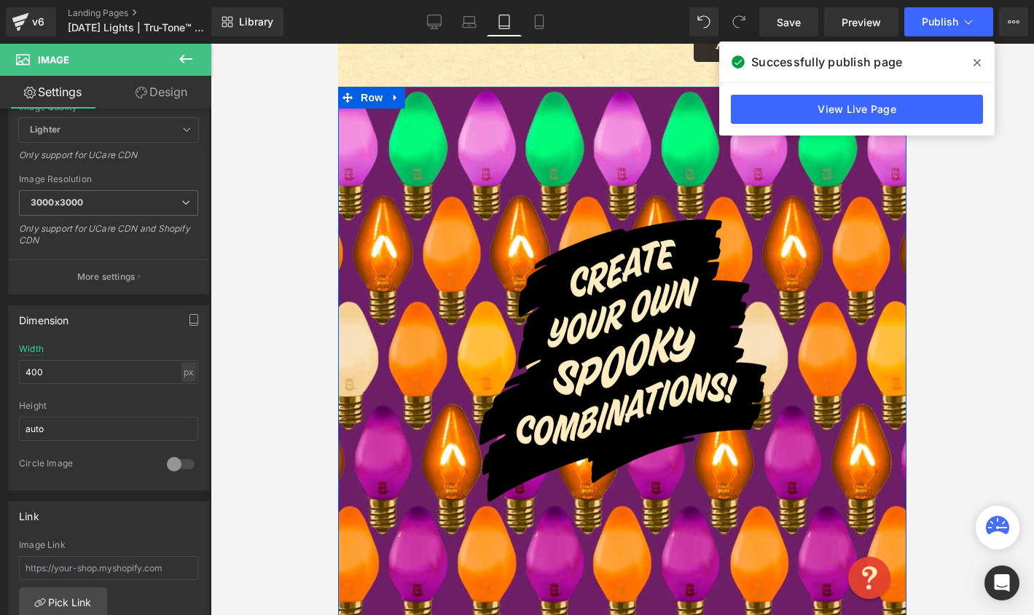
click at [460, 135] on div "Image Row Row" at bounding box center [622, 363] width 568 height 553
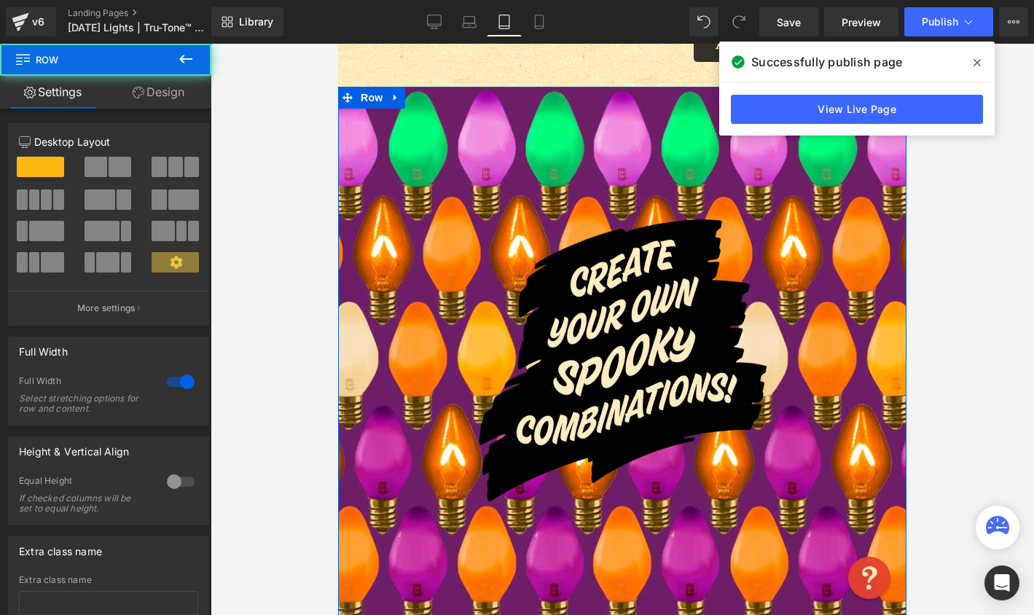
click at [153, 101] on link "Design" at bounding box center [159, 92] width 106 height 33
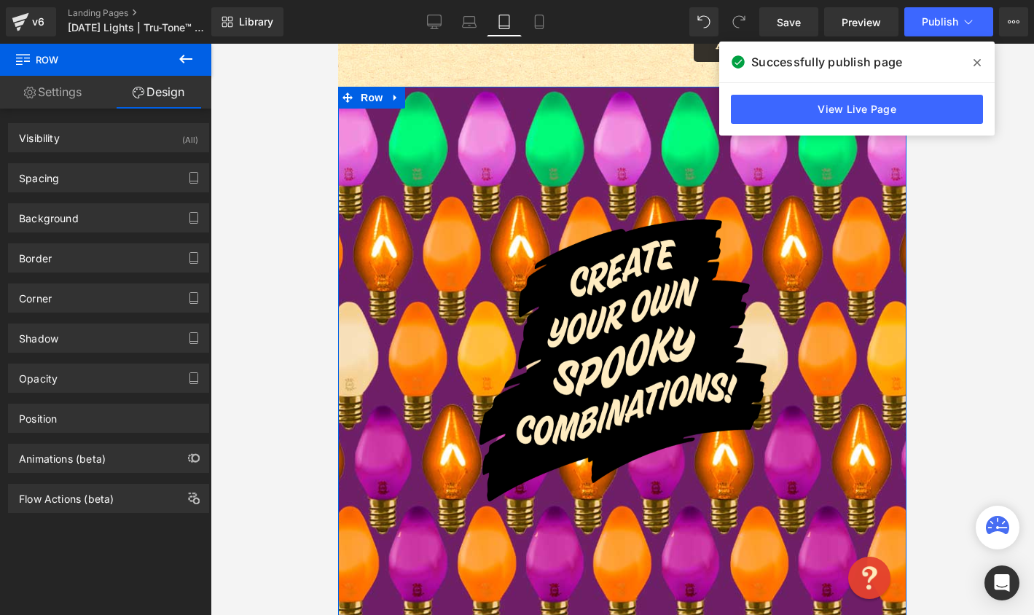
type input "0"
type input "150"
type input "0"
type input "150"
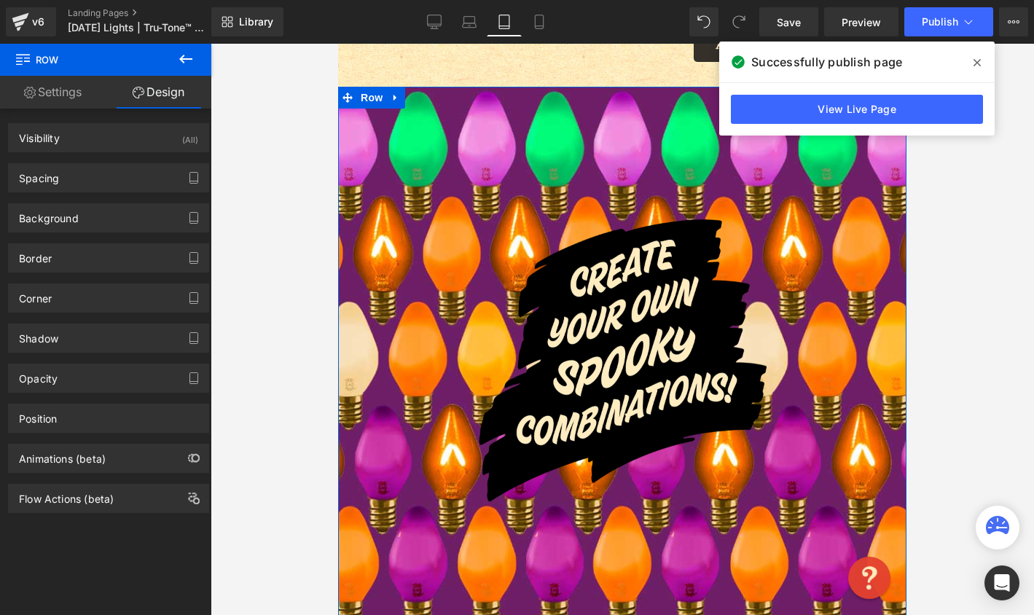
type input "0"
click at [87, 181] on div "Spacing" at bounding box center [109, 178] width 200 height 28
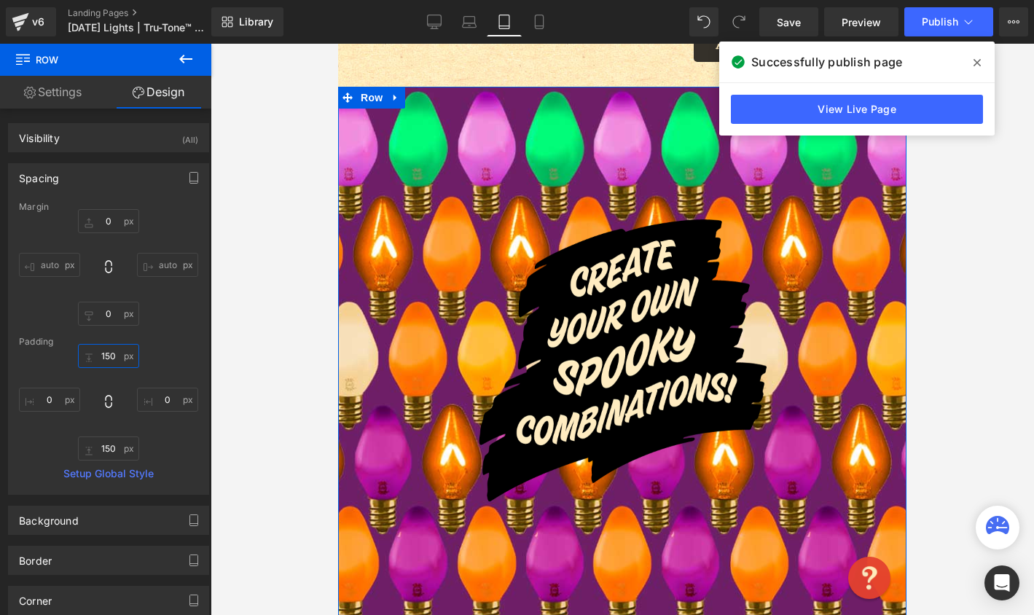
click at [107, 360] on input "150" at bounding box center [108, 356] width 61 height 24
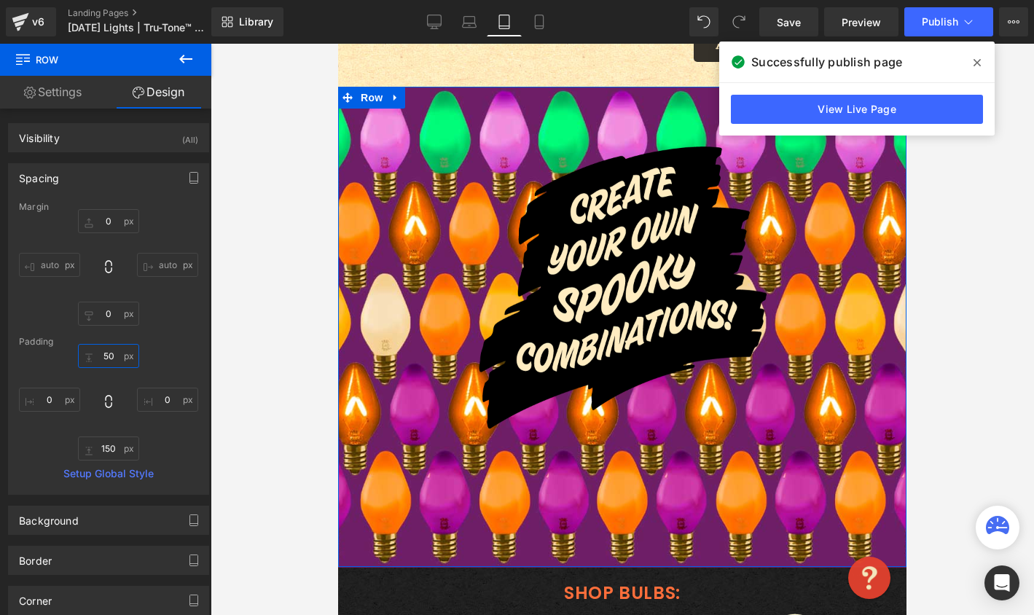
type input "50"
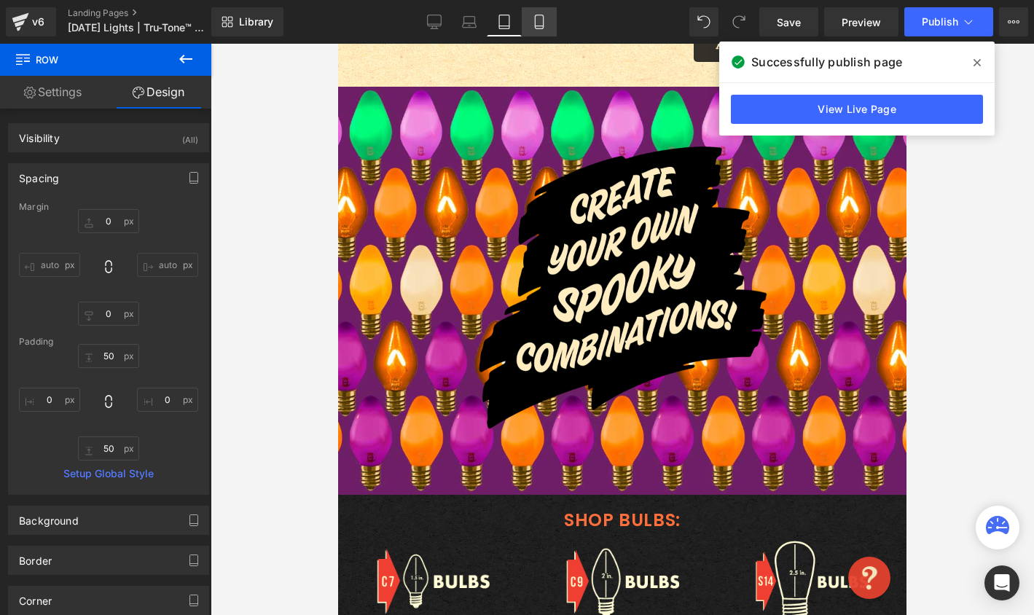
click at [534, 13] on link "Mobile" at bounding box center [539, 21] width 35 height 29
type input "0"
type input "150"
type input "0"
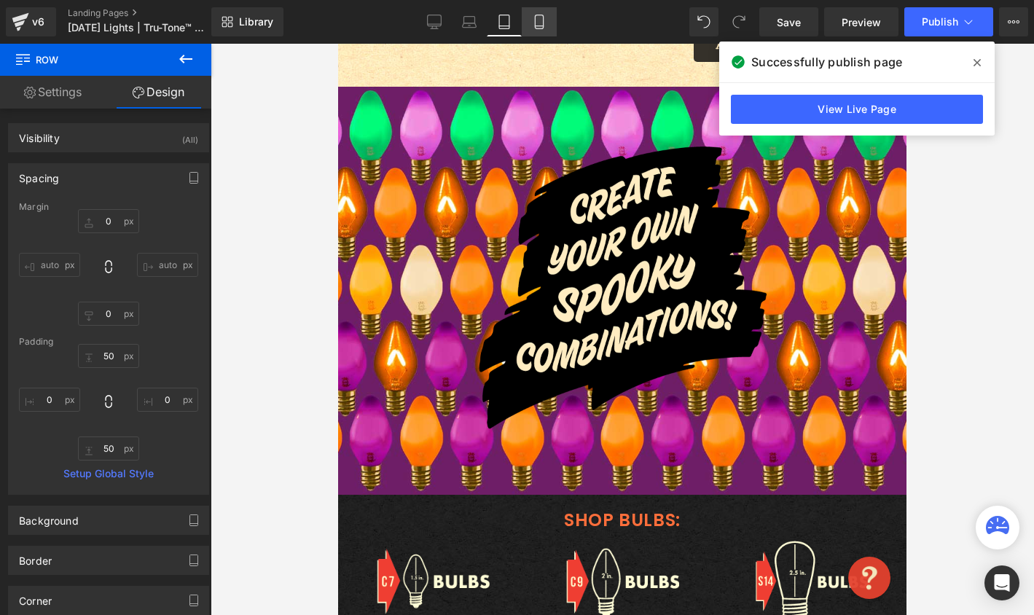
type input "150"
type input "0"
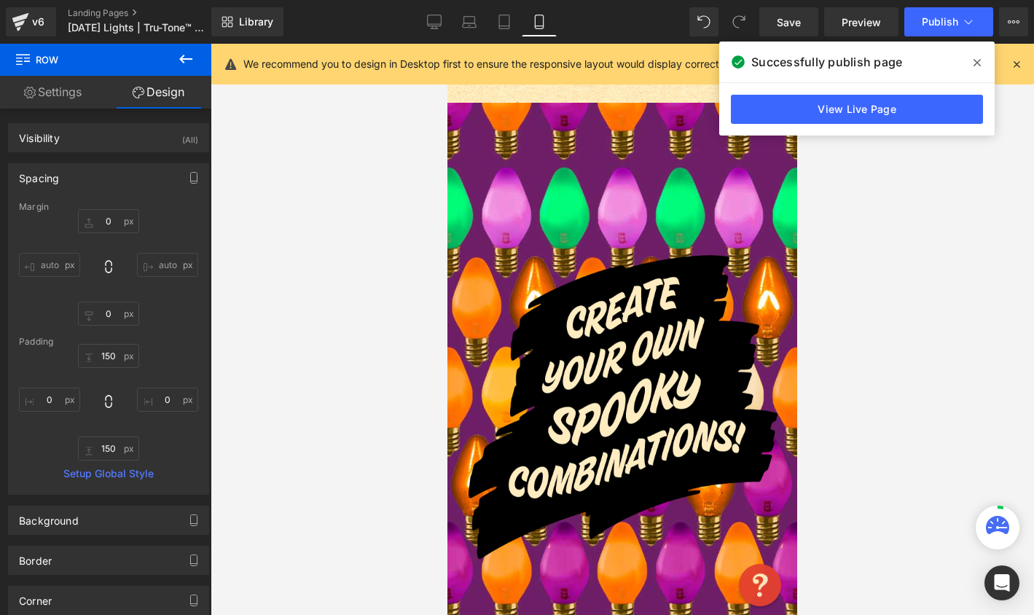
scroll to position [1199, 0]
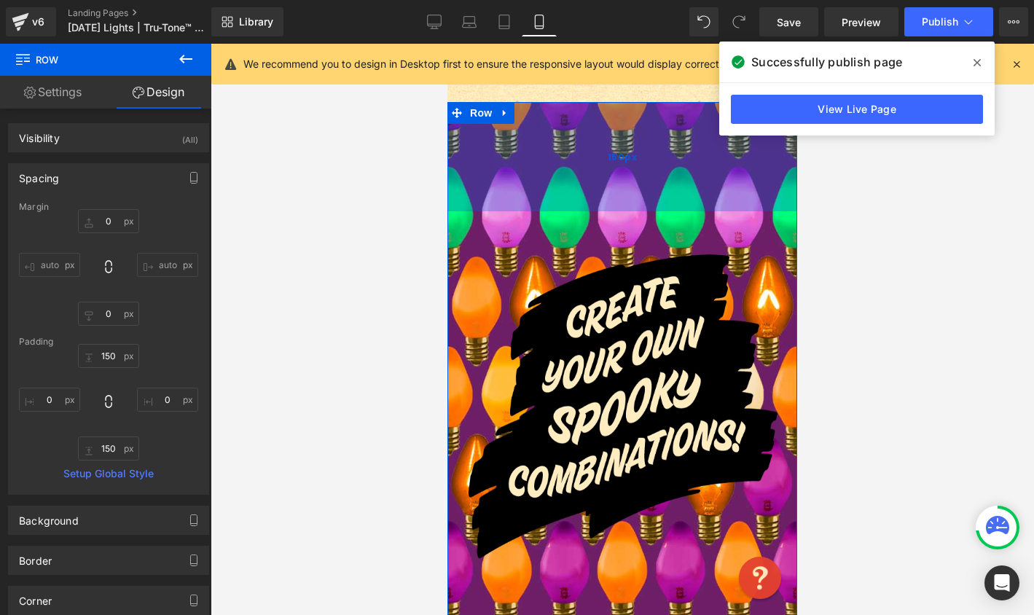
click at [550, 136] on div "150px" at bounding box center [622, 156] width 350 height 109
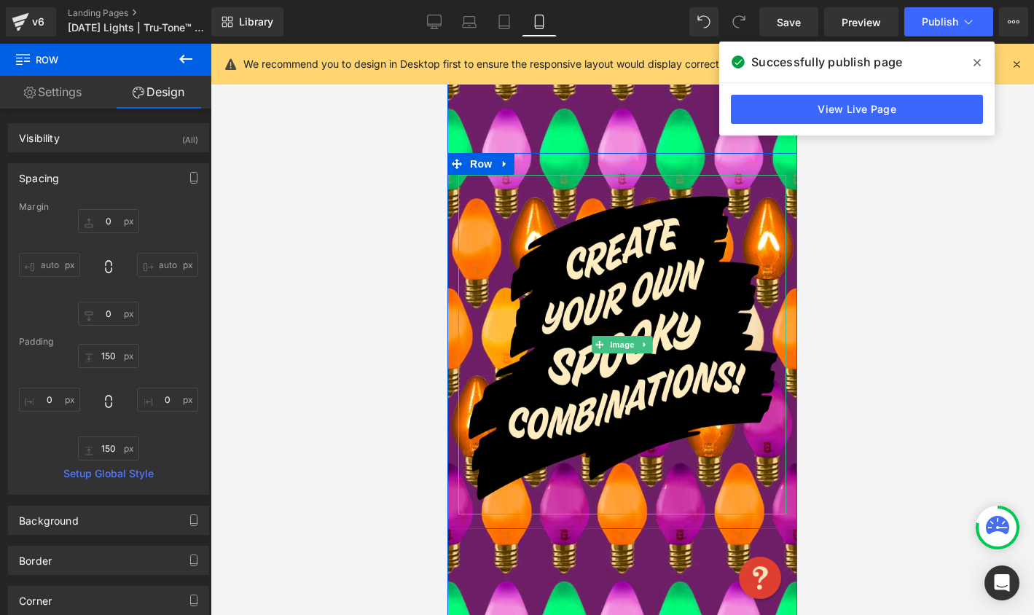
scroll to position [1254, 0]
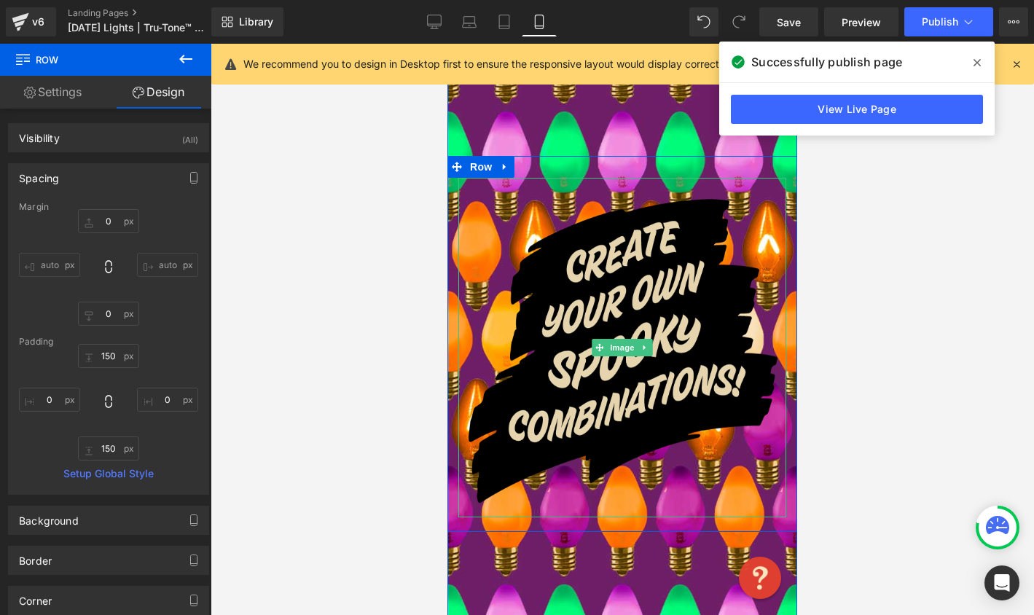
click at [546, 229] on img at bounding box center [622, 347] width 328 height 339
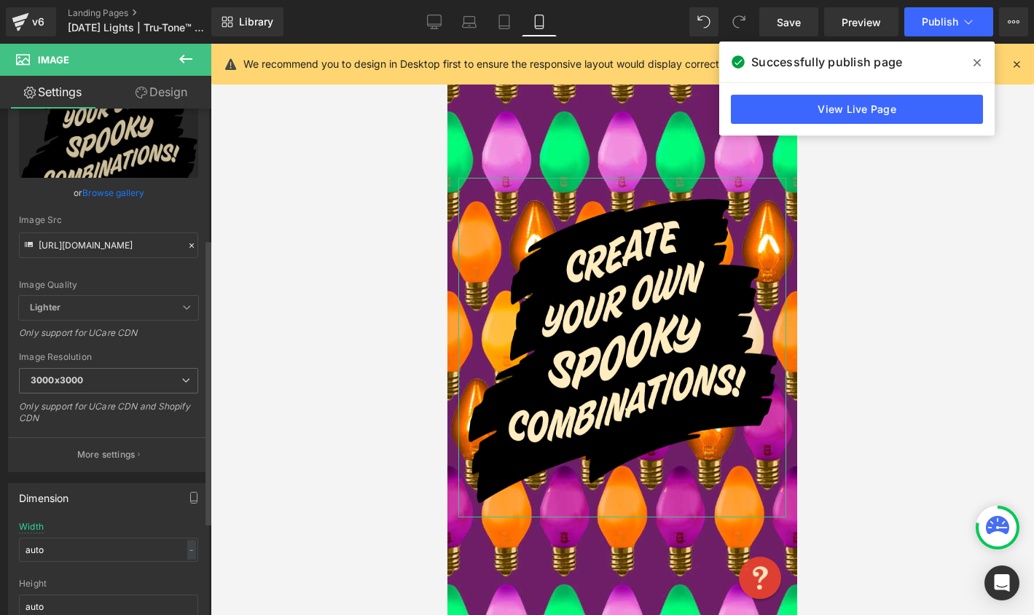
scroll to position [232, 0]
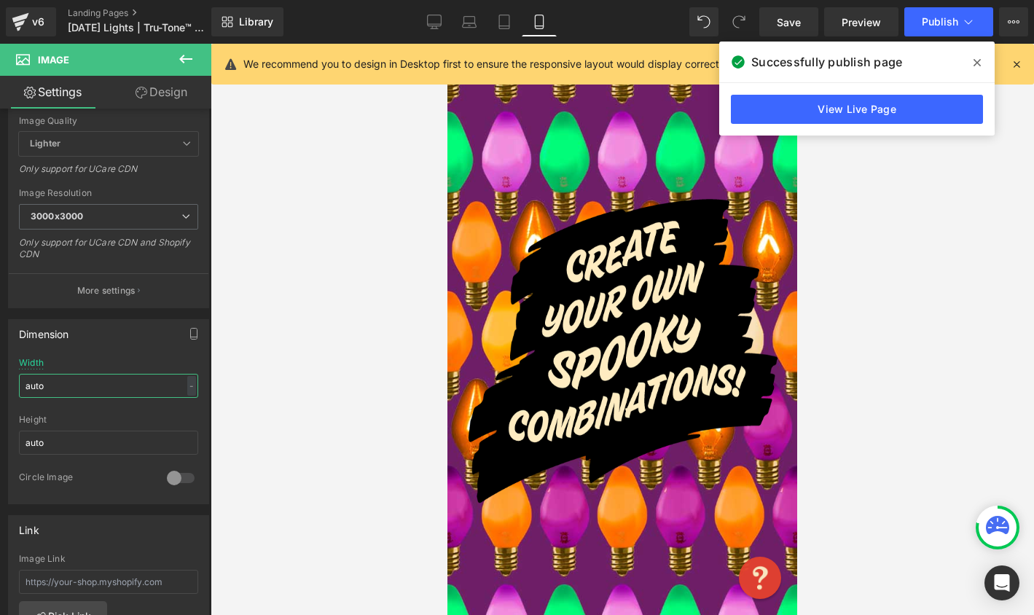
drag, startPoint x: 63, startPoint y: 388, endPoint x: -32, endPoint y: 363, distance: 98.8
click at [0, 363] on html "Row You are previewing how the will restyle your page. You can not edit Element…" at bounding box center [517, 307] width 1034 height 615
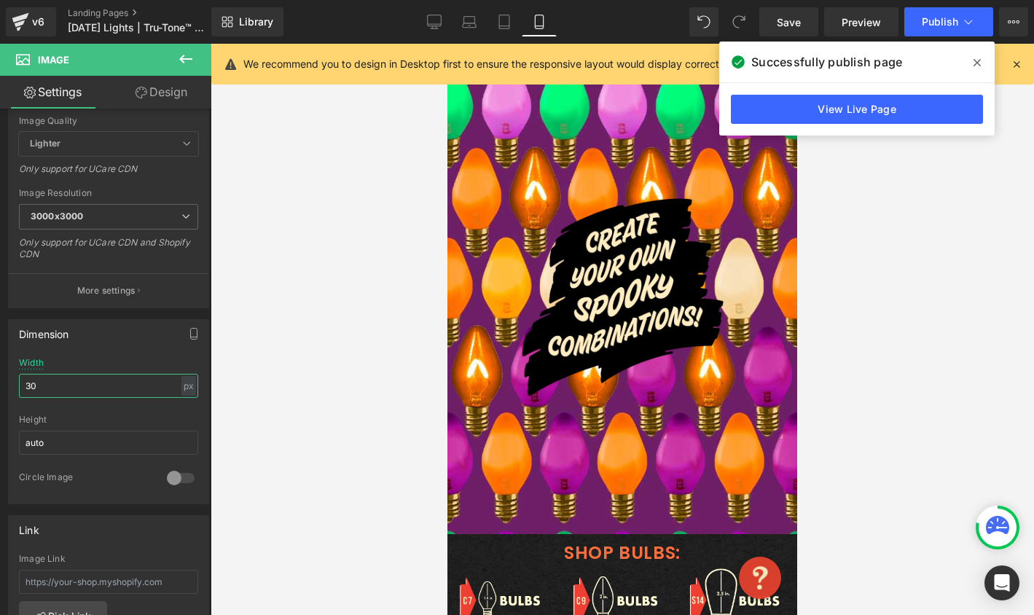
type input "3"
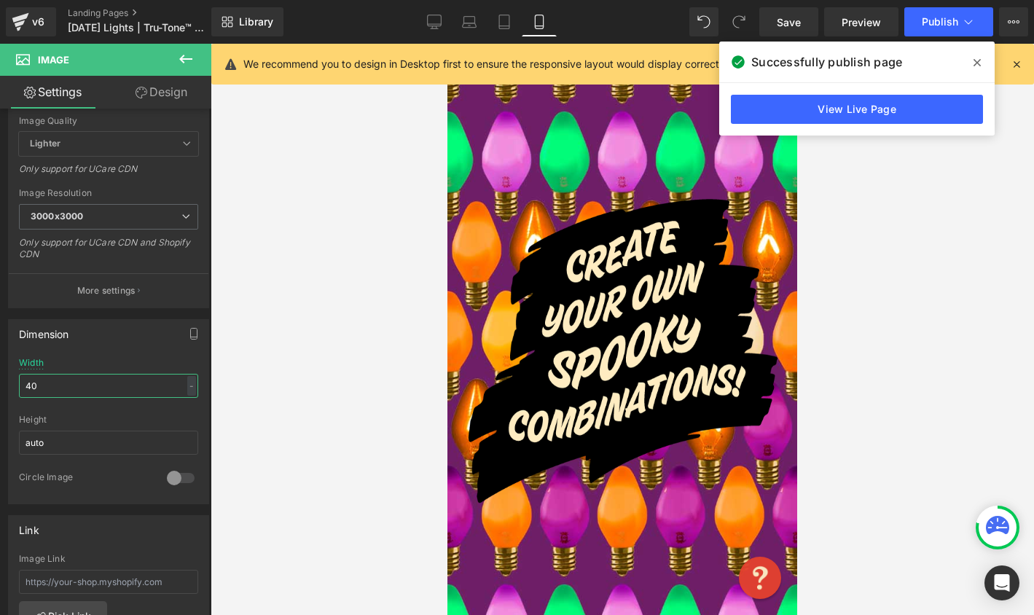
type input "400"
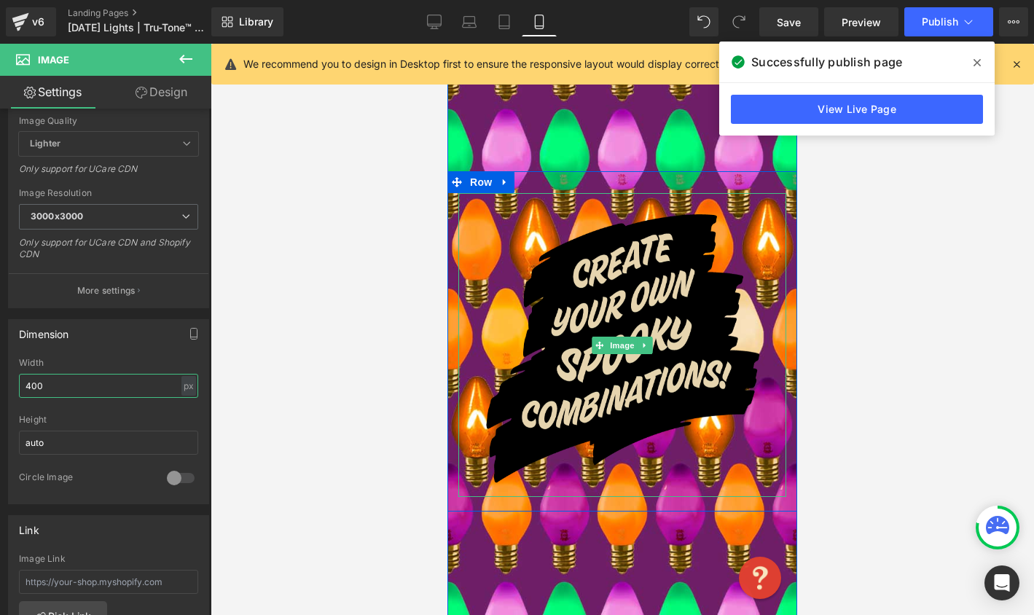
scroll to position [1140, 0]
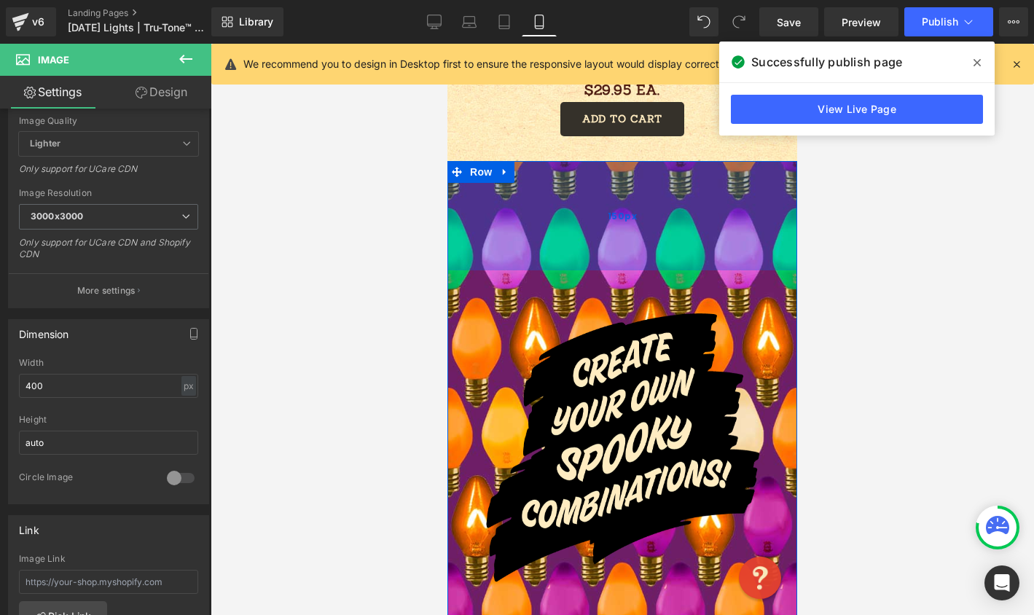
click at [520, 219] on div "150px" at bounding box center [622, 215] width 350 height 109
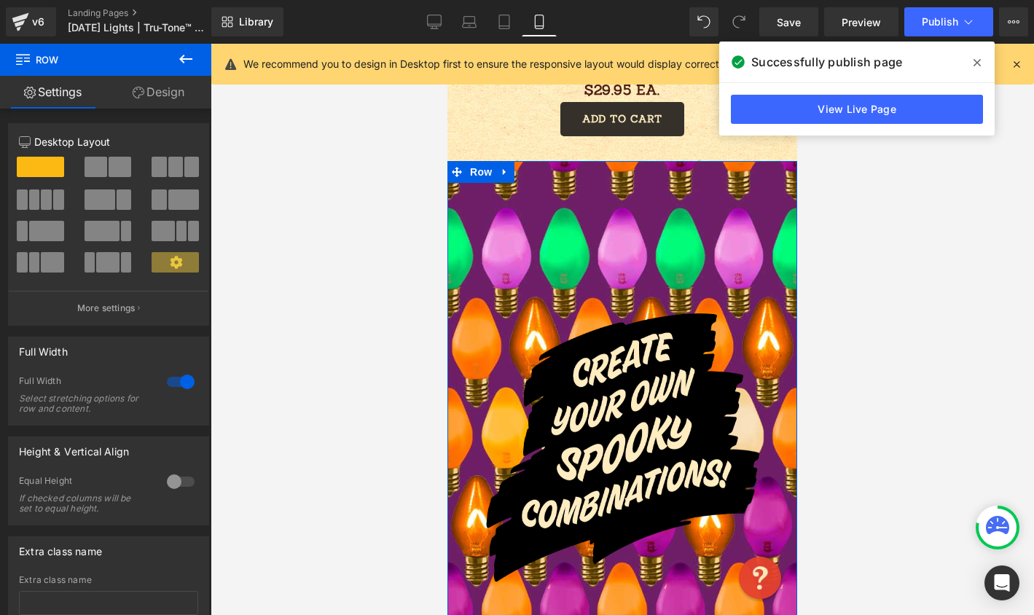
click at [144, 98] on link "Design" at bounding box center [159, 92] width 106 height 33
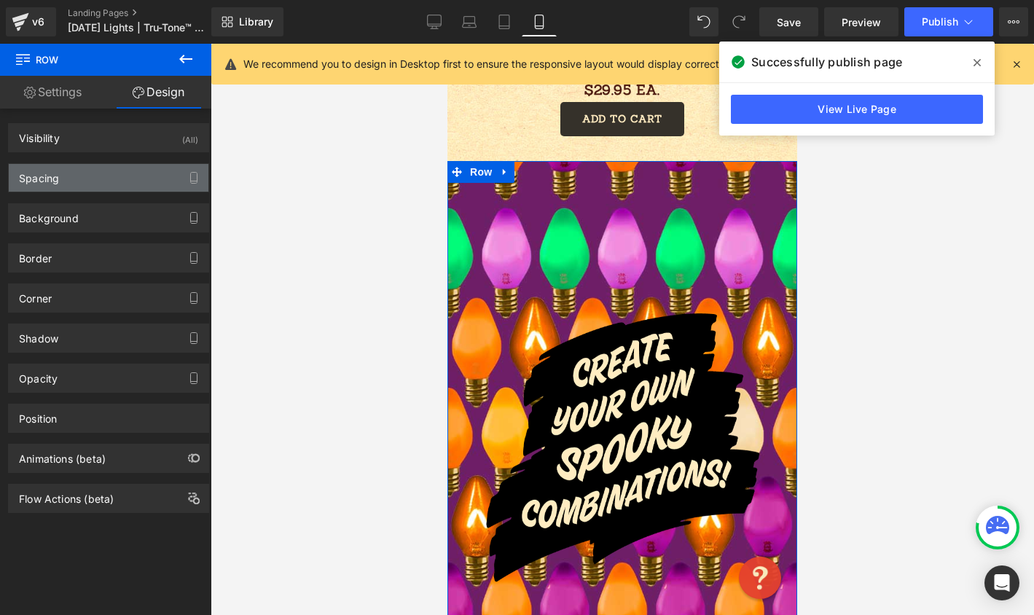
click at [101, 180] on div "Spacing" at bounding box center [109, 178] width 200 height 28
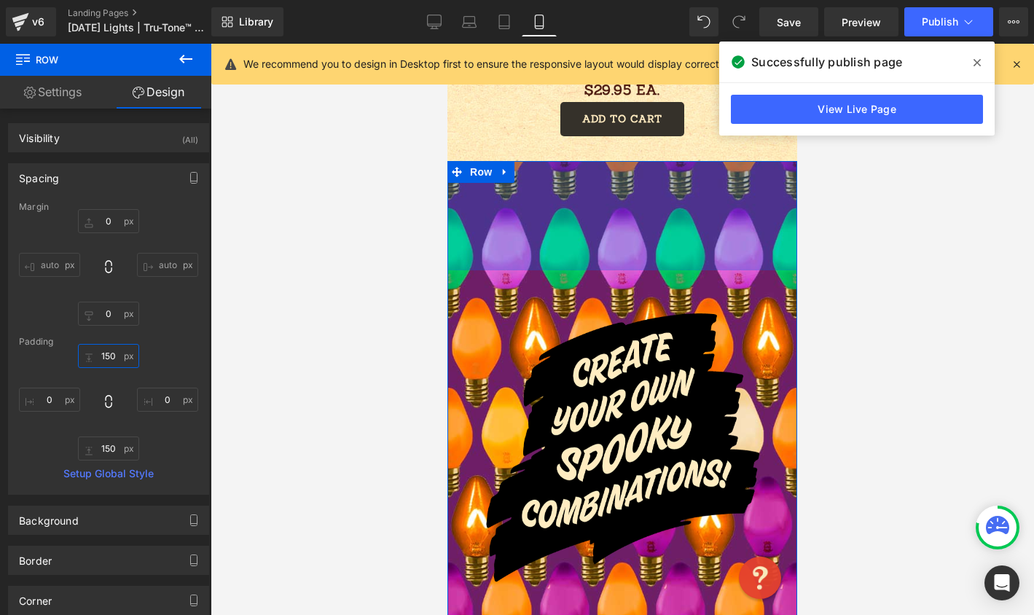
click at [106, 356] on input "150" at bounding box center [108, 356] width 61 height 24
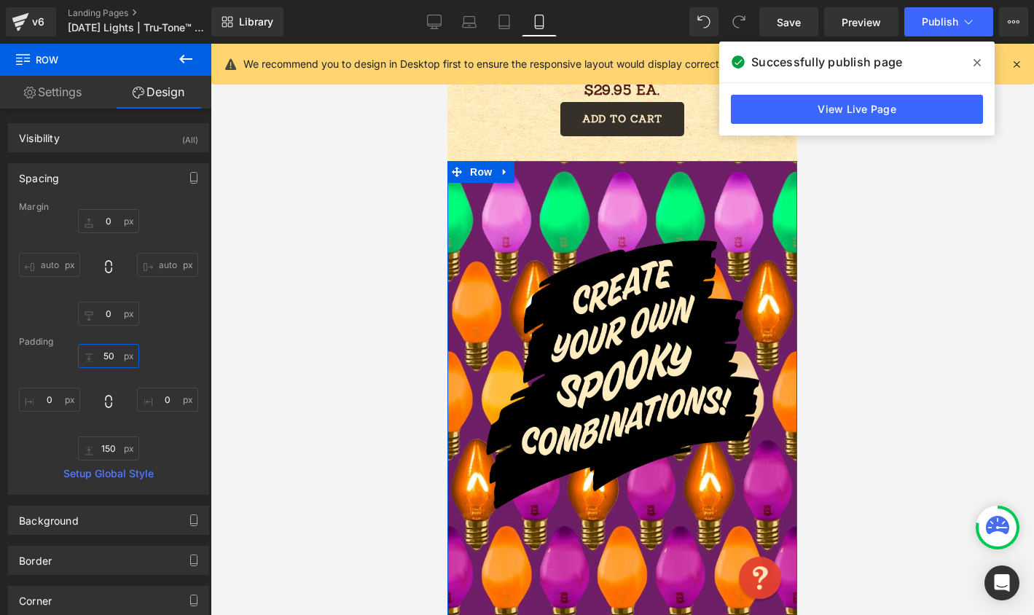
type input "50"
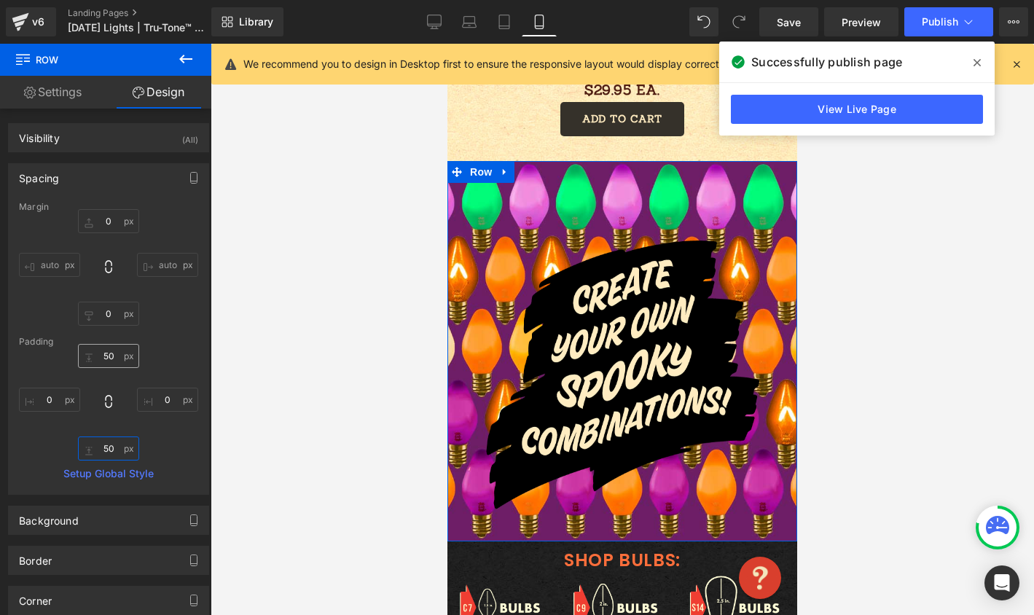
type input "50"
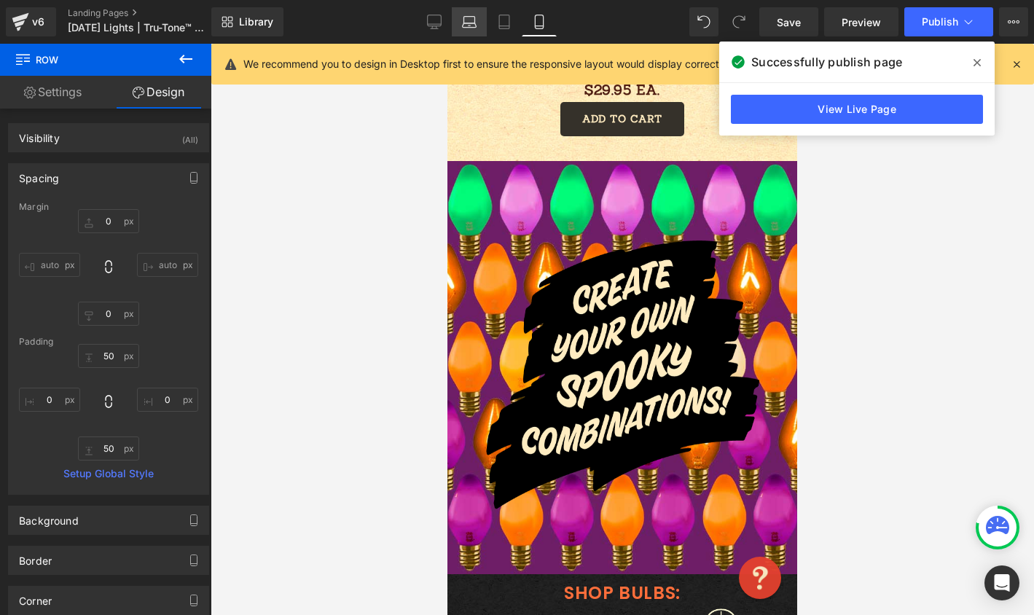
click at [463, 23] on icon at bounding box center [469, 22] width 15 height 15
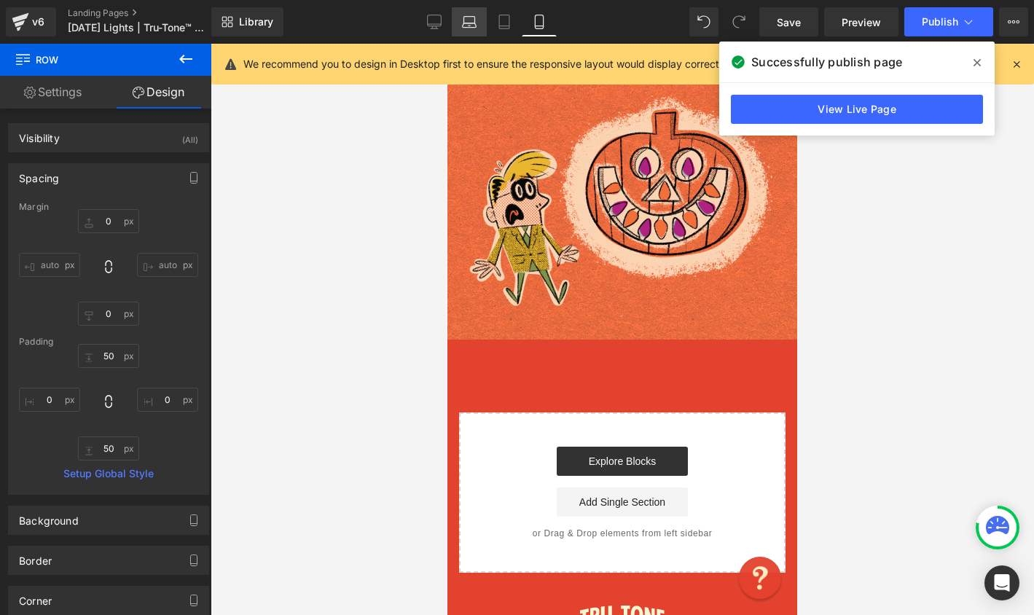
type input "0"
type input "50"
type input "0"
type input "50"
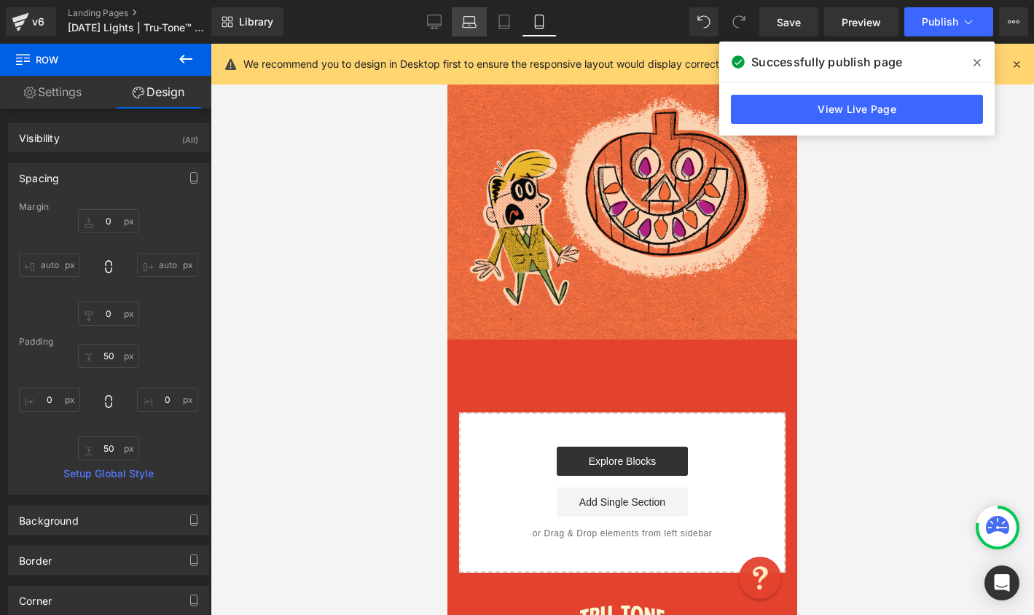
type input "0"
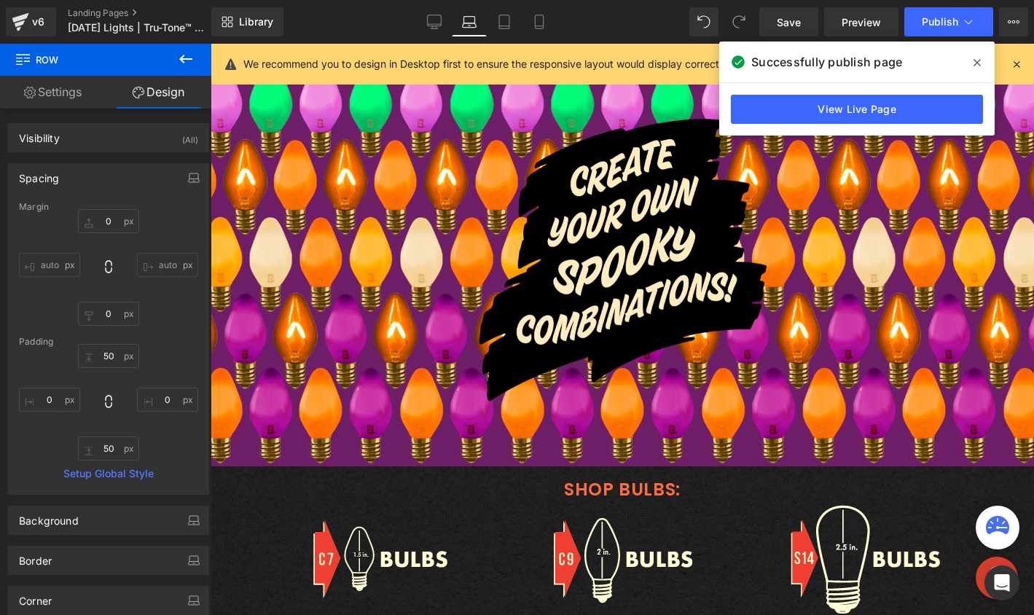
scroll to position [1679, 0]
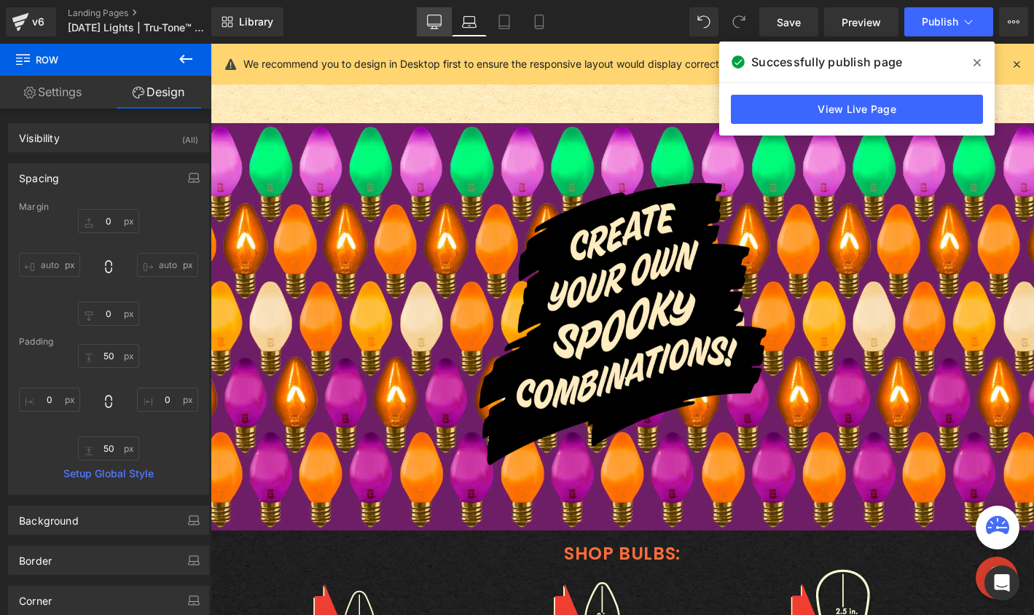
click at [430, 25] on icon at bounding box center [434, 20] width 14 height 11
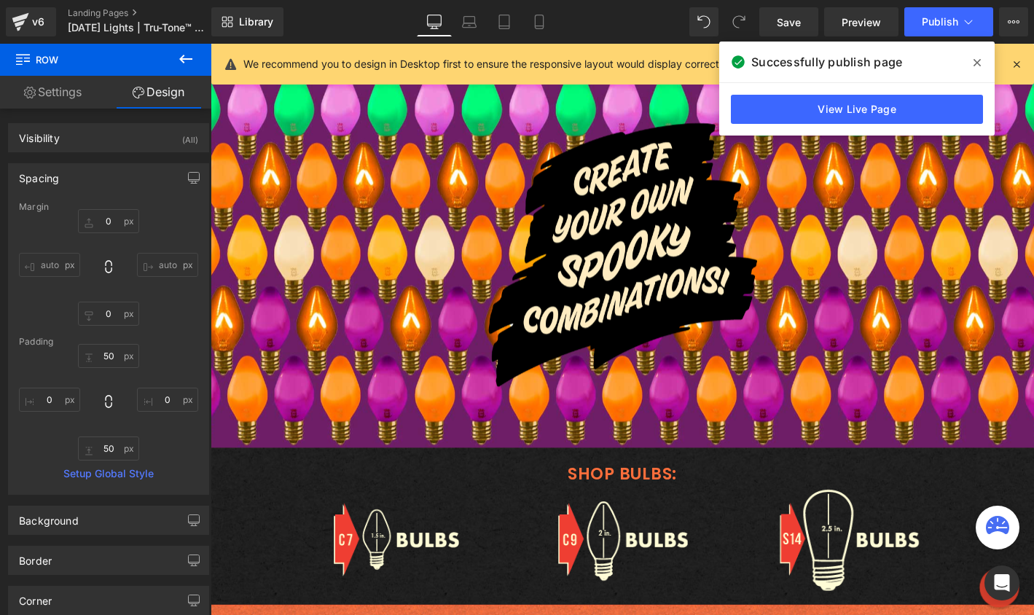
type input "0"
type input "50"
type input "0"
type input "50"
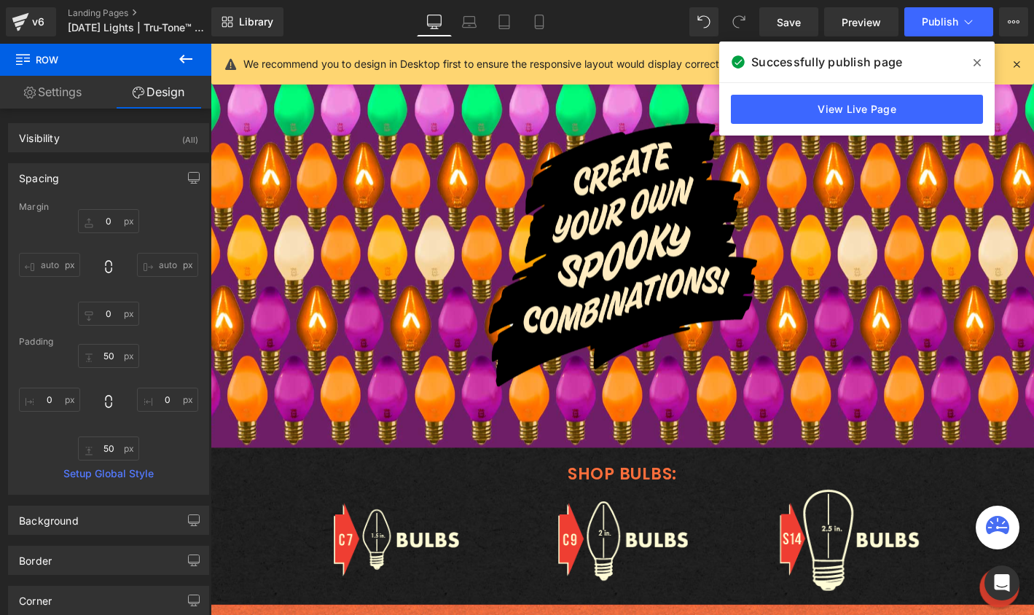
type input "0"
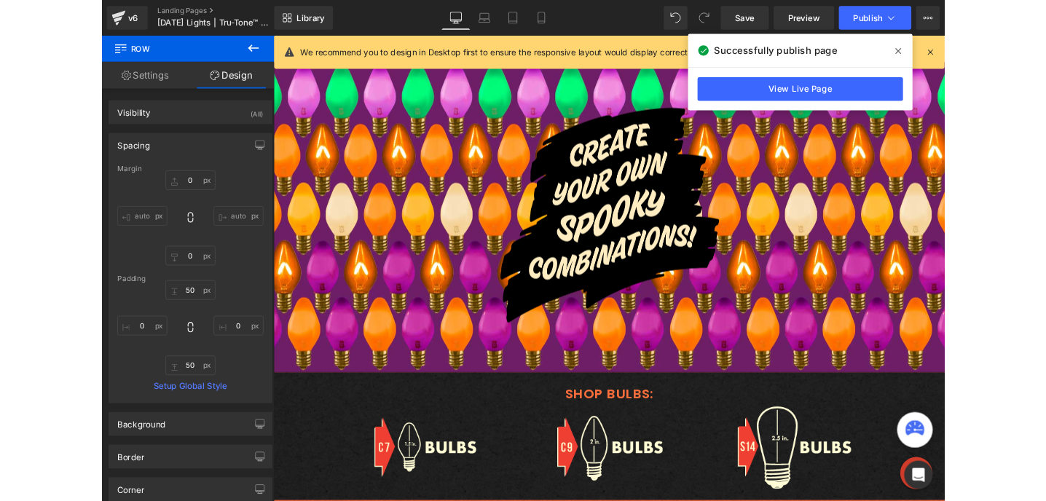
scroll to position [1669, 0]
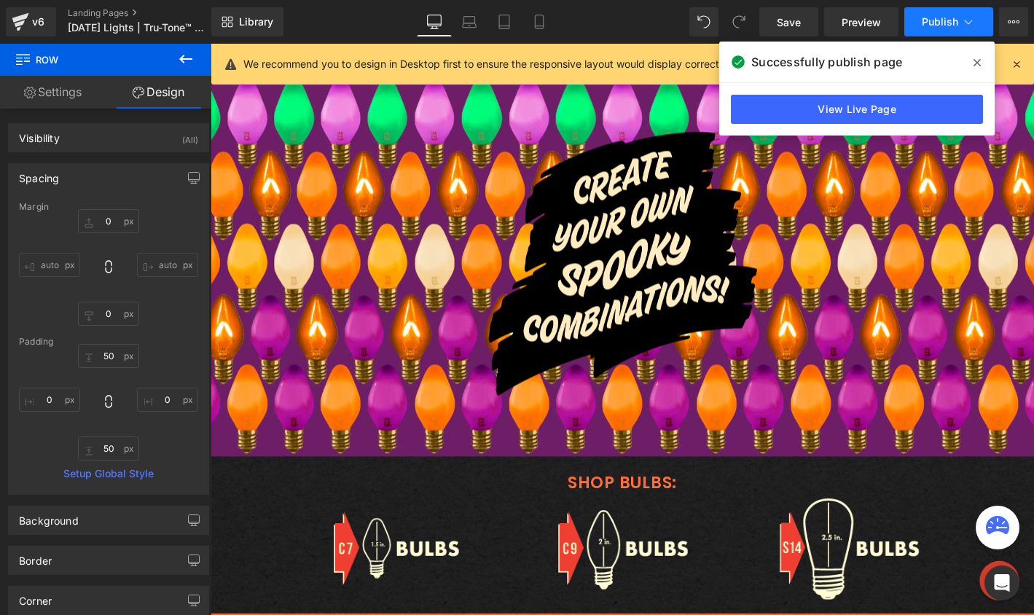
click at [932, 23] on span "Publish" at bounding box center [939, 22] width 36 height 12
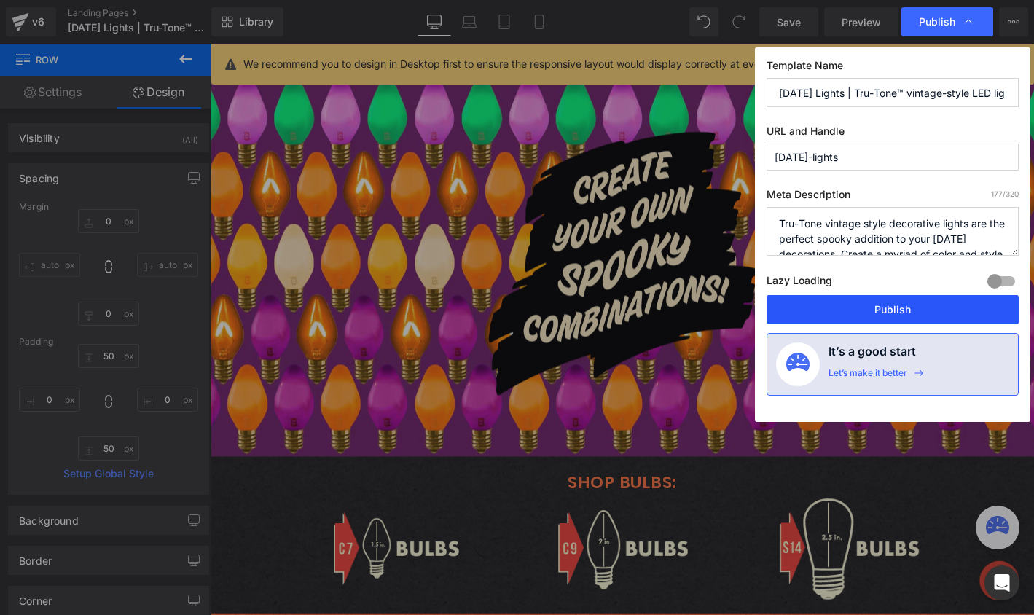
click at [870, 298] on button "Publish" at bounding box center [892, 309] width 252 height 29
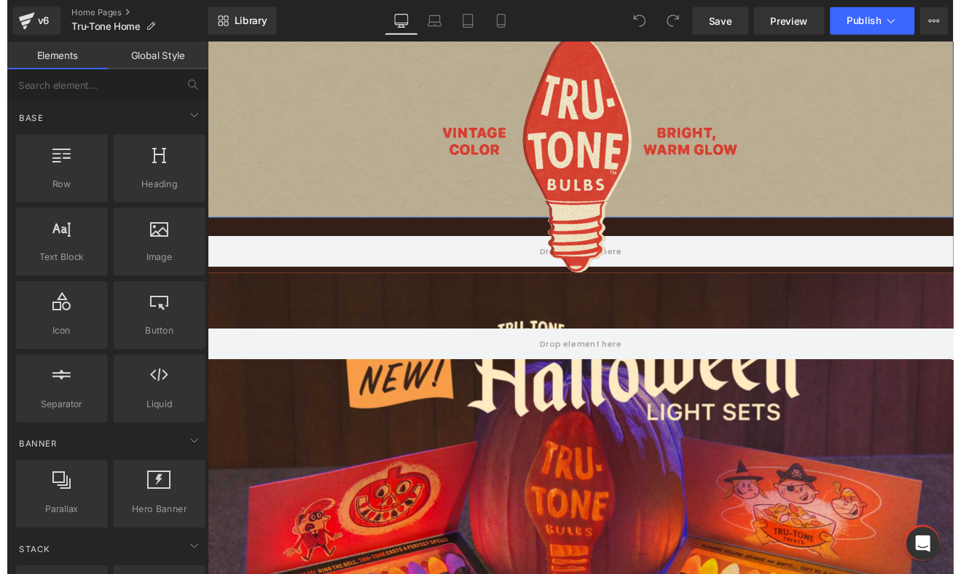
scroll to position [393, 0]
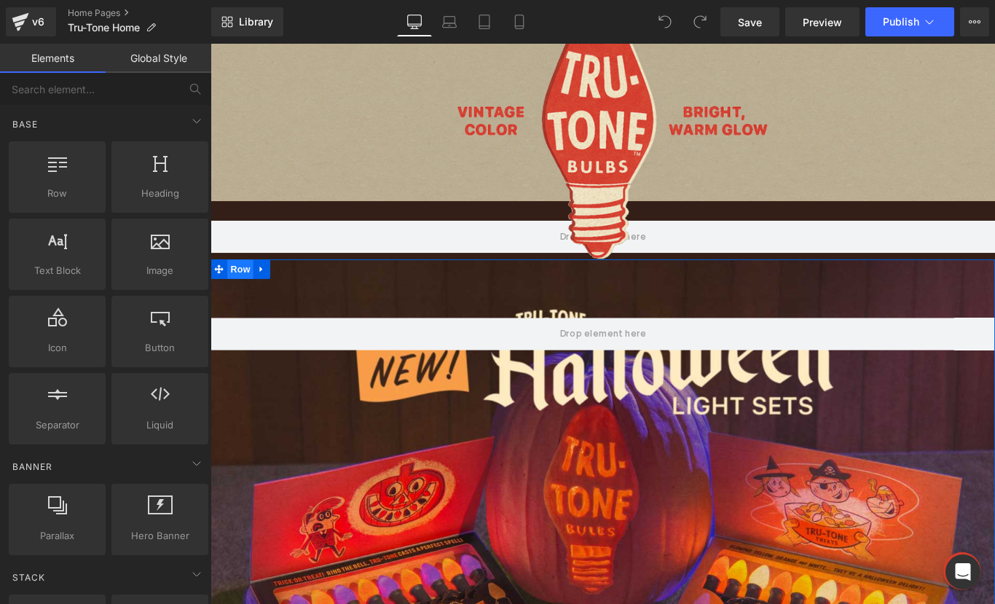
click at [243, 300] on span "Row" at bounding box center [243, 297] width 29 height 22
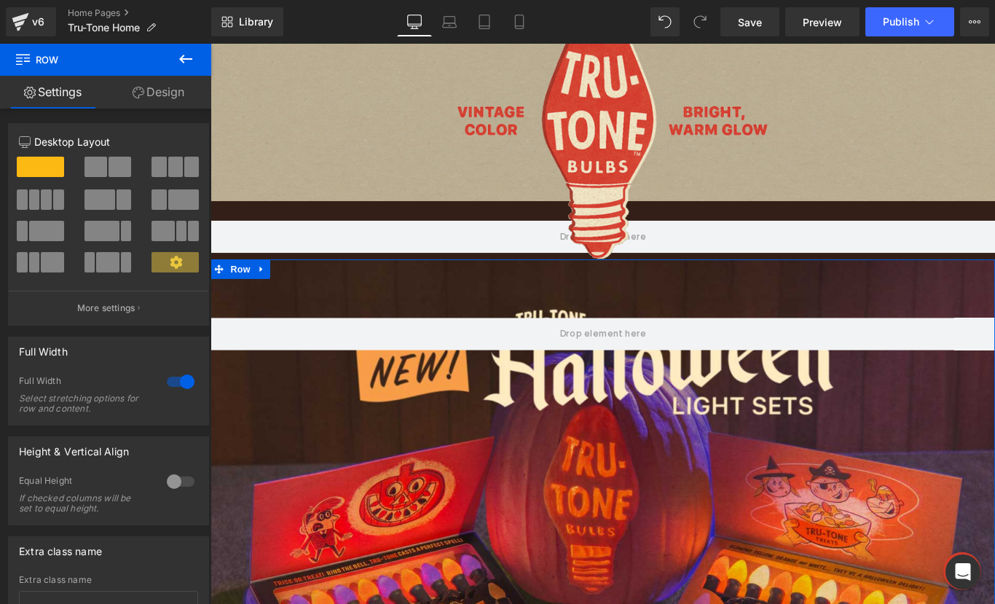
click at [160, 91] on link "Design" at bounding box center [159, 92] width 106 height 33
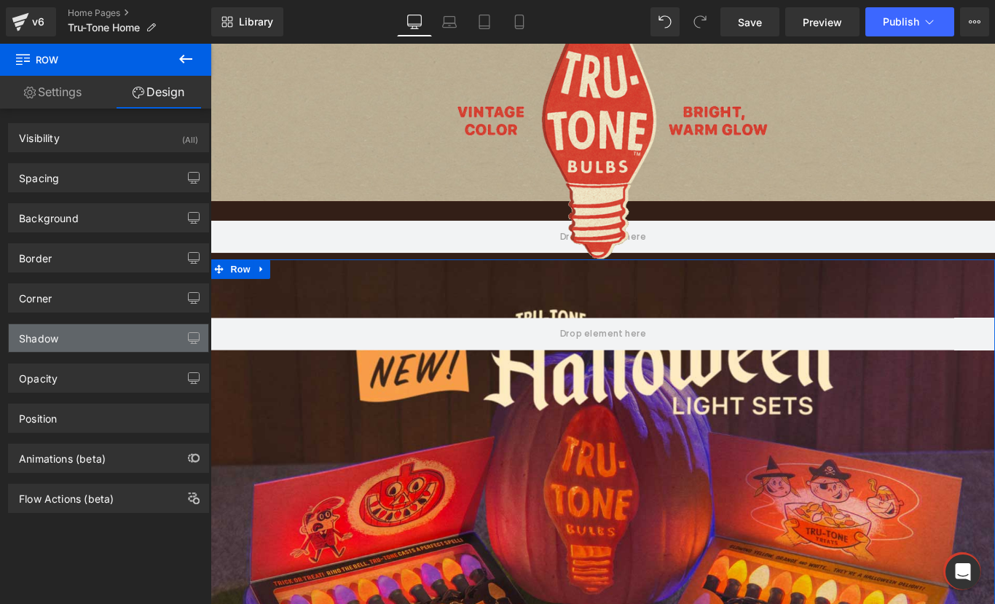
click at [45, 339] on div "Shadow" at bounding box center [38, 334] width 39 height 20
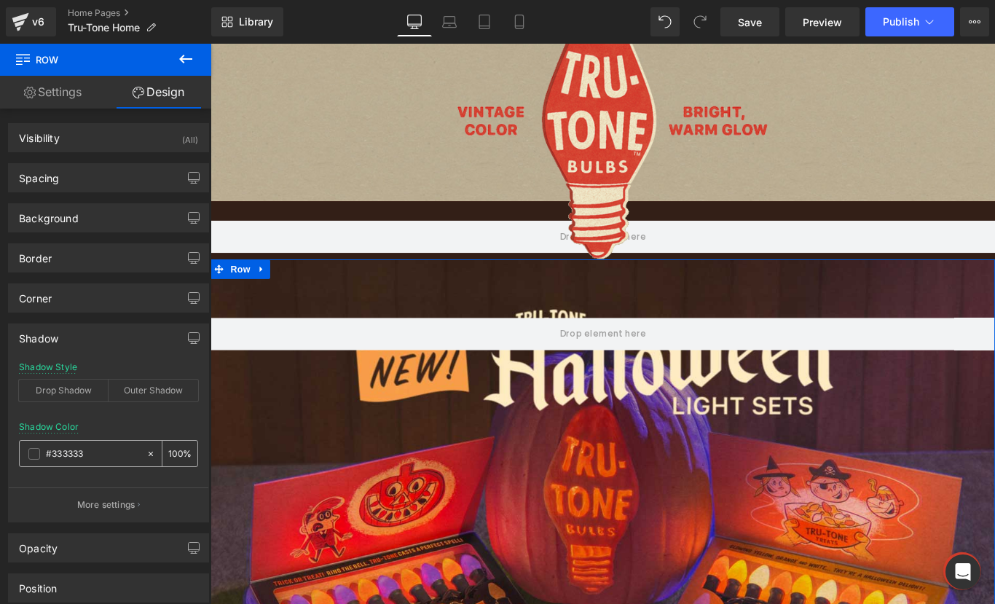
click at [60, 455] on input "#333333" at bounding box center [92, 454] width 93 height 16
paste input "331F17"
type input "#331f17"
click at [79, 398] on div "Drop Shadow" at bounding box center [64, 390] width 90 height 22
type input "45"
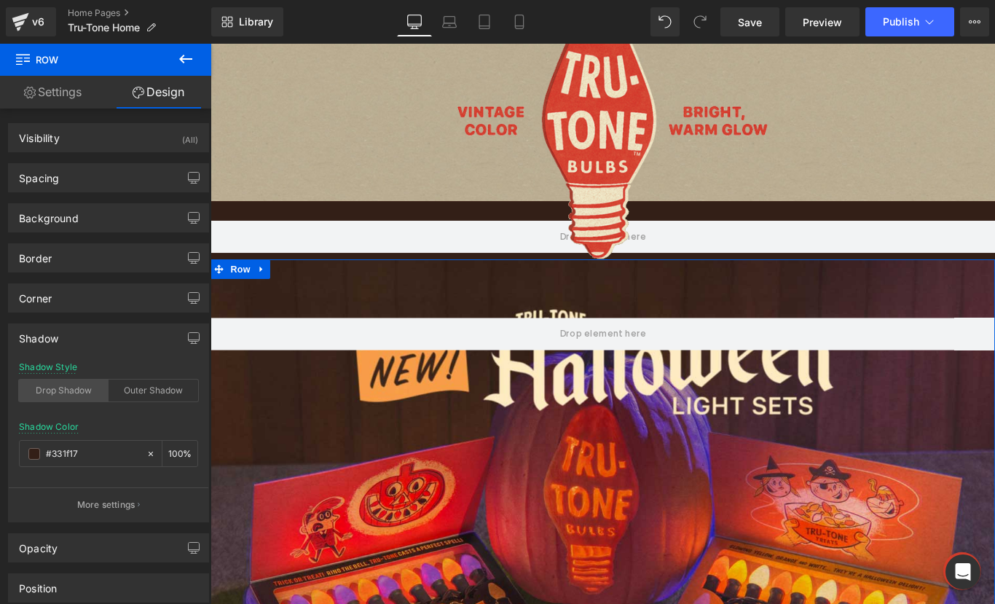
type input "14"
type input "10"
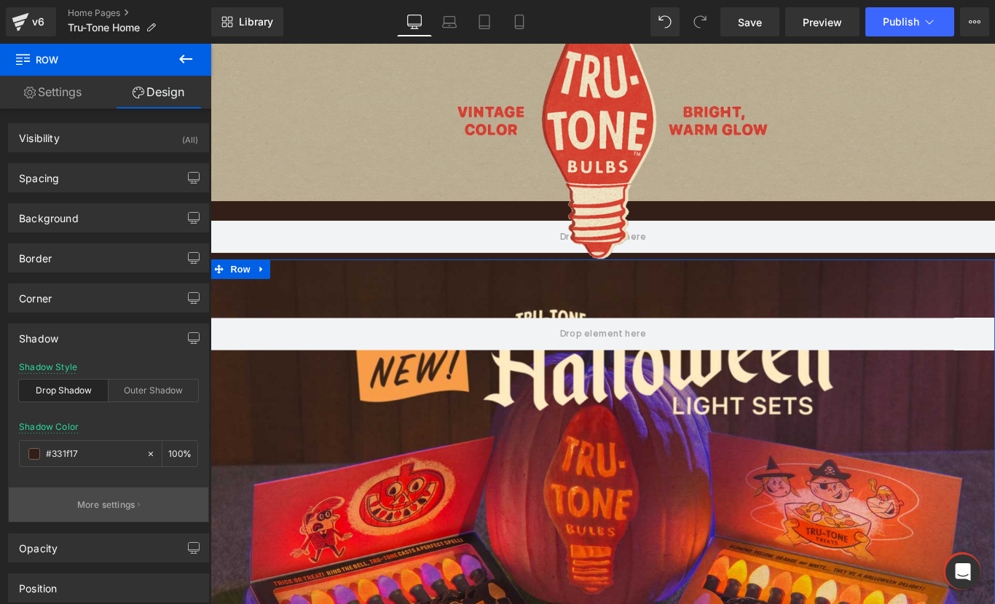
click at [88, 501] on p "More settings" at bounding box center [106, 504] width 58 height 13
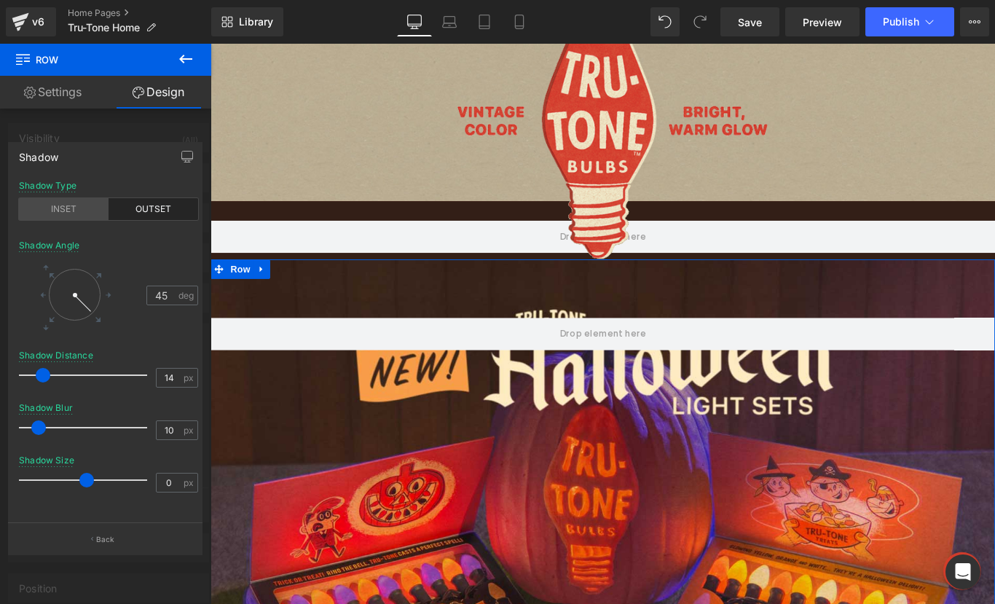
click at [79, 214] on div "INSET" at bounding box center [64, 209] width 90 height 22
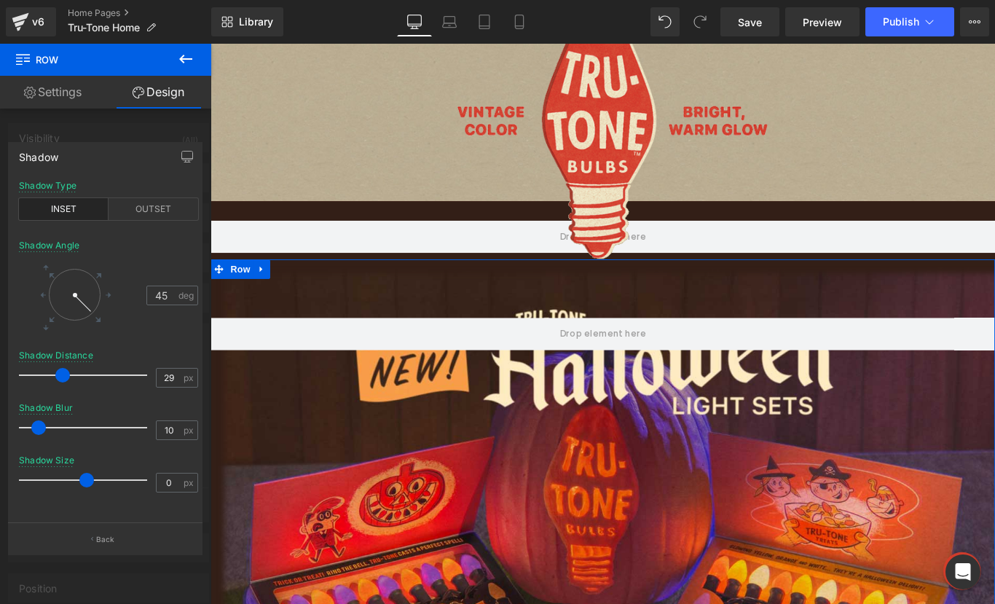
type input "28"
drag, startPoint x: 42, startPoint y: 377, endPoint x: 58, endPoint y: 371, distance: 17.5
click at [58, 371] on span at bounding box center [59, 375] width 15 height 15
type input "29"
drag, startPoint x: 36, startPoint y: 423, endPoint x: 59, endPoint y: 421, distance: 23.4
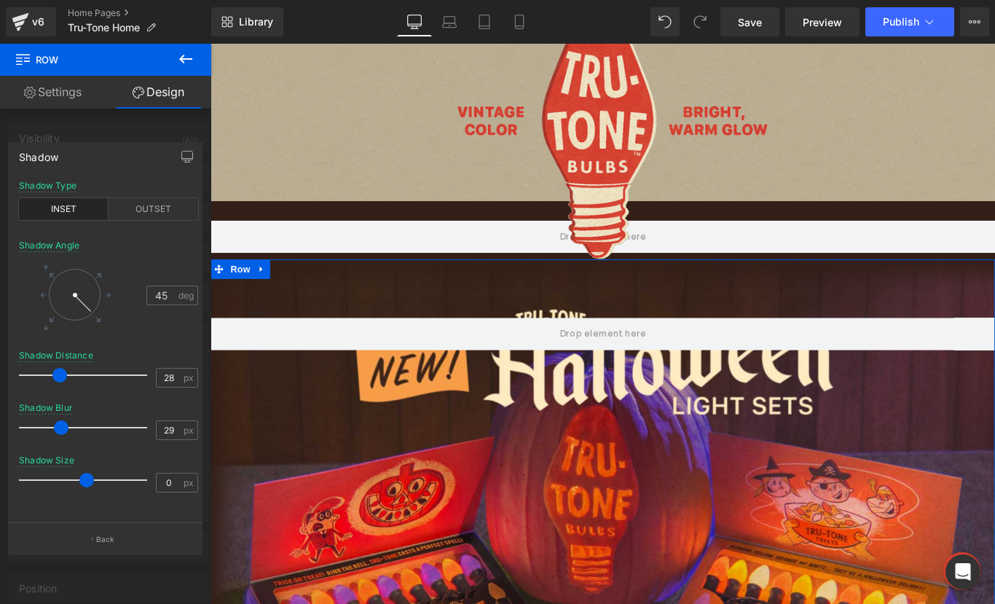
click at [59, 421] on span at bounding box center [61, 427] width 15 height 15
type input "14"
drag, startPoint x: 88, startPoint y: 481, endPoint x: 97, endPoint y: 481, distance: 8.8
click at [97, 481] on span at bounding box center [95, 480] width 15 height 15
type input "46"
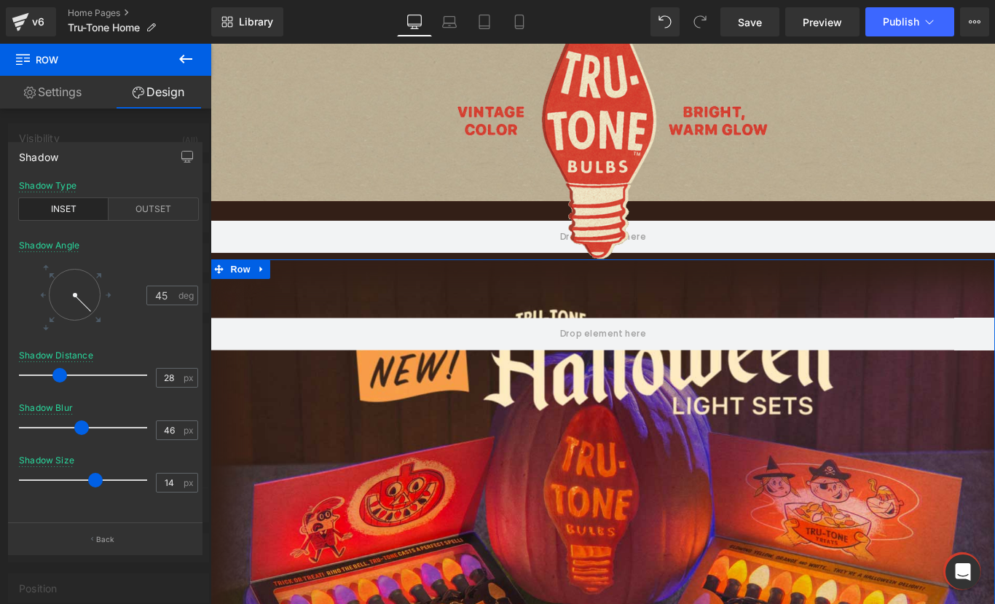
drag, startPoint x: 65, startPoint y: 428, endPoint x: 85, endPoint y: 422, distance: 21.0
click at [85, 422] on span at bounding box center [81, 427] width 15 height 15
type input "91"
drag, startPoint x: 82, startPoint y: 306, endPoint x: 72, endPoint y: 312, distance: 11.5
click at [72, 312] on div at bounding box center [74, 306] width 9 height 25
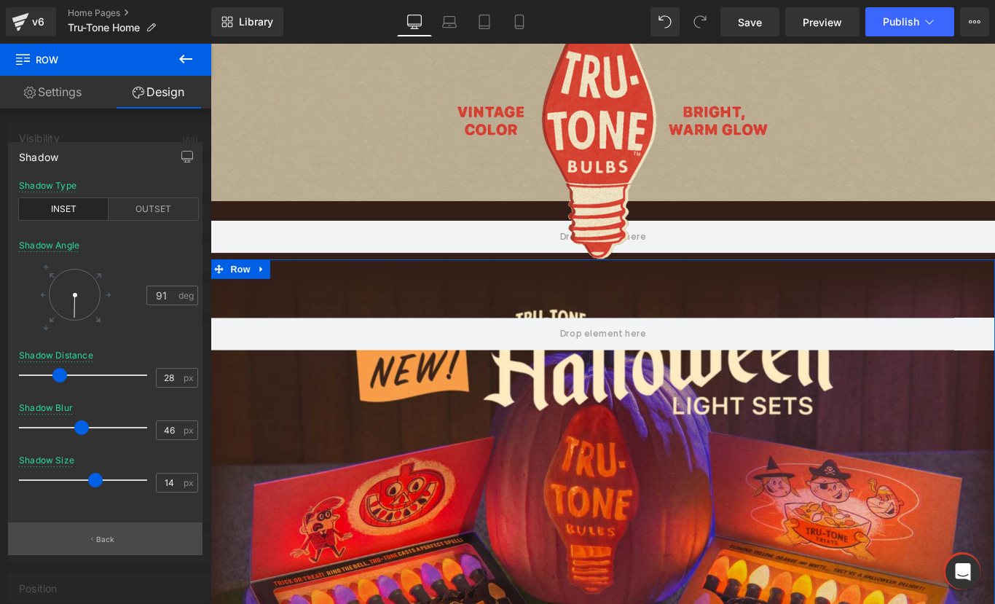
click at [60, 546] on button "Back" at bounding box center [105, 538] width 194 height 33
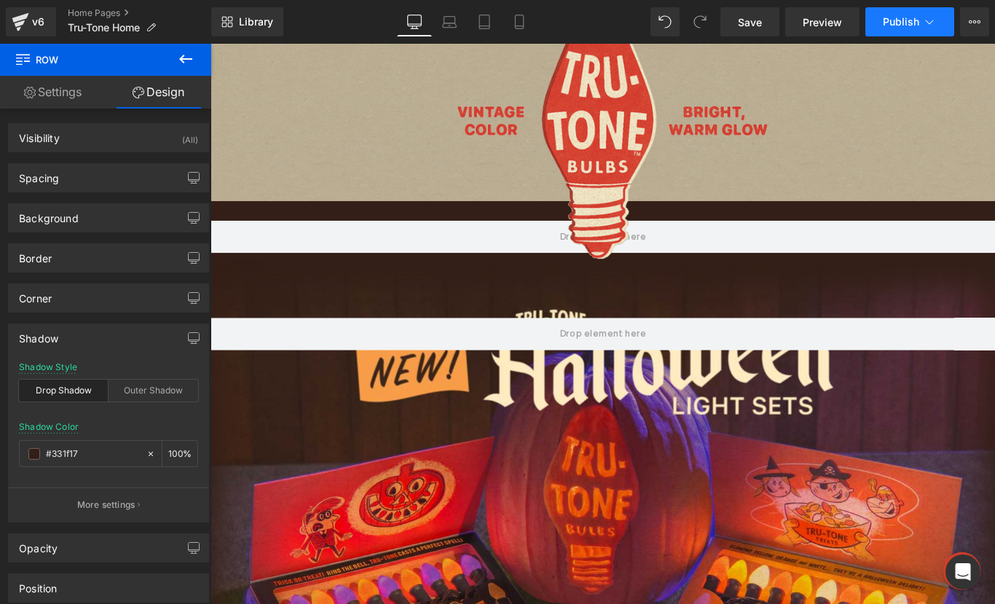
click at [881, 14] on button "Publish" at bounding box center [909, 21] width 89 height 29
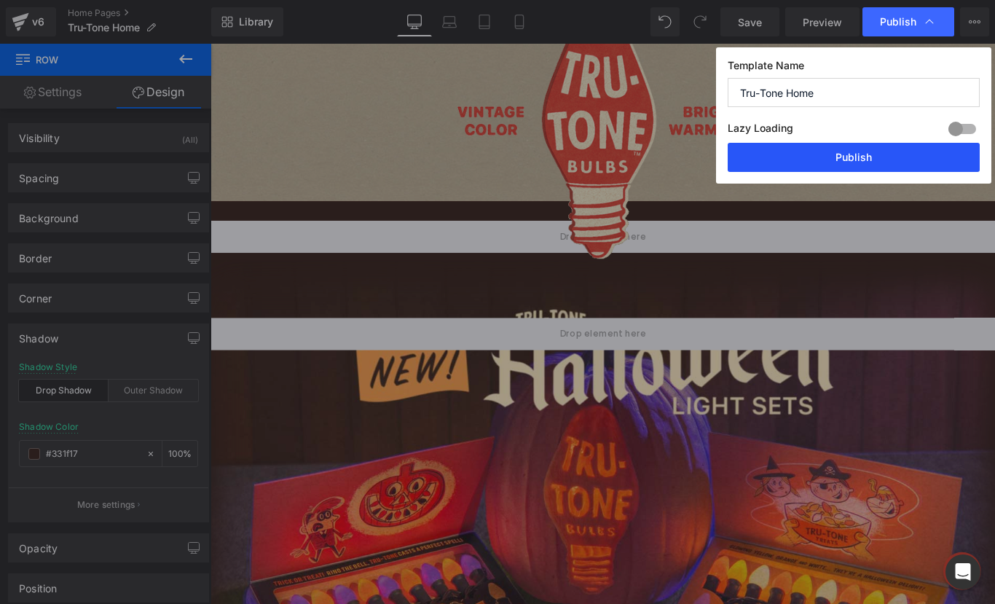
click at [837, 163] on button "Publish" at bounding box center [854, 157] width 252 height 29
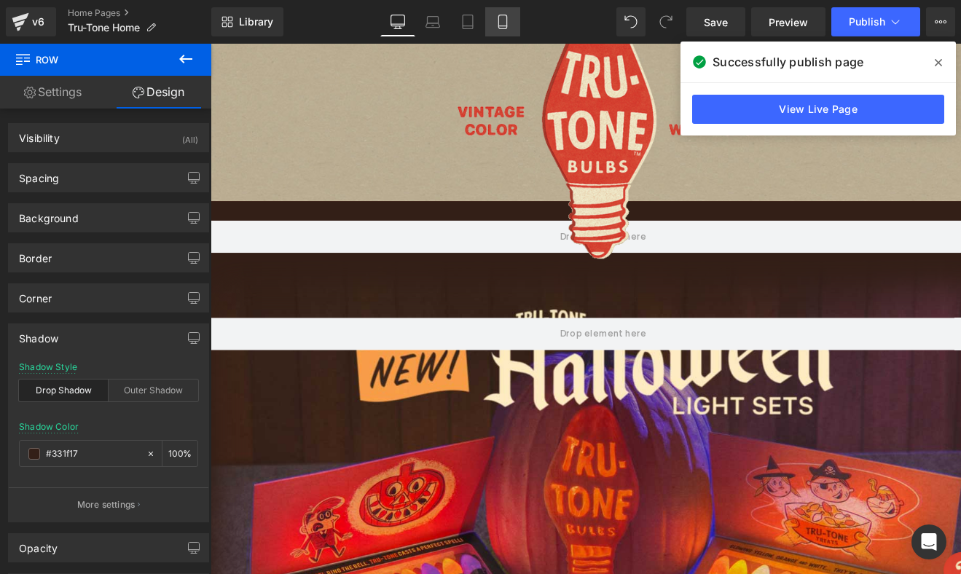
click at [505, 20] on icon at bounding box center [502, 22] width 15 height 15
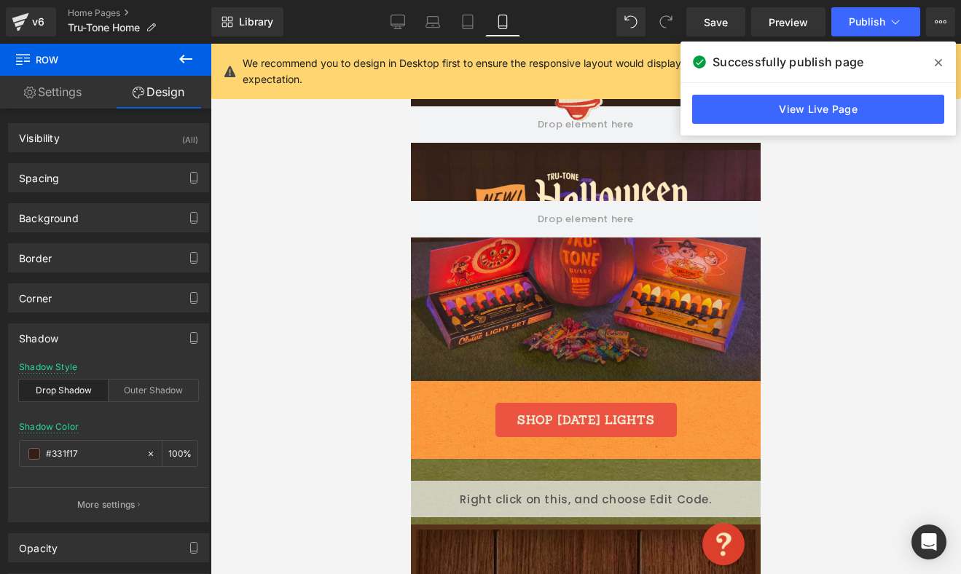
type input "#333333"
type input "100"
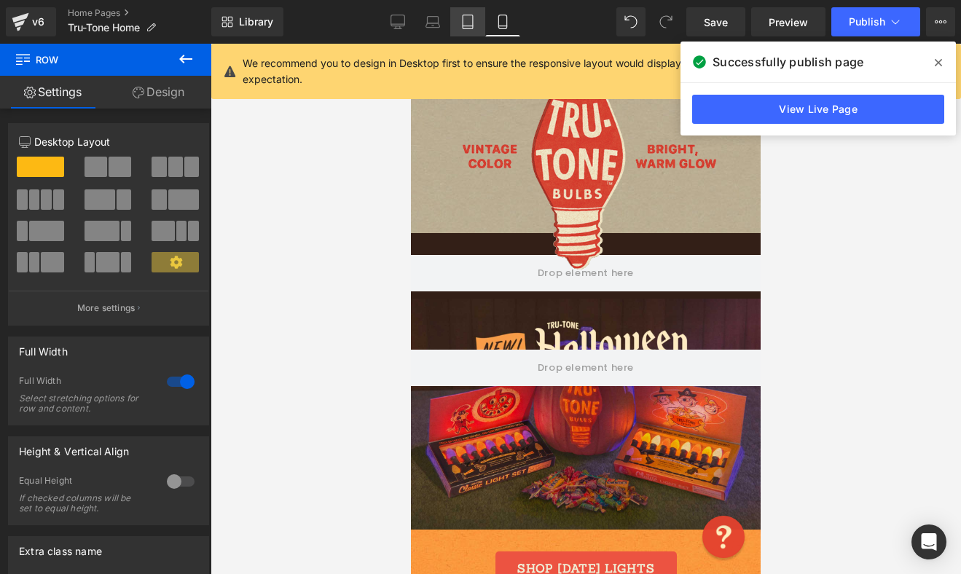
click at [471, 28] on icon at bounding box center [467, 22] width 15 height 15
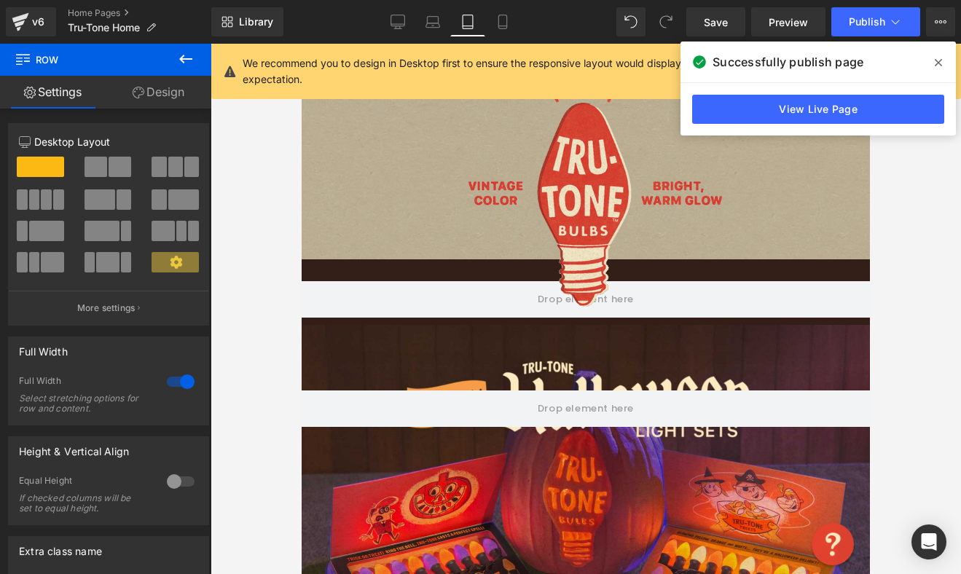
scroll to position [414, 0]
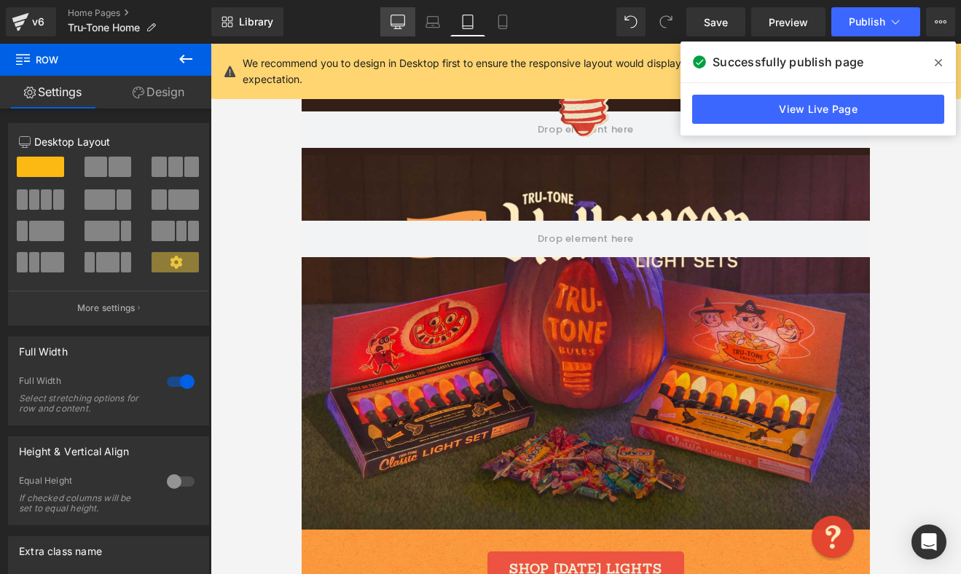
click at [394, 17] on icon at bounding box center [397, 22] width 15 height 15
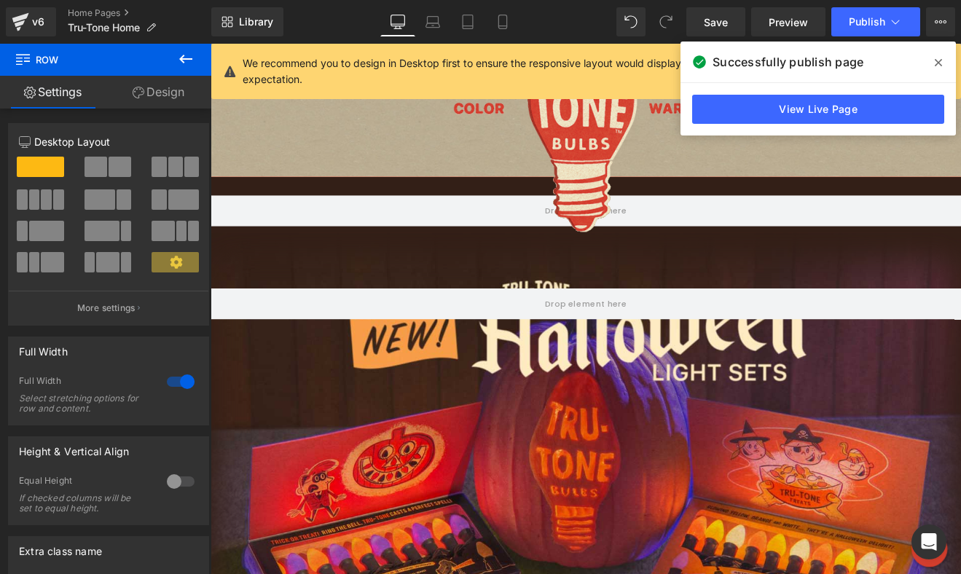
scroll to position [524, 0]
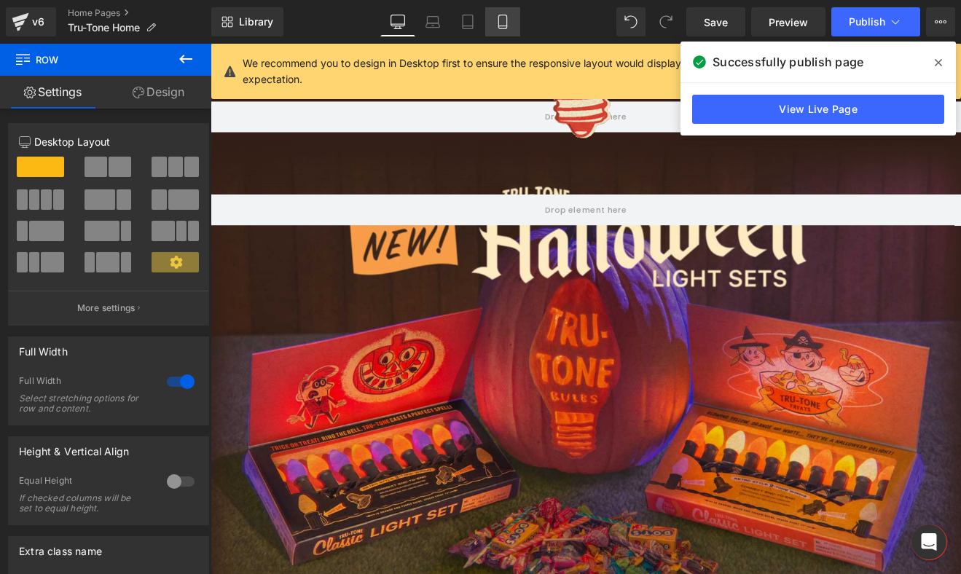
click at [503, 13] on link "Mobile" at bounding box center [502, 21] width 35 height 29
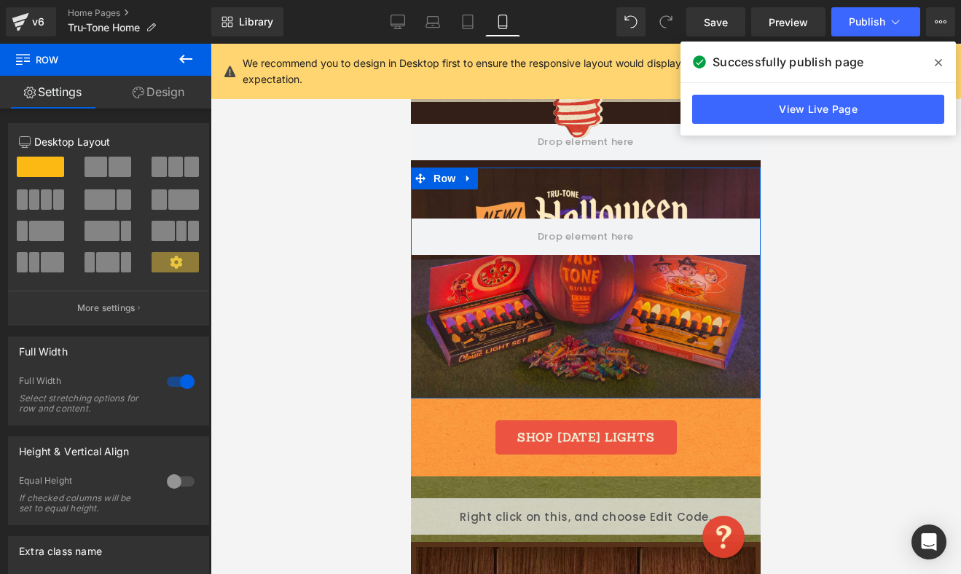
click at [430, 200] on div "Row" at bounding box center [586, 283] width 350 height 231
click at [433, 183] on span "Row" at bounding box center [444, 179] width 29 height 22
click at [156, 99] on link "Design" at bounding box center [159, 92] width 106 height 33
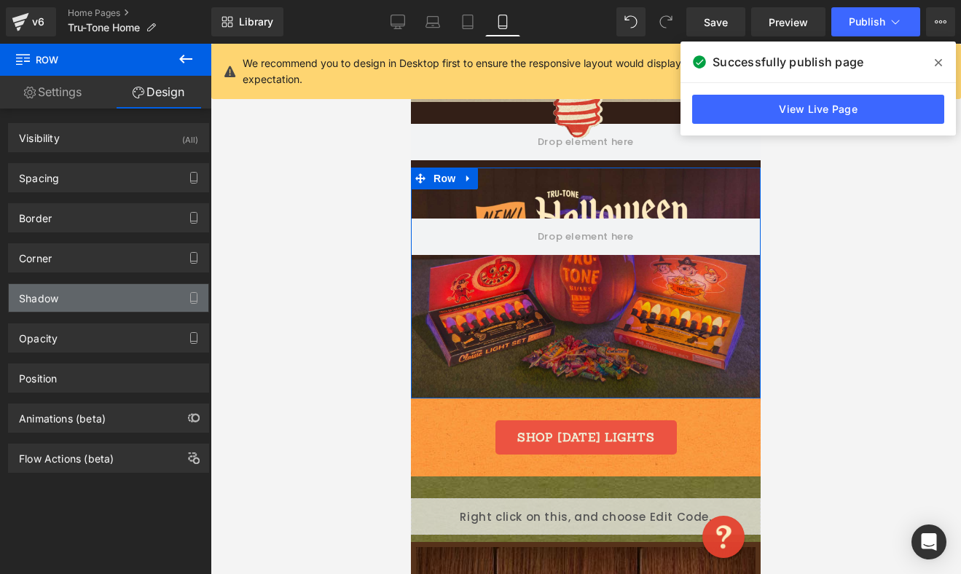
click at [54, 291] on div "Shadow" at bounding box center [38, 294] width 39 height 20
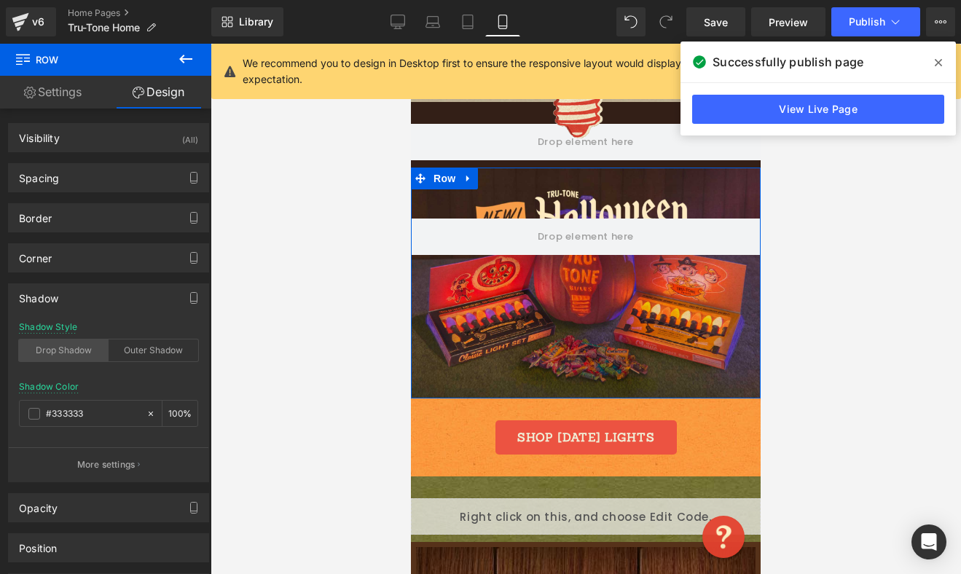
click at [51, 350] on div "Drop Shadow" at bounding box center [64, 350] width 90 height 22
click at [77, 409] on input "#333333" at bounding box center [92, 414] width 93 height 16
paste input "331F17"
type input "331F173"
type input "0"
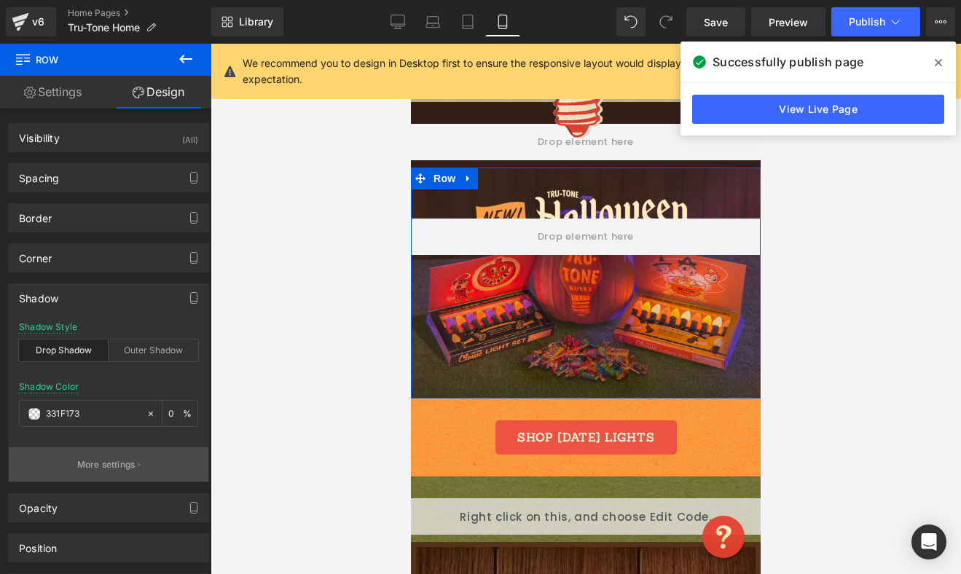
type input "331F173"
click at [82, 460] on p "More settings" at bounding box center [106, 464] width 58 height 13
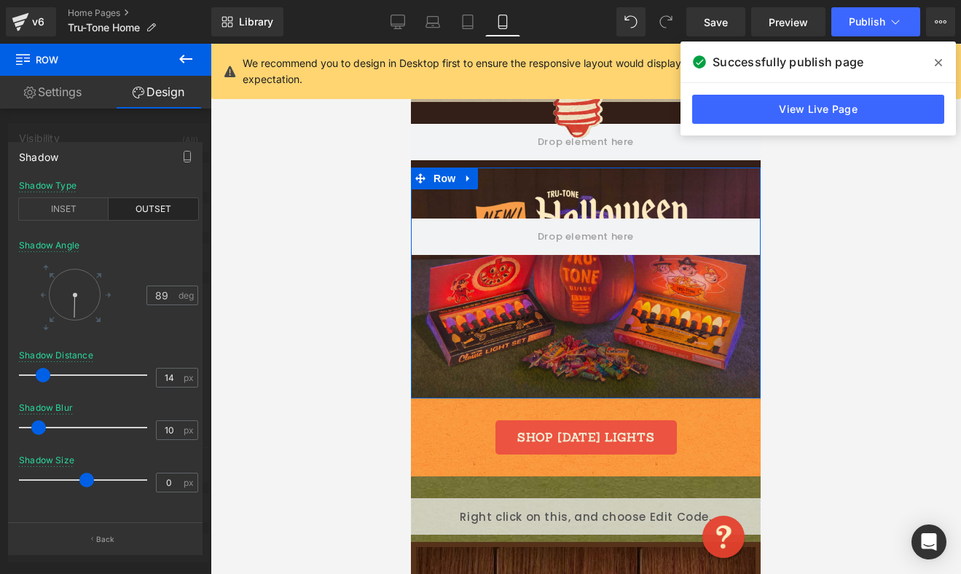
type input "87"
click at [74, 315] on div at bounding box center [75, 295] width 52 height 52
click at [70, 215] on div "INSET" at bounding box center [64, 209] width 90 height 22
type input "31"
drag, startPoint x: 42, startPoint y: 373, endPoint x: 63, endPoint y: 373, distance: 21.1
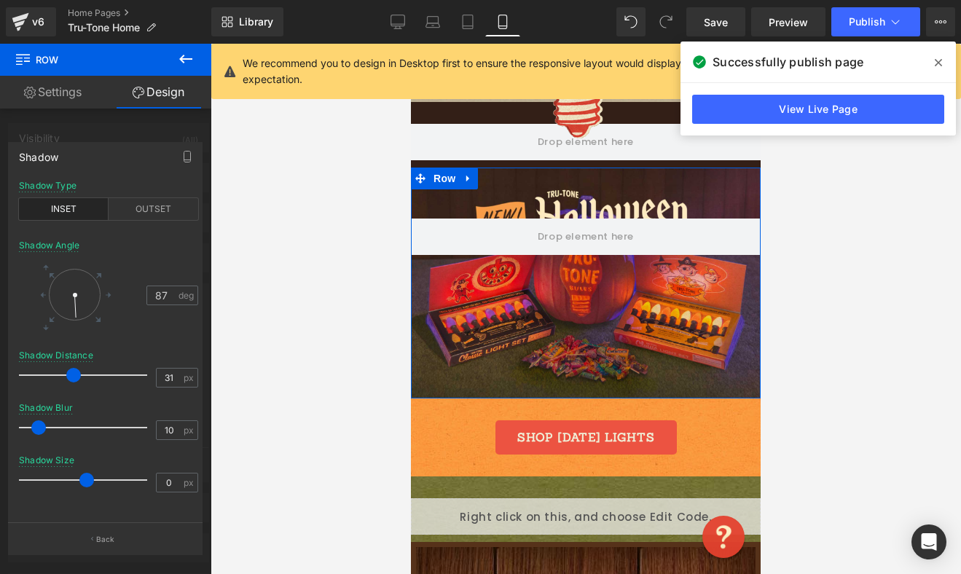
click at [66, 373] on span at bounding box center [73, 375] width 15 height 15
type input "35"
drag, startPoint x: 39, startPoint y: 430, endPoint x: 69, endPoint y: 428, distance: 29.9
click at [69, 428] on span at bounding box center [68, 427] width 15 height 15
type input "60"
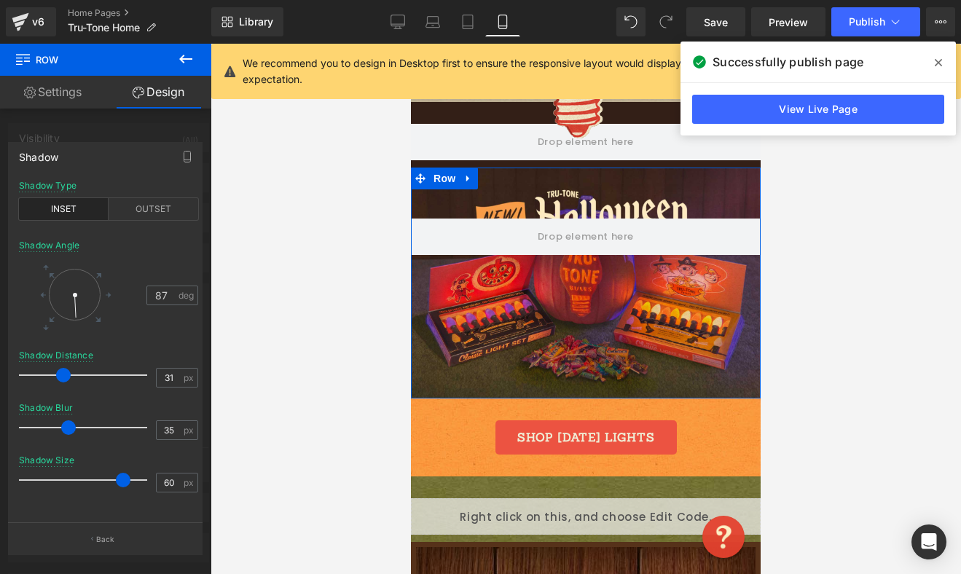
drag, startPoint x: 80, startPoint y: 478, endPoint x: 117, endPoint y: 474, distance: 36.6
click at [117, 474] on div at bounding box center [86, 479] width 121 height 29
click at [91, 548] on button "Back" at bounding box center [105, 538] width 194 height 33
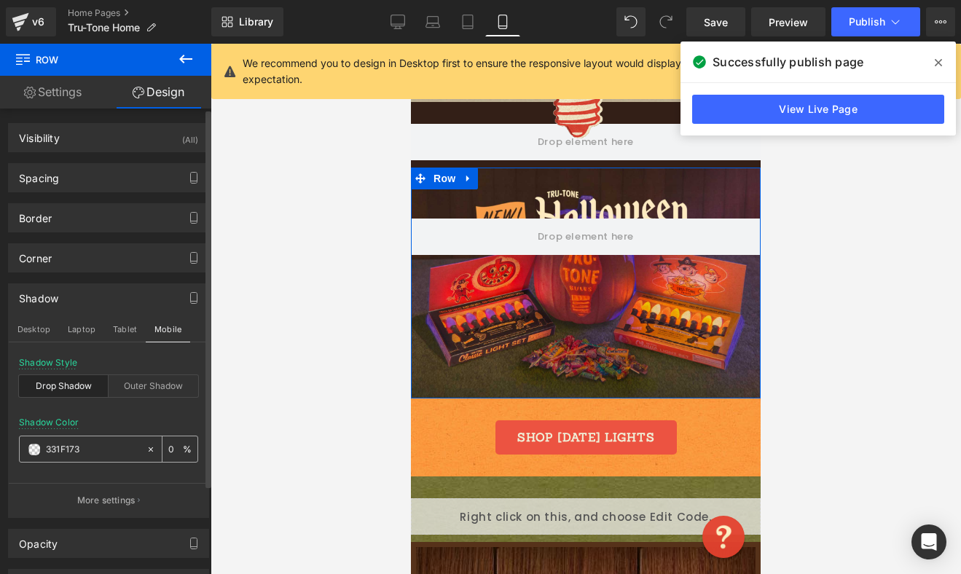
click at [89, 452] on input "331F173" at bounding box center [92, 449] width 93 height 16
paste input "text"
type input "331F17"
type input "100"
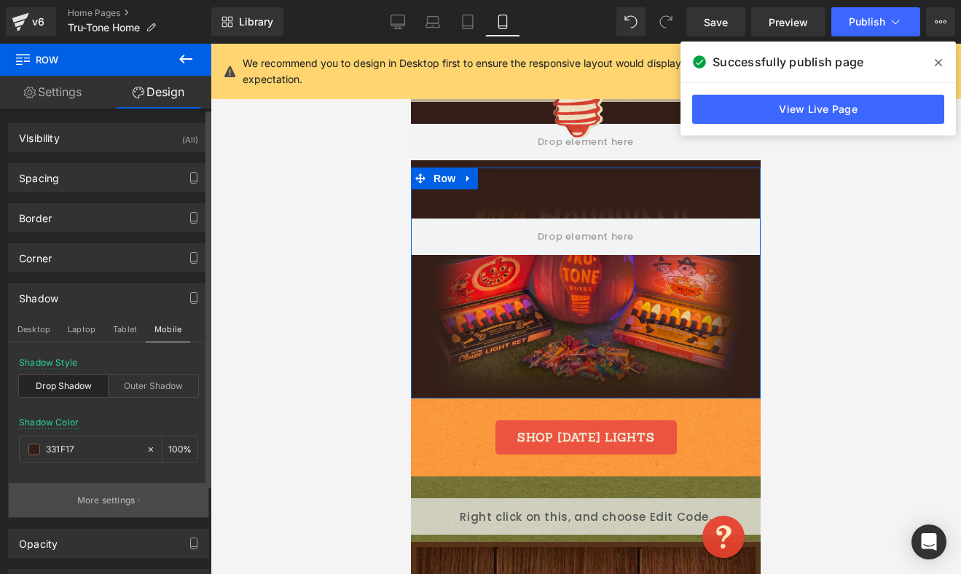
type input "#331f17"
click at [81, 496] on p "More settings" at bounding box center [106, 500] width 58 height 13
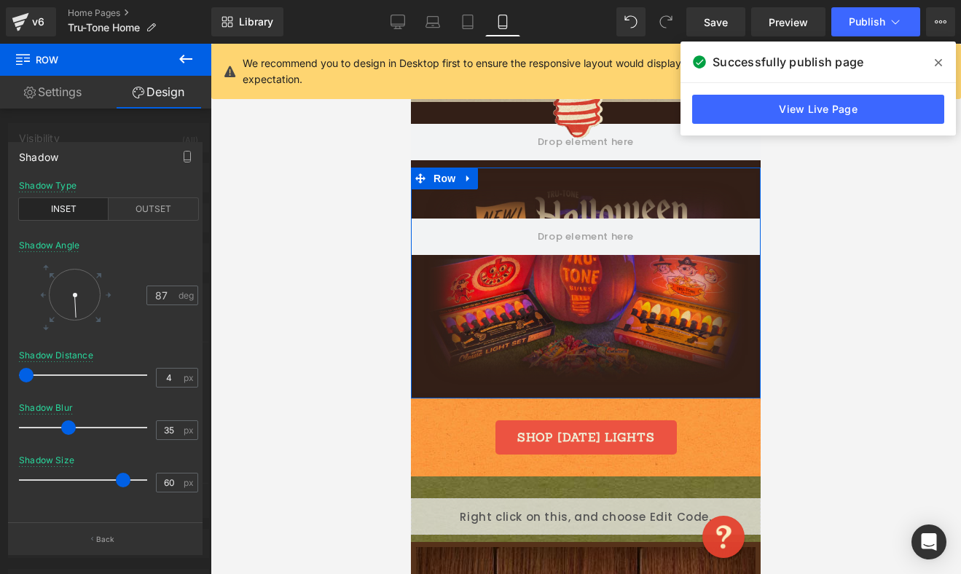
type input "5"
drag, startPoint x: 60, startPoint y: 375, endPoint x: 29, endPoint y: 371, distance: 31.6
click at [29, 371] on span at bounding box center [32, 375] width 15 height 15
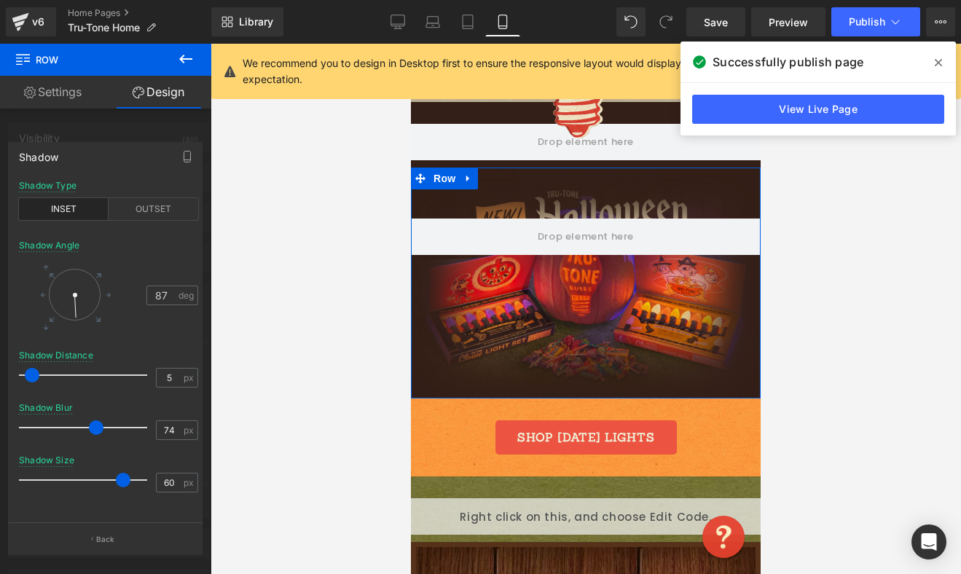
type input "75"
drag, startPoint x: 67, startPoint y: 429, endPoint x: 116, endPoint y: 422, distance: 49.3
click at [116, 422] on span at bounding box center [117, 427] width 15 height 15
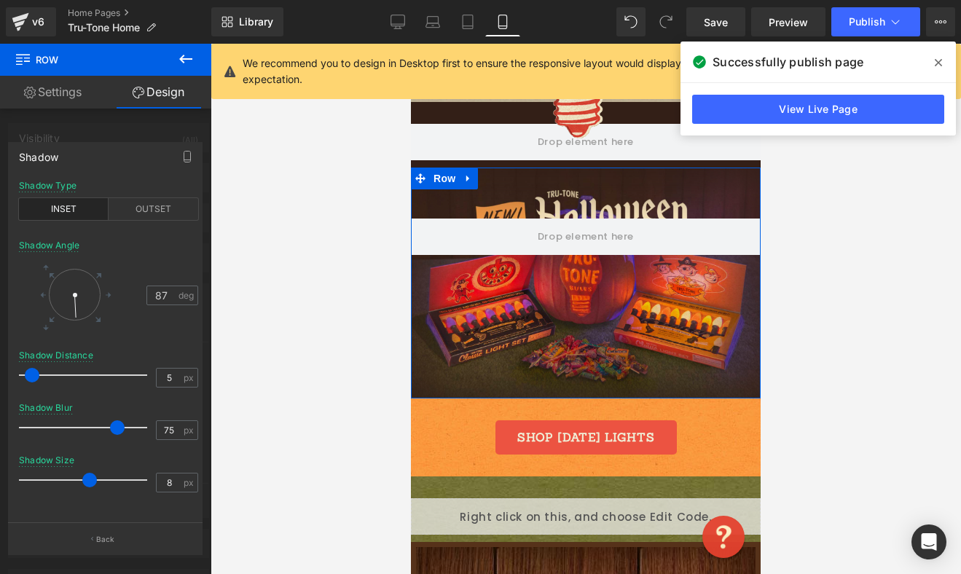
type input "9"
drag, startPoint x: 124, startPoint y: 477, endPoint x: 93, endPoint y: 470, distance: 31.4
click at [93, 470] on div at bounding box center [86, 479] width 121 height 29
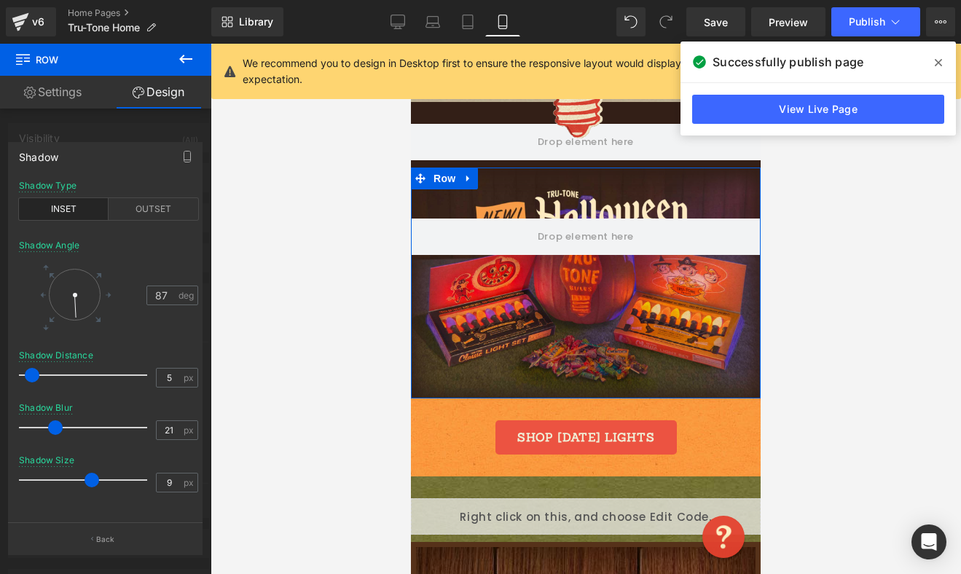
type input "20"
drag, startPoint x: 116, startPoint y: 430, endPoint x: 50, endPoint y: 423, distance: 66.6
click at [50, 423] on span at bounding box center [50, 427] width 15 height 15
type input "3"
click at [90, 479] on span at bounding box center [88, 480] width 15 height 15
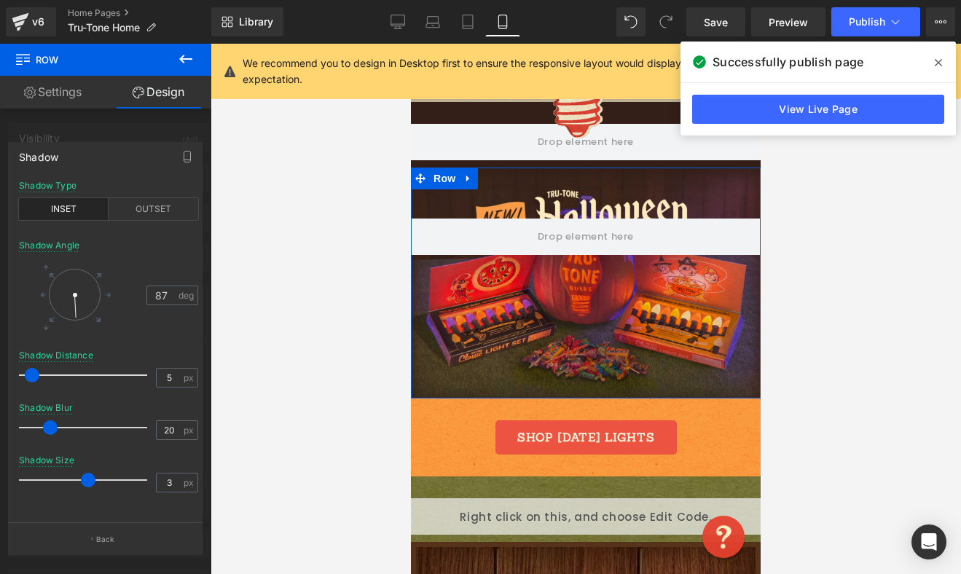
type input "6"
click at [35, 374] on span at bounding box center [33, 375] width 15 height 15
type input "23"
click at [57, 426] on span at bounding box center [54, 427] width 15 height 15
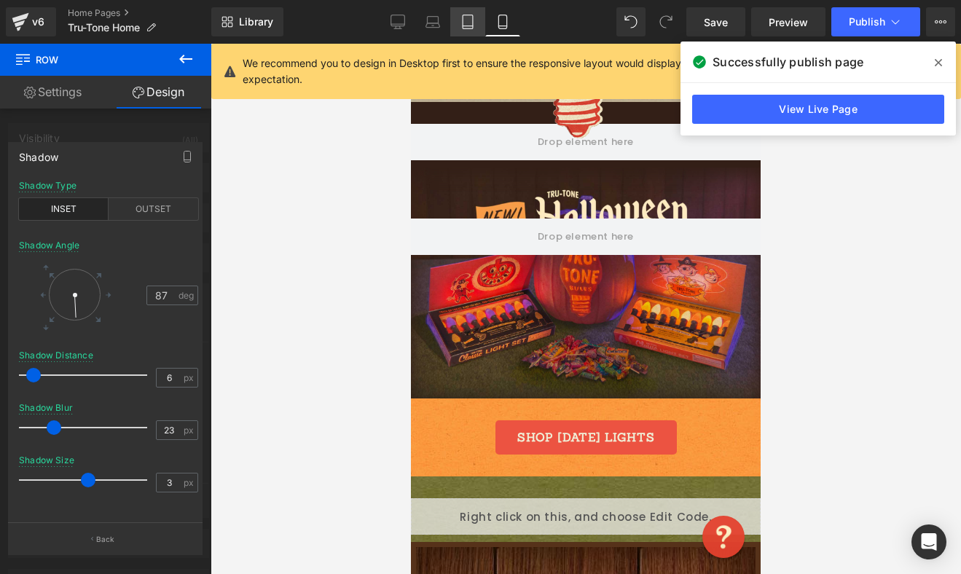
click at [465, 20] on icon at bounding box center [467, 22] width 15 height 15
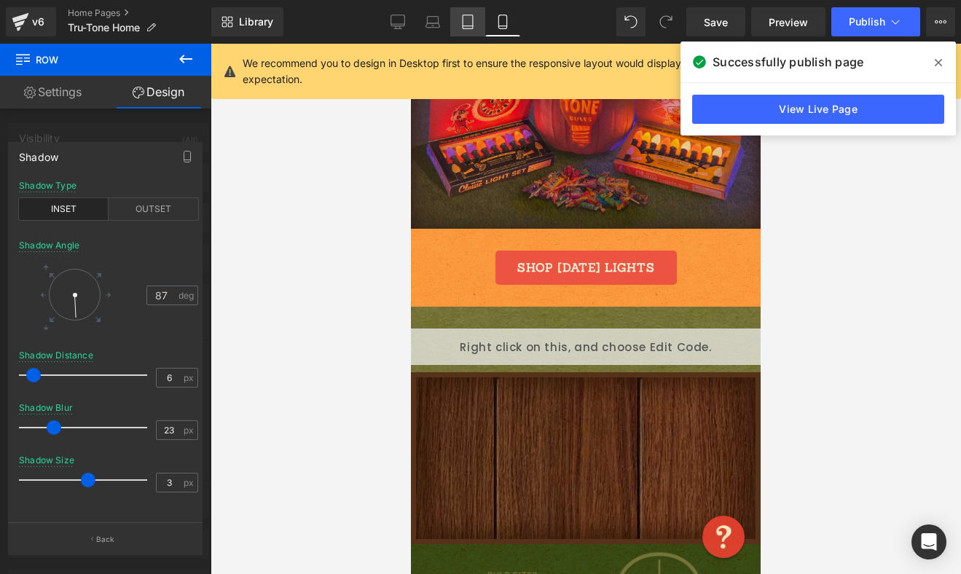
type input "#333333"
type input "100"
type input "0"
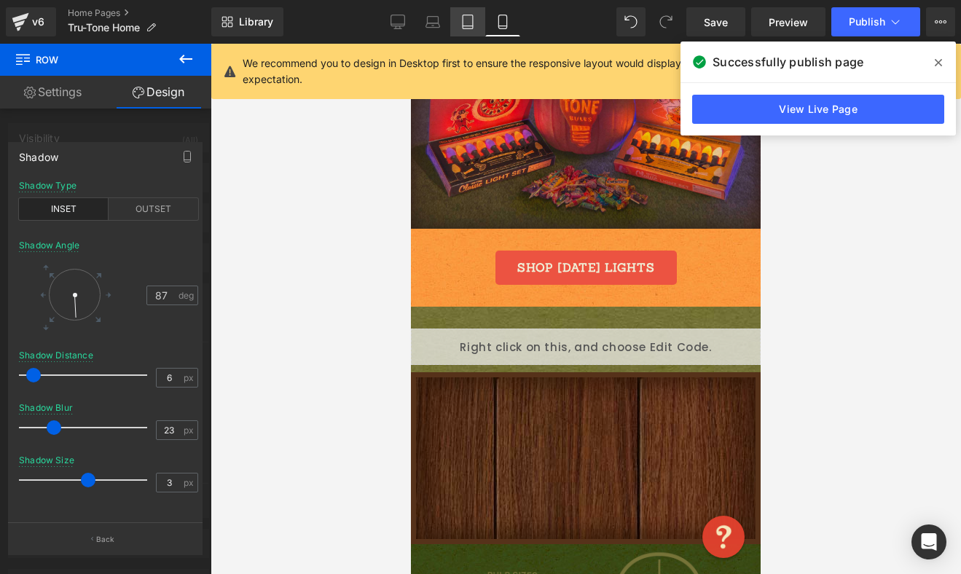
type input "0"
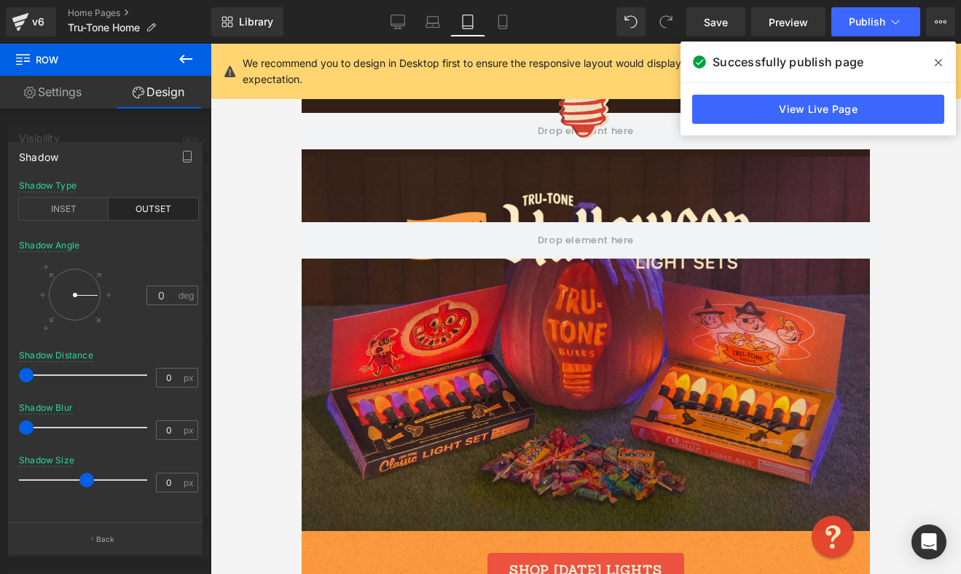
scroll to position [409, 0]
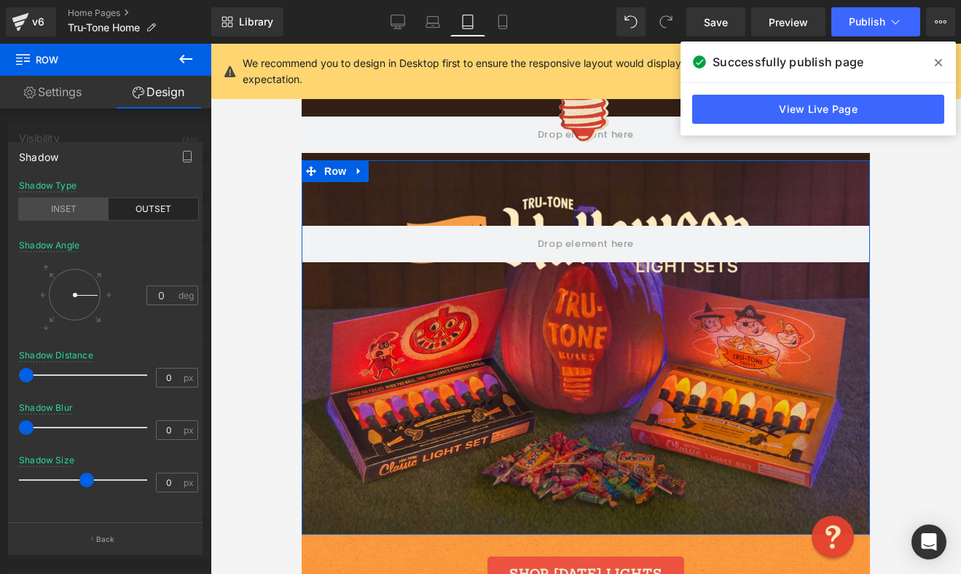
click at [52, 209] on div "INSET" at bounding box center [64, 209] width 90 height 22
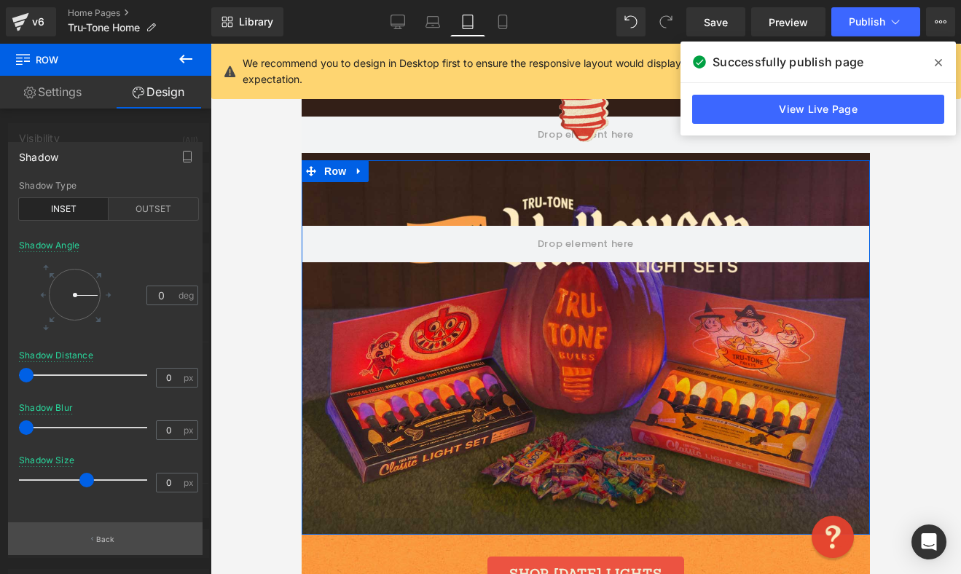
click at [97, 541] on p "Back" at bounding box center [105, 539] width 19 height 11
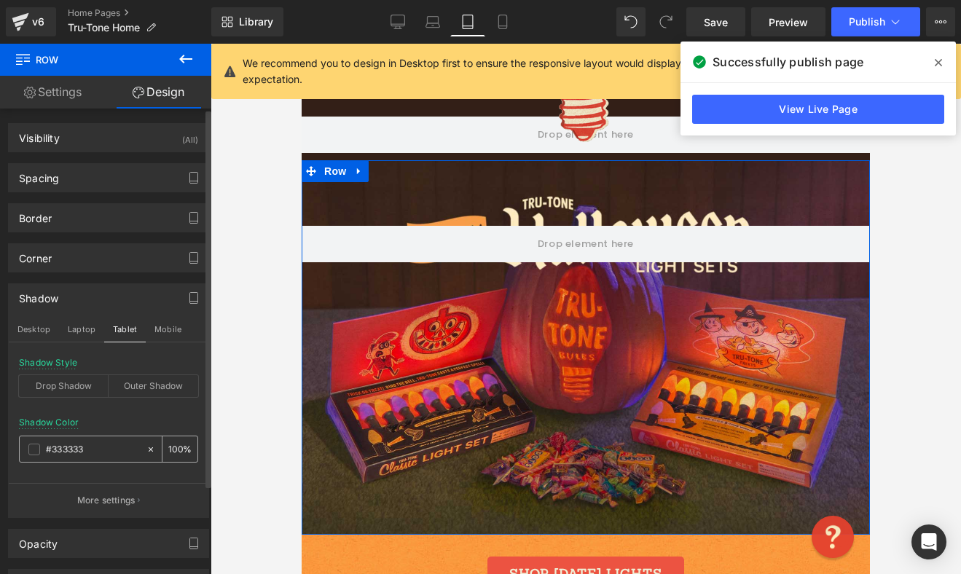
click at [84, 451] on input "#333333" at bounding box center [92, 449] width 93 height 16
type input "0"
paste input "331F17"
type input "331F17"
type input "100"
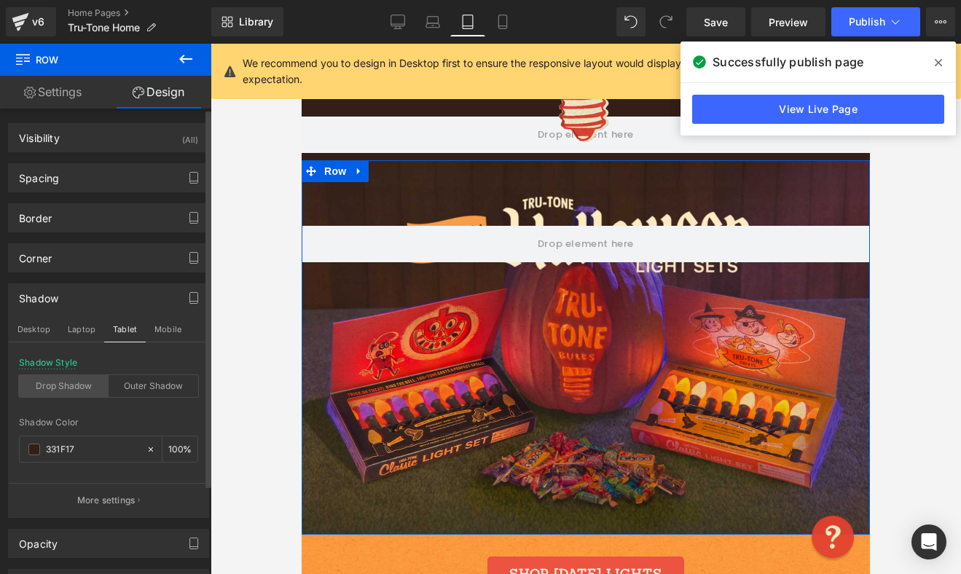
type input "331F17"
click at [57, 385] on div "Drop Shadow" at bounding box center [64, 386] width 90 height 22
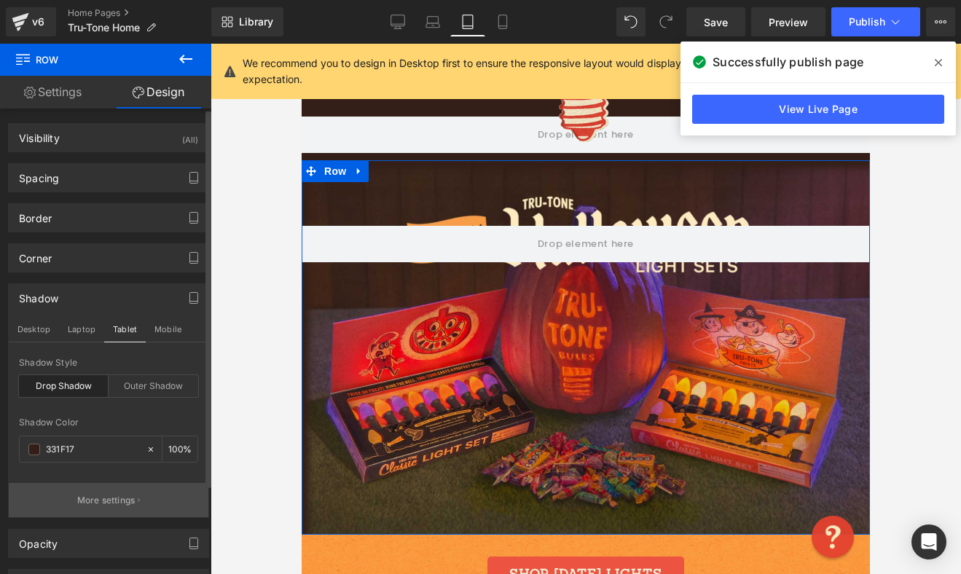
click at [90, 499] on p "More settings" at bounding box center [106, 500] width 58 height 13
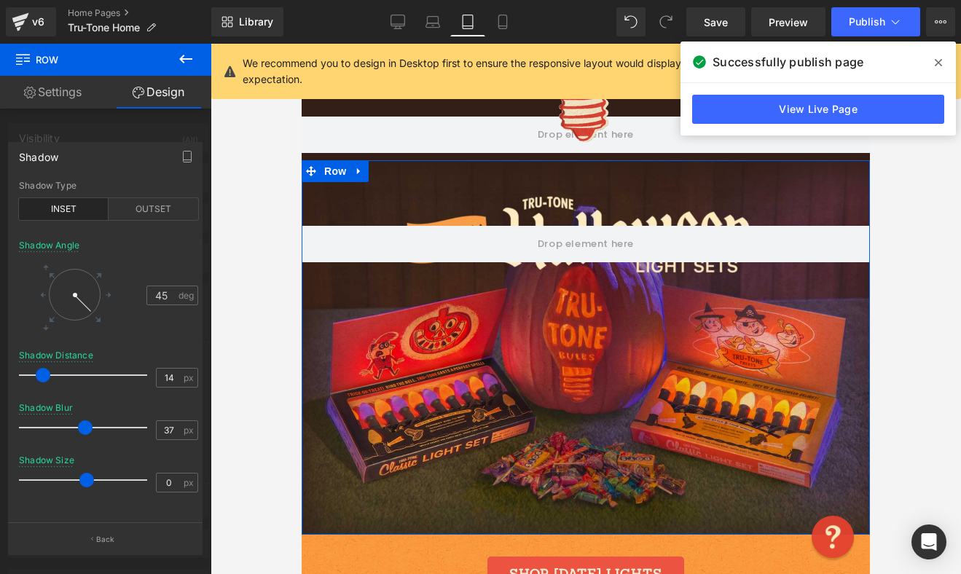
type input "35"
drag, startPoint x: 39, startPoint y: 430, endPoint x: 69, endPoint y: 421, distance: 31.3
click at [69, 421] on span at bounding box center [68, 427] width 15 height 15
type input "0"
click at [84, 479] on span at bounding box center [86, 480] width 15 height 15
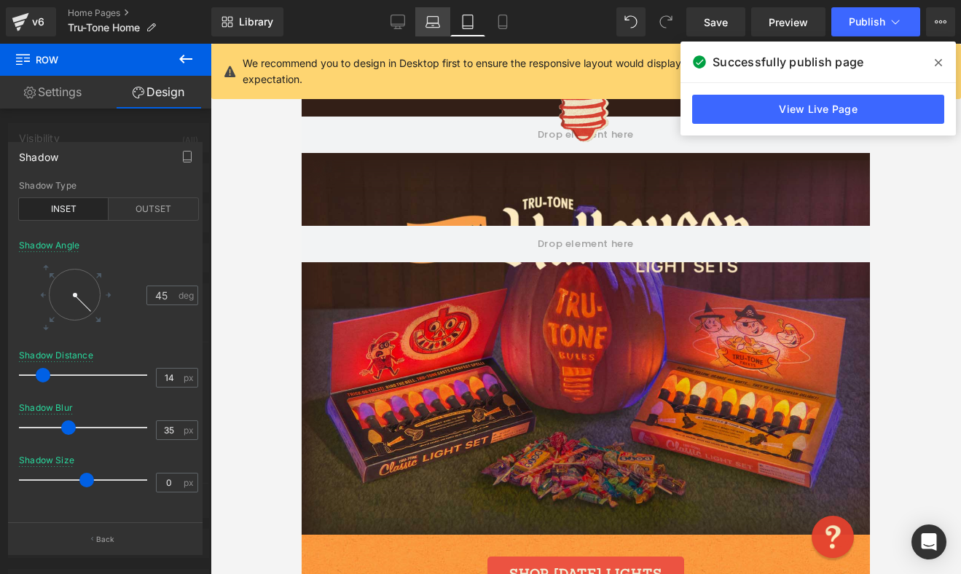
click at [425, 31] on link "Laptop" at bounding box center [432, 21] width 35 height 29
type input "#331f17"
type input "100"
type input "88"
type input "31"
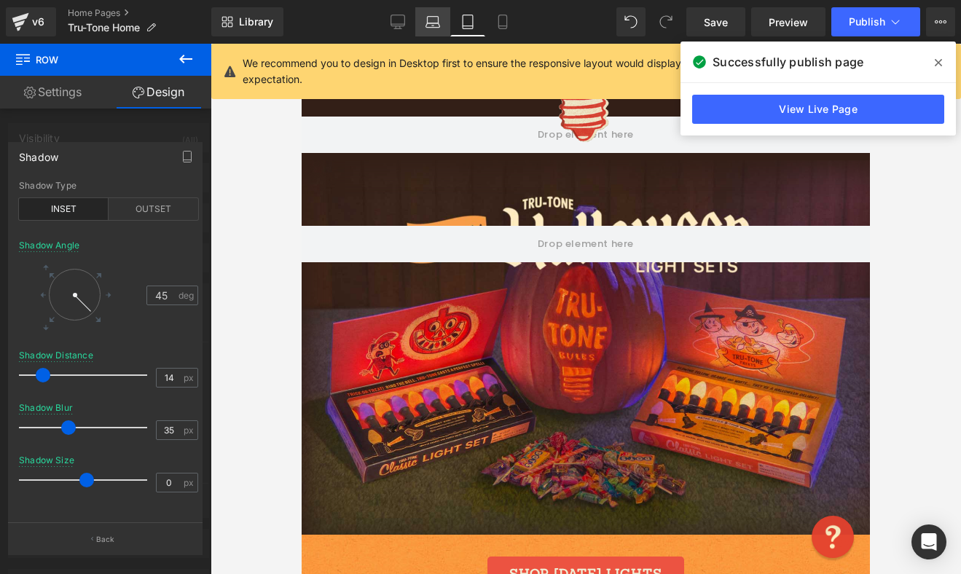
type input "49"
type input "7"
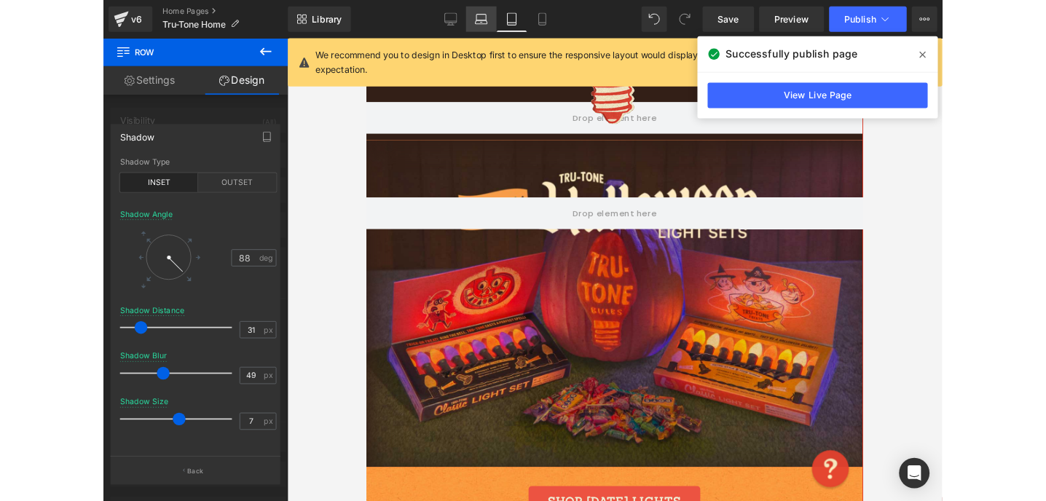
scroll to position [519, 0]
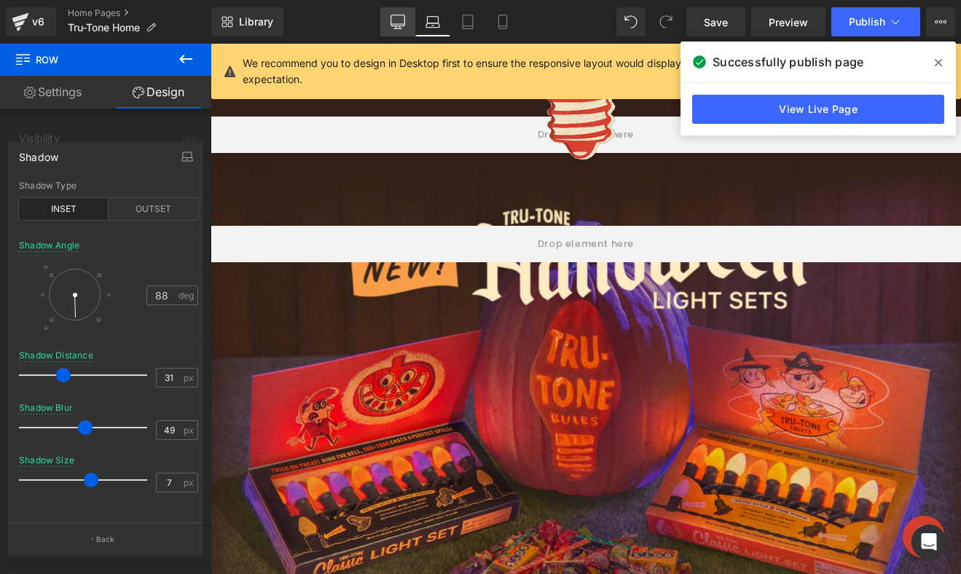
click at [397, 24] on icon at bounding box center [397, 24] width 14 height 0
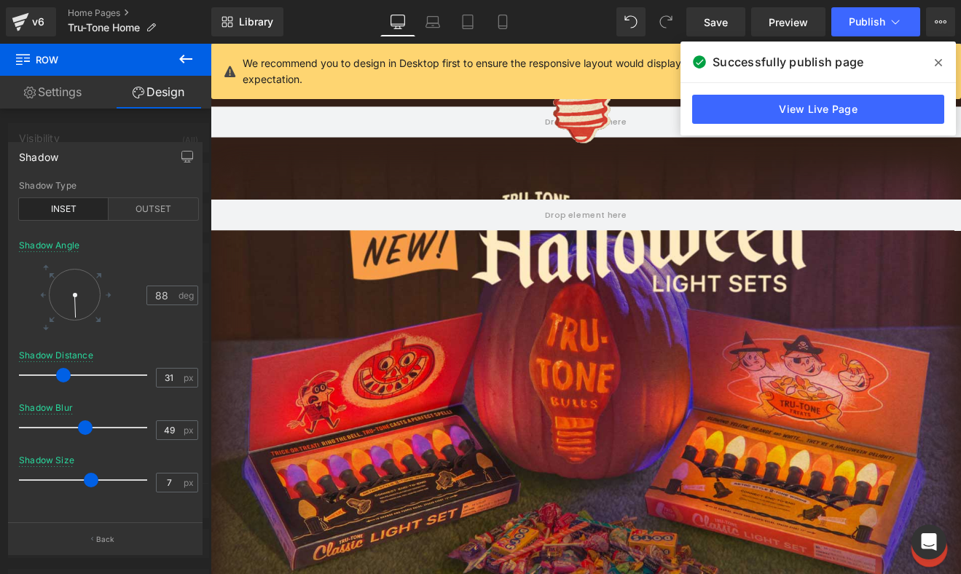
type input "100"
type input "90"
type input "27"
type input "46"
type input "14"
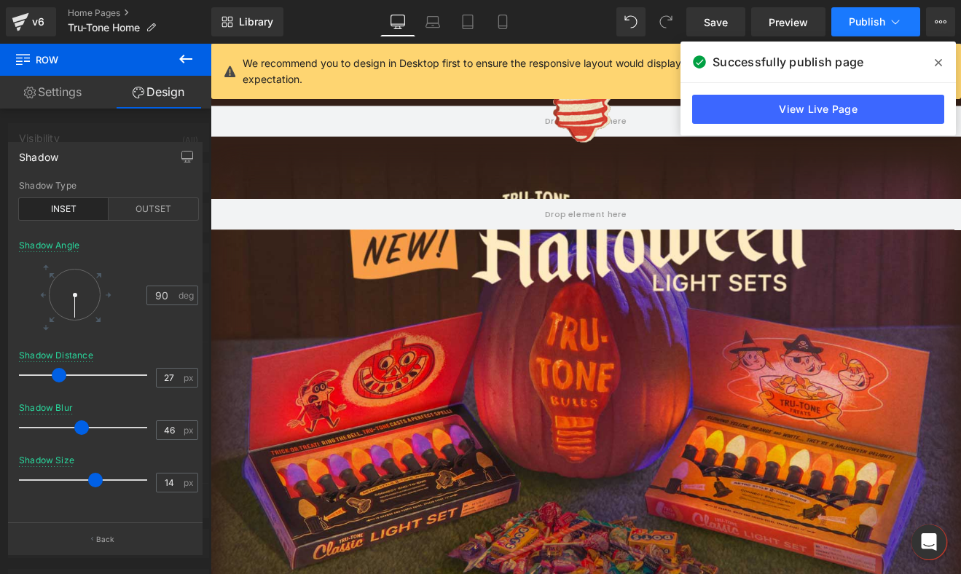
click at [846, 23] on button "Publish" at bounding box center [875, 21] width 89 height 29
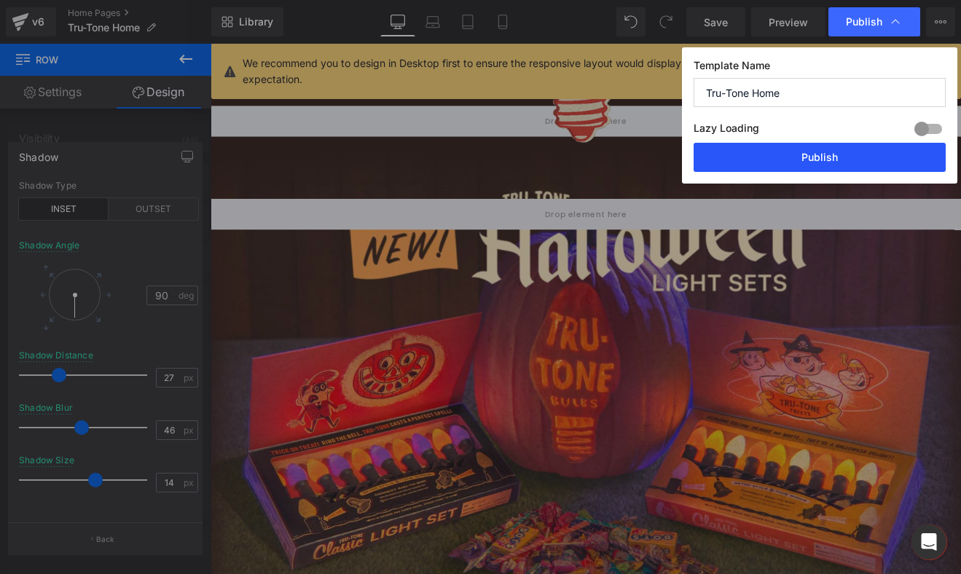
click at [806, 150] on button "Publish" at bounding box center [819, 157] width 252 height 29
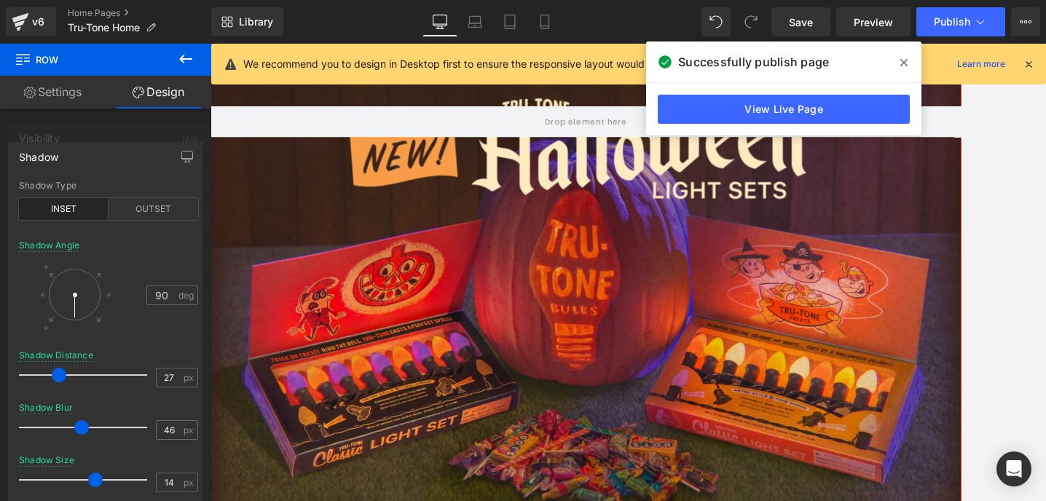
scroll to position [628, 0]
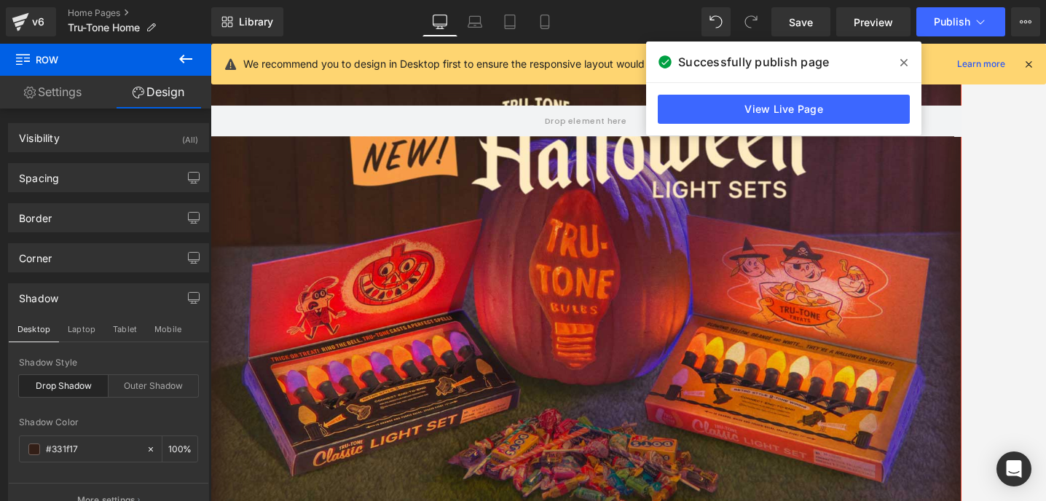
click at [58, 292] on div "Shadow" at bounding box center [38, 294] width 39 height 20
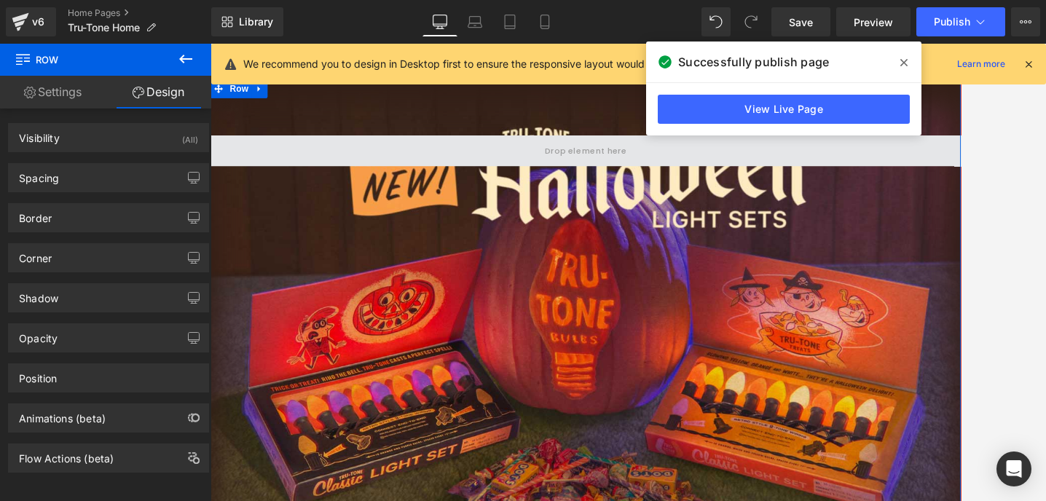
scroll to position [524, 0]
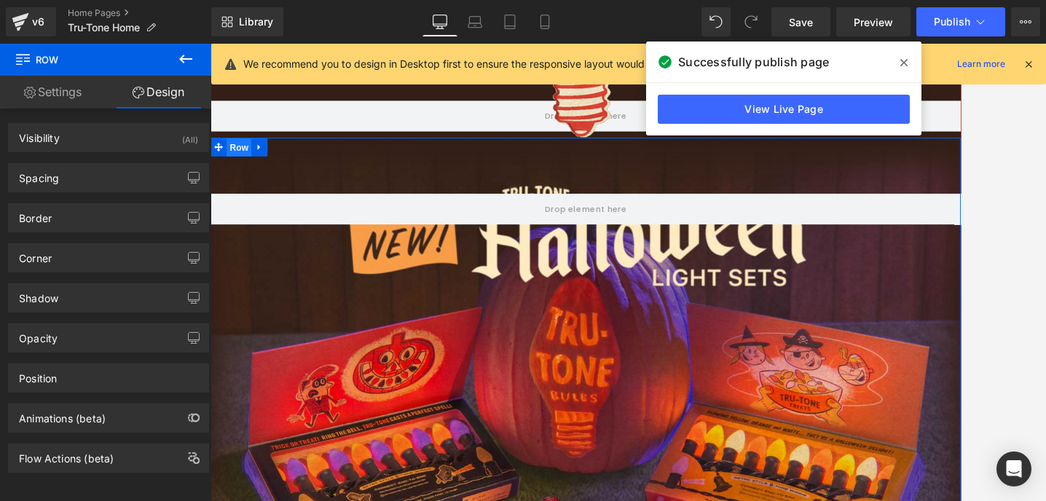
click at [229, 165] on span "Row" at bounding box center [243, 166] width 29 height 22
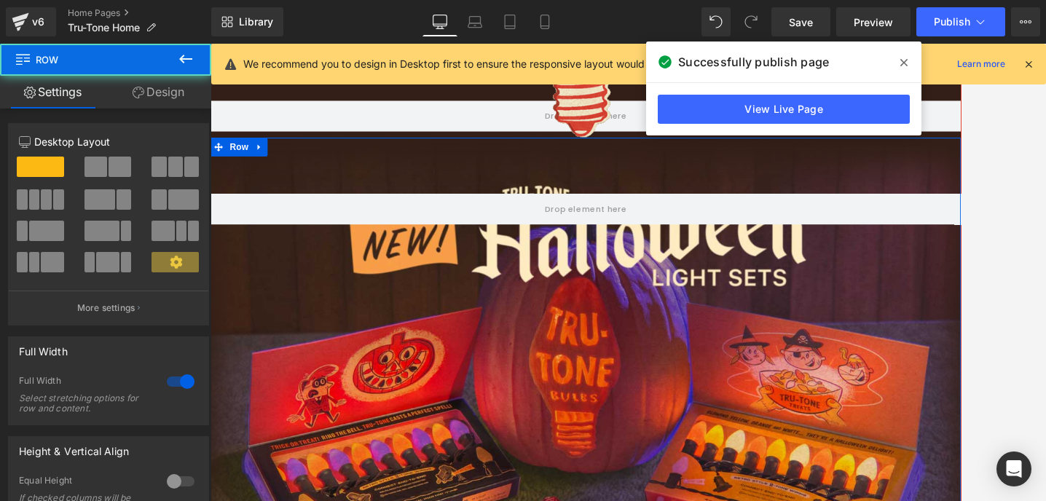
click at [149, 92] on link "Design" at bounding box center [159, 92] width 106 height 33
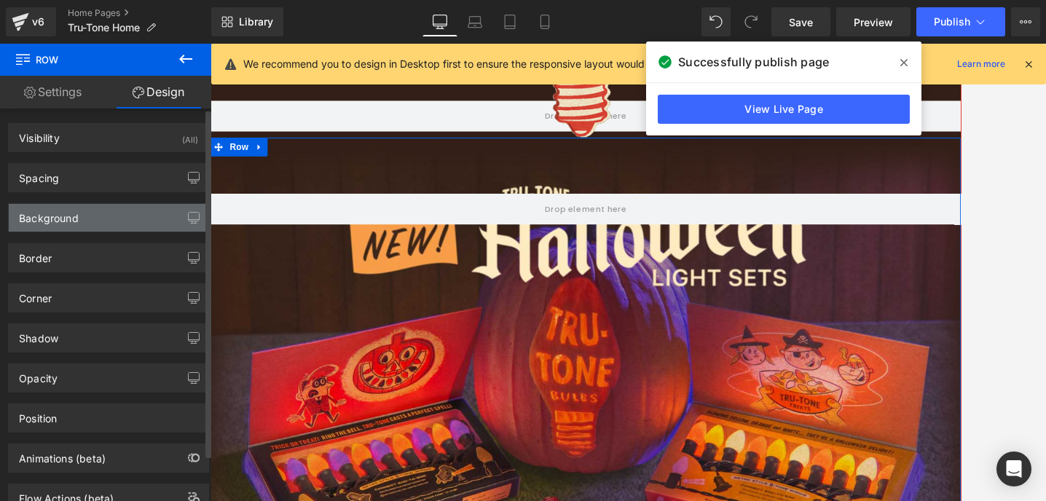
click at [90, 210] on div "Background" at bounding box center [109, 218] width 200 height 28
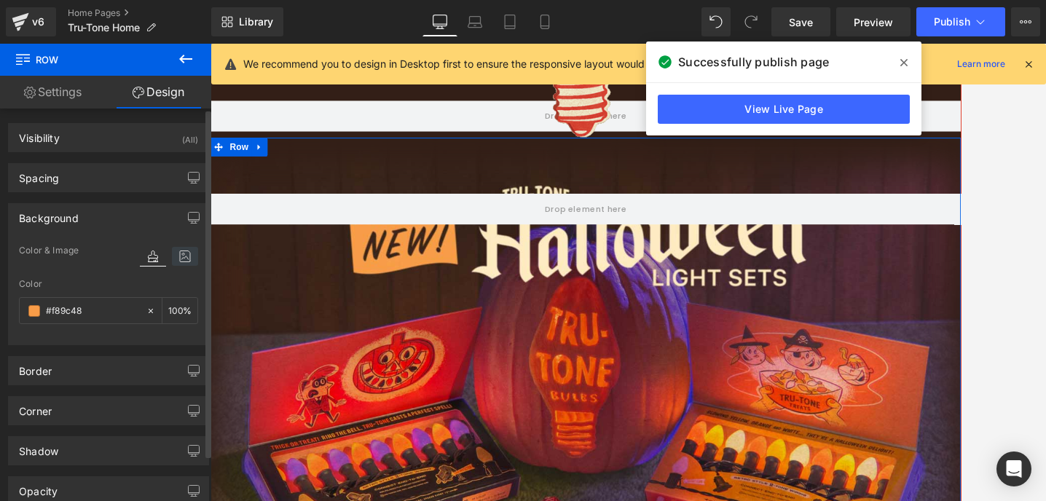
click at [176, 254] on icon at bounding box center [185, 256] width 26 height 19
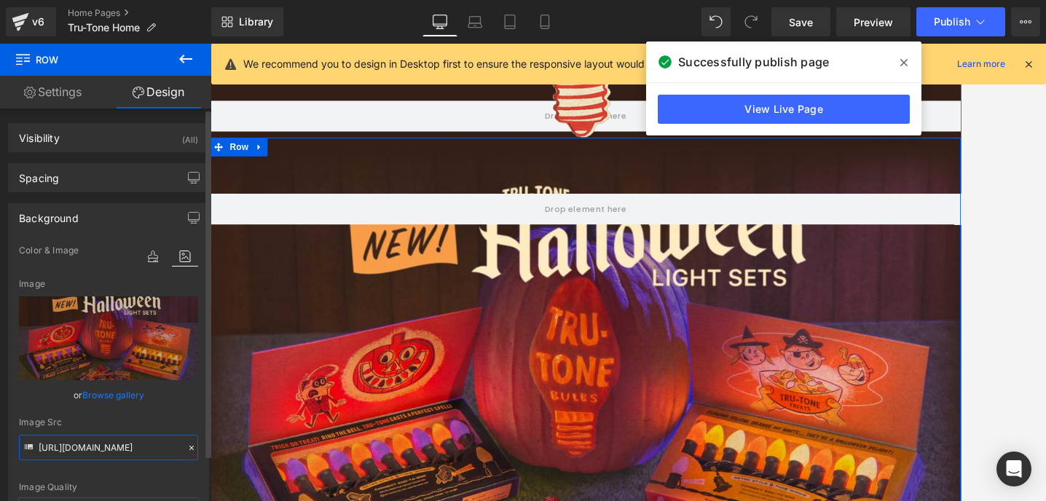
click at [90, 446] on input "https://cdn.shopify.com/s/files/1/0723/1969/7189/files/Halloween-light-sets-NEW…" at bounding box center [108, 447] width 179 height 25
paste input "331F17"
type input "https://cdn.shopify.com/s/files/1/0723/1969/7189/files/Halloween-light-sets-NEW…"
click at [93, 460] on div "Image Quality Lighter Lightest Lighter Lighter Lightest Only support for UCare …" at bounding box center [108, 370] width 179 height 256
click at [96, 446] on input "https://cdn.shopify.com/s/files/1/0723/1969/7189/files/Halloween-light-sets-NEW…" at bounding box center [108, 447] width 179 height 25
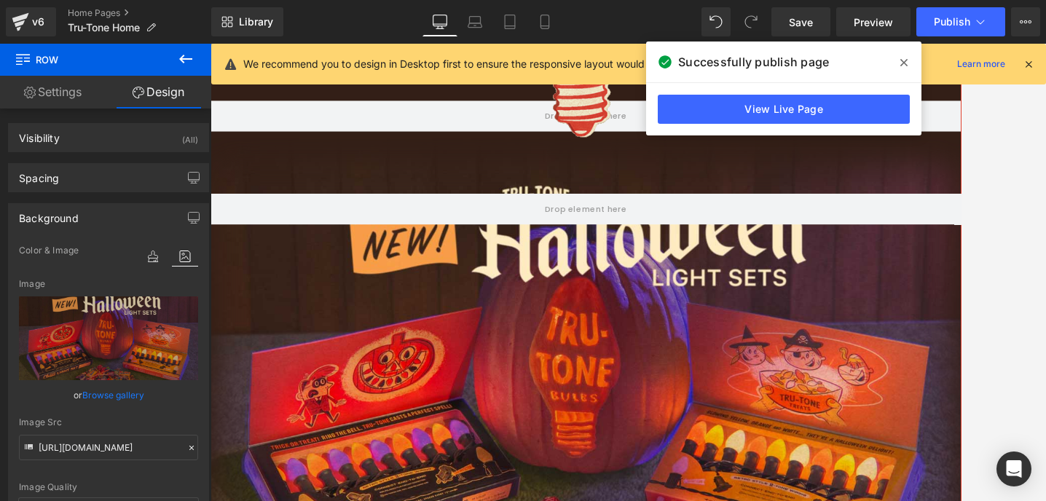
click at [185, 57] on icon at bounding box center [185, 58] width 17 height 17
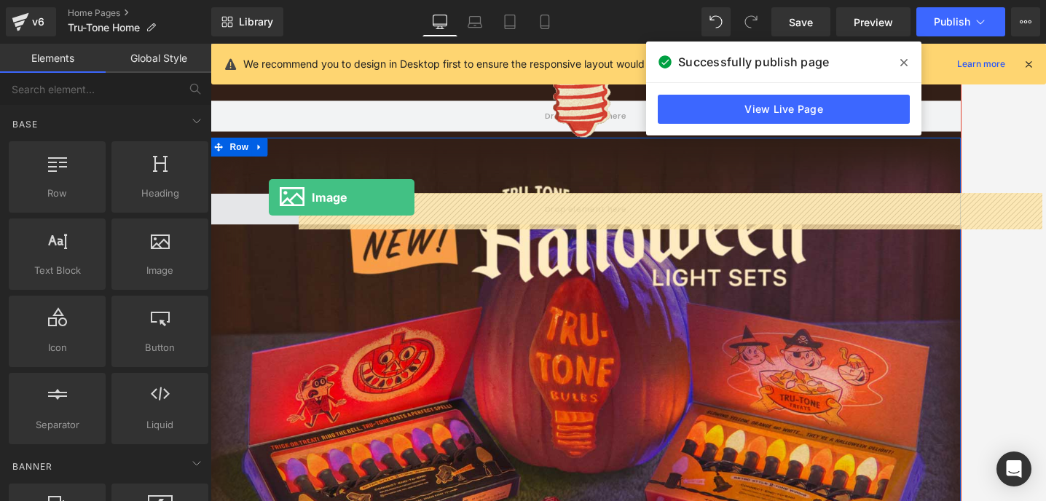
drag, startPoint x: 334, startPoint y: 318, endPoint x: 279, endPoint y: 224, distance: 108.7
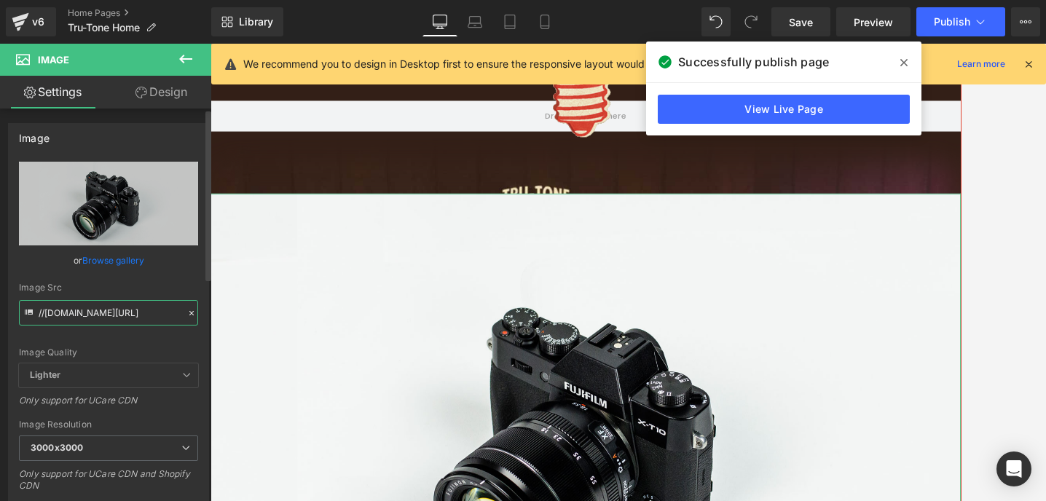
click at [107, 315] on input "//d1um8515vdn9kb.cloudfront.net/images/parallax.jpg" at bounding box center [108, 312] width 179 height 25
paste input "https://cdn.shopify.com/s/files/1/0723/1969/7189/files/Halloween-light-sets-NEW…"
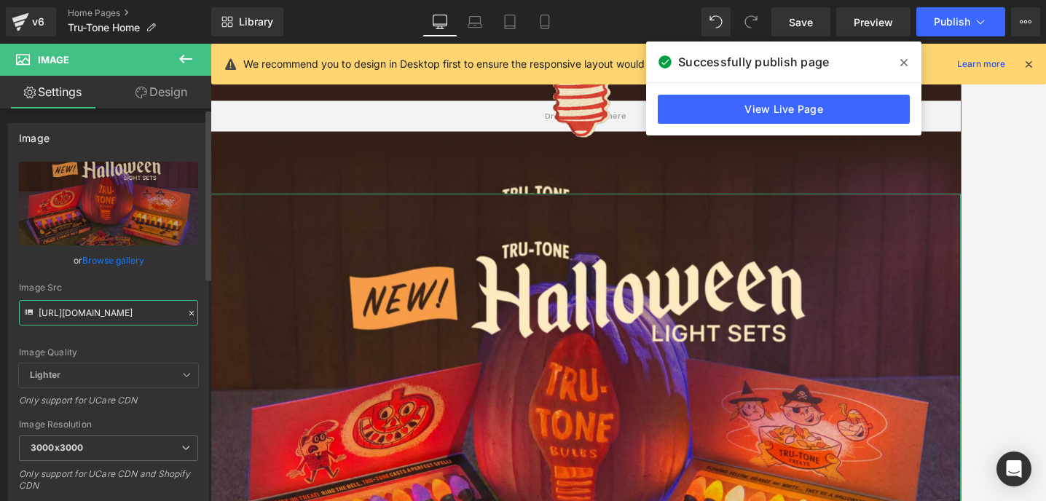
type input "https://cdn.shopify.com/s/files/1/0723/1969/7189/files/Halloween-light-sets-NEW…"
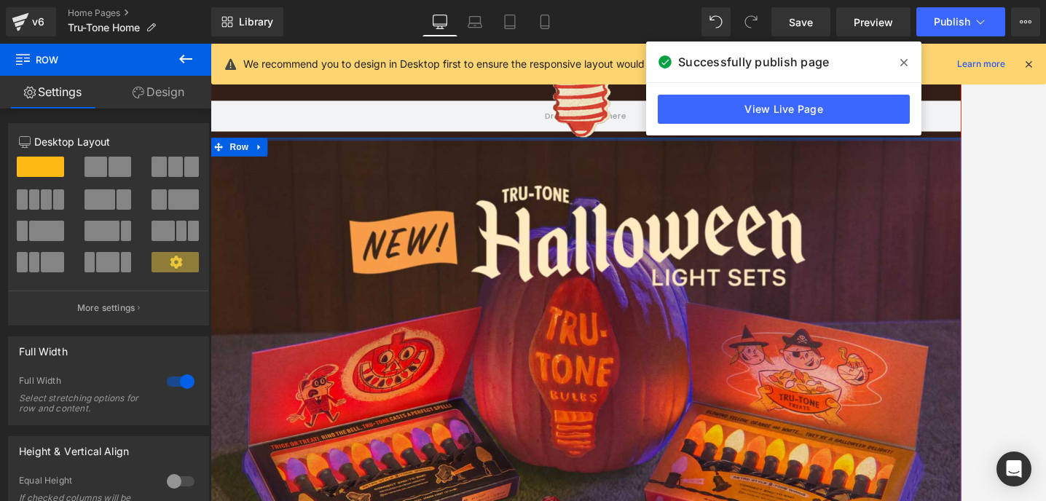
drag, startPoint x: 308, startPoint y: 185, endPoint x: 312, endPoint y: 111, distance: 73.7
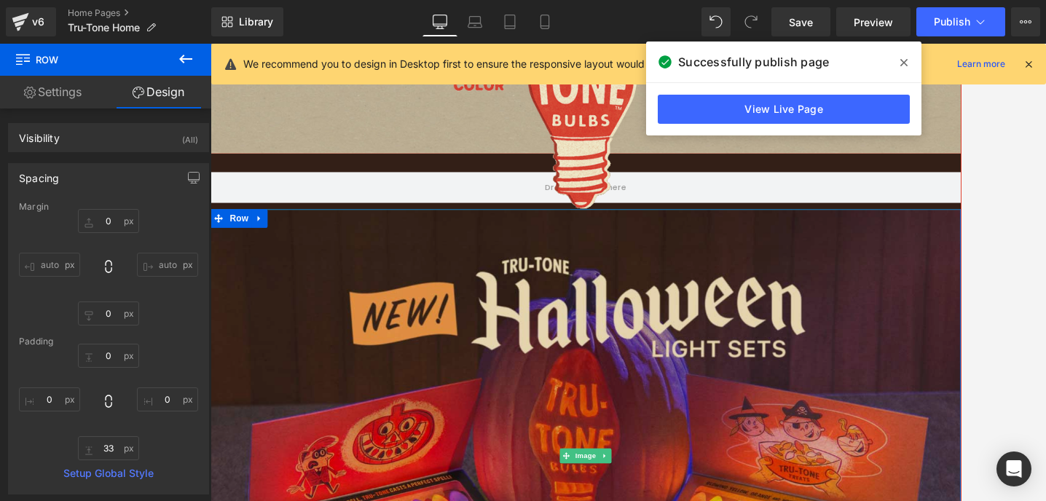
scroll to position [701, 0]
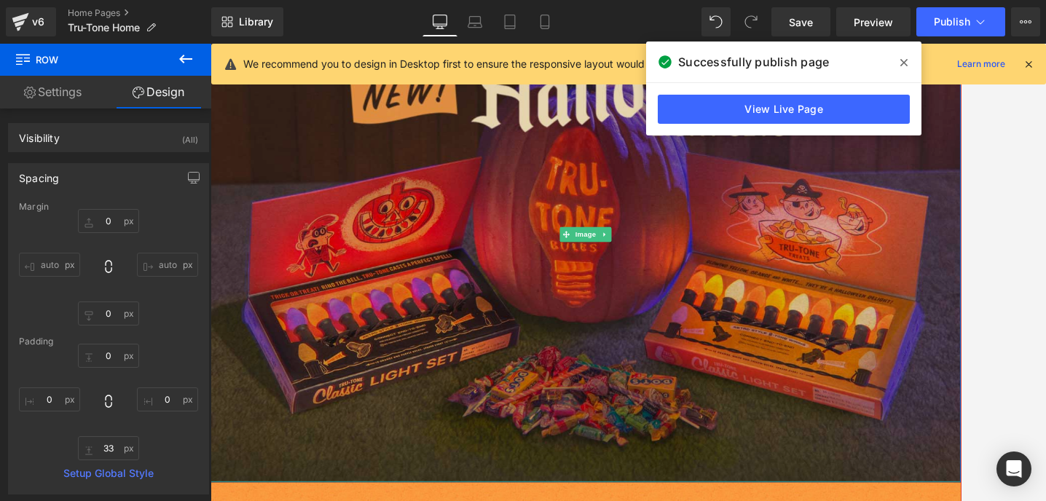
click at [529, 322] on img at bounding box center [651, 268] width 881 height 581
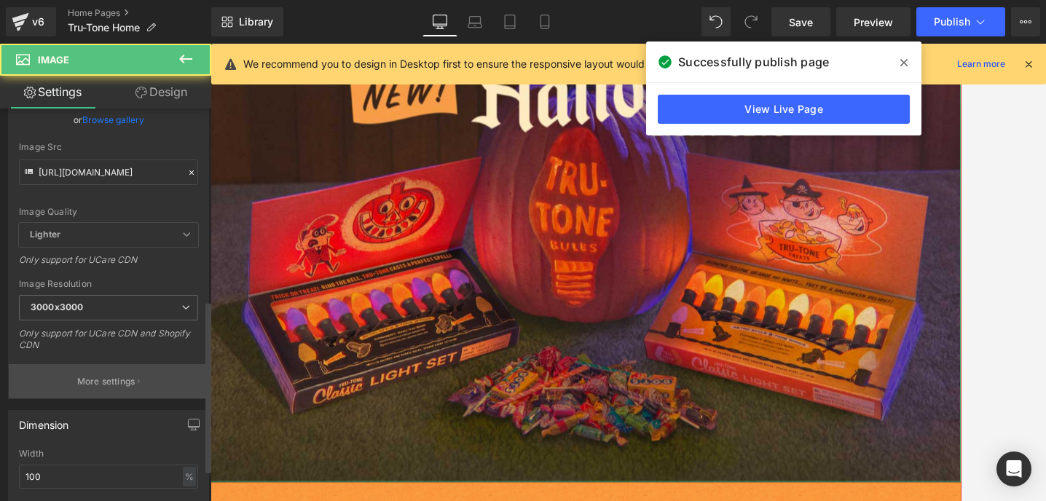
scroll to position [616, 0]
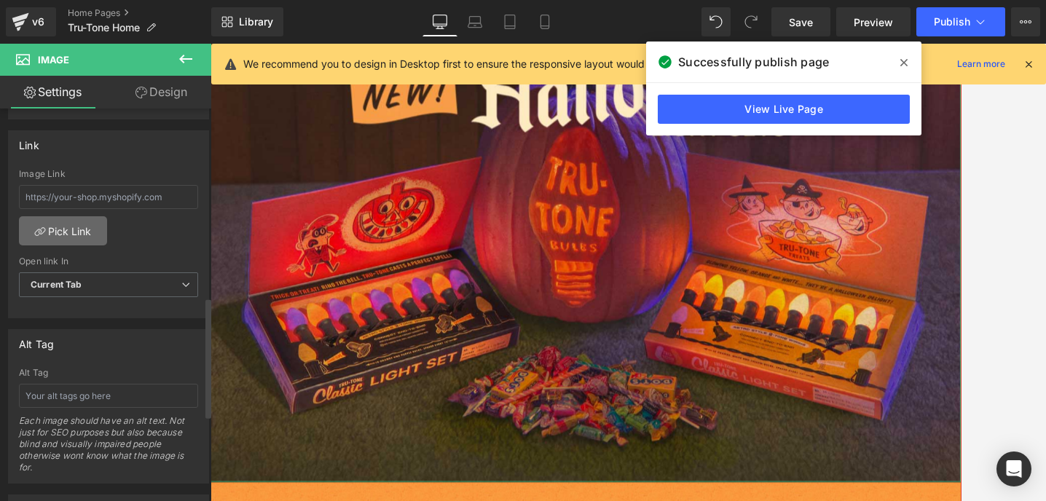
click at [61, 235] on link "Pick Link" at bounding box center [63, 230] width 88 height 29
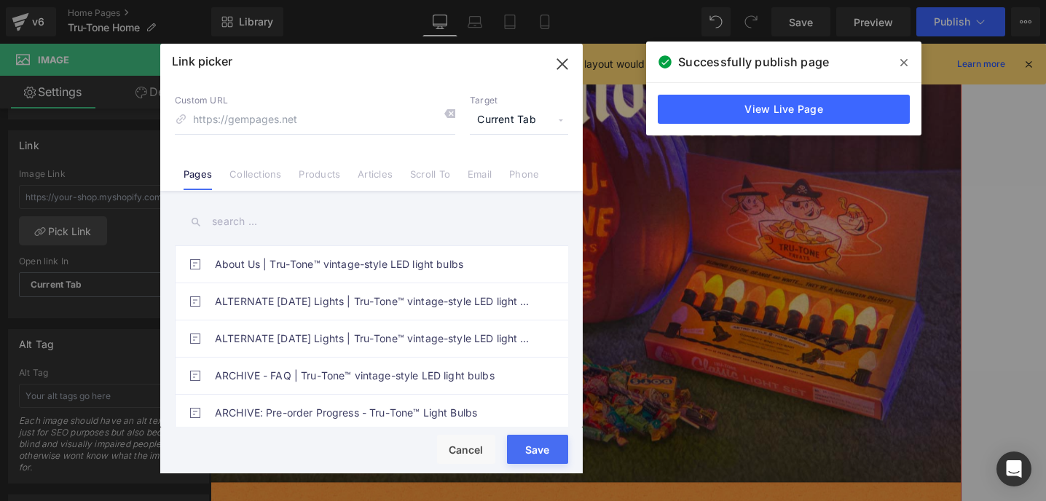
click at [239, 237] on input "text" at bounding box center [371, 221] width 393 height 33
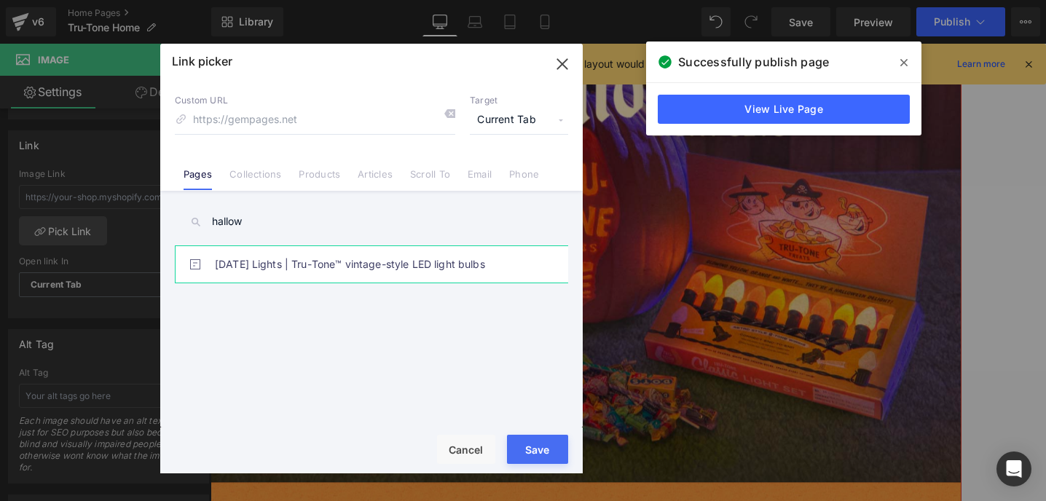
type input "hallow"
click at [291, 264] on link "[DATE] Lights | Tru-Tone™ vintage-style LED light bulbs" at bounding box center [375, 264] width 320 height 36
type input "/pages/halloween-lights"
click at [519, 438] on div "Rendering Content" at bounding box center [524, 444] width 90 height 16
click at [537, 458] on button "Save" at bounding box center [537, 449] width 61 height 29
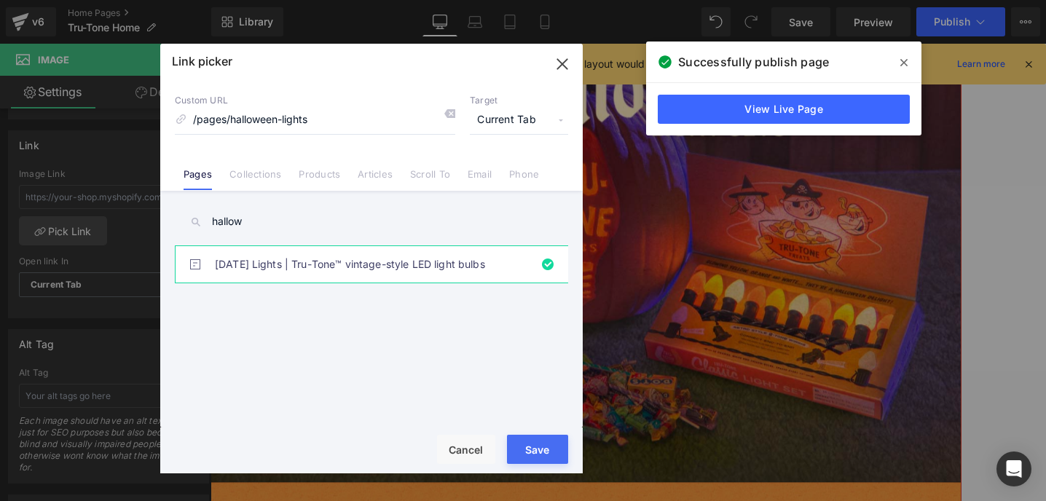
type input "/pages/halloween-lights"
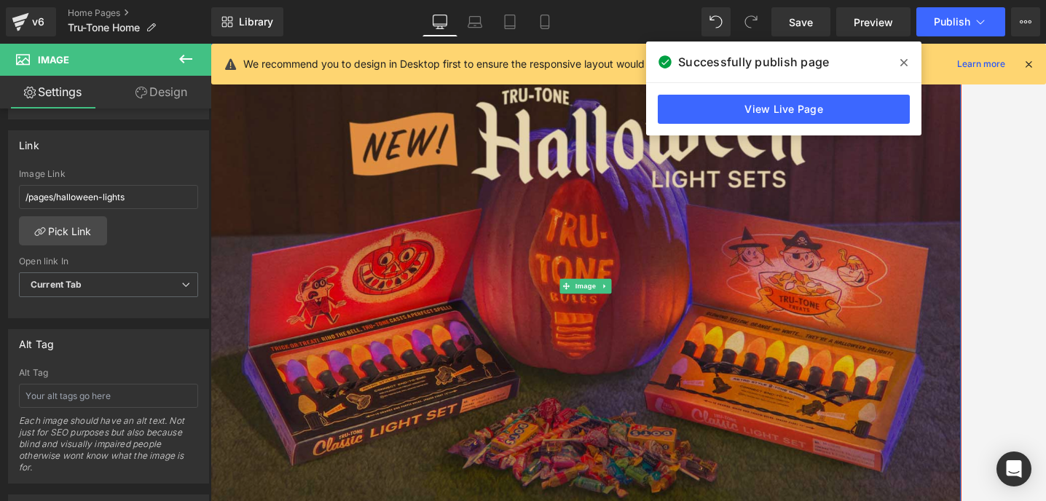
scroll to position [890, 0]
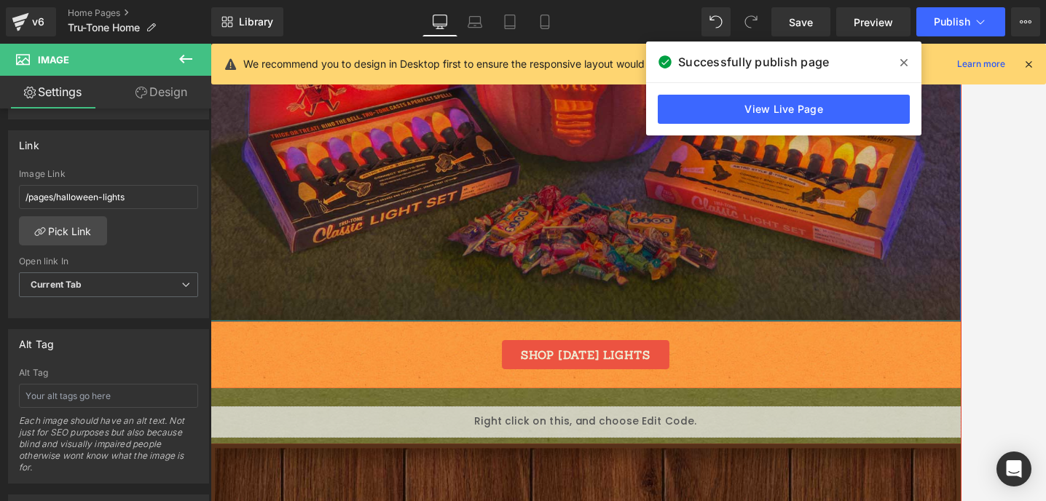
click at [354, 253] on img at bounding box center [651, 79] width 881 height 581
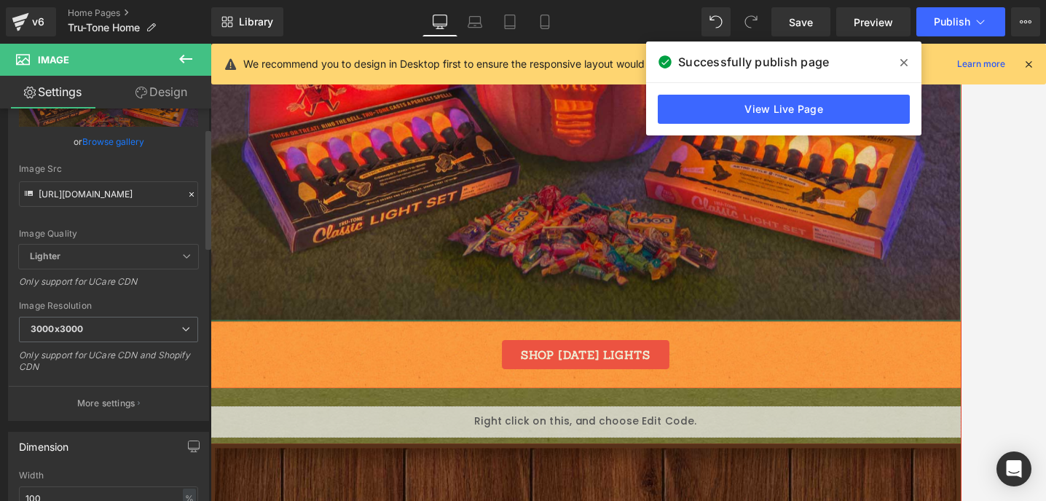
scroll to position [64, 0]
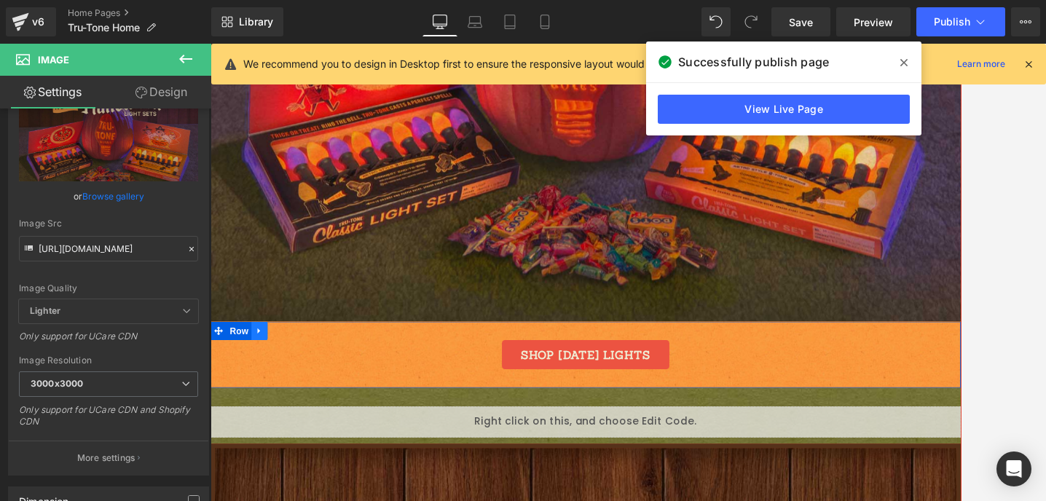
click at [271, 379] on link at bounding box center [268, 381] width 19 height 22
click at [301, 378] on icon at bounding box center [306, 381] width 10 height 10
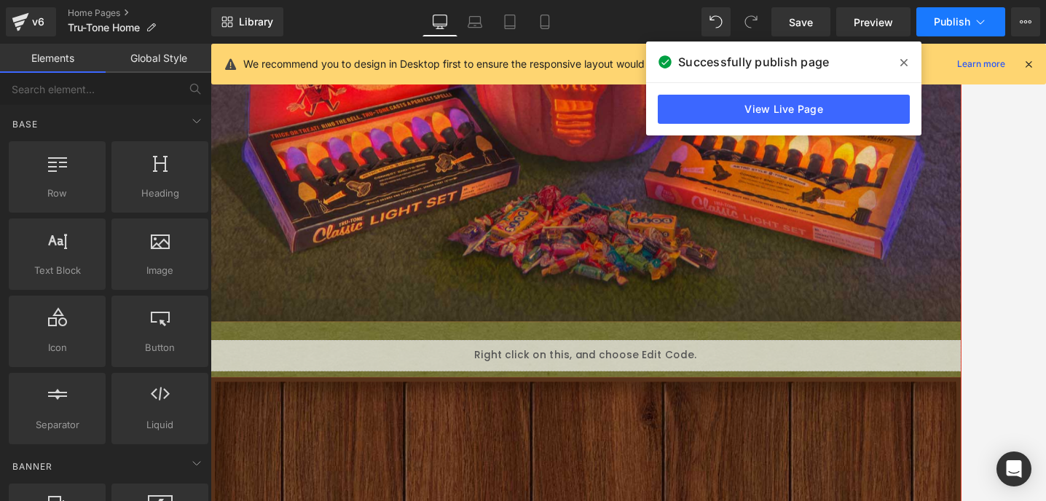
click at [946, 26] on span "Publish" at bounding box center [952, 22] width 36 height 12
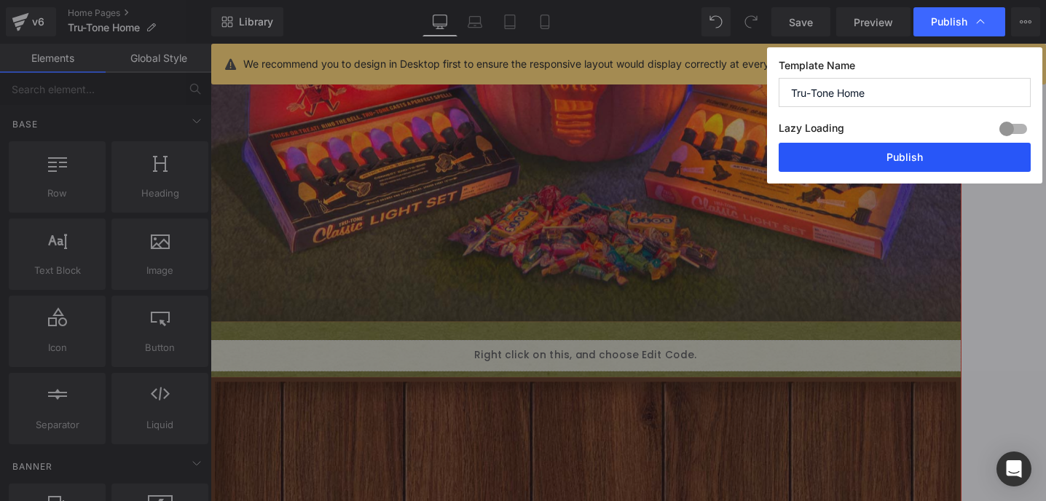
click at [888, 145] on button "Publish" at bounding box center [905, 157] width 252 height 29
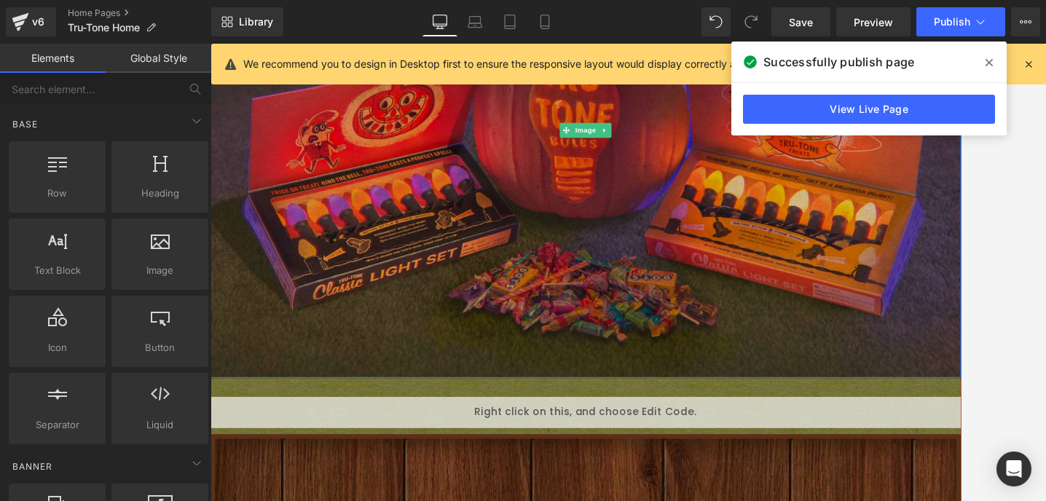
scroll to position [618, 0]
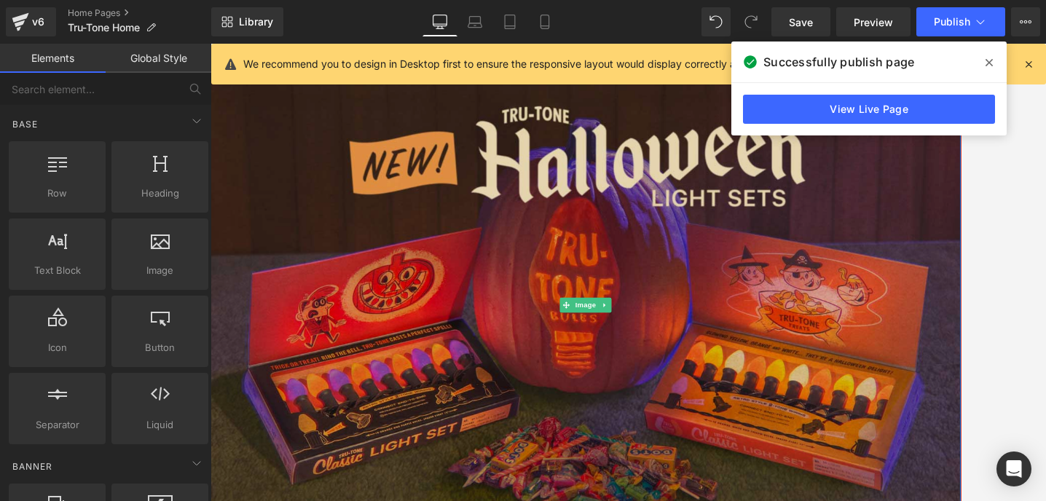
click at [458, 329] on img at bounding box center [651, 351] width 881 height 581
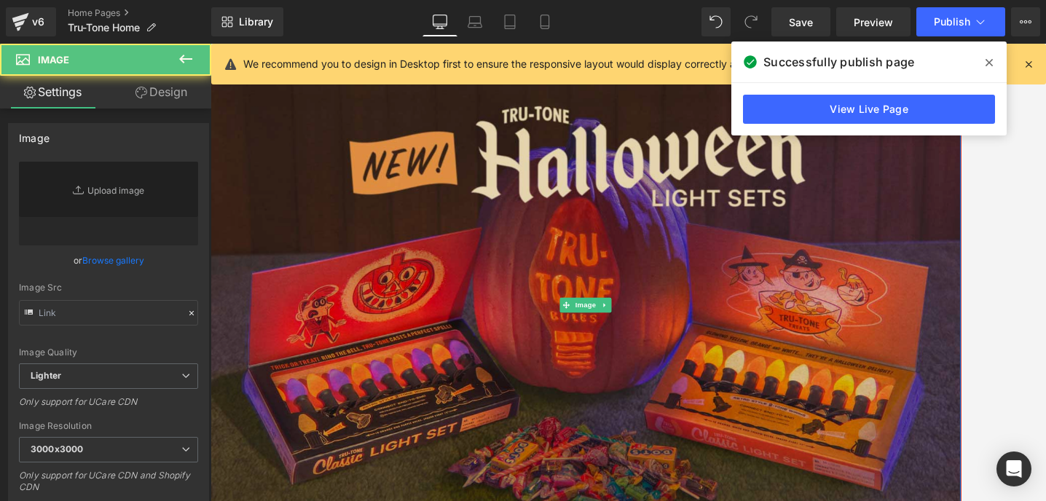
type input "https://cdn.shopify.com/s/files/1/0723/1969/7189/files/Halloween-light-sets-NEW…"
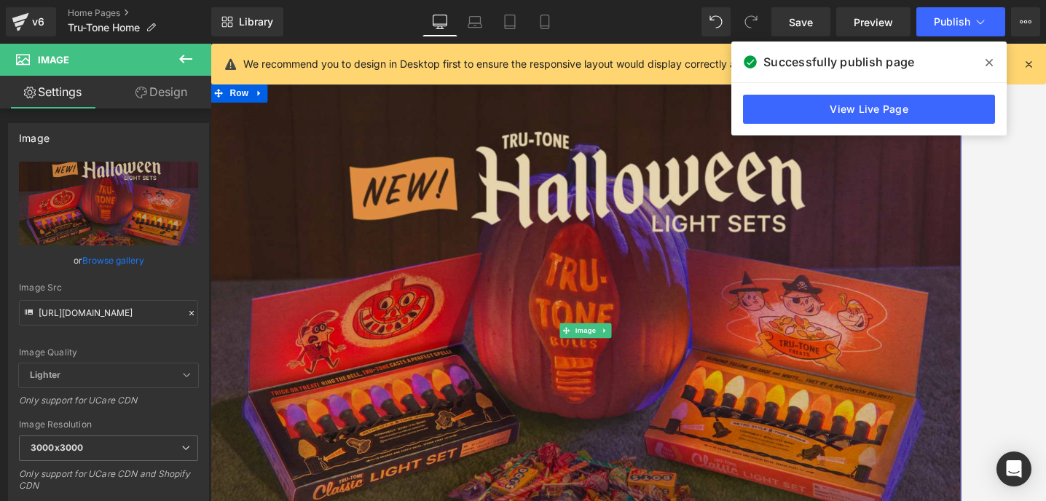
scroll to position [487, 0]
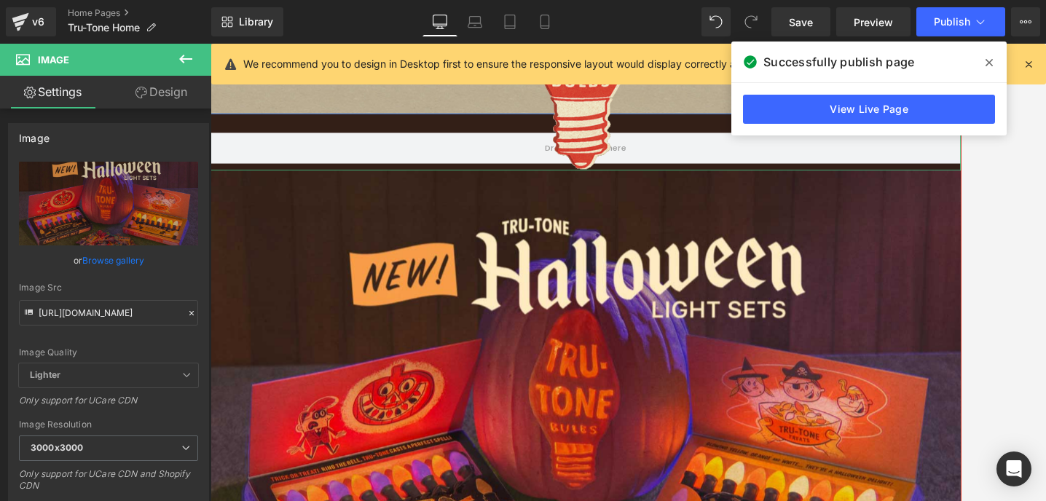
click at [251, 130] on div at bounding box center [651, 39] width 881 height 307
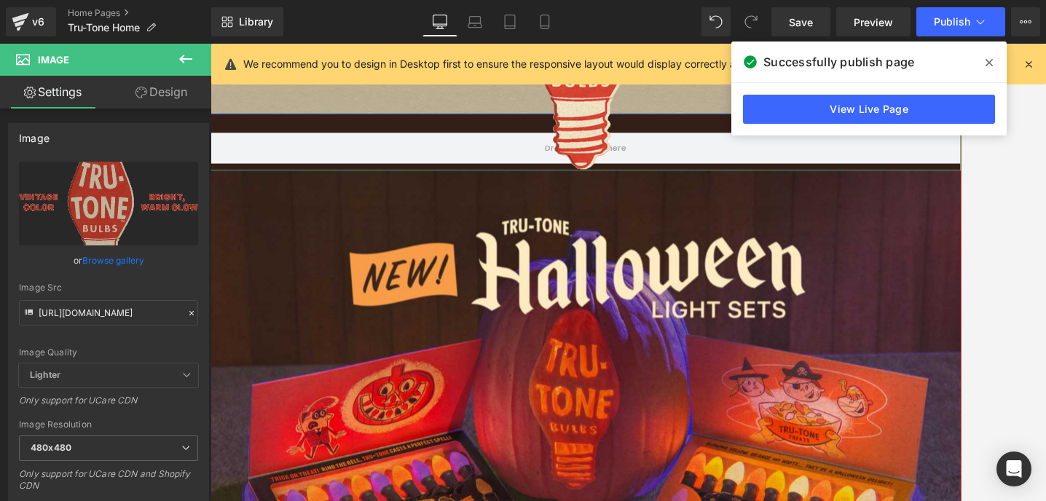
click at [241, 164] on div at bounding box center [651, 39] width 881 height 307
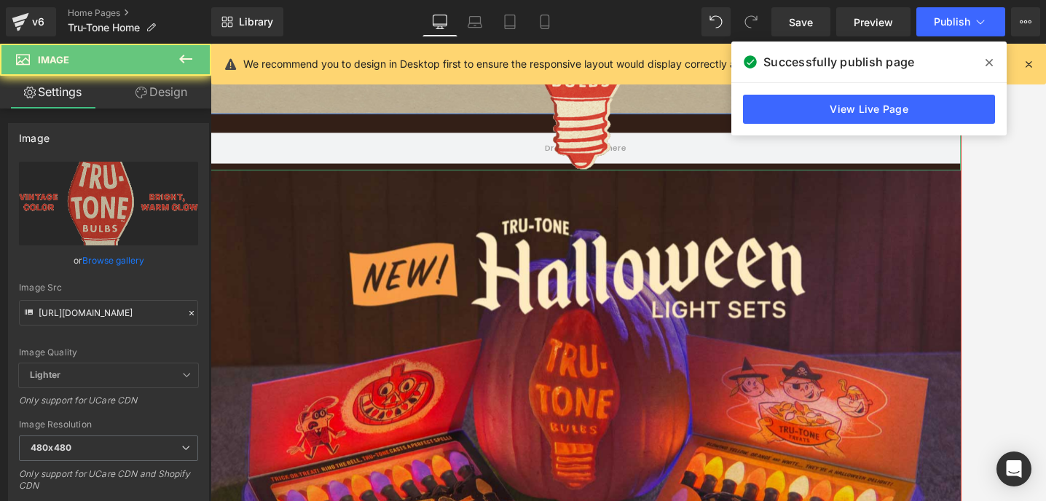
click at [237, 186] on div at bounding box center [651, 39] width 881 height 307
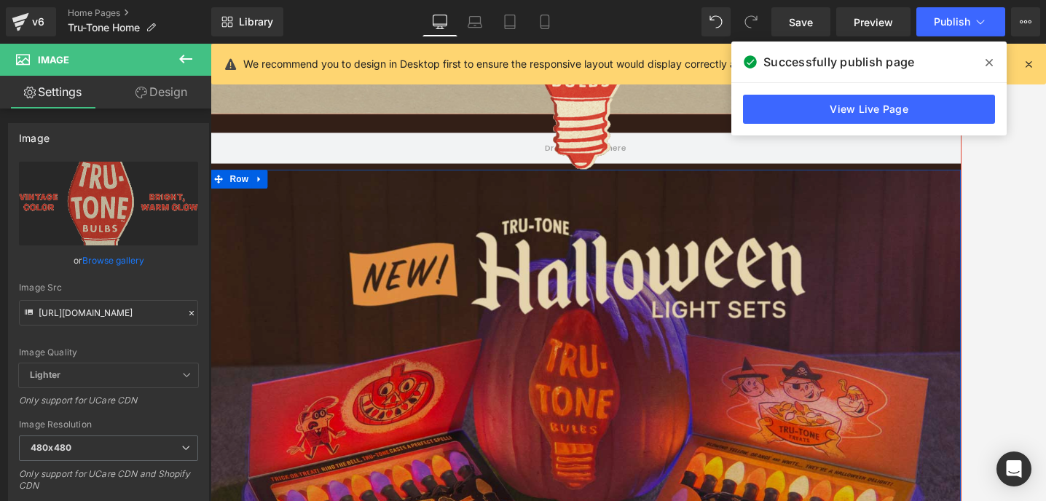
click at [235, 200] on span "Row" at bounding box center [243, 203] width 29 height 22
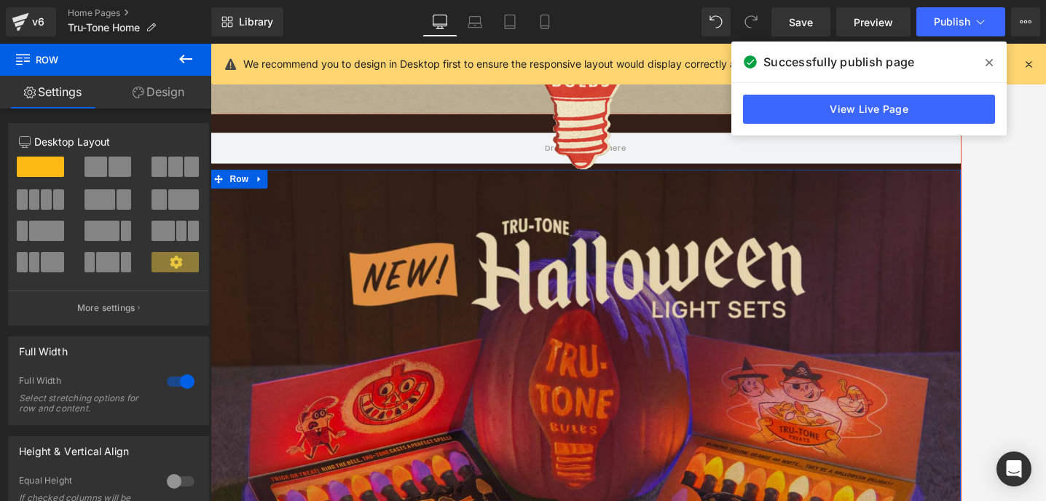
click at [264, 280] on img at bounding box center [651, 482] width 881 height 581
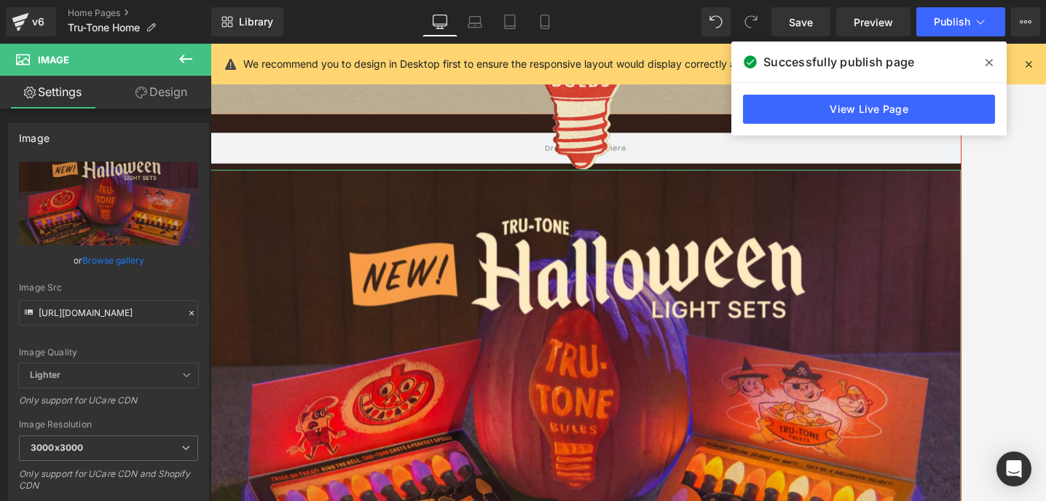
click at [155, 103] on link "Design" at bounding box center [162, 92] width 106 height 33
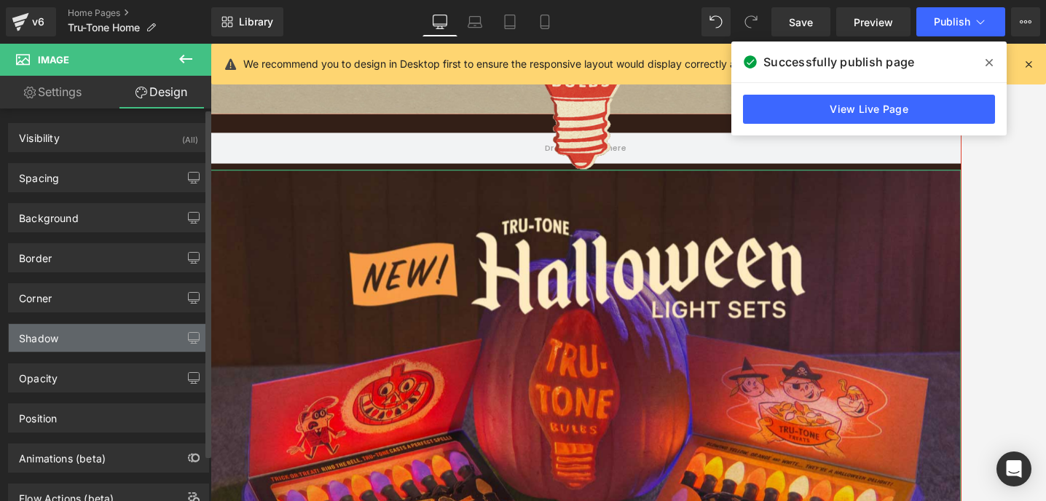
click at [76, 337] on div "Shadow" at bounding box center [109, 338] width 200 height 28
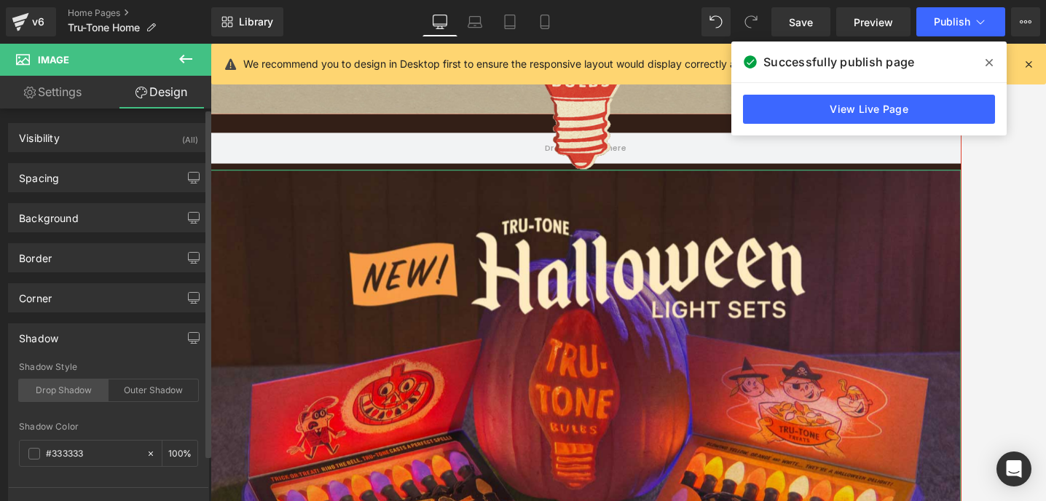
click at [76, 394] on div "Drop Shadow" at bounding box center [64, 390] width 90 height 22
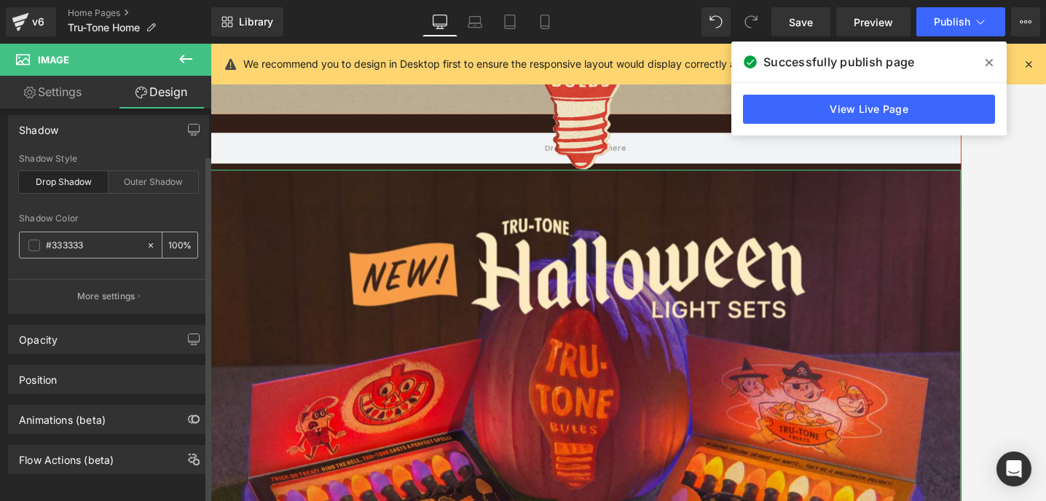
scroll to position [222, 0]
click at [38, 237] on span at bounding box center [34, 243] width 12 height 12
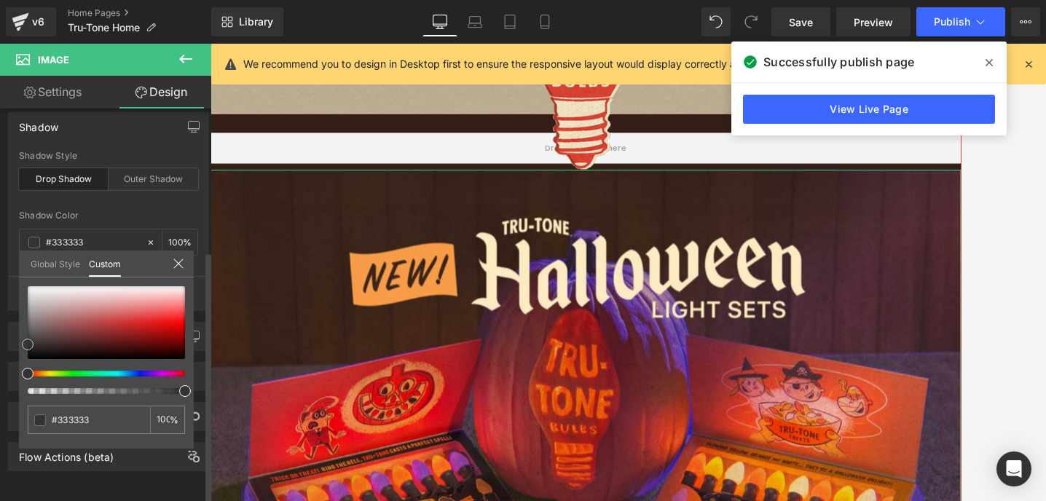
type input "#db6666"
type input "#d75555"
type input "#d43535"
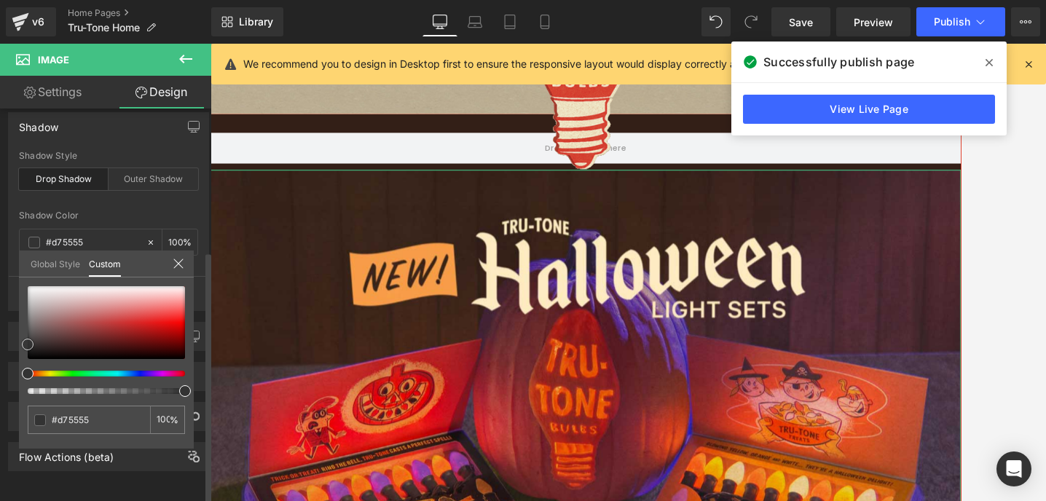
type input "#d43535"
type input "#d42f2f"
type input "#d72727"
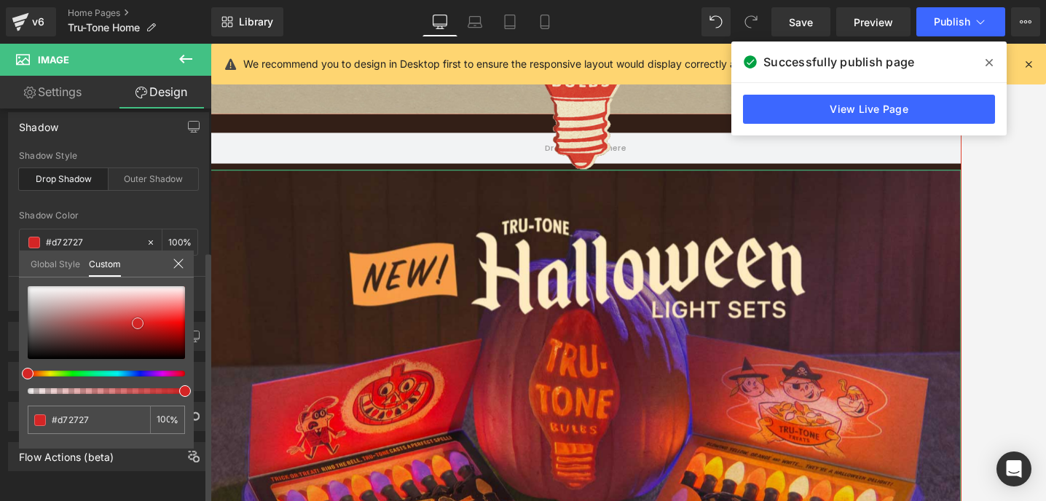
type input "#d42525"
type input "#d52424"
type input "#d12323"
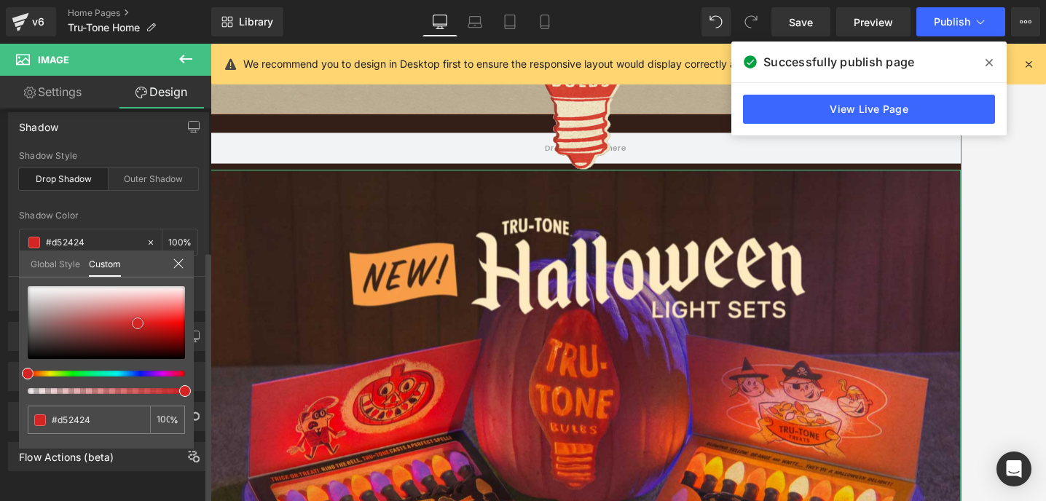
type input "#d12323"
drag, startPoint x: 125, startPoint y: 314, endPoint x: 140, endPoint y: 324, distance: 18.4
click at [140, 324] on div at bounding box center [106, 322] width 157 height 73
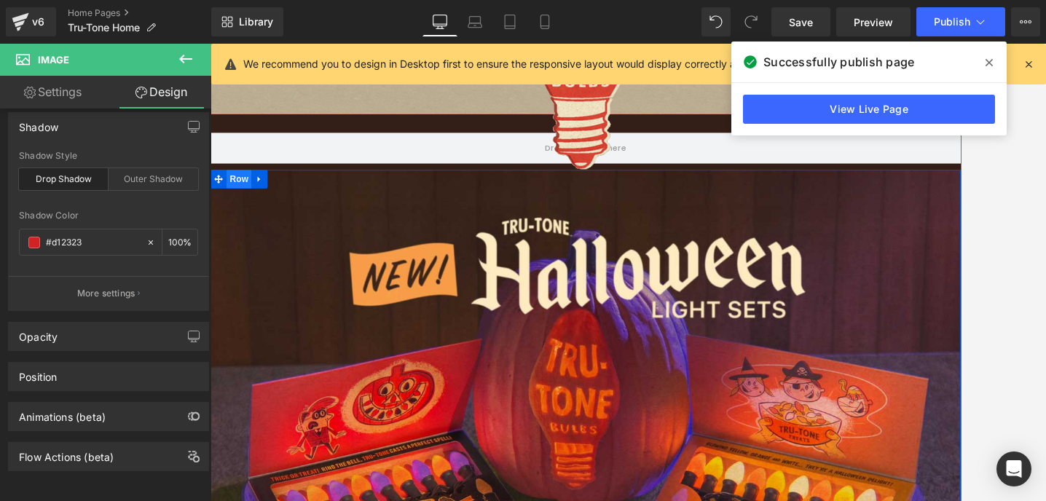
click at [230, 207] on span "Row" at bounding box center [243, 203] width 29 height 22
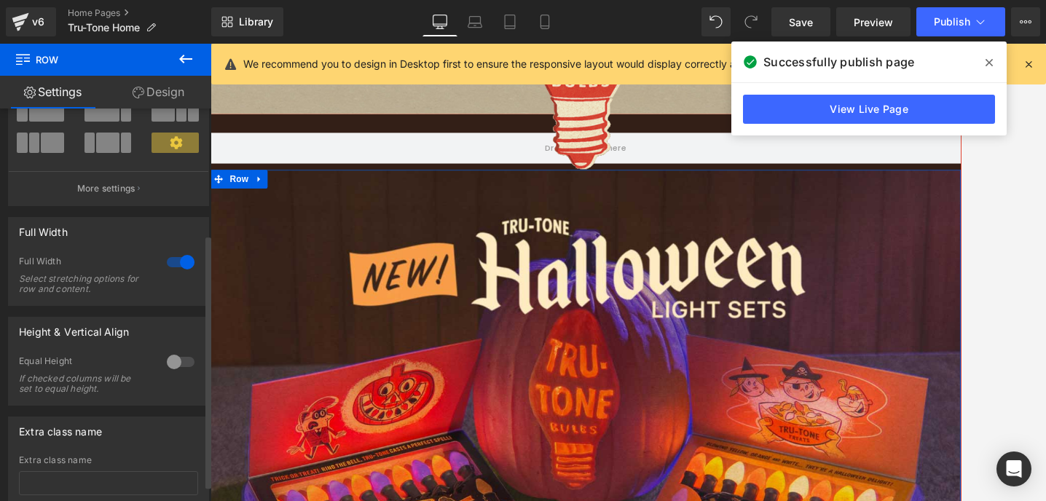
scroll to position [219, 0]
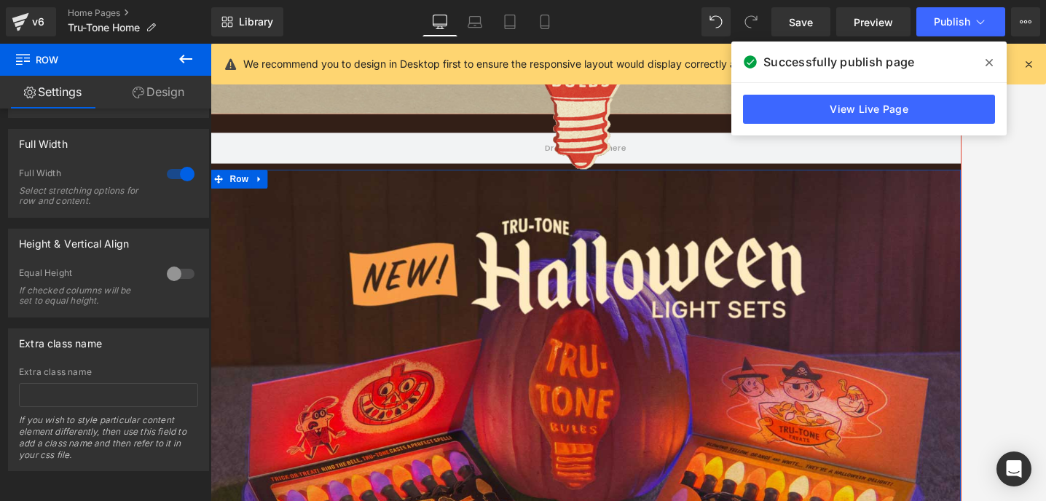
click at [152, 95] on link "Design" at bounding box center [159, 92] width 106 height 33
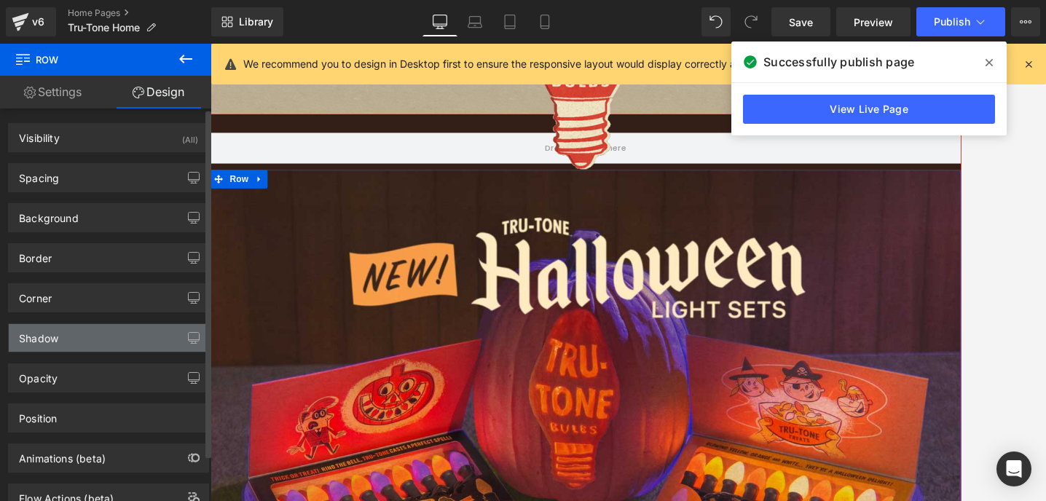
click at [58, 336] on div "Shadow" at bounding box center [109, 338] width 200 height 28
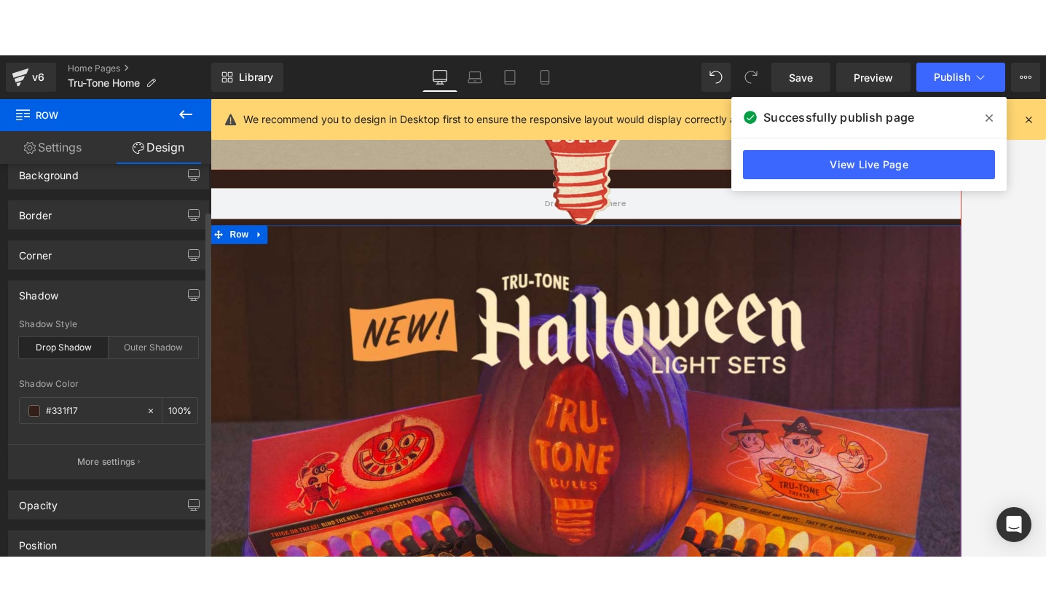
scroll to position [222, 0]
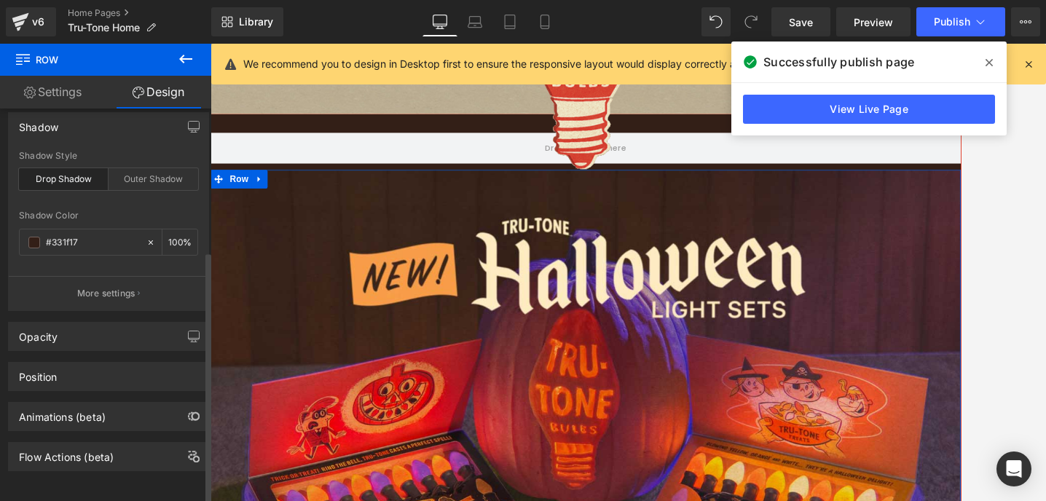
click at [79, 291] on button "More settings" at bounding box center [109, 293] width 200 height 34
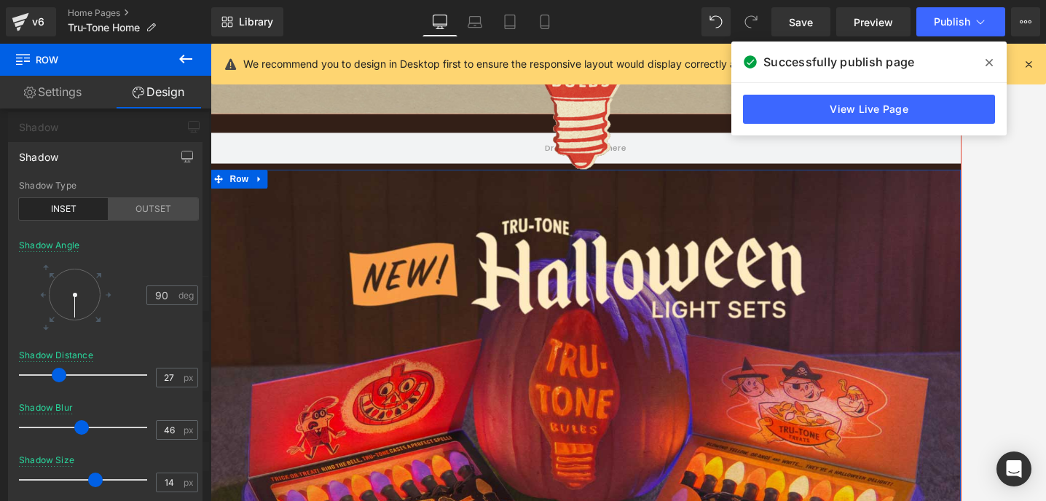
click at [154, 208] on div "OUTSET" at bounding box center [154, 209] width 90 height 22
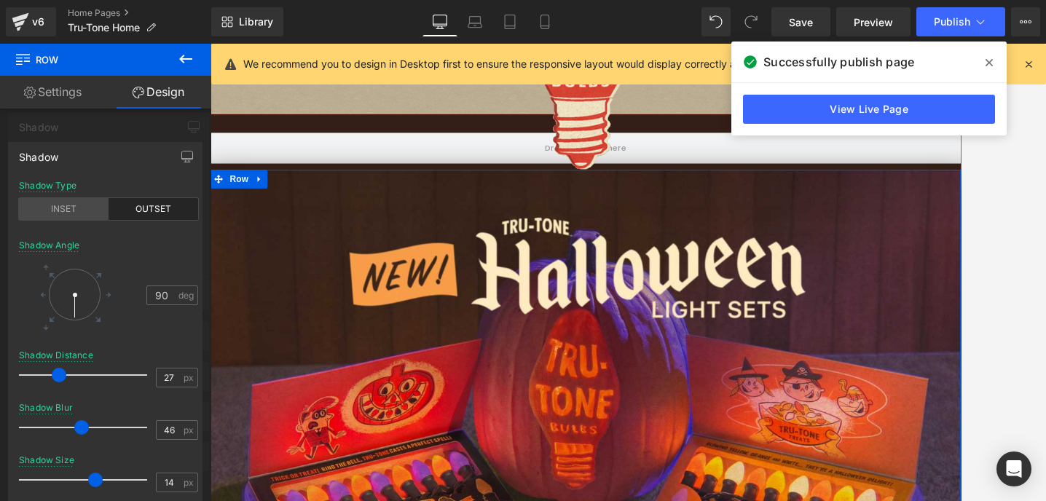
click at [74, 211] on div "INSET" at bounding box center [64, 209] width 90 height 22
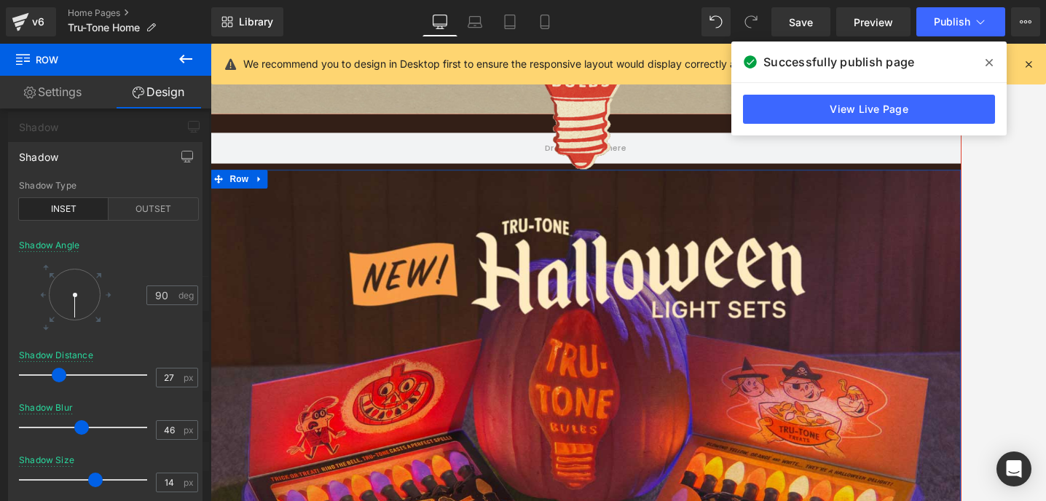
click at [109, 130] on div at bounding box center [105, 276] width 211 height 465
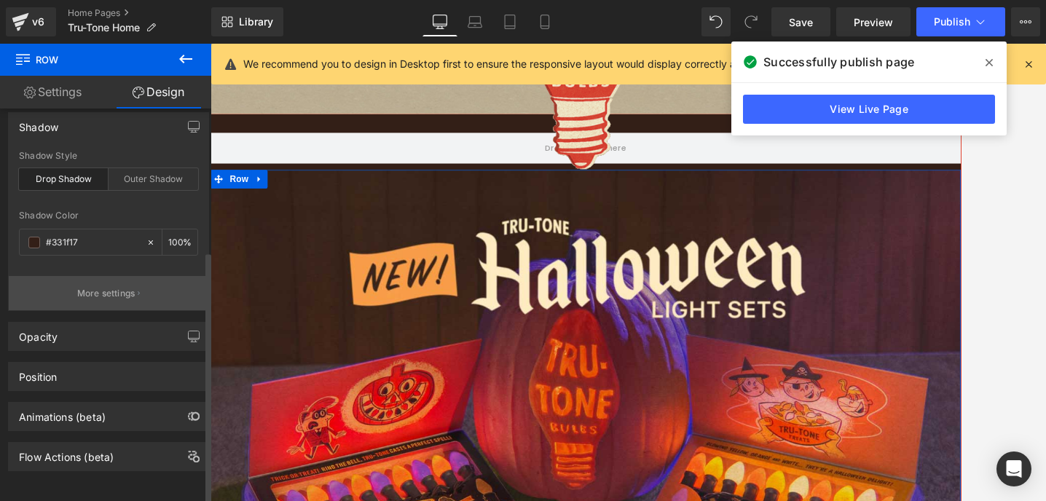
click at [83, 287] on p "More settings" at bounding box center [106, 293] width 58 height 13
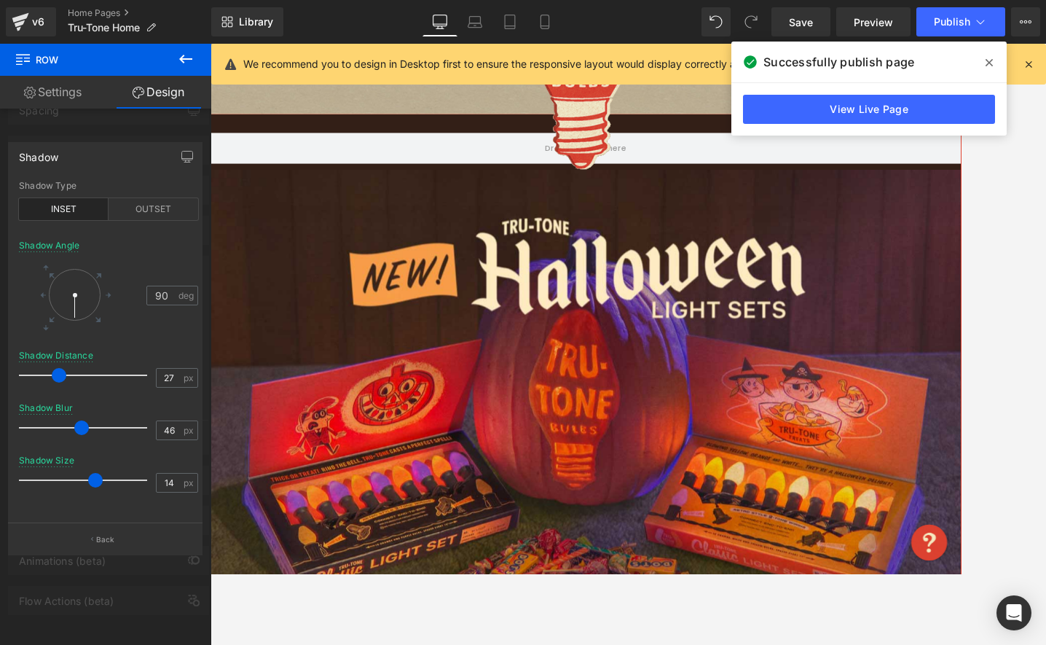
scroll to position [79, 0]
click at [106, 535] on p "Back" at bounding box center [105, 539] width 19 height 11
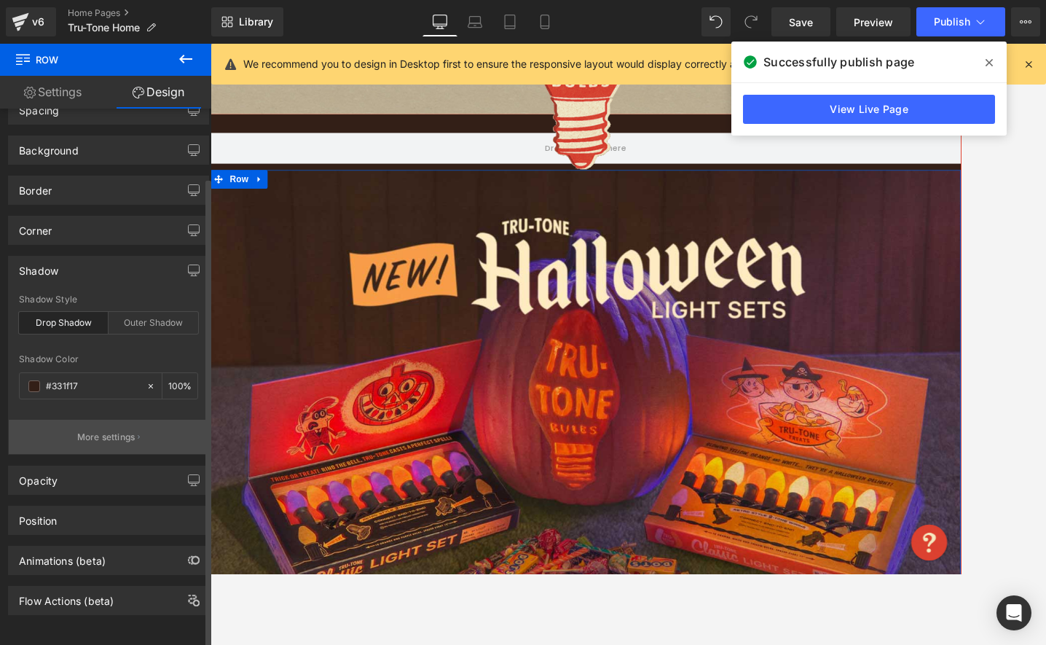
click at [70, 430] on button "More settings" at bounding box center [109, 437] width 200 height 34
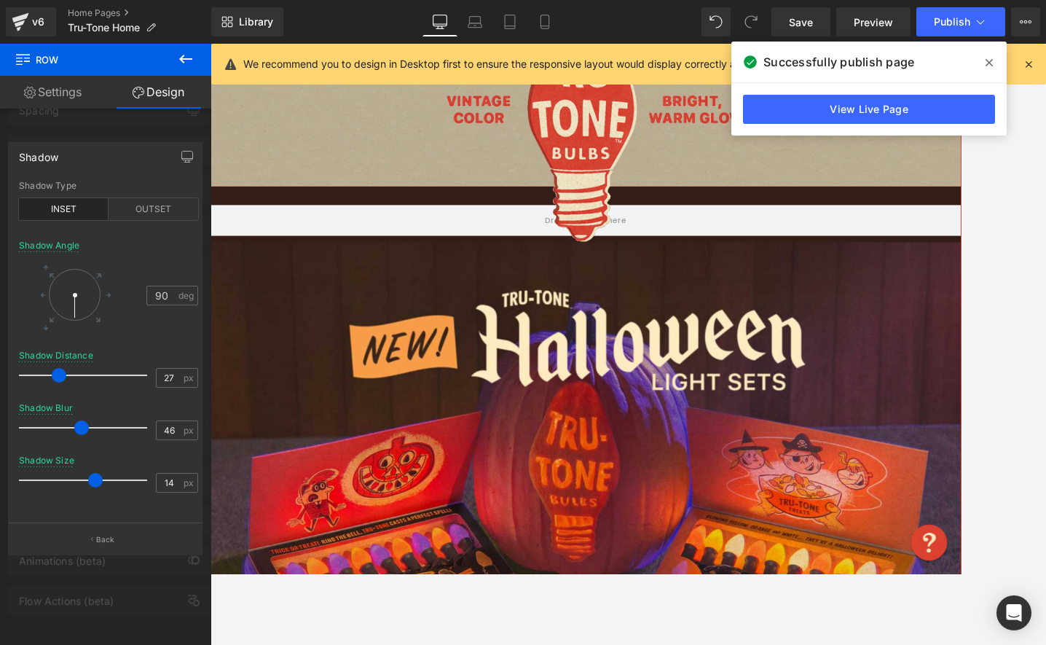
scroll to position [215, 0]
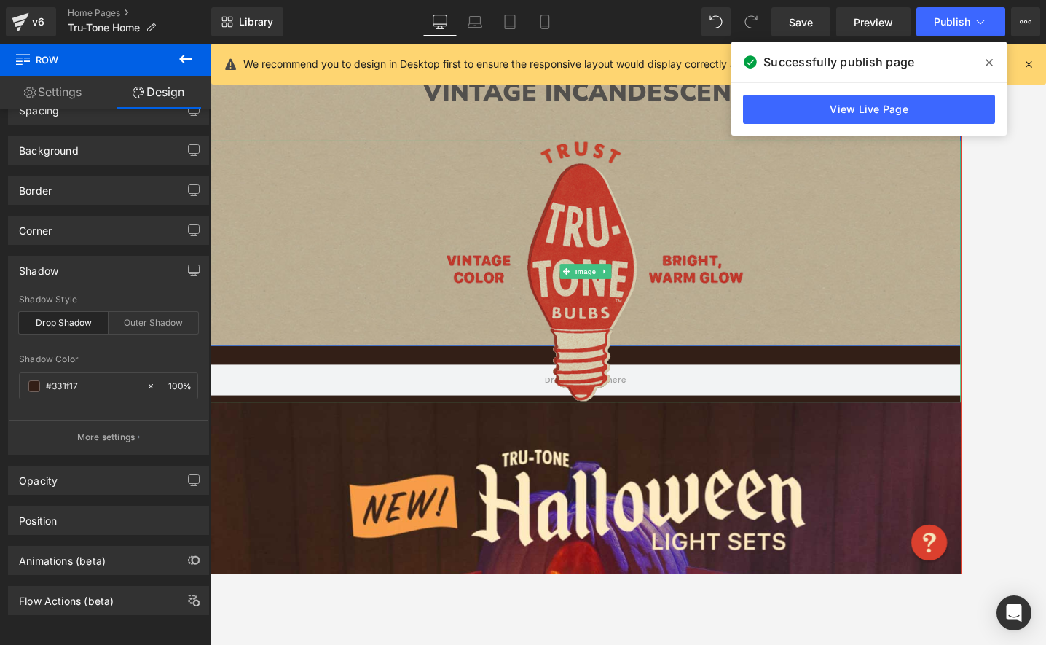
click at [639, 246] on img at bounding box center [650, 310] width 371 height 307
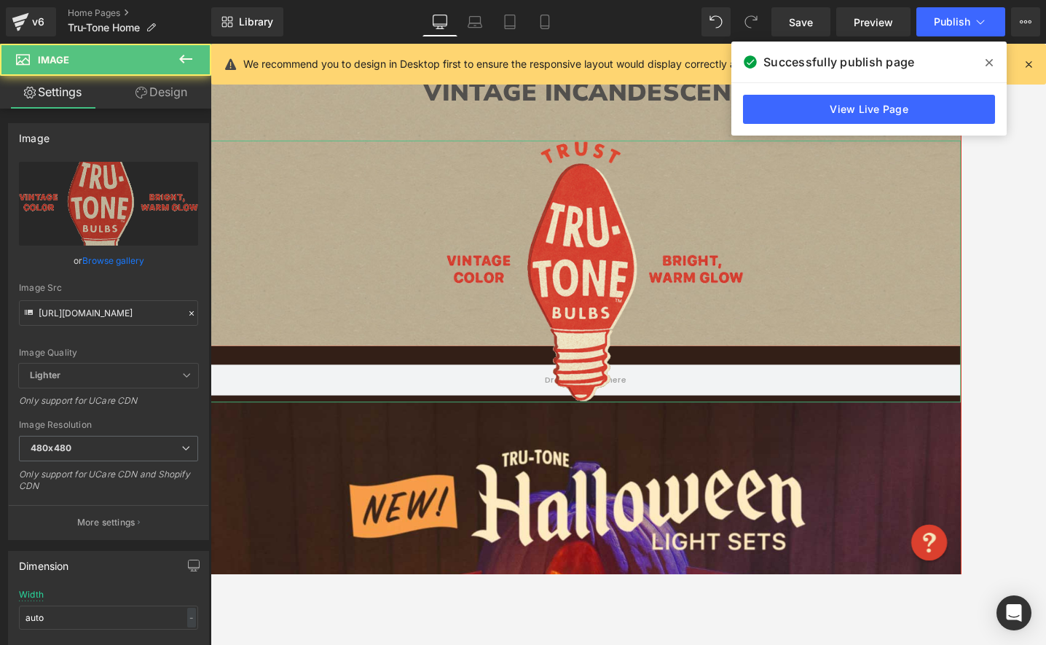
click at [159, 94] on link "Design" at bounding box center [162, 92] width 106 height 33
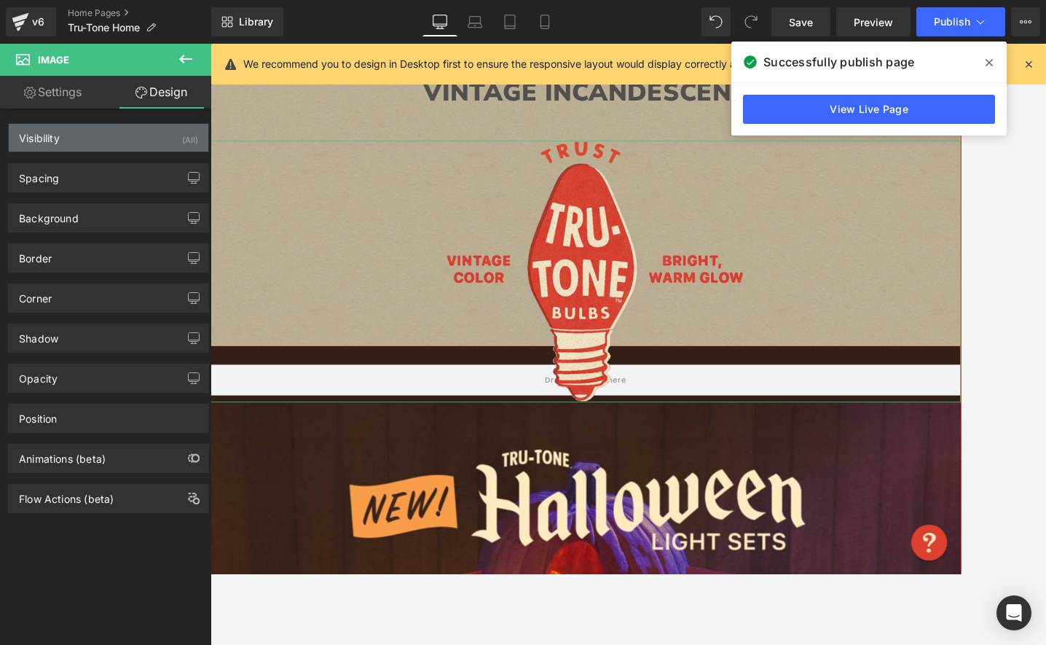
click at [71, 136] on div "Visibility (All)" at bounding box center [109, 138] width 200 height 28
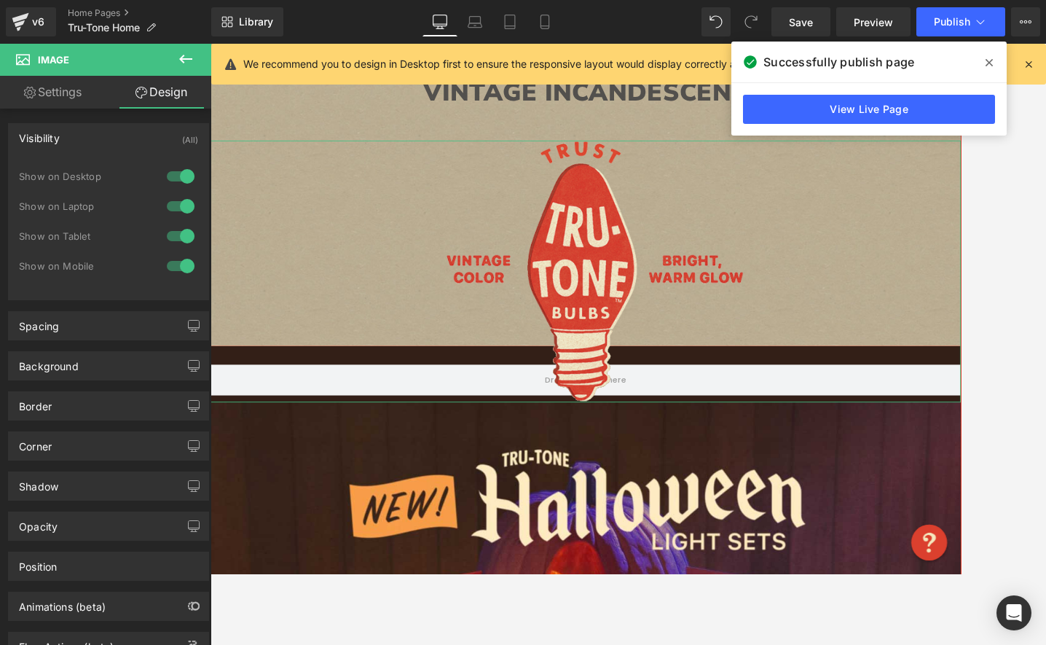
click at [178, 179] on div at bounding box center [180, 176] width 35 height 23
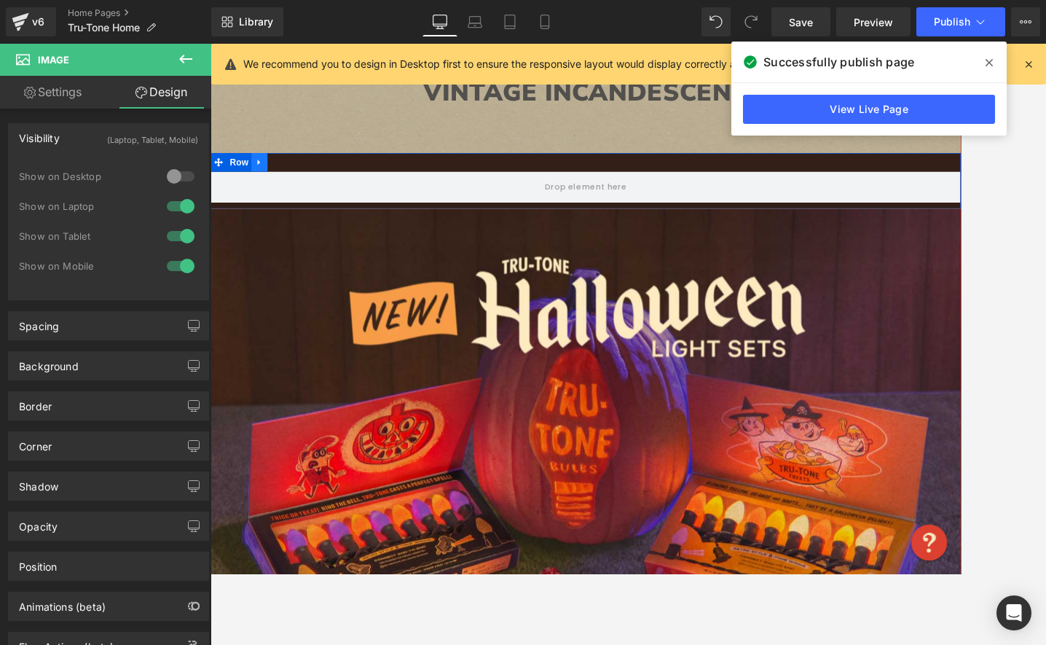
click at [270, 178] on link at bounding box center [268, 183] width 19 height 22
click at [302, 184] on icon at bounding box center [306, 183] width 10 height 10
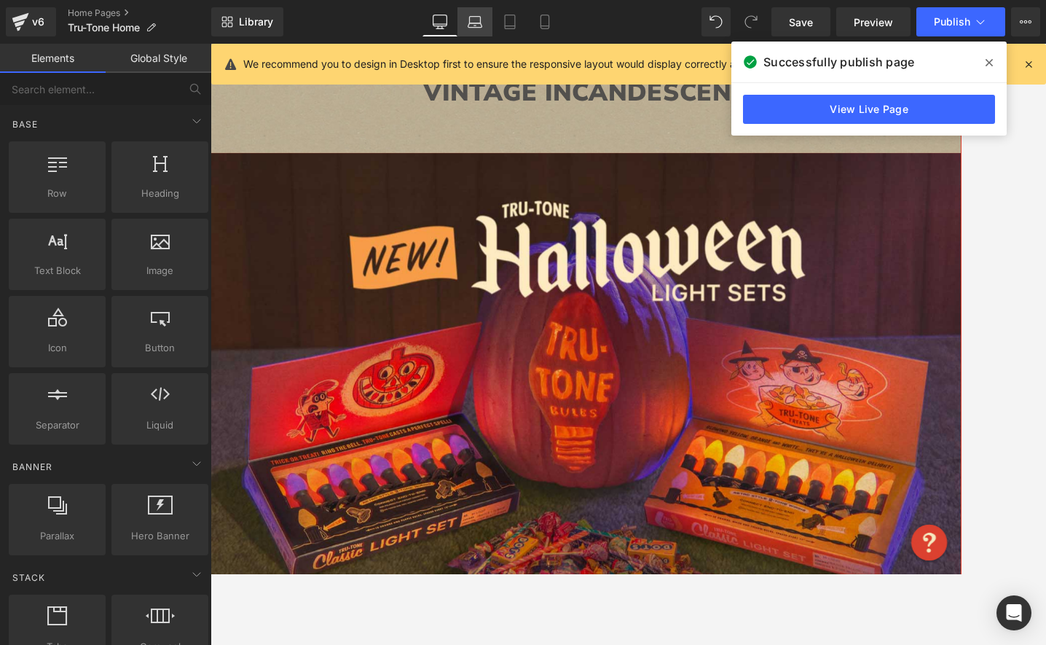
click at [468, 26] on icon at bounding box center [475, 22] width 15 height 15
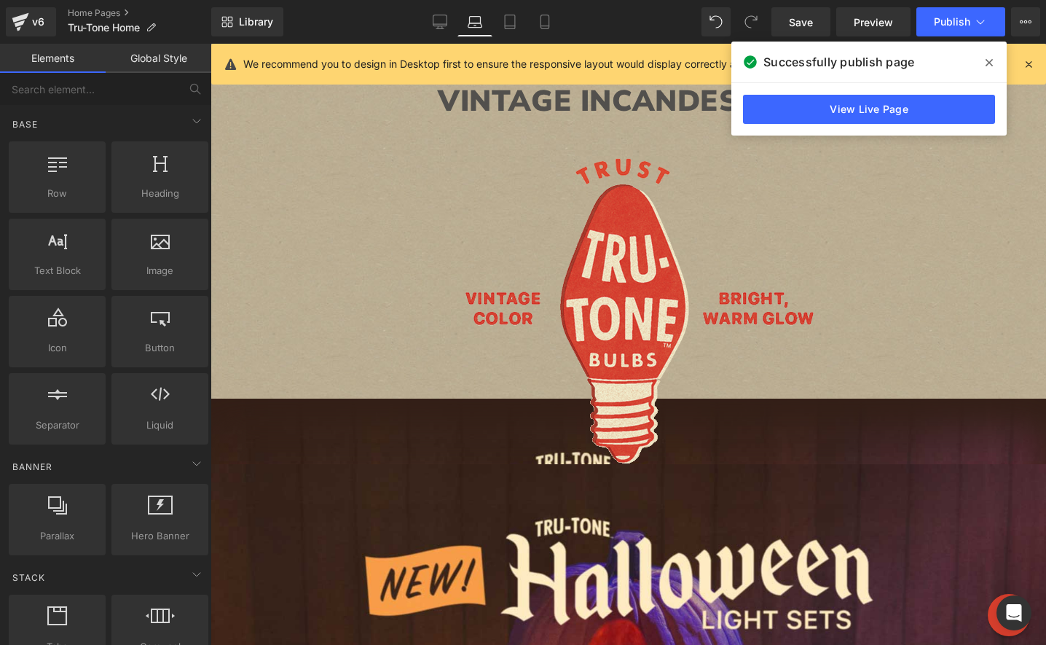
scroll to position [569, 0]
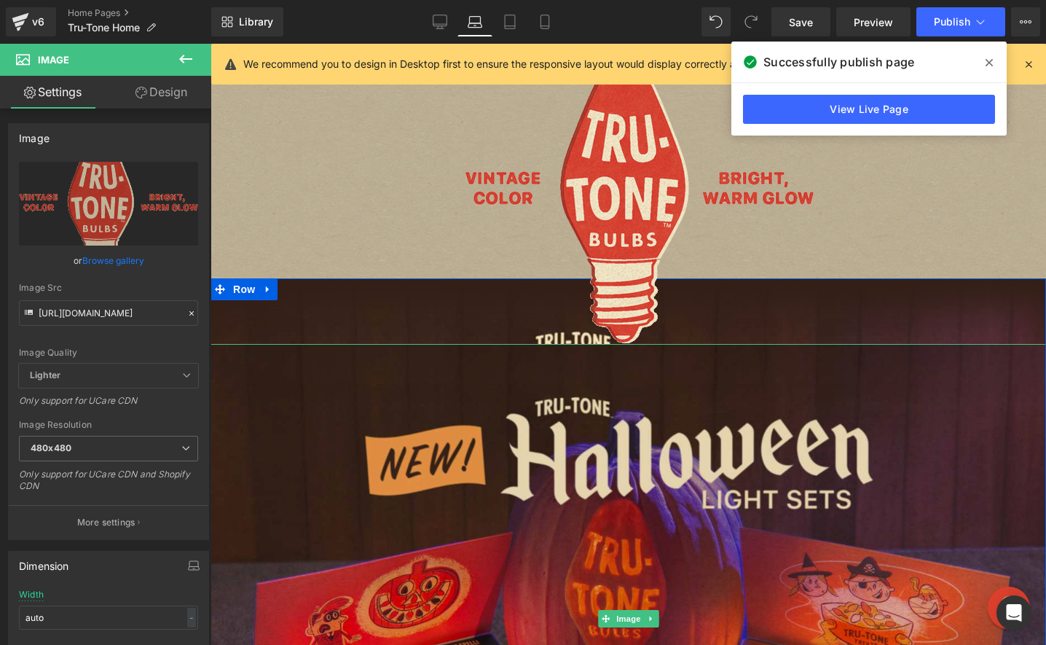
scroll to position [331, 0]
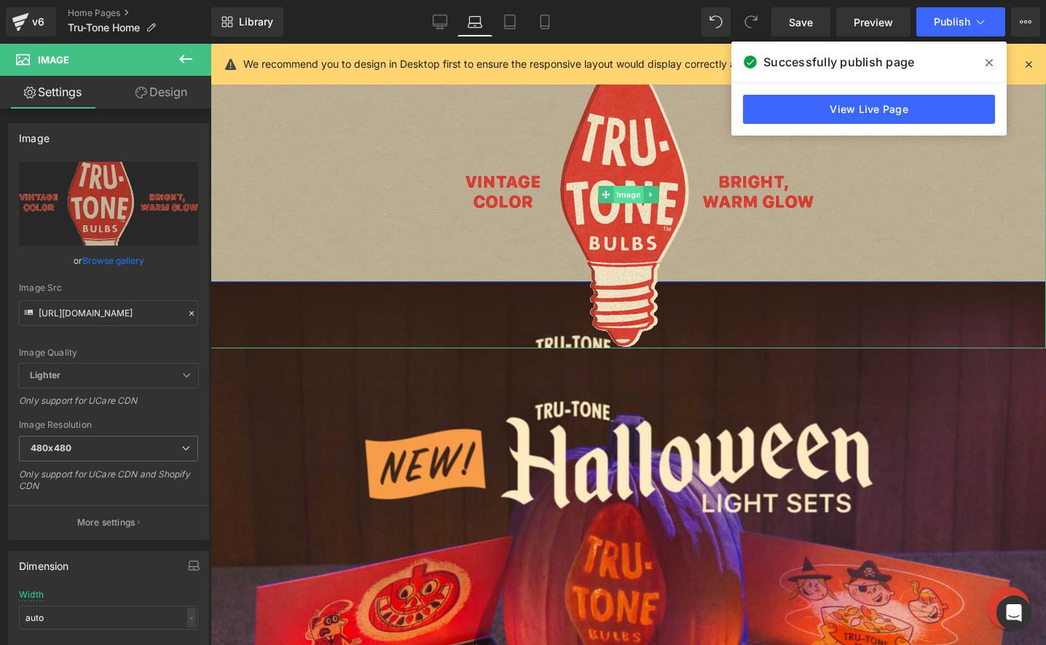
click at [622, 200] on span "Image" at bounding box center [628, 194] width 31 height 17
click at [157, 96] on link "Design" at bounding box center [162, 92] width 106 height 33
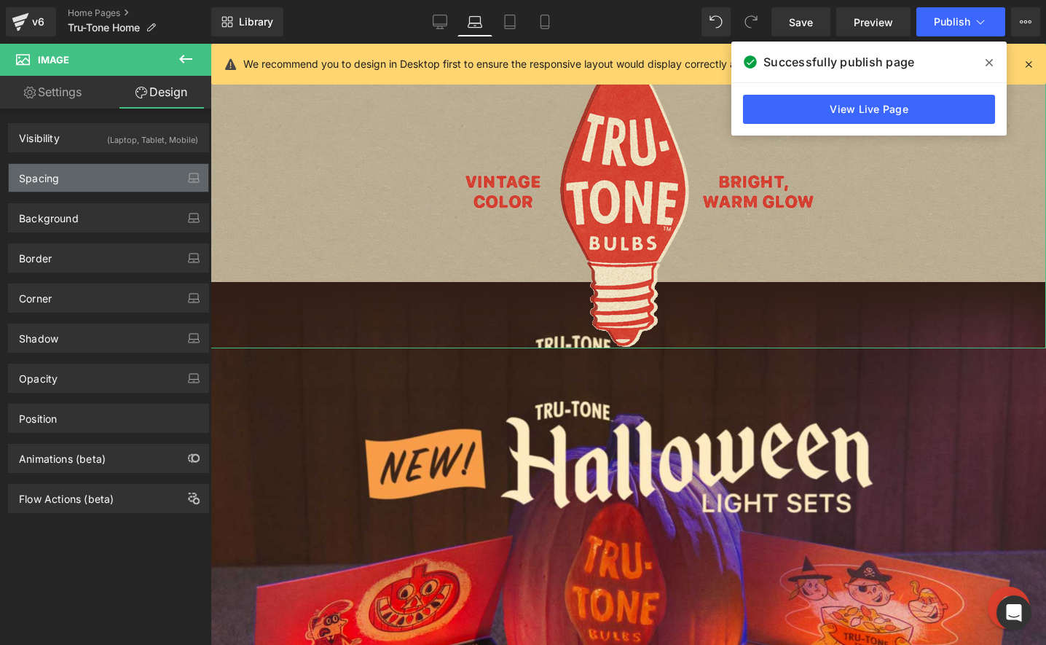
click at [117, 169] on div "Spacing" at bounding box center [109, 178] width 200 height 28
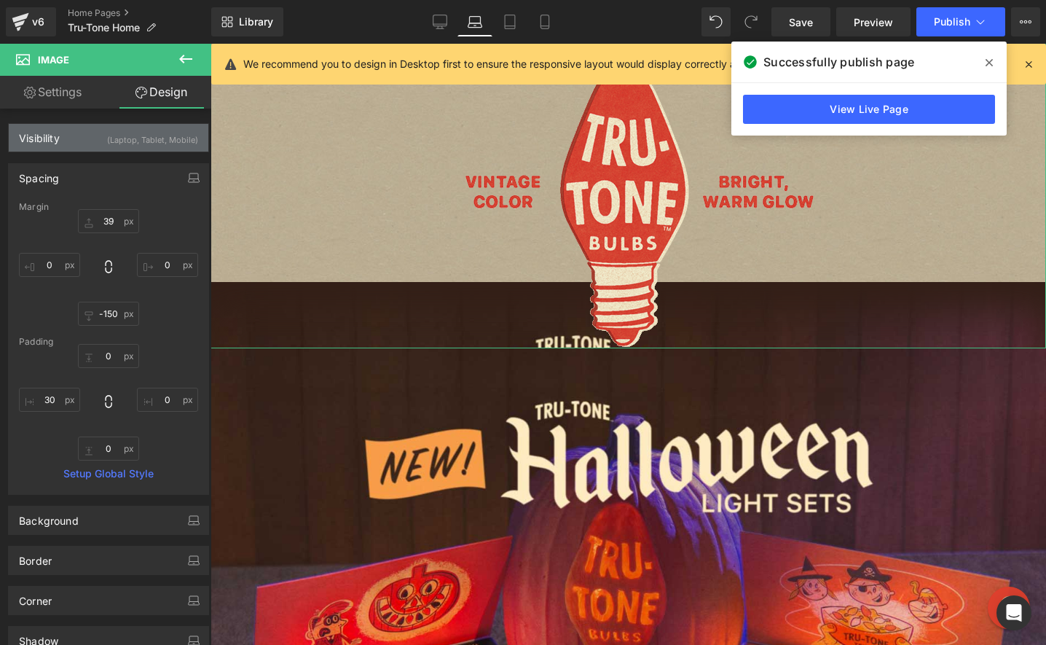
click at [142, 135] on div "(Laptop, Tablet, Mobile)" at bounding box center [152, 136] width 91 height 24
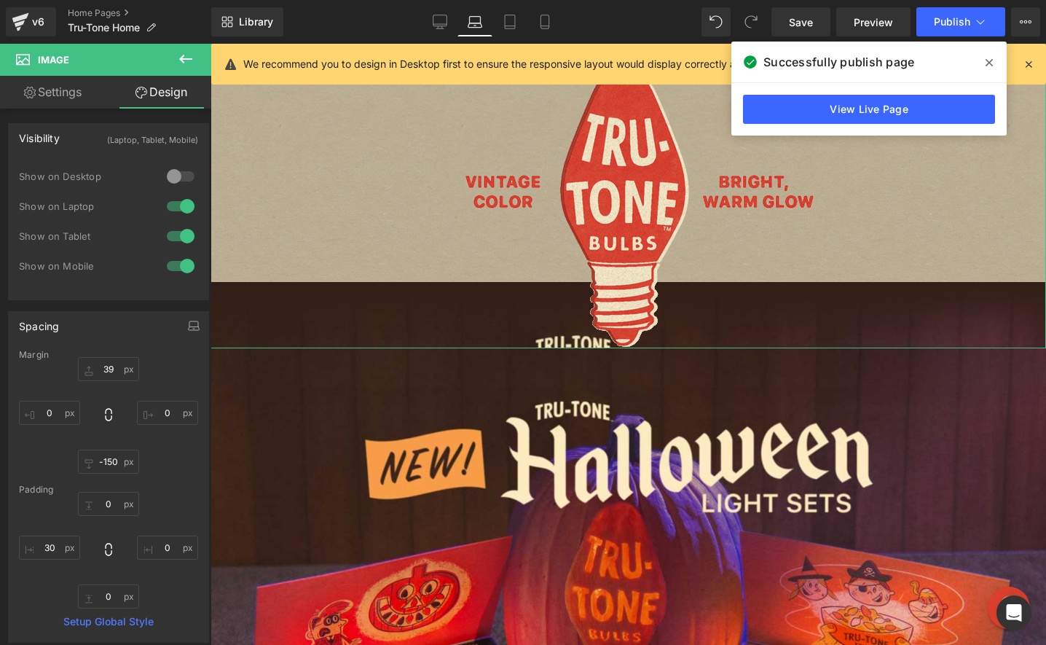
click at [180, 176] on div at bounding box center [180, 176] width 35 height 23
click at [446, 24] on icon at bounding box center [440, 24] width 14 height 0
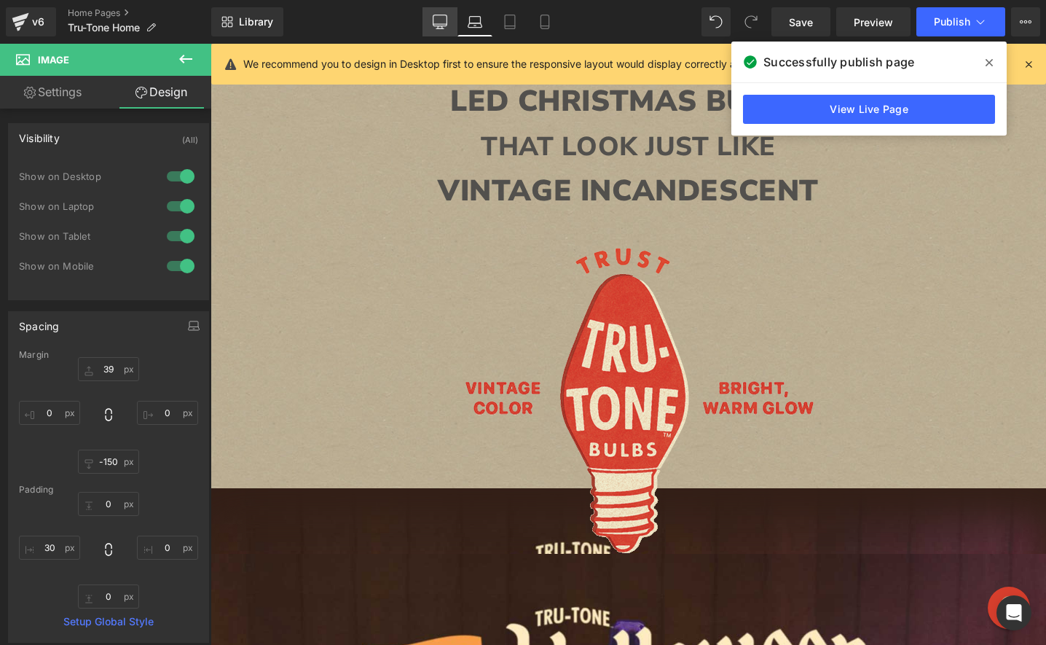
type input "39"
type input "0"
type input "-150"
type input "0"
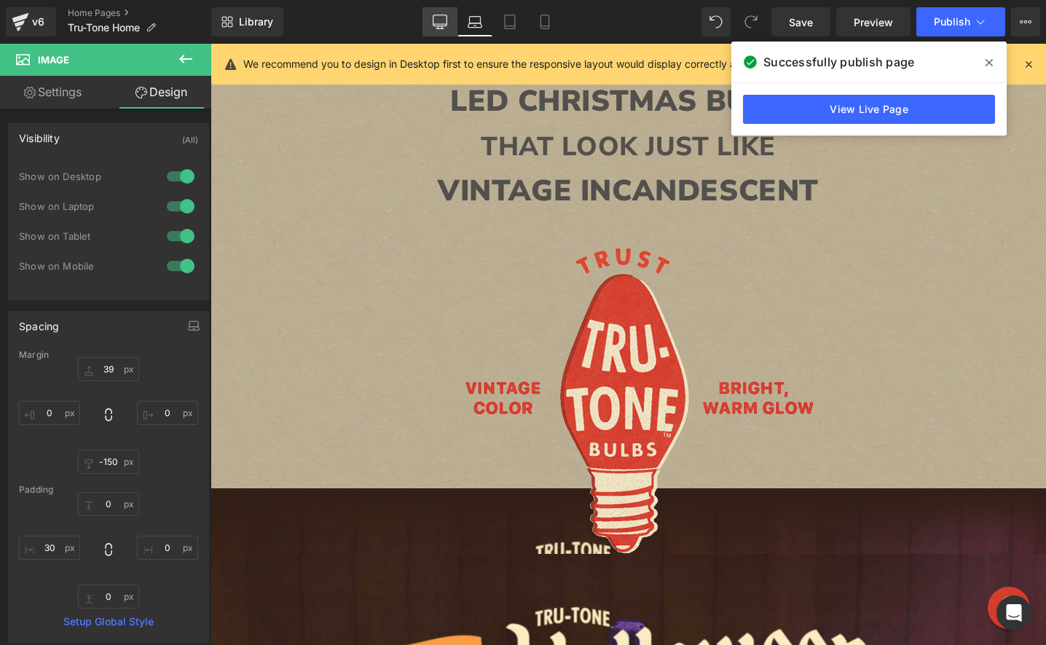
type input "0"
type input "30"
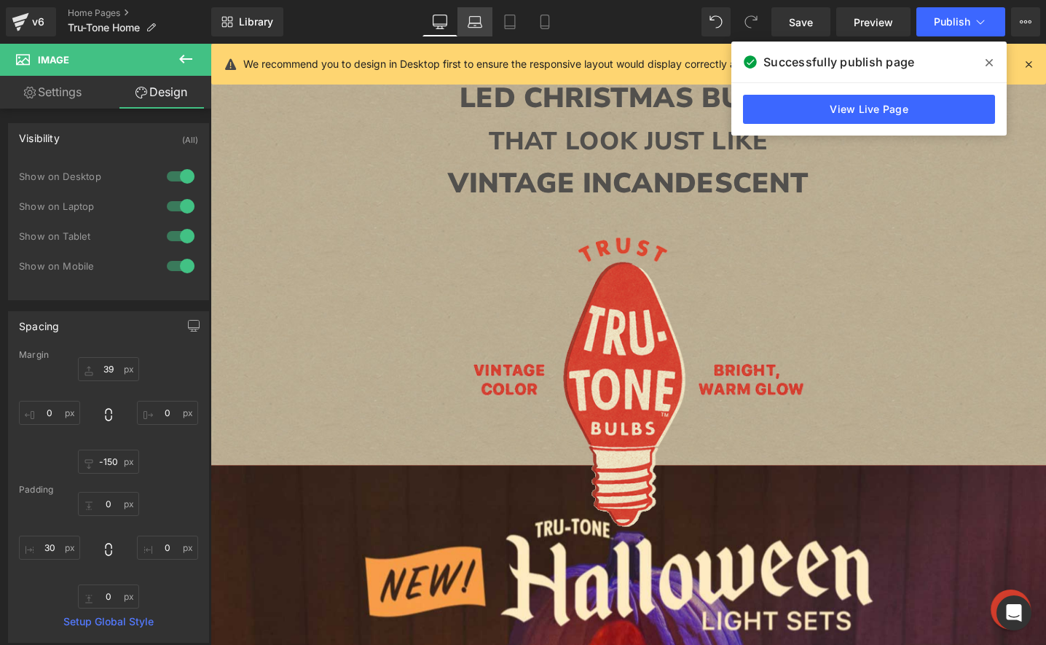
click at [481, 13] on link "Laptop" at bounding box center [474, 21] width 35 height 29
type input "39"
type input "0"
type input "-150"
type input "0"
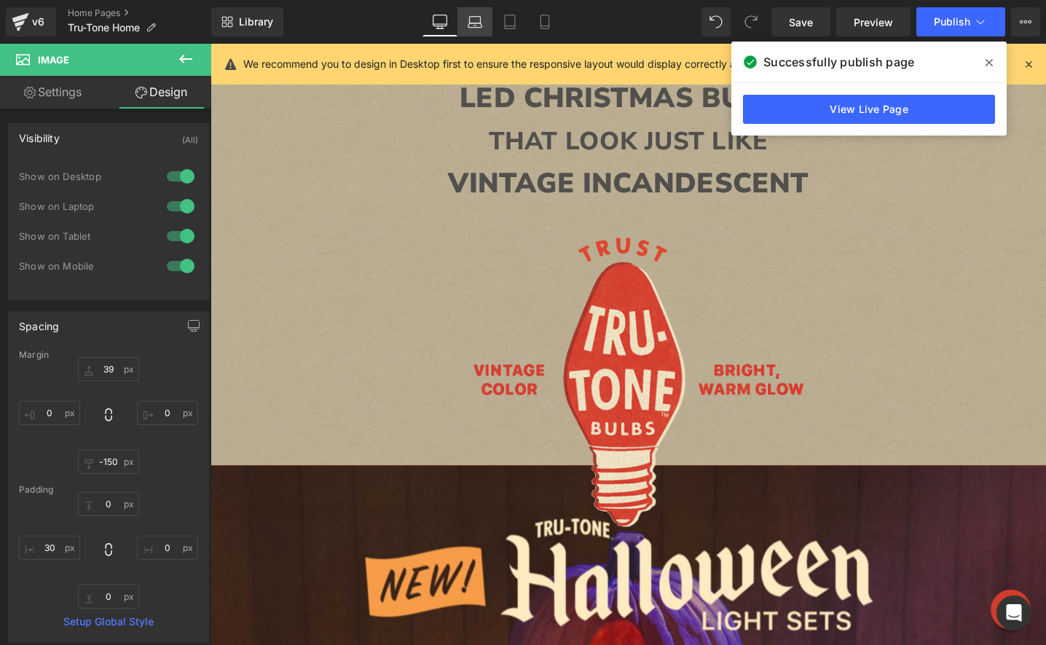
type input "0"
type input "30"
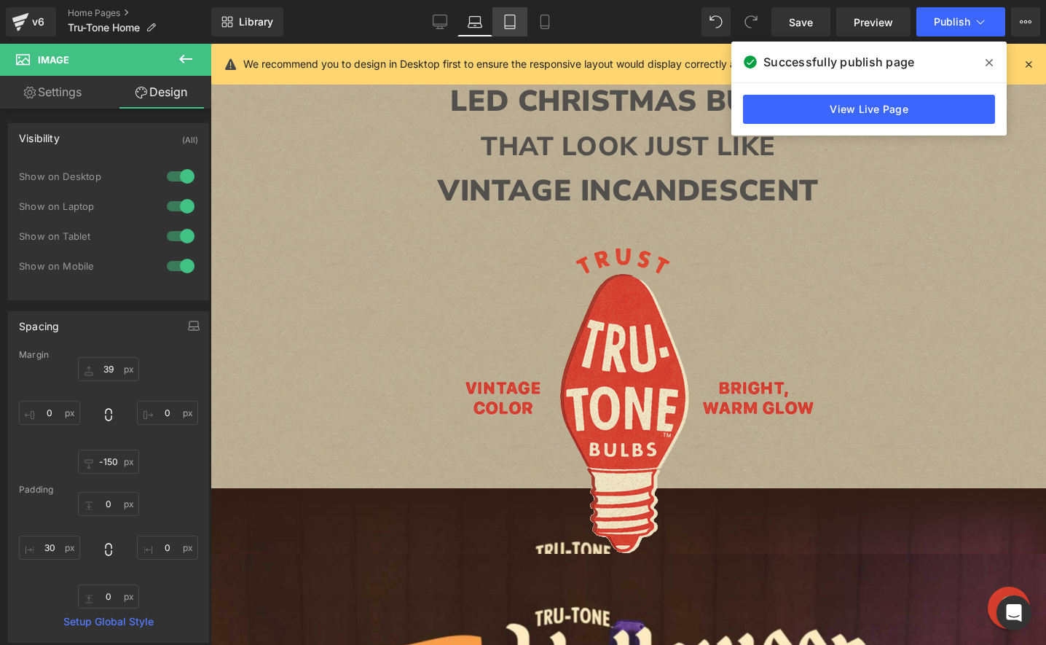
click at [514, 15] on icon at bounding box center [510, 22] width 10 height 14
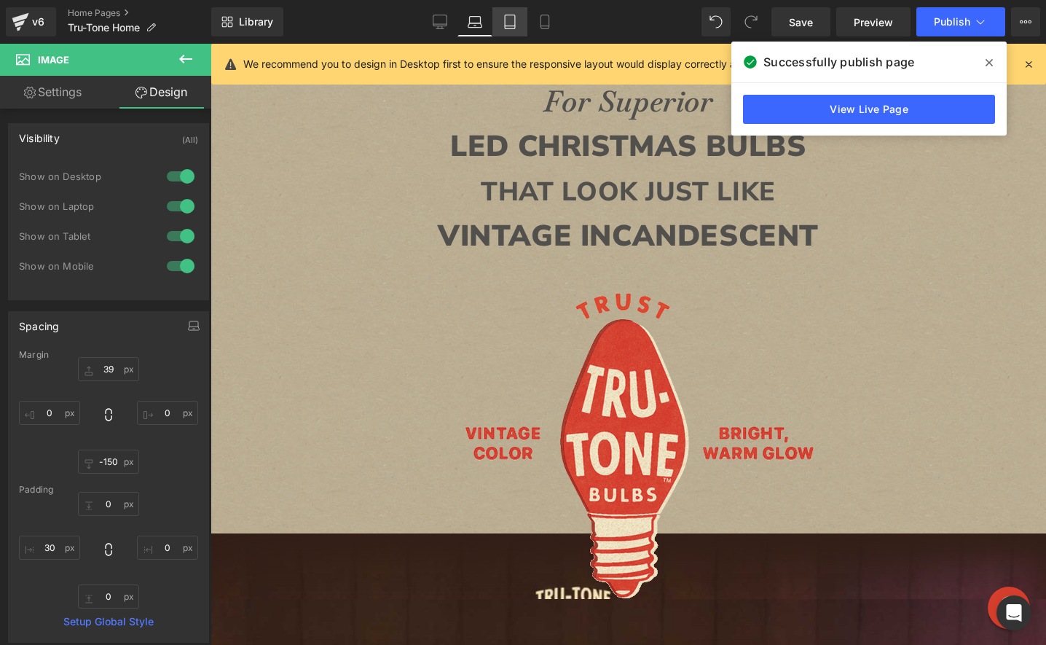
type input "39"
type input "0"
type input "-125"
type input "0"
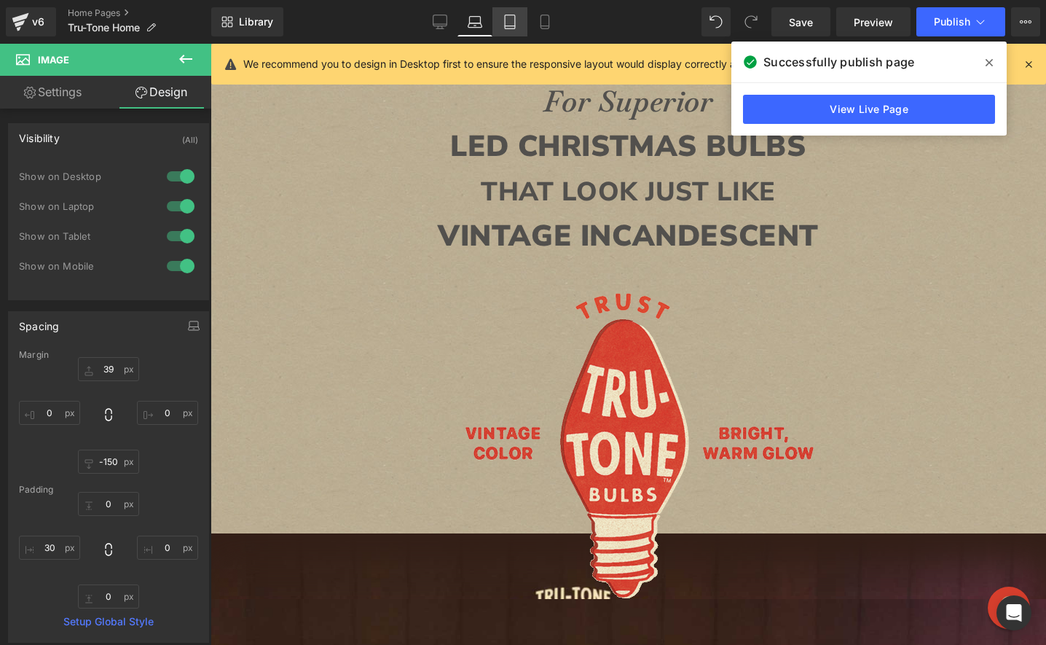
type input "0"
type input "27.1177"
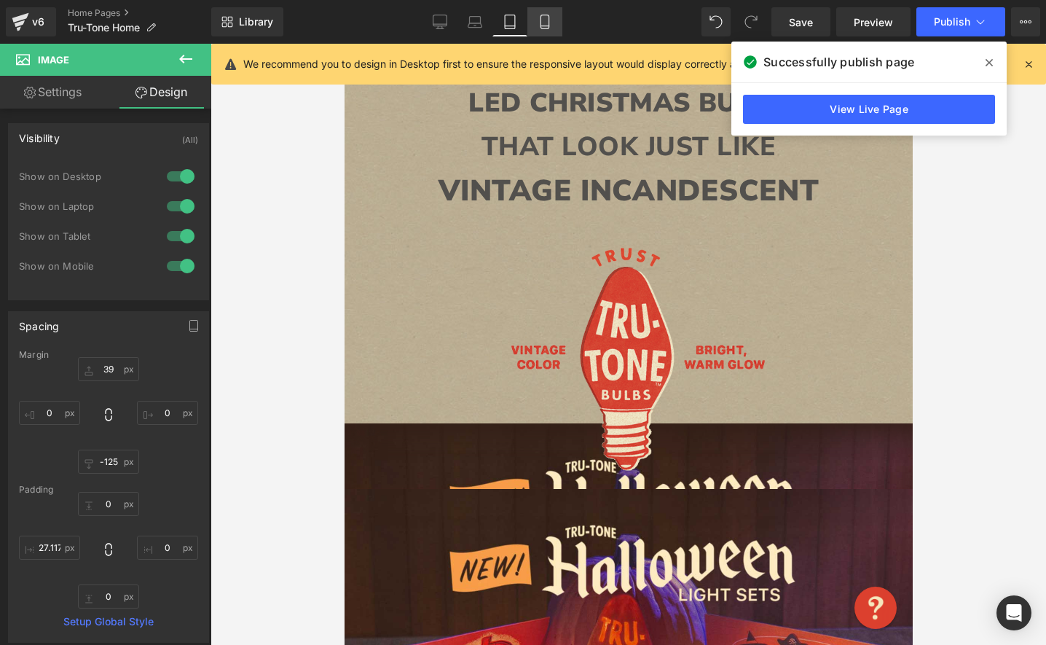
click at [543, 16] on icon at bounding box center [545, 22] width 15 height 15
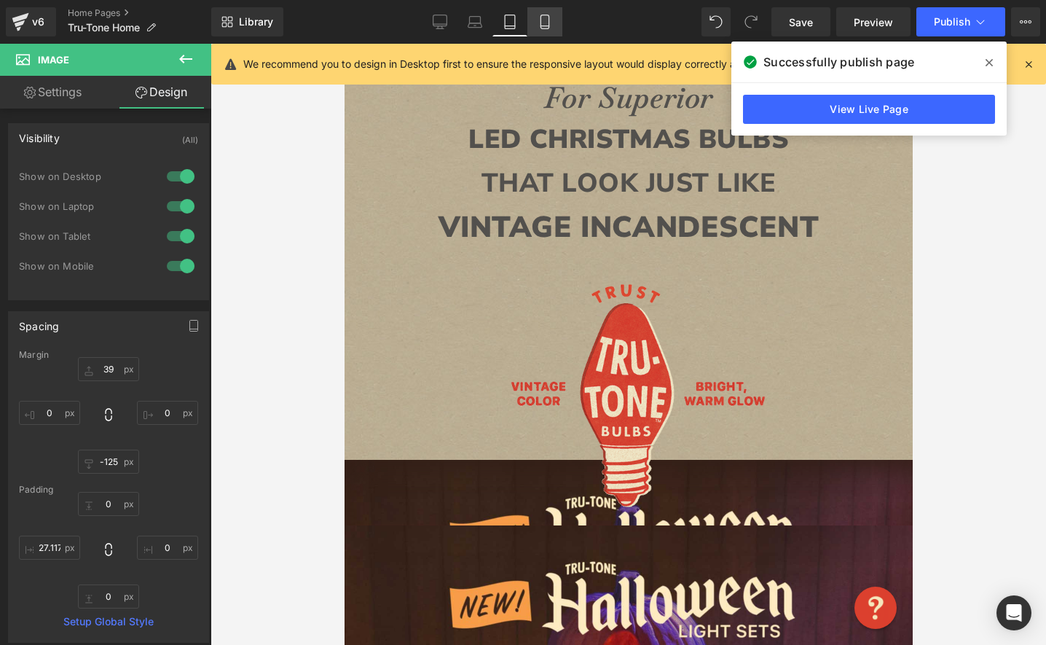
type input "39"
type input "0"
type input "-110"
type input "0"
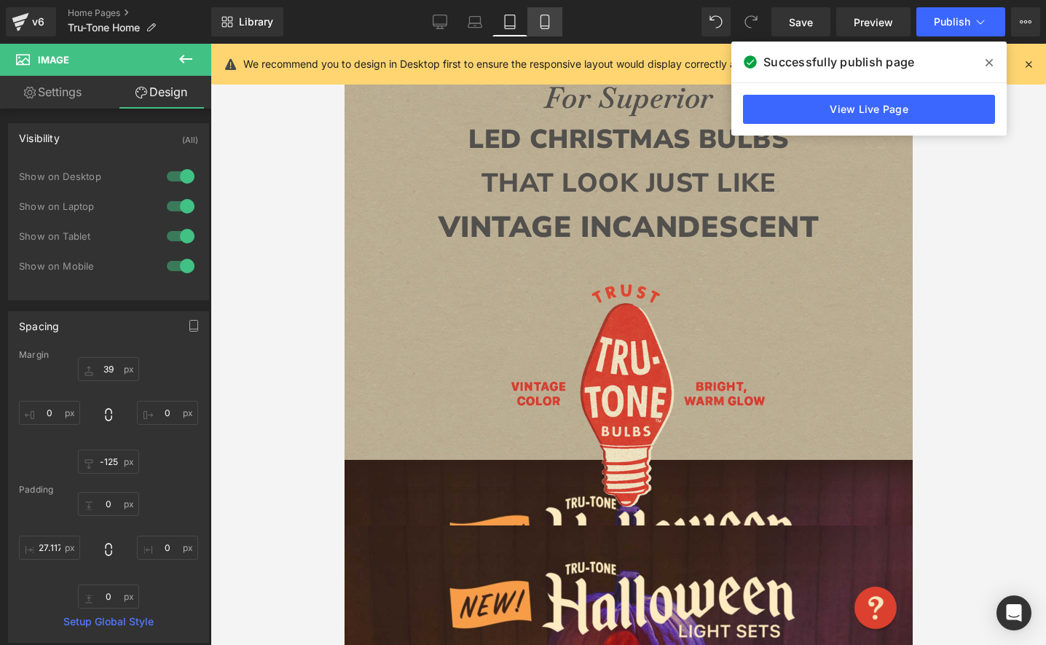
type input "0"
type input "17.9383"
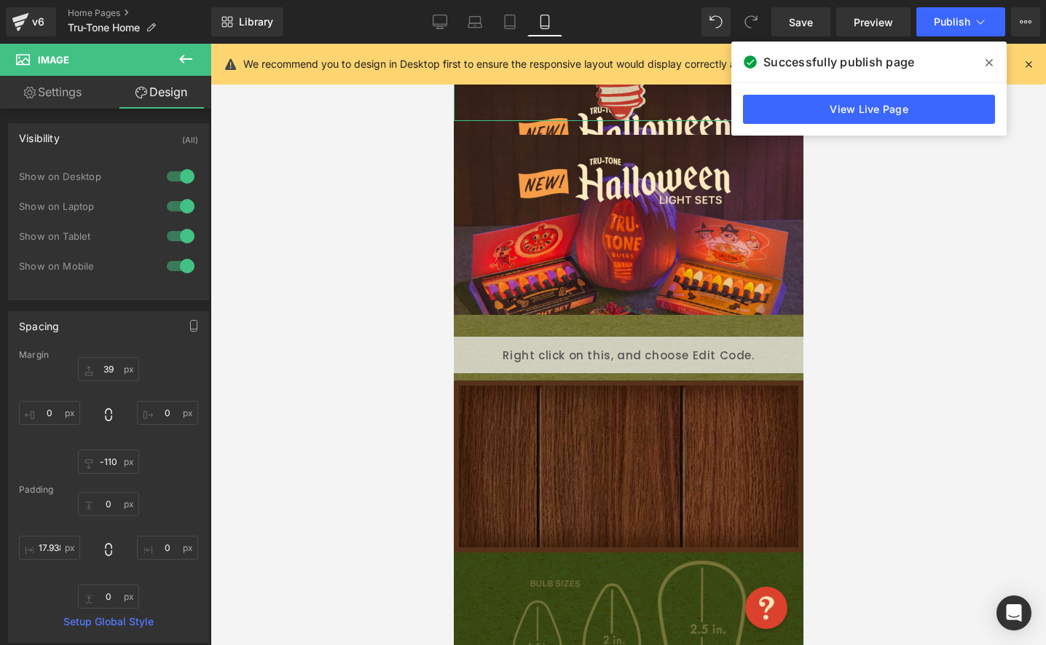
scroll to position [394, 0]
click at [186, 60] on icon at bounding box center [185, 58] width 17 height 17
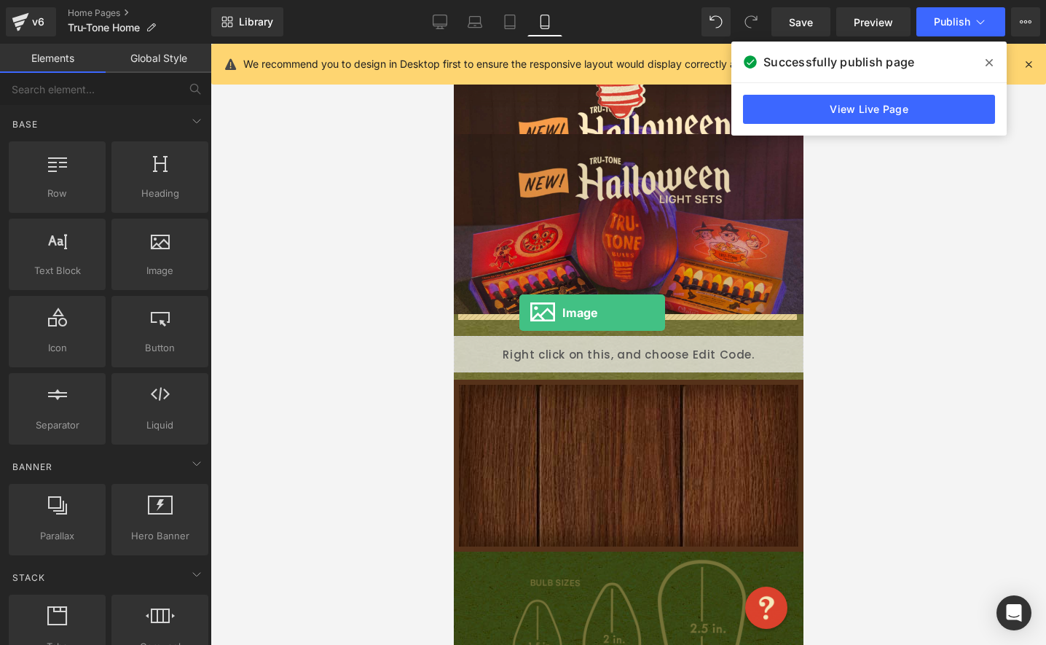
drag, startPoint x: 603, startPoint y: 307, endPoint x: 519, endPoint y: 312, distance: 84.6
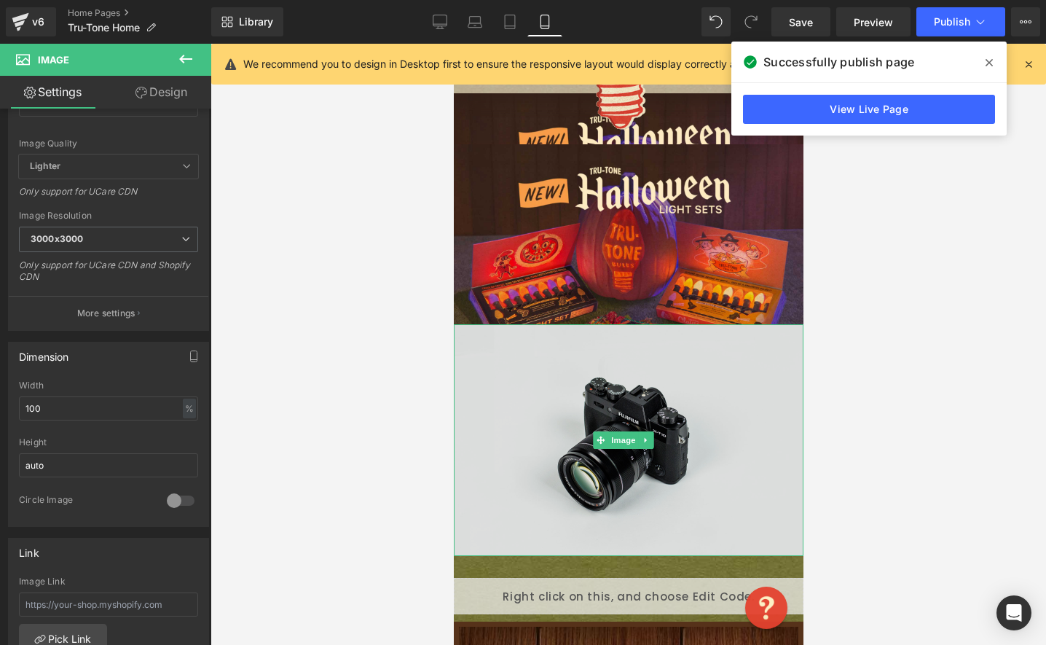
scroll to position [368, 0]
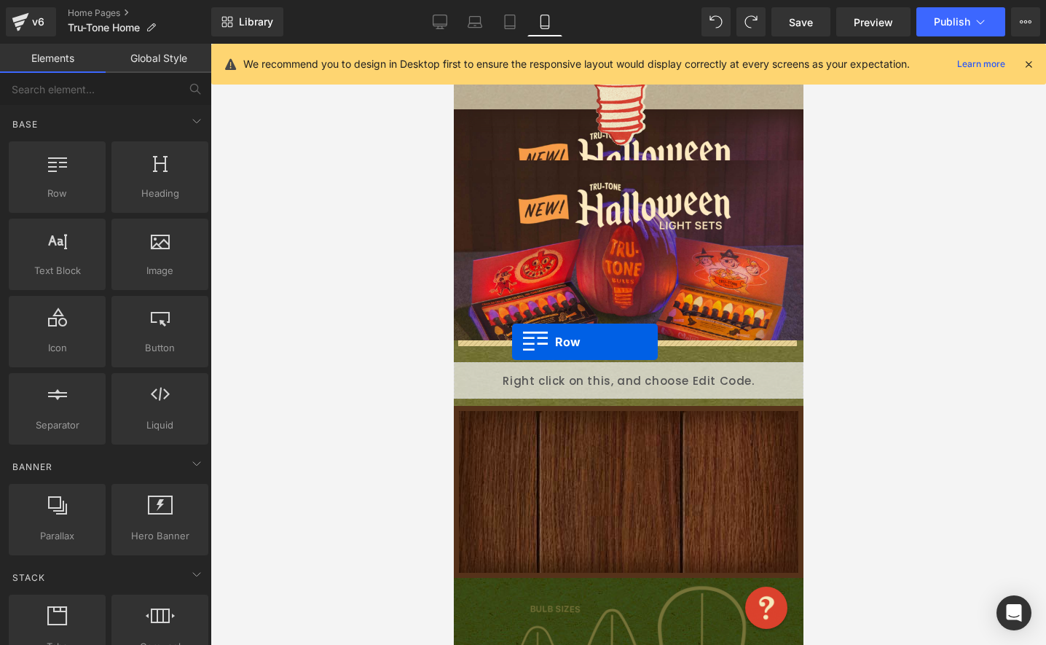
drag, startPoint x: 508, startPoint y: 219, endPoint x: 511, endPoint y: 342, distance: 122.4
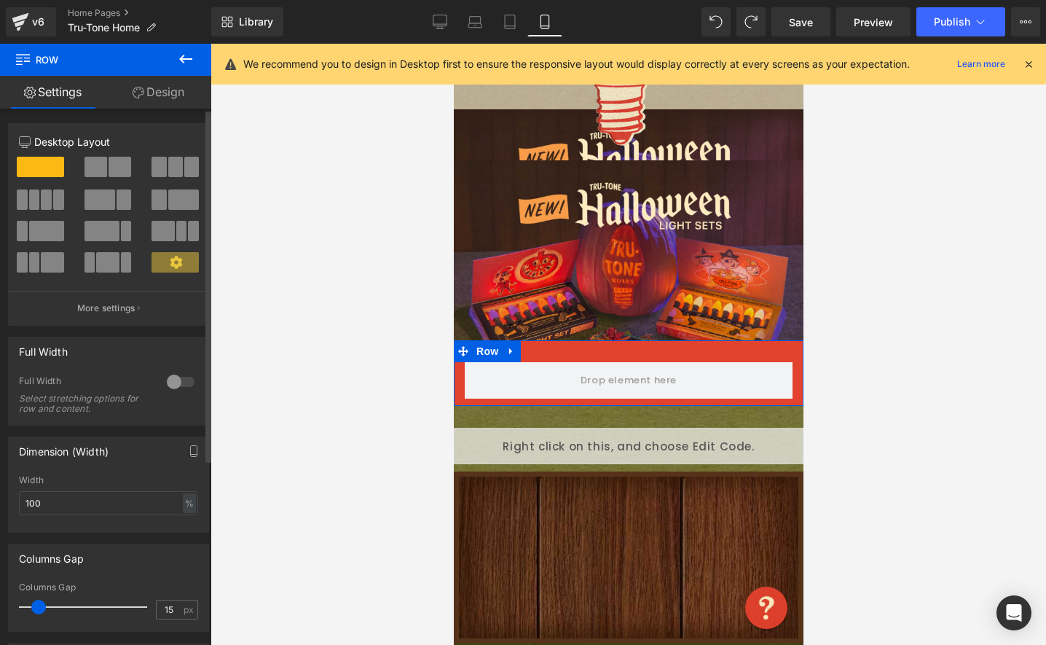
click at [173, 381] on div at bounding box center [180, 381] width 35 height 23
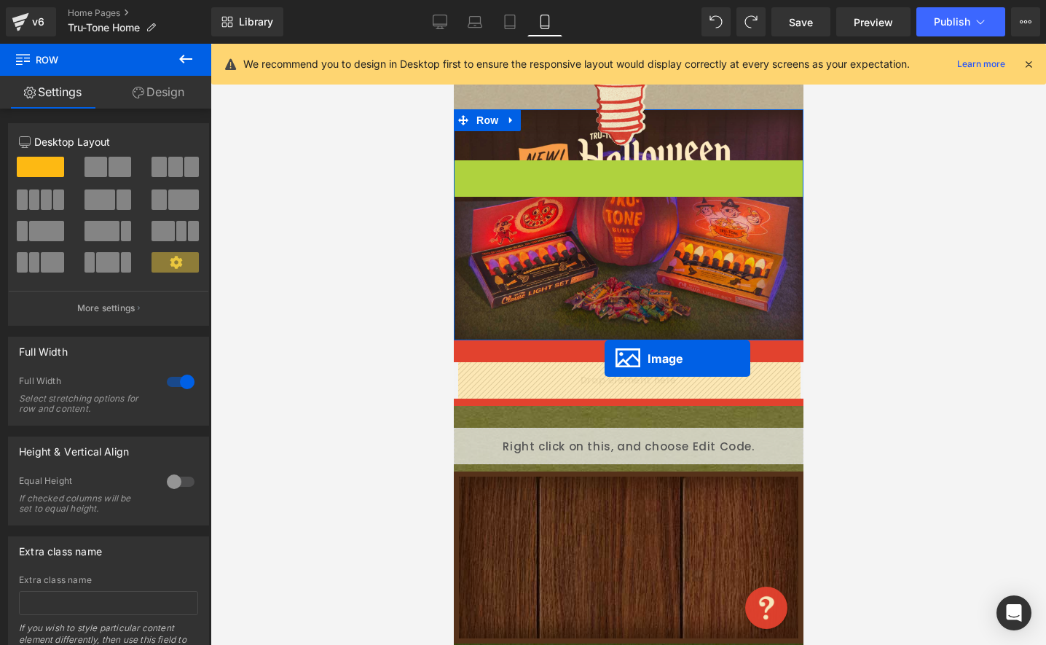
drag, startPoint x: 596, startPoint y: 272, endPoint x: 604, endPoint y: 358, distance: 86.3
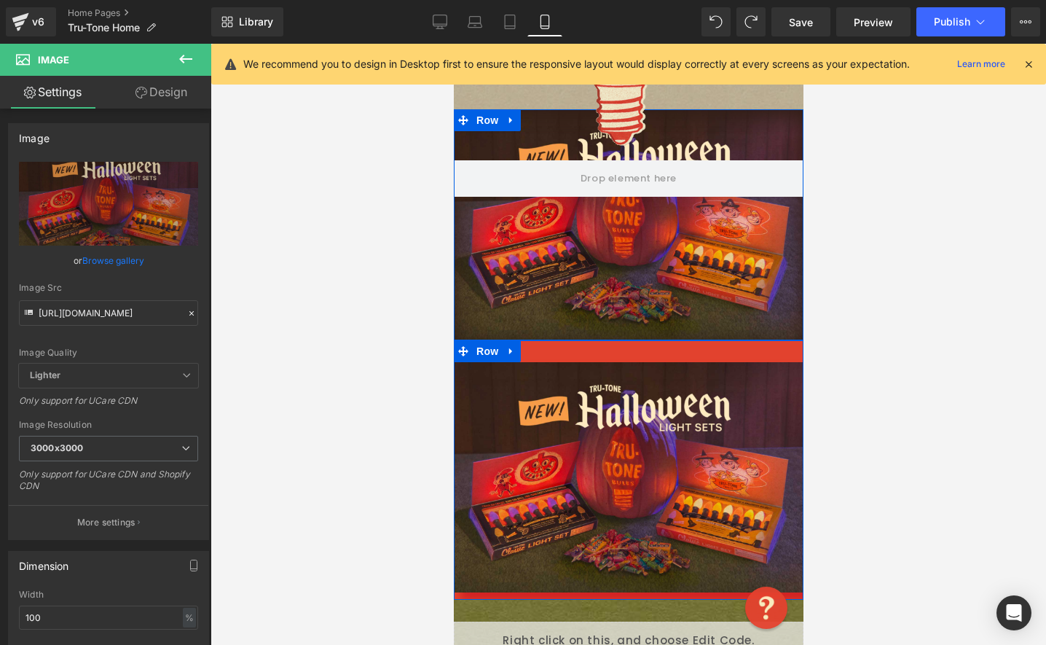
click at [539, 347] on div "Image Row" at bounding box center [628, 469] width 350 height 259
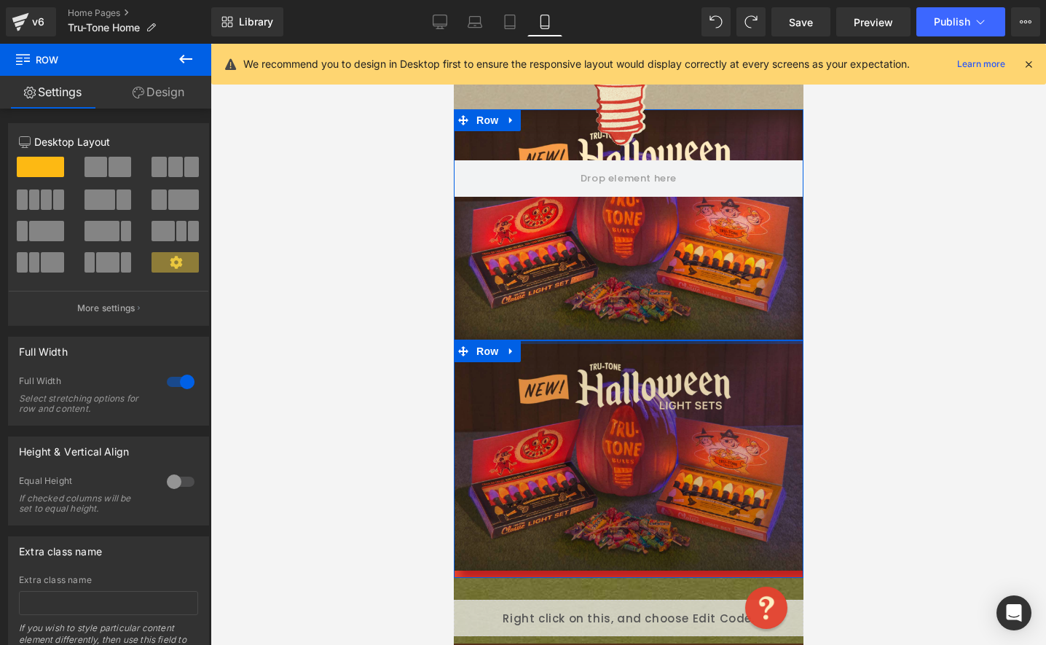
drag, startPoint x: 540, startPoint y: 344, endPoint x: 562, endPoint y: 414, distance: 73.7
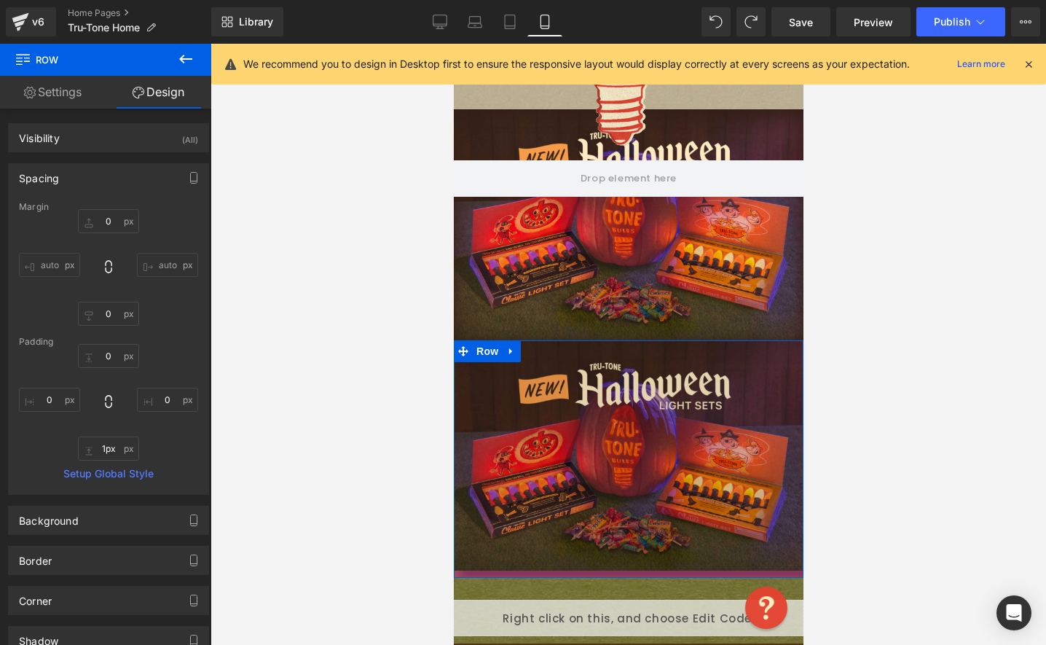
type input "0px"
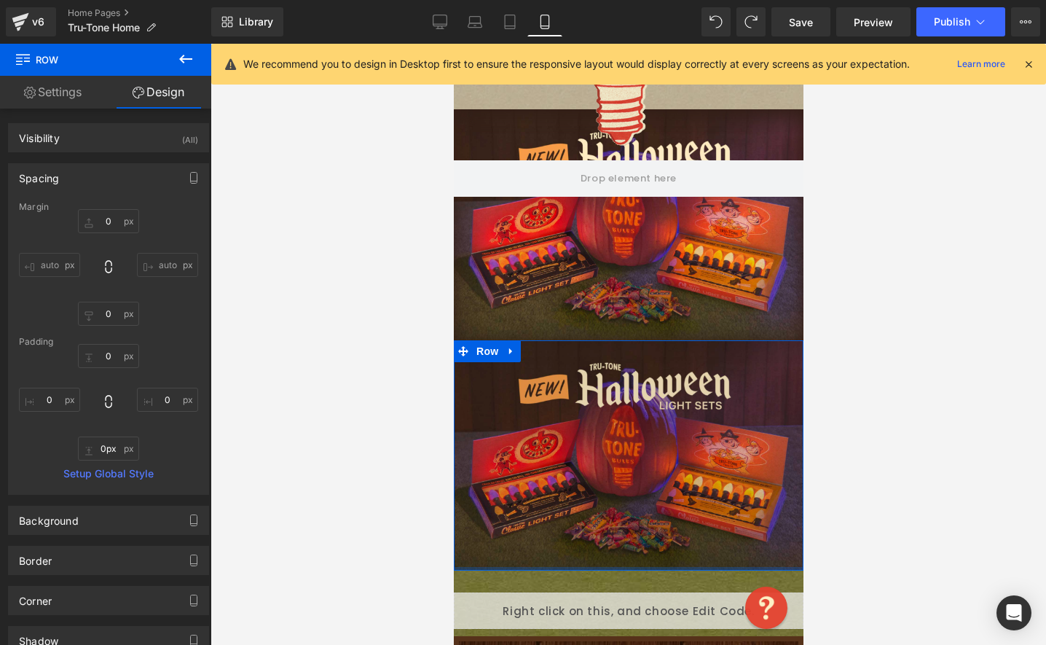
drag, startPoint x: 550, startPoint y: 573, endPoint x: 551, endPoint y: 554, distance: 19.7
click at [551, 554] on div "Image Row" at bounding box center [628, 455] width 350 height 230
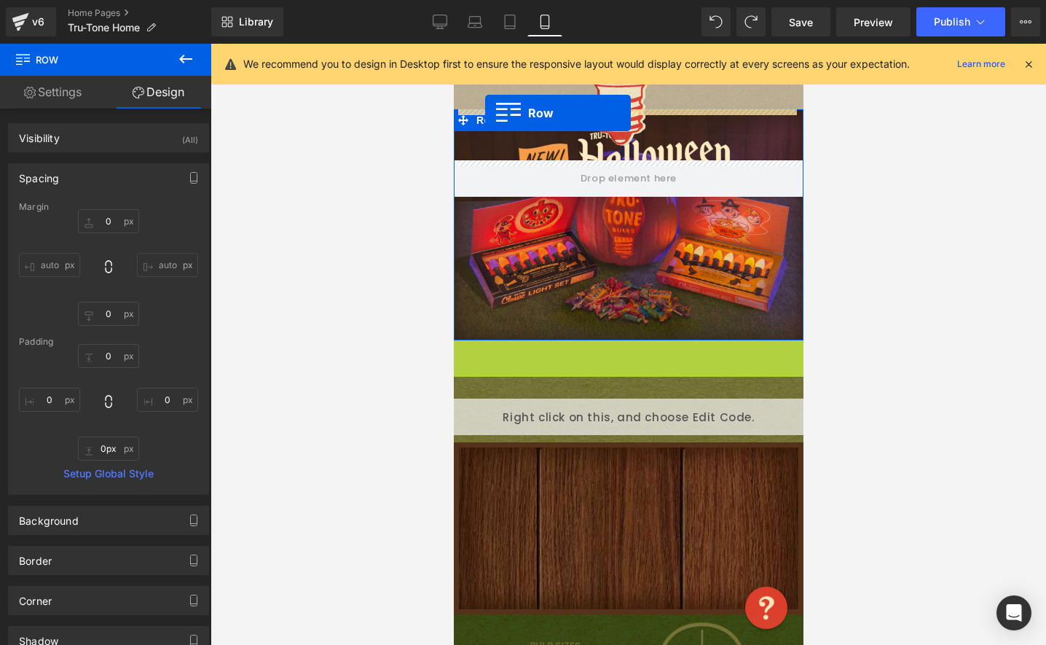
drag, startPoint x: 457, startPoint y: 350, endPoint x: 484, endPoint y: 113, distance: 238.3
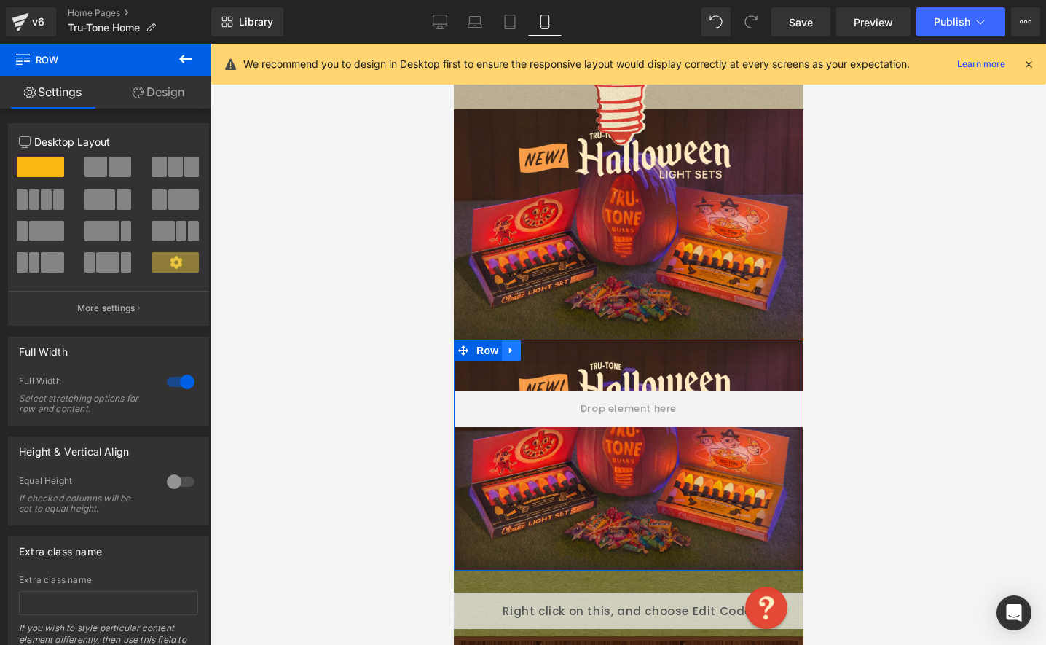
click at [508, 354] on icon at bounding box center [510, 350] width 10 height 11
click at [539, 353] on link at bounding box center [548, 350] width 19 height 22
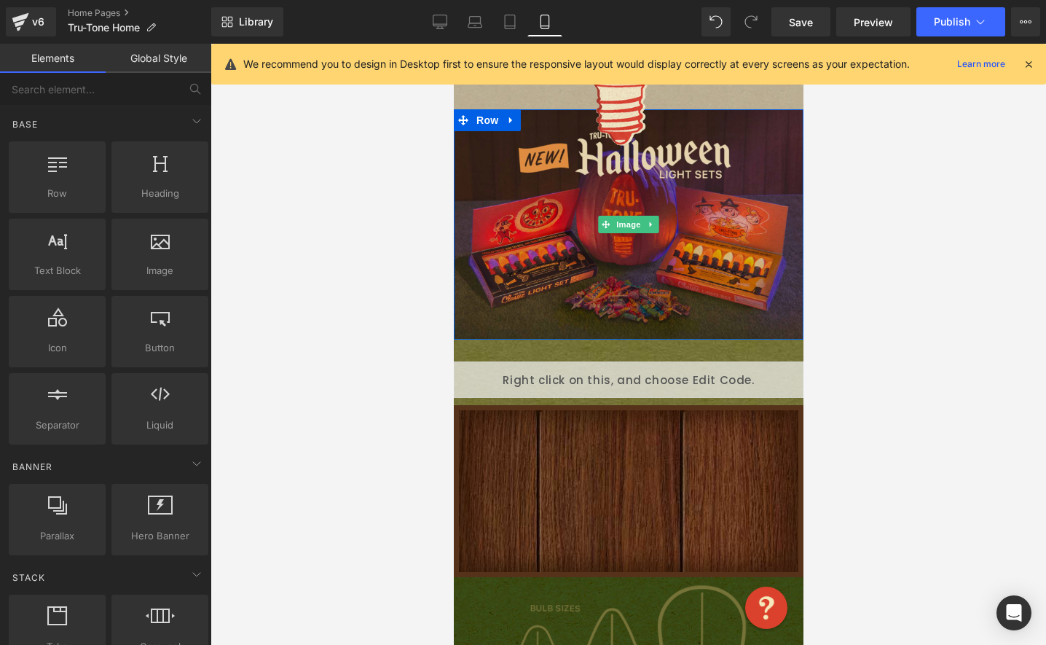
click at [468, 242] on img at bounding box center [628, 224] width 350 height 230
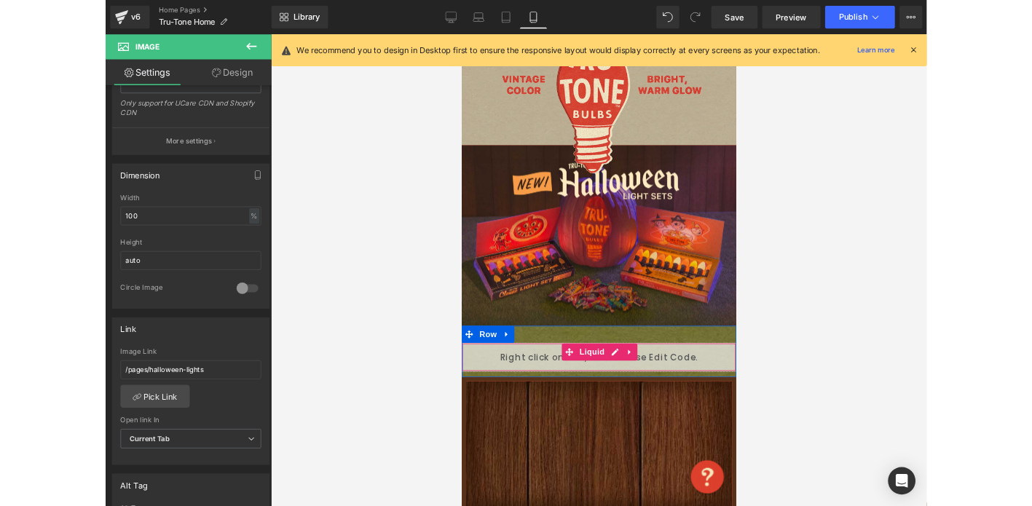
scroll to position [132, 0]
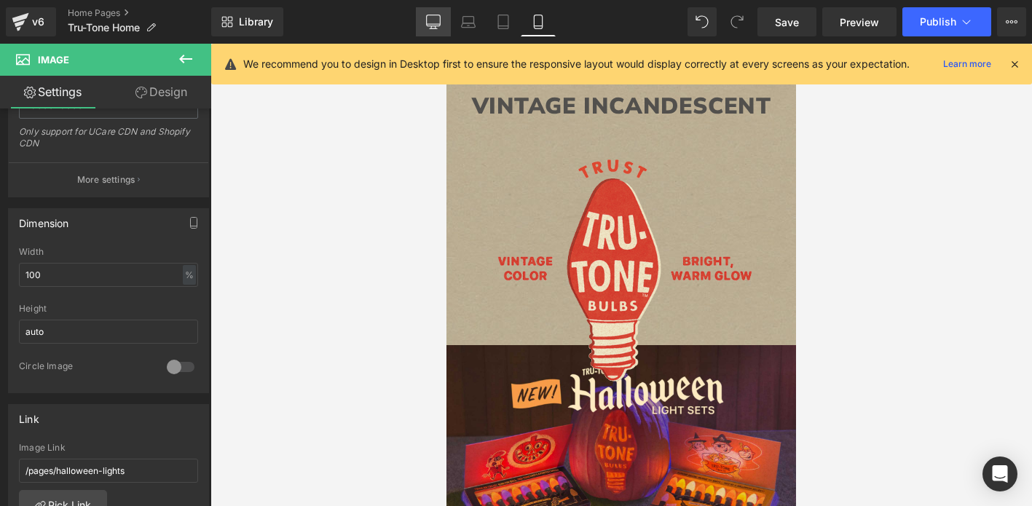
click at [437, 15] on icon at bounding box center [433, 22] width 15 height 15
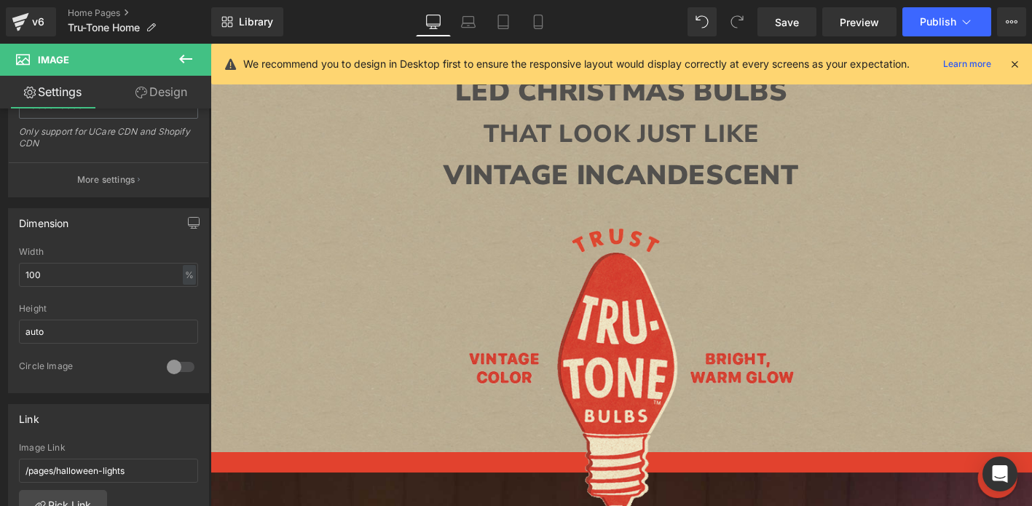
scroll to position [289, 0]
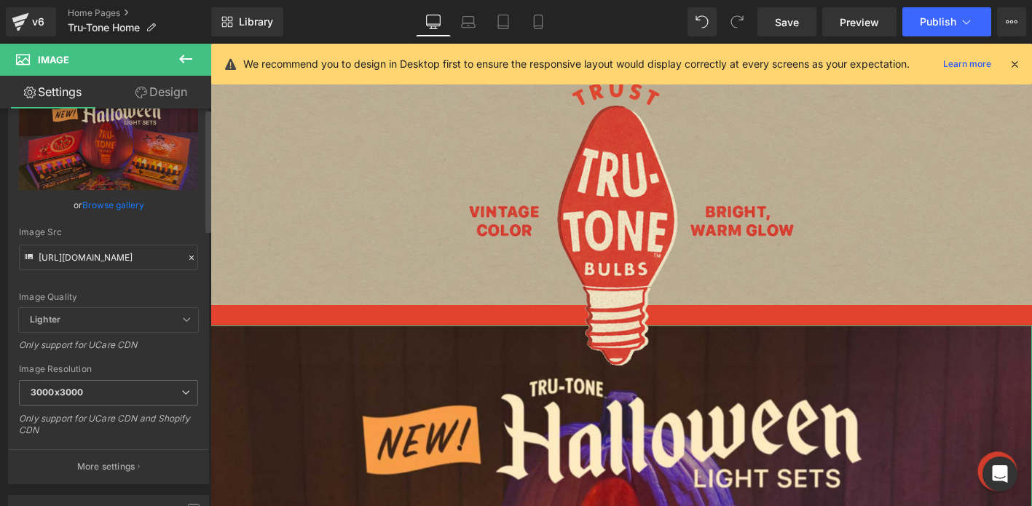
scroll to position [0, 0]
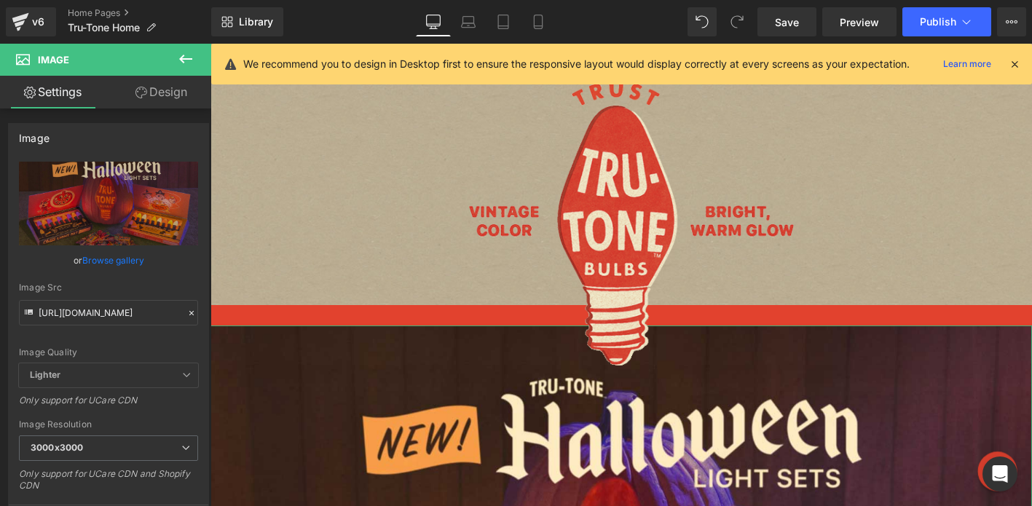
click at [138, 92] on icon at bounding box center [141, 93] width 12 height 12
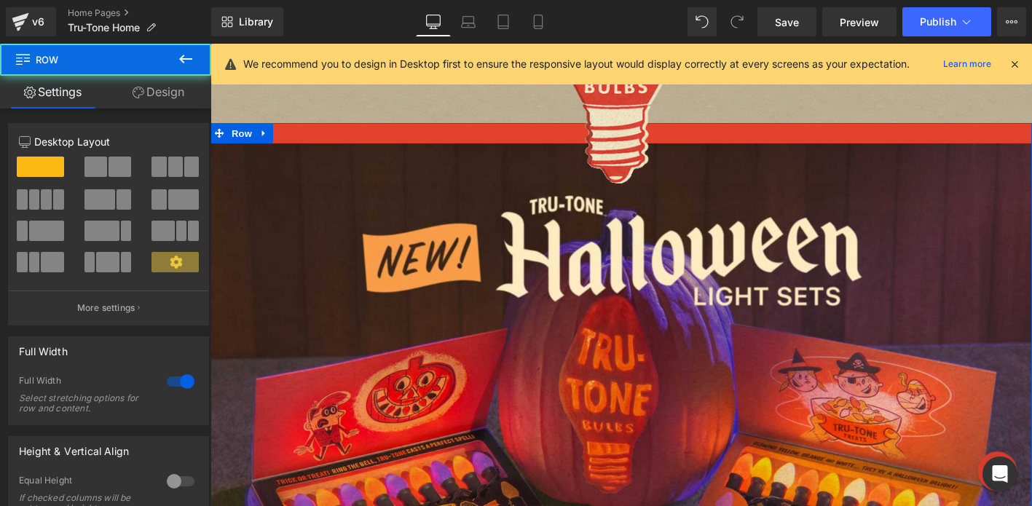
scroll to position [511, 0]
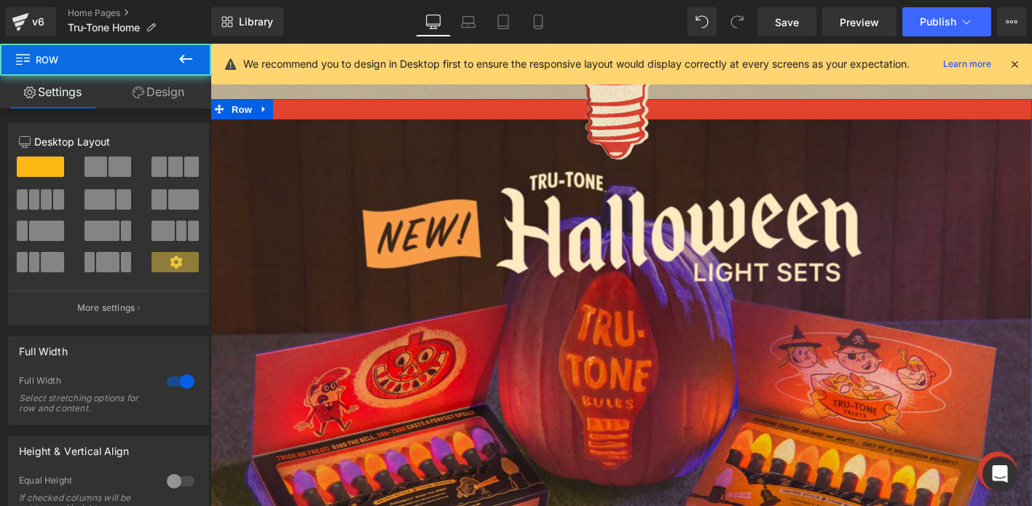
click at [126, 90] on link "Design" at bounding box center [159, 92] width 106 height 33
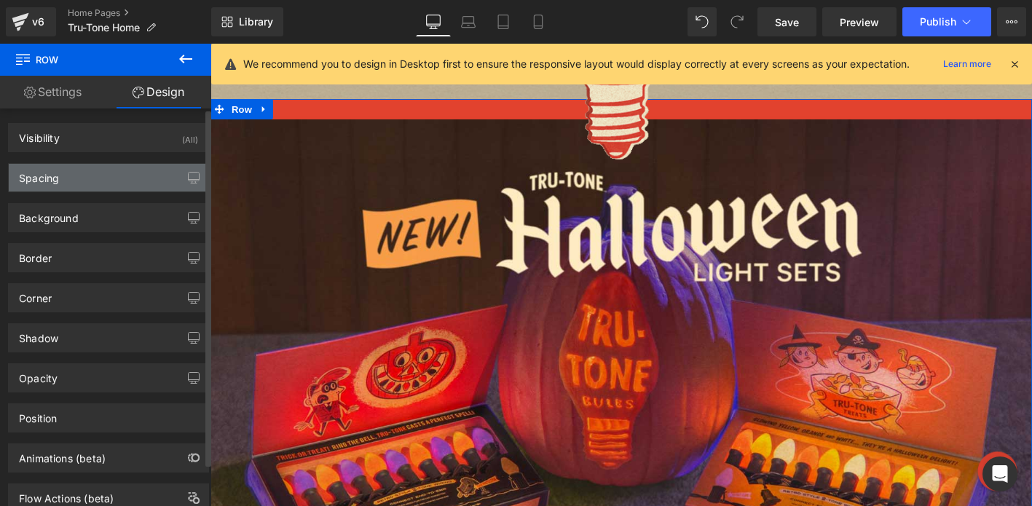
click at [78, 182] on div "Spacing" at bounding box center [109, 178] width 200 height 28
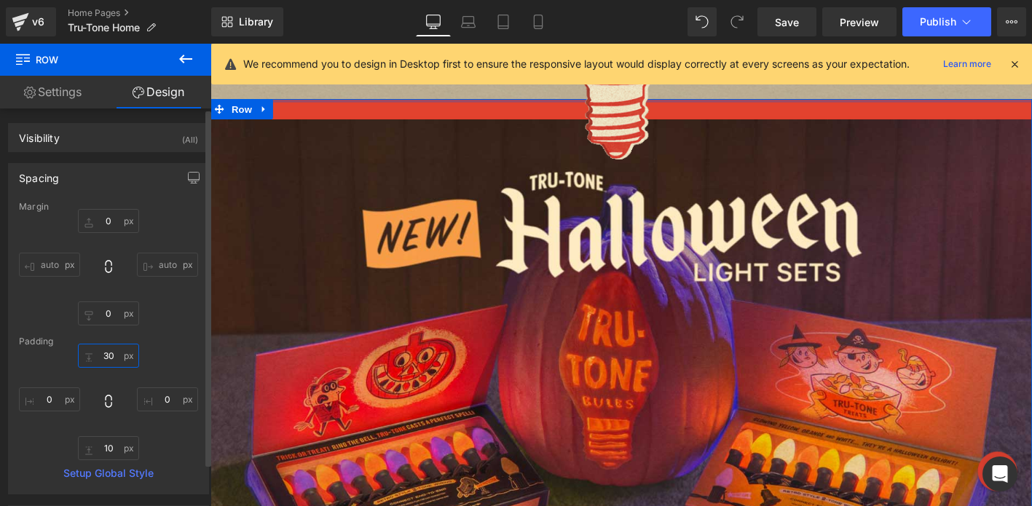
click at [104, 363] on input "30" at bounding box center [108, 356] width 61 height 24
type input "0"
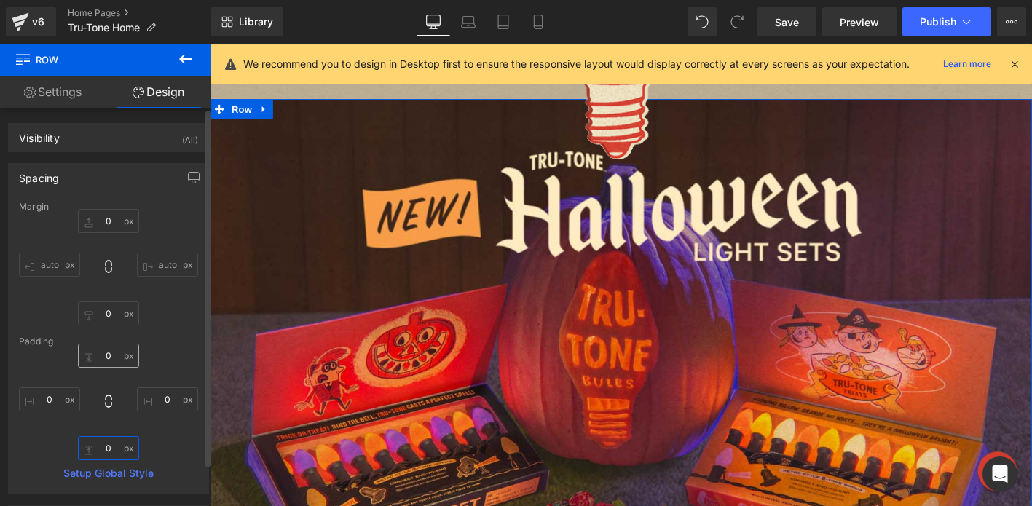
type input "0"
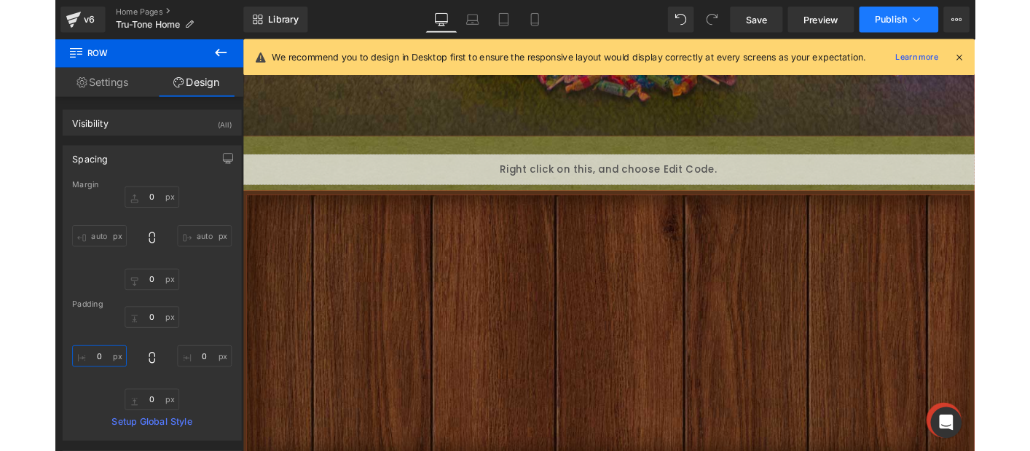
scroll to position [1031, 0]
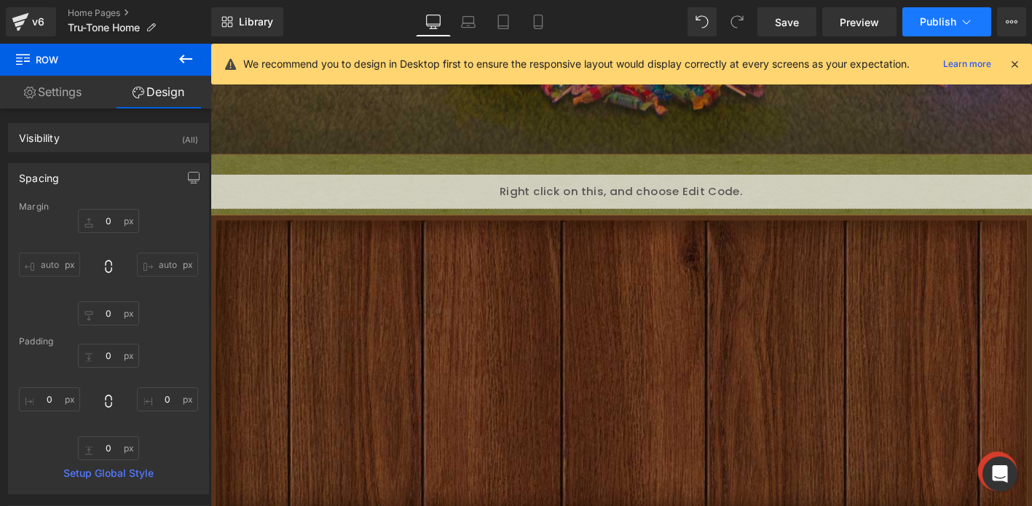
click at [932, 23] on span "Publish" at bounding box center [938, 22] width 36 height 12
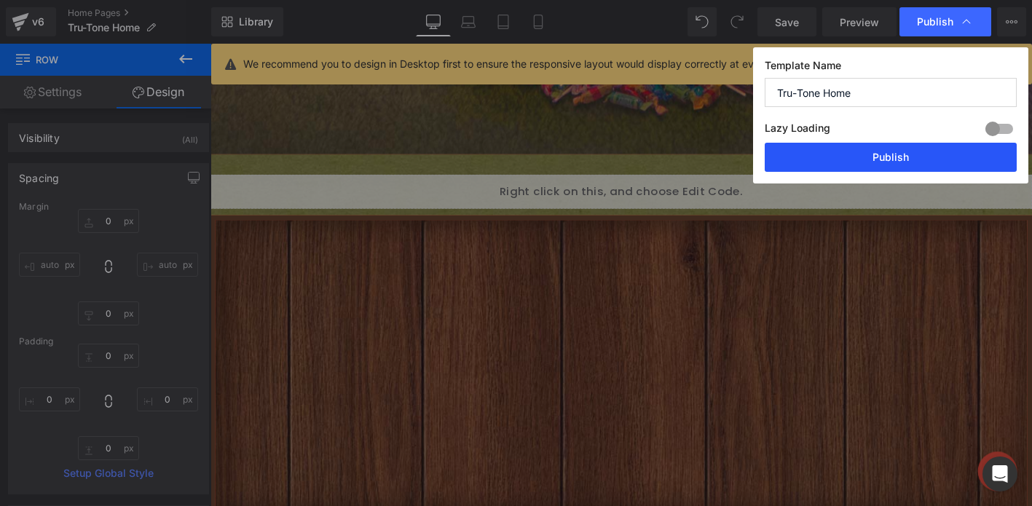
click at [884, 145] on button "Publish" at bounding box center [891, 157] width 252 height 29
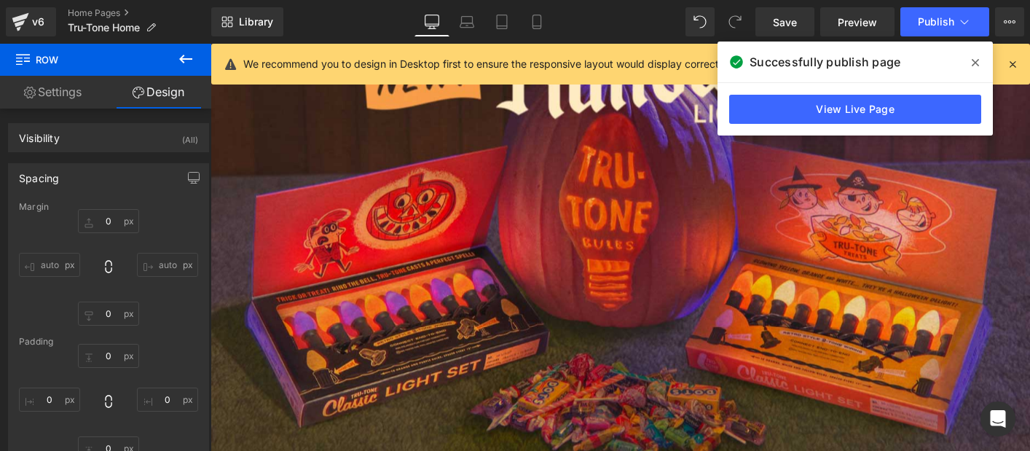
scroll to position [469, 0]
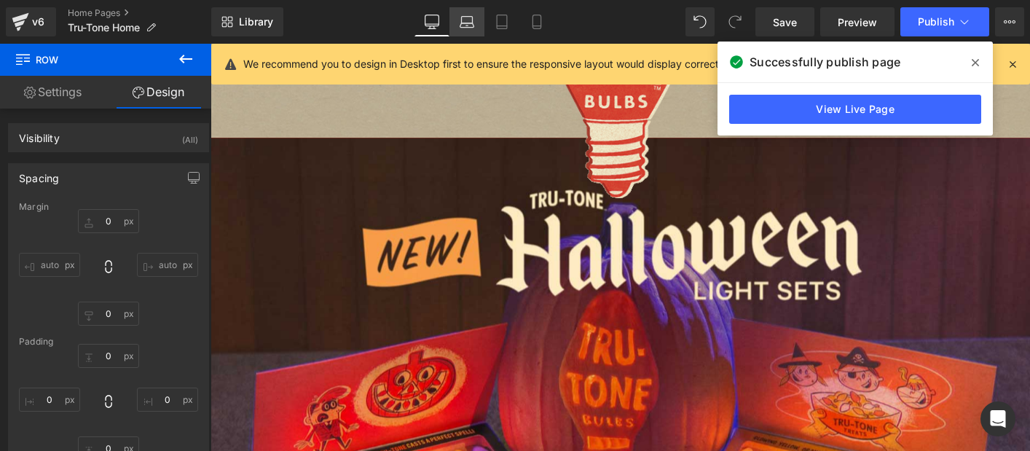
click at [472, 23] on icon at bounding box center [467, 25] width 14 height 4
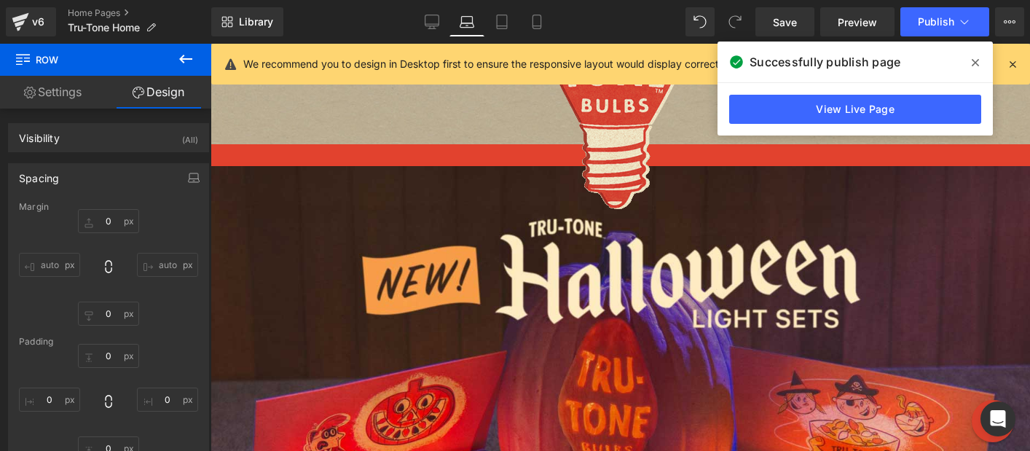
type input "0"
type input "30"
type input "0"
type input "10"
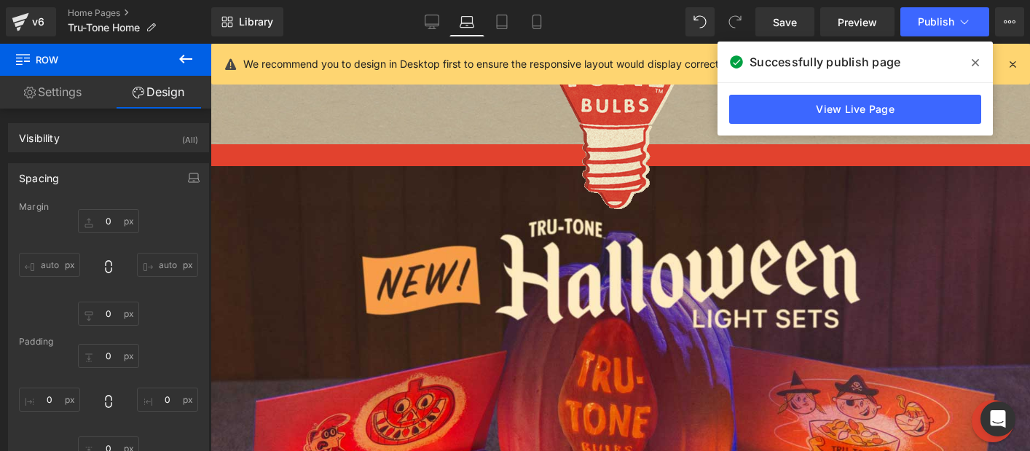
type input "0"
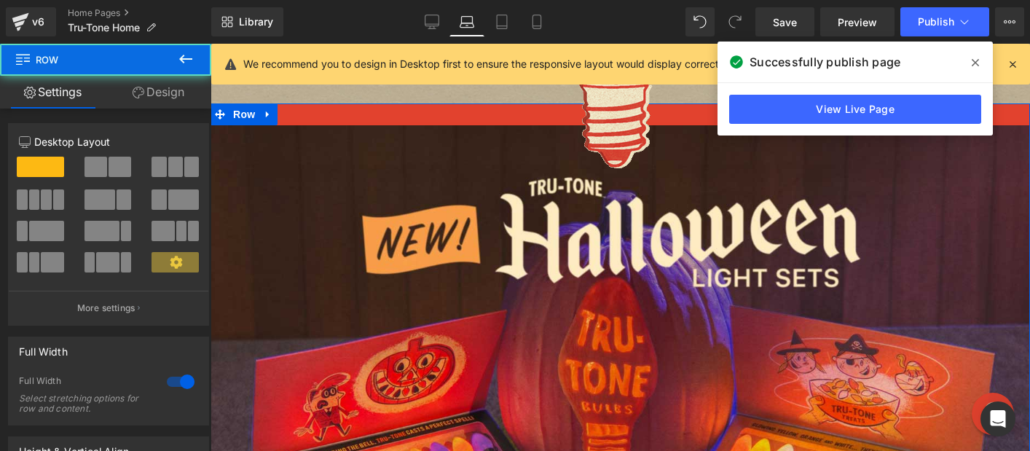
scroll to position [511, 0]
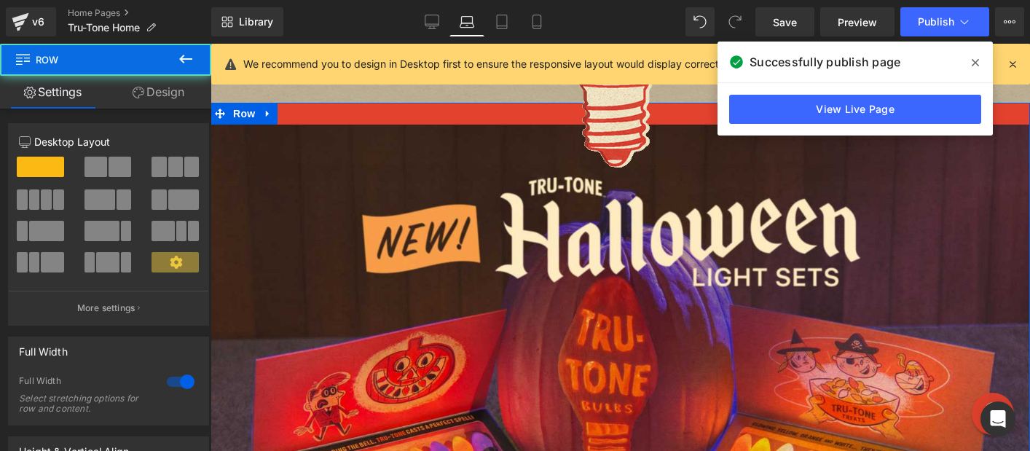
click at [126, 87] on link "Design" at bounding box center [159, 92] width 106 height 33
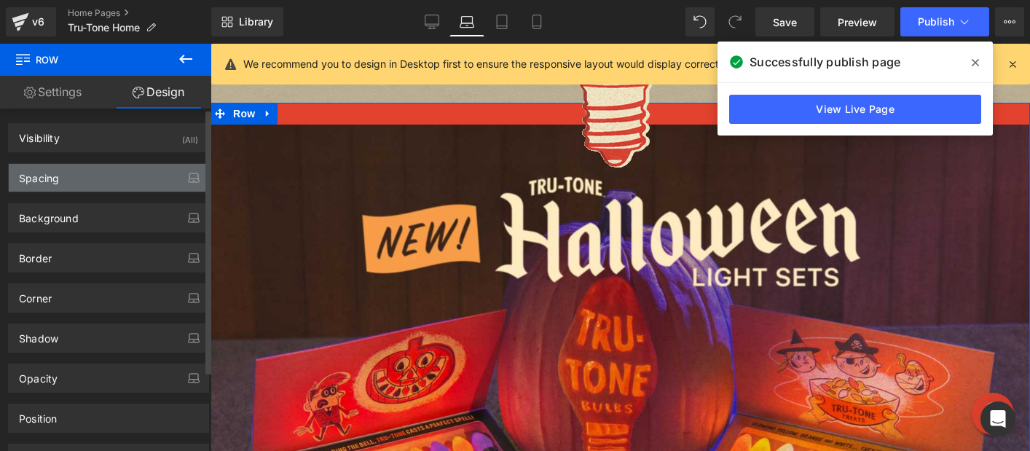
click at [92, 175] on div "Spacing" at bounding box center [109, 178] width 200 height 28
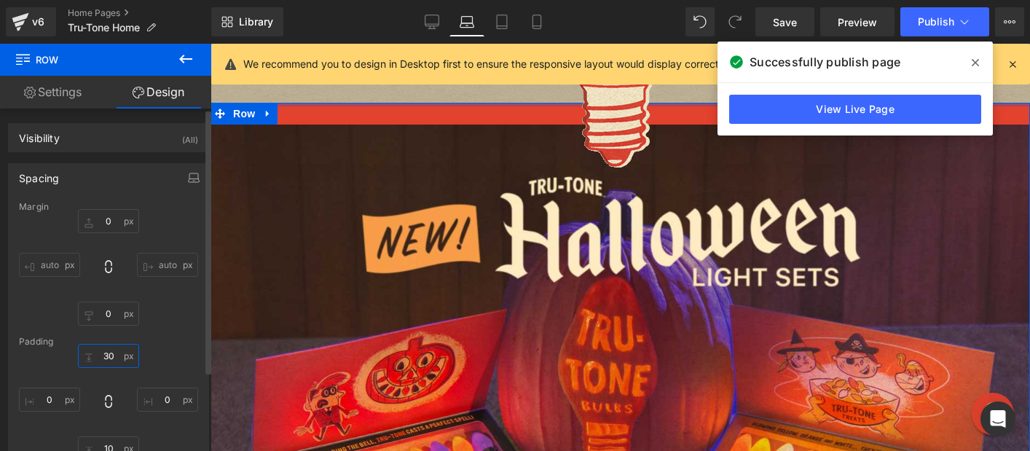
click at [119, 355] on input "30" at bounding box center [108, 356] width 61 height 24
type input "0"
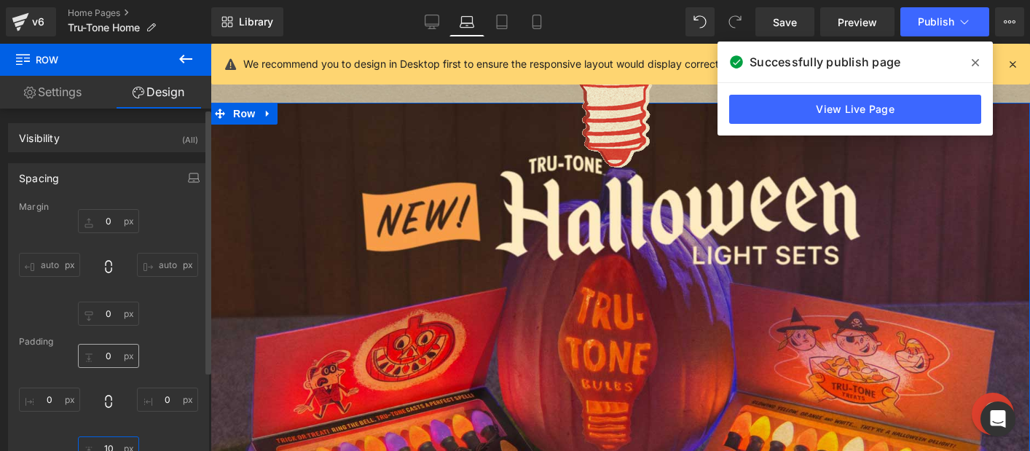
scroll to position [14, 0]
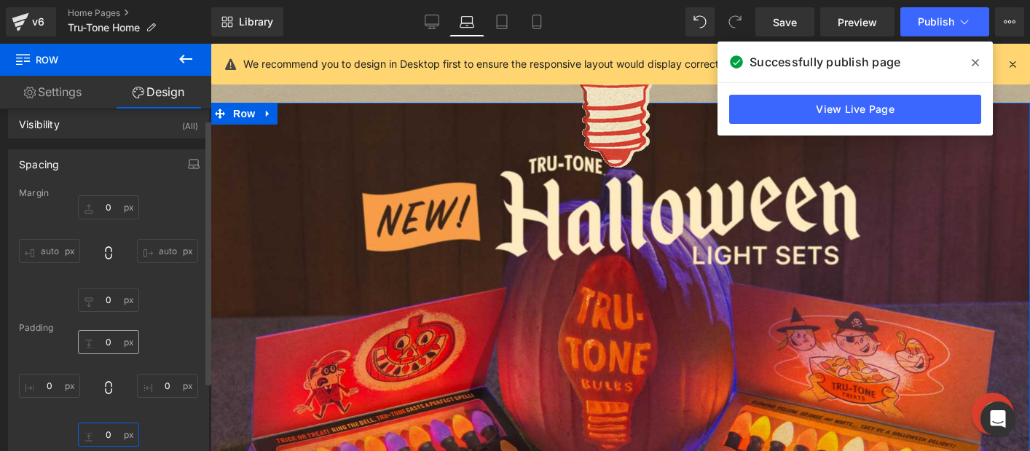
type input "0"
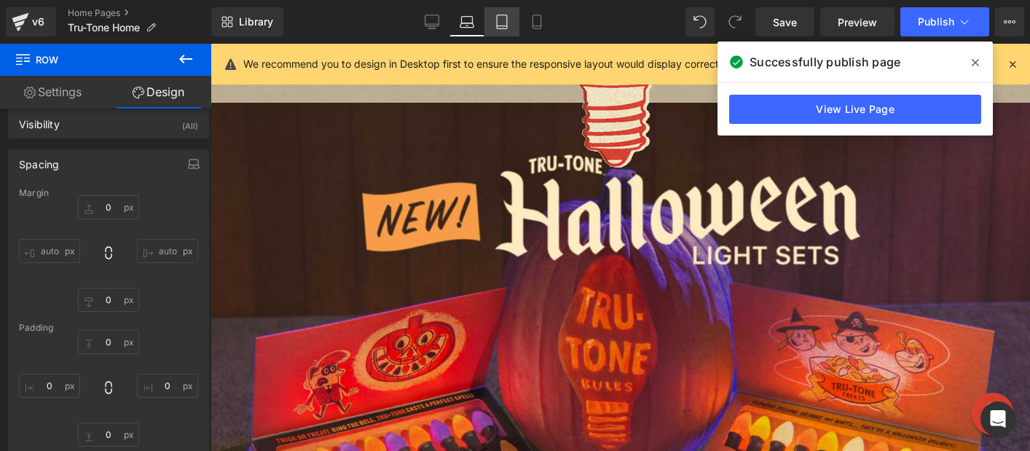
click at [496, 21] on icon at bounding box center [502, 22] width 15 height 15
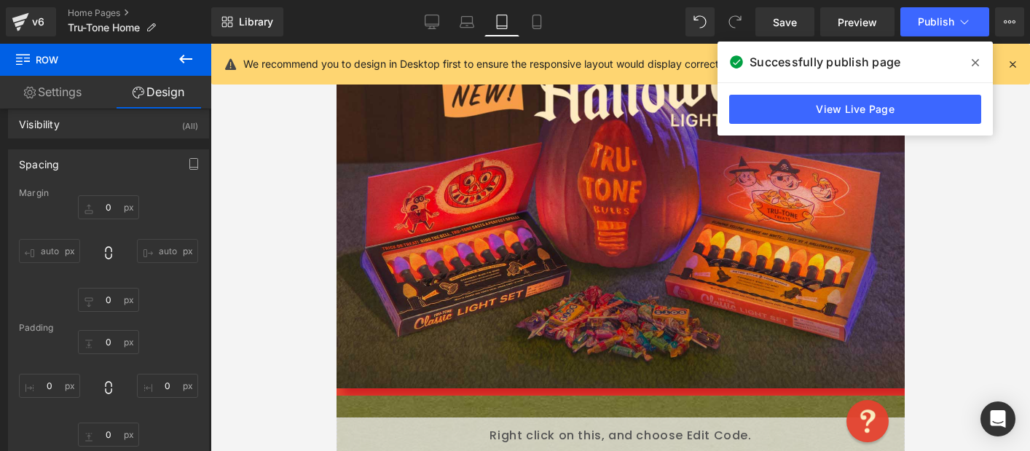
type input "0"
type input "30"
type input "0"
type input "10"
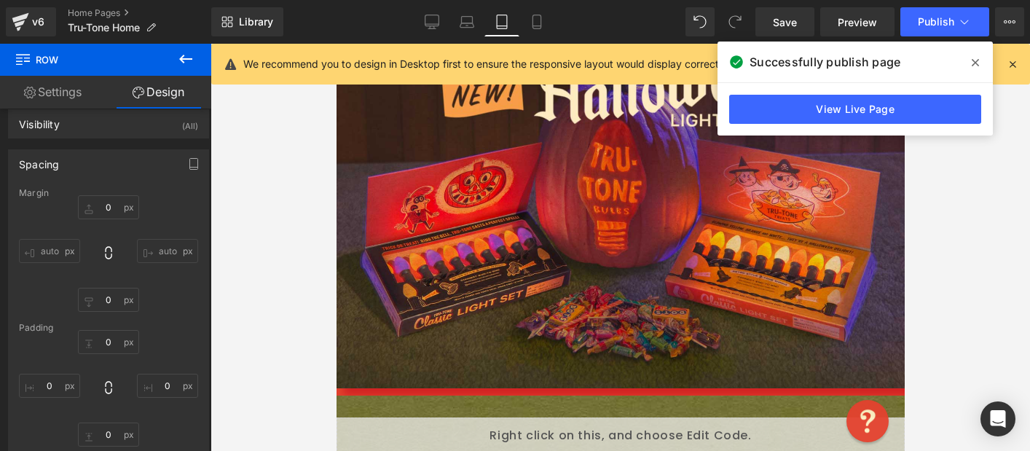
type input "0"
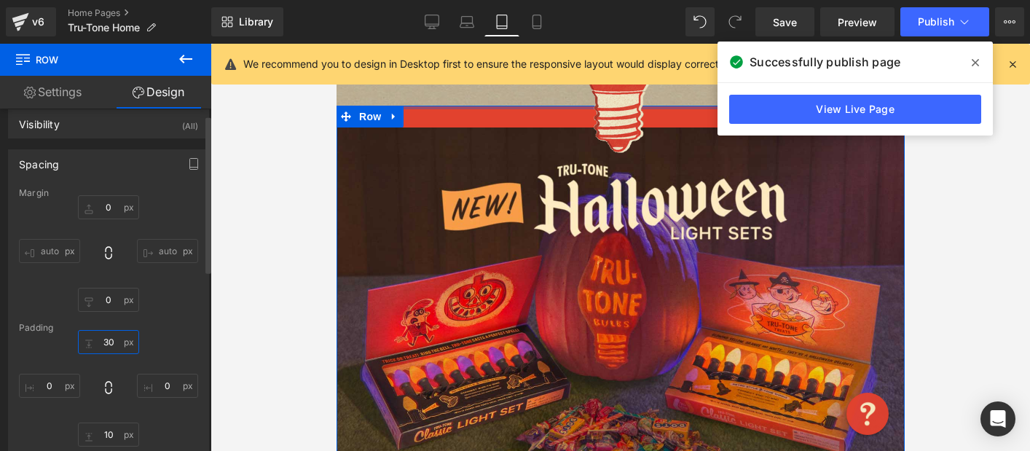
click at [104, 351] on input "30" at bounding box center [108, 342] width 61 height 24
type input "0"
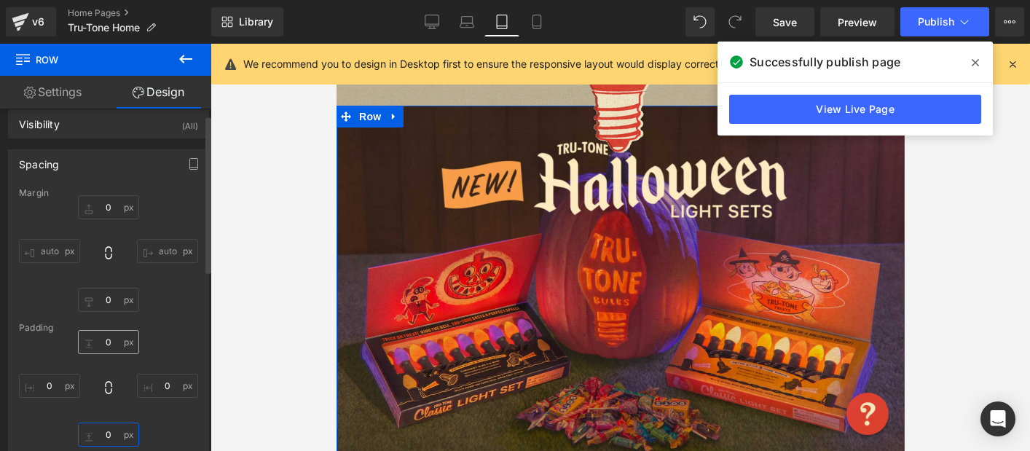
type input "0"
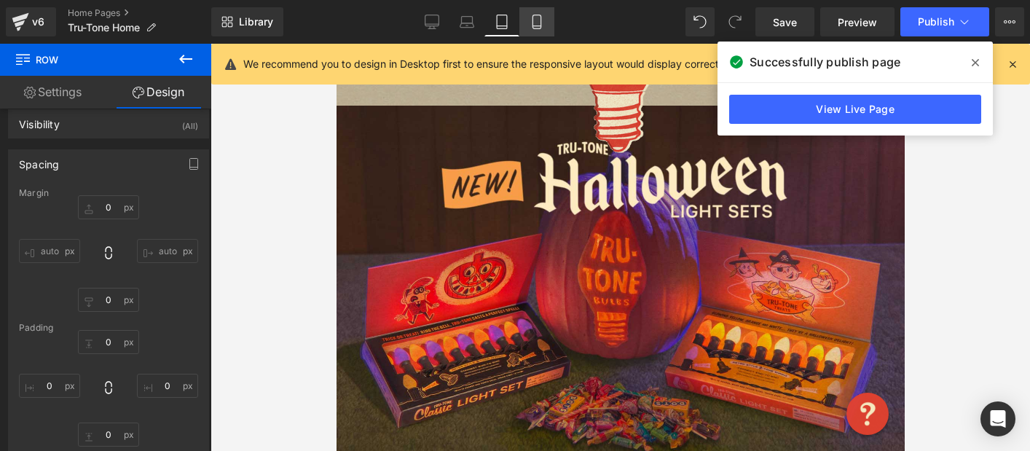
click at [542, 20] on icon at bounding box center [537, 22] width 15 height 15
type input "0"
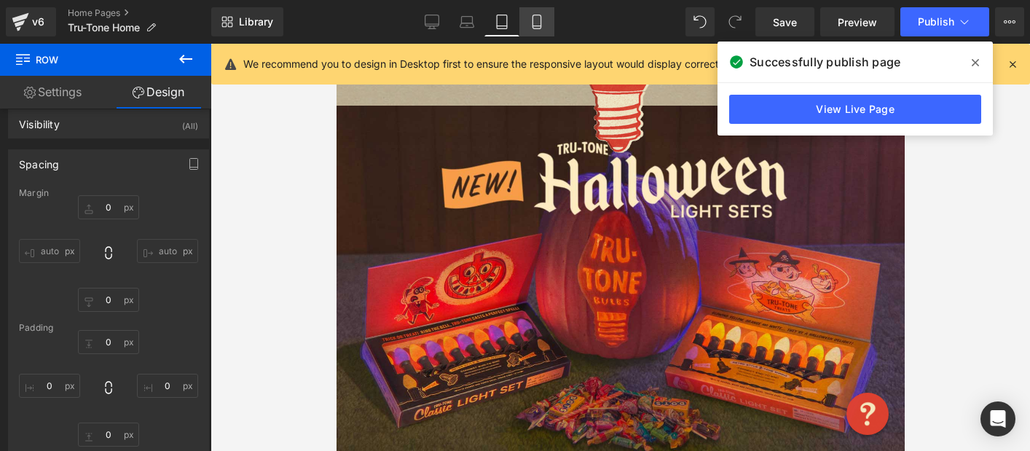
type input "0"
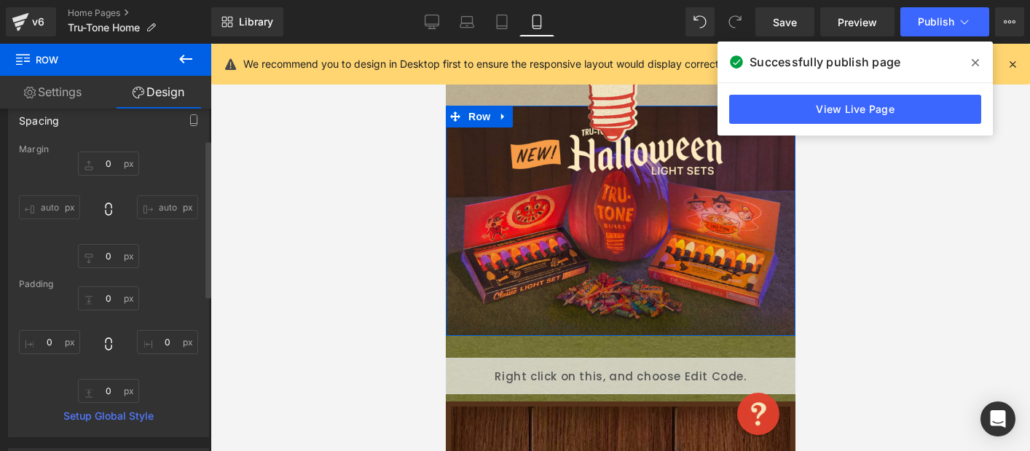
scroll to position [67, 0]
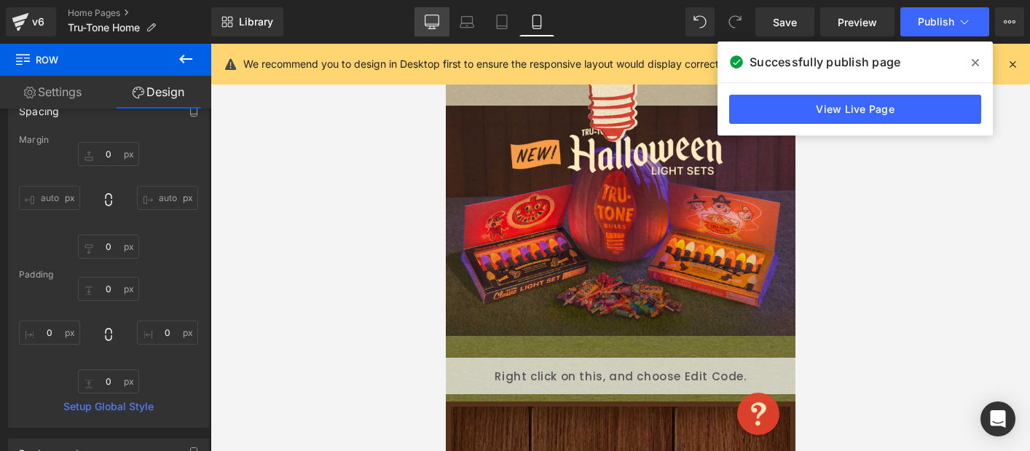
click at [439, 21] on link "Desktop" at bounding box center [431, 21] width 35 height 29
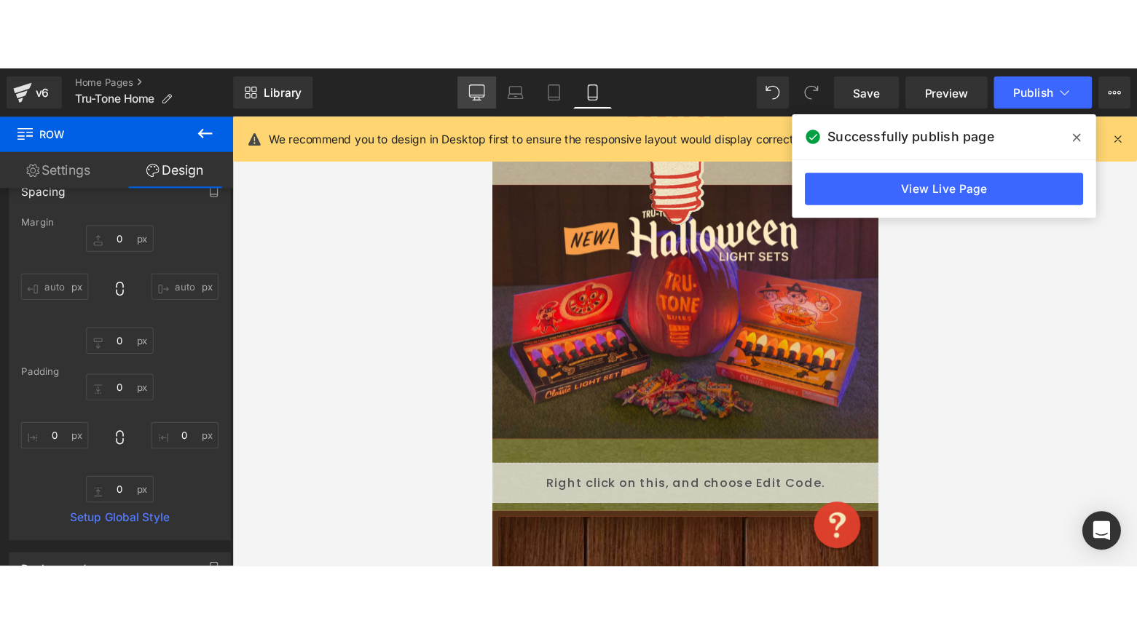
scroll to position [508, 0]
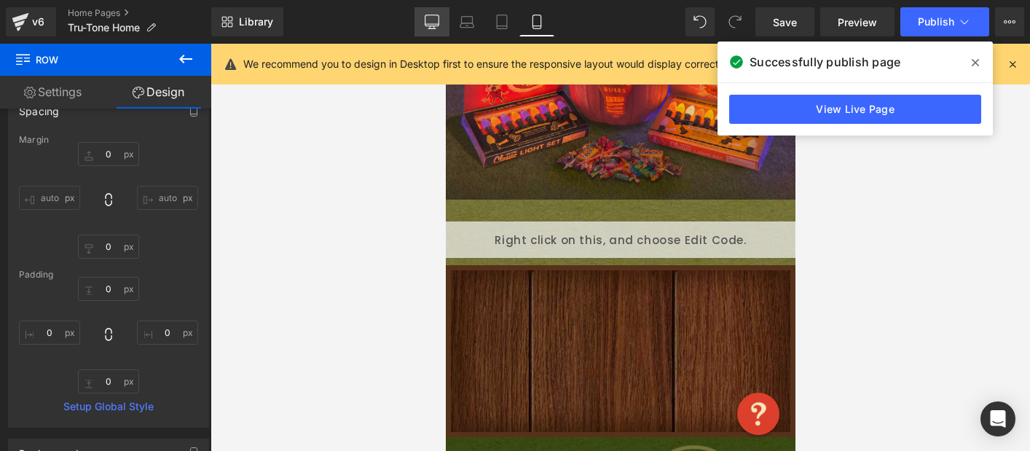
type input "0"
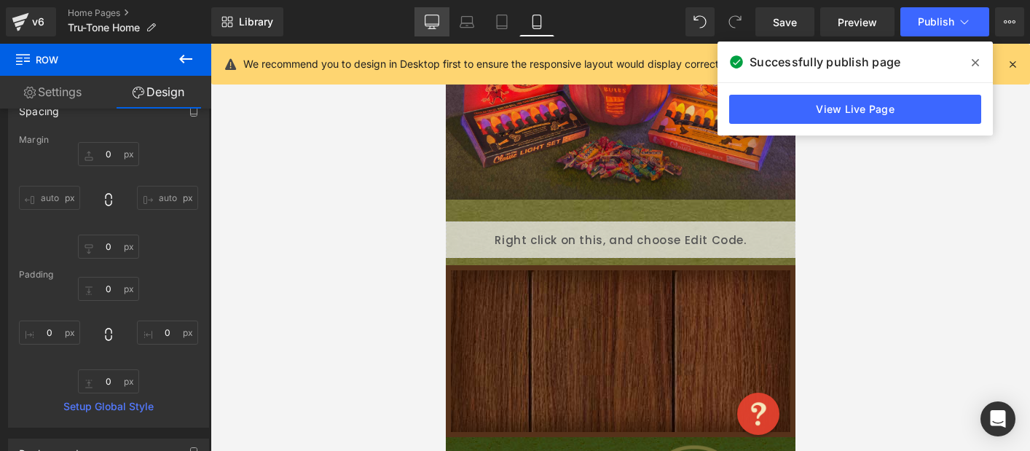
type input "0"
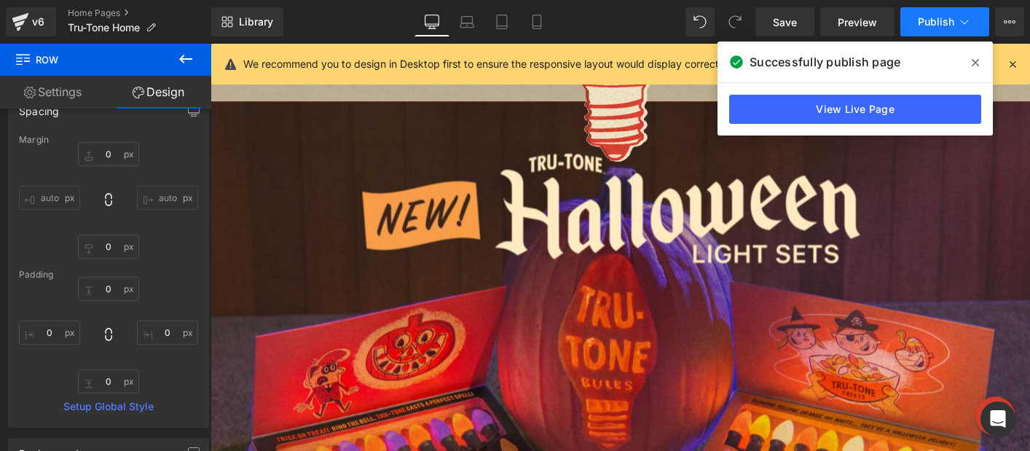
click at [936, 22] on span "Publish" at bounding box center [936, 22] width 36 height 12
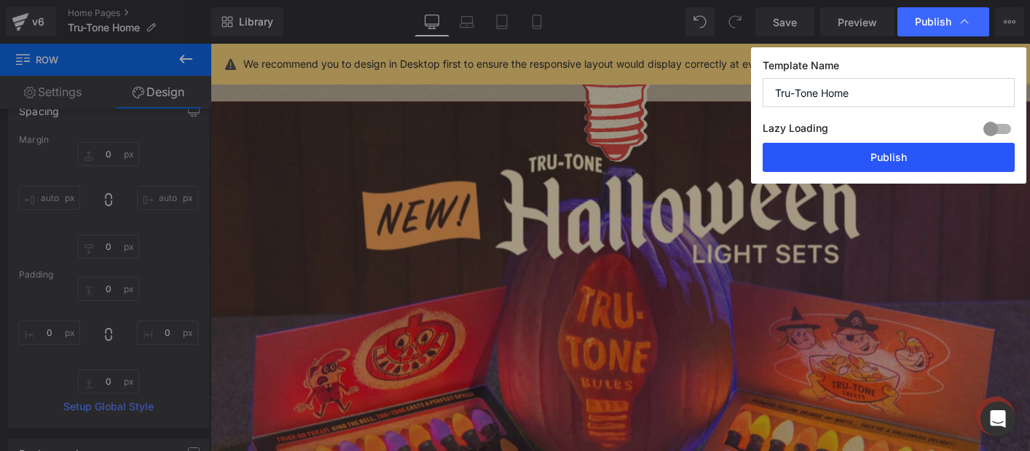
click at [822, 151] on button "Publish" at bounding box center [889, 157] width 252 height 29
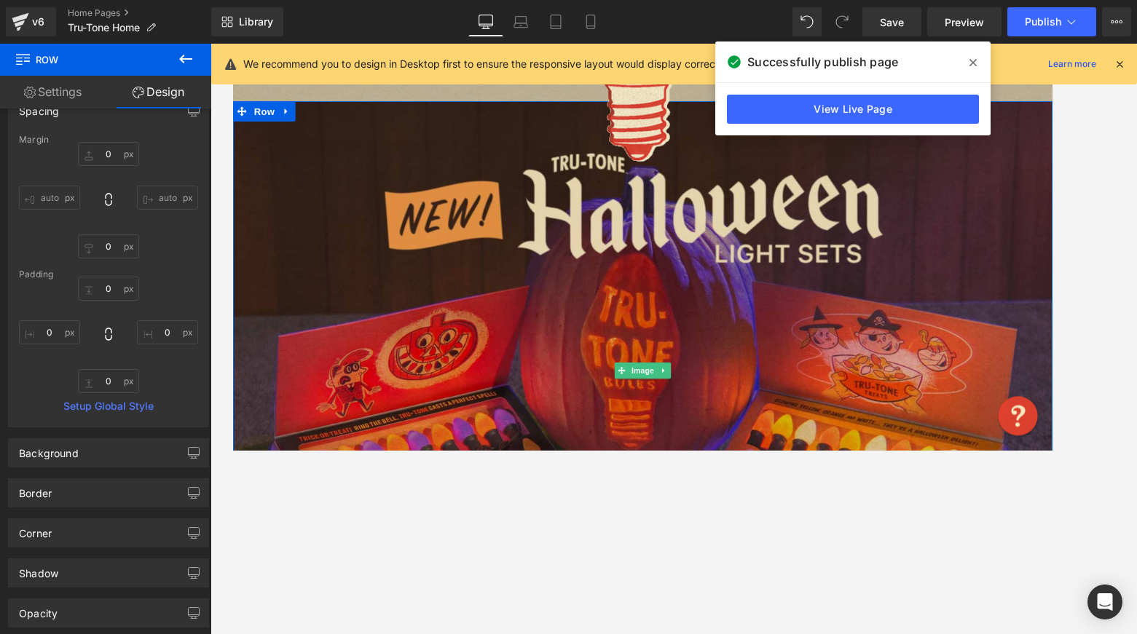
click at [550, 299] on img at bounding box center [673, 396] width 881 height 581
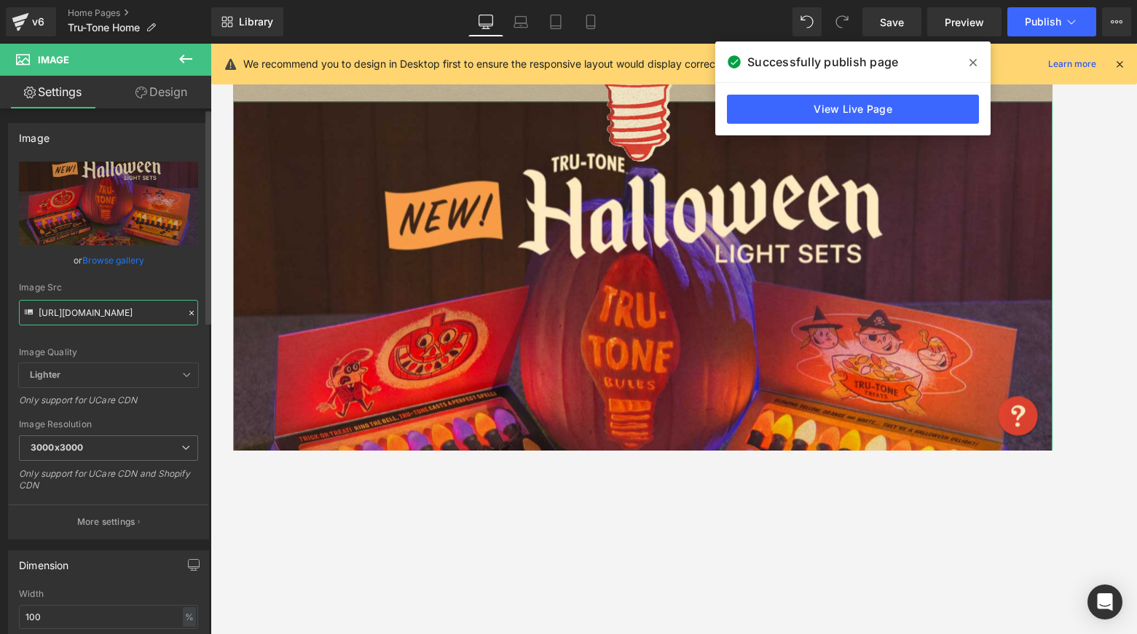
click at [62, 319] on input "https://cdn.shopify.com/s/files/1/0723/1969/7189/files/Halloween-light-sets-NEW…" at bounding box center [108, 312] width 179 height 25
paste input ".jpg?v=1755544899"
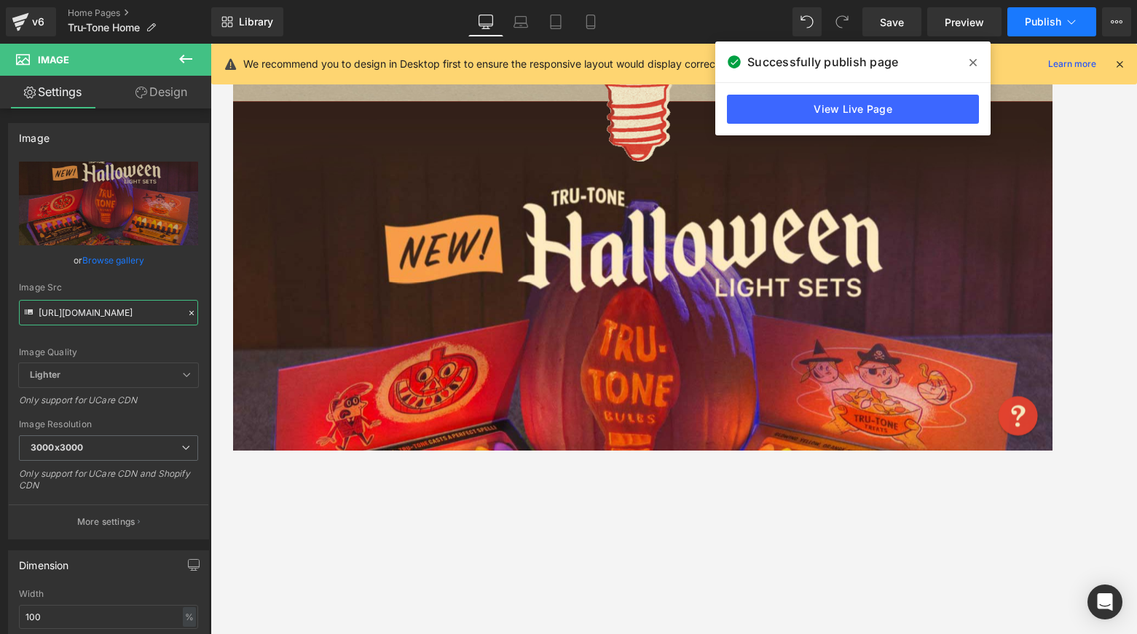
type input "https://cdn.shopify.com/s/files/1/0723/1969/7189/files/Halloween-light-sets-NEW…"
click at [994, 25] on span "Publish" at bounding box center [1043, 22] width 36 height 12
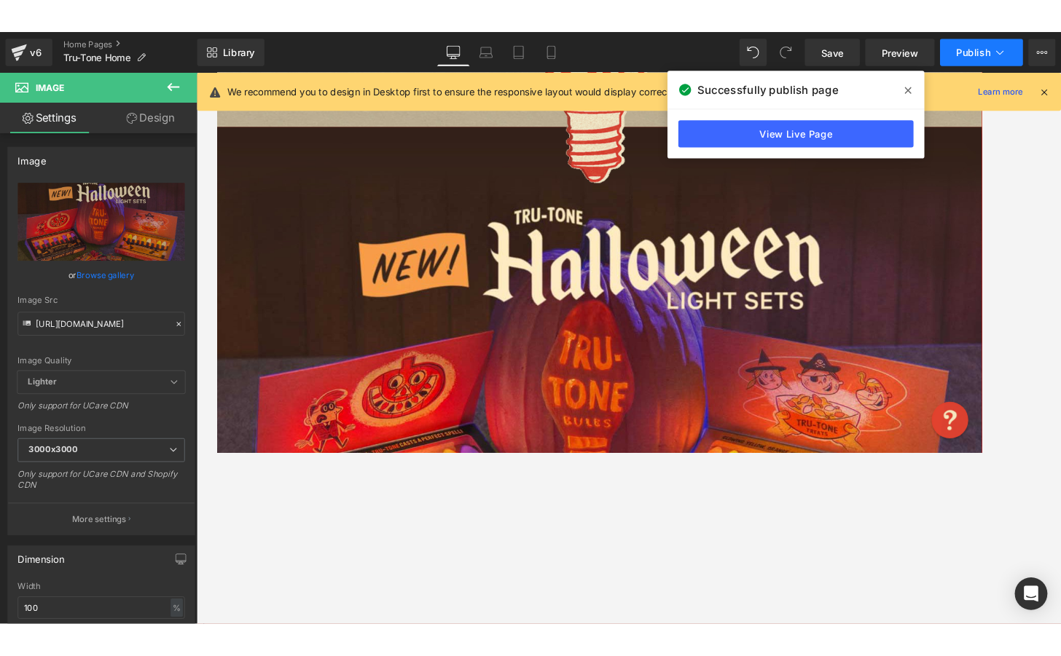
scroll to position [0, 0]
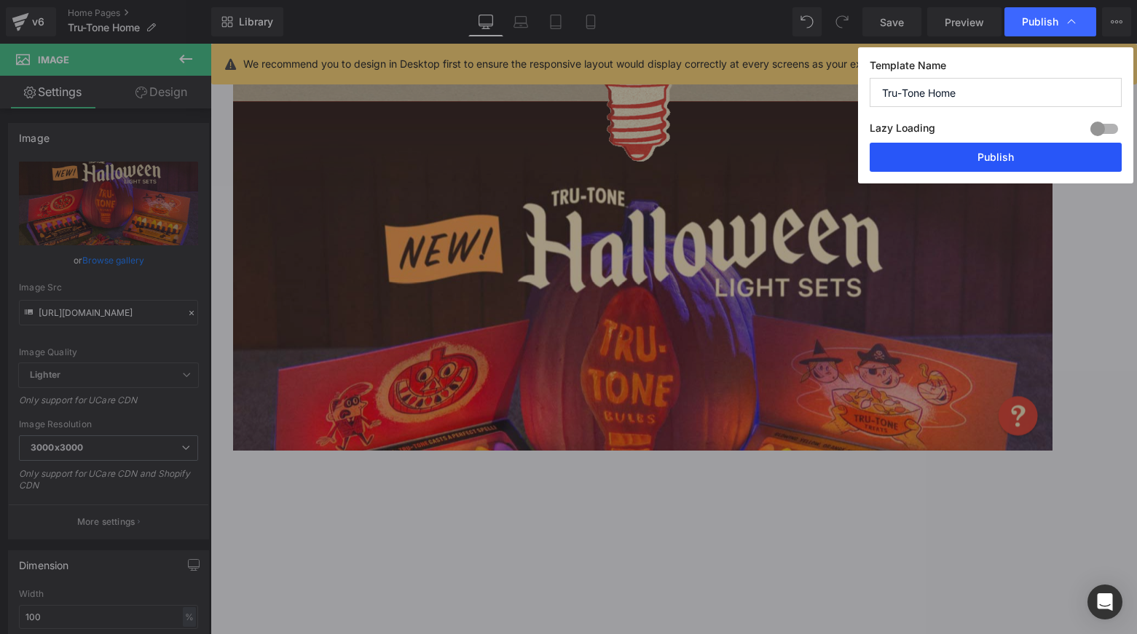
click at [994, 154] on button "Publish" at bounding box center [996, 157] width 252 height 29
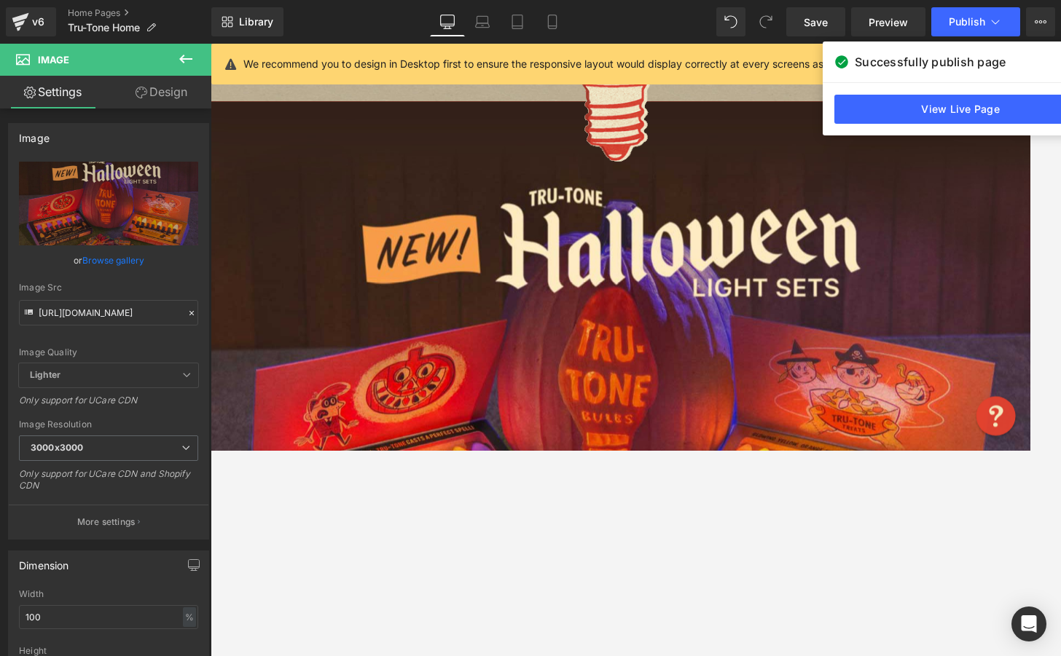
click at [194, 62] on icon at bounding box center [185, 58] width 17 height 17
